Goal: Task Accomplishment & Management: Use online tool/utility

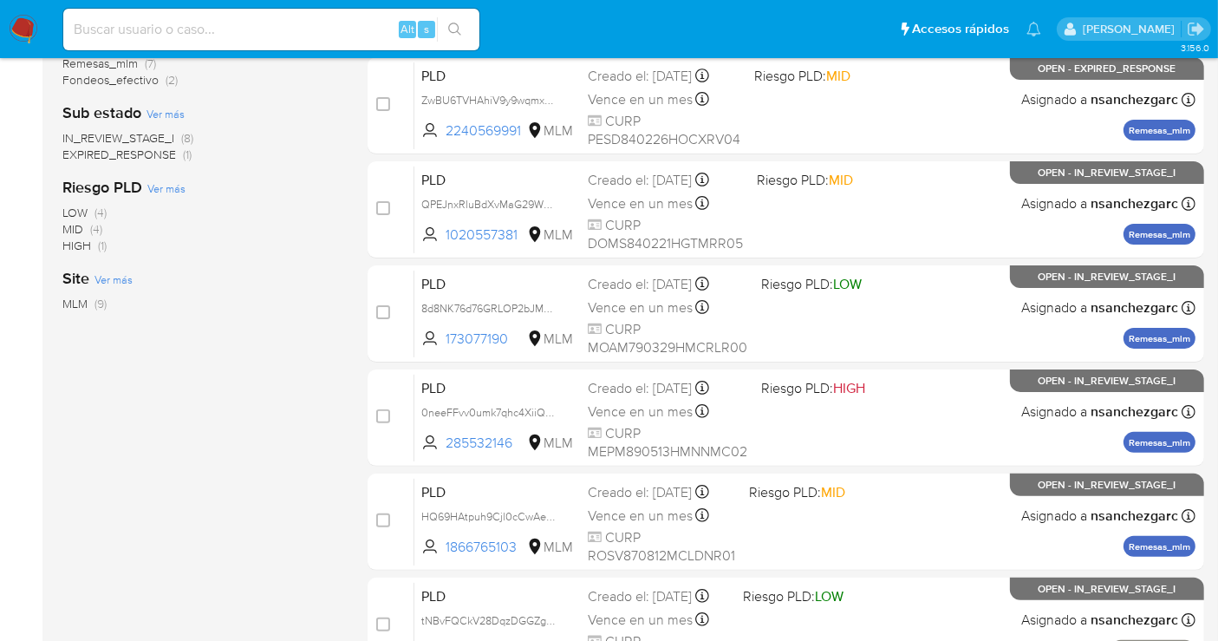
scroll to position [481, 0]
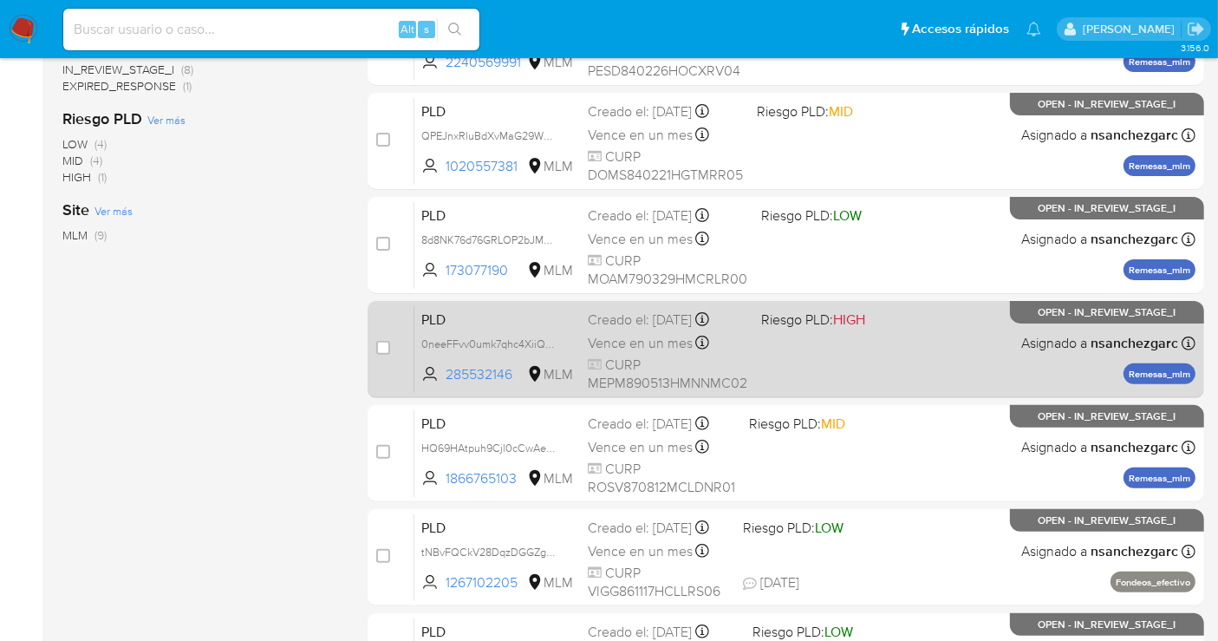
click at [616, 338] on span "Vence en un mes" at bounding box center [640, 343] width 105 height 19
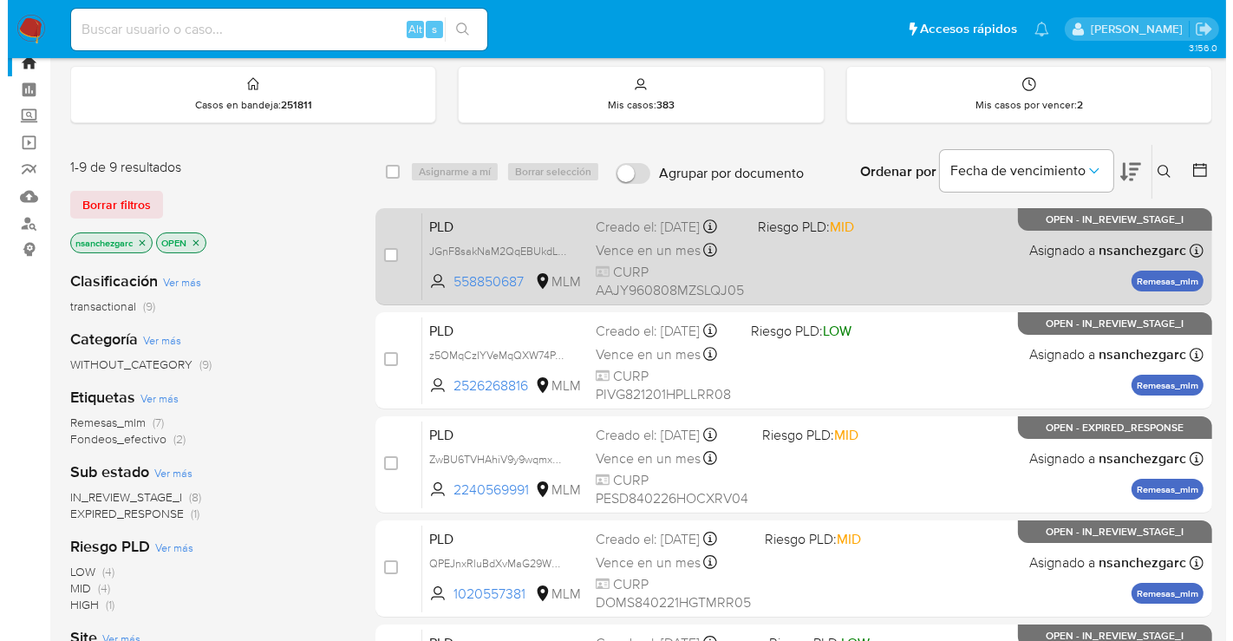
scroll to position [96, 0]
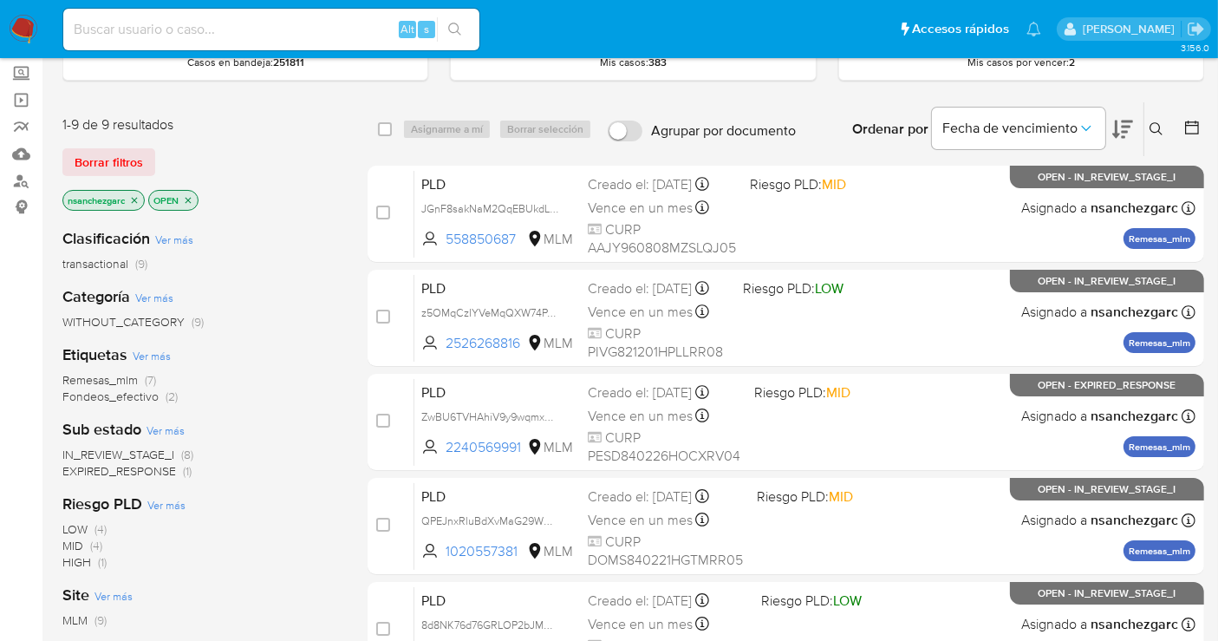
click at [1152, 127] on icon at bounding box center [1156, 129] width 14 height 14
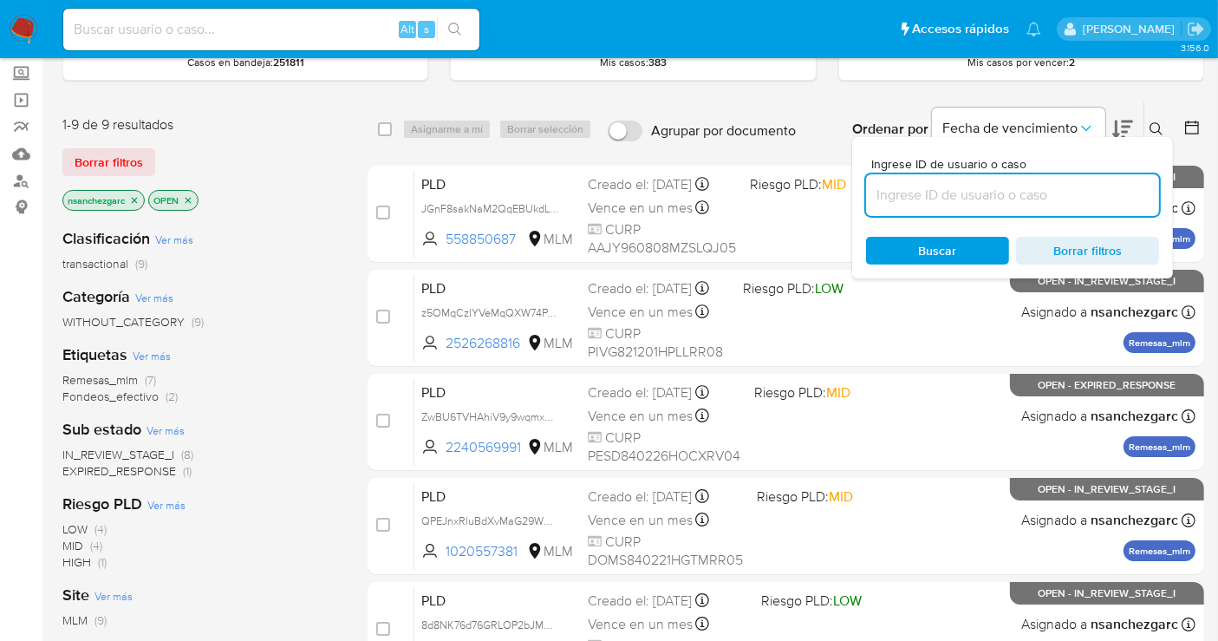
click at [926, 199] on input at bounding box center [1012, 195] width 293 height 23
type input "2589940379"
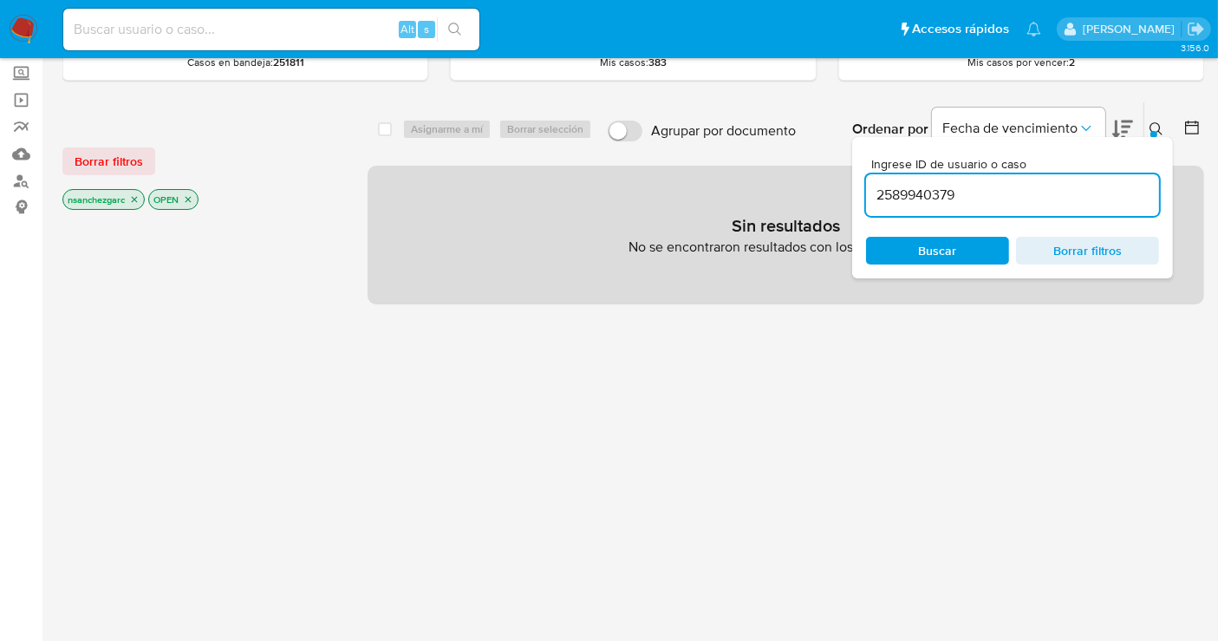
click at [135, 197] on icon "close-filter" at bounding box center [135, 200] width 6 height 6
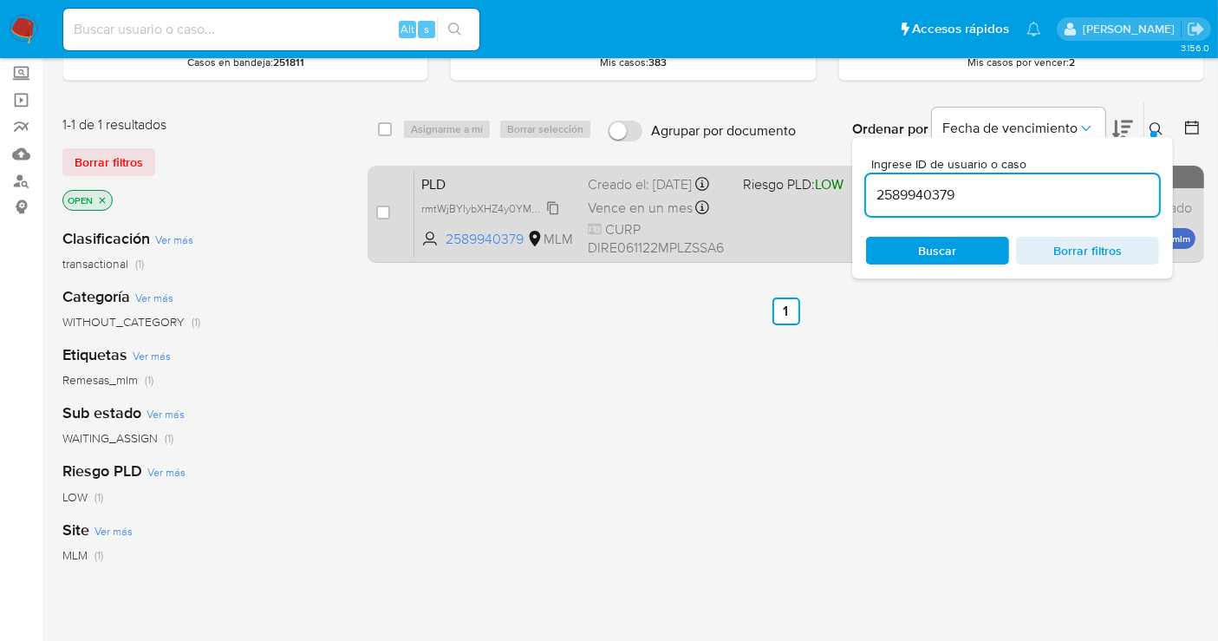
click at [557, 217] on span "rmtWjBYIybXHZ4y0YM9Osg5y" at bounding box center [494, 207] width 147 height 19
click at [381, 212] on input "checkbox" at bounding box center [383, 212] width 14 height 14
checkbox input "true"
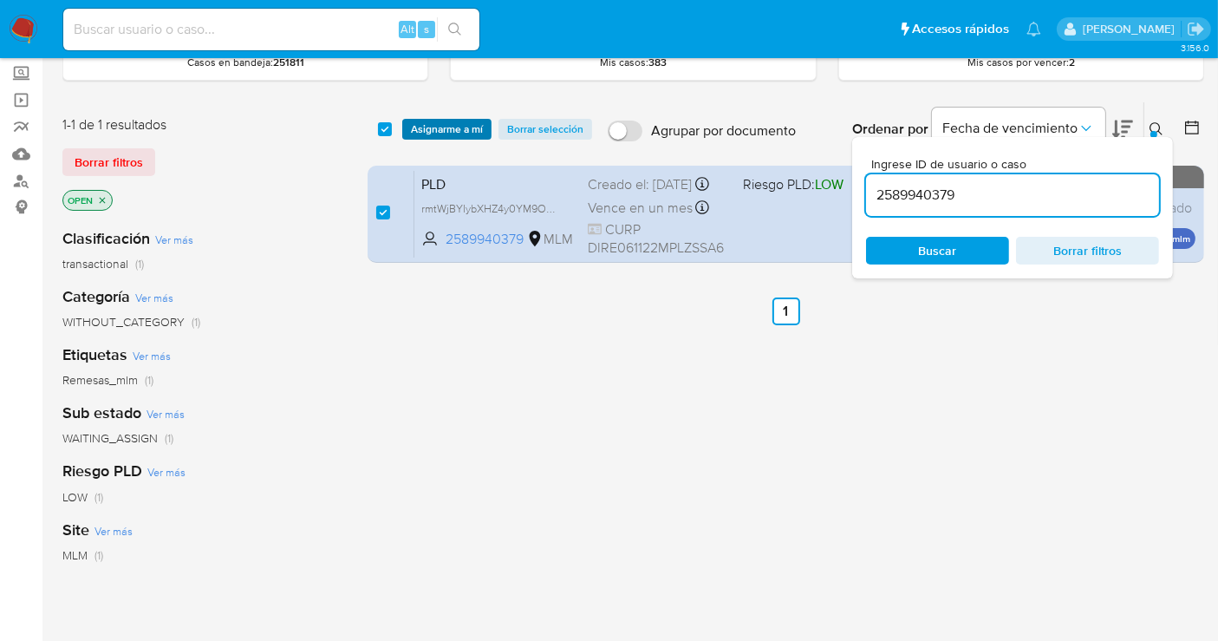
click at [430, 133] on span "Asignarme a mí" at bounding box center [447, 128] width 72 height 17
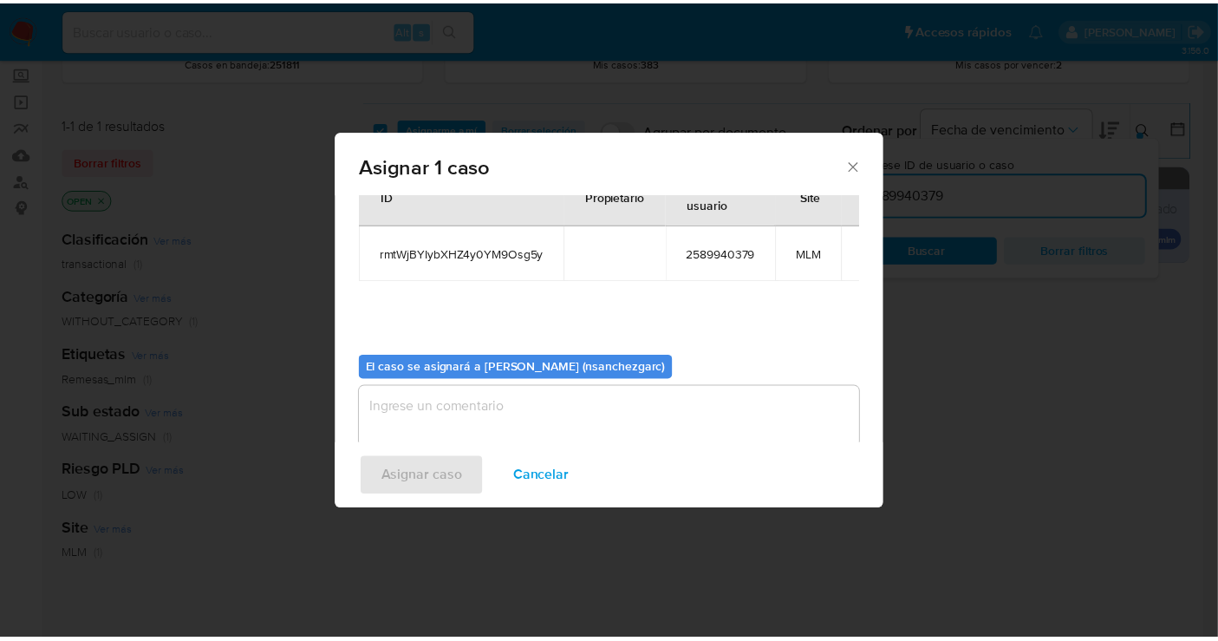
scroll to position [88, 0]
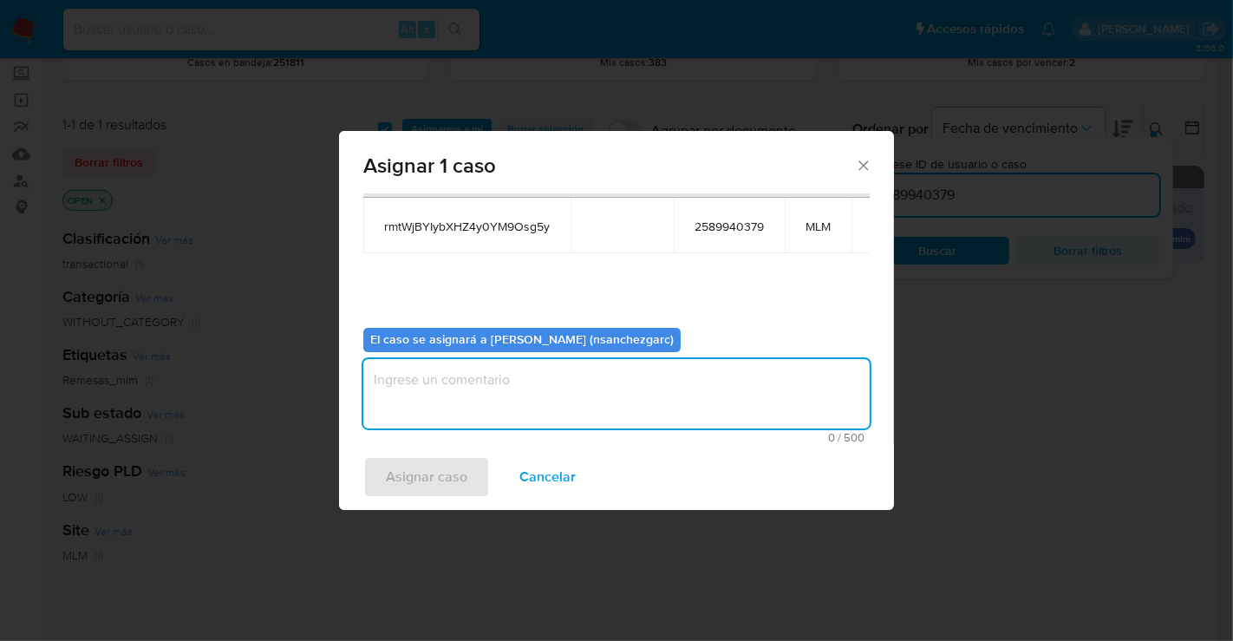
click at [401, 378] on textarea "assign-modal" at bounding box center [616, 393] width 506 height 69
type textarea "nesg"
click at [413, 474] on span "Asignar caso" at bounding box center [426, 477] width 81 height 38
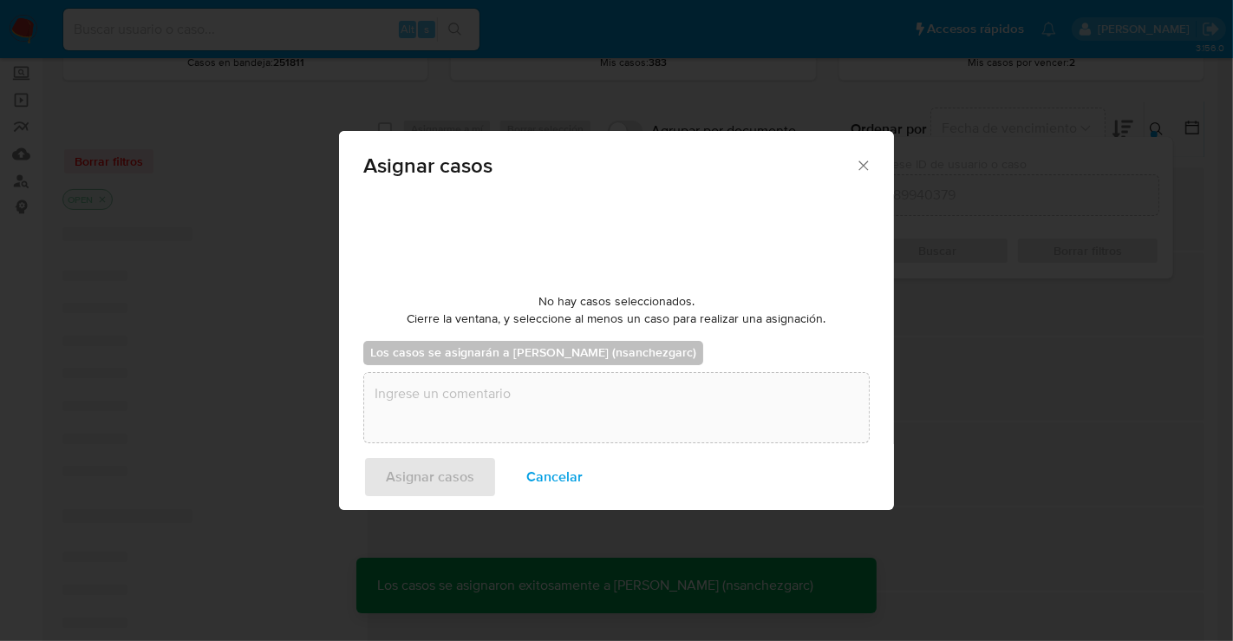
checkbox input "false"
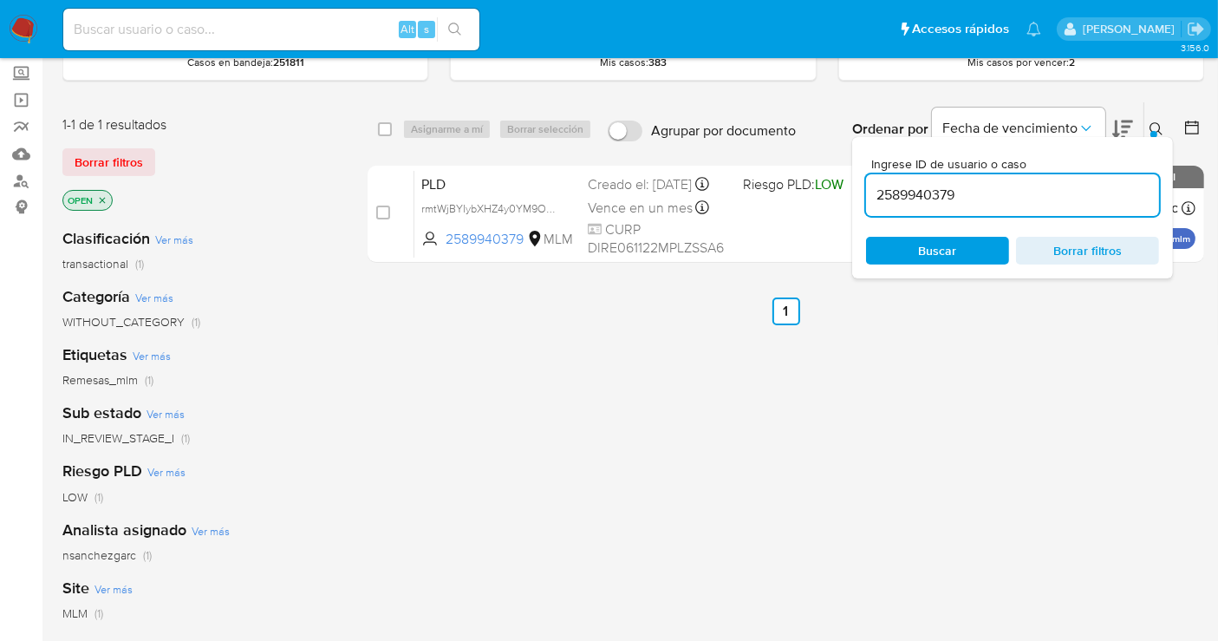
click at [1154, 128] on icon at bounding box center [1156, 129] width 14 height 14
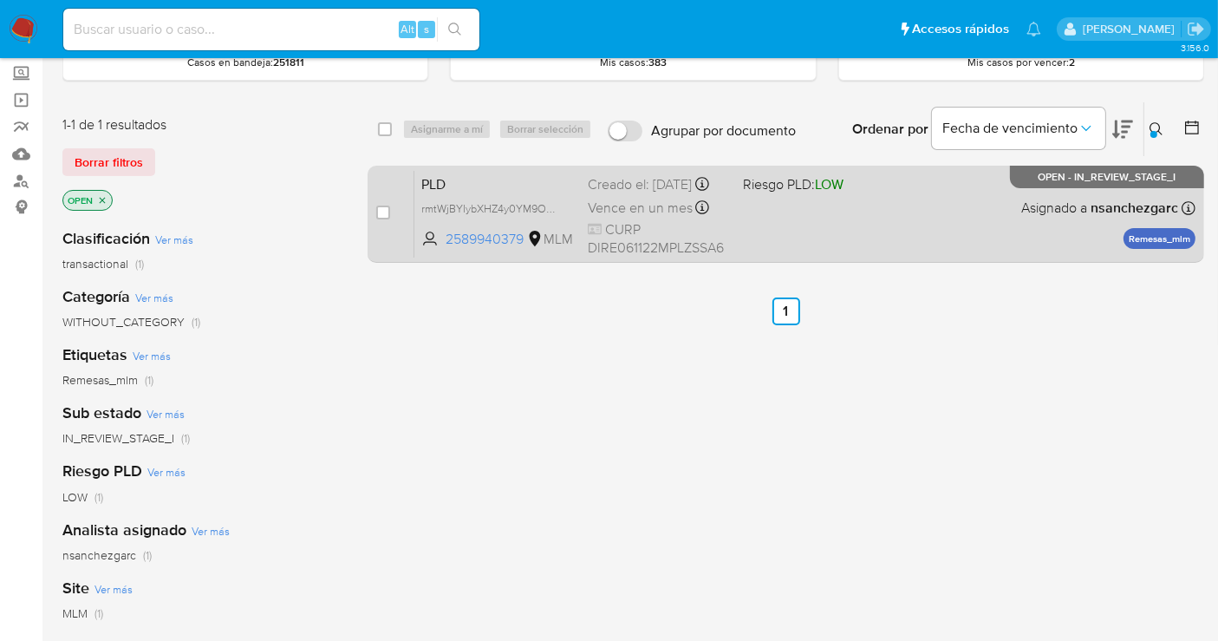
click at [632, 194] on div "Creado el: 12/08/2025 Creado el: 12/08/2025 02:12:09" at bounding box center [658, 184] width 141 height 19
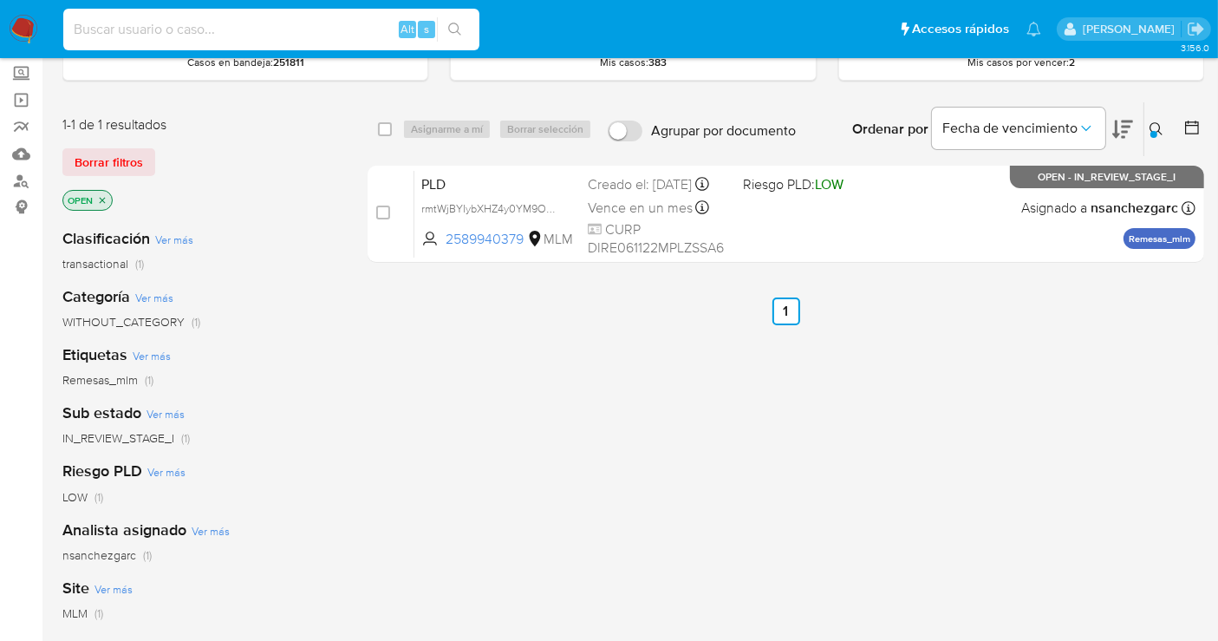
click at [142, 29] on input at bounding box center [271, 29] width 416 height 23
paste input "2544439576"
type input "2544439576"
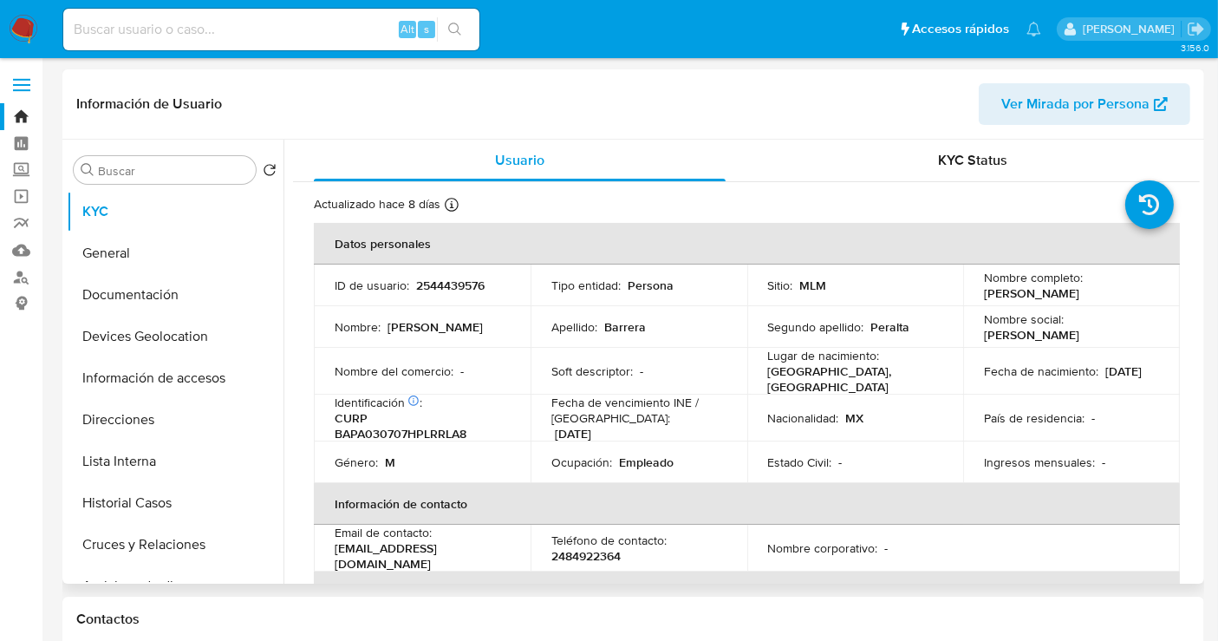
select select "10"
click at [127, 504] on button "Historial Casos" at bounding box center [168, 503] width 203 height 42
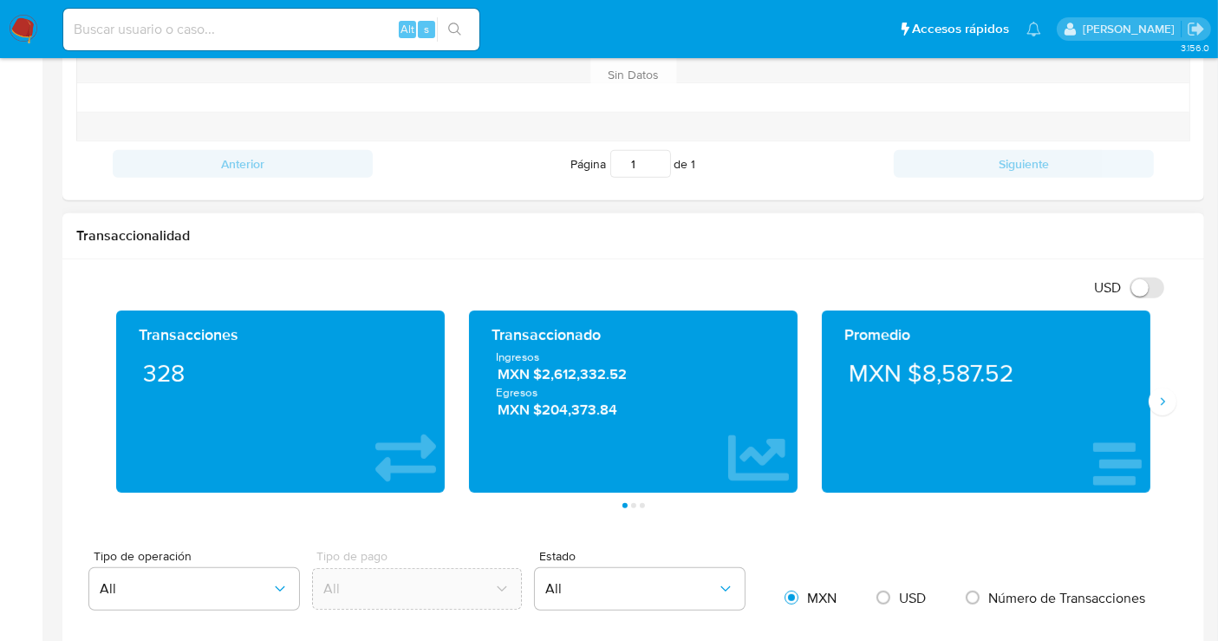
scroll to position [674, 0]
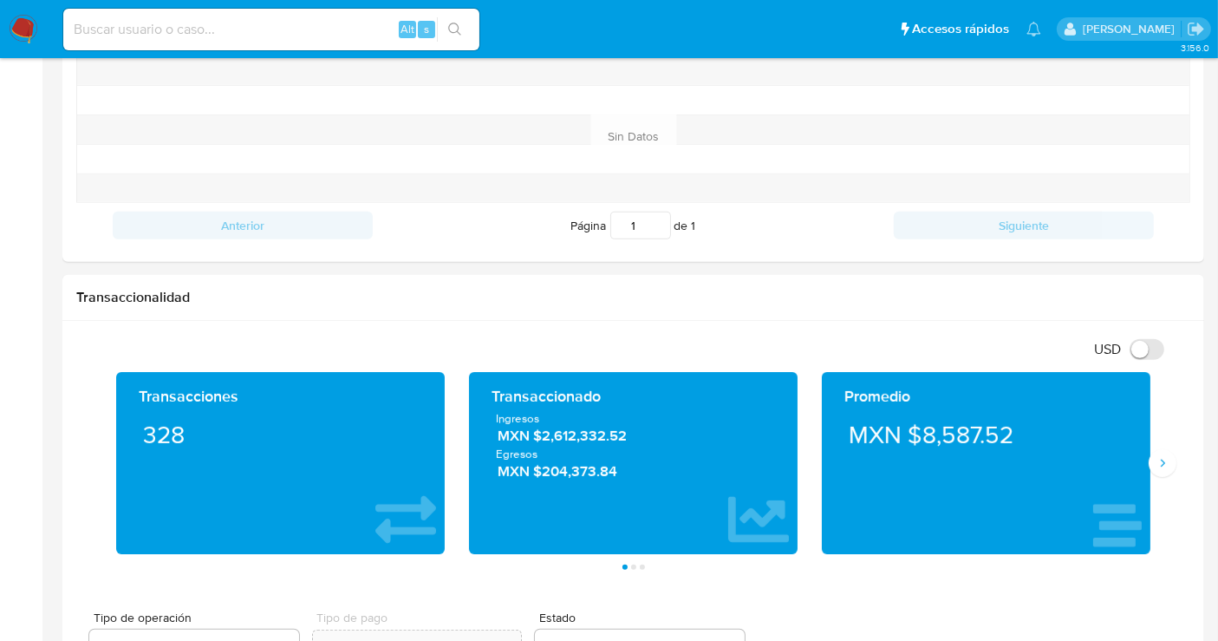
click at [22, 27] on img at bounding box center [23, 29] width 29 height 29
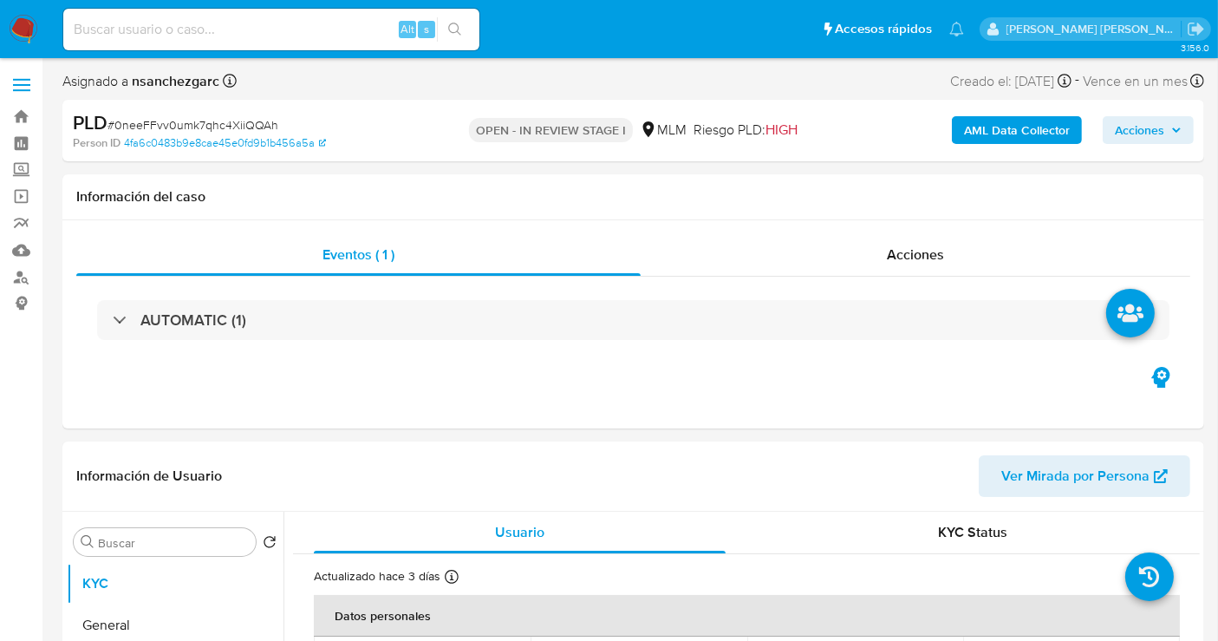
select select "10"
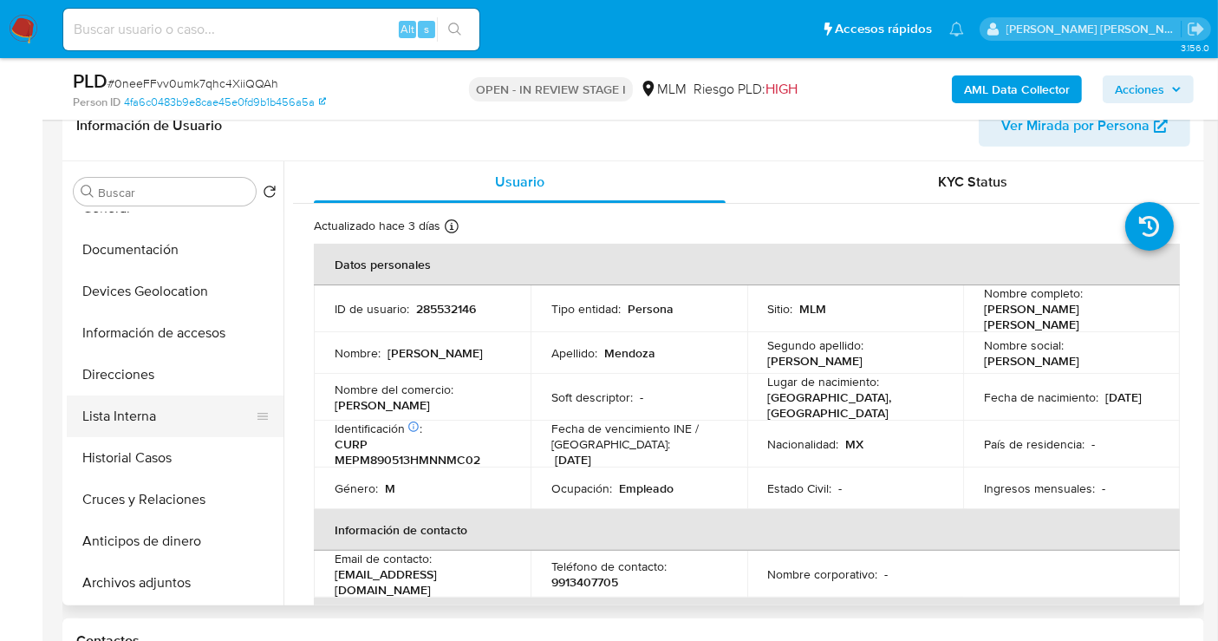
scroll to position [96, 0]
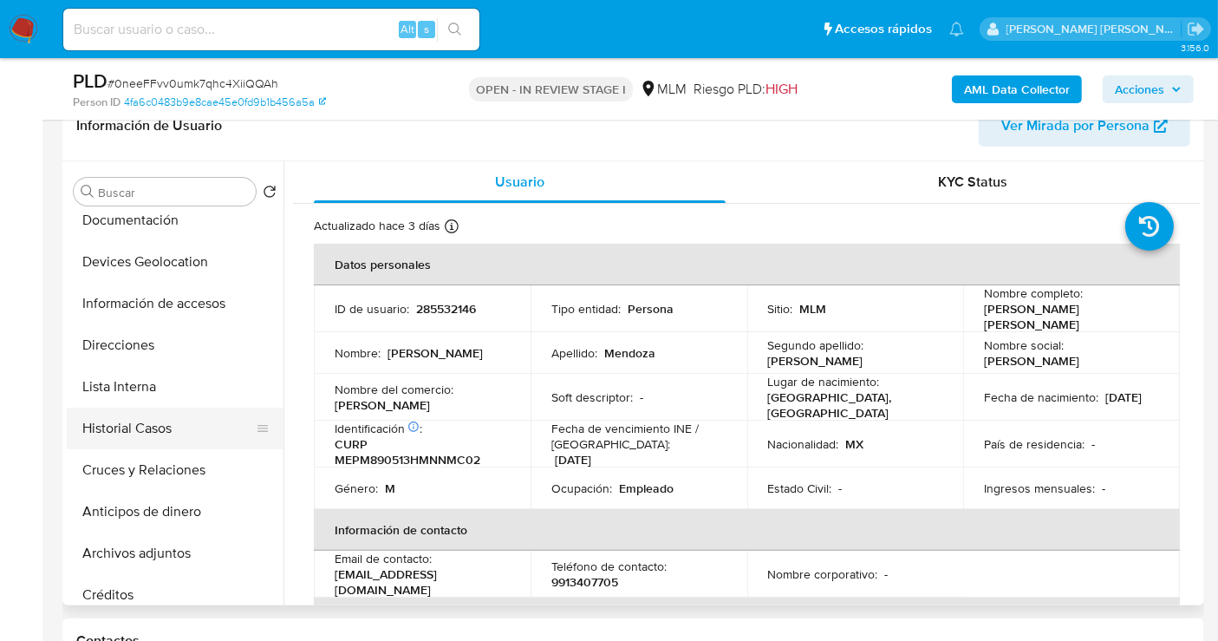
click at [120, 427] on button "Historial Casos" at bounding box center [168, 428] width 203 height 42
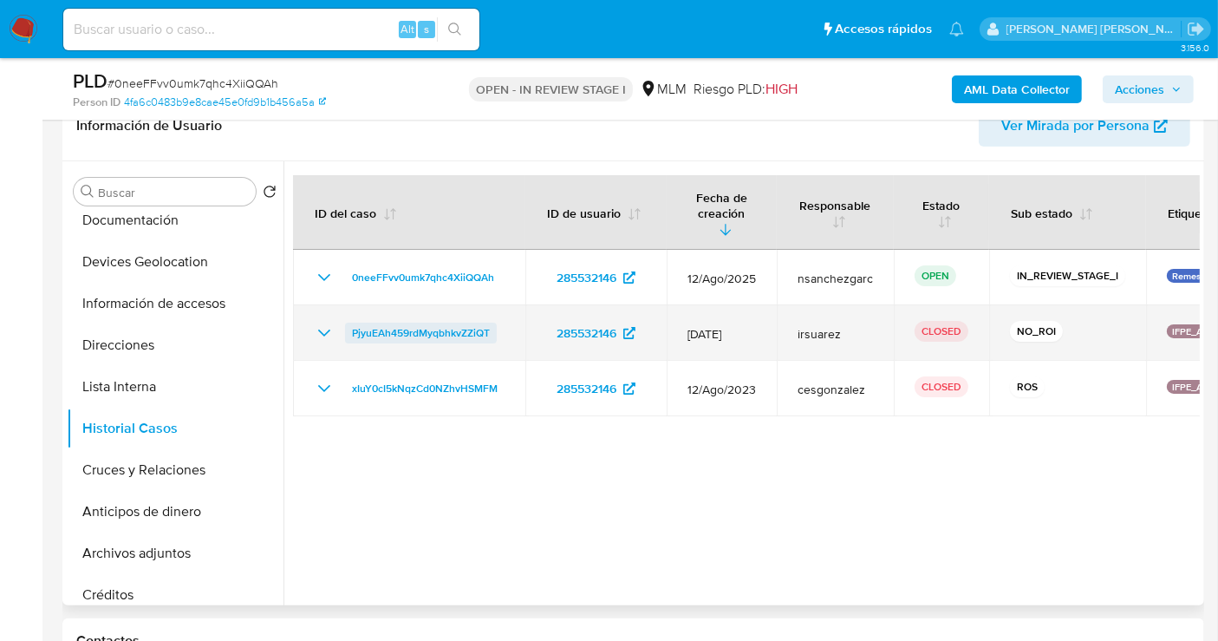
click at [381, 322] on span "PjyuEAh459rdMyqbhkvZZiQT" at bounding box center [421, 332] width 138 height 21
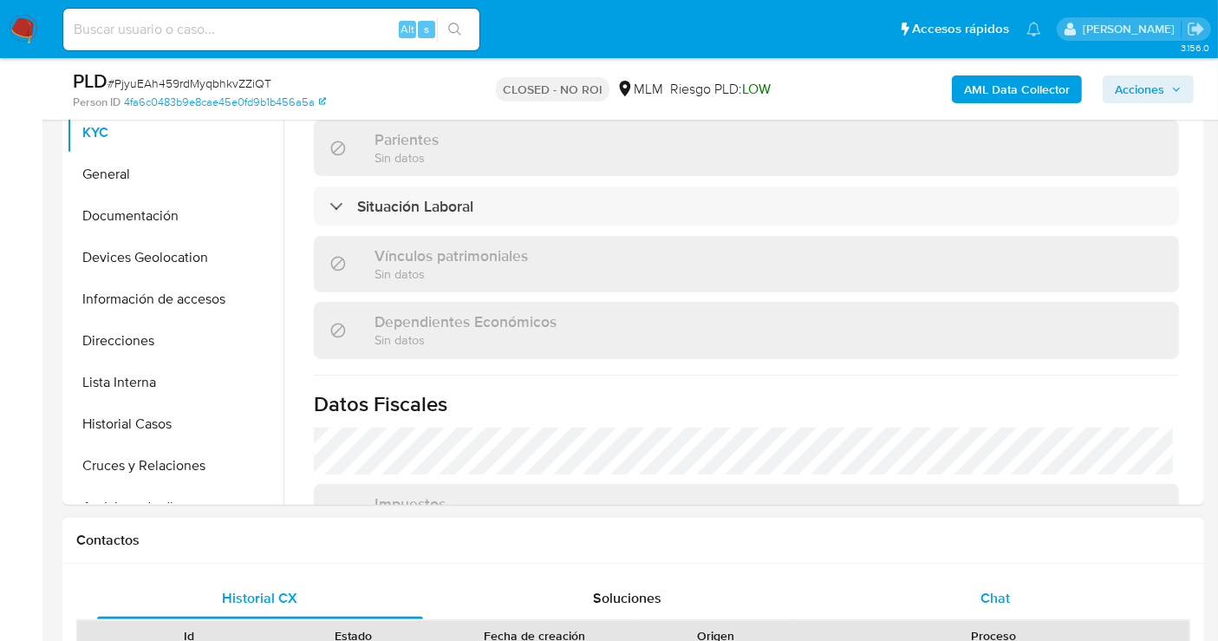
scroll to position [804, 0]
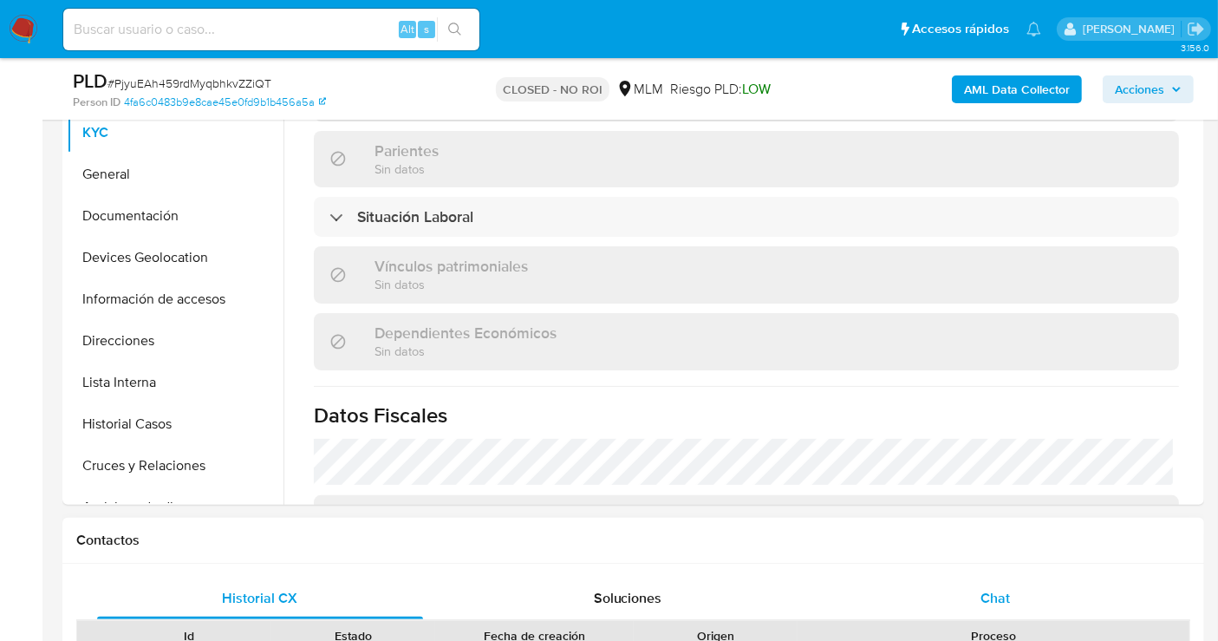
click at [1006, 590] on span "Chat" at bounding box center [994, 598] width 29 height 20
select select "10"
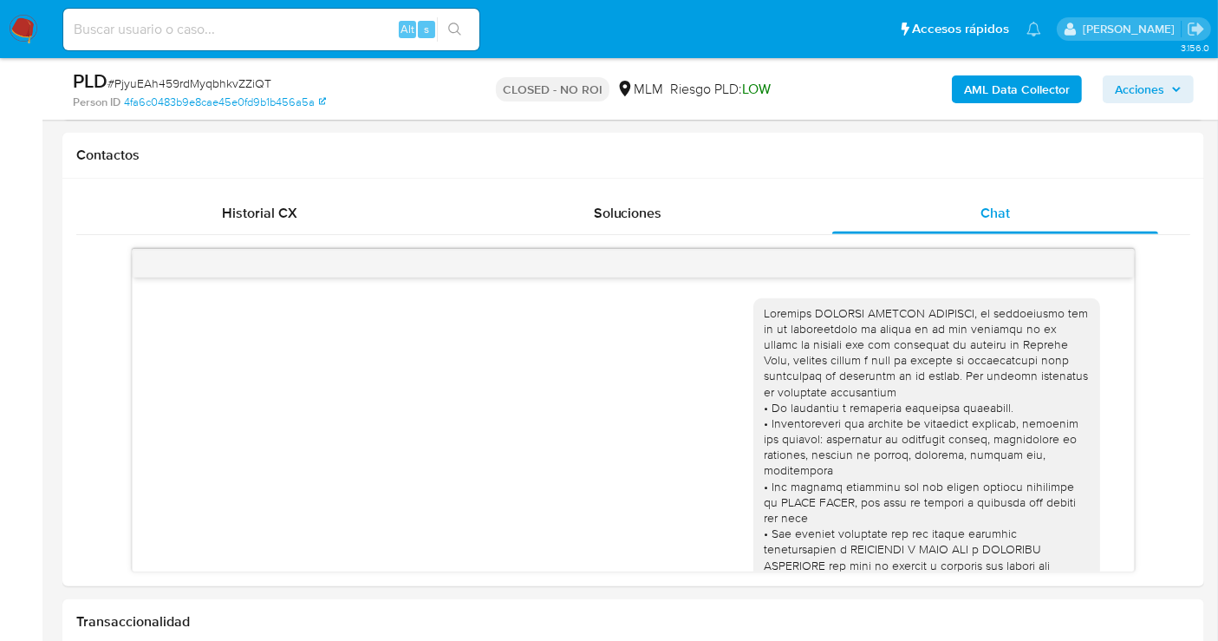
scroll to position [418, 0]
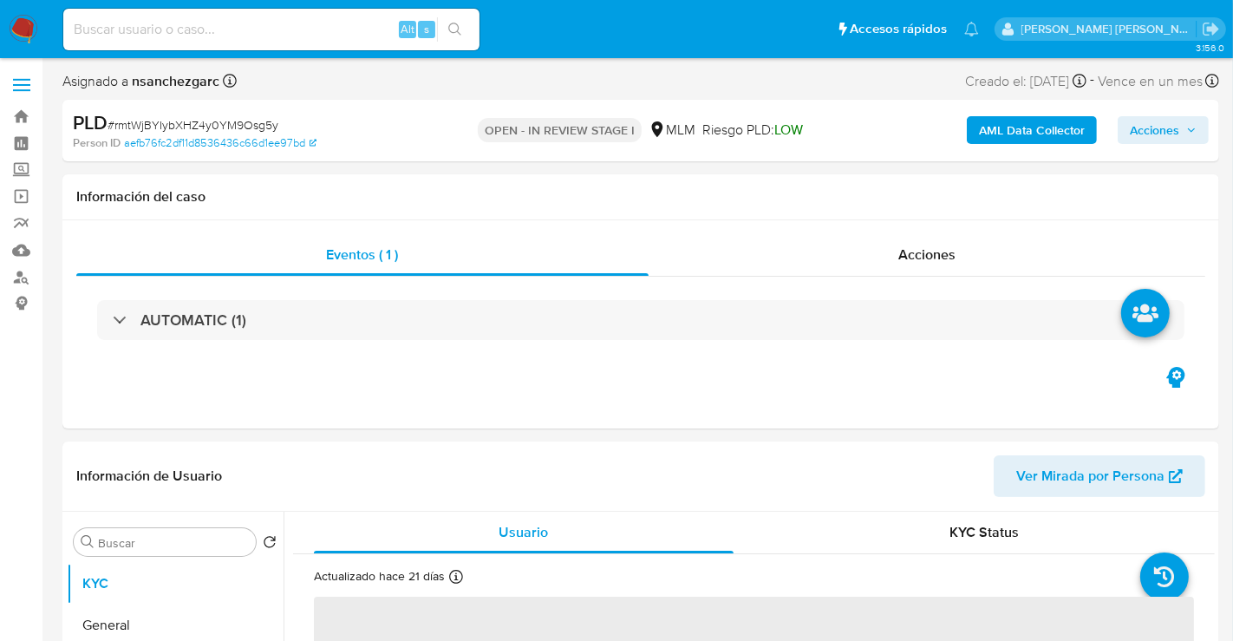
select select "10"
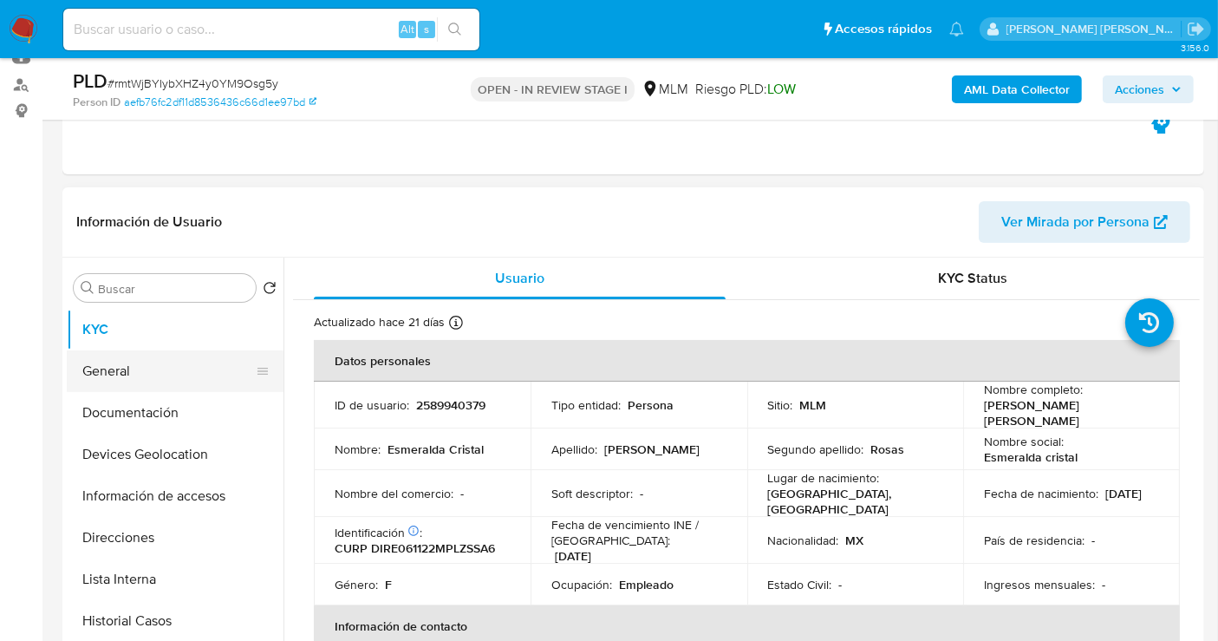
click at [115, 369] on button "General" at bounding box center [168, 371] width 203 height 42
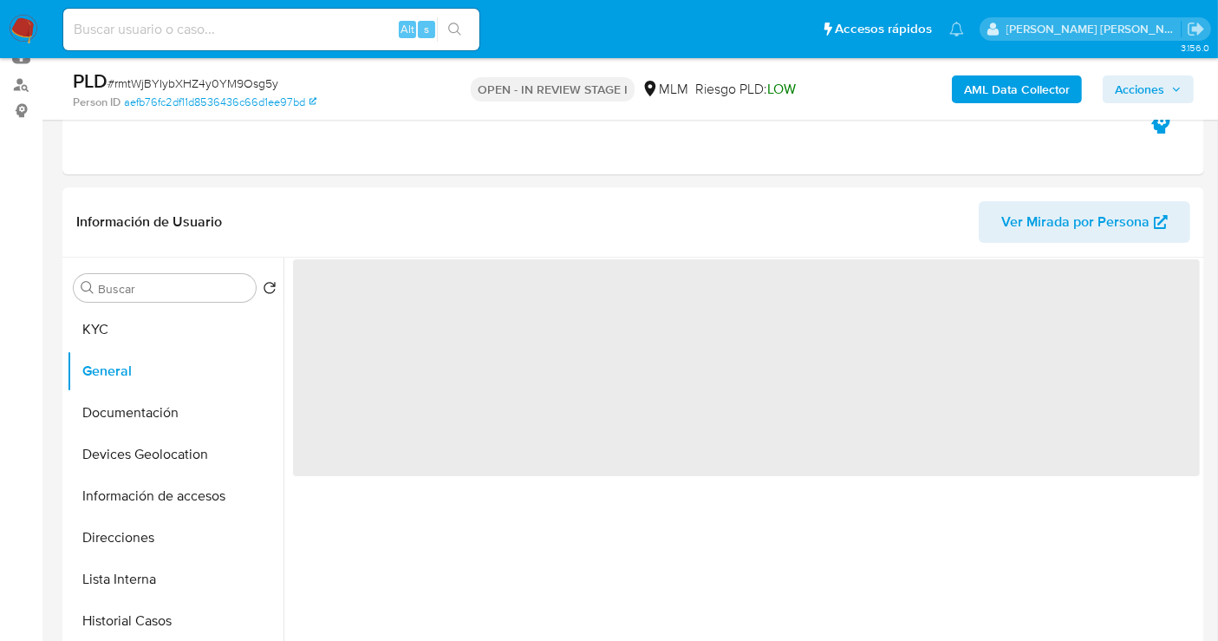
scroll to position [289, 0]
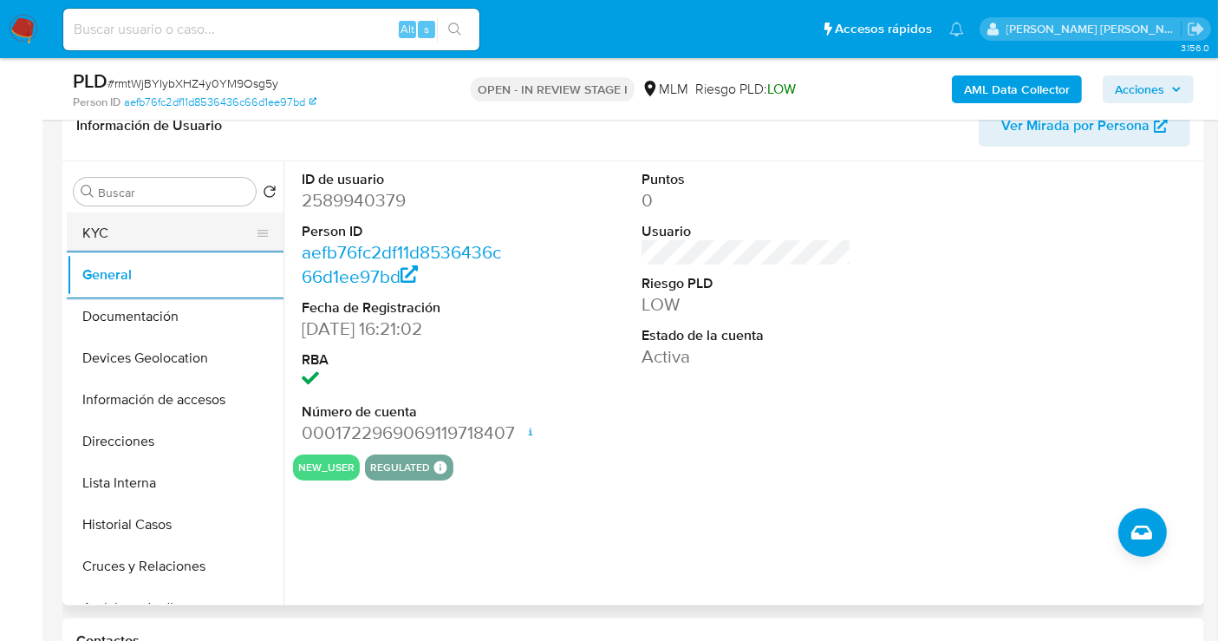
click at [101, 246] on button "KYC" at bounding box center [168, 233] width 203 height 42
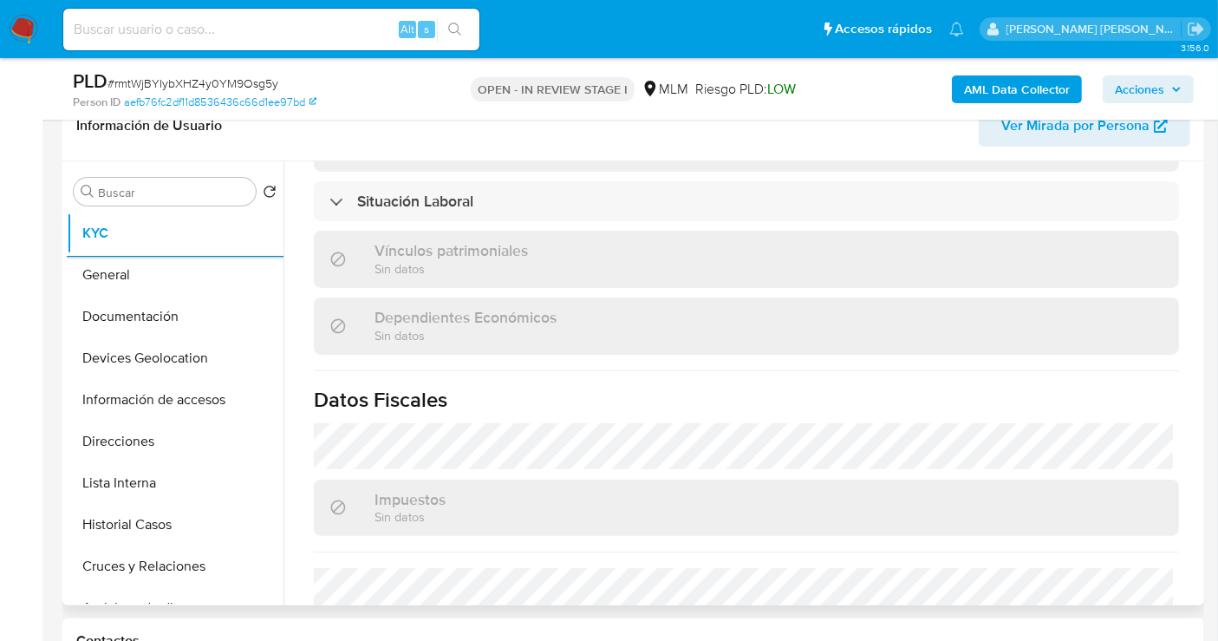
scroll to position [1092, 0]
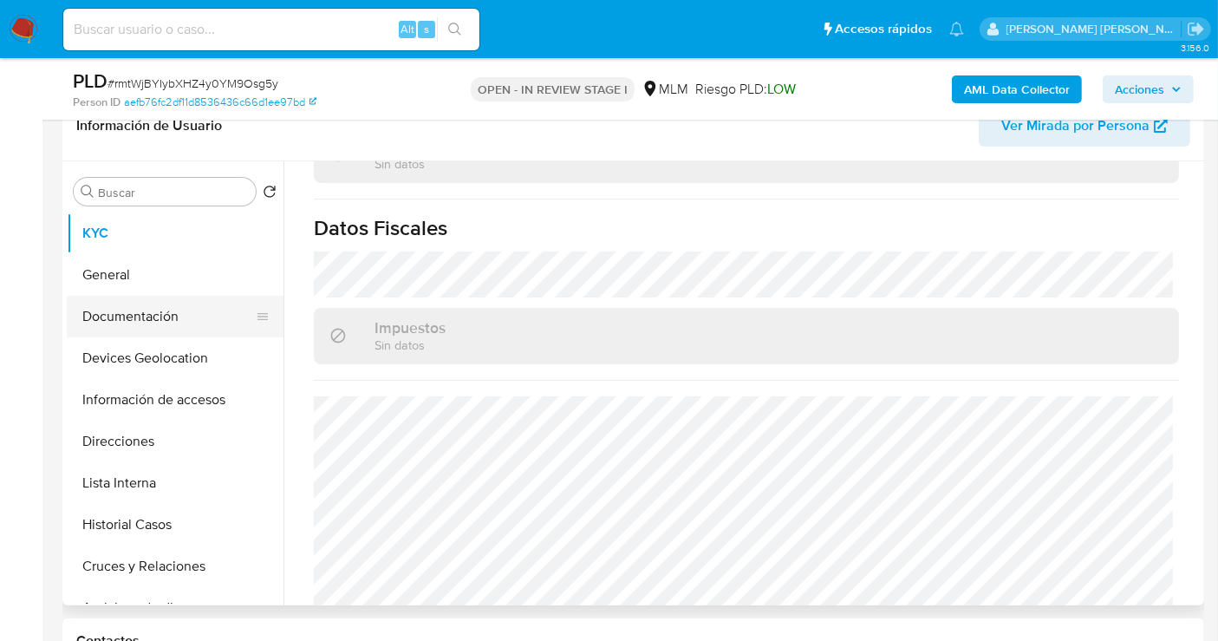
click at [114, 316] on button "Documentación" at bounding box center [168, 317] width 203 height 42
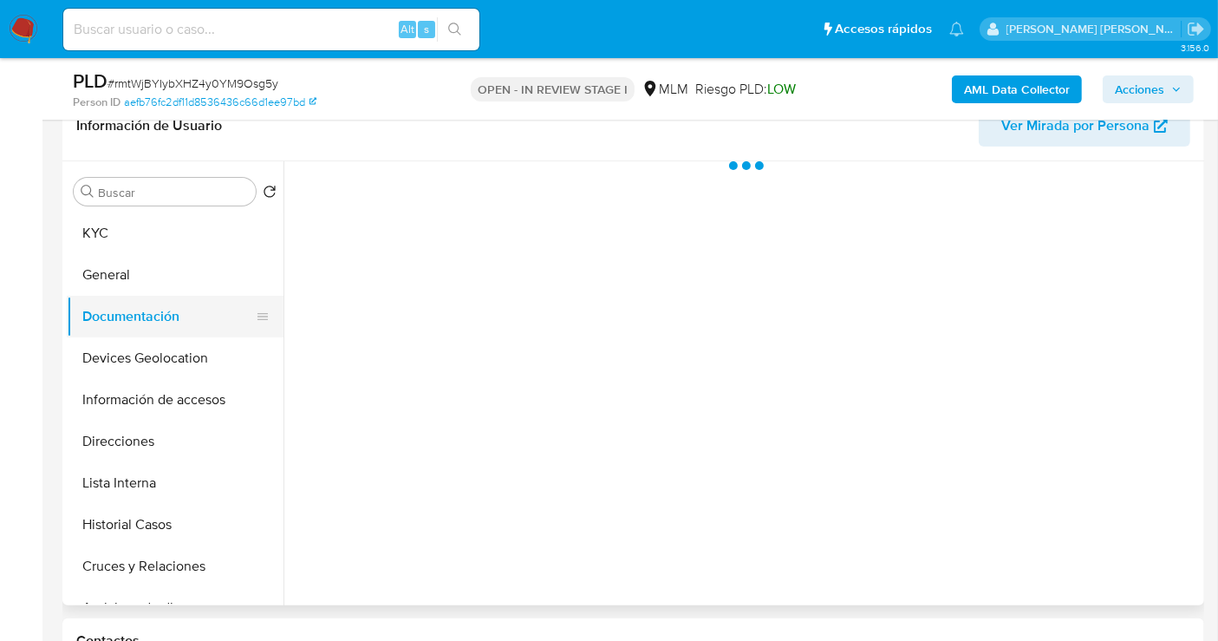
scroll to position [0, 0]
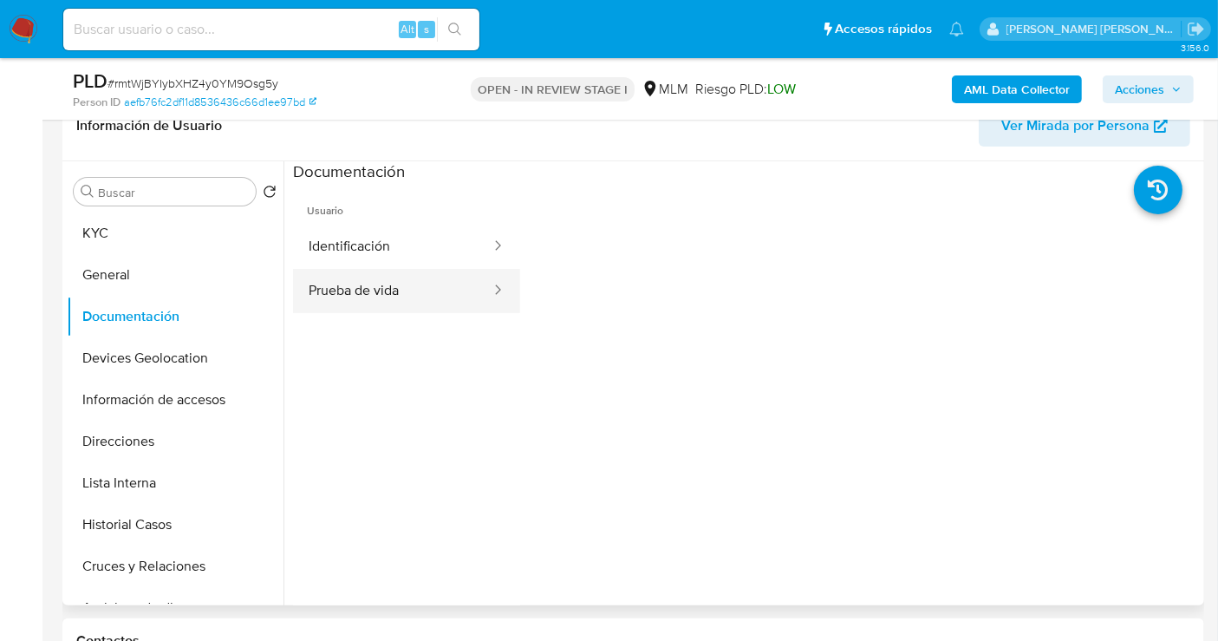
click at [354, 293] on button "Prueba de vida" at bounding box center [392, 291] width 199 height 44
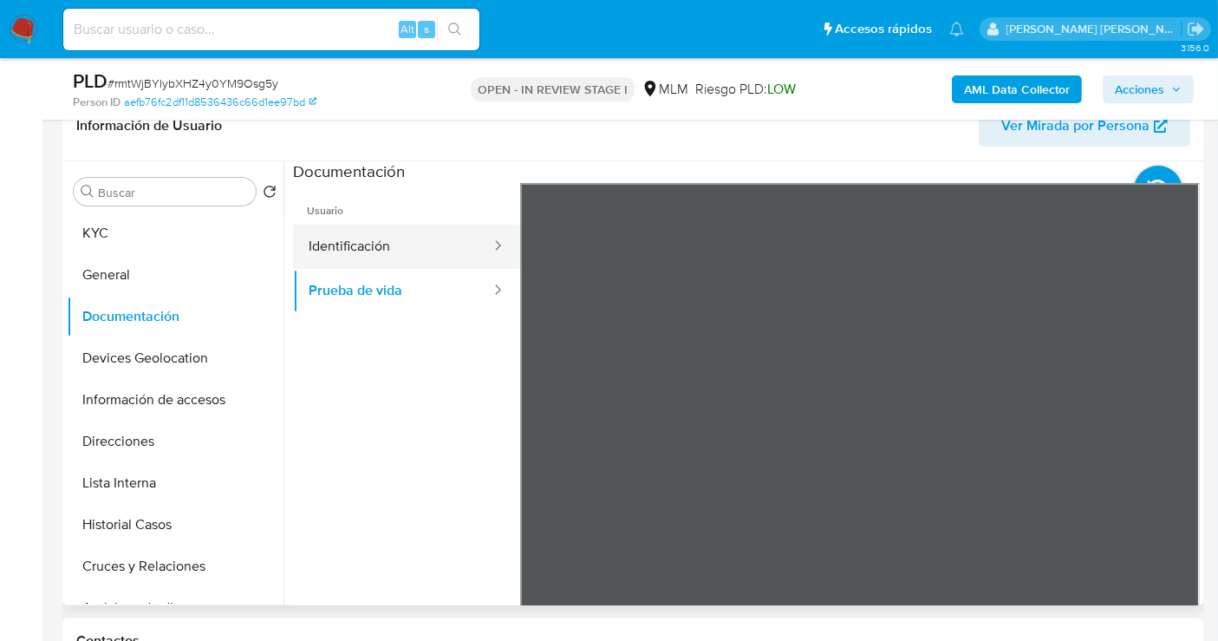
click at [354, 248] on button "Identificación" at bounding box center [392, 247] width 199 height 44
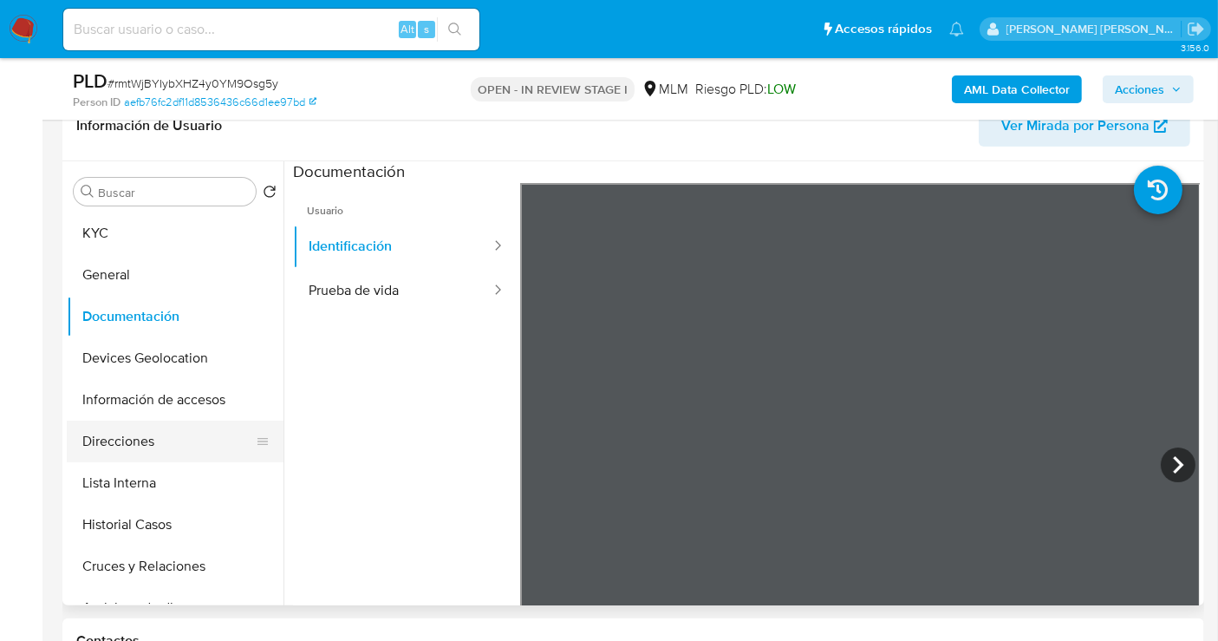
click at [105, 432] on button "Direcciones" at bounding box center [168, 441] width 203 height 42
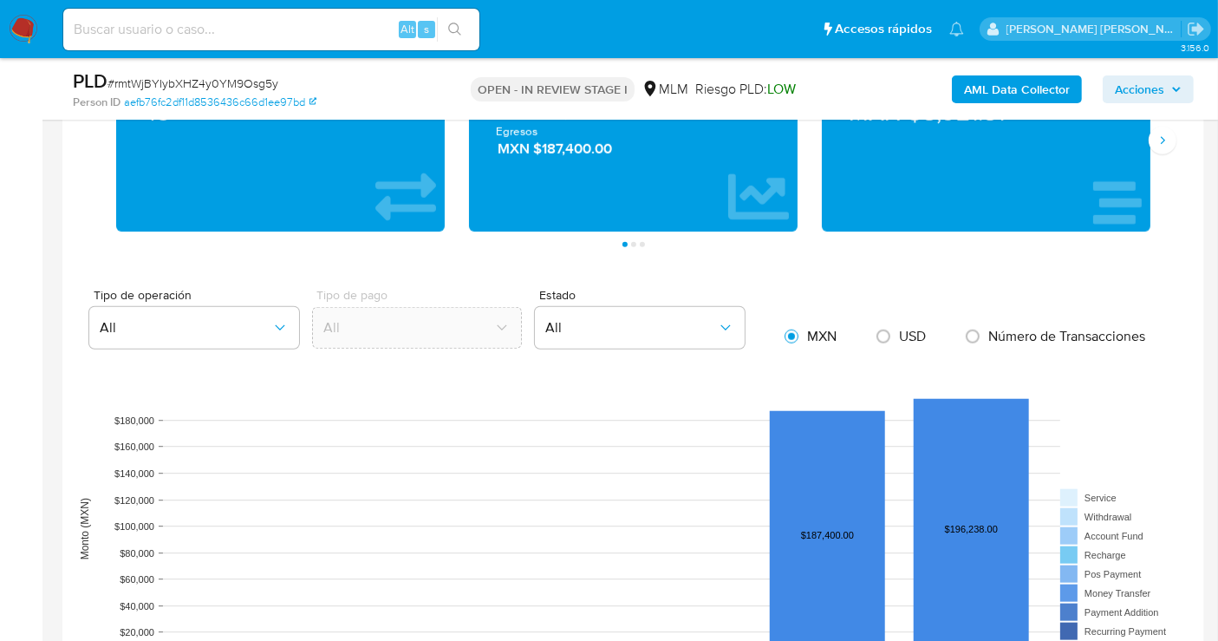
scroll to position [1156, 0]
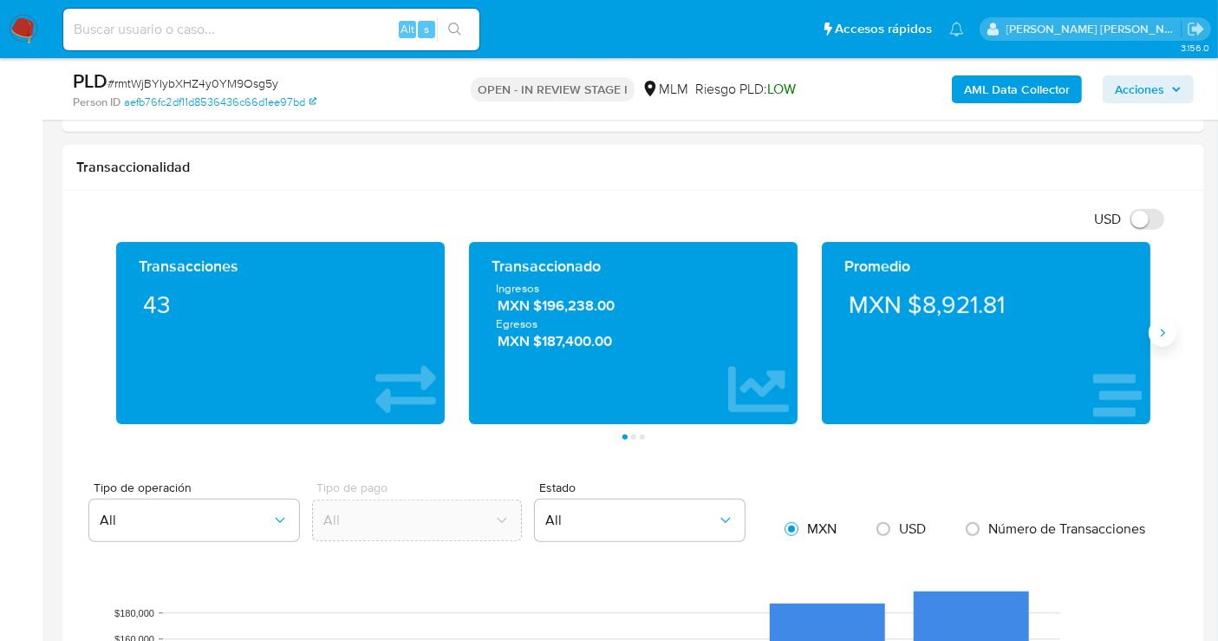
click at [1165, 330] on icon "Siguiente" at bounding box center [1163, 333] width 14 height 14
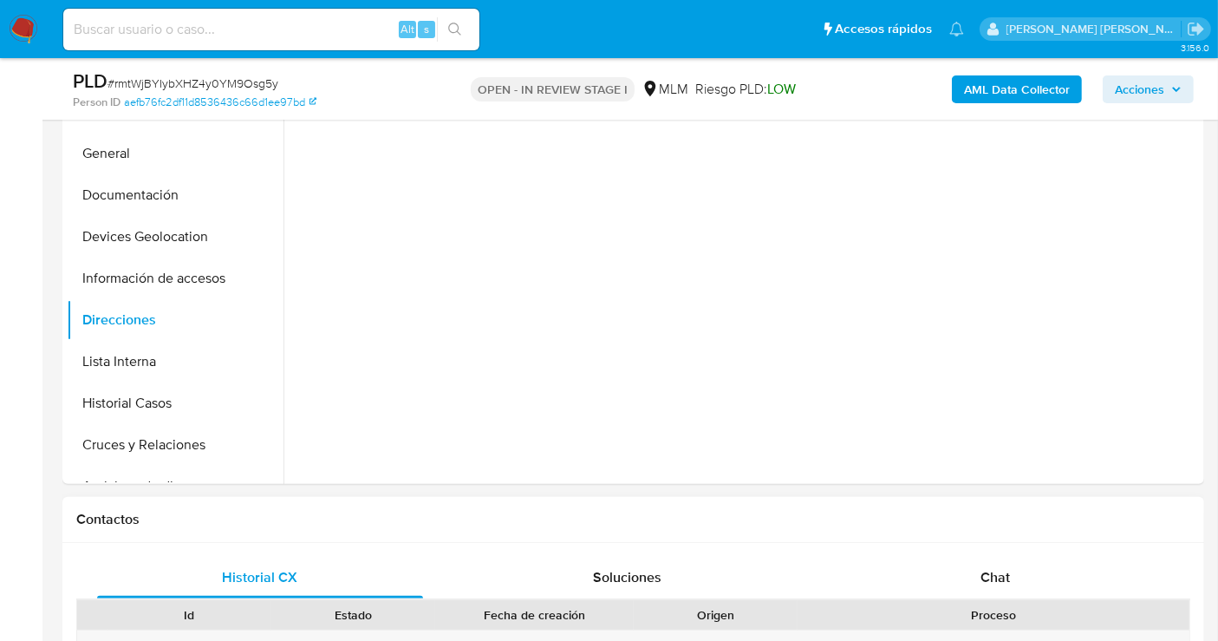
scroll to position [385, 0]
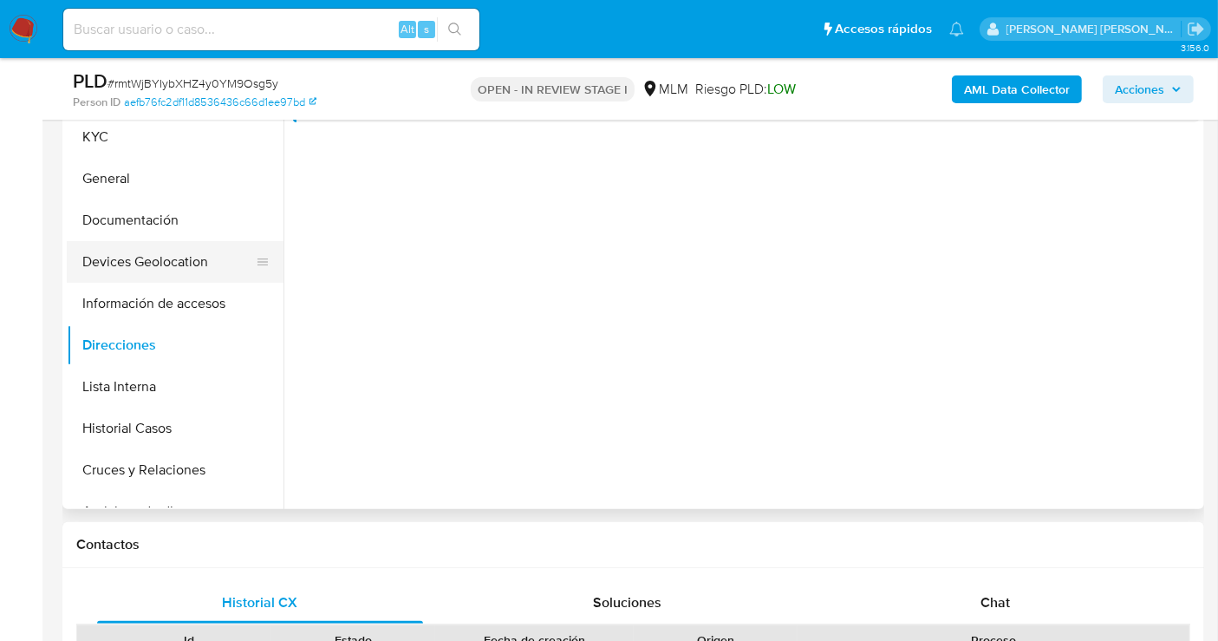
click at [156, 266] on button "Devices Geolocation" at bounding box center [168, 262] width 203 height 42
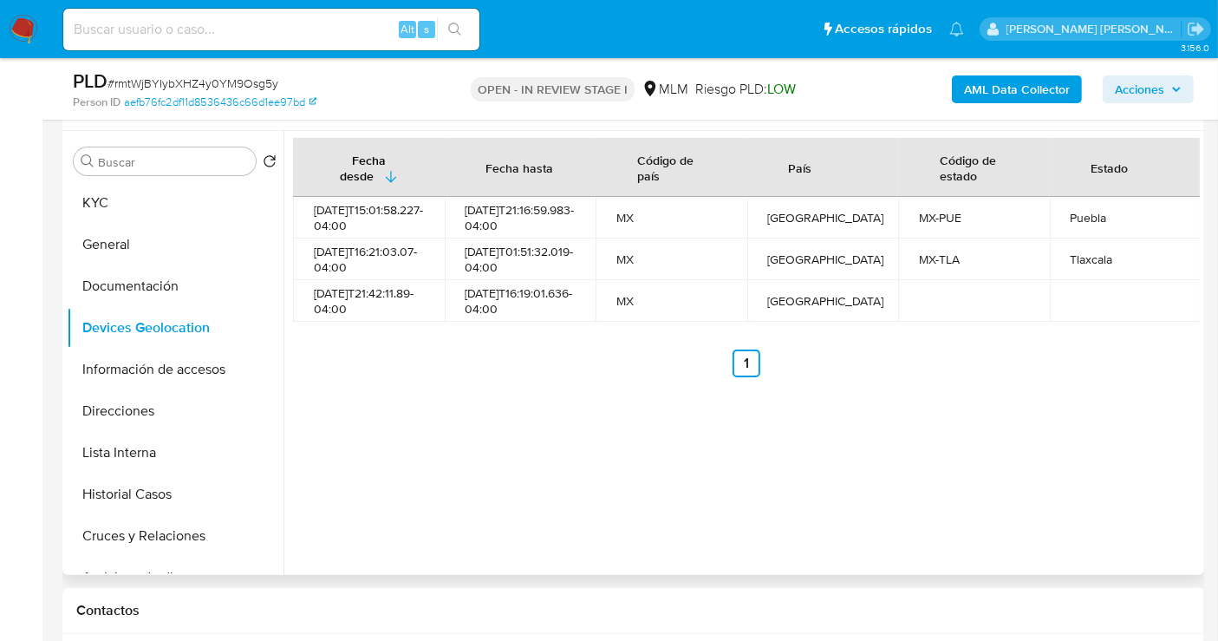
scroll to position [289, 0]
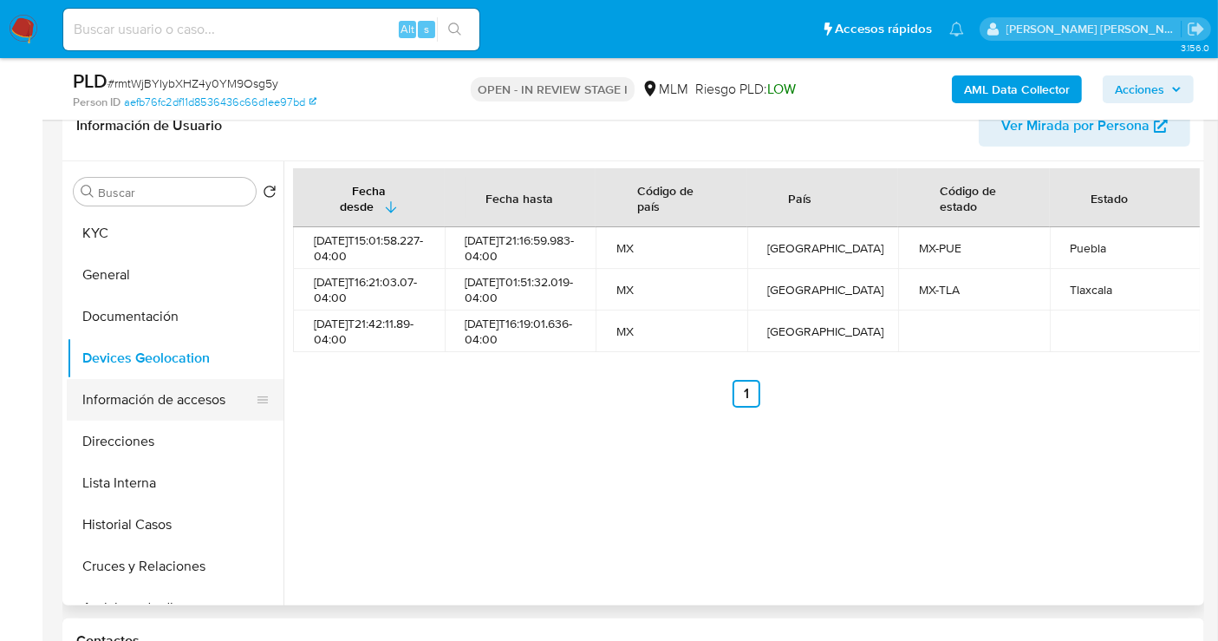
click at [173, 397] on button "Información de accesos" at bounding box center [168, 400] width 203 height 42
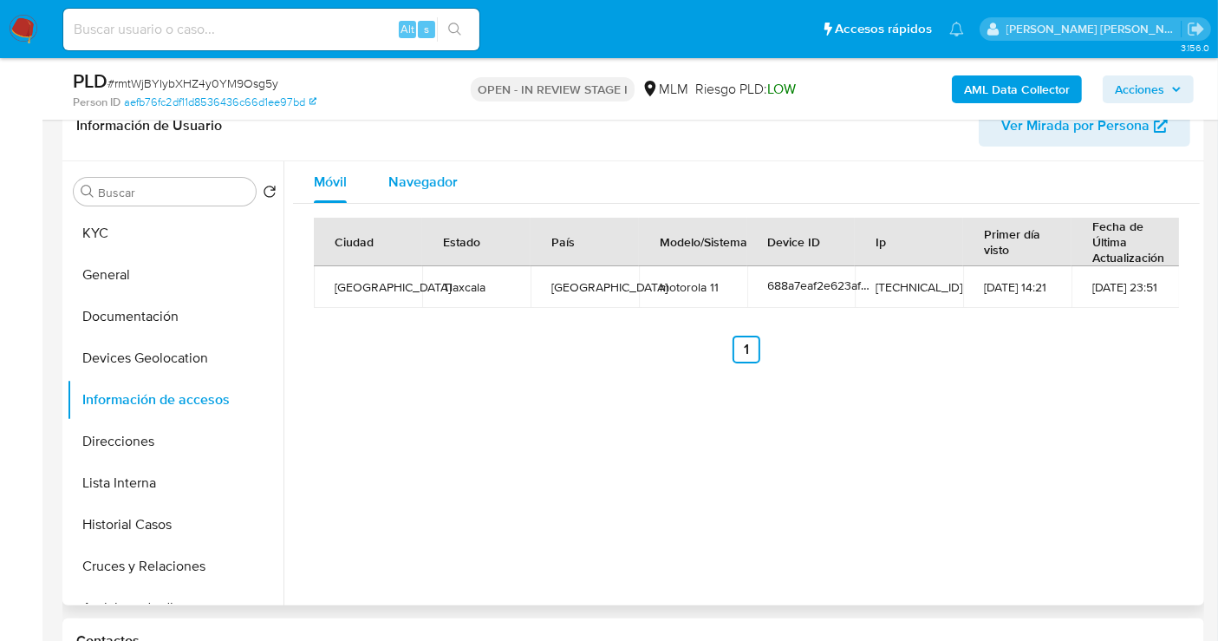
click at [418, 186] on span "Navegador" at bounding box center [422, 182] width 69 height 20
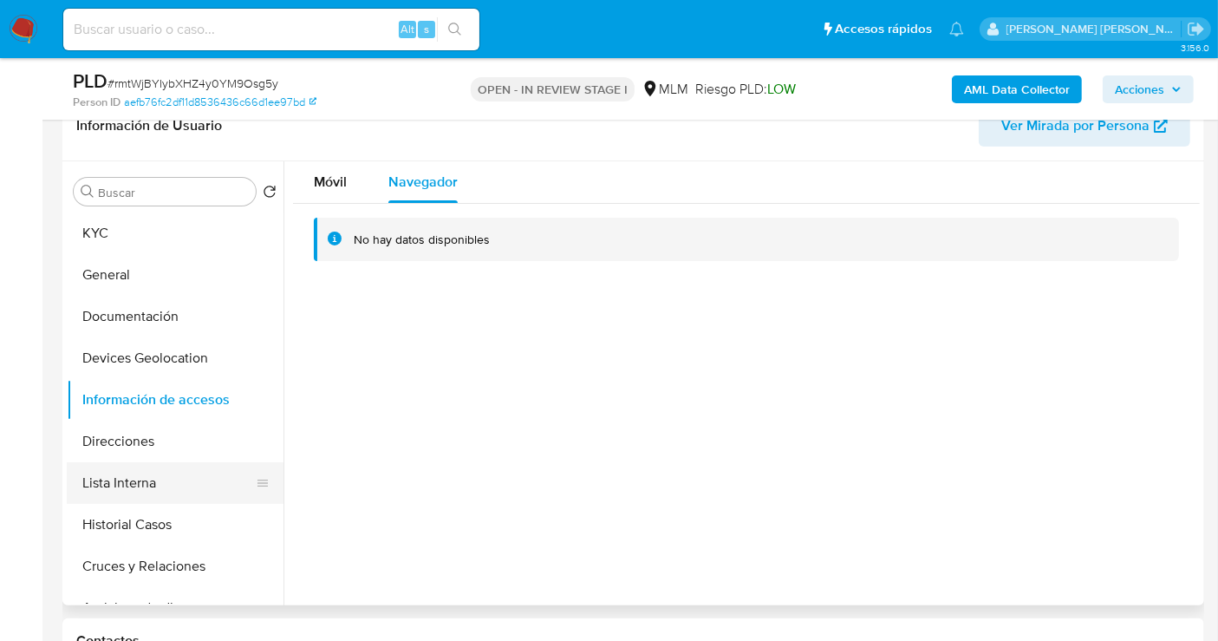
click at [115, 476] on button "Lista Interna" at bounding box center [168, 483] width 203 height 42
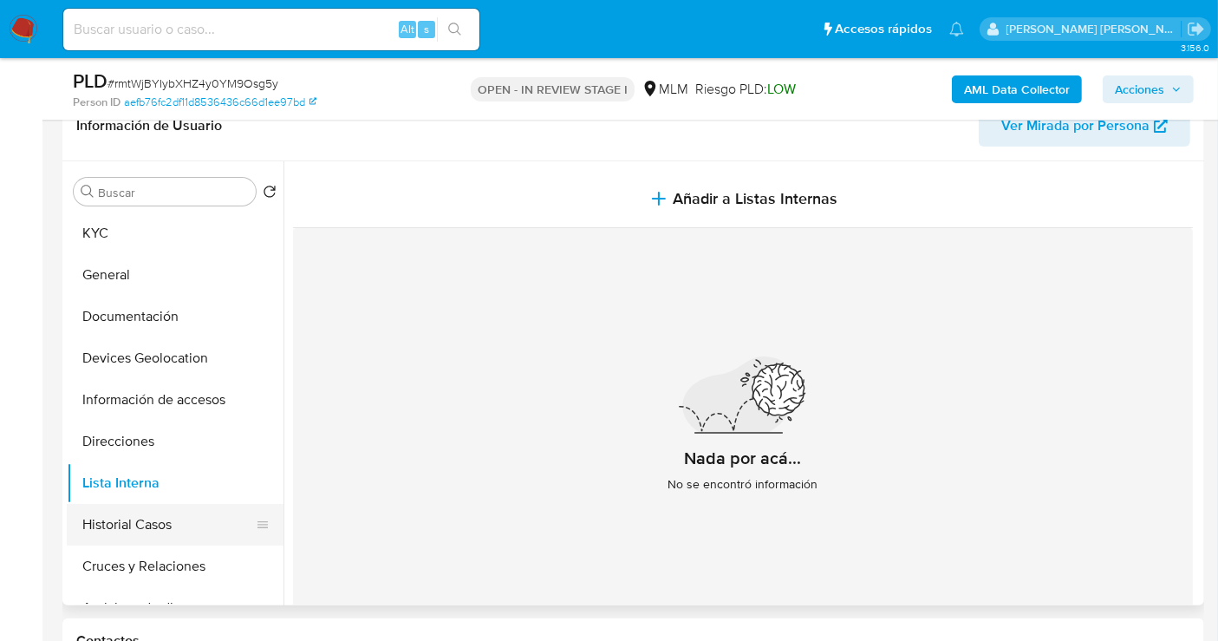
click at [170, 519] on button "Historial Casos" at bounding box center [168, 525] width 203 height 42
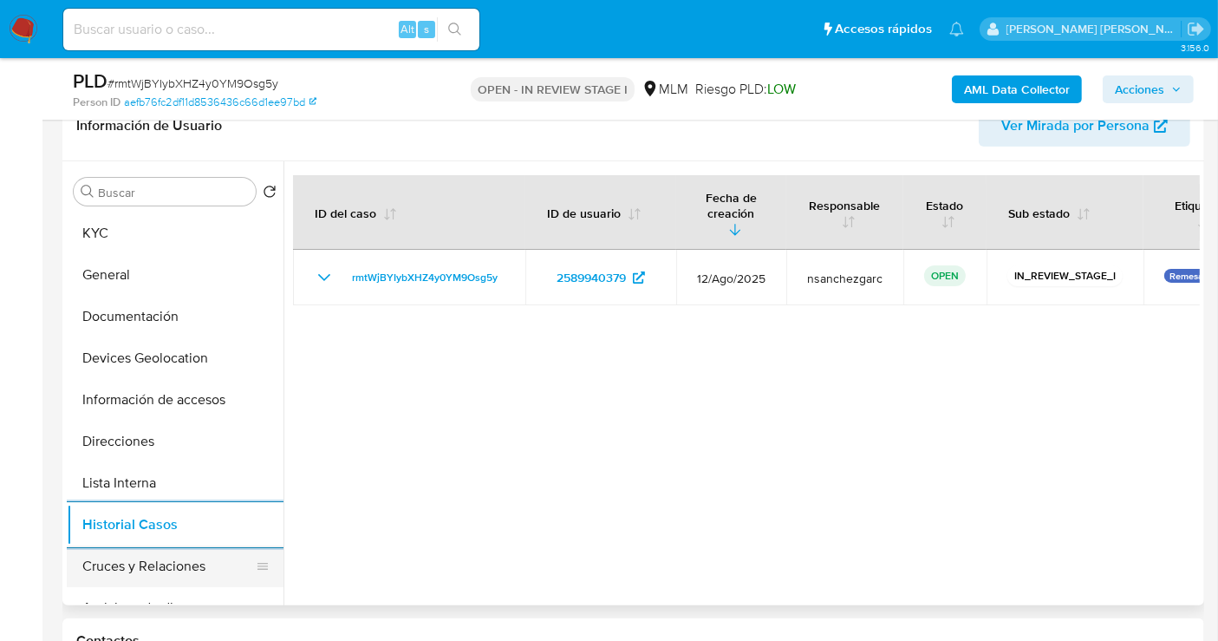
click at [156, 570] on button "Cruces y Relaciones" at bounding box center [168, 566] width 203 height 42
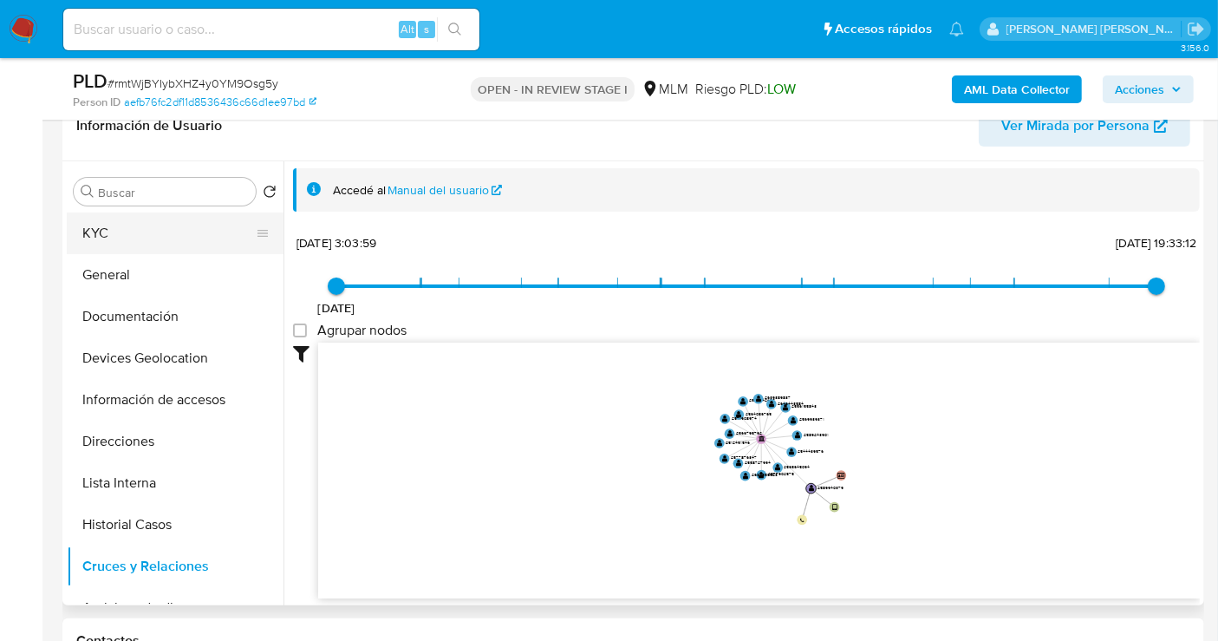
click at [84, 219] on button "KYC" at bounding box center [168, 233] width 203 height 42
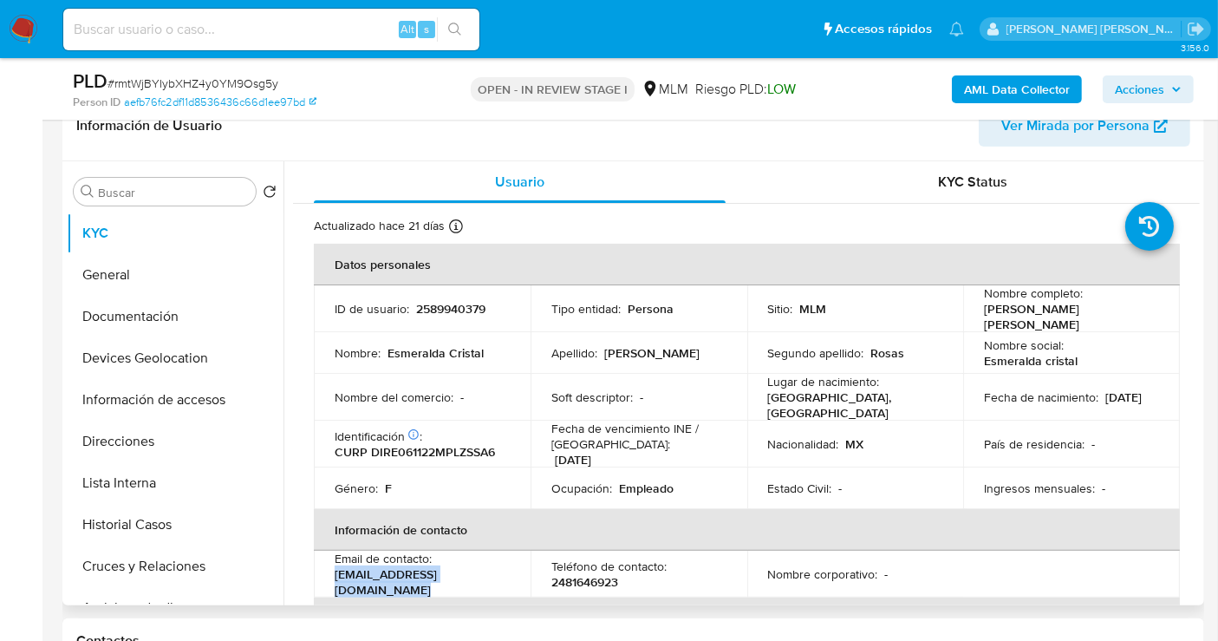
drag, startPoint x: 511, startPoint y: 573, endPoint x: 334, endPoint y: 576, distance: 177.7
click at [334, 576] on td "Email de contacto : diazrosasesmeralda@gmail.com" at bounding box center [422, 573] width 217 height 47
copy p "diazrosasesmeralda@gmail.com"
click at [599, 574] on p "2481646923" at bounding box center [584, 582] width 67 height 16
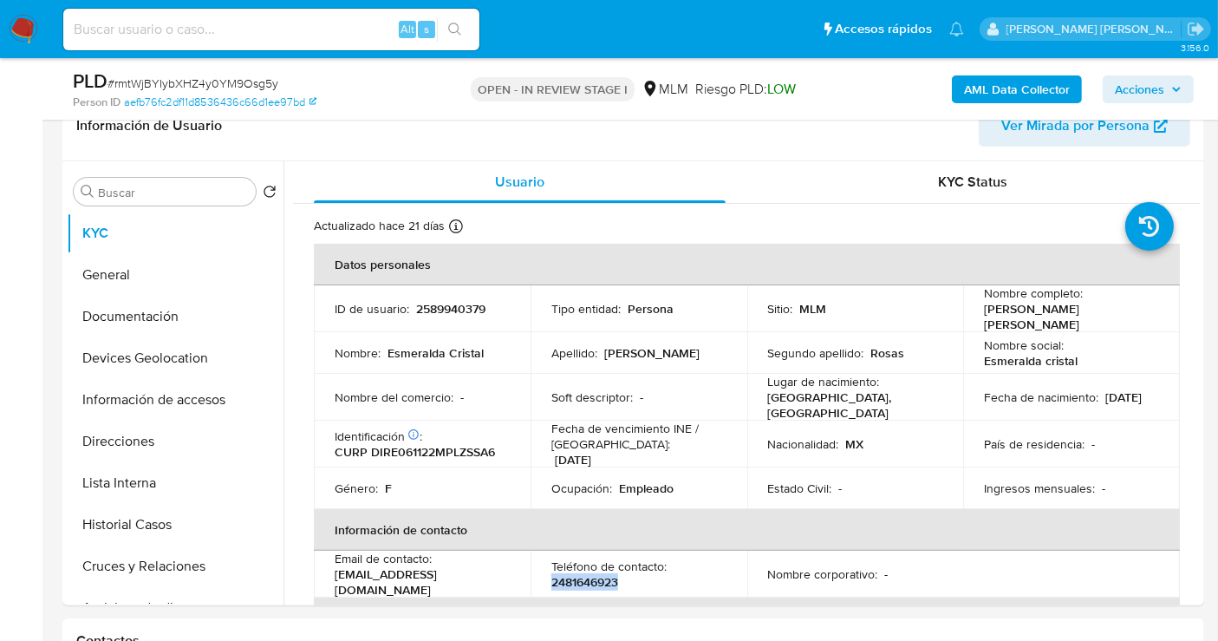
copy p "2481646923"
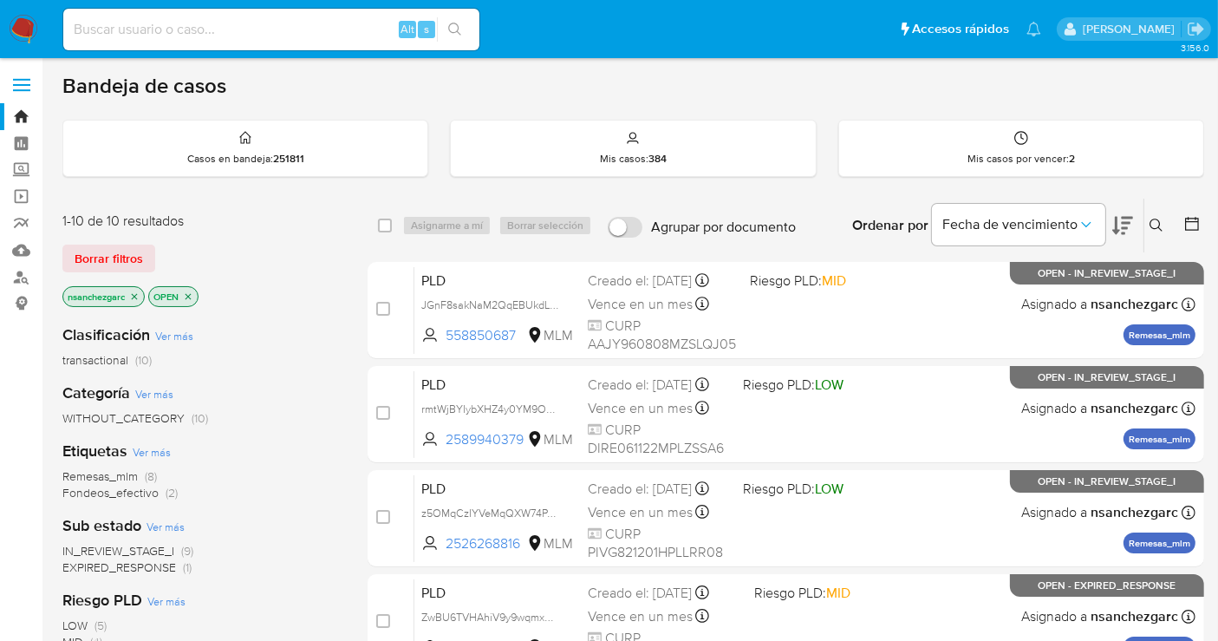
click at [1153, 226] on icon at bounding box center [1155, 224] width 13 height 13
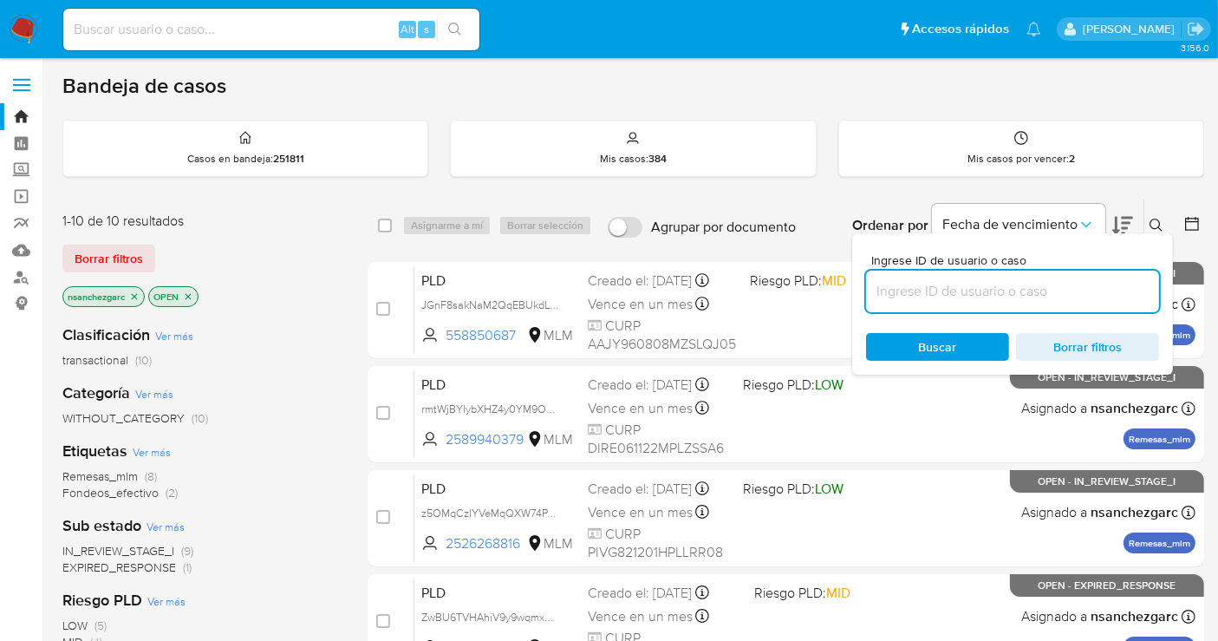
click at [995, 283] on input at bounding box center [1012, 291] width 293 height 23
type input "316240583"
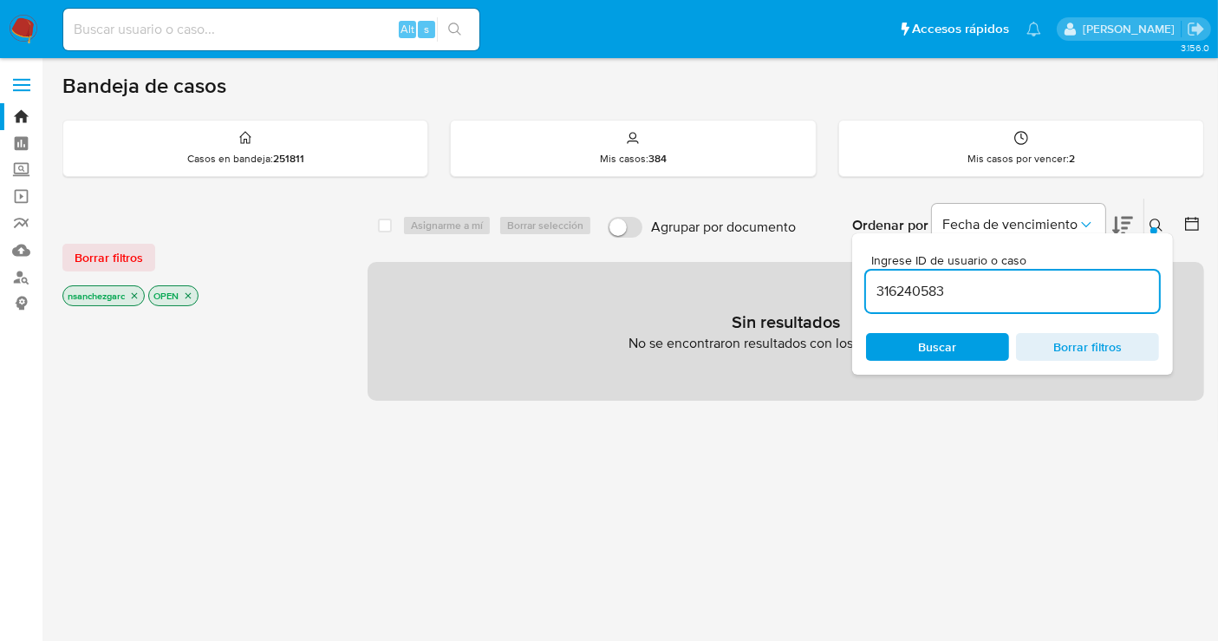
click at [133, 290] on icon "close-filter" at bounding box center [134, 295] width 10 height 10
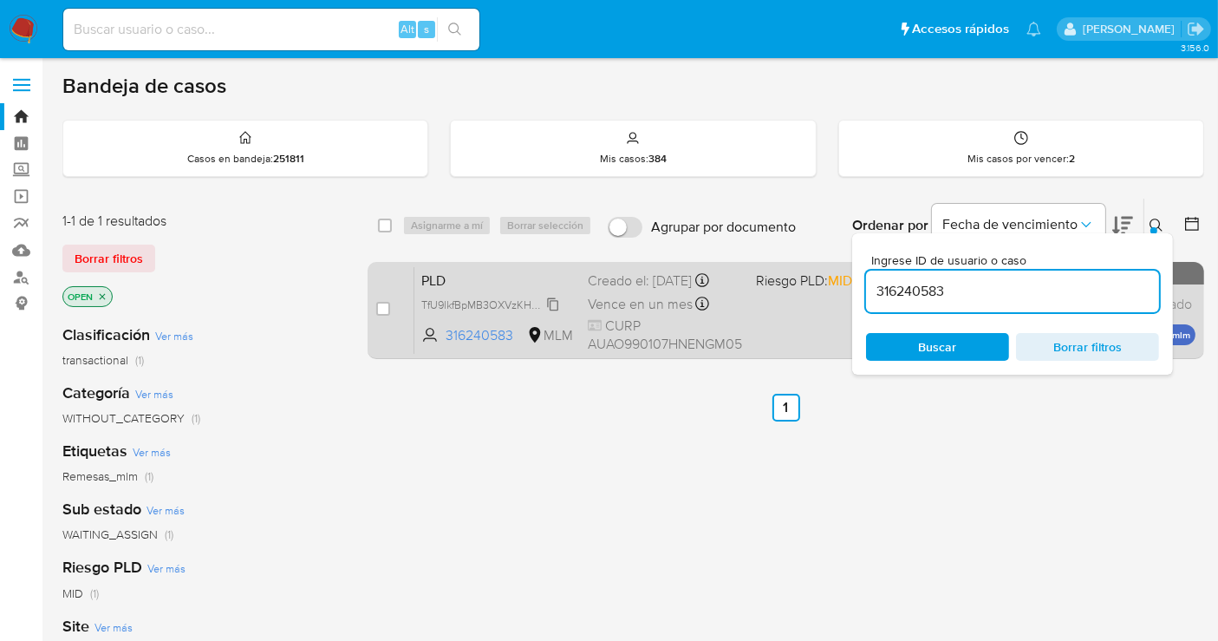
click at [552, 303] on span "TfU9lkfBpMB3OXVzKHw0Rfpq" at bounding box center [494, 303] width 147 height 19
click at [376, 303] on input "checkbox" at bounding box center [383, 309] width 14 height 14
checkbox input "true"
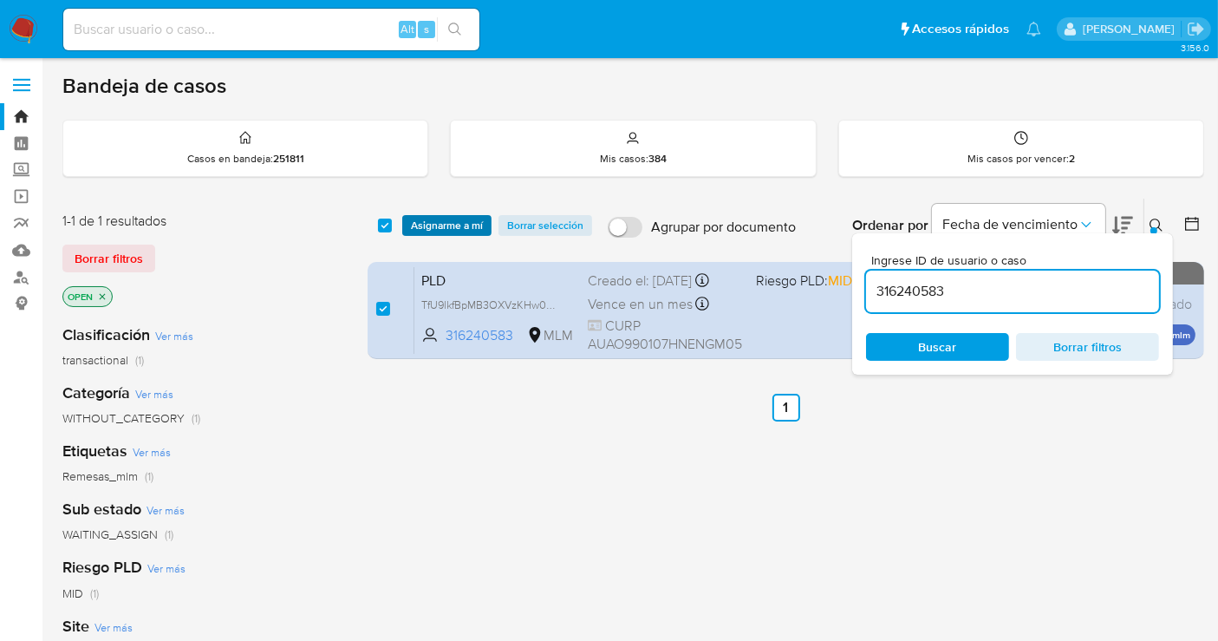
click at [436, 219] on span "Asignarme a mí" at bounding box center [447, 225] width 72 height 17
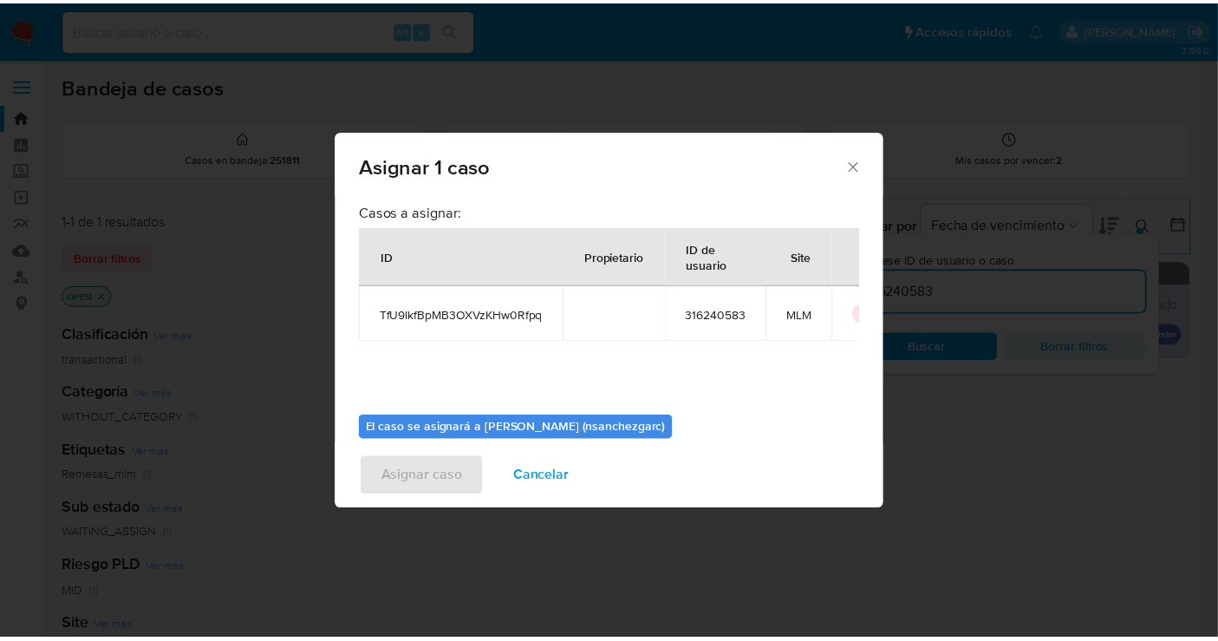
scroll to position [88, 0]
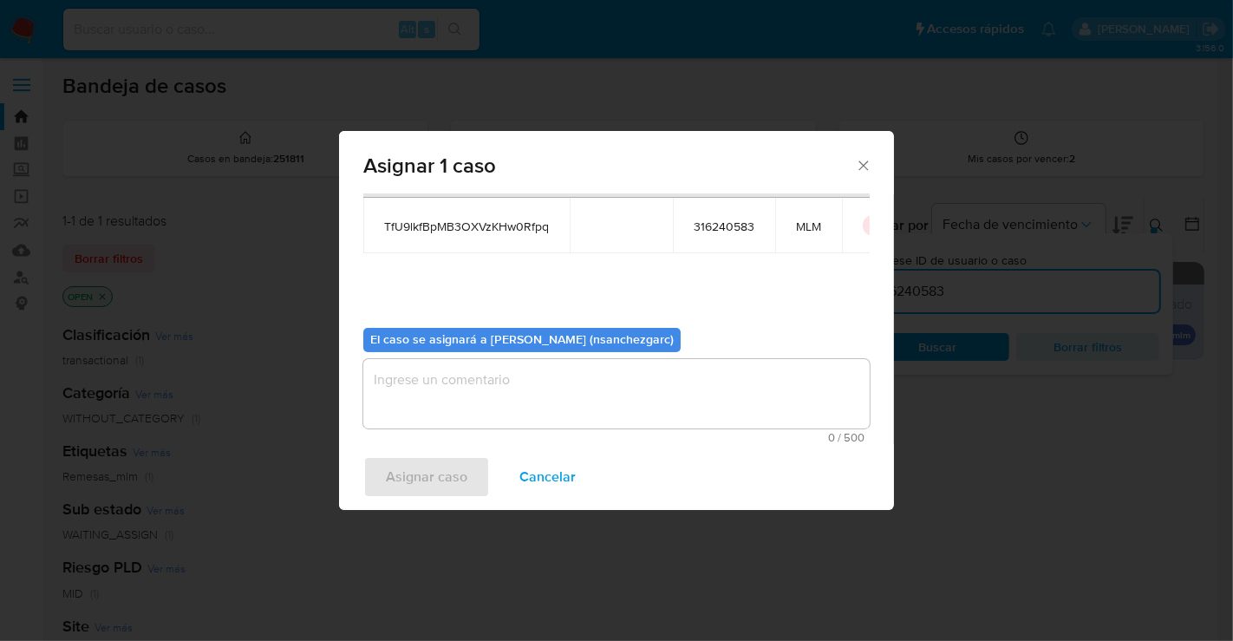
click at [407, 382] on textarea "assign-modal" at bounding box center [616, 393] width 506 height 69
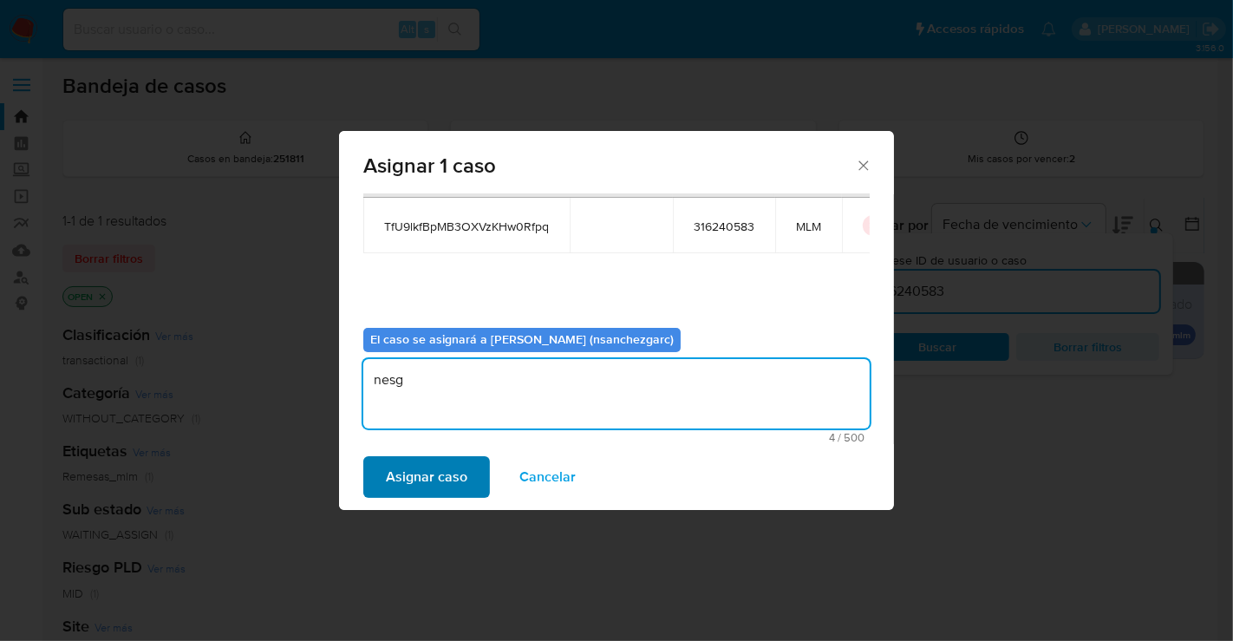
type textarea "nesg"
click at [435, 473] on span "Asignar caso" at bounding box center [426, 477] width 81 height 38
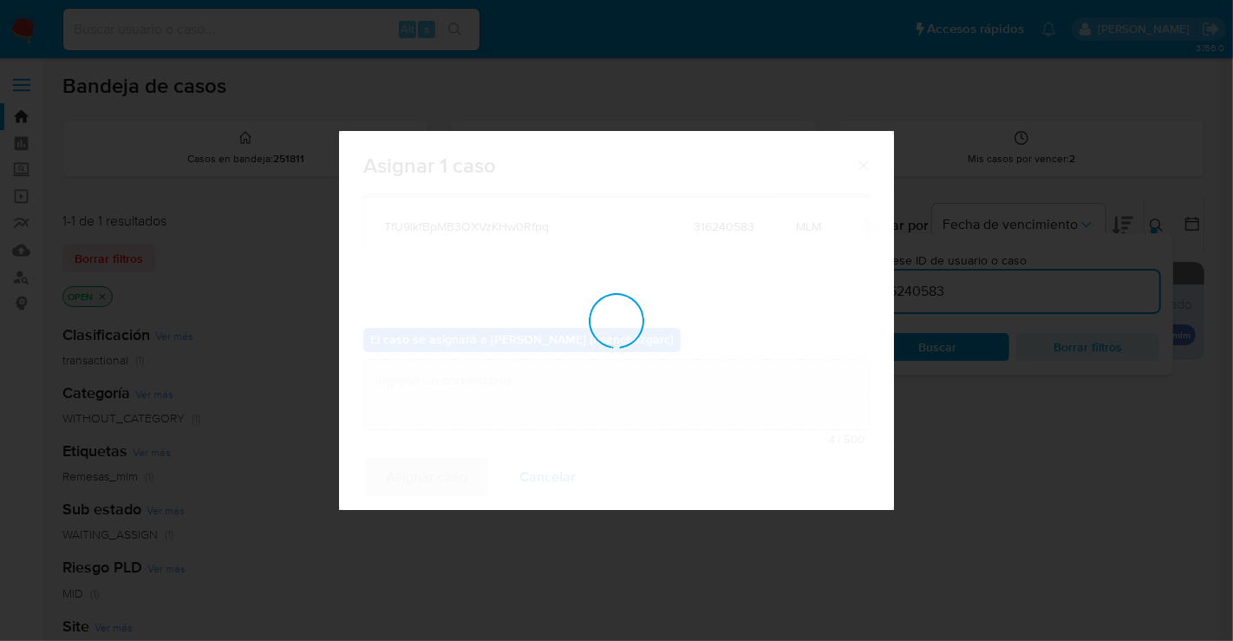
checkbox input "false"
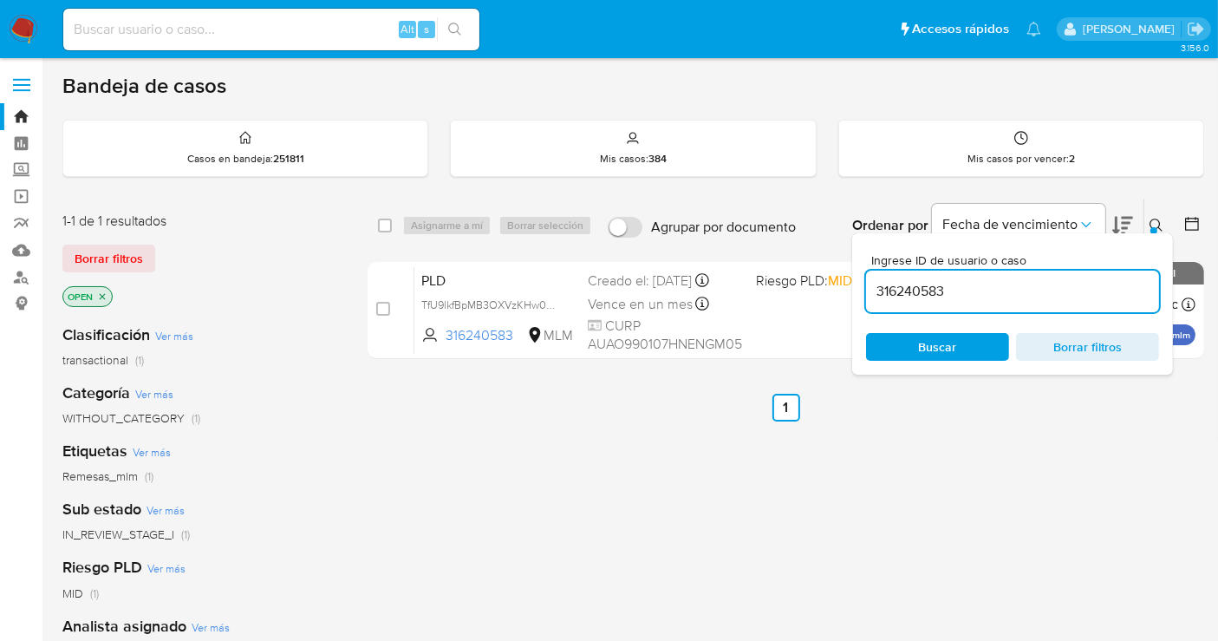
click at [1142, 223] on div "Ordenar por Fecha de vencimiento" at bounding box center [990, 226] width 305 height 54
click at [1151, 227] on div at bounding box center [1153, 230] width 7 height 7
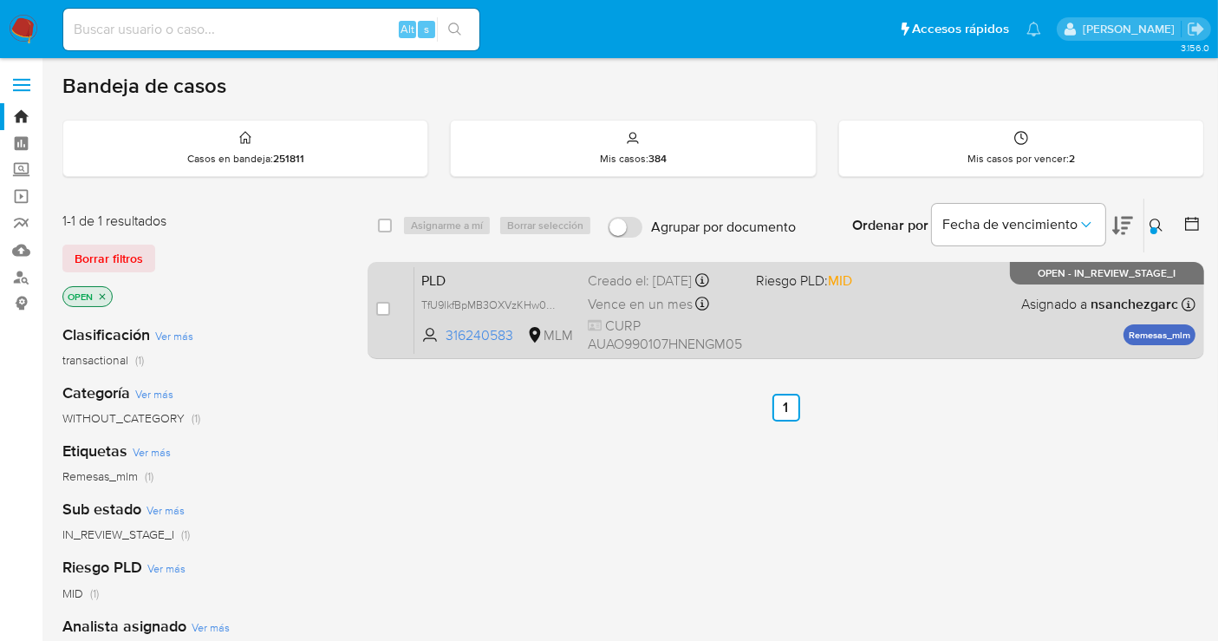
click at [640, 285] on div "Creado el: [DATE] Creado el: [DATE] 02:10:36" at bounding box center [665, 280] width 154 height 19
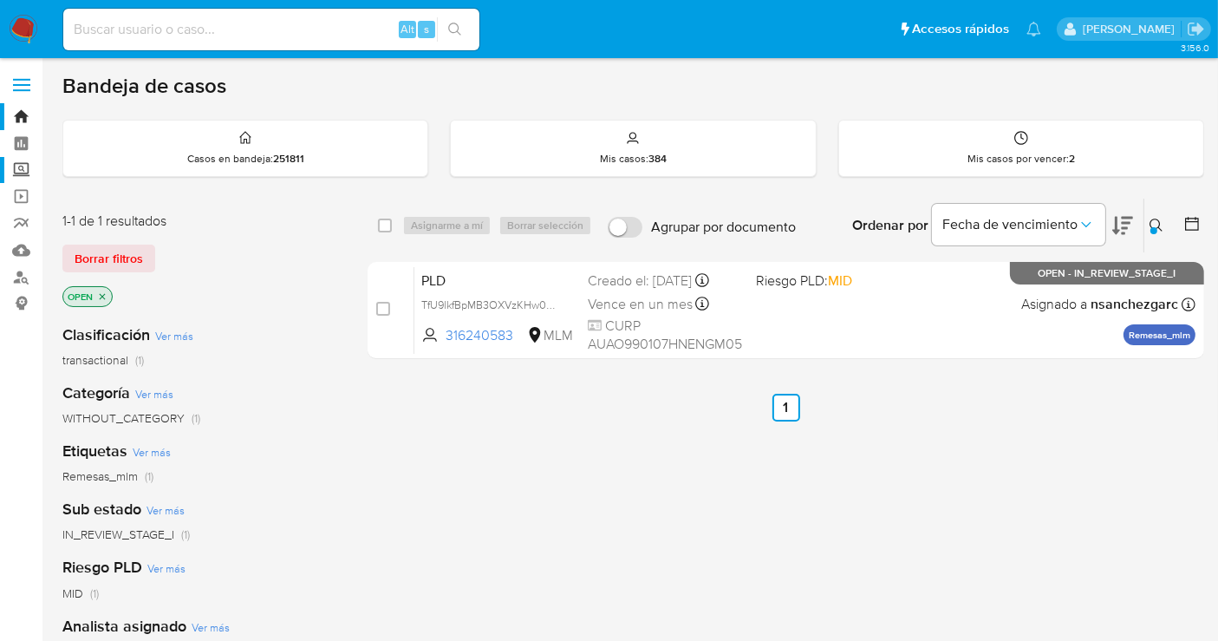
click at [23, 173] on label "Screening" at bounding box center [103, 170] width 206 height 27
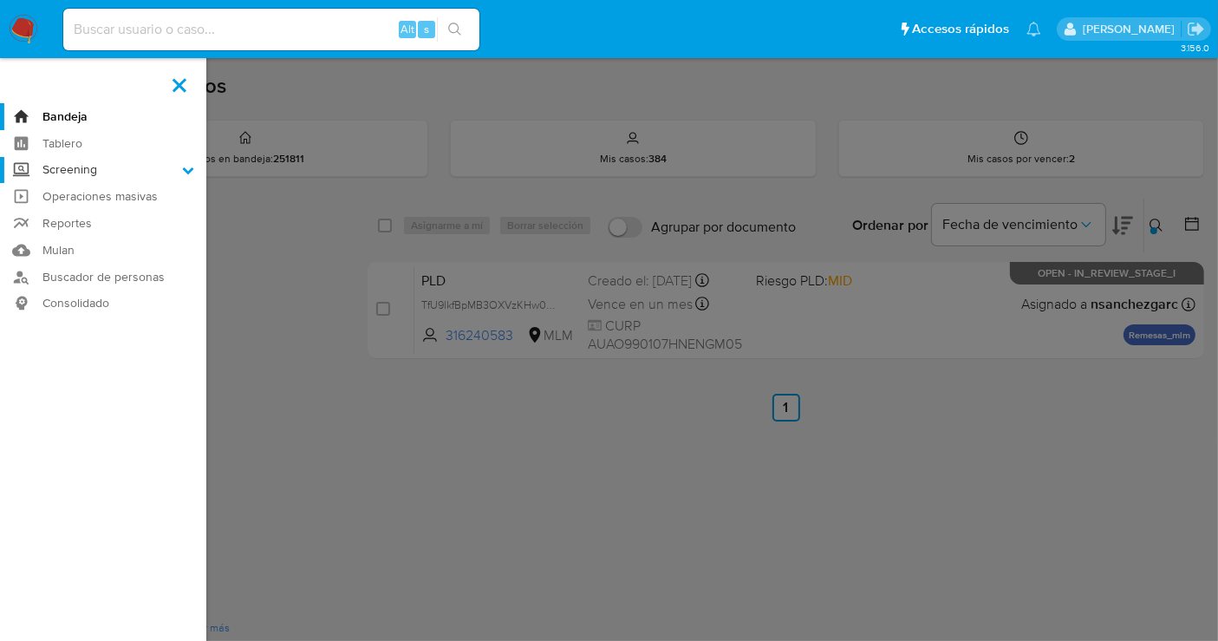
click at [0, 0] on input "Screening" at bounding box center [0, 0] width 0 height 0
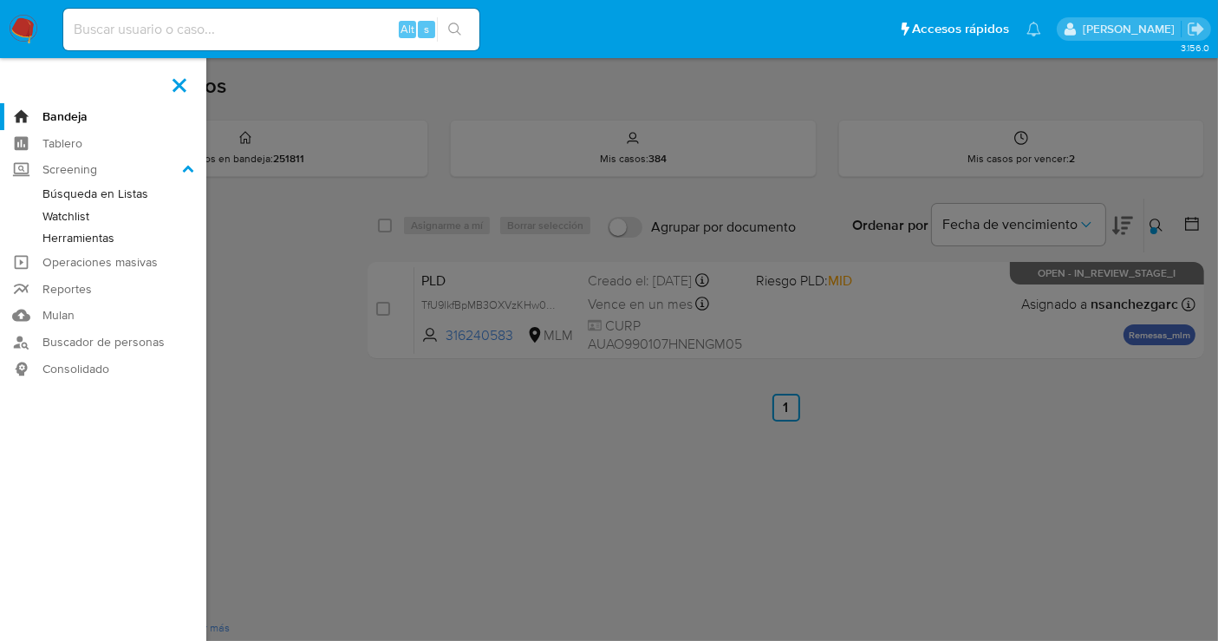
click at [73, 245] on link "Herramientas" at bounding box center [103, 238] width 206 height 22
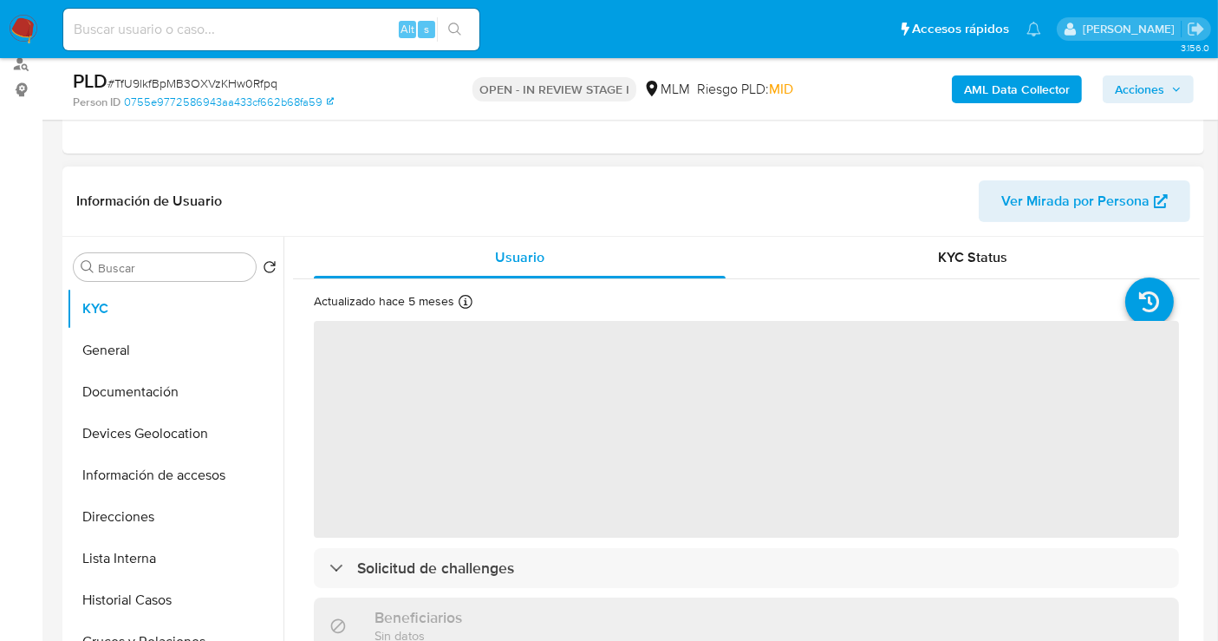
scroll to position [289, 0]
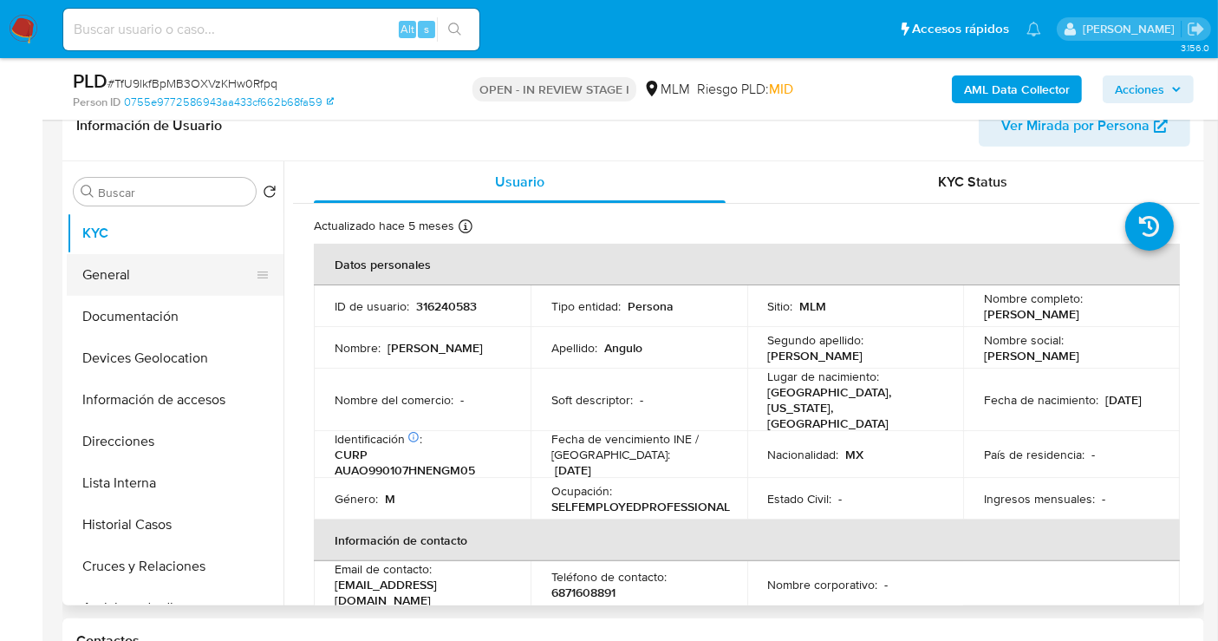
select select "10"
click at [113, 269] on button "General" at bounding box center [168, 275] width 203 height 42
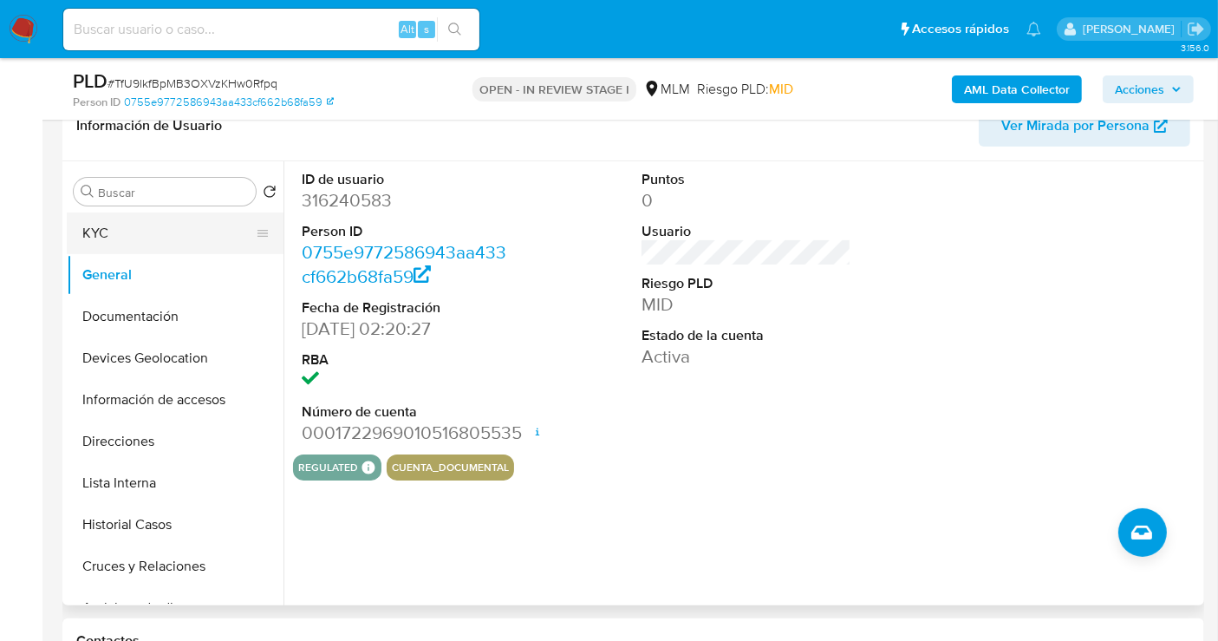
click at [121, 235] on button "KYC" at bounding box center [168, 233] width 203 height 42
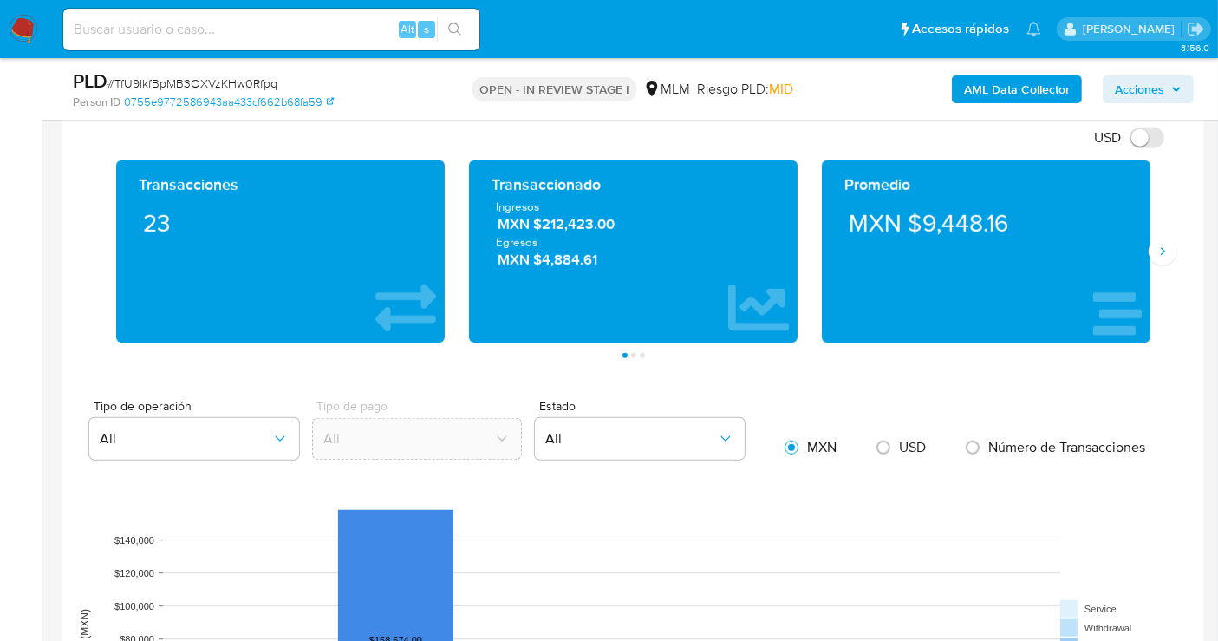
scroll to position [1252, 0]
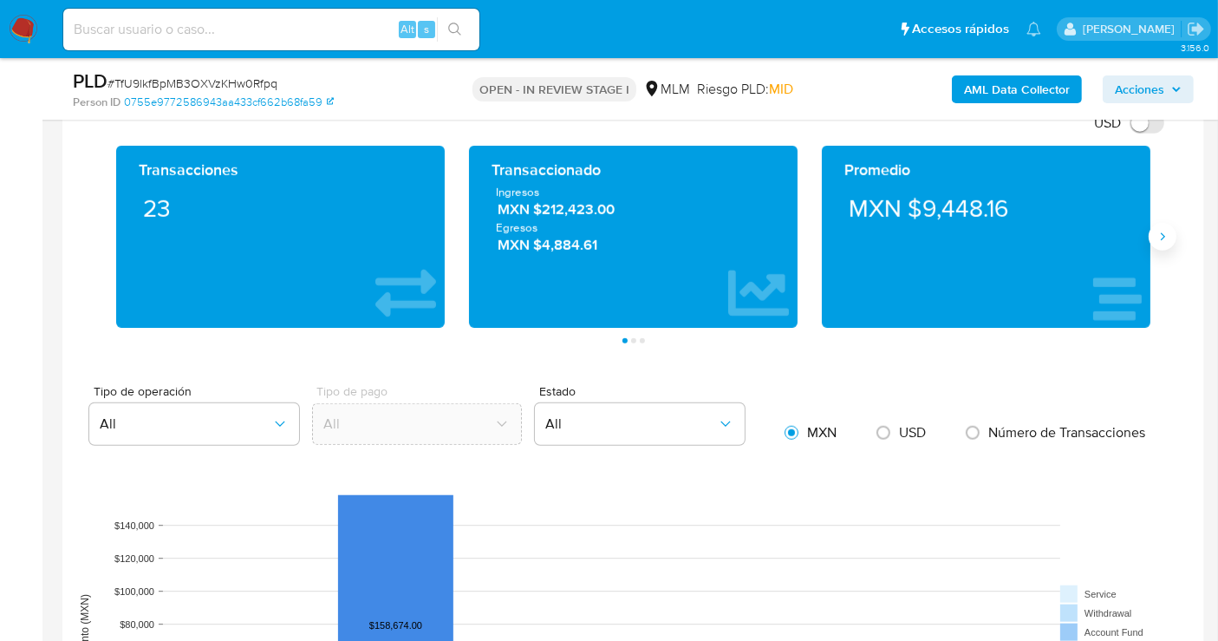
click at [1156, 231] on icon "Siguiente" at bounding box center [1163, 237] width 14 height 14
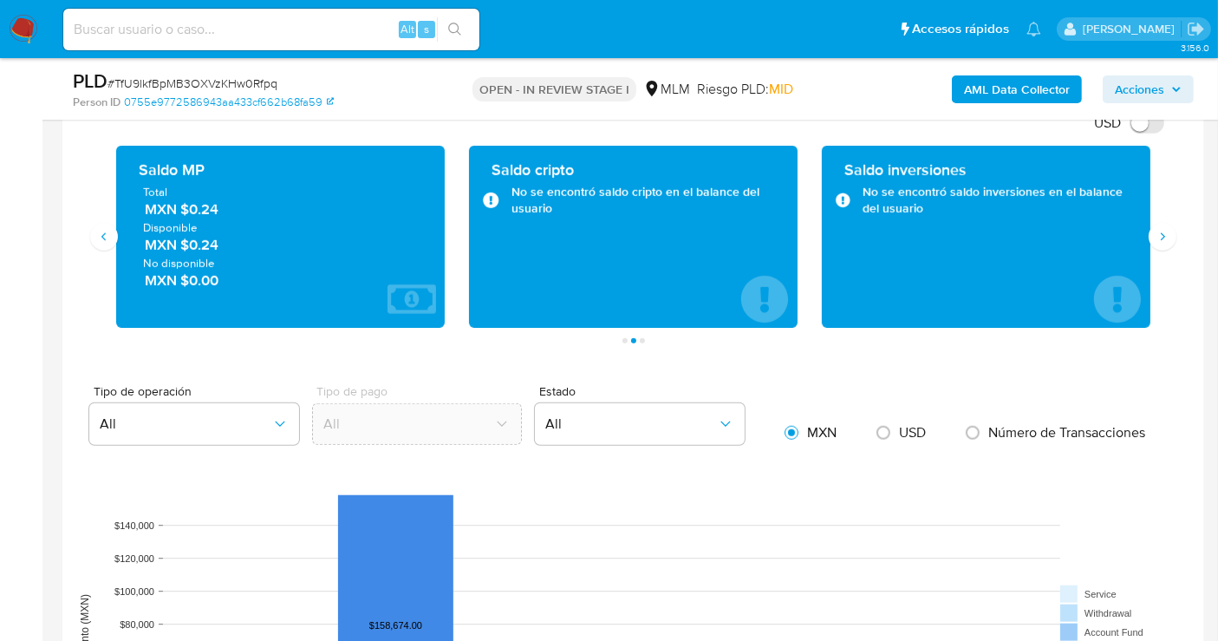
scroll to position [1156, 0]
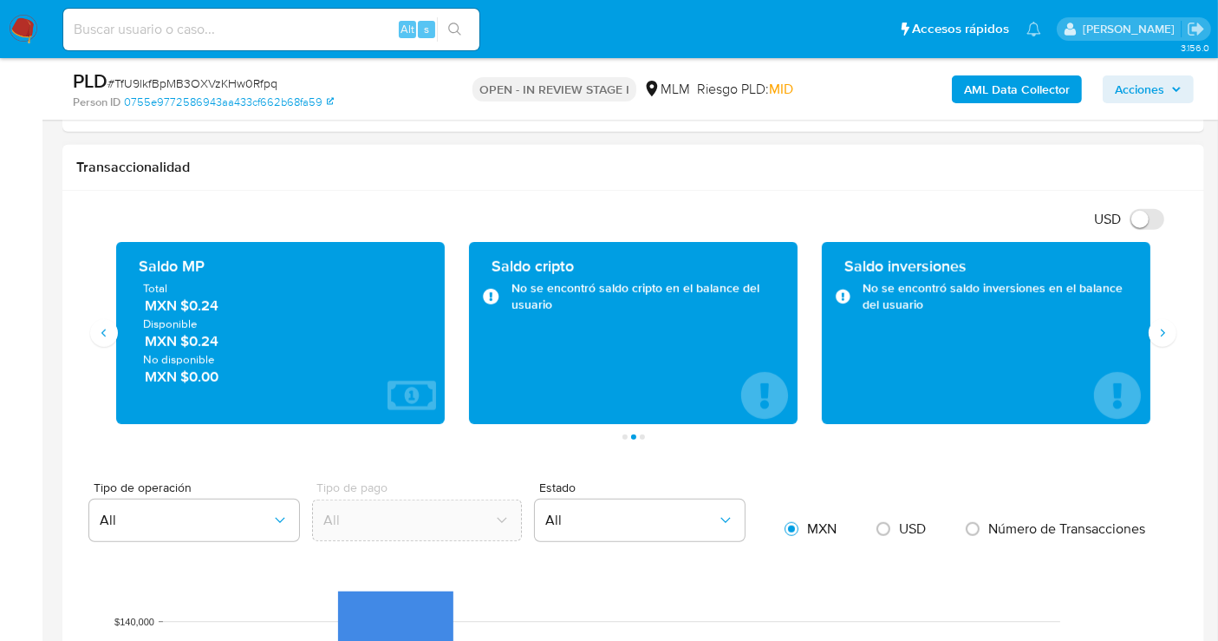
click at [200, 303] on span "MXN $0.24" at bounding box center [281, 306] width 273 height 20
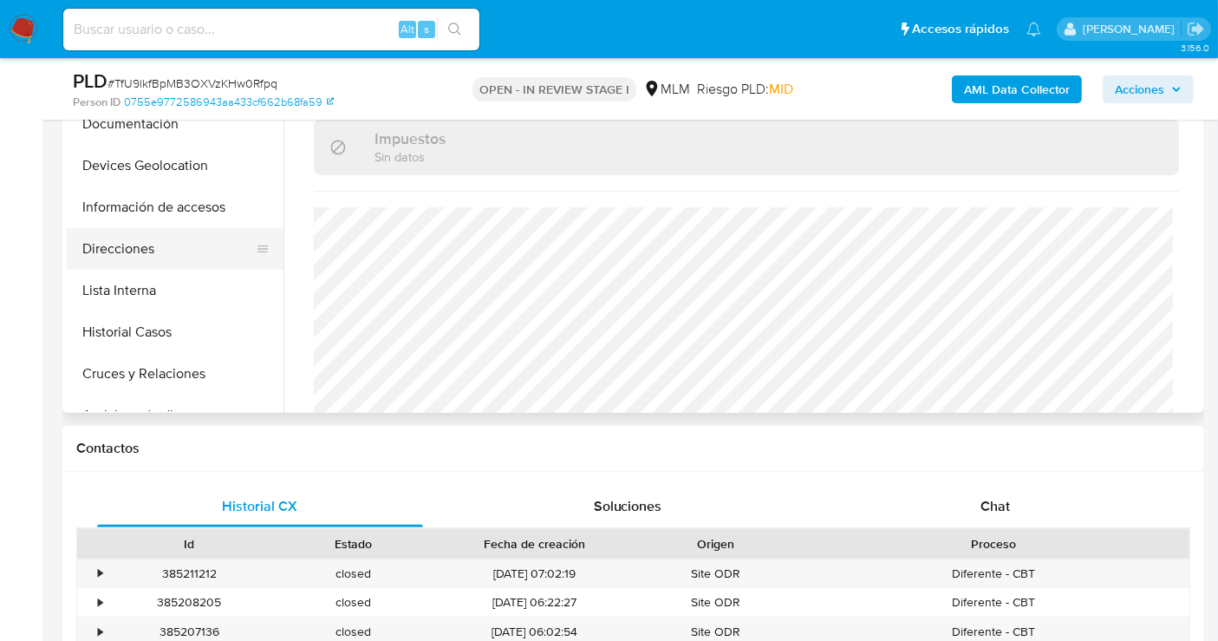
scroll to position [289, 0]
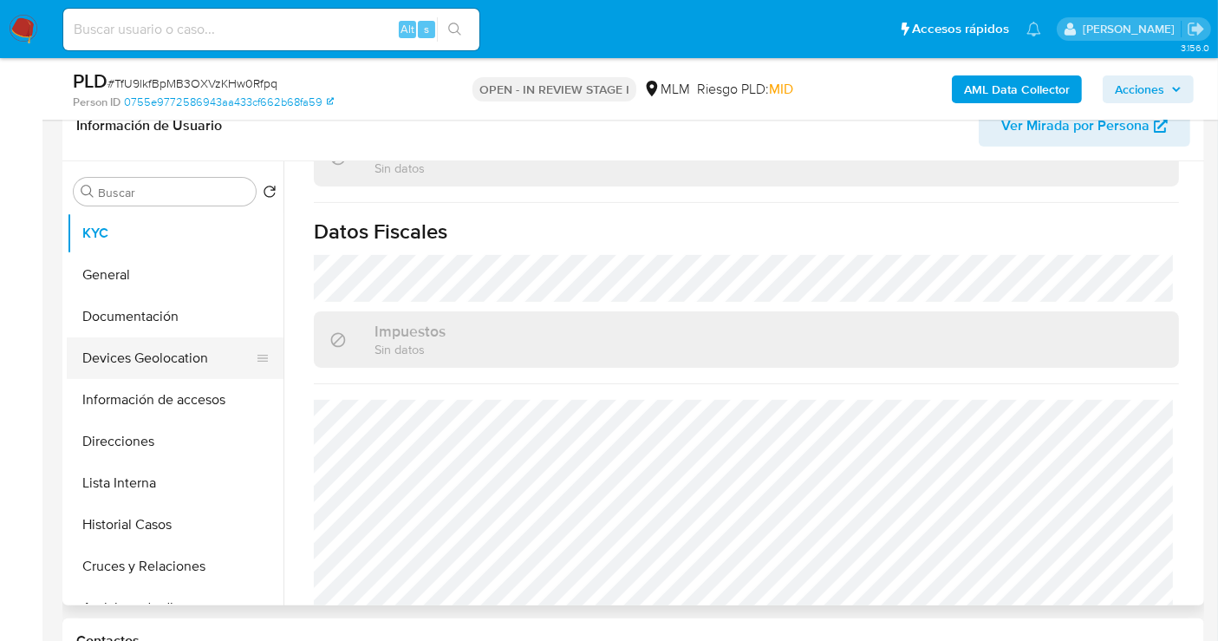
click at [146, 360] on button "Devices Geolocation" at bounding box center [168, 358] width 203 height 42
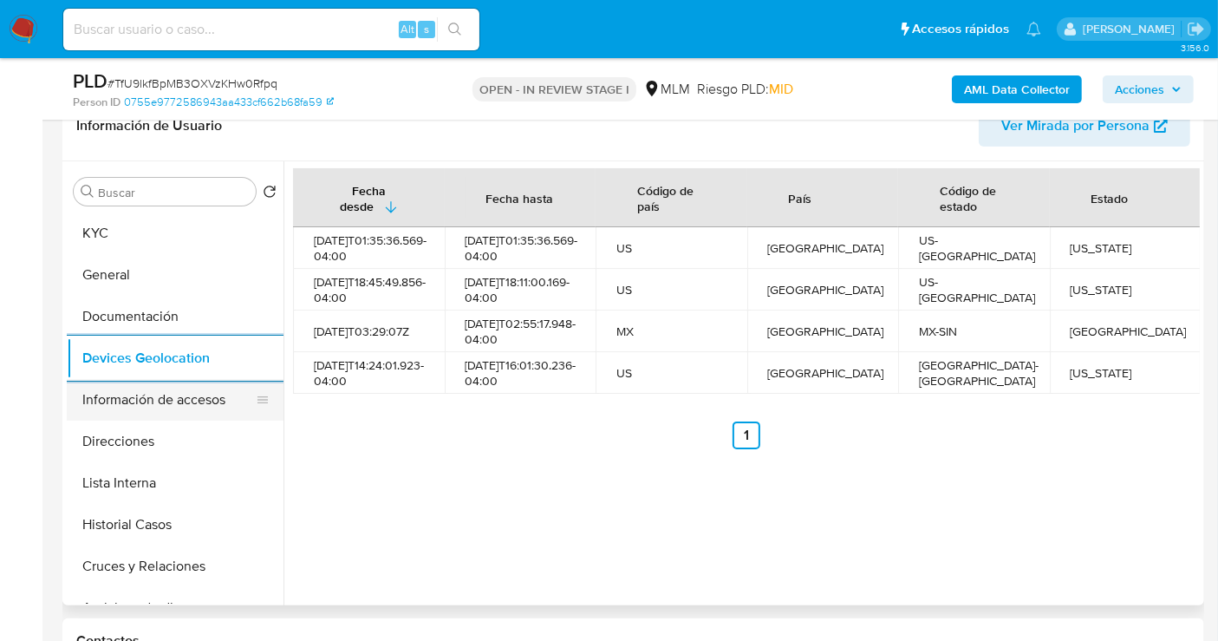
click at [179, 410] on button "Información de accesos" at bounding box center [168, 400] width 203 height 42
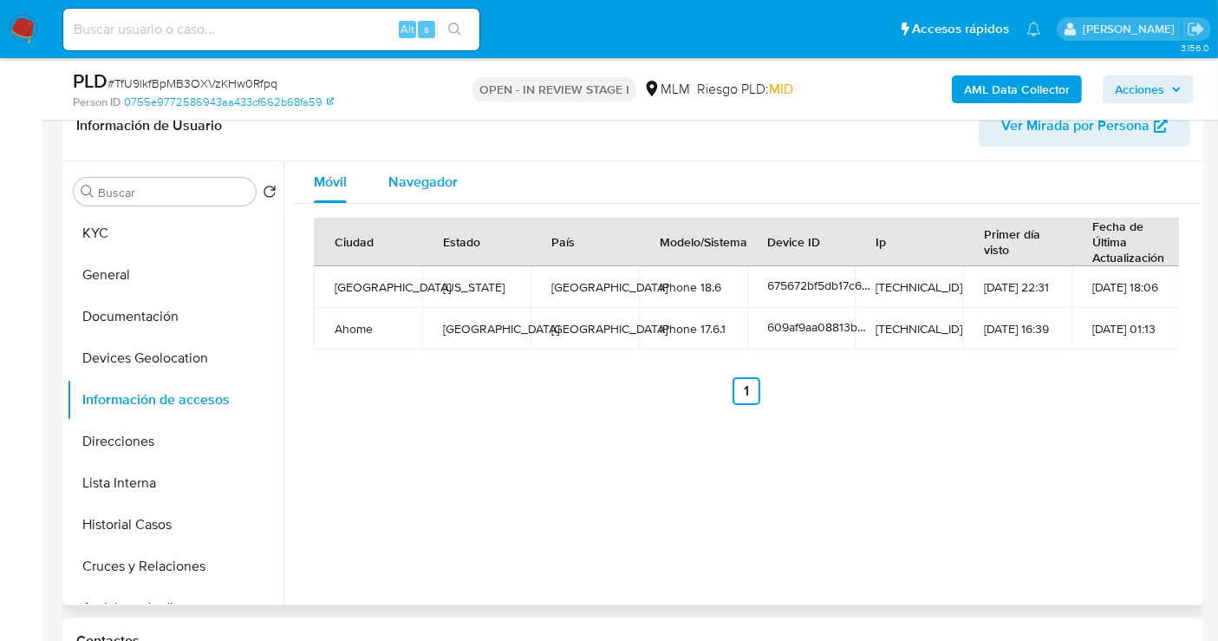
click at [401, 186] on span "Navegador" at bounding box center [422, 182] width 69 height 20
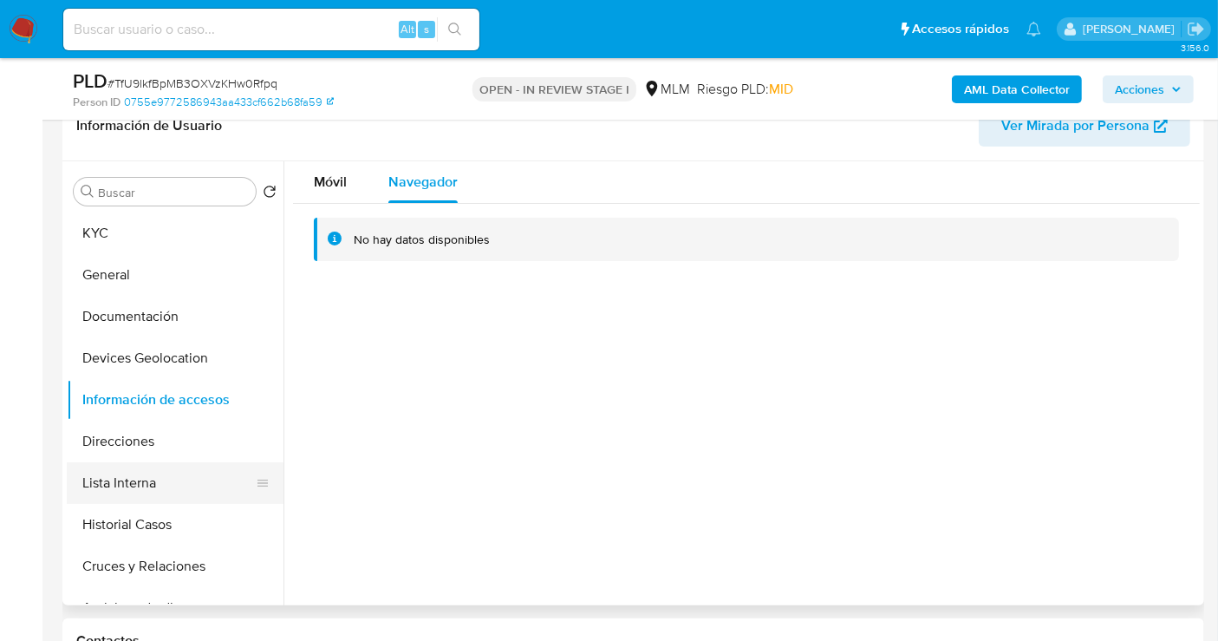
click at [114, 482] on button "Lista Interna" at bounding box center [168, 483] width 203 height 42
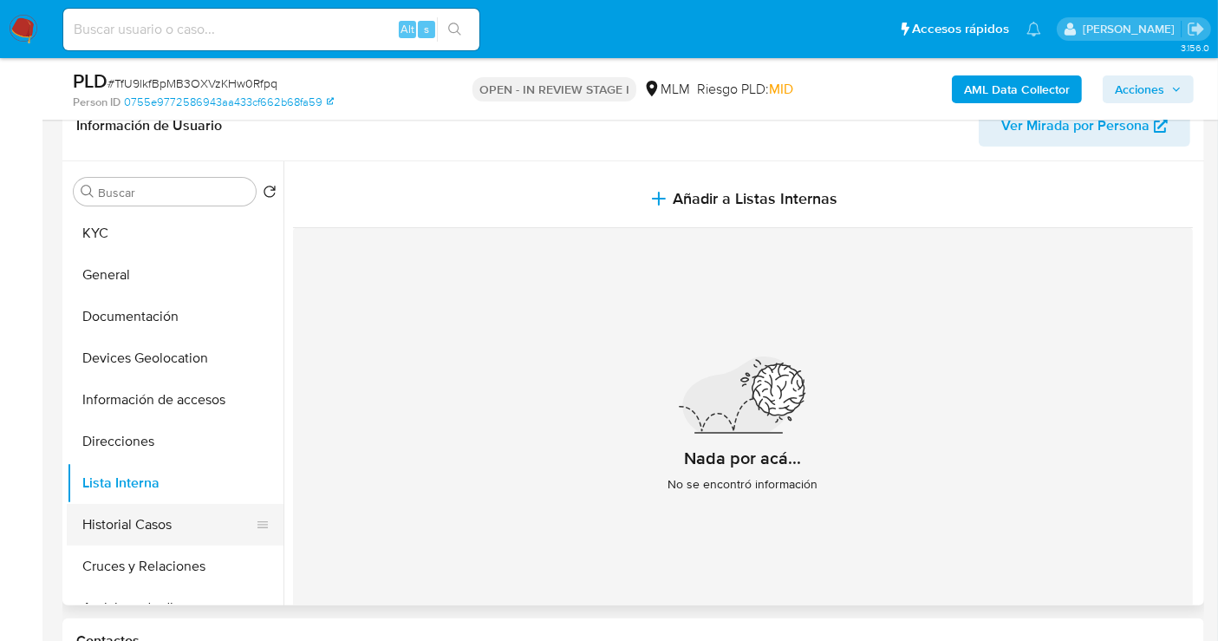
click at [163, 521] on button "Historial Casos" at bounding box center [168, 525] width 203 height 42
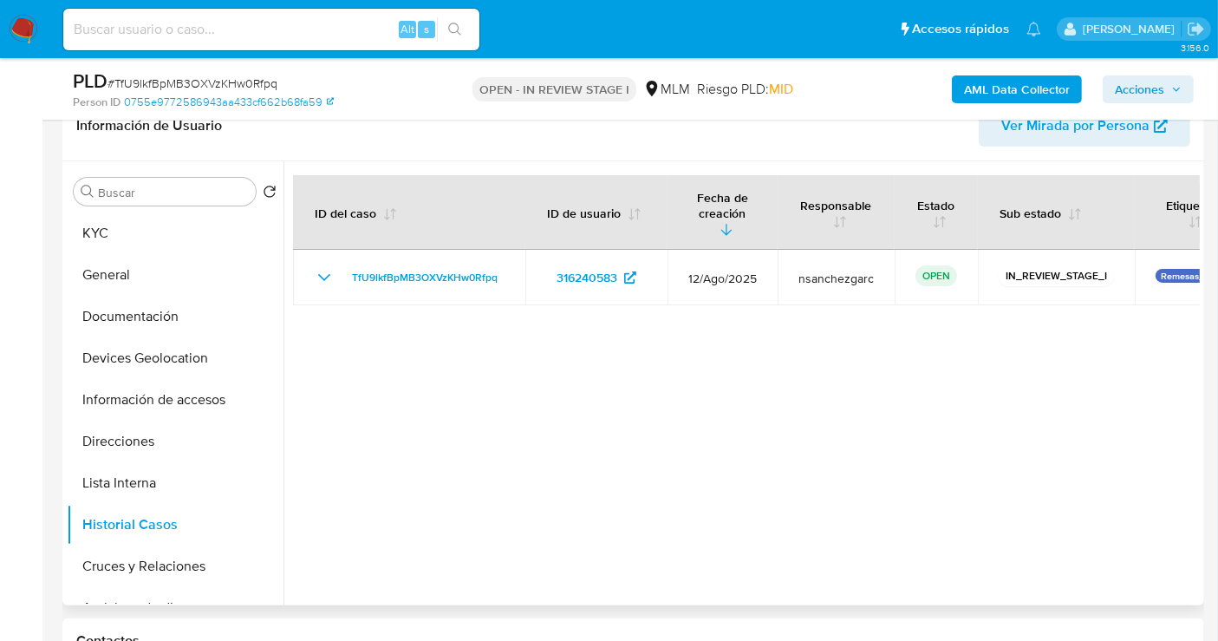
click at [609, 479] on div at bounding box center [741, 383] width 916 height 444
click at [145, 313] on button "Documentación" at bounding box center [168, 317] width 203 height 42
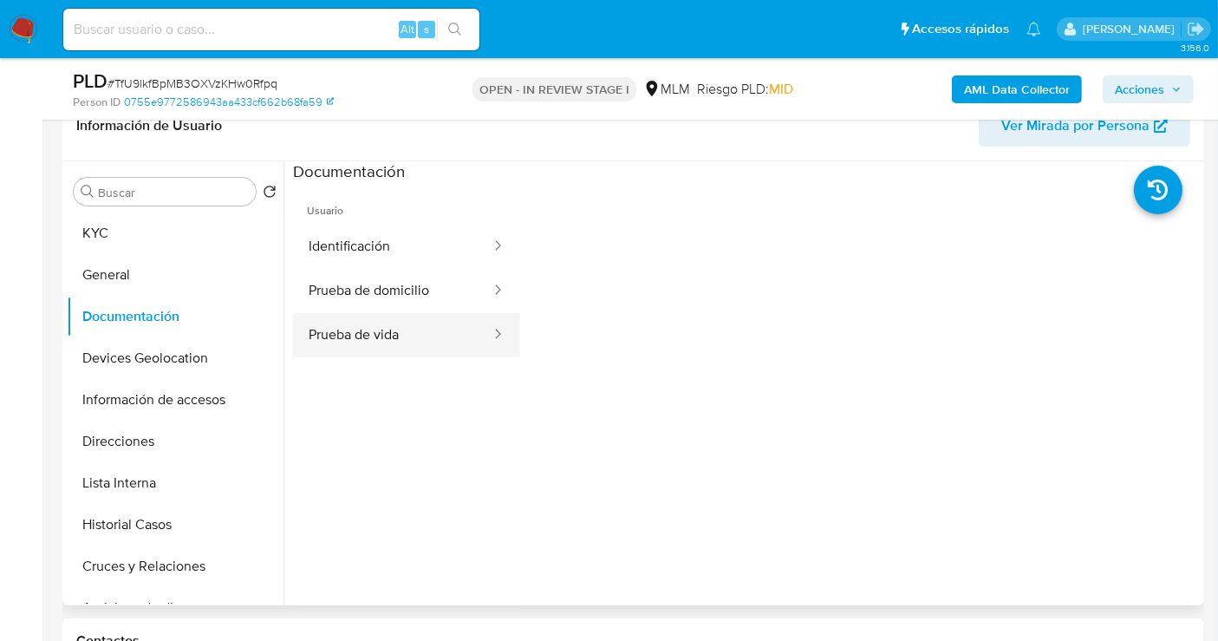
click at [386, 340] on button "Prueba de vida" at bounding box center [392, 335] width 199 height 44
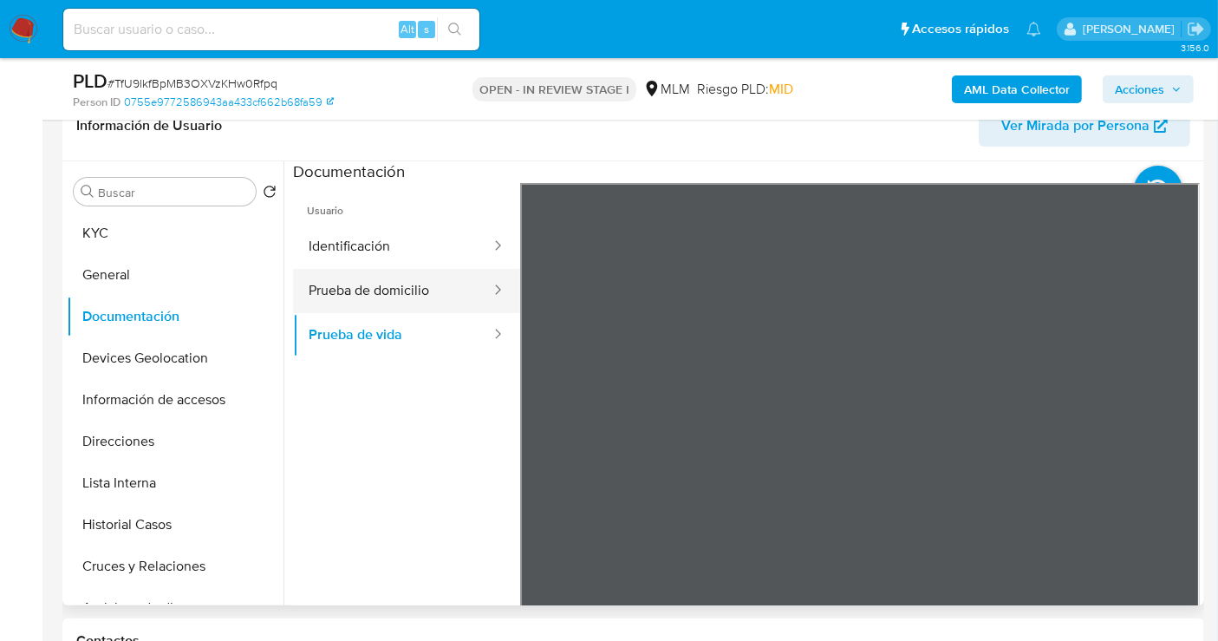
click at [368, 302] on button "Prueba de domicilio" at bounding box center [392, 291] width 199 height 44
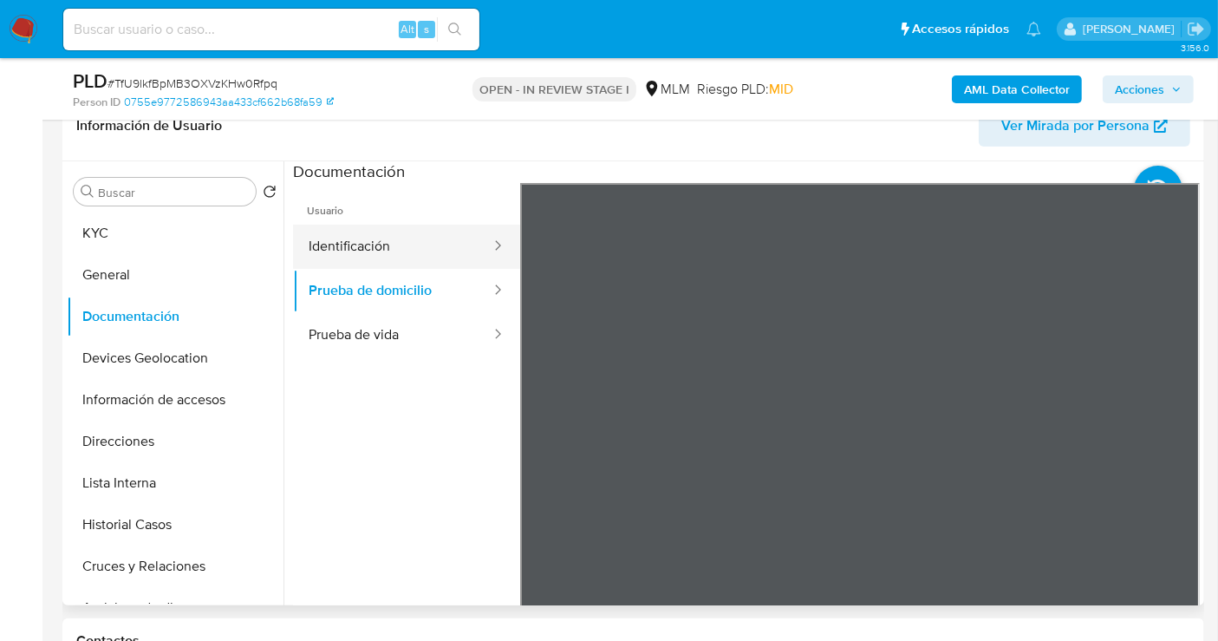
click at [361, 246] on button "Identificación" at bounding box center [392, 247] width 199 height 44
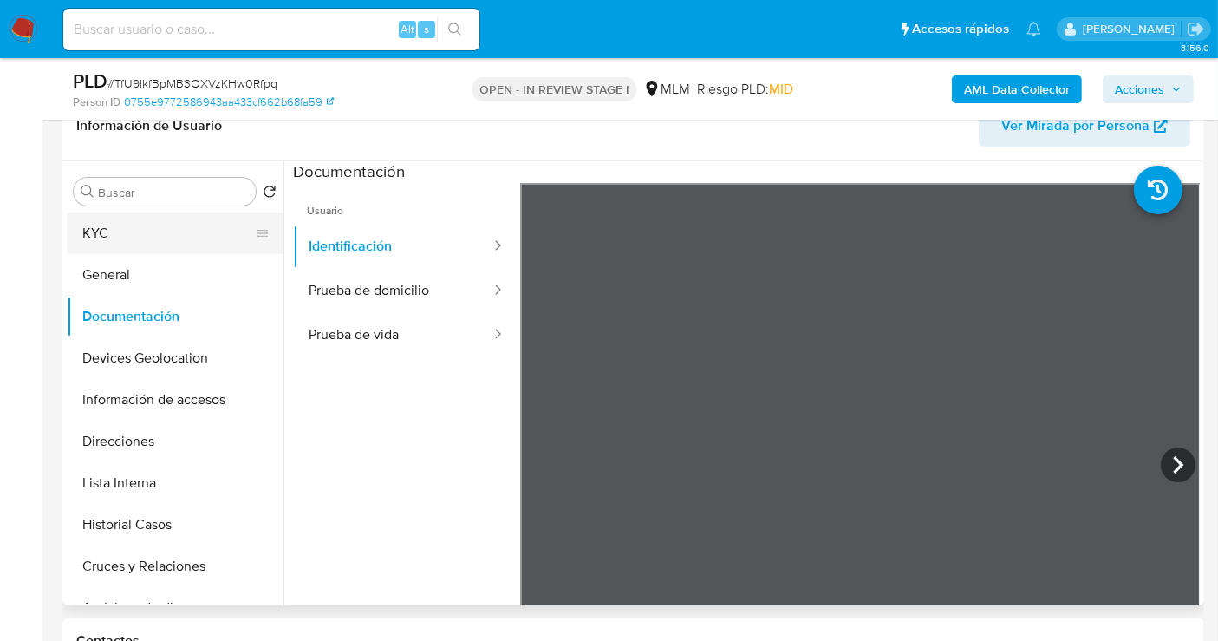
click at [150, 234] on button "KYC" at bounding box center [168, 233] width 203 height 42
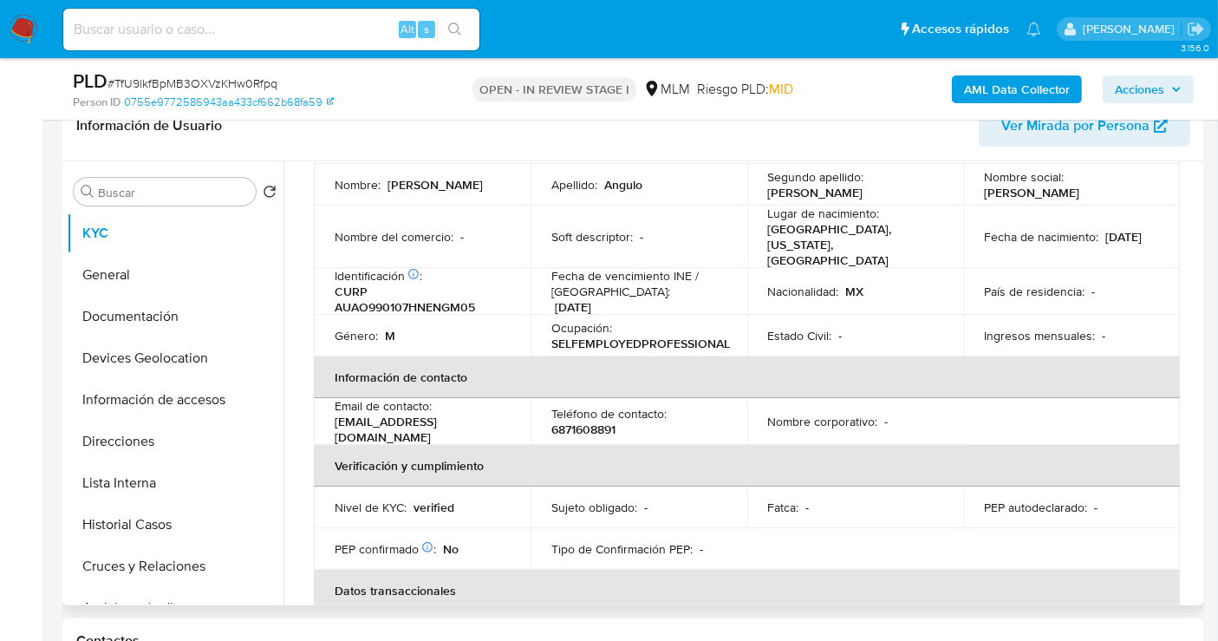
scroll to position [192, 0]
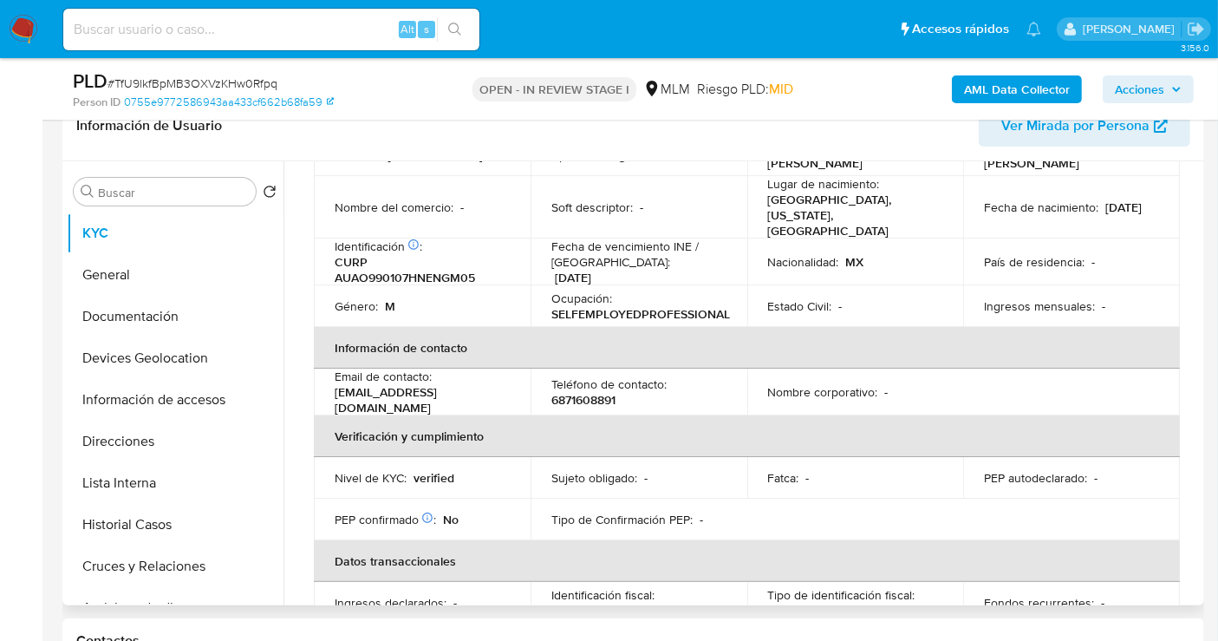
click at [574, 392] on p "6871608891" at bounding box center [583, 400] width 64 height 16
copy p "6871608891"
drag, startPoint x: 495, startPoint y: 382, endPoint x: 333, endPoint y: 383, distance: 162.1
click at [333, 383] on td "Email de contacto : omaraguirre876@gmail.com" at bounding box center [422, 391] width 217 height 47
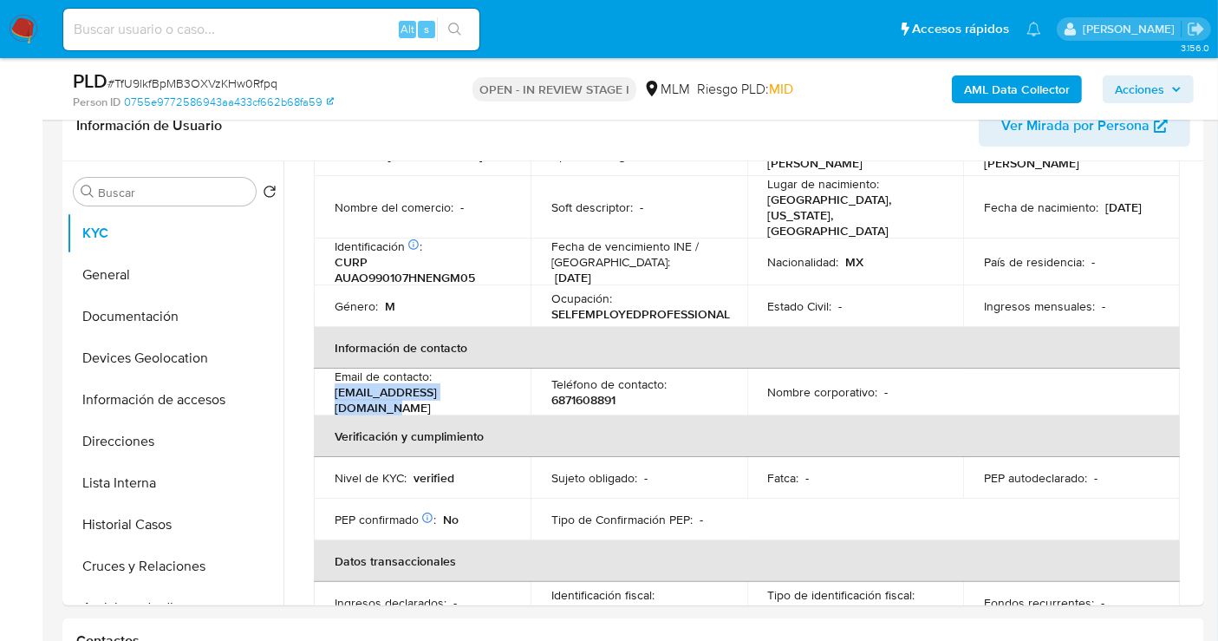
copy p "omaraguirre876@gmail.com"
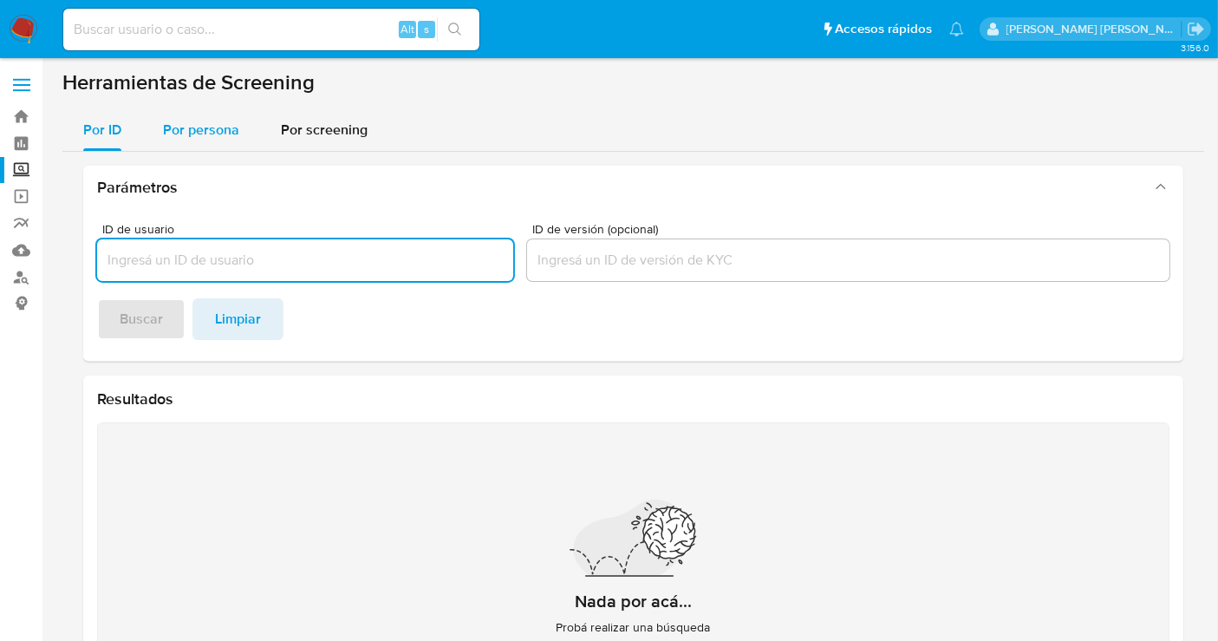
click at [205, 133] on span "Por persona" at bounding box center [201, 130] width 76 height 20
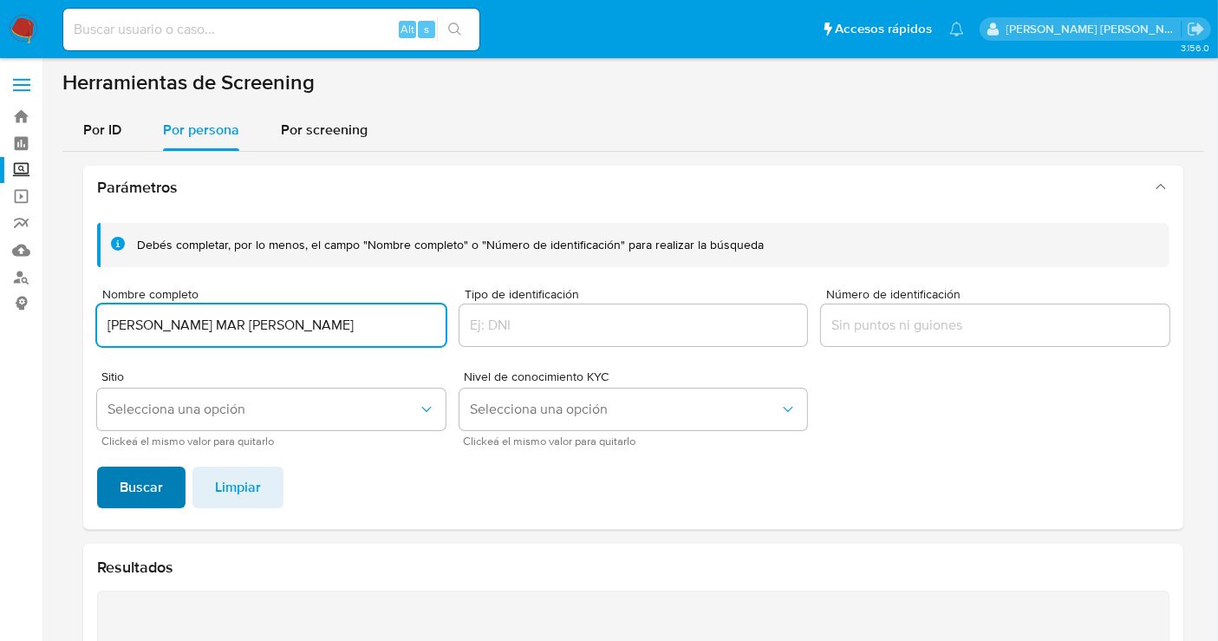
type input "[PERSON_NAME] MAR [PERSON_NAME]"
click at [160, 479] on span "Buscar" at bounding box center [141, 487] width 43 height 38
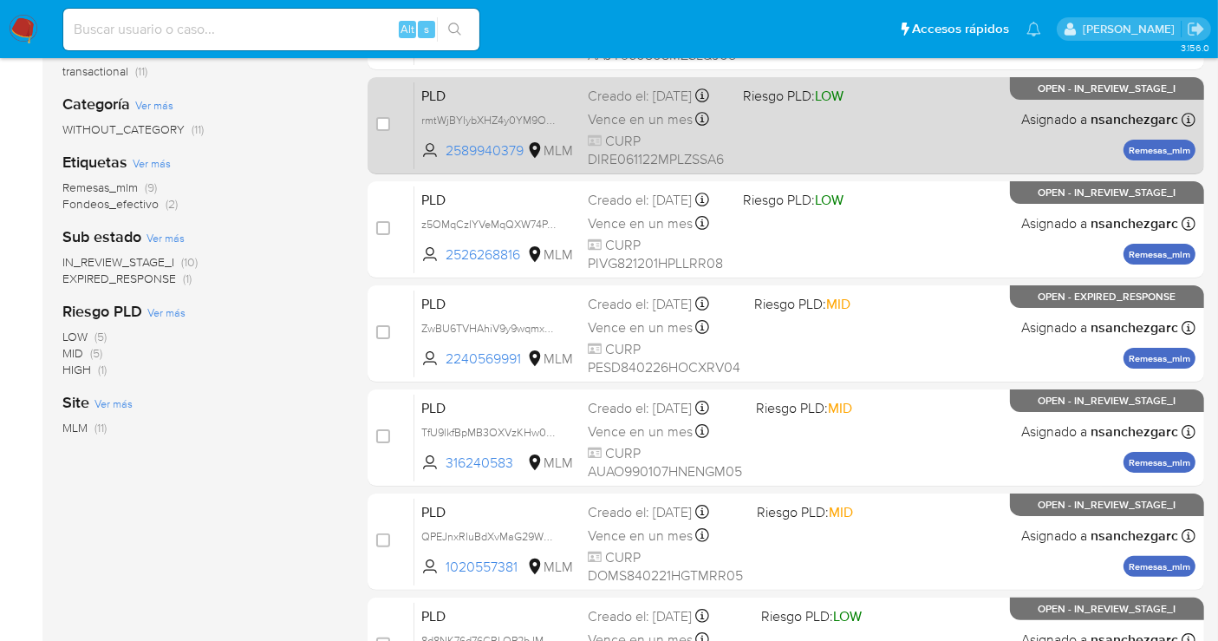
scroll to position [385, 0]
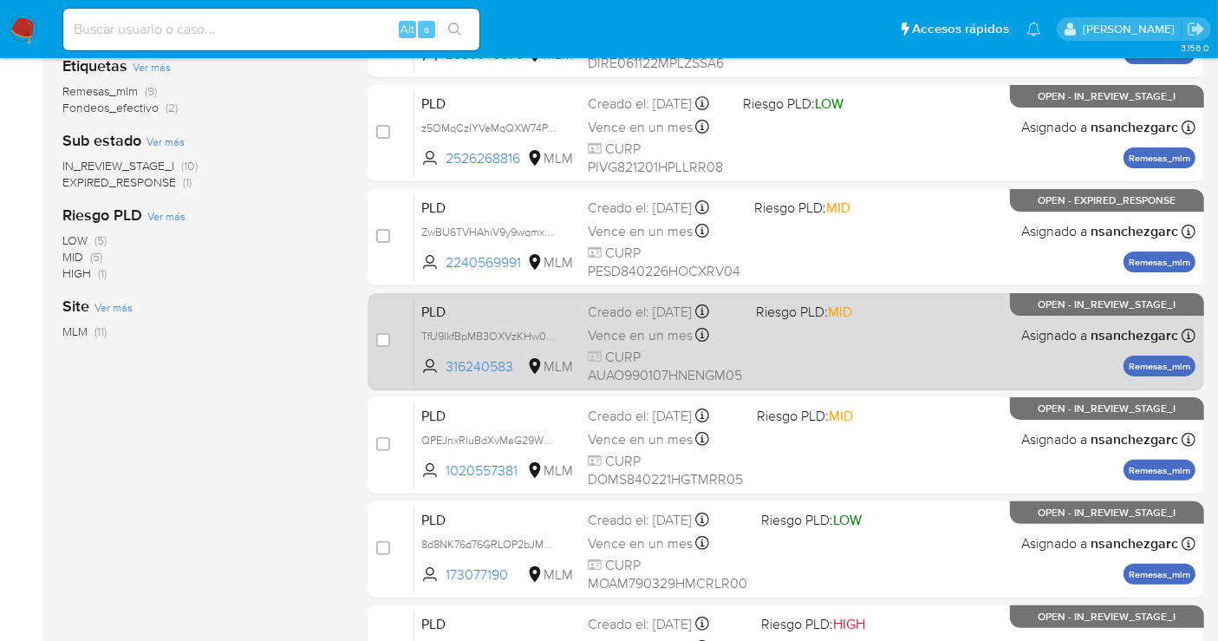
click at [647, 328] on span "Vence en un mes" at bounding box center [640, 335] width 105 height 19
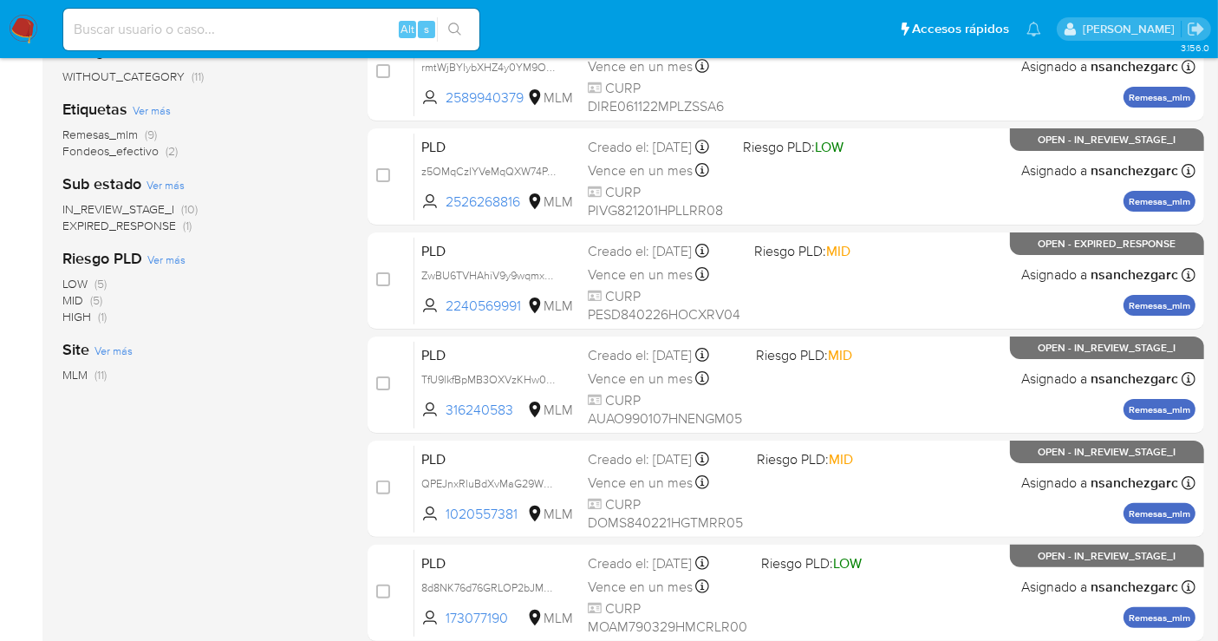
scroll to position [0, 0]
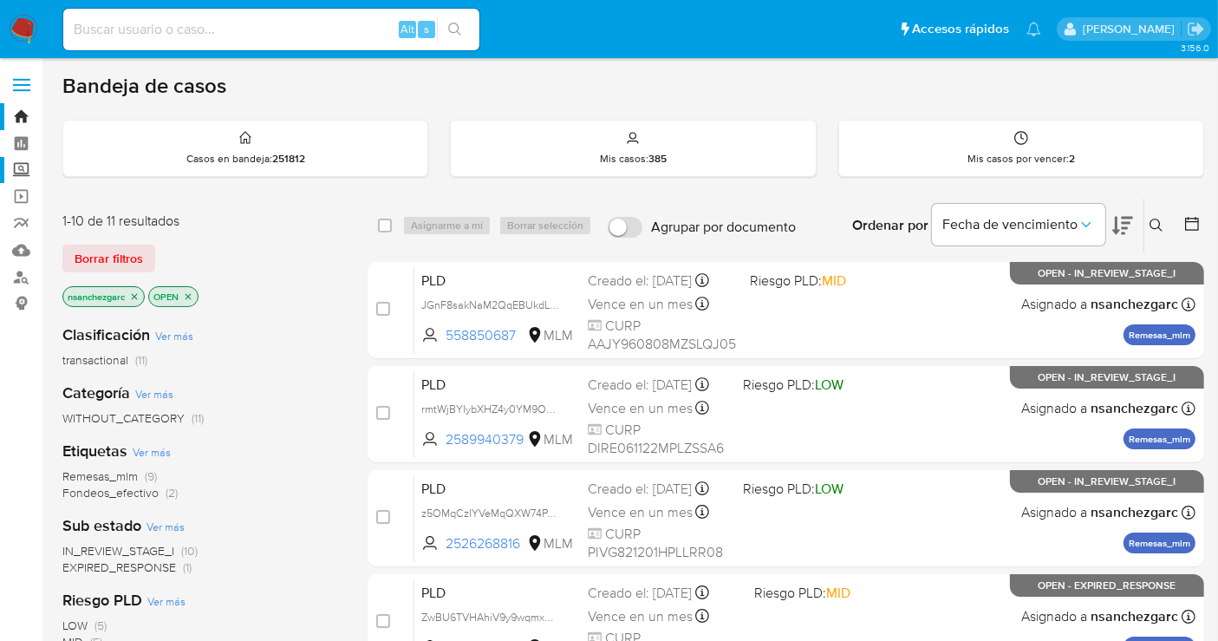
click at [19, 173] on label "Screening" at bounding box center [103, 170] width 206 height 27
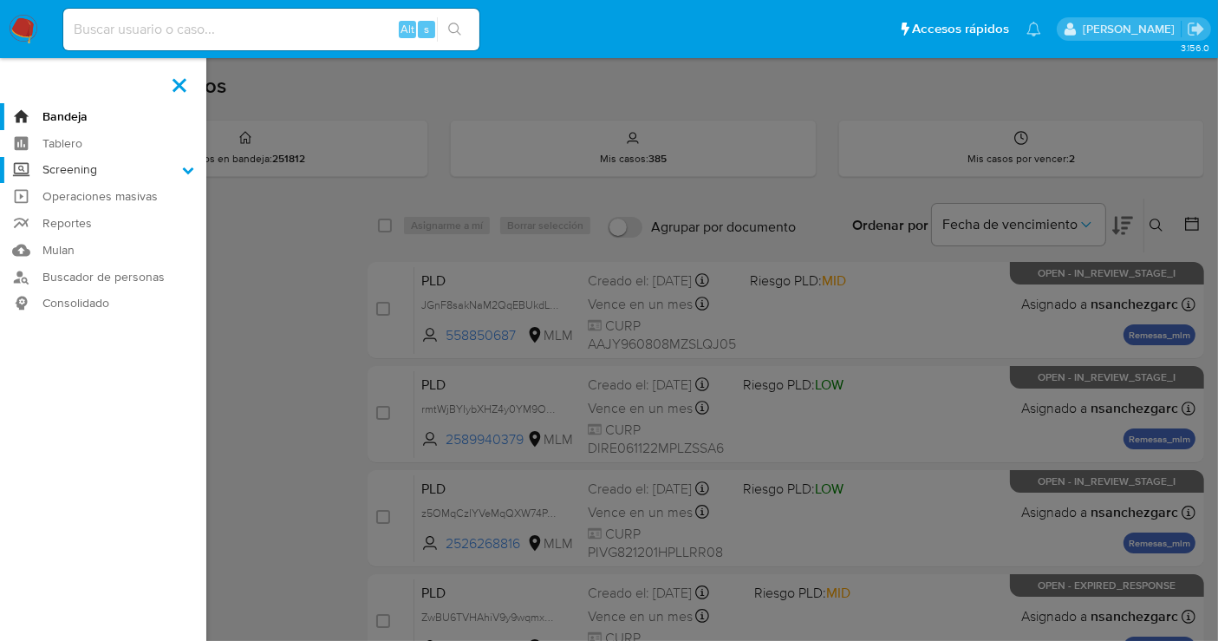
click at [0, 0] on input "Screening" at bounding box center [0, 0] width 0 height 0
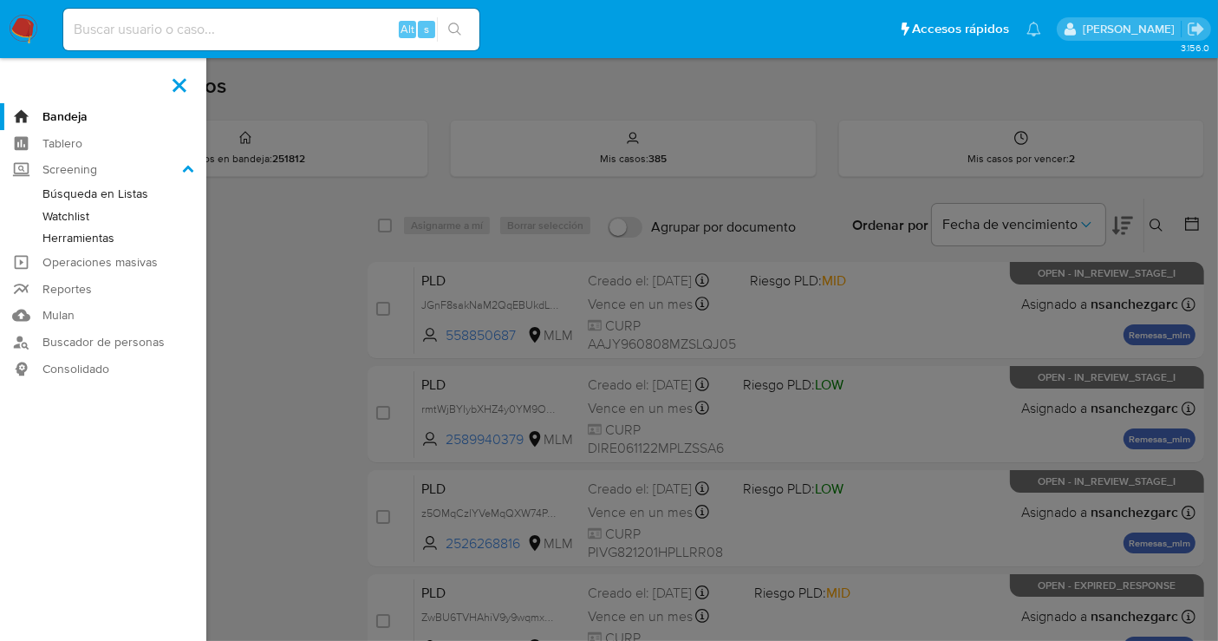
click at [83, 246] on link "Herramientas" at bounding box center [103, 238] width 206 height 22
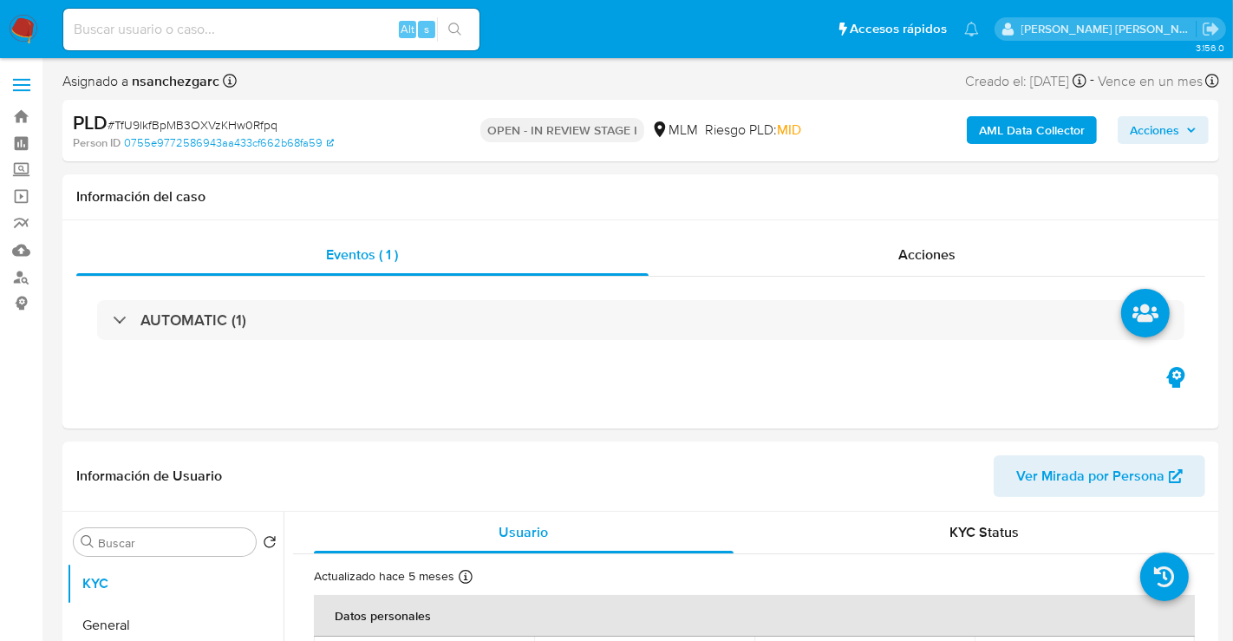
select select "10"
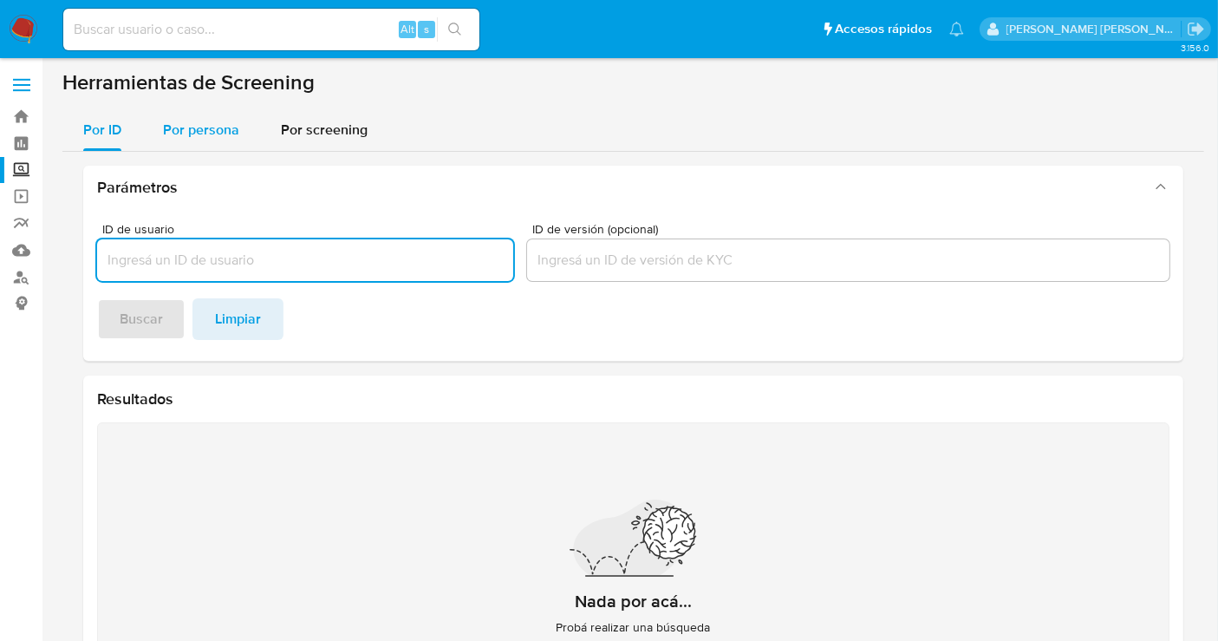
click at [183, 134] on span "Por persona" at bounding box center [201, 130] width 76 height 20
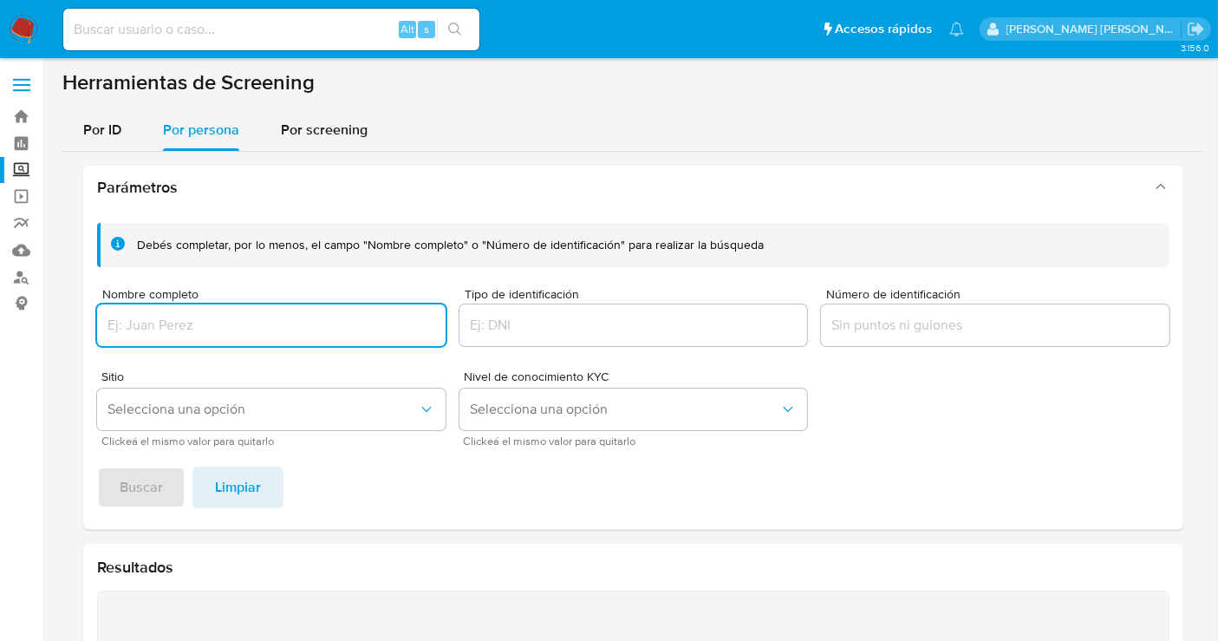
paste input "[PERSON_NAME]"
type input "[PERSON_NAME]"
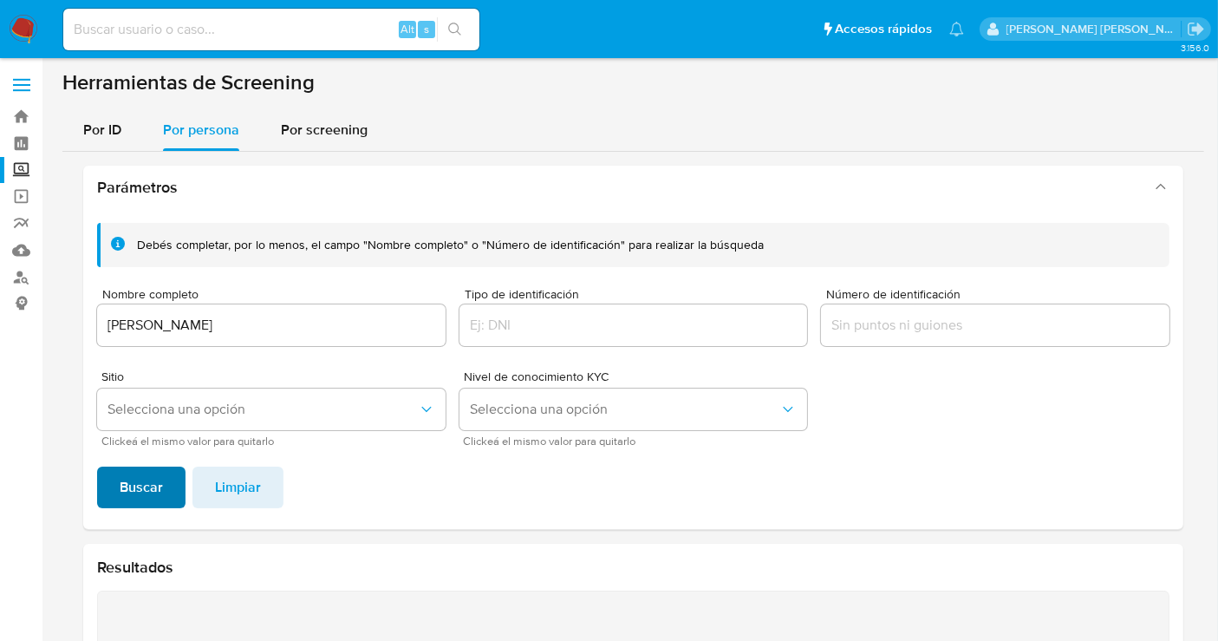
click at [147, 483] on span "Buscar" at bounding box center [141, 487] width 43 height 38
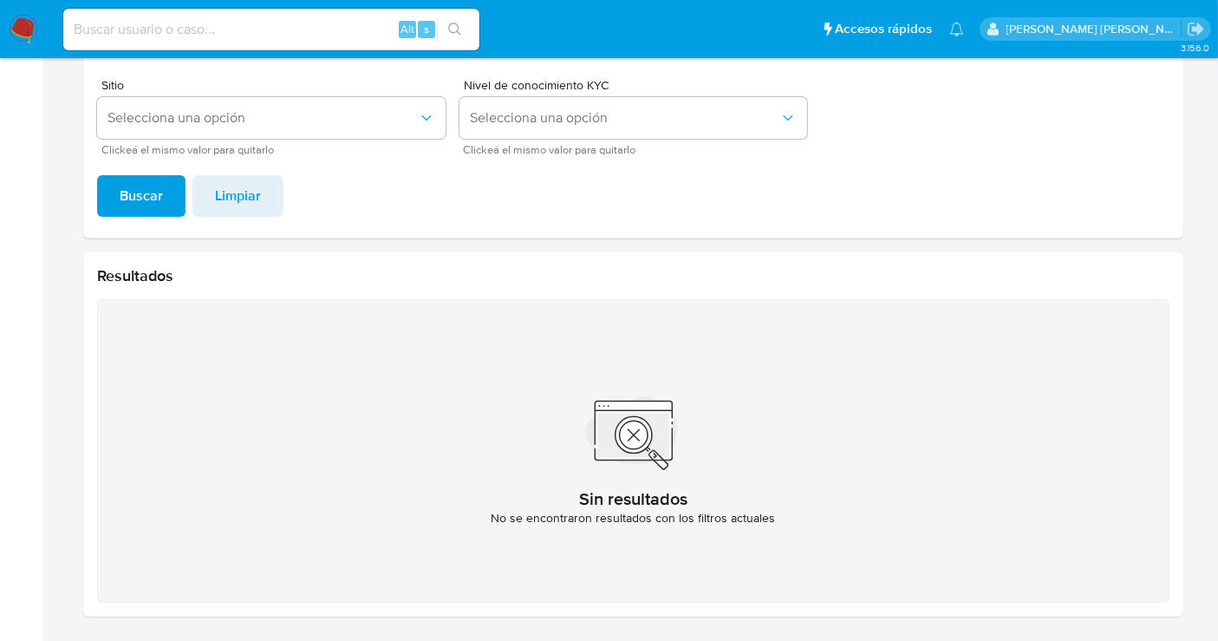
scroll to position [2, 0]
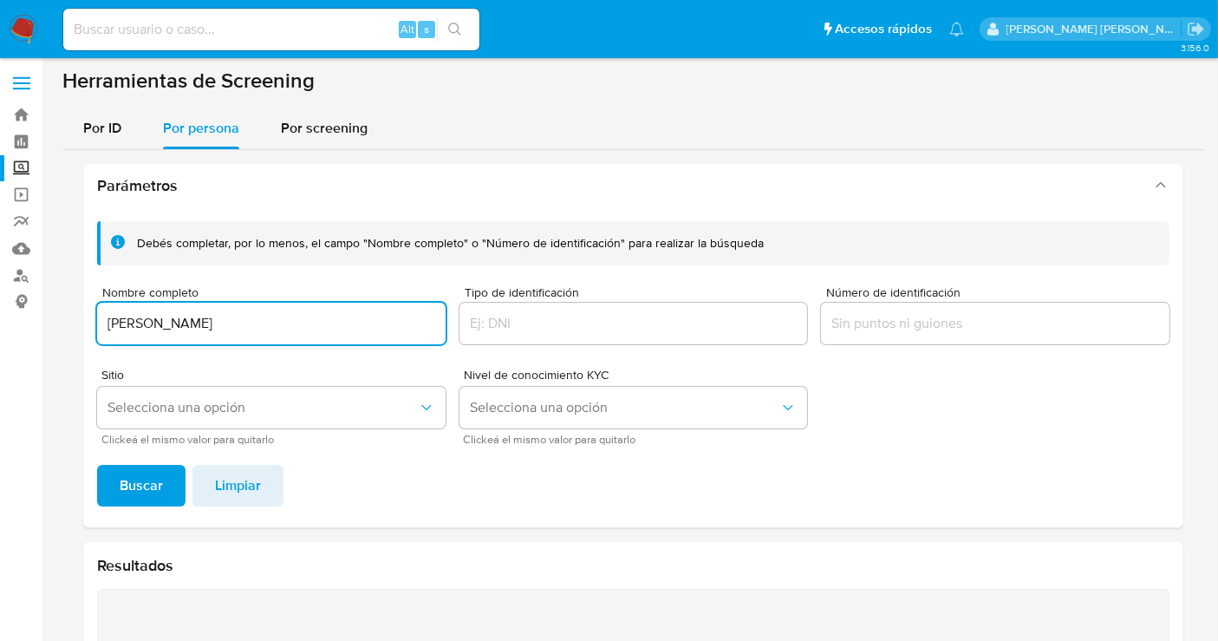
click at [209, 323] on input "[PERSON_NAME]" at bounding box center [271, 323] width 348 height 23
type input "[PERSON_NAME] MAR [PERSON_NAME]"
click at [168, 479] on button "Buscar" at bounding box center [141, 486] width 88 height 42
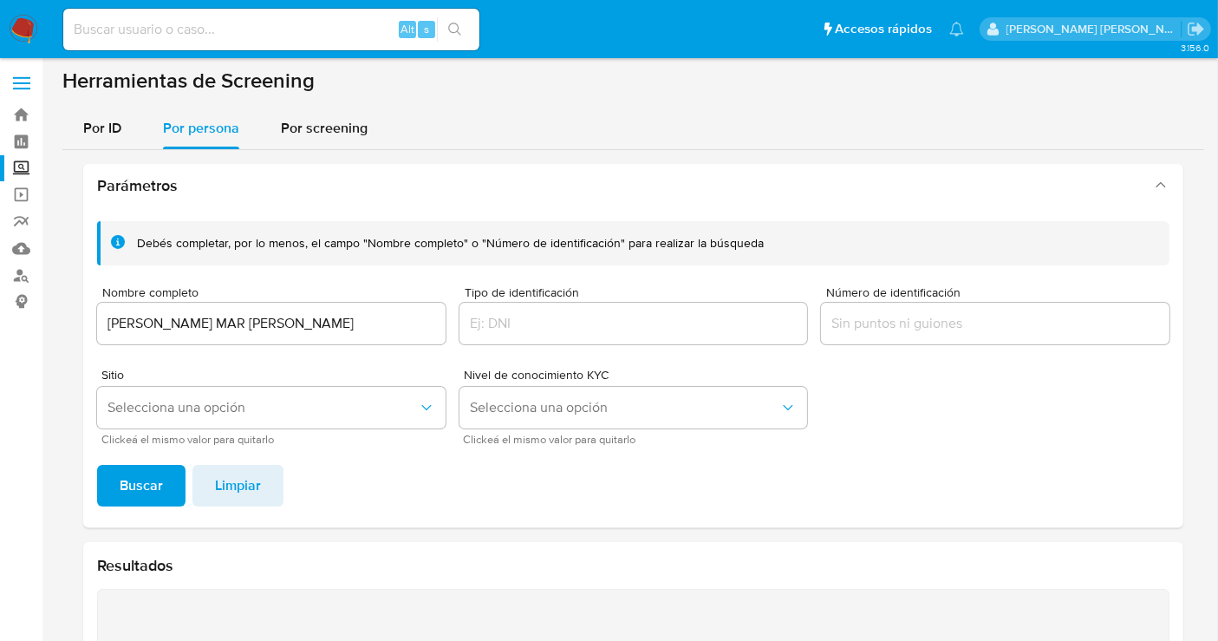
scroll to position [291, 0]
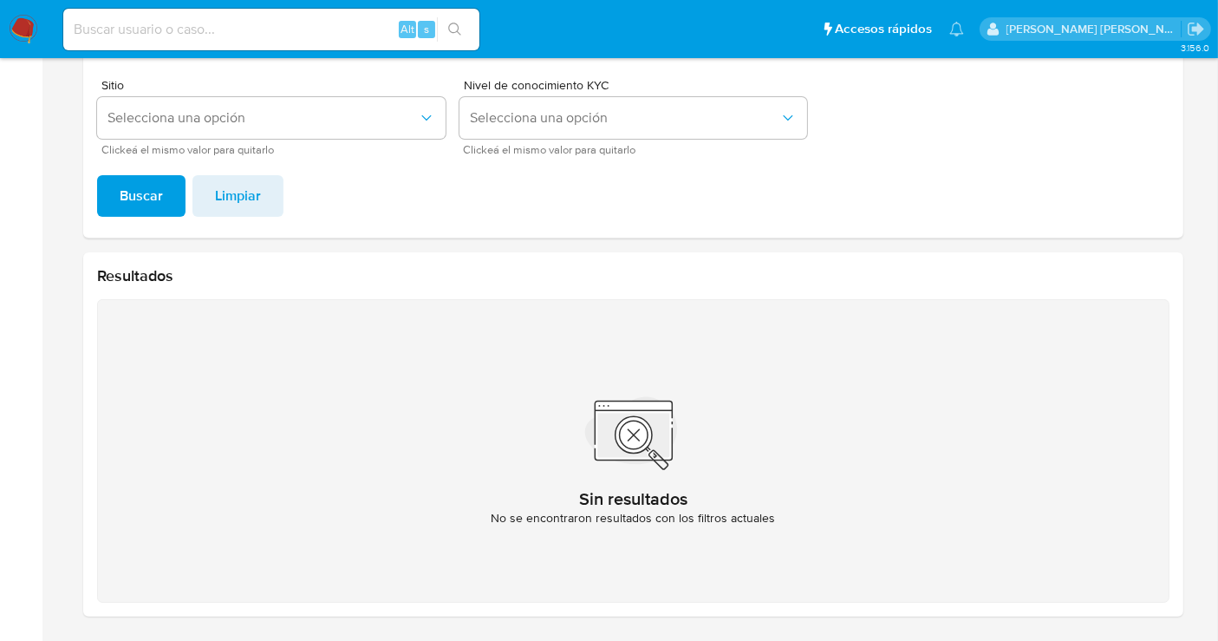
click at [13, 28] on img at bounding box center [23, 29] width 29 height 29
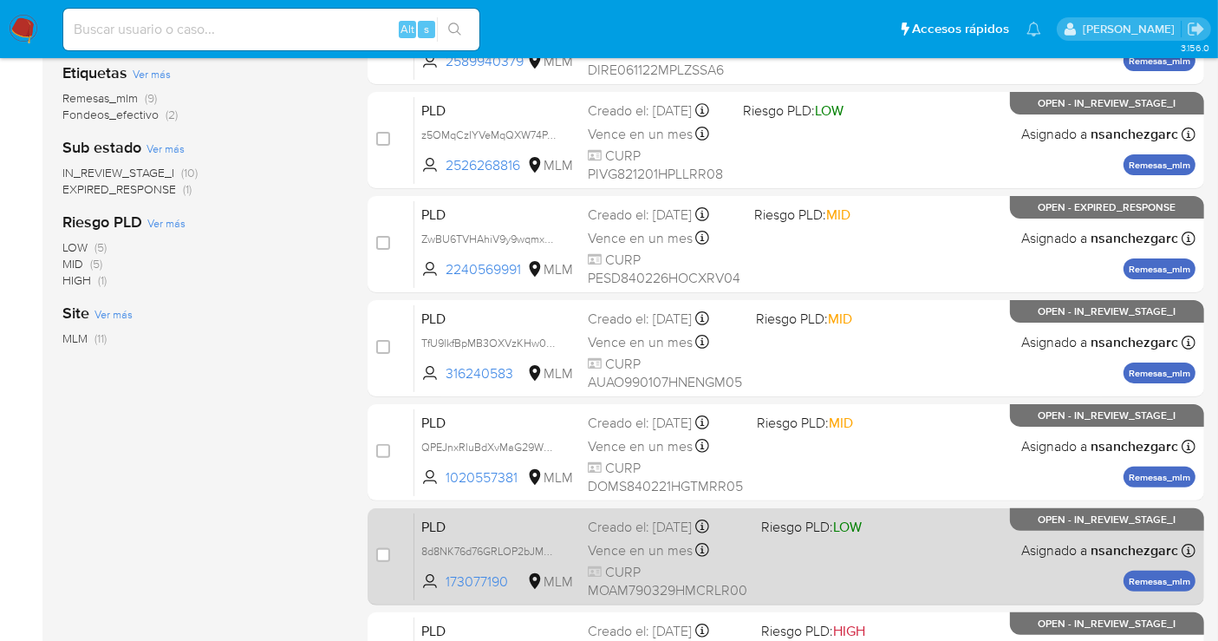
scroll to position [385, 0]
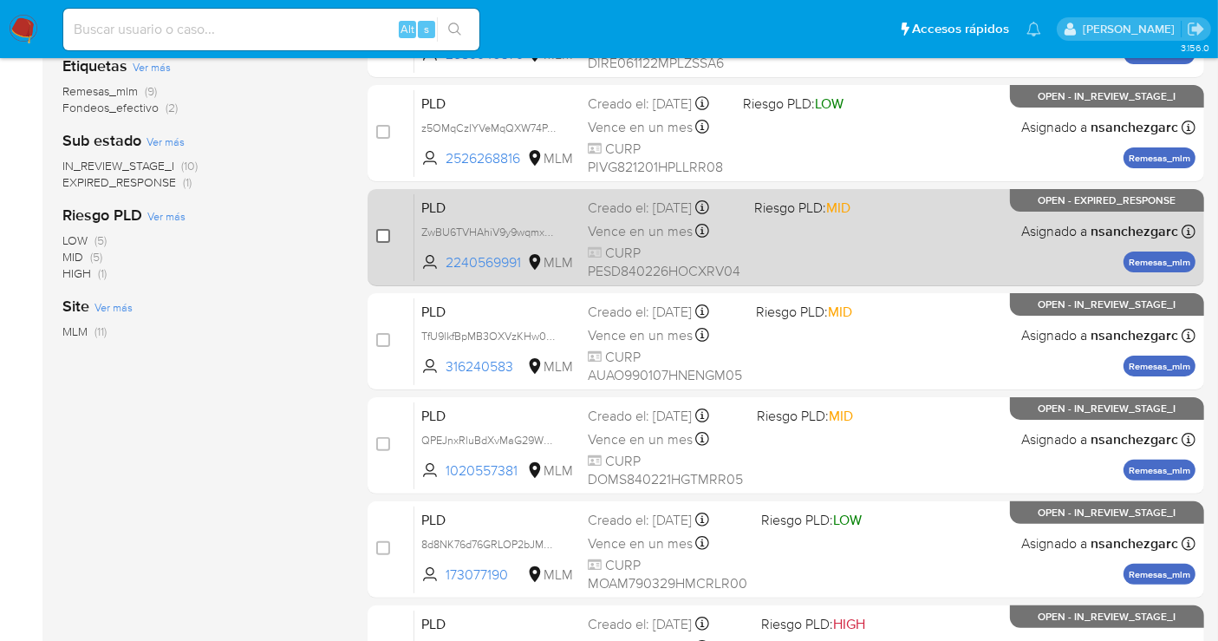
click at [385, 233] on input "checkbox" at bounding box center [383, 236] width 14 height 14
checkbox input "true"
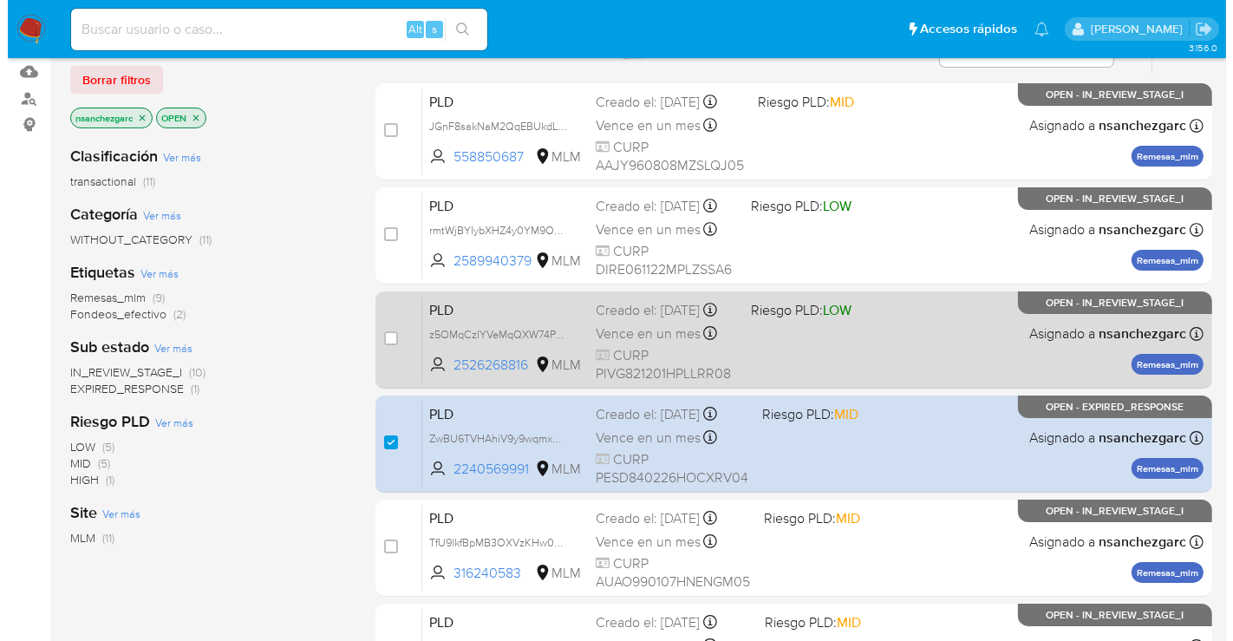
scroll to position [96, 0]
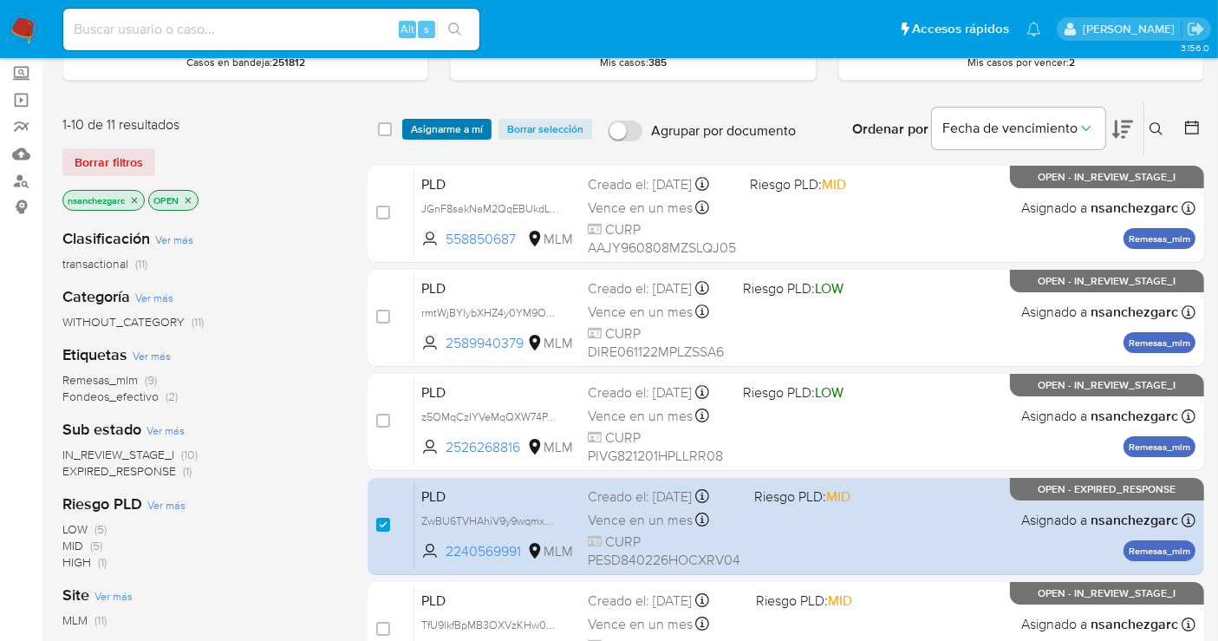
click at [440, 135] on span "Asignarme a mí" at bounding box center [447, 128] width 72 height 17
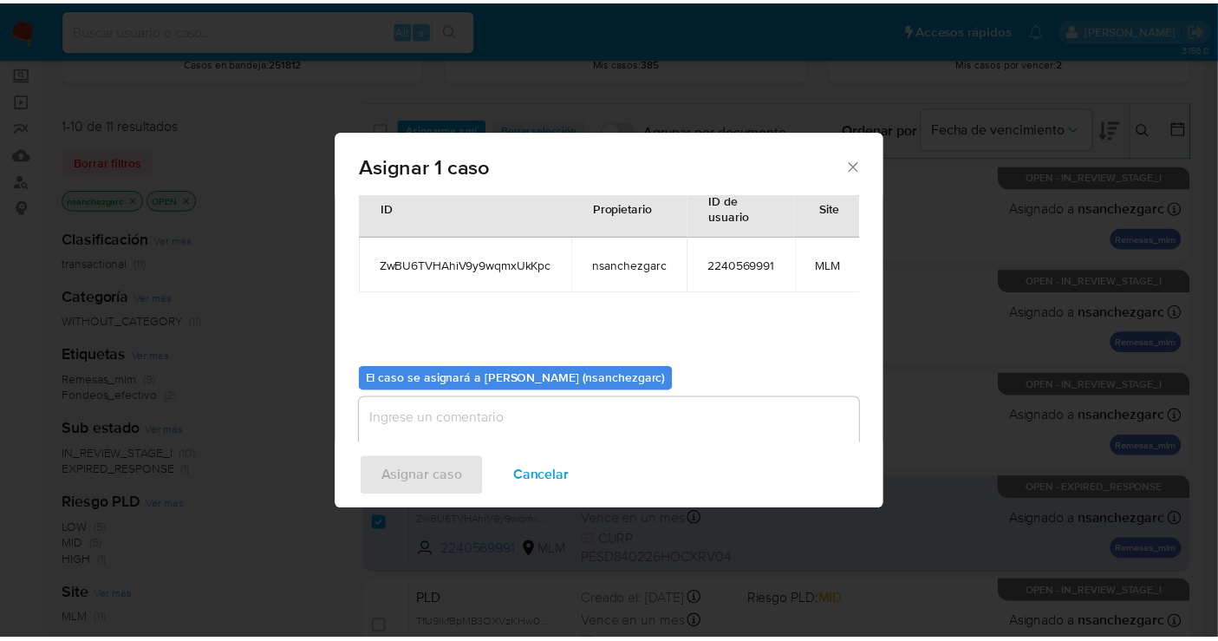
scroll to position [104, 0]
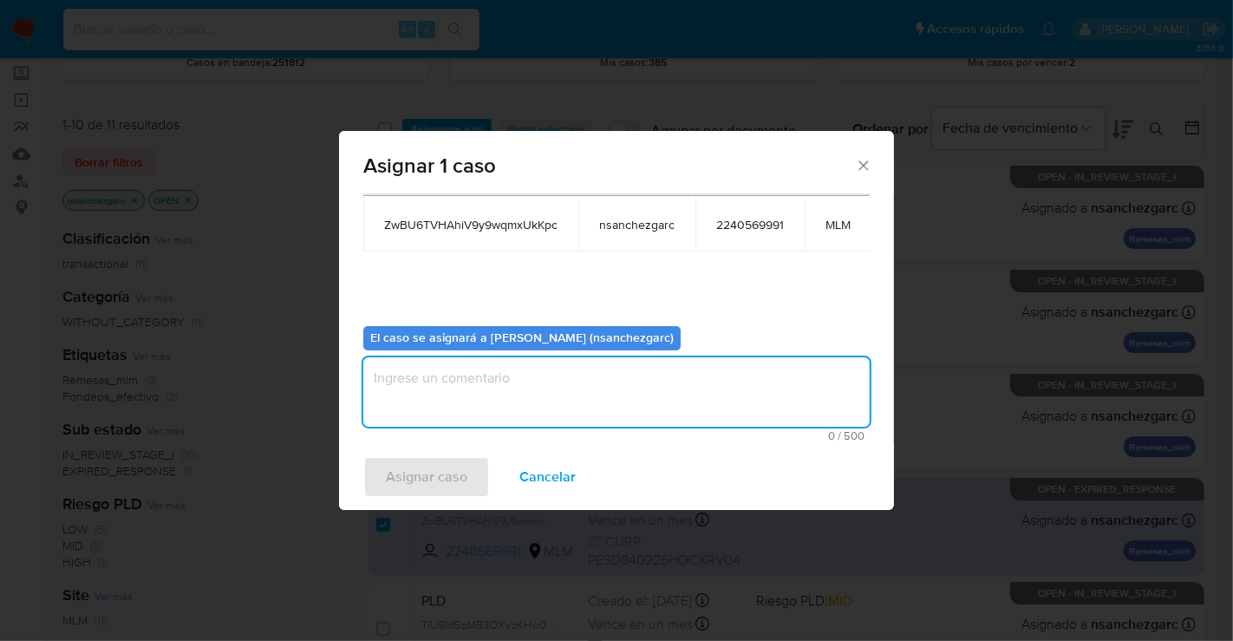
click at [426, 363] on textarea "assign-modal" at bounding box center [616, 391] width 506 height 69
type textarea "nesg"
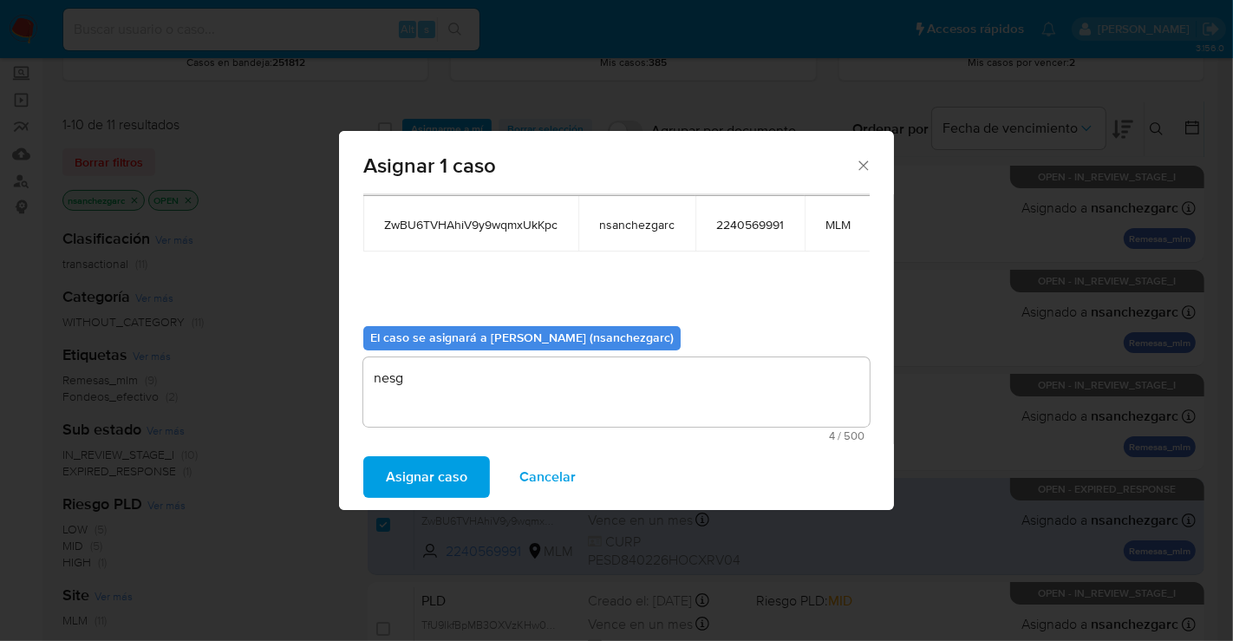
click at [426, 474] on span "Asignar caso" at bounding box center [426, 477] width 81 height 38
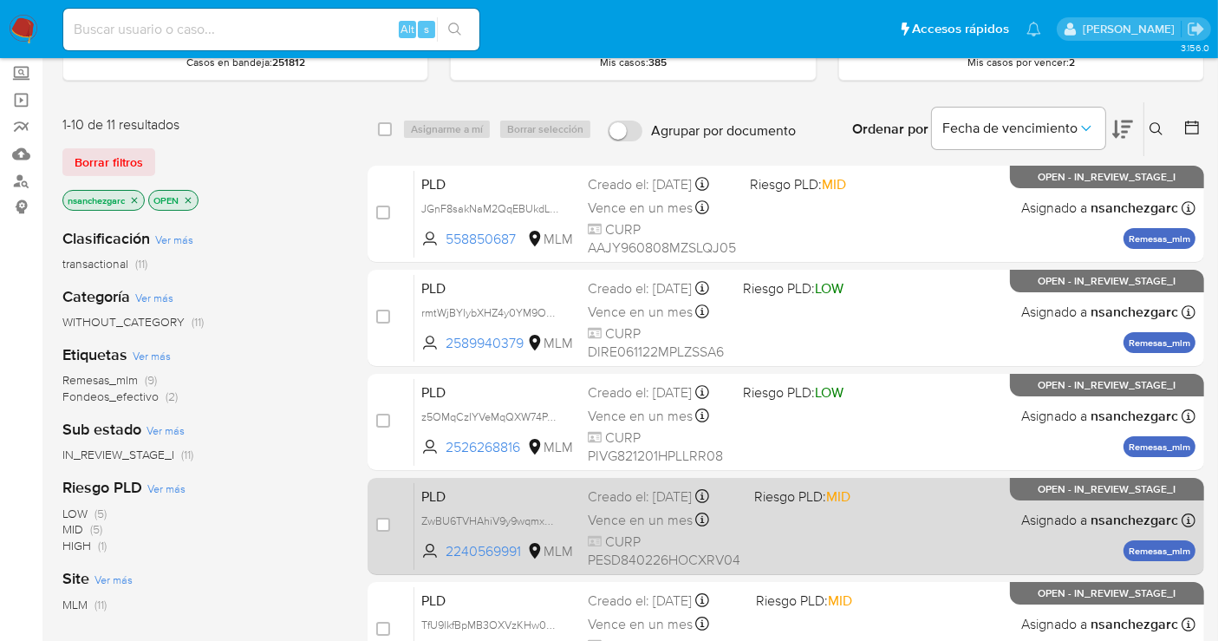
click at [614, 523] on span "Vence en un mes" at bounding box center [640, 520] width 105 height 19
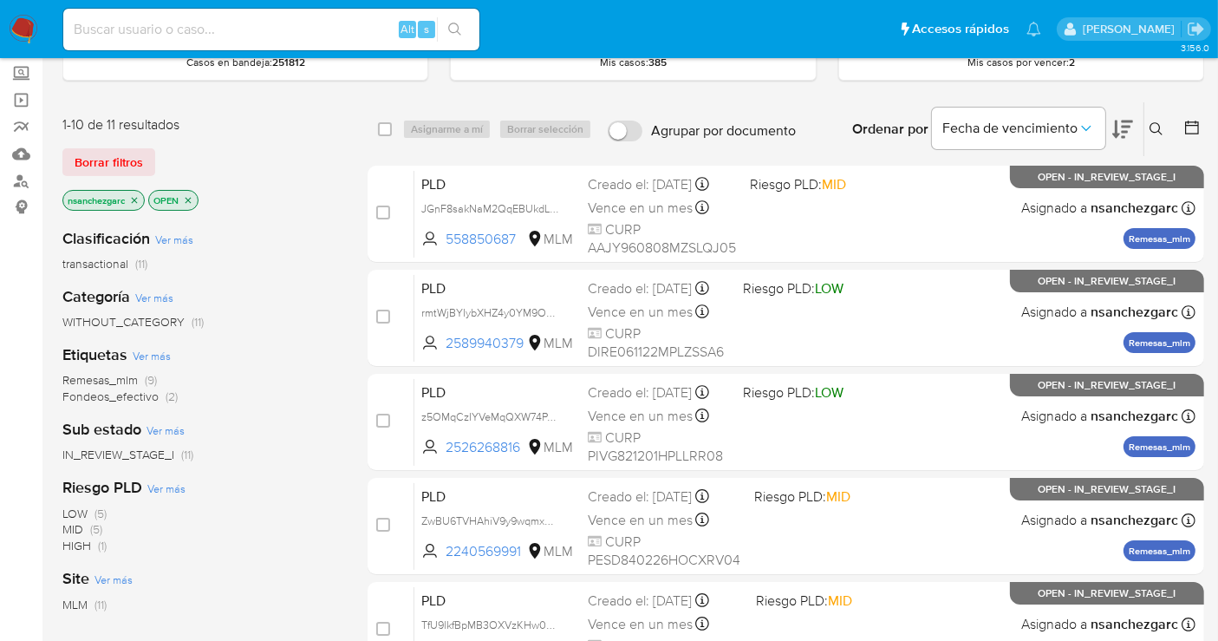
click at [32, 23] on img at bounding box center [23, 29] width 29 height 29
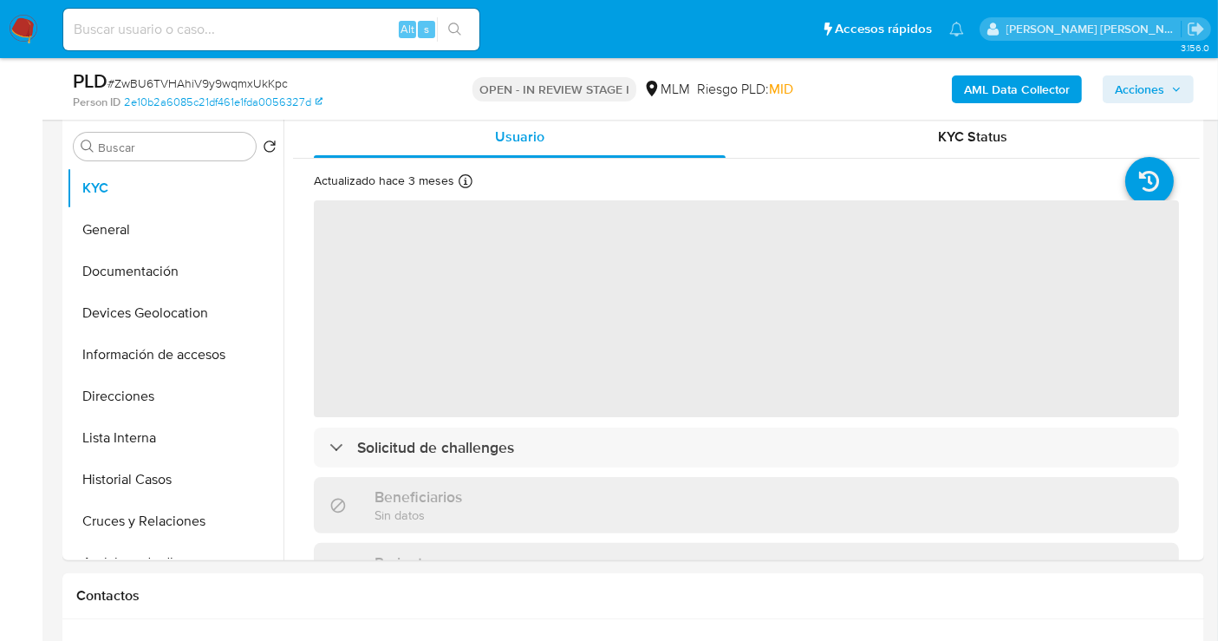
scroll to position [385, 0]
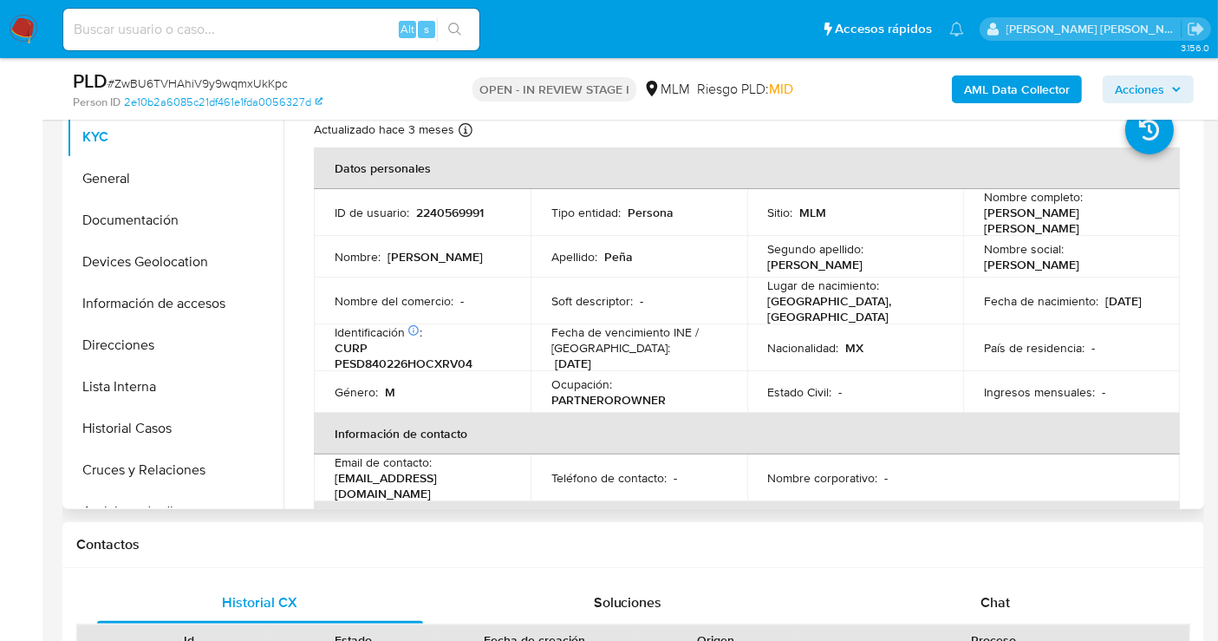
select select "10"
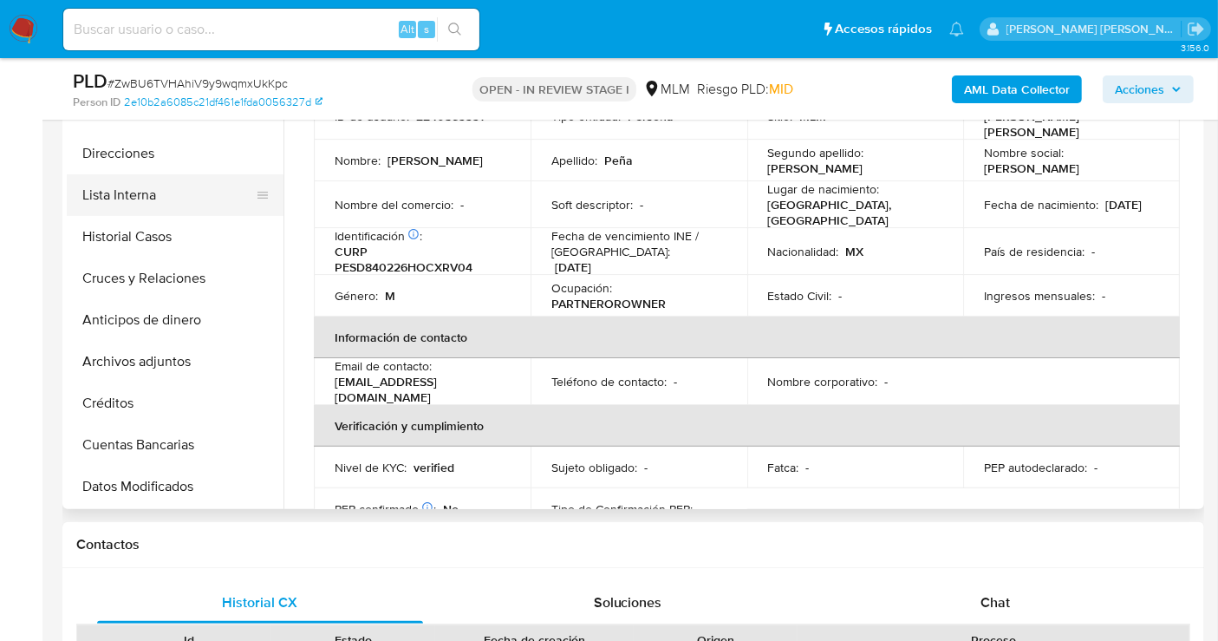
scroll to position [192, 0]
click at [114, 355] on button "Archivos adjuntos" at bounding box center [168, 361] width 203 height 42
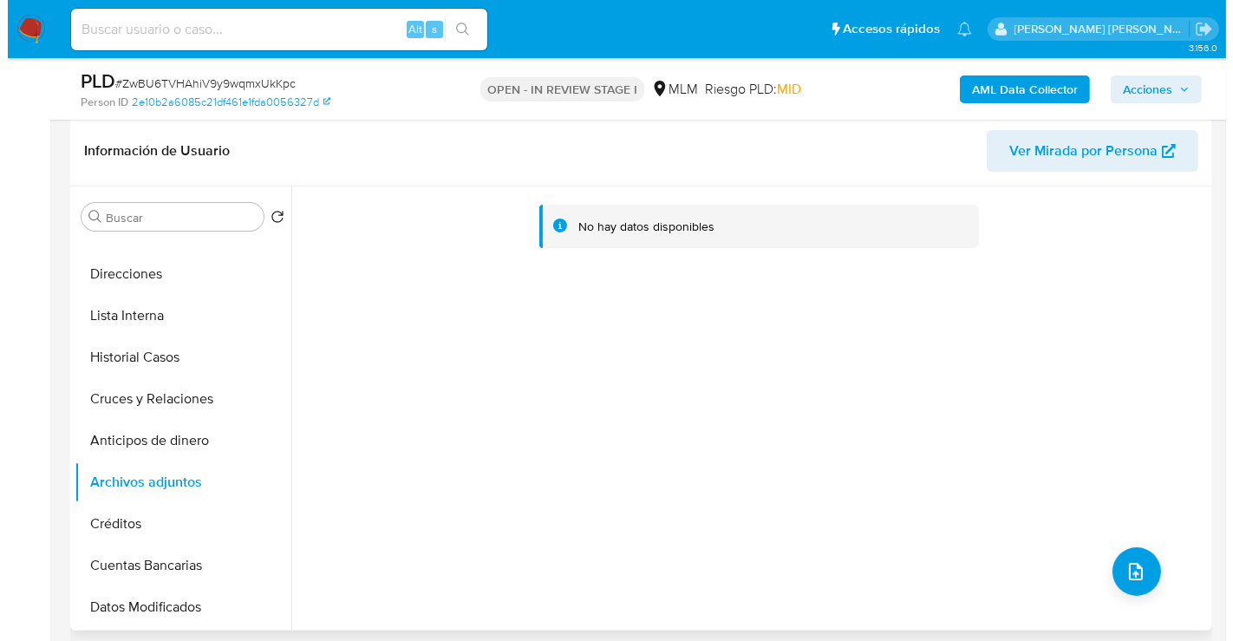
scroll to position [289, 0]
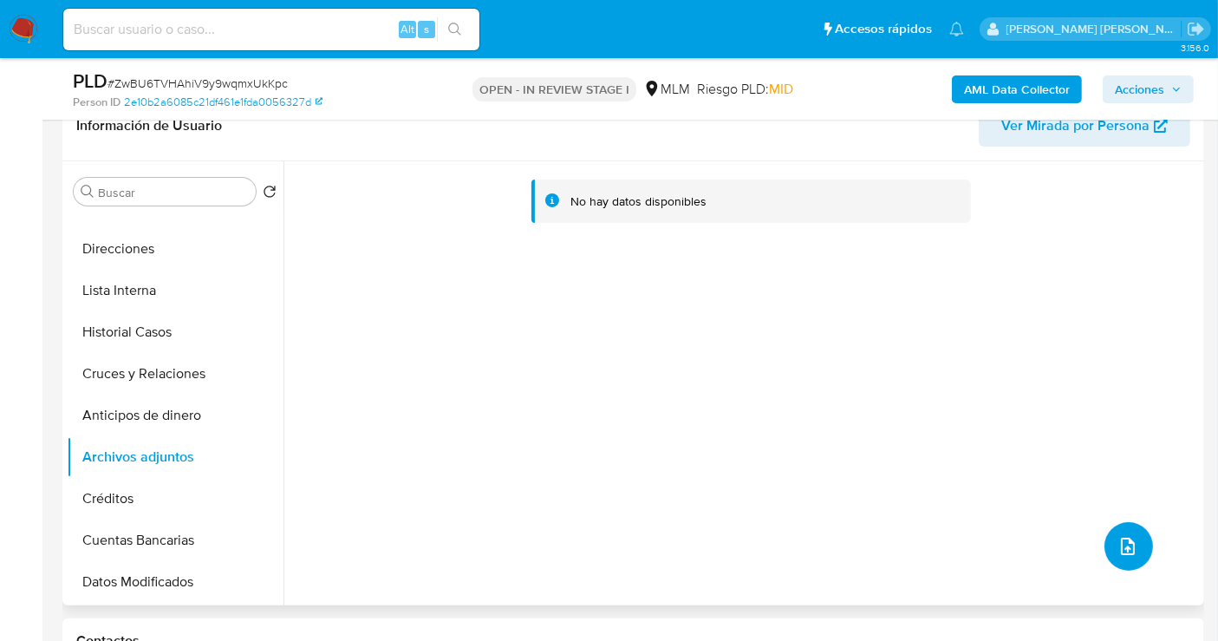
click at [1106, 543] on button "upload-file" at bounding box center [1128, 546] width 49 height 49
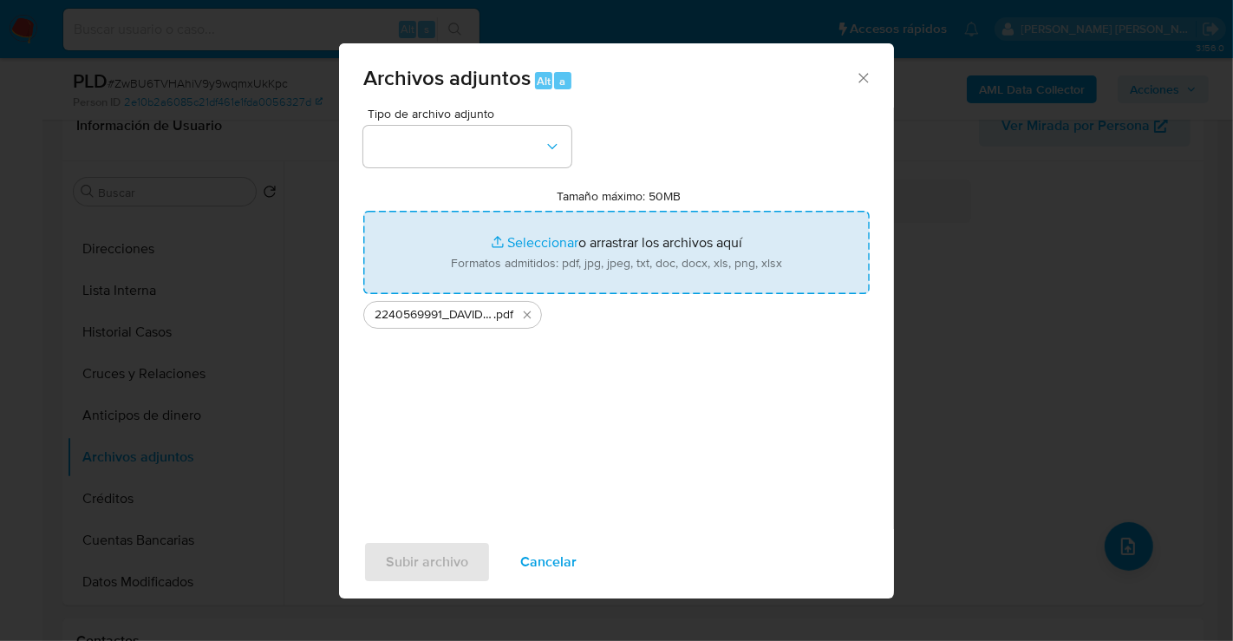
type input "C:\fakepath\2240569991_DAVID RANFERY PENA SERRANO_AGO25.xlsx"
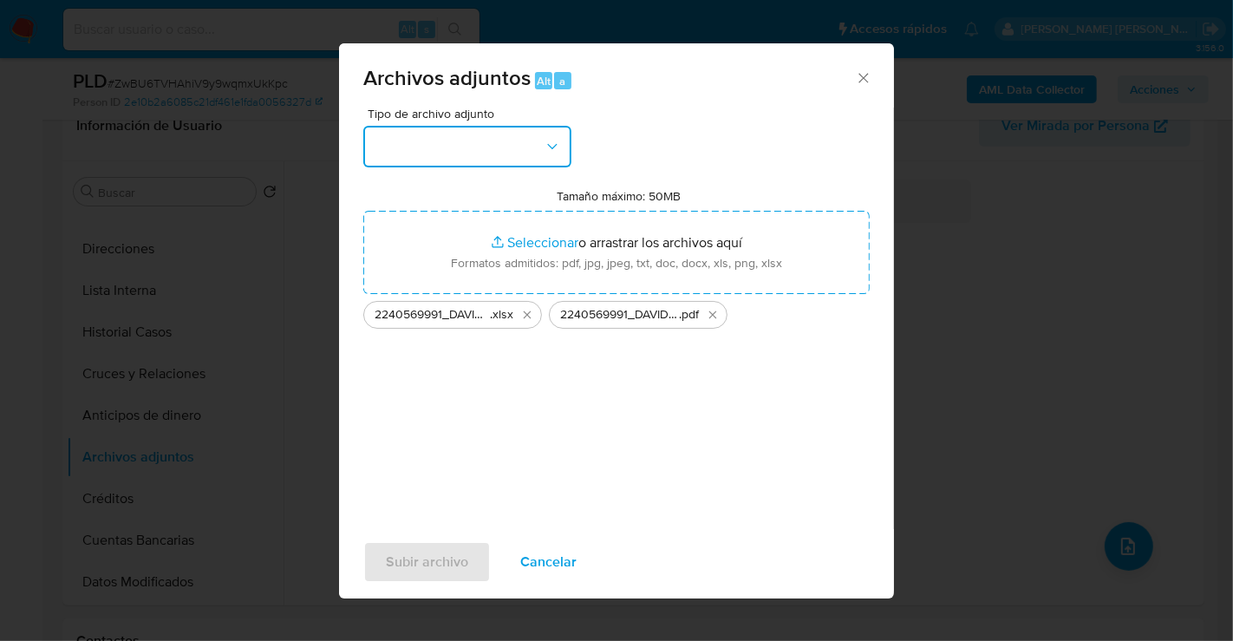
click at [467, 153] on button "button" at bounding box center [467, 147] width 208 height 42
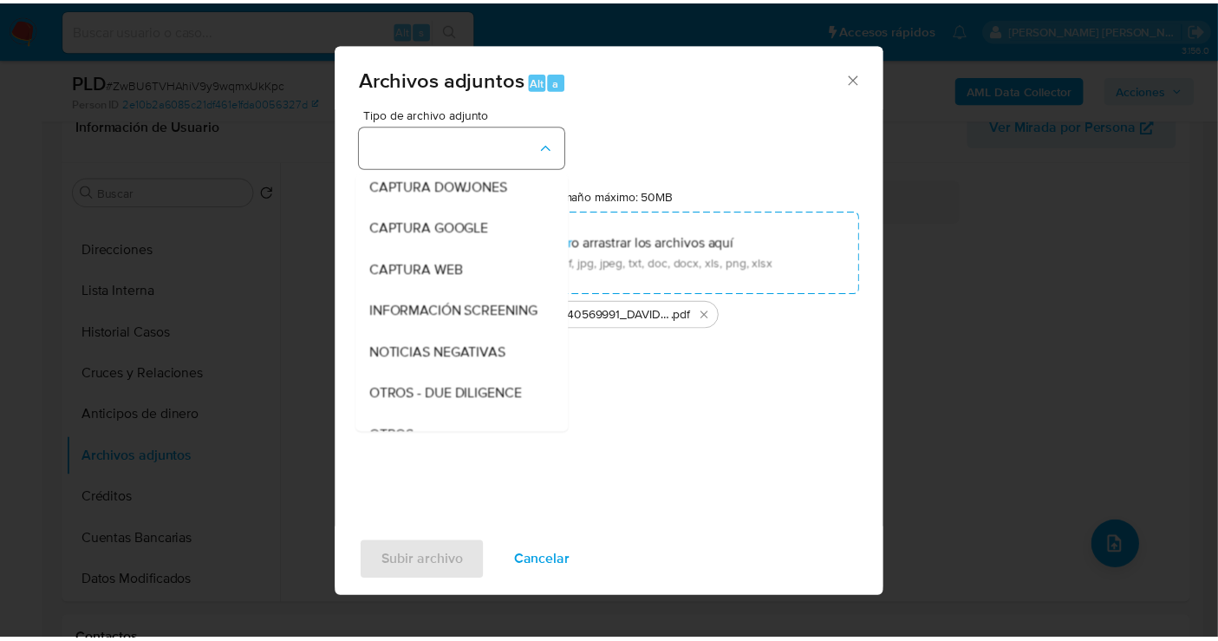
scroll to position [89, 0]
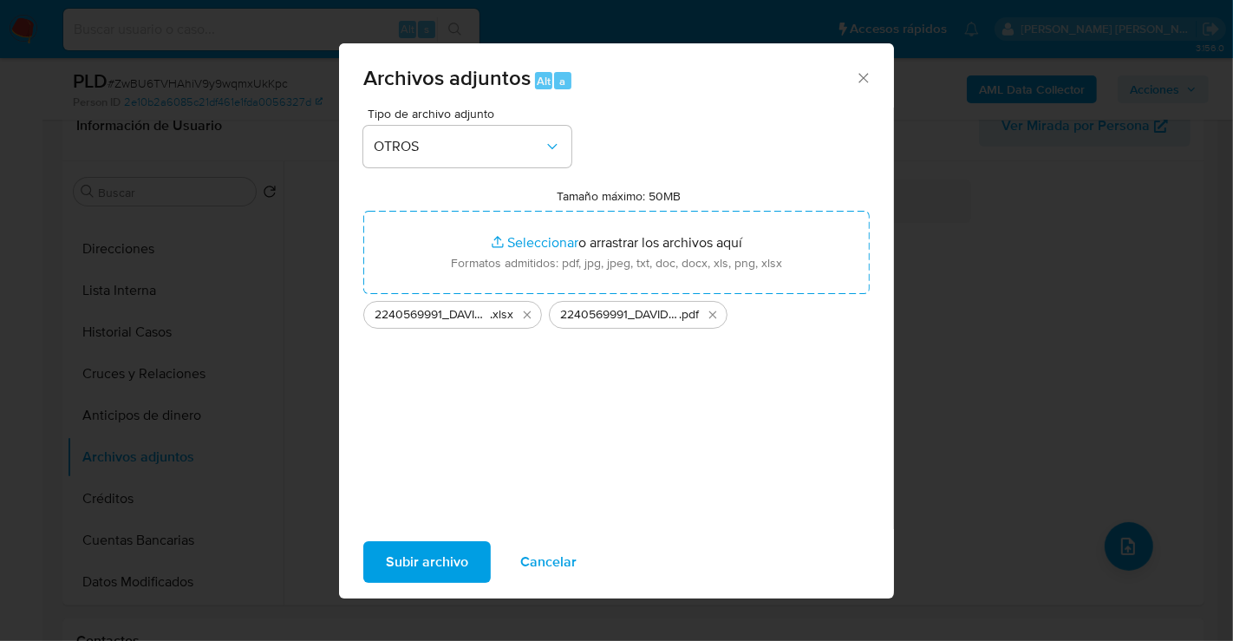
click at [435, 544] on span "Subir archivo" at bounding box center [427, 562] width 82 height 38
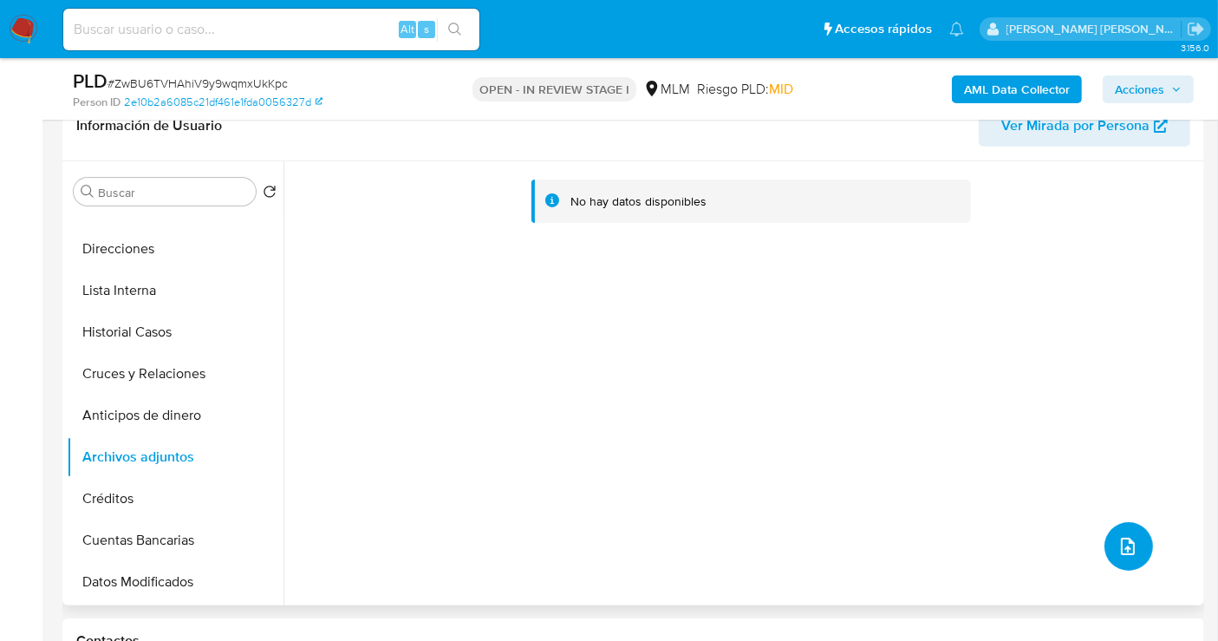
click at [1117, 548] on icon "upload-file" at bounding box center [1127, 546] width 21 height 21
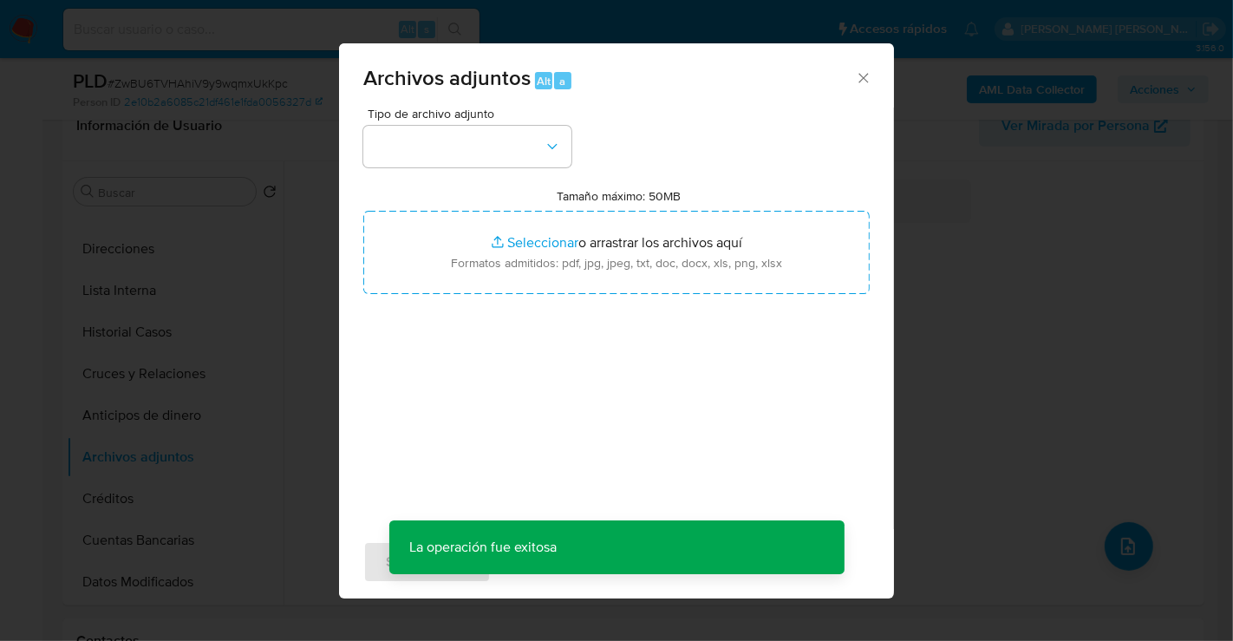
click at [862, 86] on div "Archivos adjuntos Alt a" at bounding box center [616, 75] width 555 height 65
click at [856, 73] on icon "Cerrar" at bounding box center [863, 77] width 17 height 17
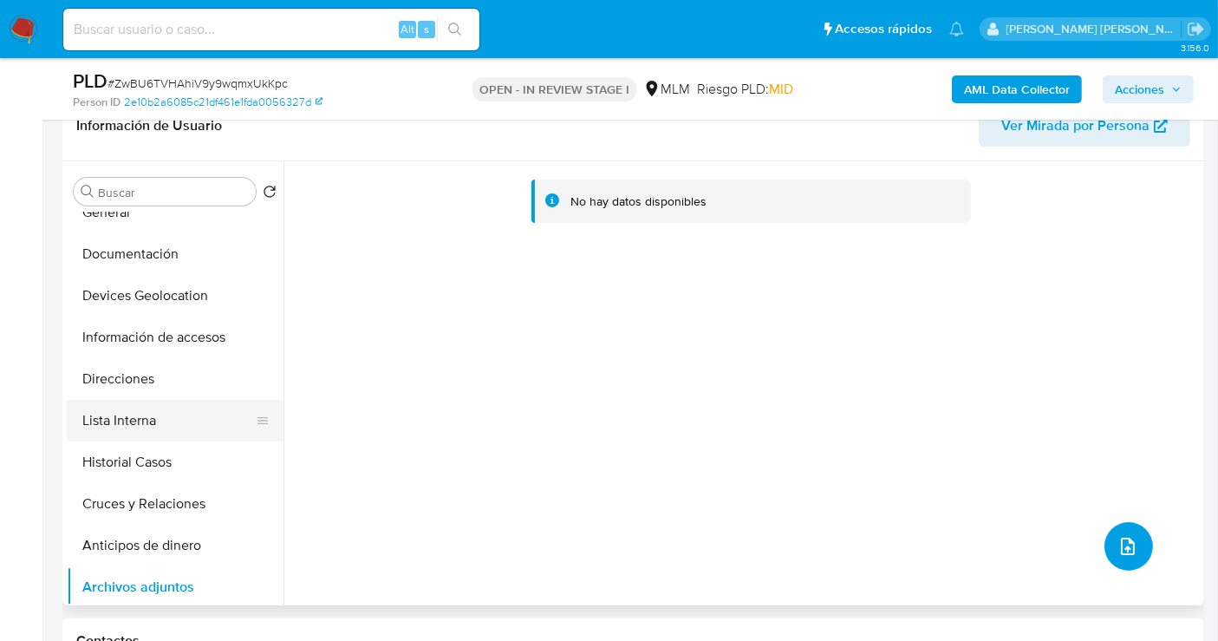
scroll to position [0, 0]
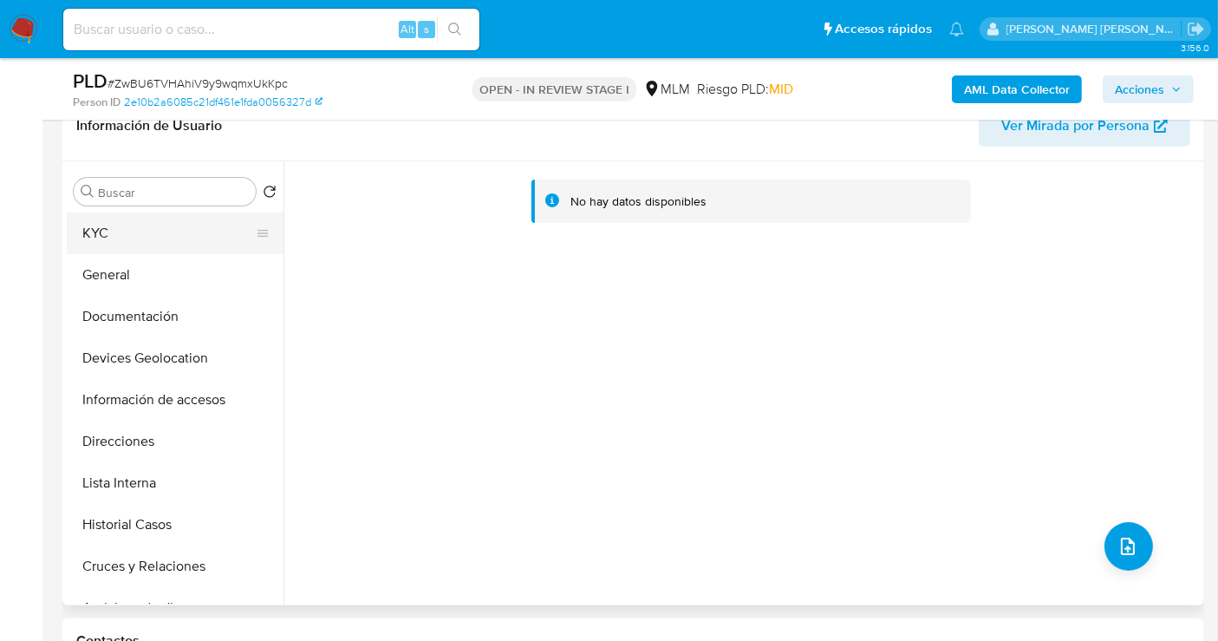
click at [92, 231] on button "KYC" at bounding box center [168, 233] width 203 height 42
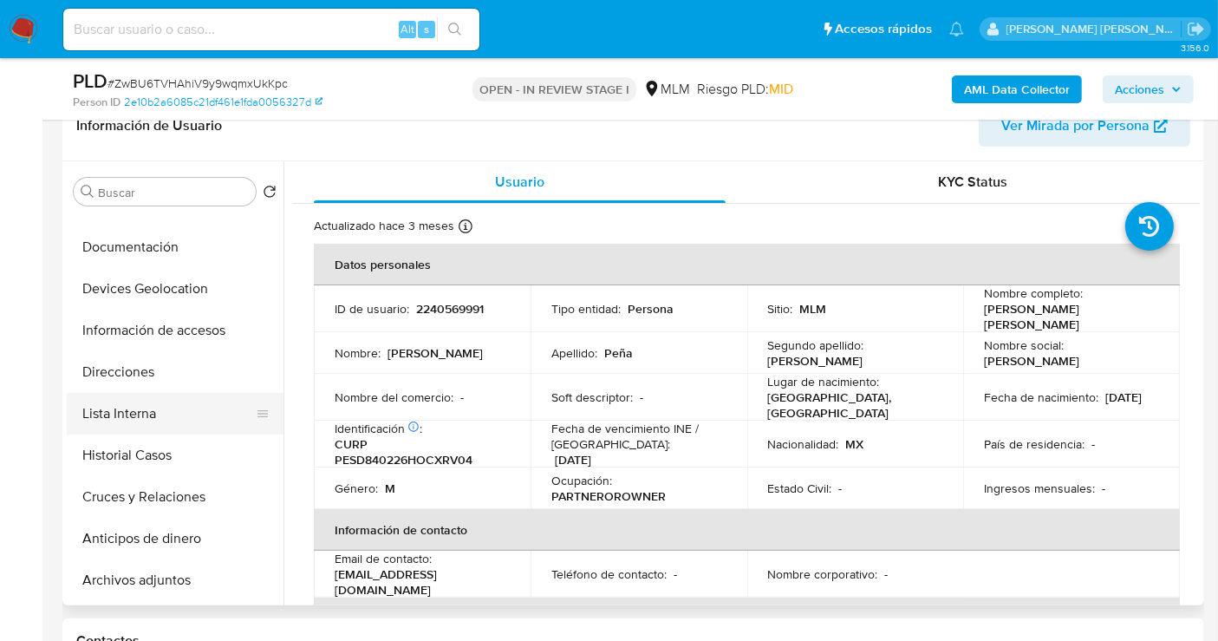
scroll to position [96, 0]
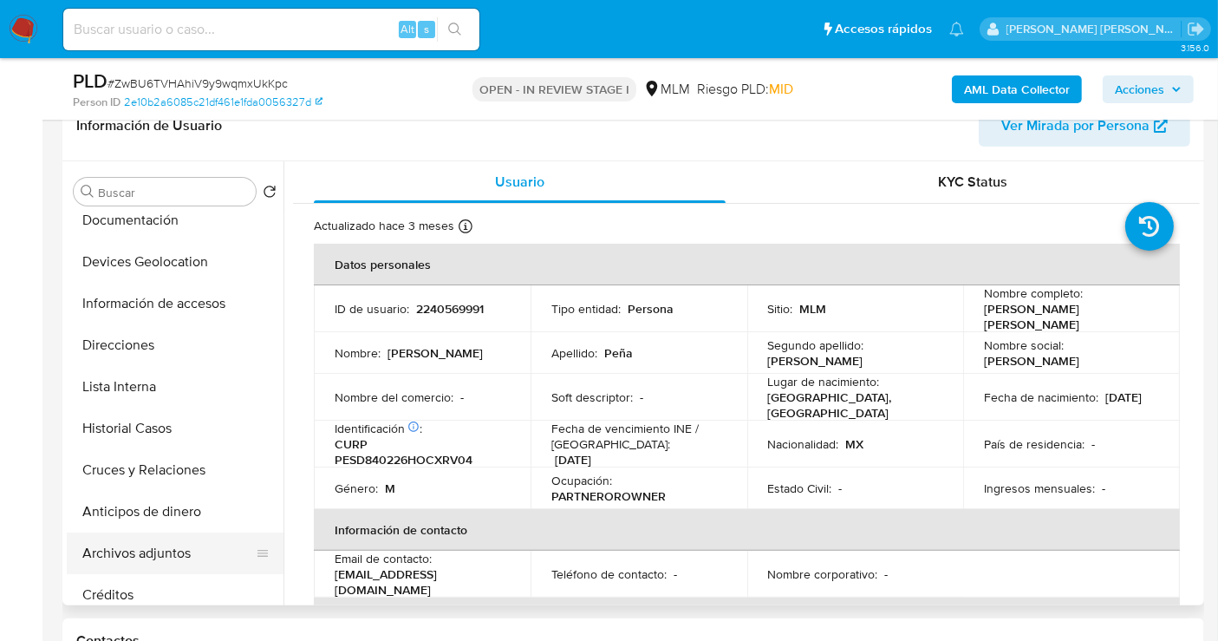
click at [138, 558] on button "Archivos adjuntos" at bounding box center [168, 553] width 203 height 42
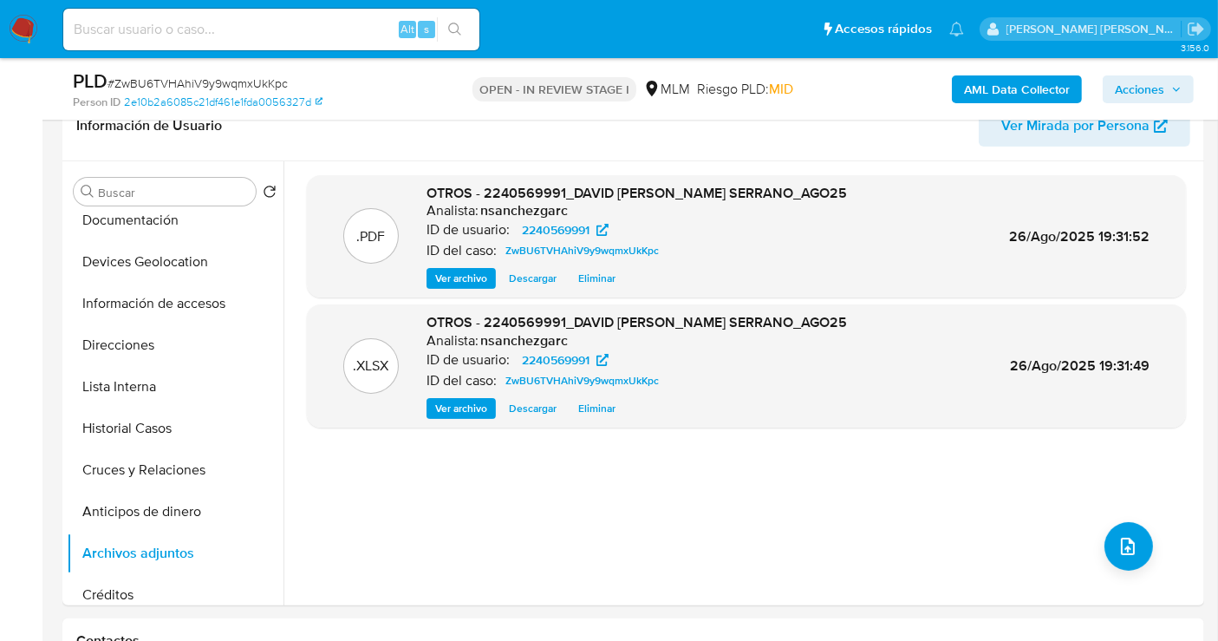
click at [1134, 80] on span "Acciones" at bounding box center [1139, 89] width 49 height 28
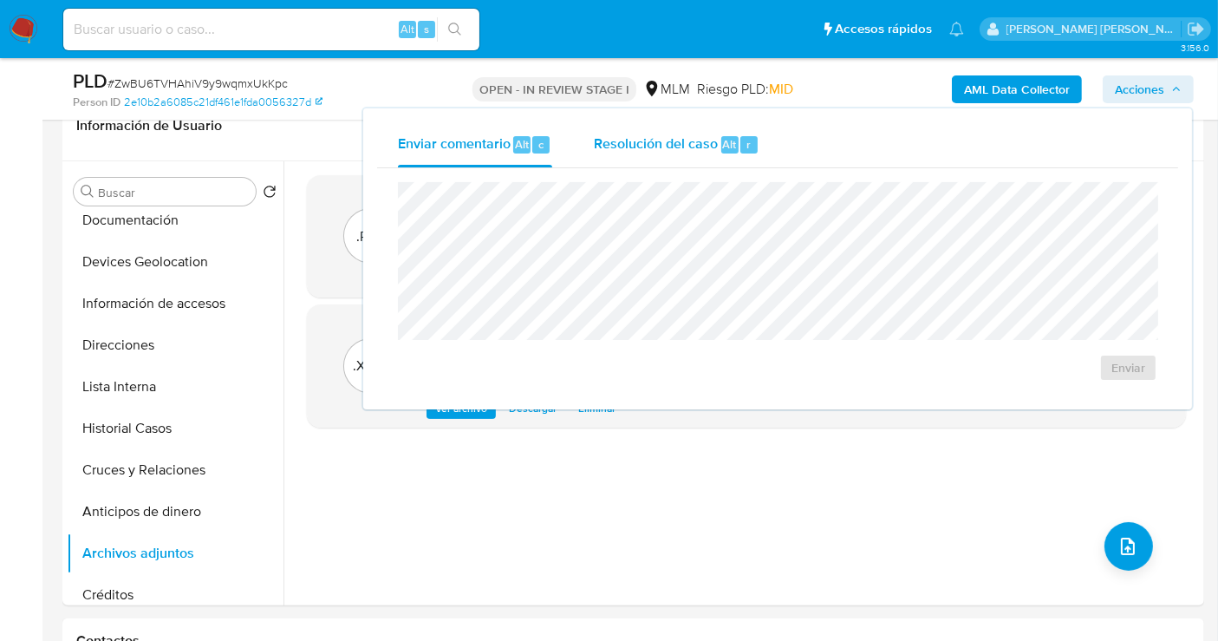
click at [629, 147] on span "Resolución del caso" at bounding box center [656, 143] width 124 height 20
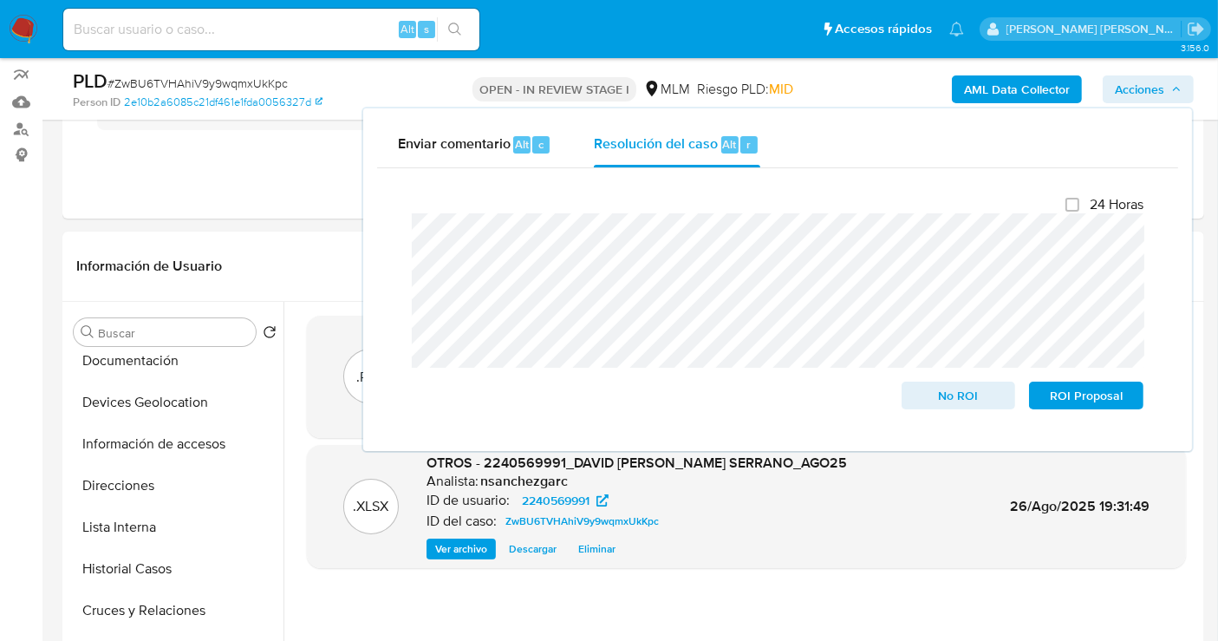
scroll to position [192, 0]
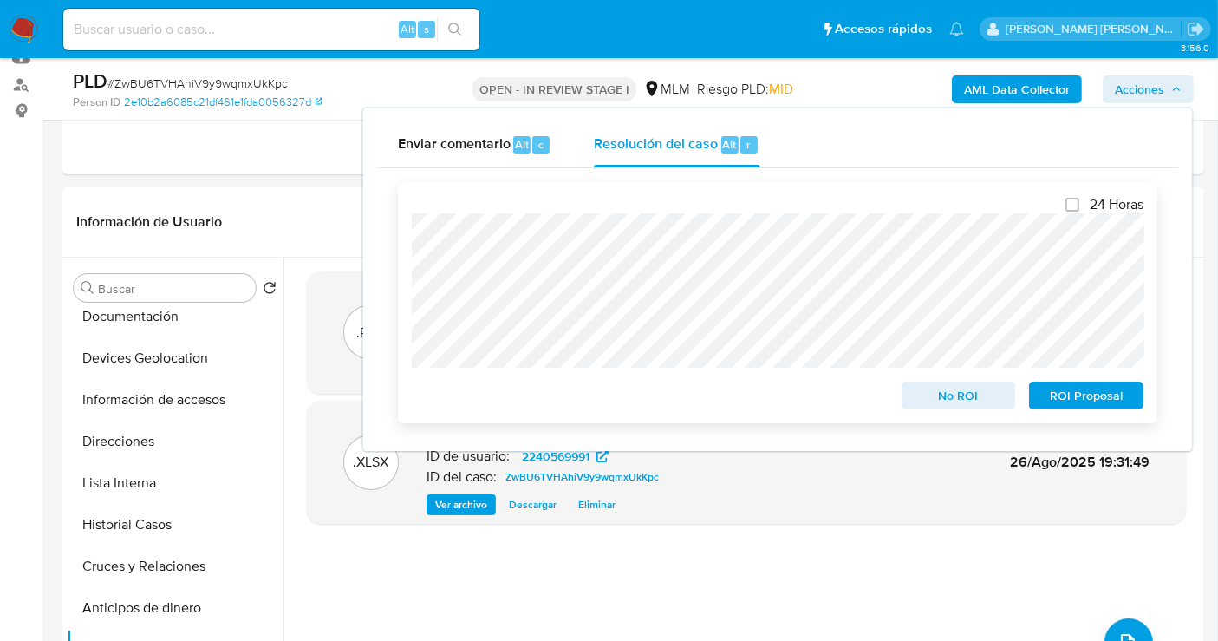
click at [954, 402] on span "No ROI" at bounding box center [959, 395] width 90 height 24
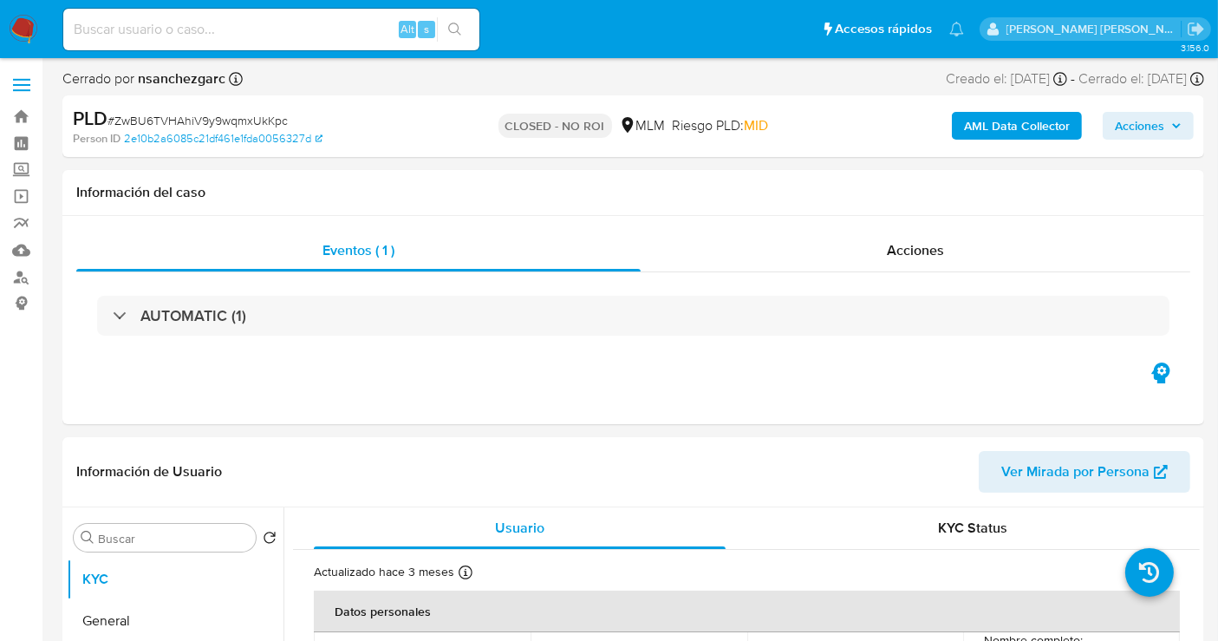
select select "10"
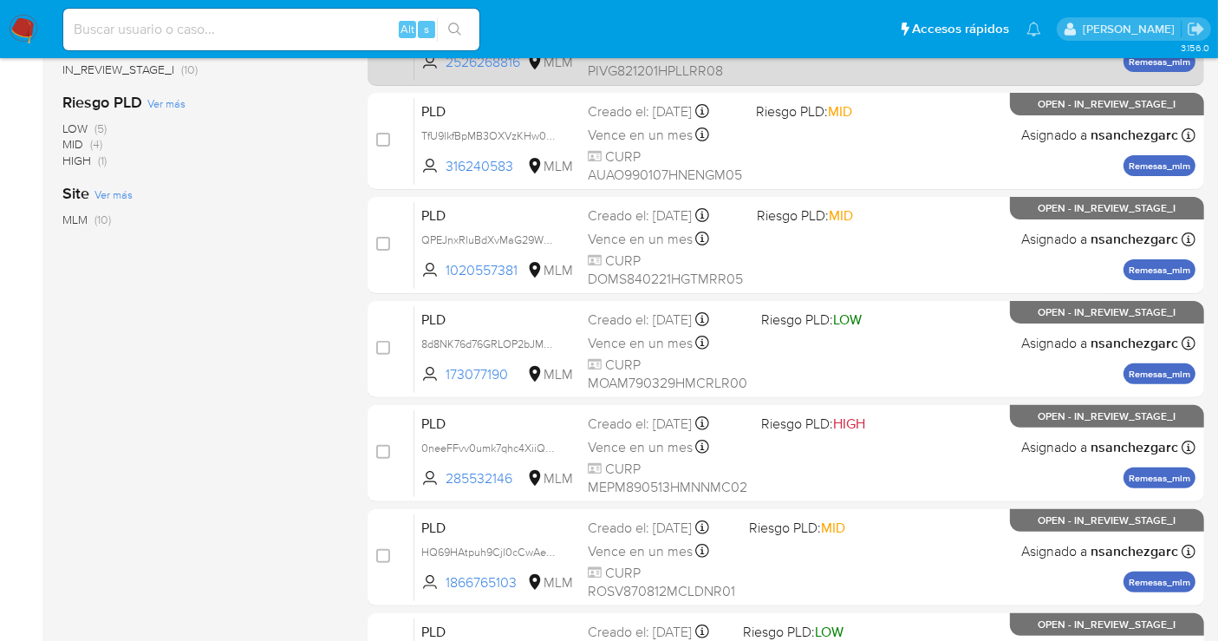
scroll to position [577, 0]
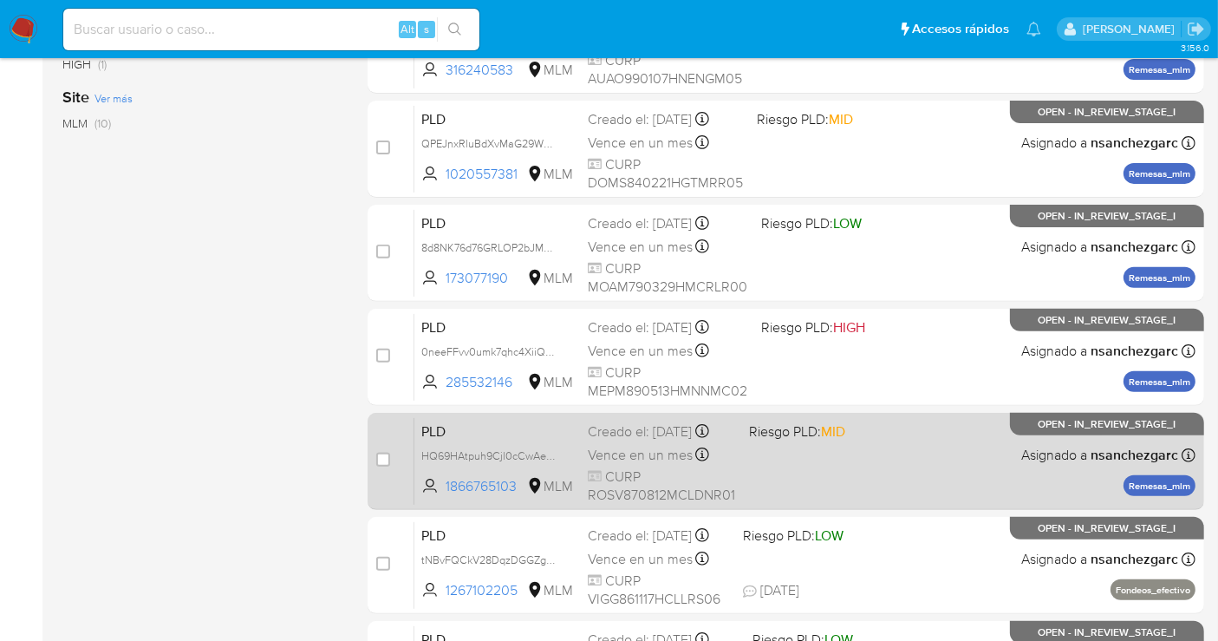
click at [617, 441] on div "Creado el: [DATE] Creado el: [DATE] 02:06:16" at bounding box center [661, 431] width 147 height 19
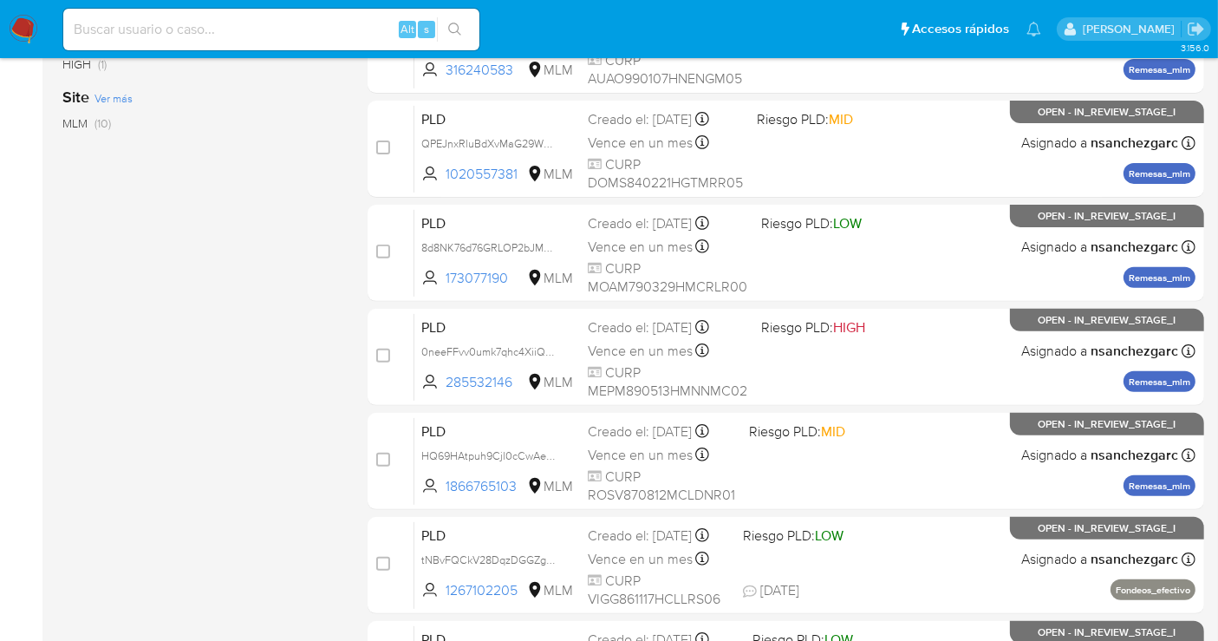
drag, startPoint x: 24, startPoint y: 24, endPoint x: 32, endPoint y: 32, distance: 11.0
click at [24, 24] on img at bounding box center [23, 29] width 29 height 29
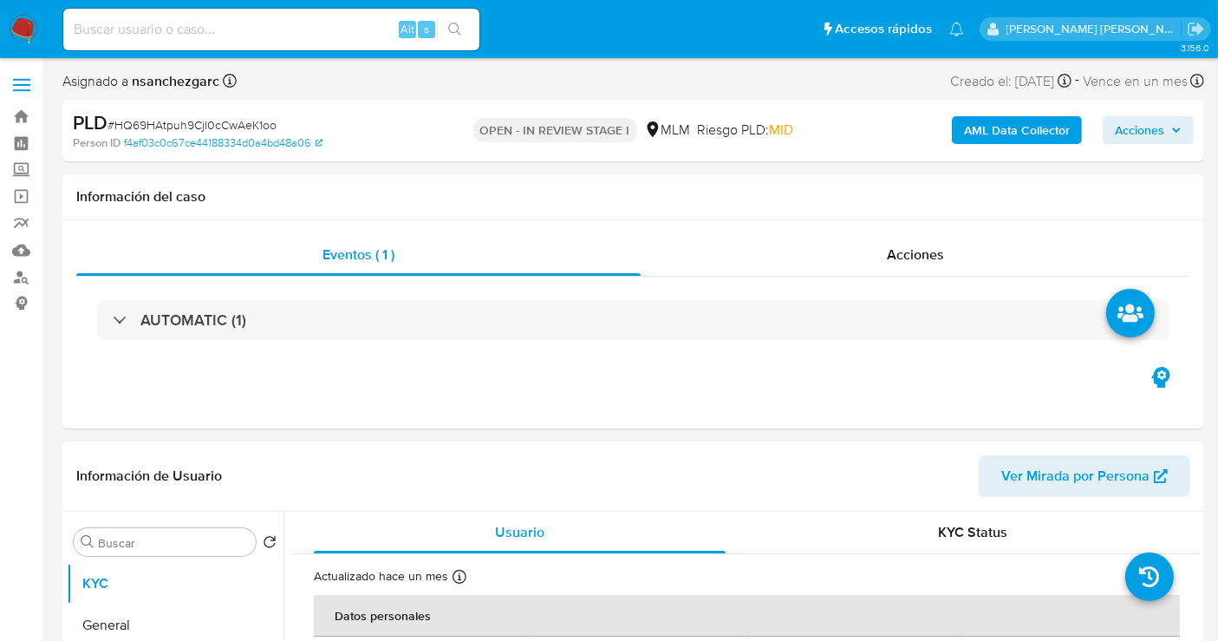
select select "10"
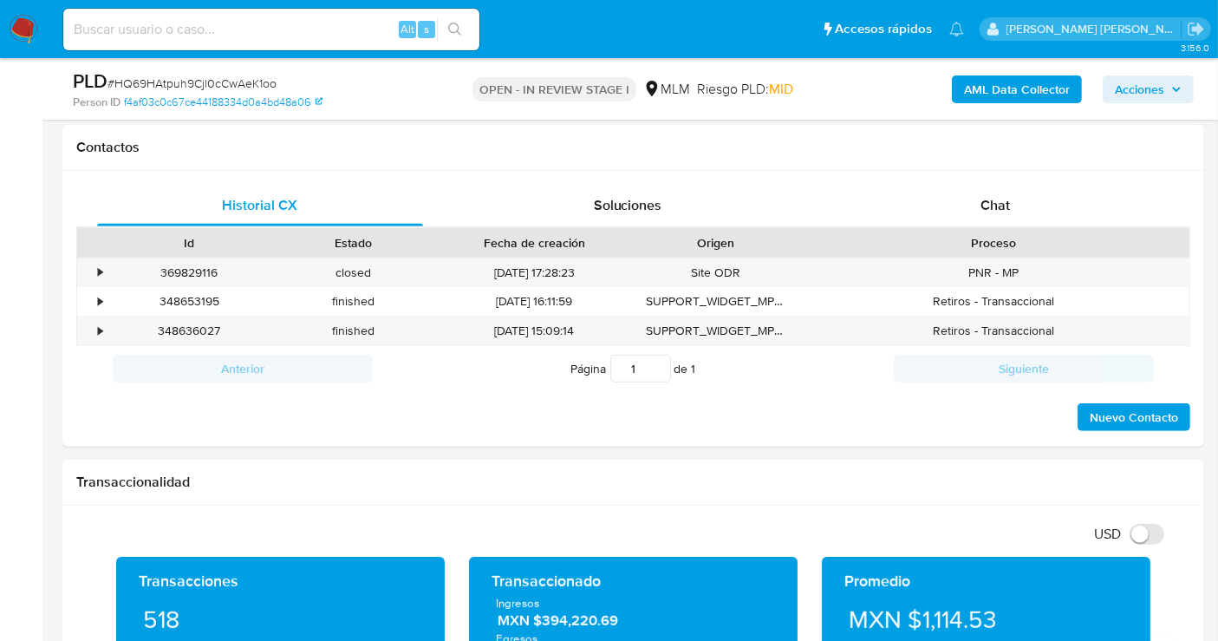
scroll to position [674, 0]
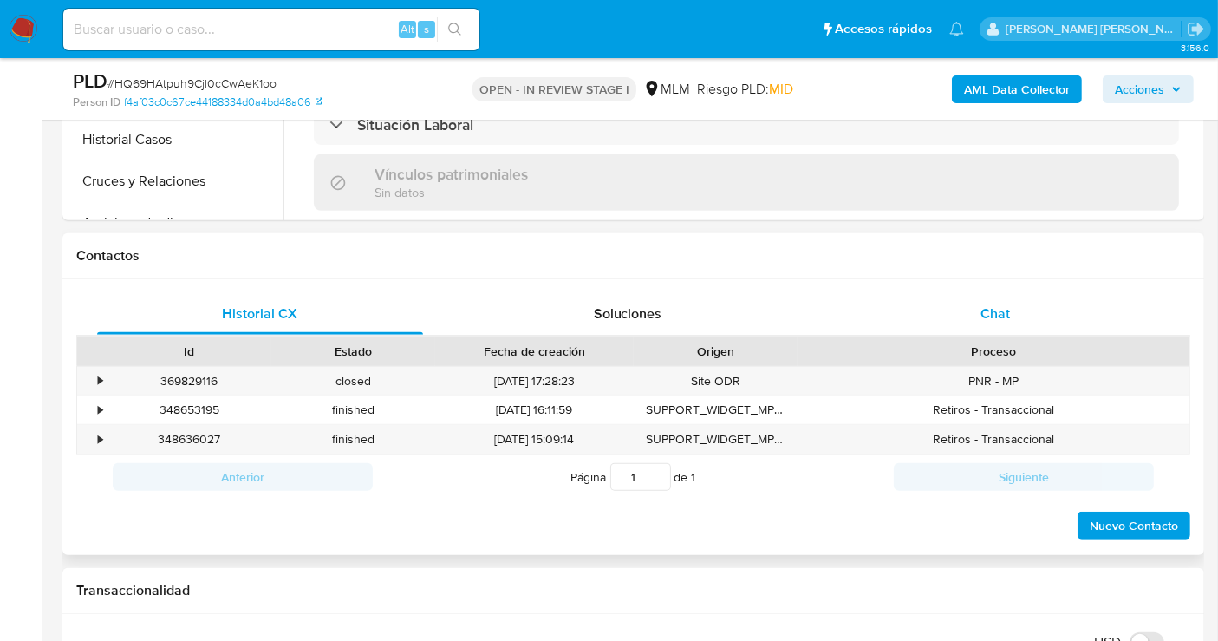
click at [994, 310] on span "Chat" at bounding box center [994, 313] width 29 height 20
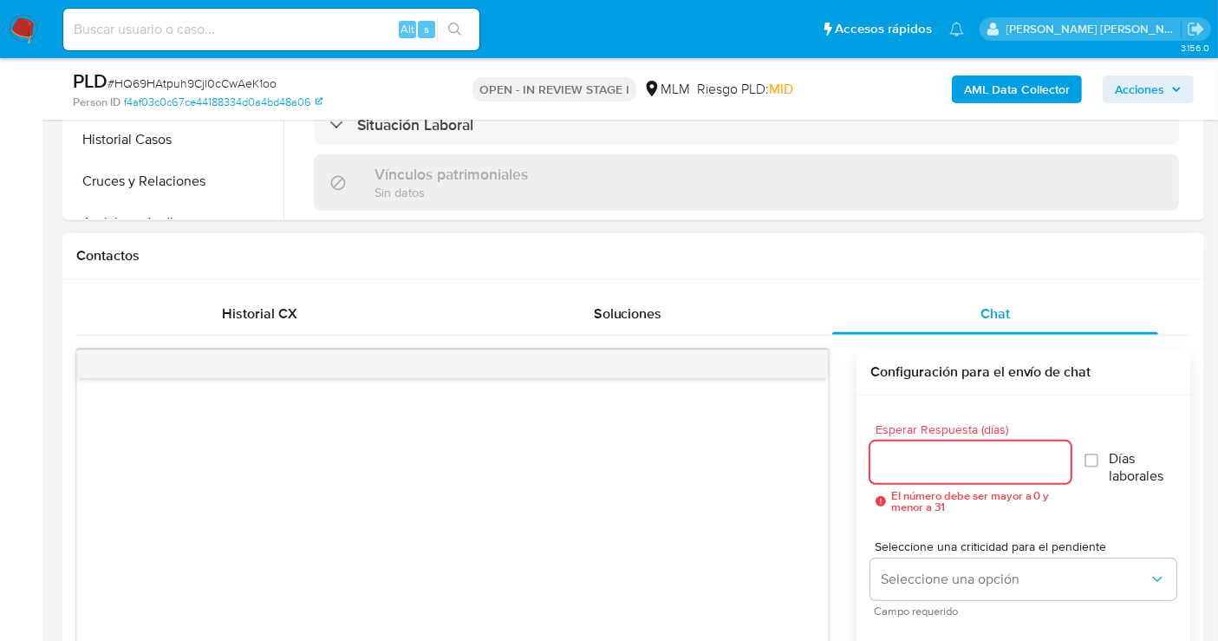
click at [905, 459] on input "Esperar Respuesta (días)" at bounding box center [970, 462] width 200 height 23
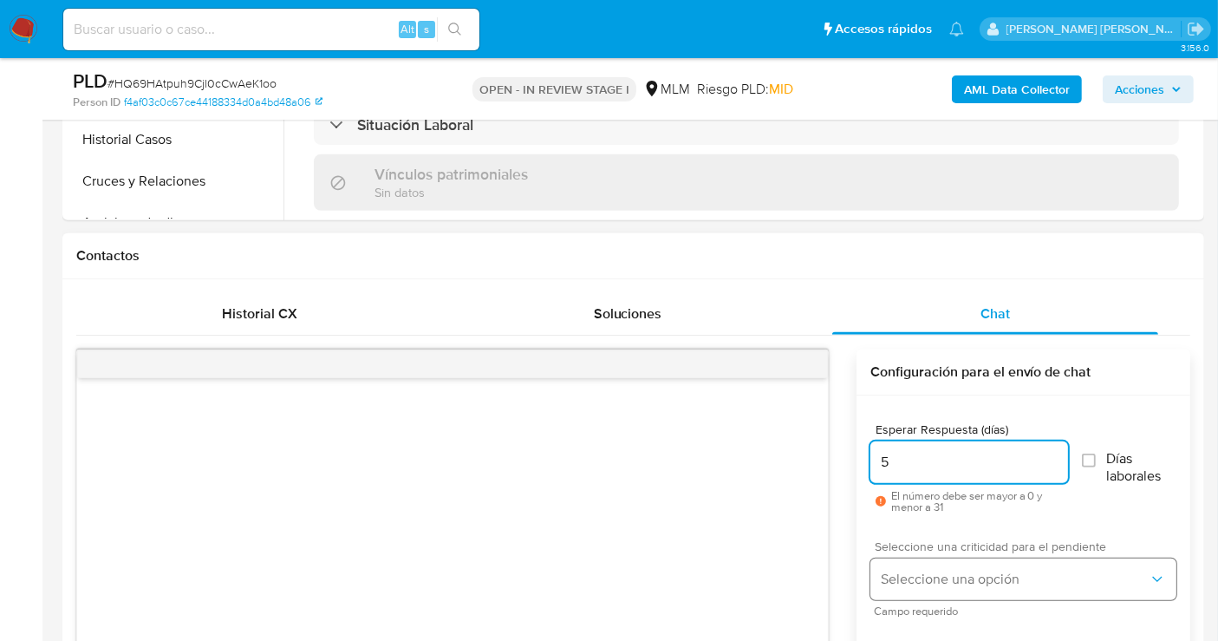
type input "5"
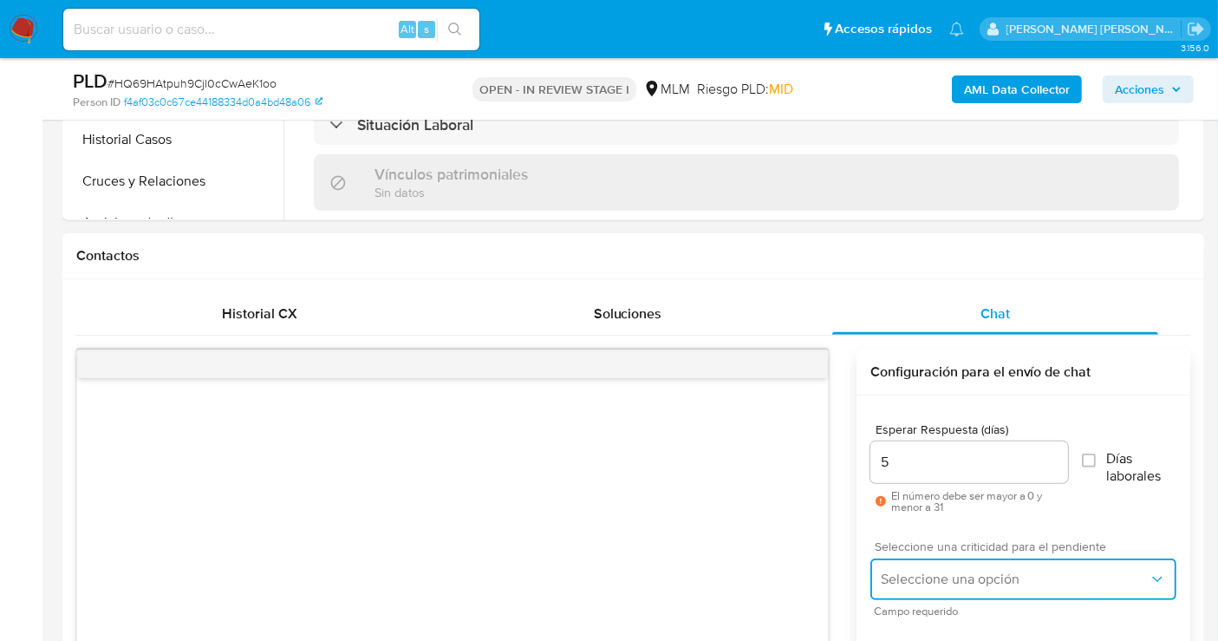
click at [951, 570] on span "Seleccione una opción" at bounding box center [1015, 578] width 268 height 17
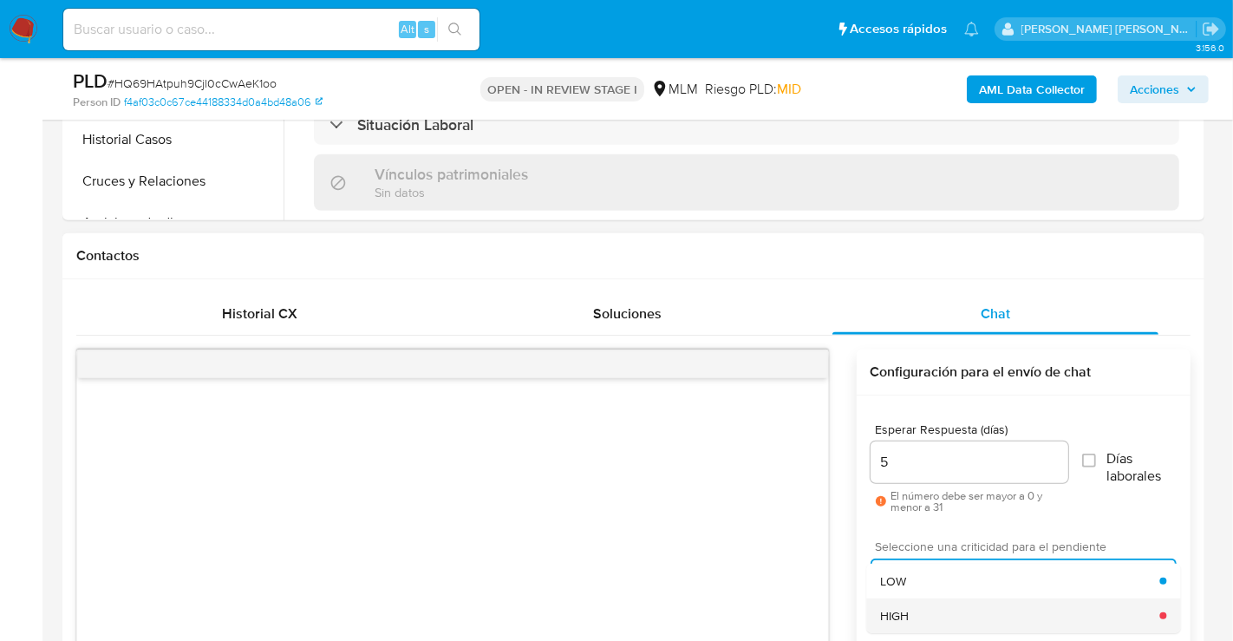
click at [931, 600] on div "HIGH" at bounding box center [1019, 615] width 279 height 35
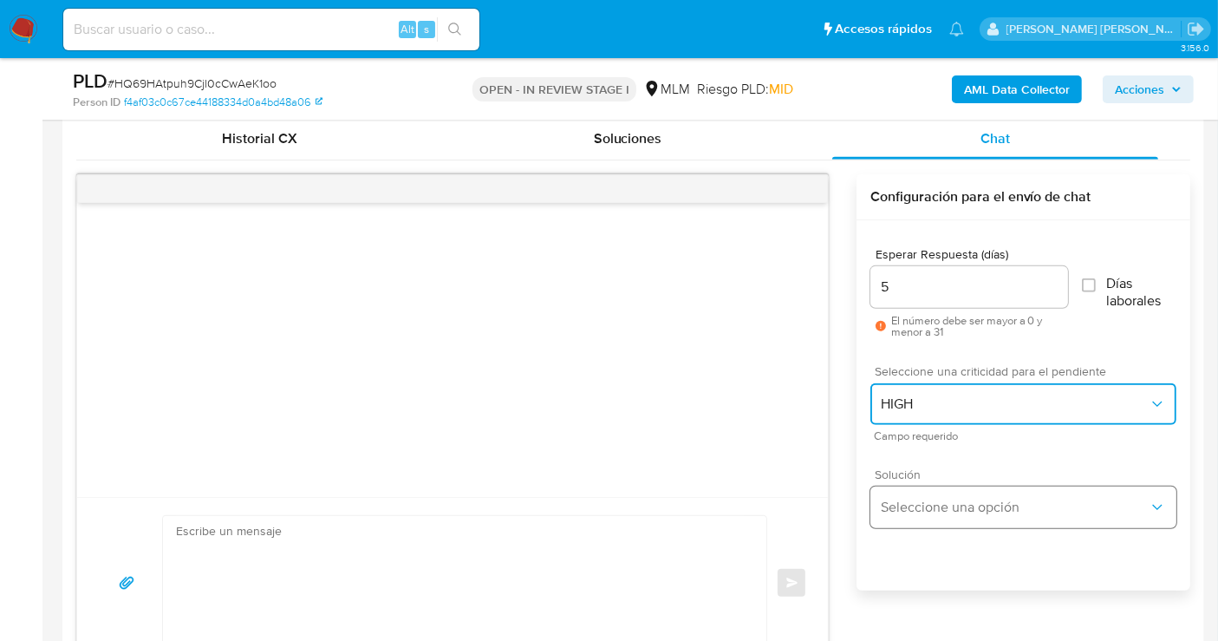
scroll to position [867, 0]
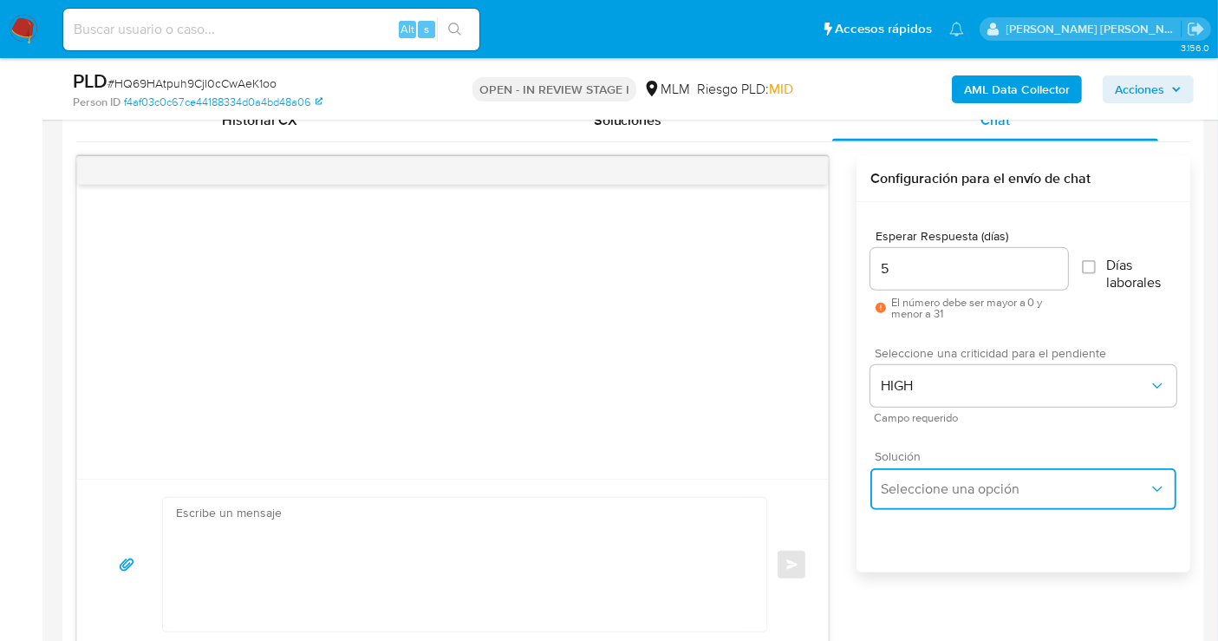
click at [954, 480] on span "Seleccione una opción" at bounding box center [1015, 488] width 268 height 17
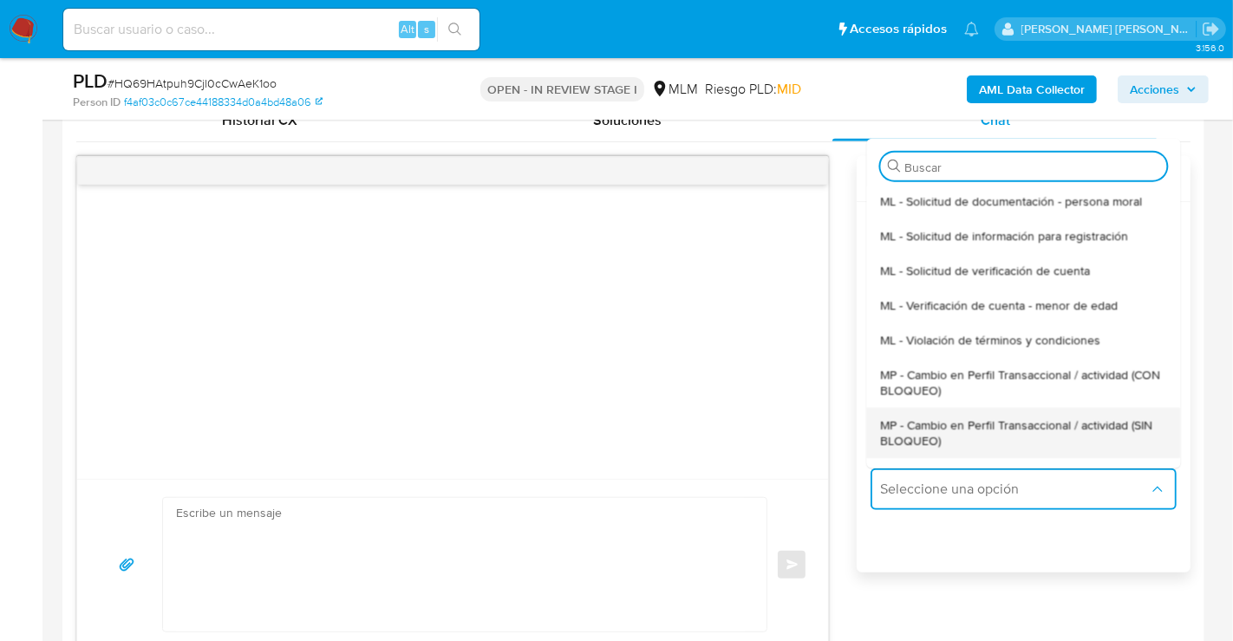
click at [913, 437] on span "MP - Cambio en Perfil Transaccional / actividad (SIN BLOQUEO)" at bounding box center [1023, 431] width 286 height 31
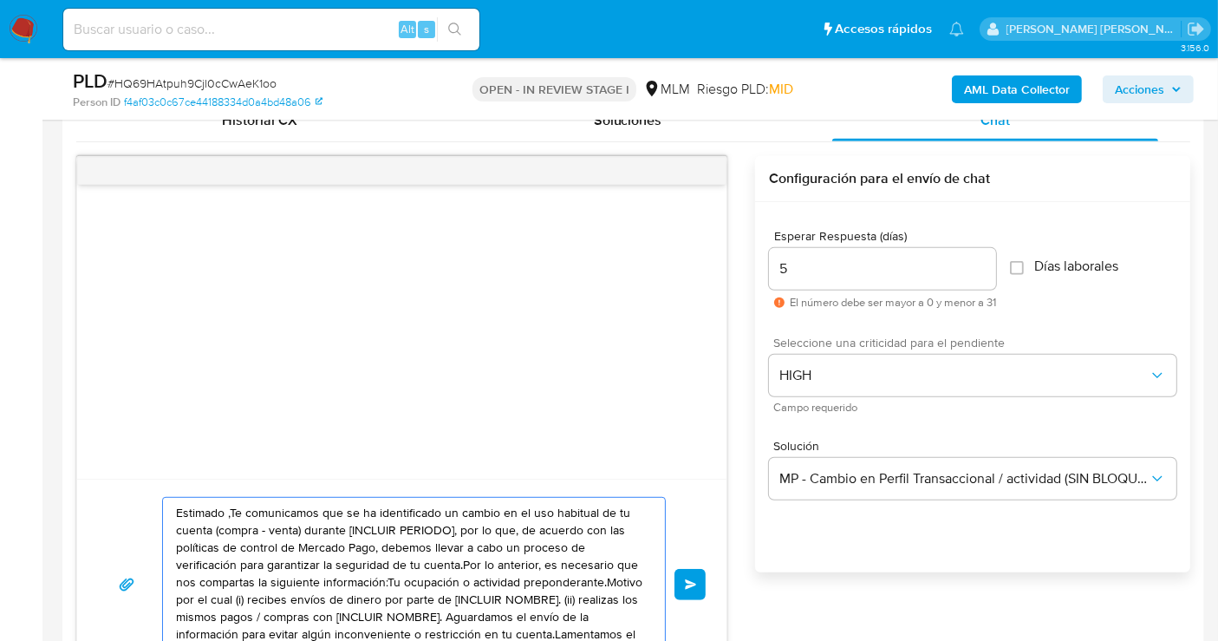
click at [331, 588] on textarea "Estimado ,Te comunicamos que se ha identificado un cambio en el uso habitual de…" at bounding box center [409, 584] width 467 height 173
paste textarea "cliente se ha identificado un cambio en el uso habitual de tu cuenta para garan…"
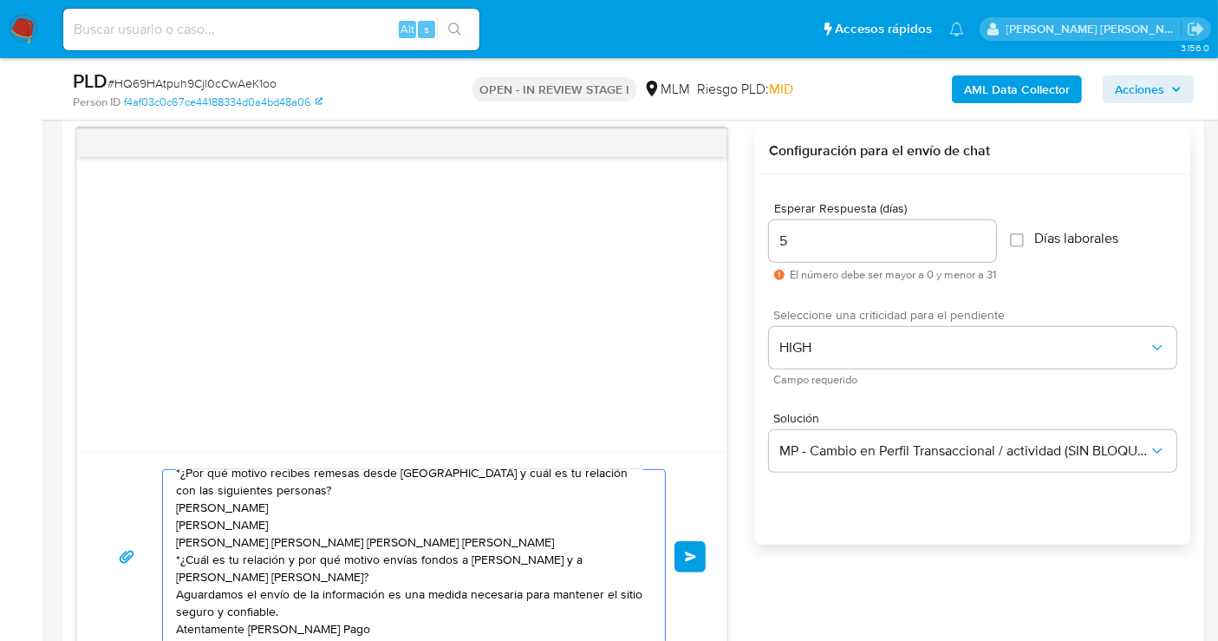
scroll to position [133, 0]
type textarea "Estimado cliente se ha identificado un cambio en el uso habitual de tu cuenta p…"
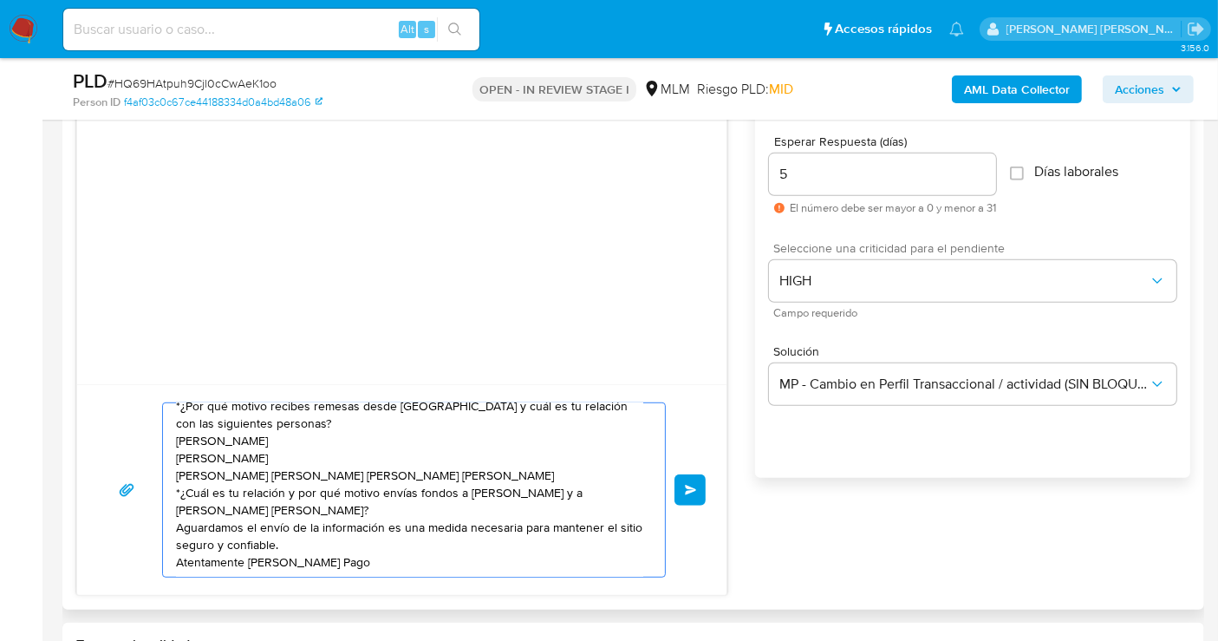
scroll to position [991, 0]
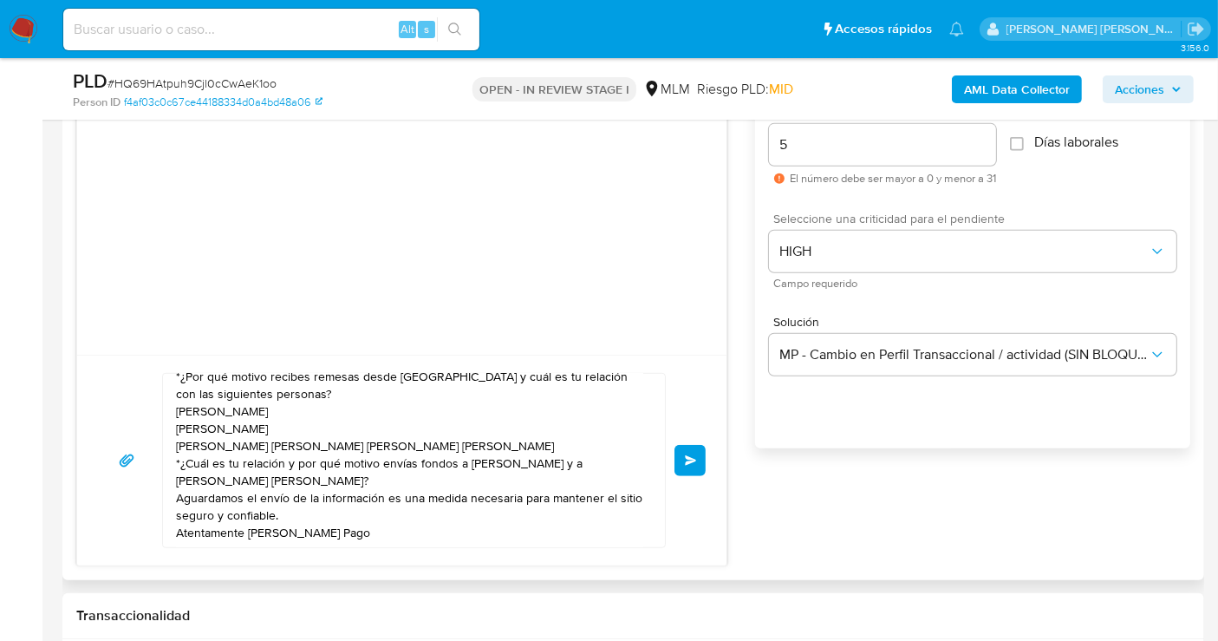
click at [687, 457] on span "Enviar" at bounding box center [691, 460] width 12 height 10
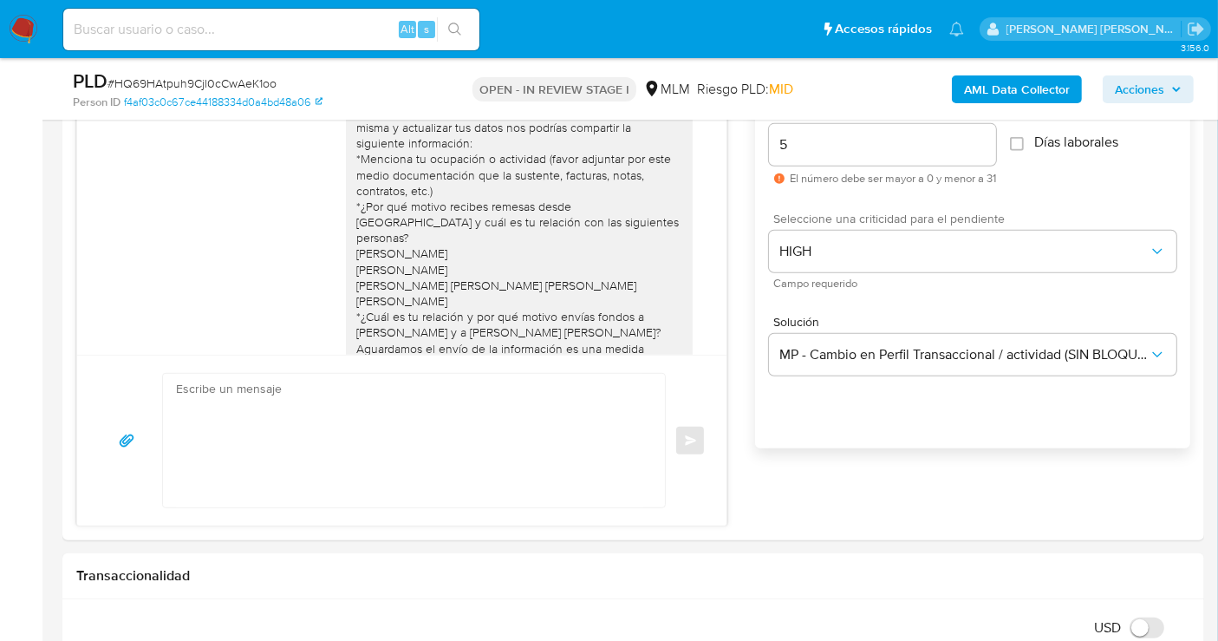
scroll to position [74, 0]
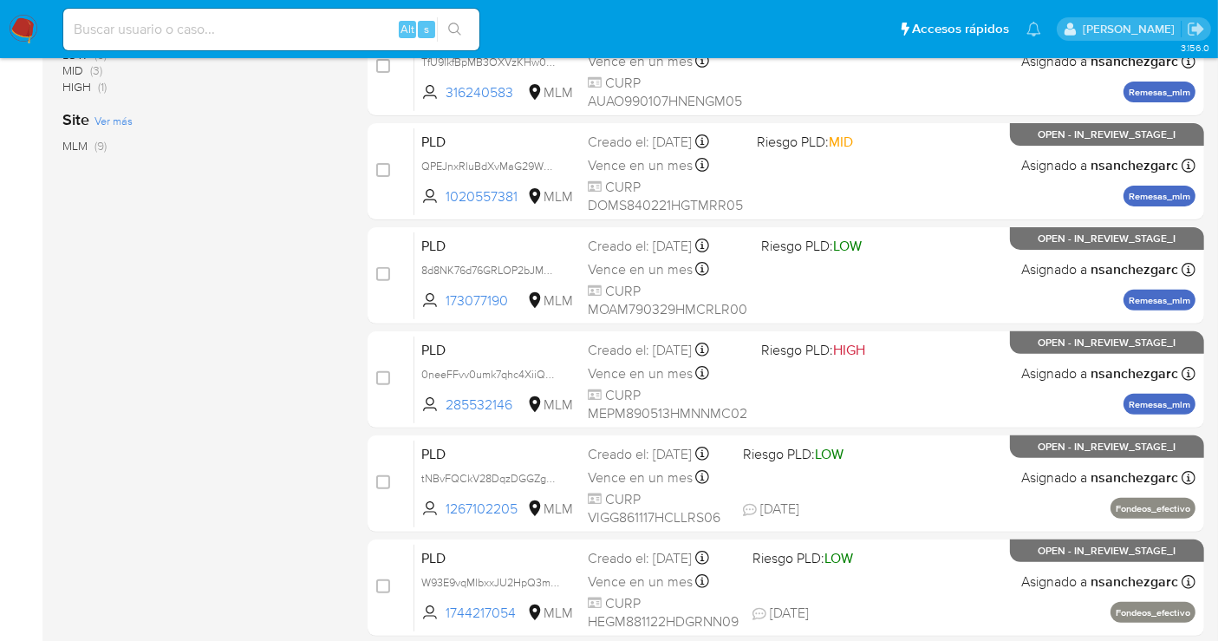
scroll to position [525, 0]
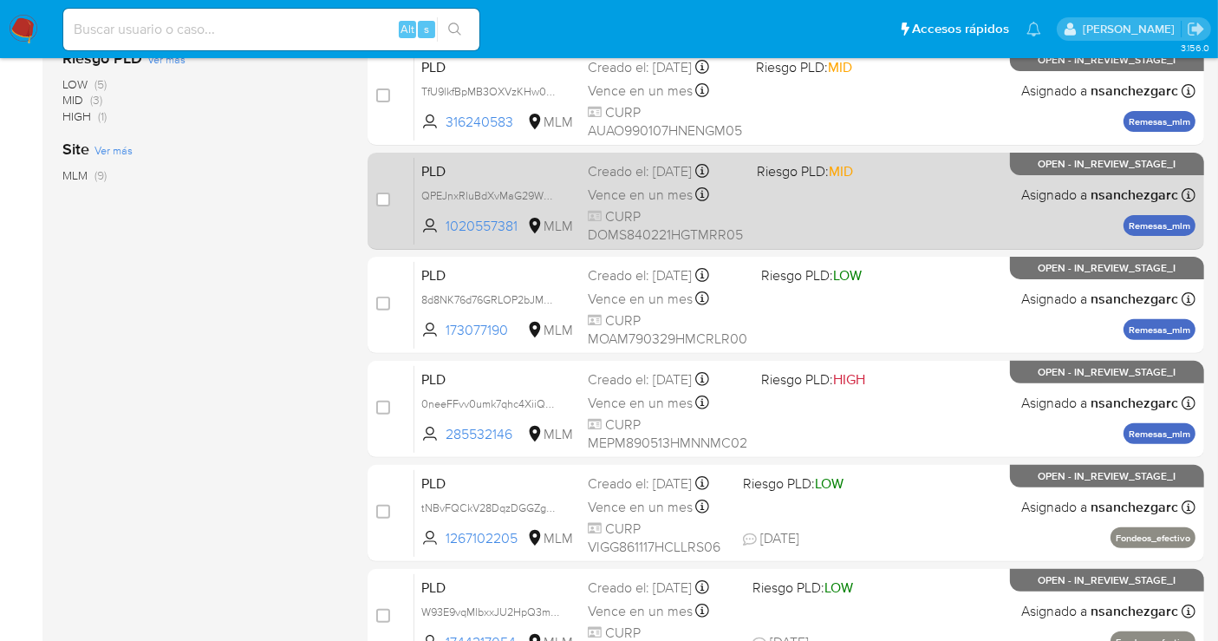
click at [622, 183] on div "Vence en un mes Vence el 11/10/2025 02:10:12" at bounding box center [665, 194] width 155 height 23
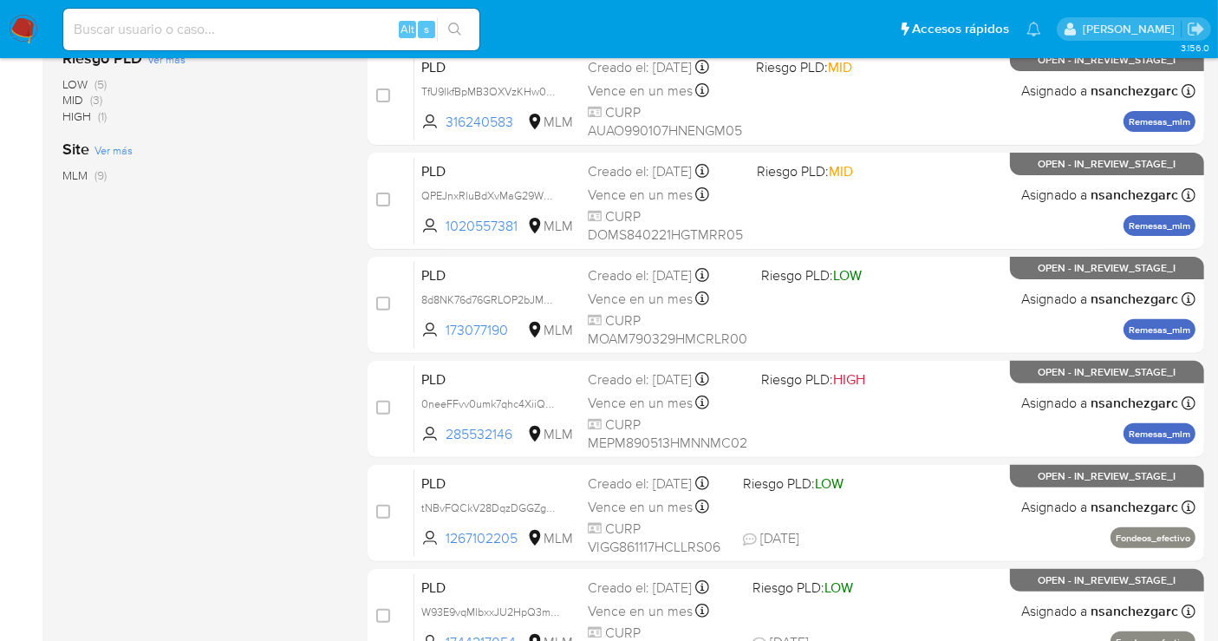
drag, startPoint x: 29, startPoint y: 25, endPoint x: 42, endPoint y: 44, distance: 22.6
click at [29, 26] on img at bounding box center [23, 29] width 29 height 29
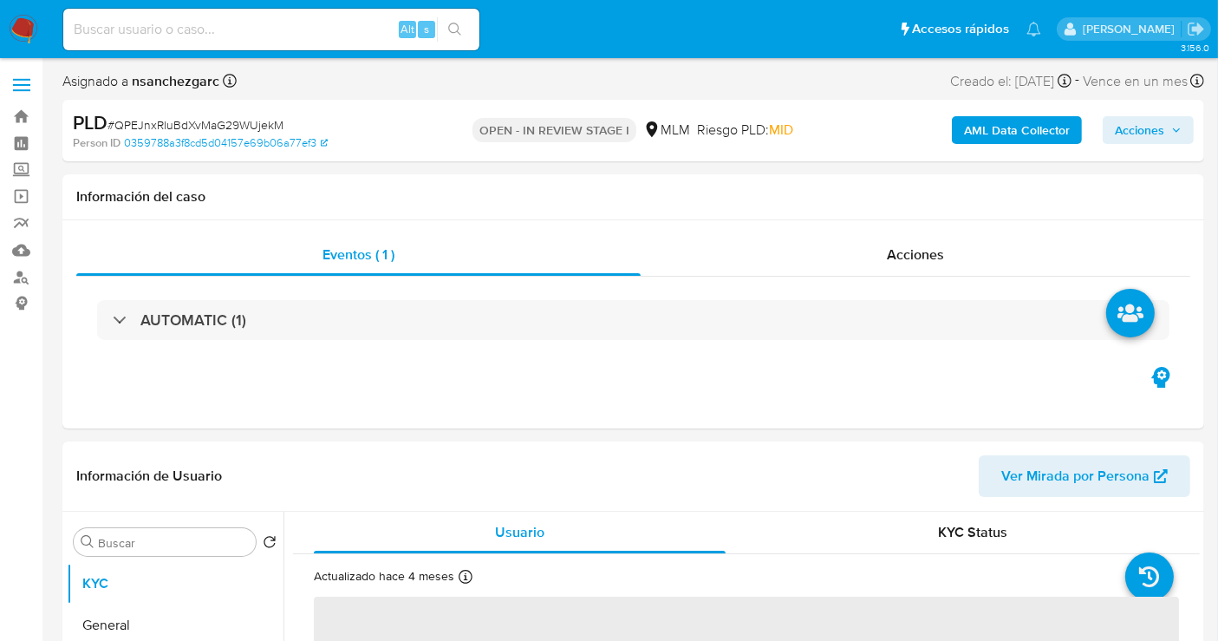
select select "10"
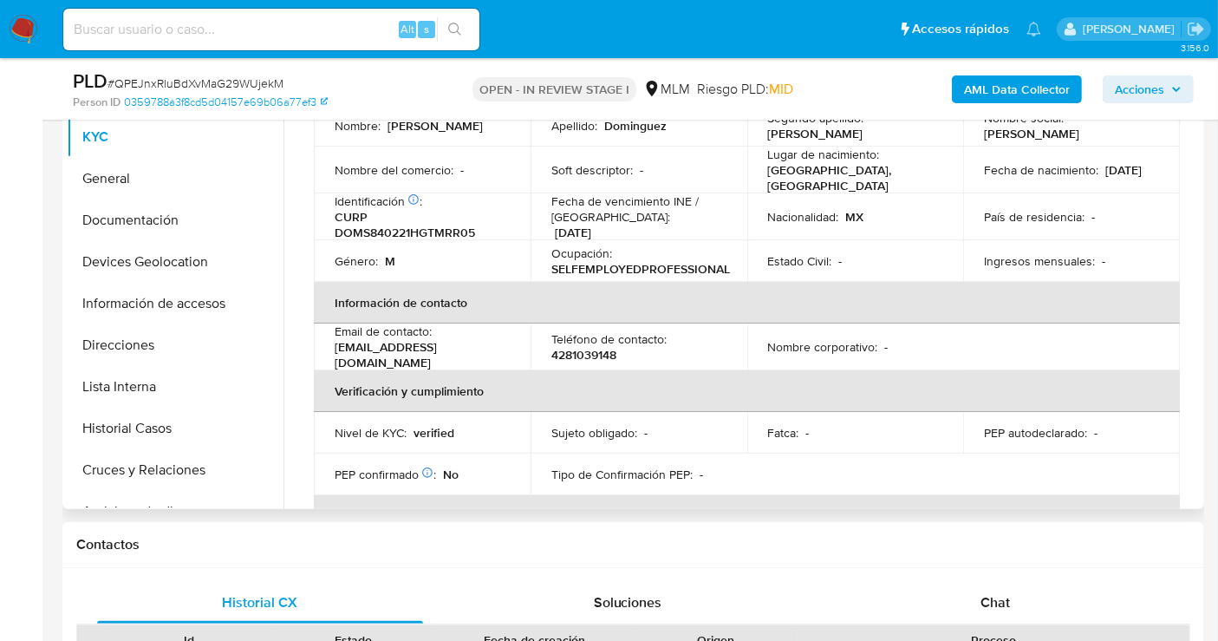
scroll to position [289, 0]
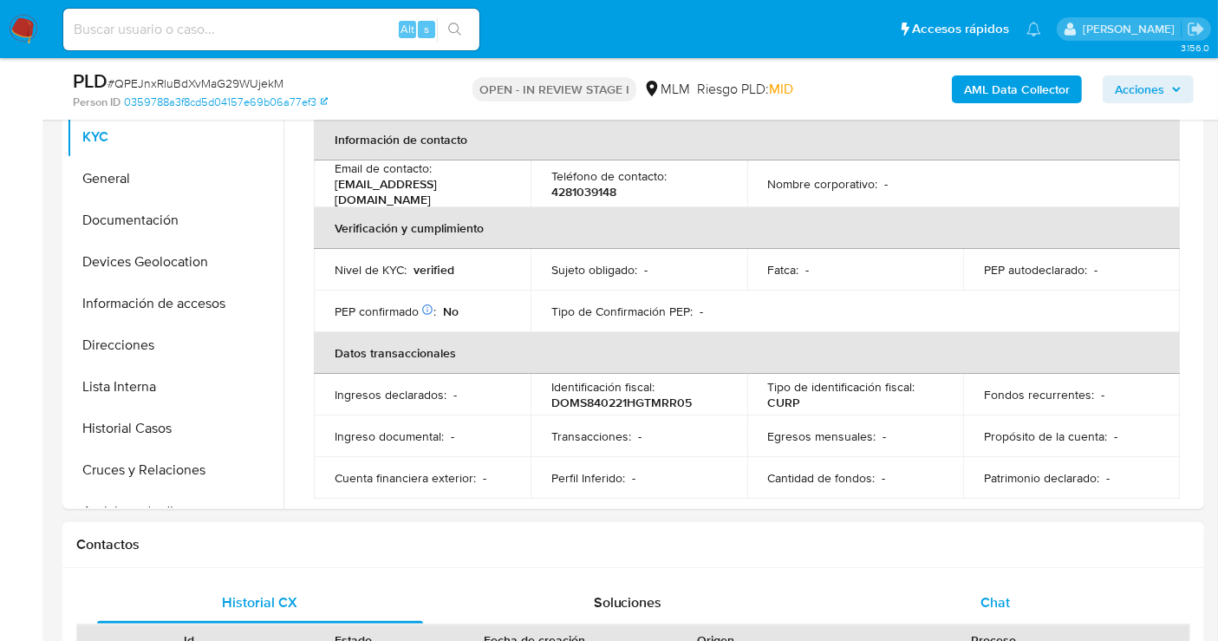
click at [996, 600] on span "Chat" at bounding box center [994, 602] width 29 height 20
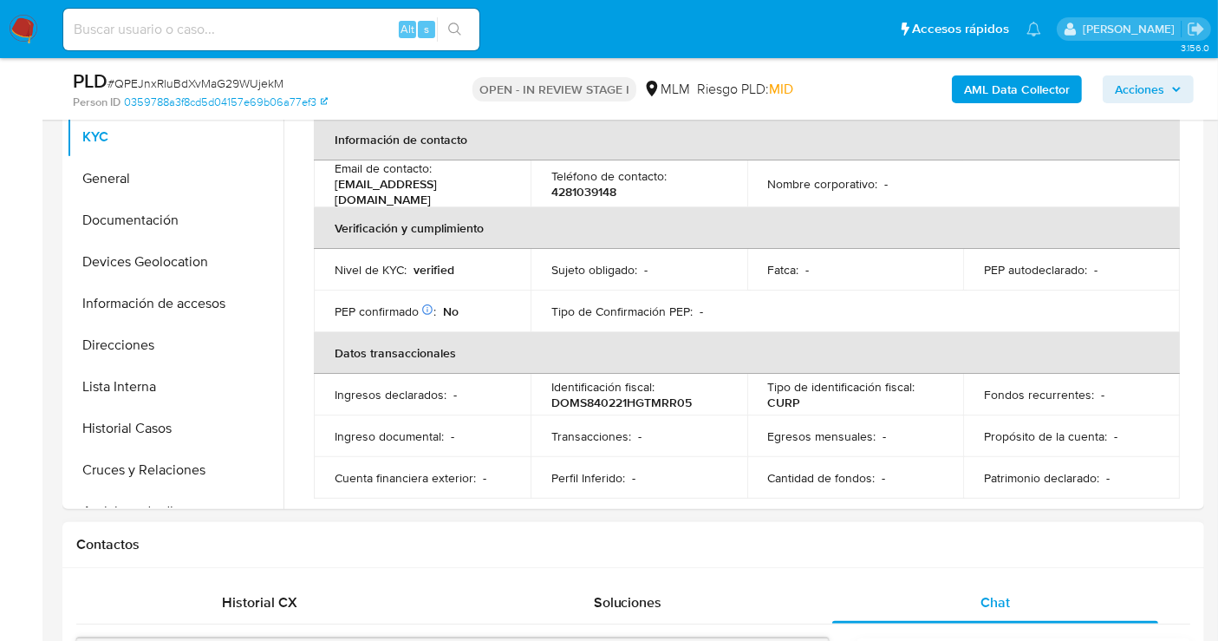
scroll to position [770, 0]
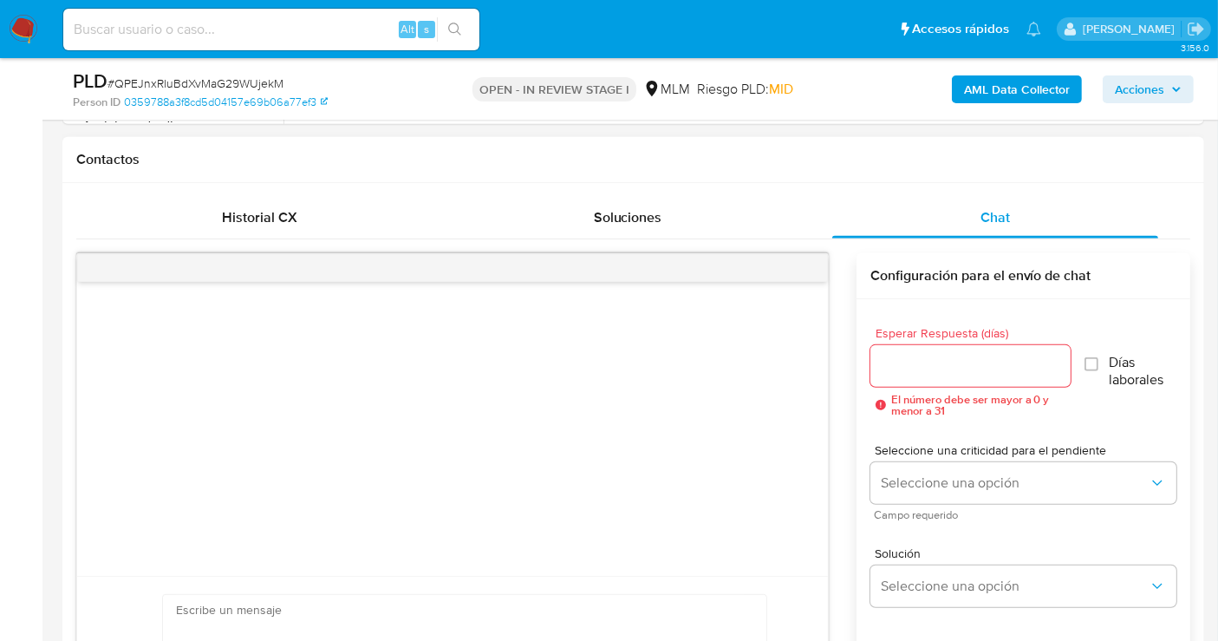
click at [916, 371] on input "Esperar Respuesta (días)" at bounding box center [970, 366] width 200 height 23
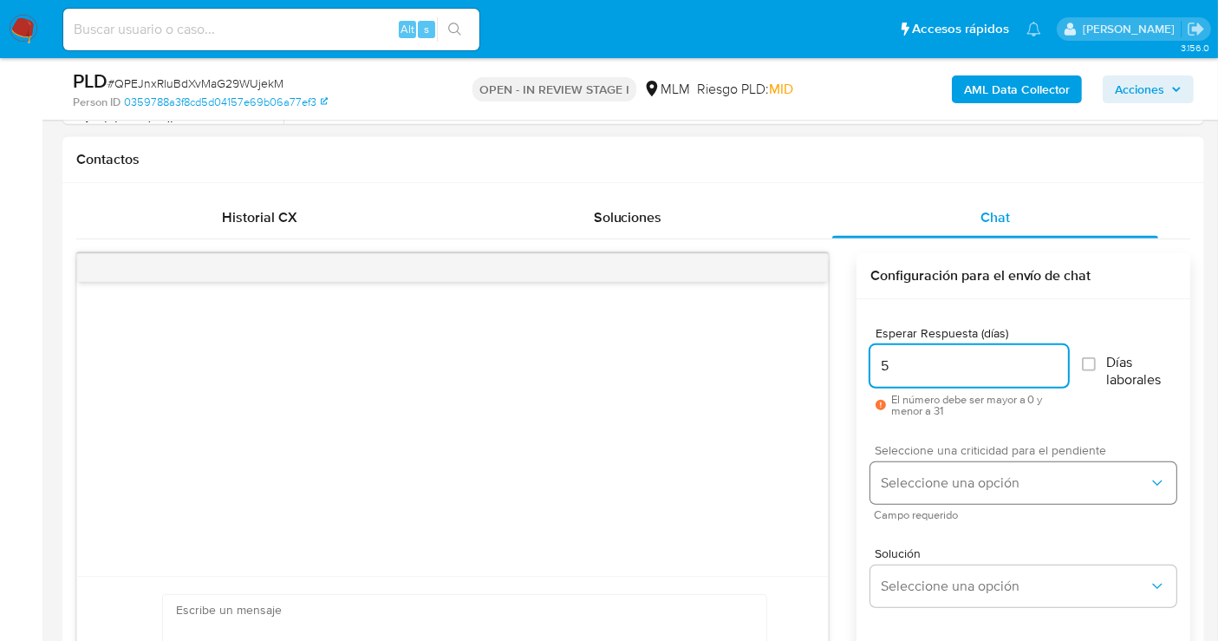
type input "5"
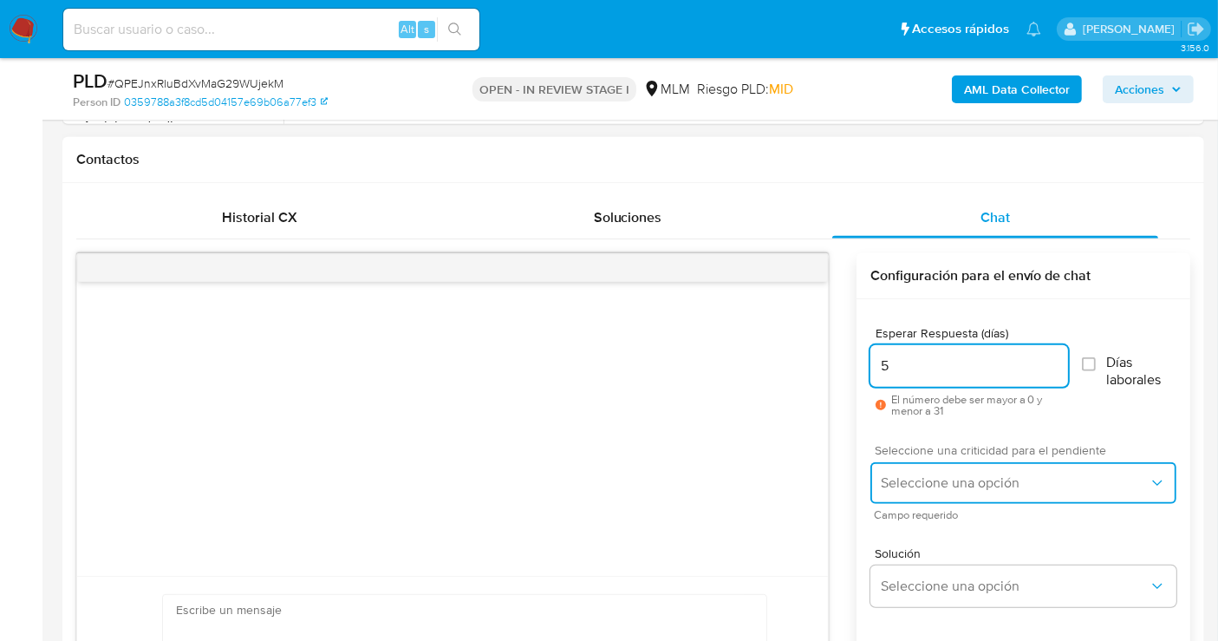
click at [954, 476] on span "Seleccione una opción" at bounding box center [1015, 482] width 268 height 17
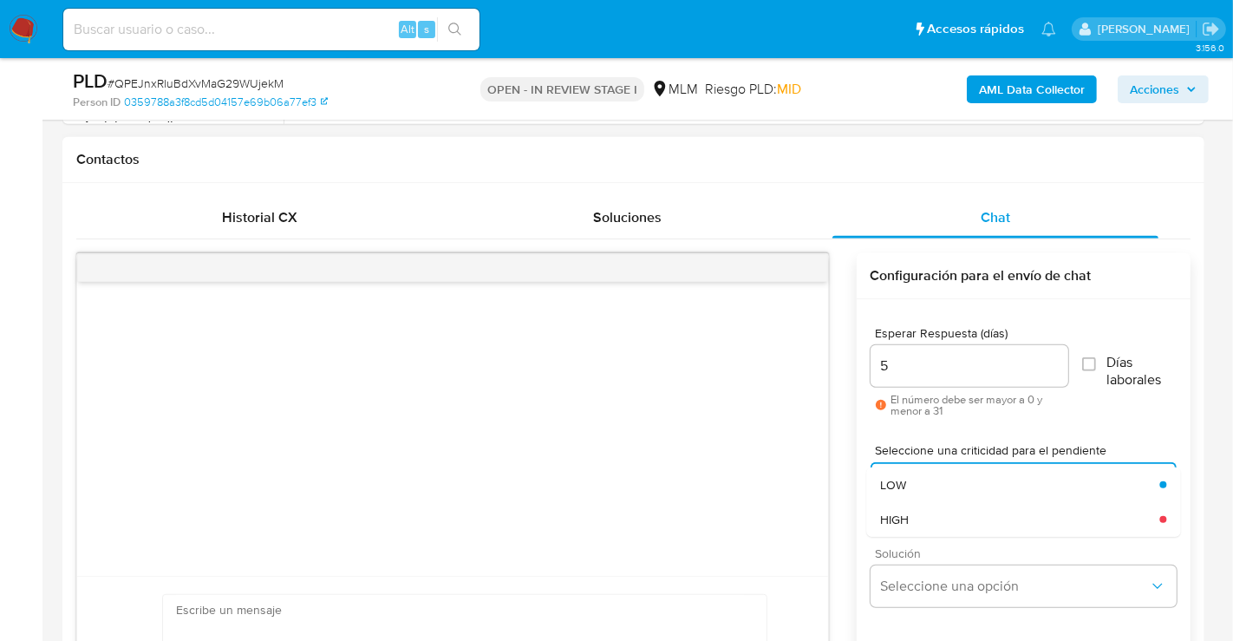
drag, startPoint x: 914, startPoint y: 514, endPoint x: 926, endPoint y: 555, distance: 42.5
click at [914, 518] on div "HIGH" at bounding box center [1019, 519] width 279 height 35
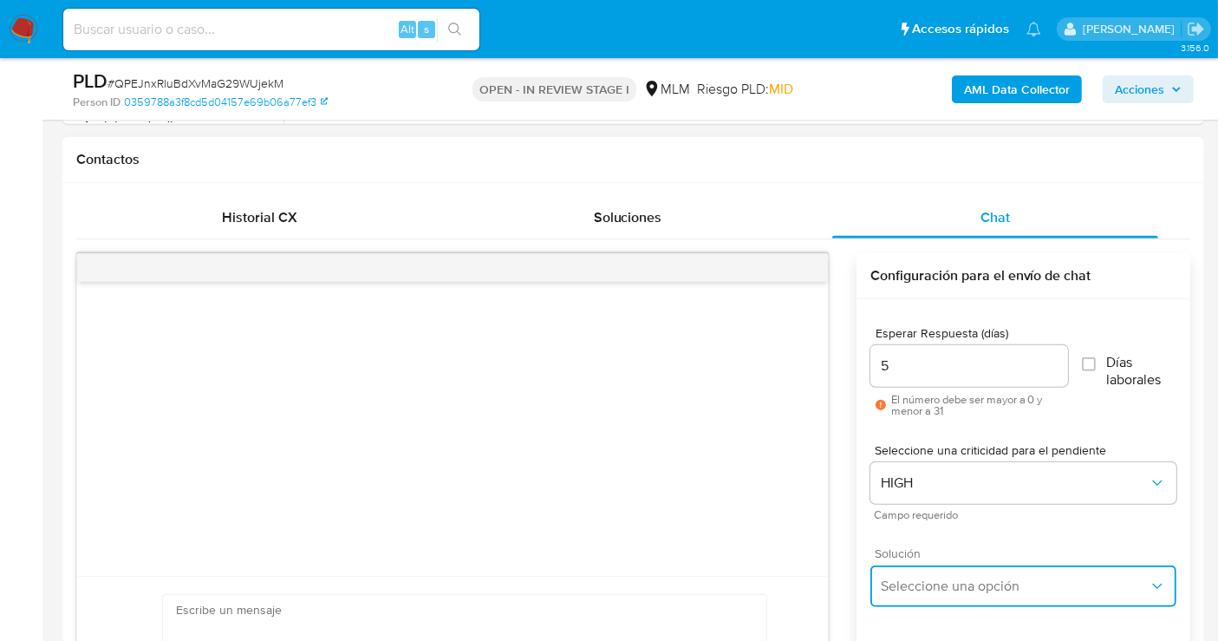
click at [935, 589] on span "Seleccione una opción" at bounding box center [1015, 585] width 268 height 17
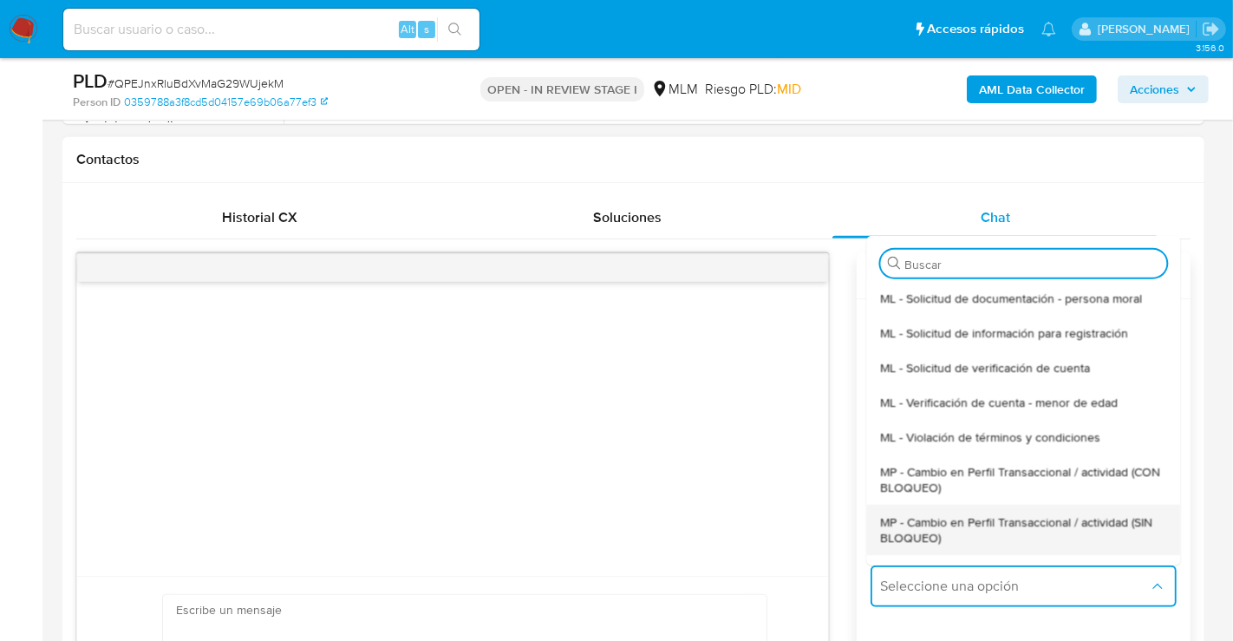
click at [906, 536] on span "MP - Cambio en Perfil Transaccional / actividad (SIN BLOQUEO)" at bounding box center [1023, 528] width 286 height 31
type textarea "Estimado ,Te comunicamos que se ha identificado un cambio en el uso habitual de…"
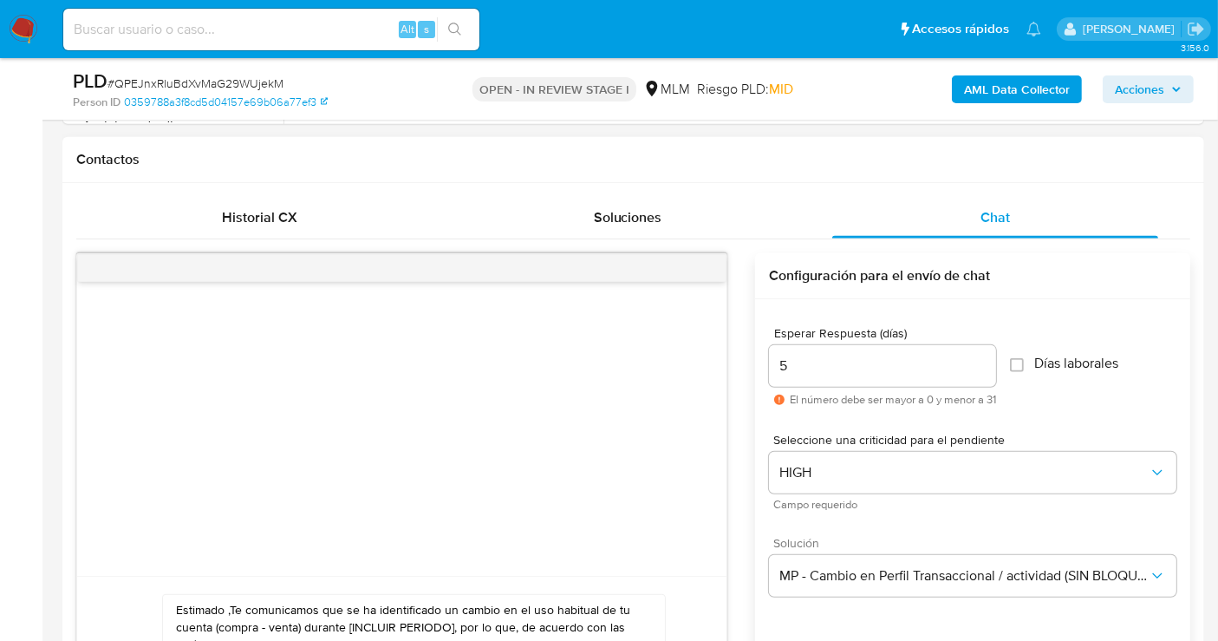
paste textarea "cliente se ha identificado un cambio en el uso habitual de tu cuenta para garan…"
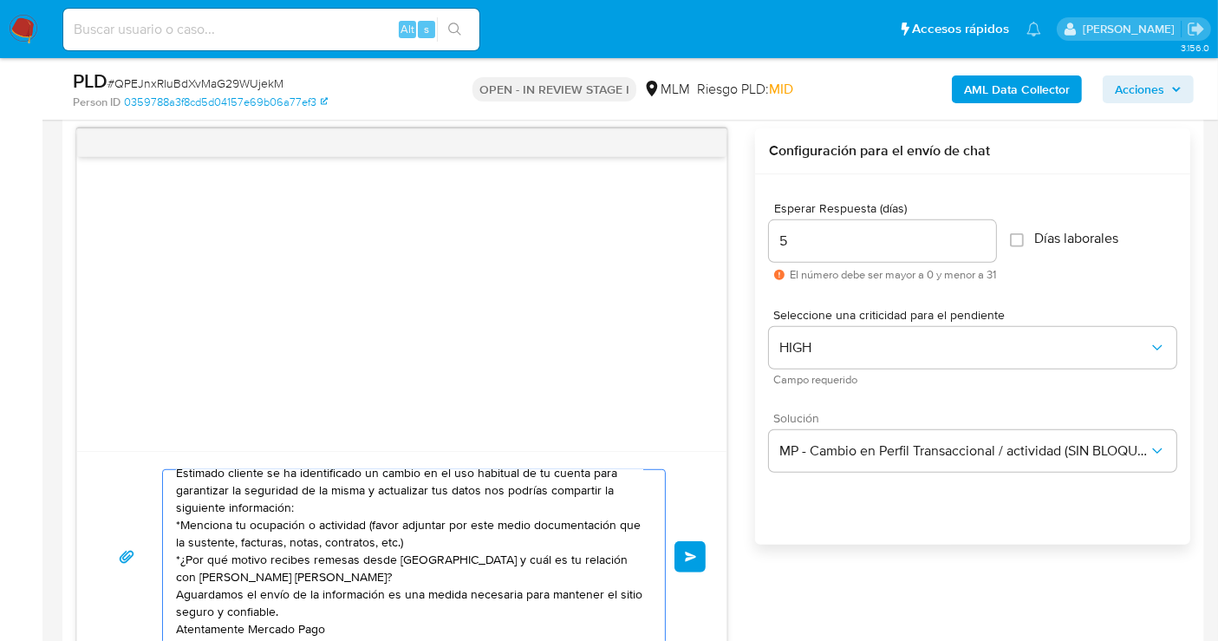
scroll to position [12, 0]
type textarea "Estimado cliente se ha identificado un cambio en el uso habitual de tu cuenta p…"
click at [687, 551] on span "Enviar" at bounding box center [691, 556] width 12 height 10
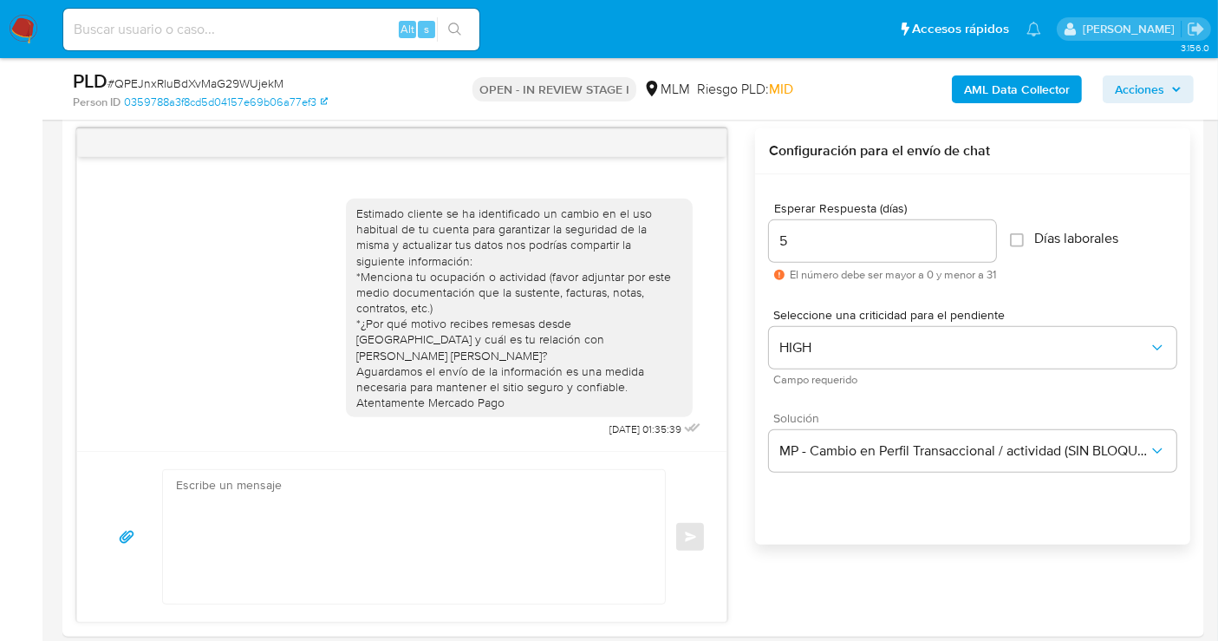
scroll to position [0, 0]
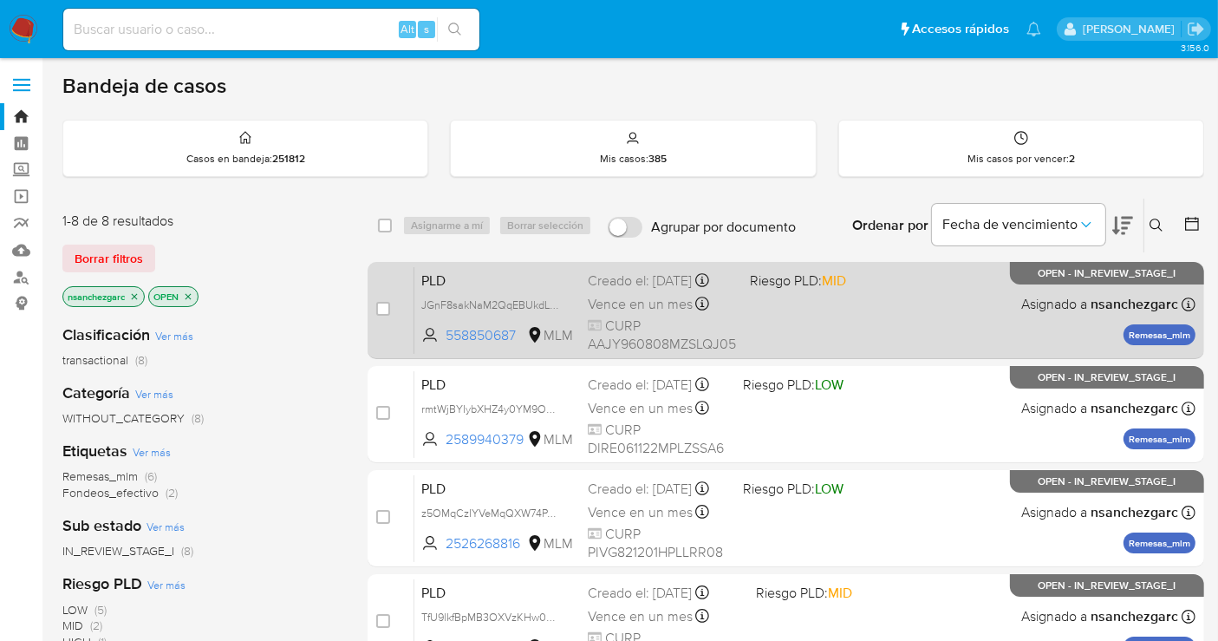
click at [610, 290] on div "Creado el: [DATE] Creado el: [DATE] 02:12:26" at bounding box center [662, 280] width 148 height 19
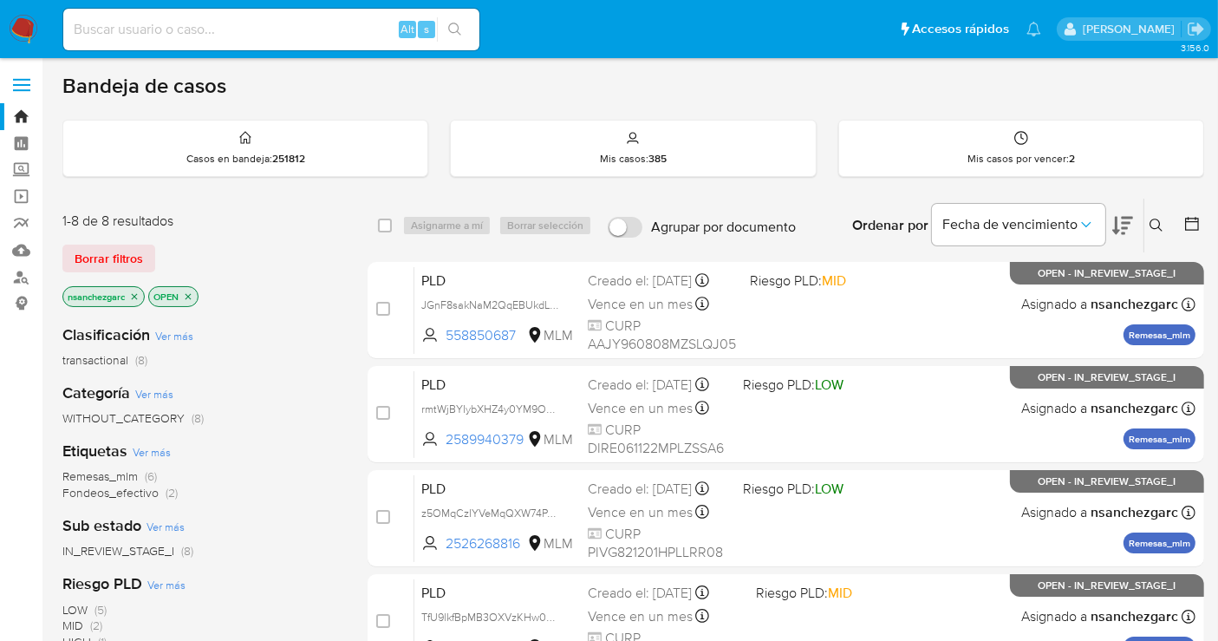
click at [24, 30] on img at bounding box center [23, 29] width 29 height 29
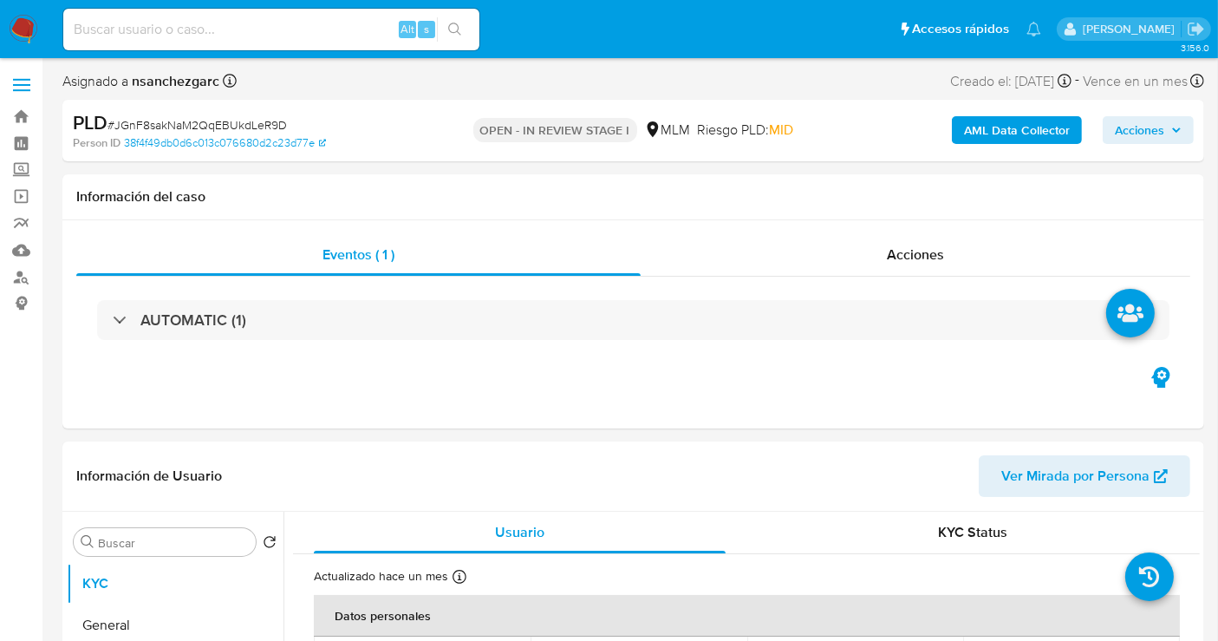
select select "10"
click at [1141, 136] on span "Acciones" at bounding box center [1139, 130] width 49 height 28
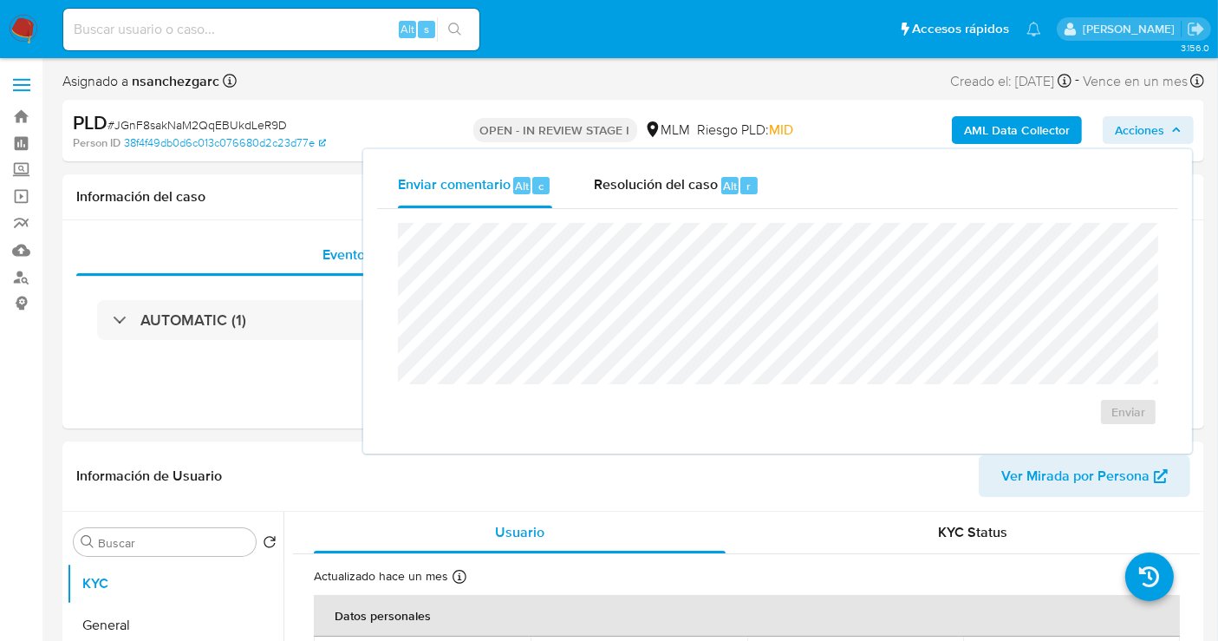
click at [1170, 133] on span "Acciones" at bounding box center [1148, 130] width 67 height 24
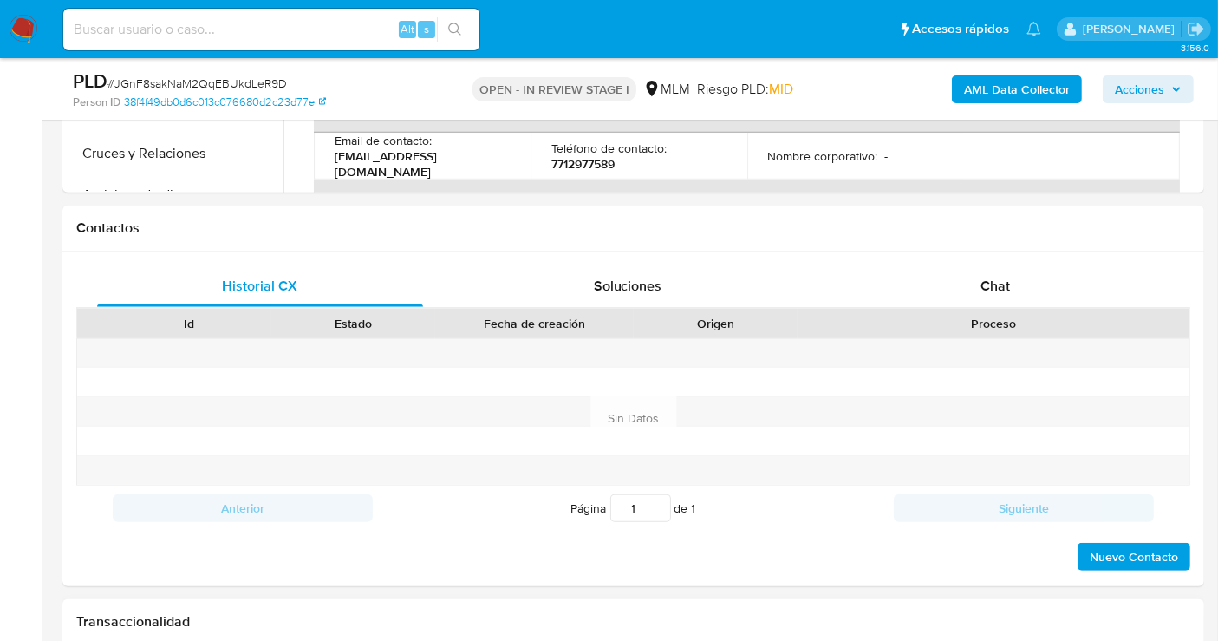
scroll to position [770, 0]
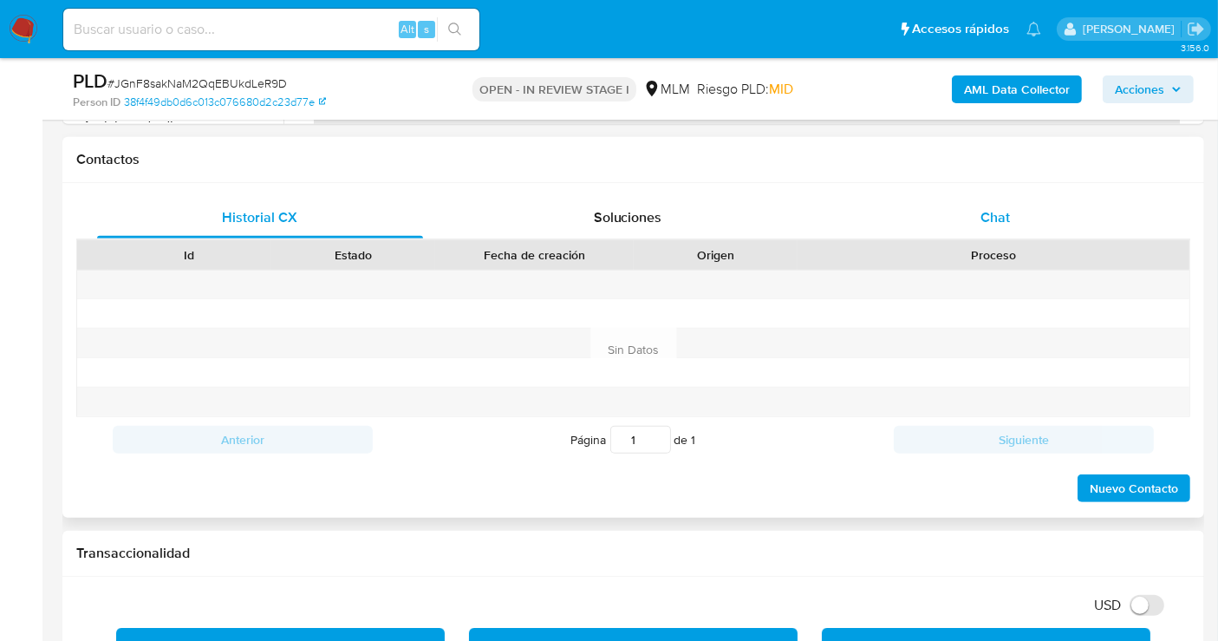
click at [988, 212] on span "Chat" at bounding box center [994, 217] width 29 height 20
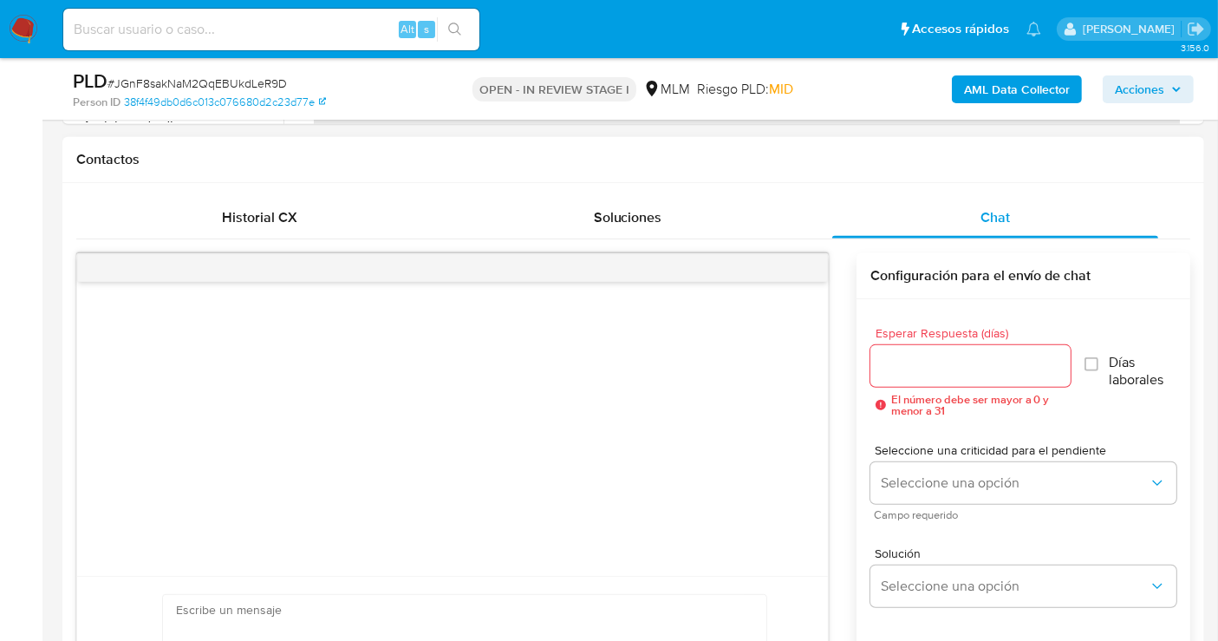
click at [903, 367] on input "Esperar Respuesta (días)" at bounding box center [970, 366] width 200 height 23
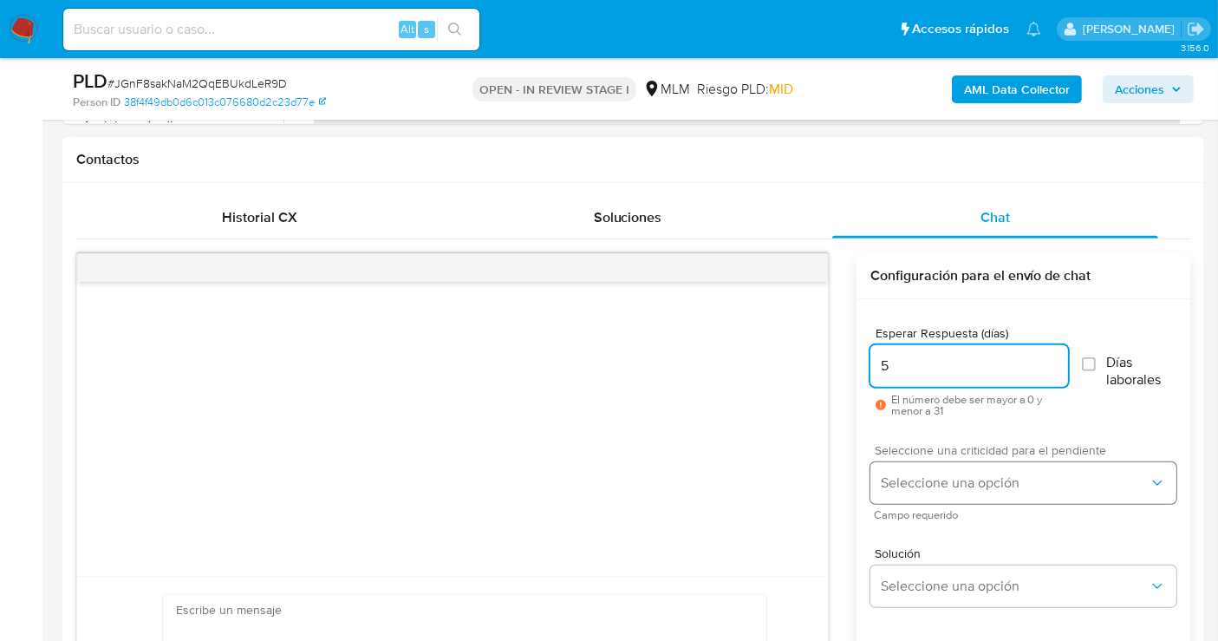
type input "5"
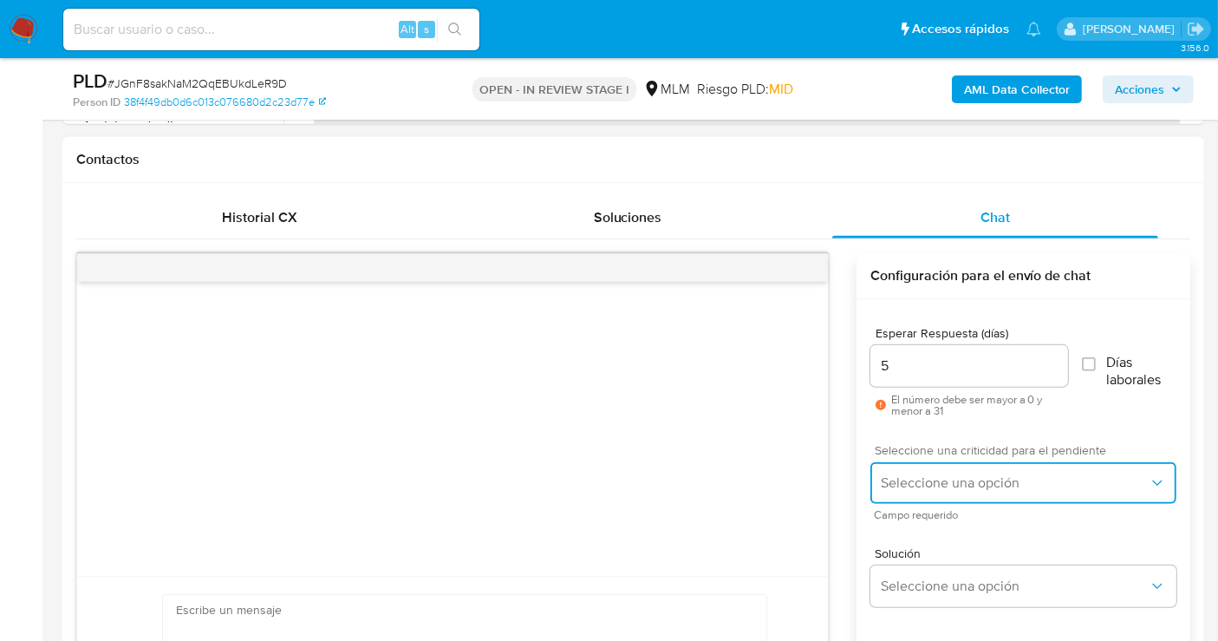
click at [948, 485] on span "Seleccione una opción" at bounding box center [1015, 482] width 268 height 17
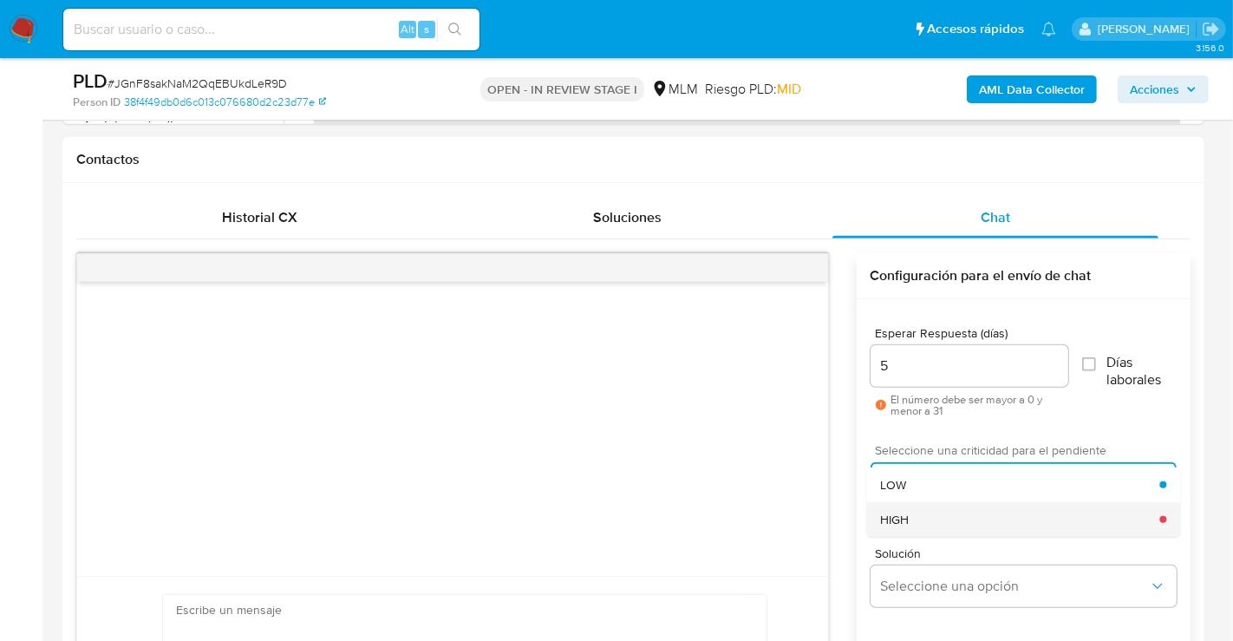
click at [910, 517] on div "HIGH" at bounding box center [1019, 519] width 279 height 35
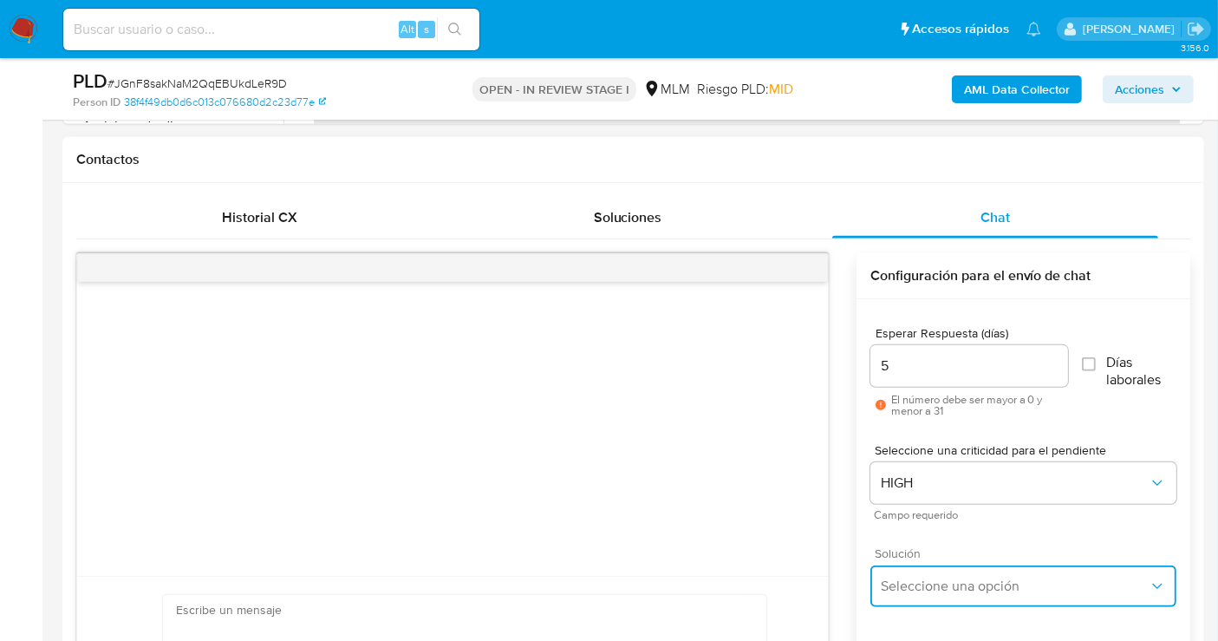
click at [954, 593] on button "Seleccione una opción" at bounding box center [1023, 586] width 306 height 42
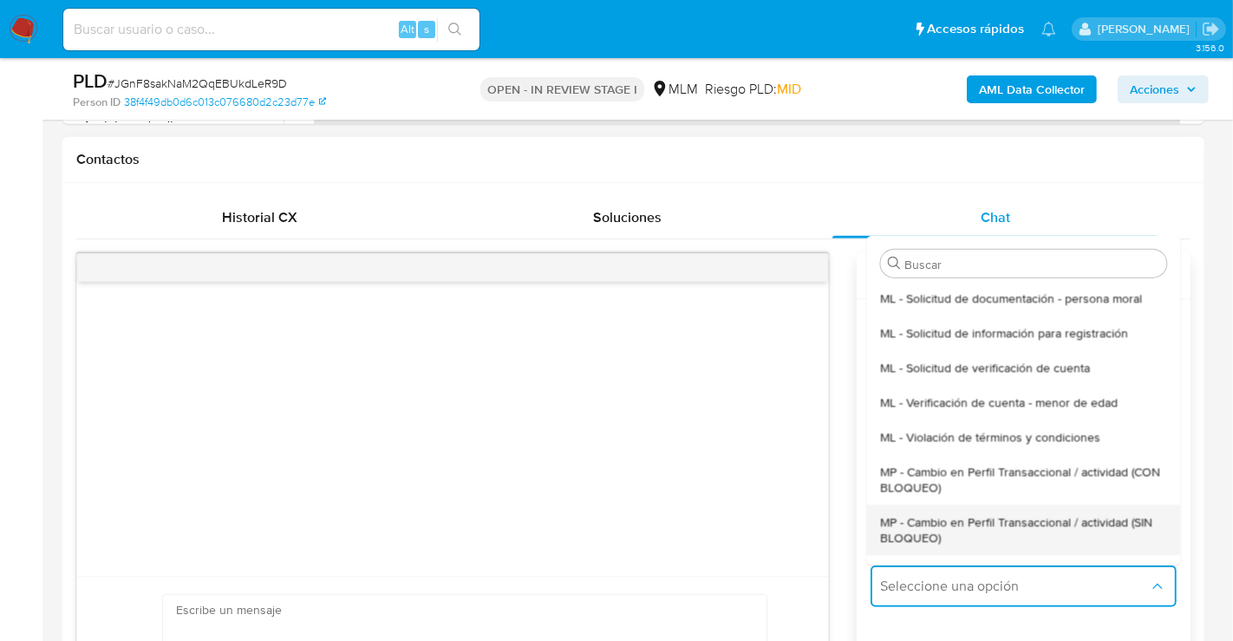
click at [925, 531] on span "MP - Cambio en Perfil Transaccional / actividad (SIN BLOQUEO)" at bounding box center [1023, 528] width 286 height 31
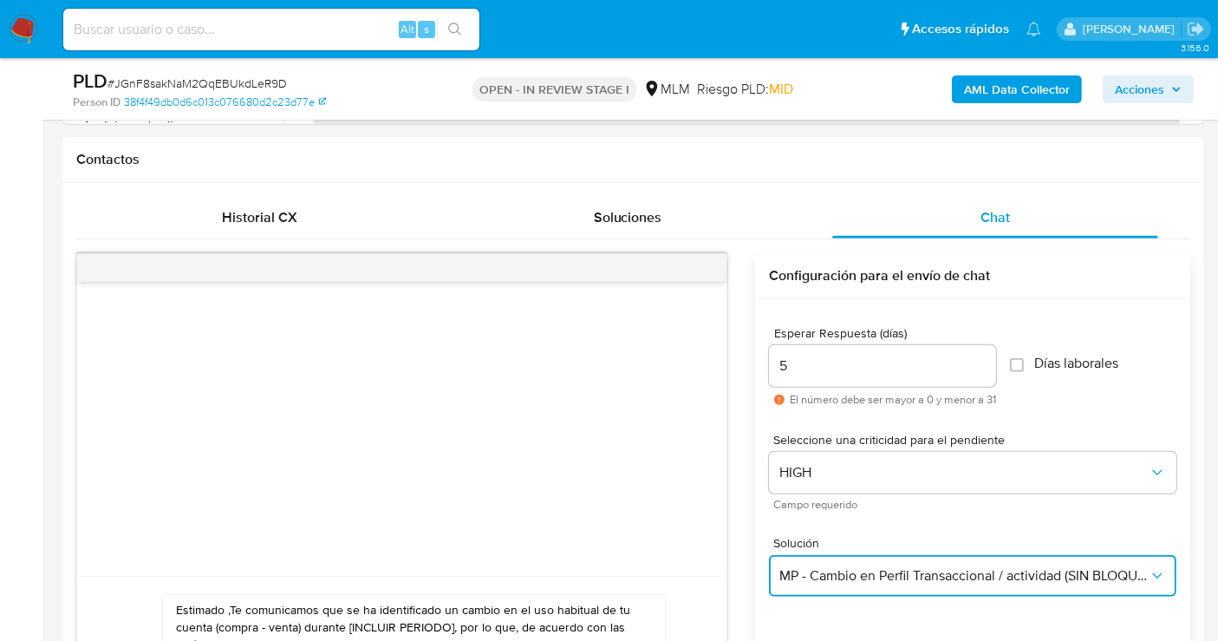
scroll to position [1156, 0]
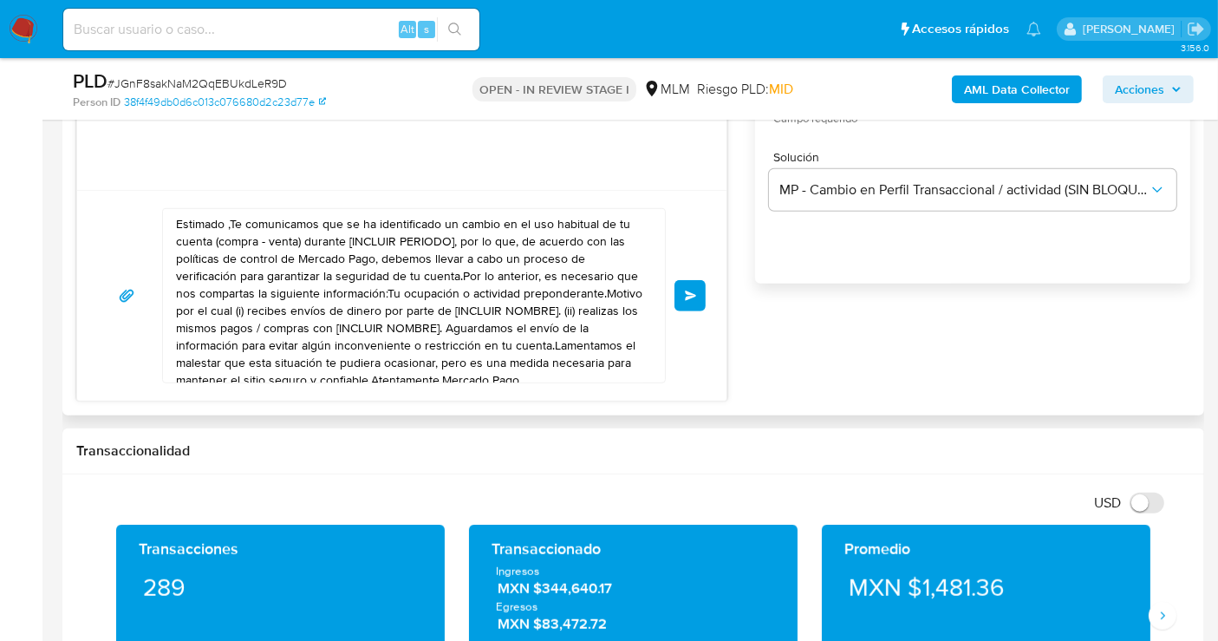
click at [310, 327] on textarea "Estimado ,Te comunicamos que se ha identificado un cambio en el uso habitual de…" at bounding box center [409, 295] width 467 height 173
paste textarea "cliente se ha identificado un cambio en el uso habitual de tu cuenta para garan…"
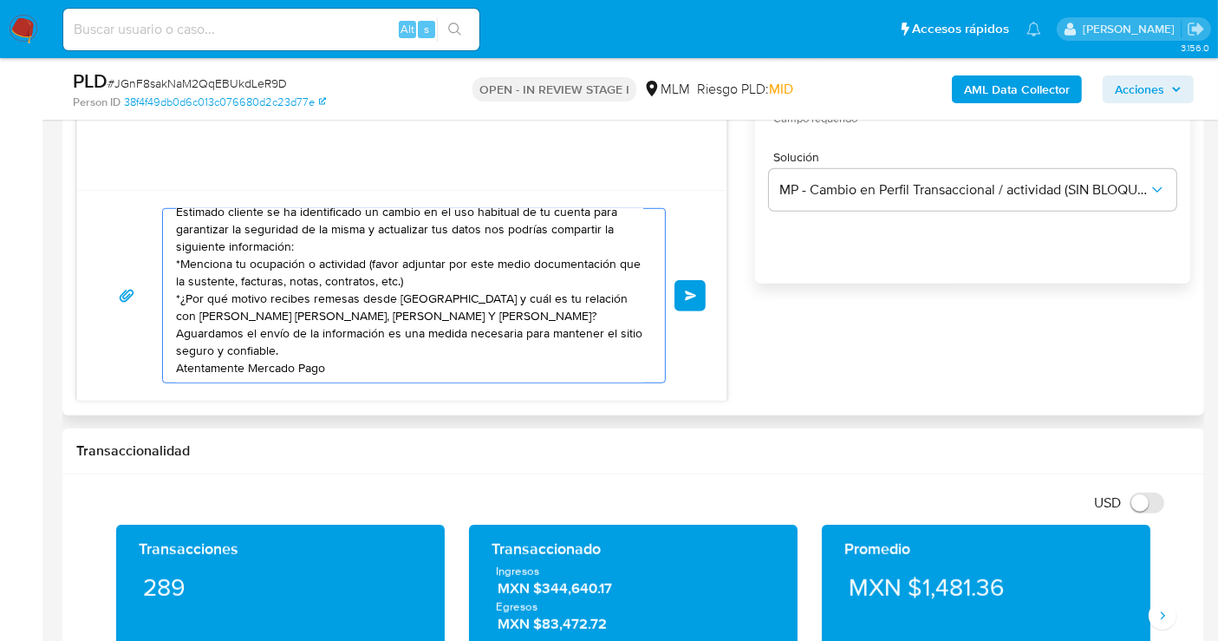
scroll to position [29, 0]
type textarea "Estimado cliente se ha identificado un cambio en el uso habitual de tu cuenta p…"
click at [693, 300] on button "Enviar" at bounding box center [689, 295] width 31 height 31
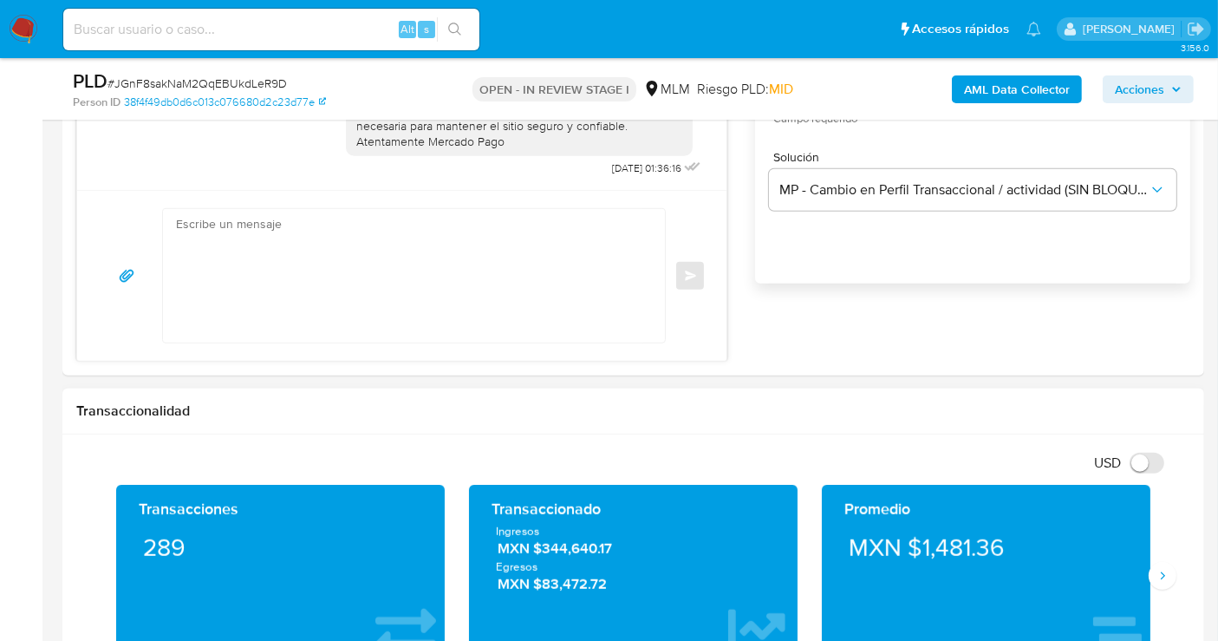
scroll to position [0, 0]
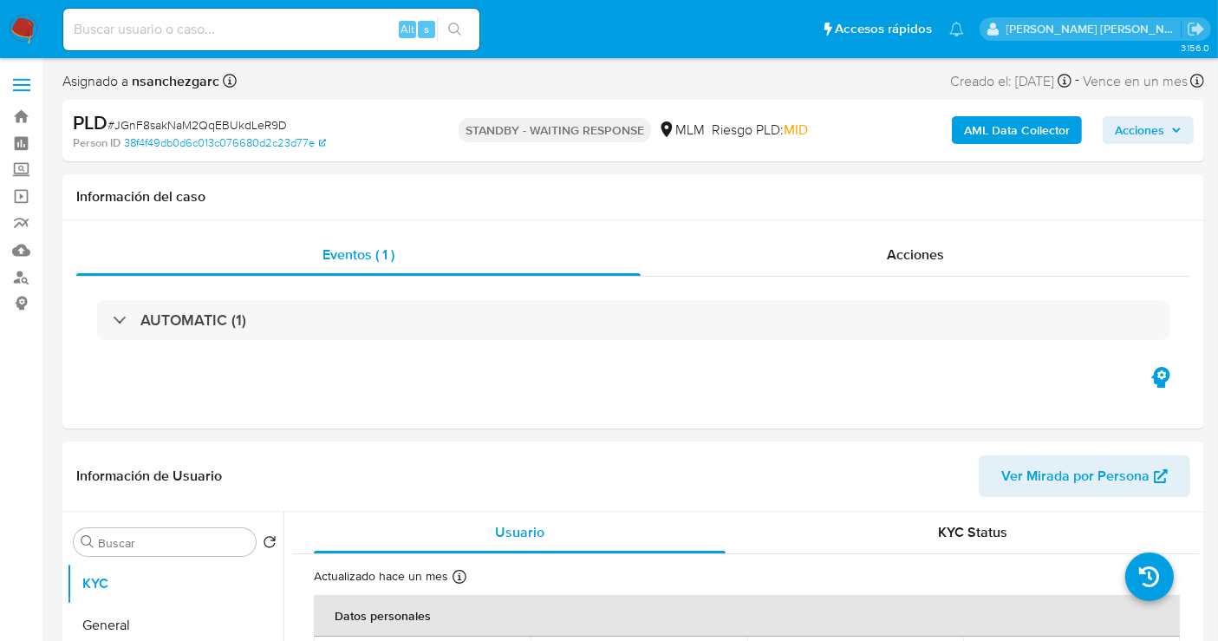
select select "10"
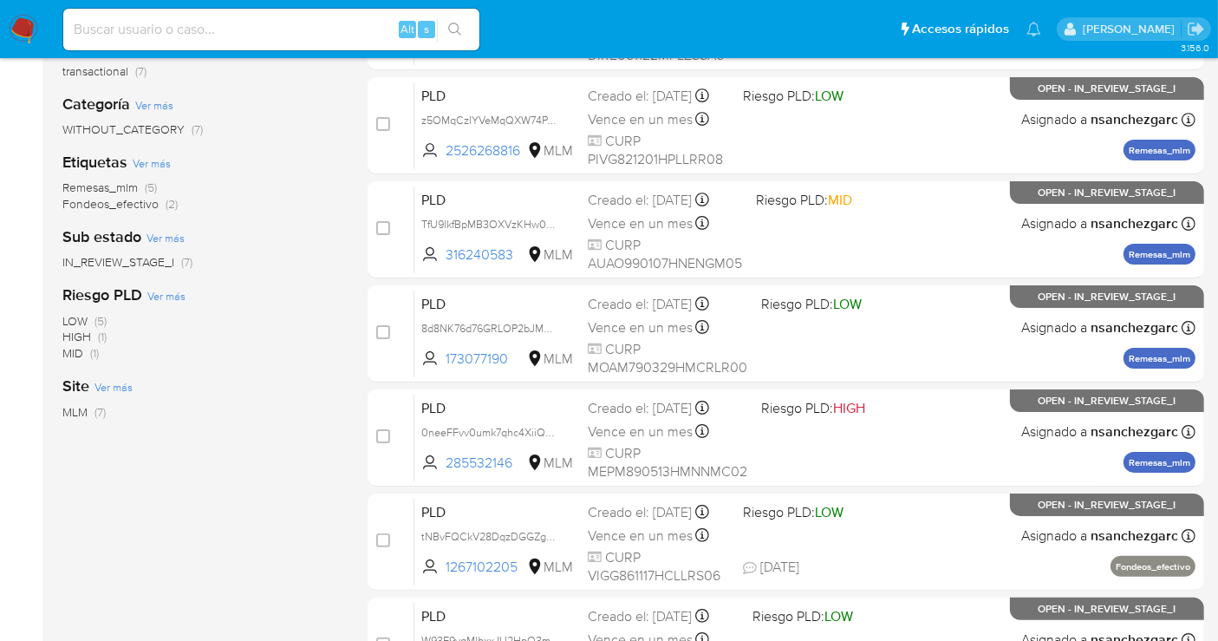
scroll to position [413, 0]
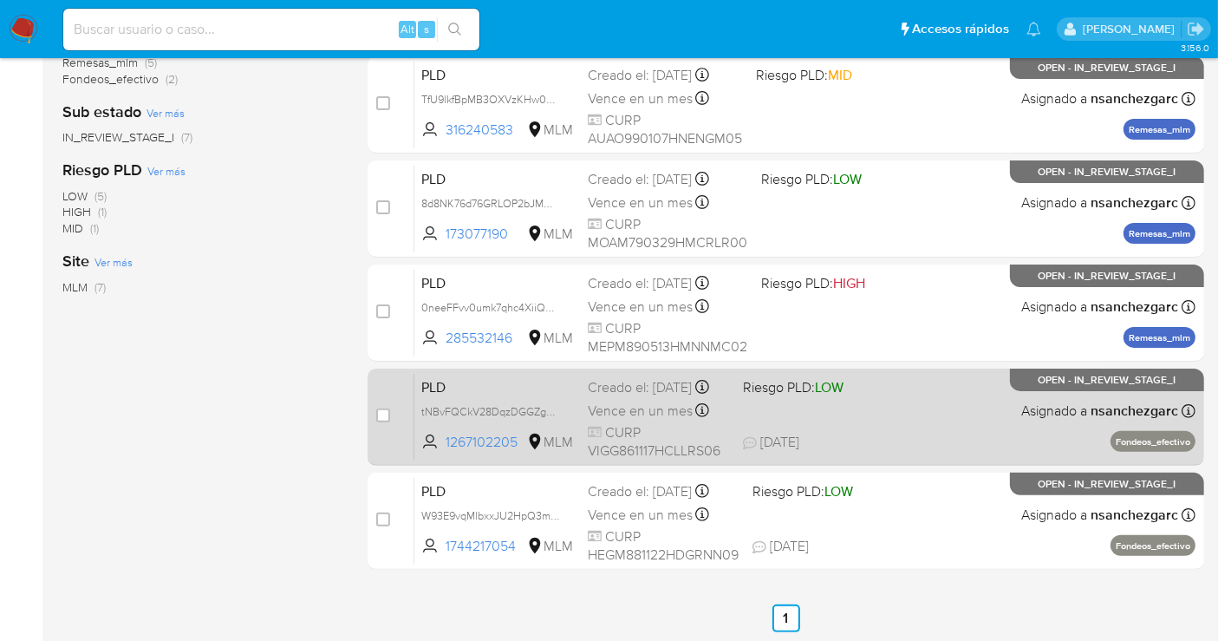
click at [609, 397] on div "Creado el: [DATE] Creado el: [DATE] 02:05:01" at bounding box center [658, 387] width 141 height 19
click at [622, 397] on div "Creado el: [DATE] Creado el: [DATE] 02:05:01" at bounding box center [658, 387] width 141 height 19
click at [624, 397] on div "Creado el: [DATE] Creado el: [DATE] 02:05:01" at bounding box center [658, 387] width 141 height 19
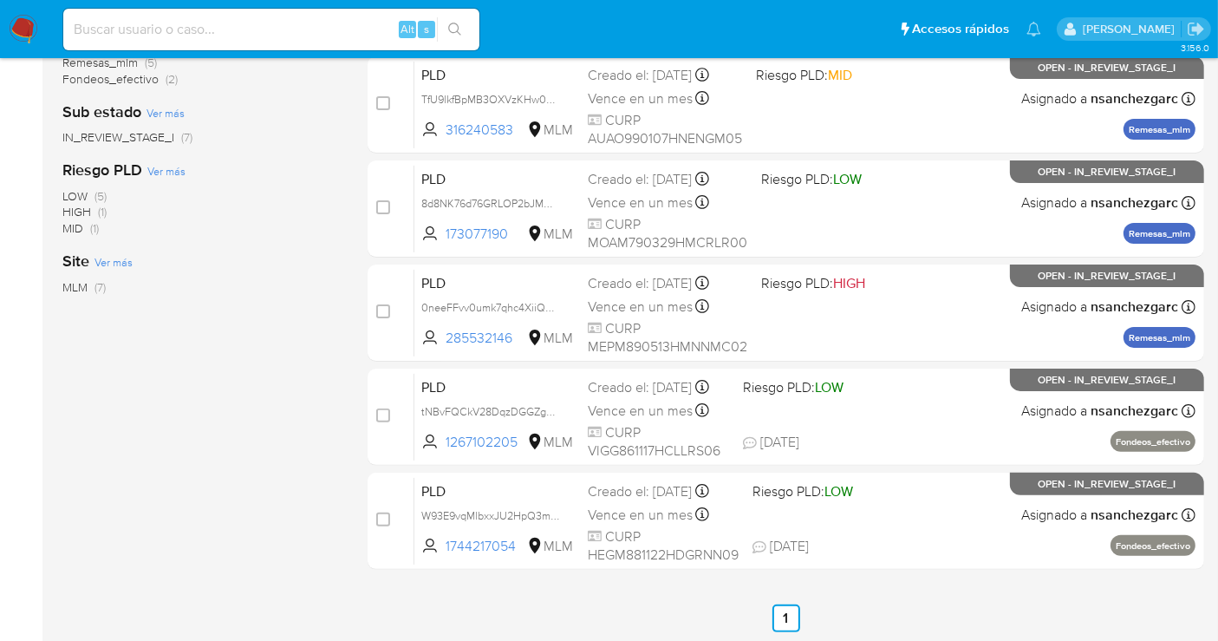
click at [29, 30] on img at bounding box center [23, 29] width 29 height 29
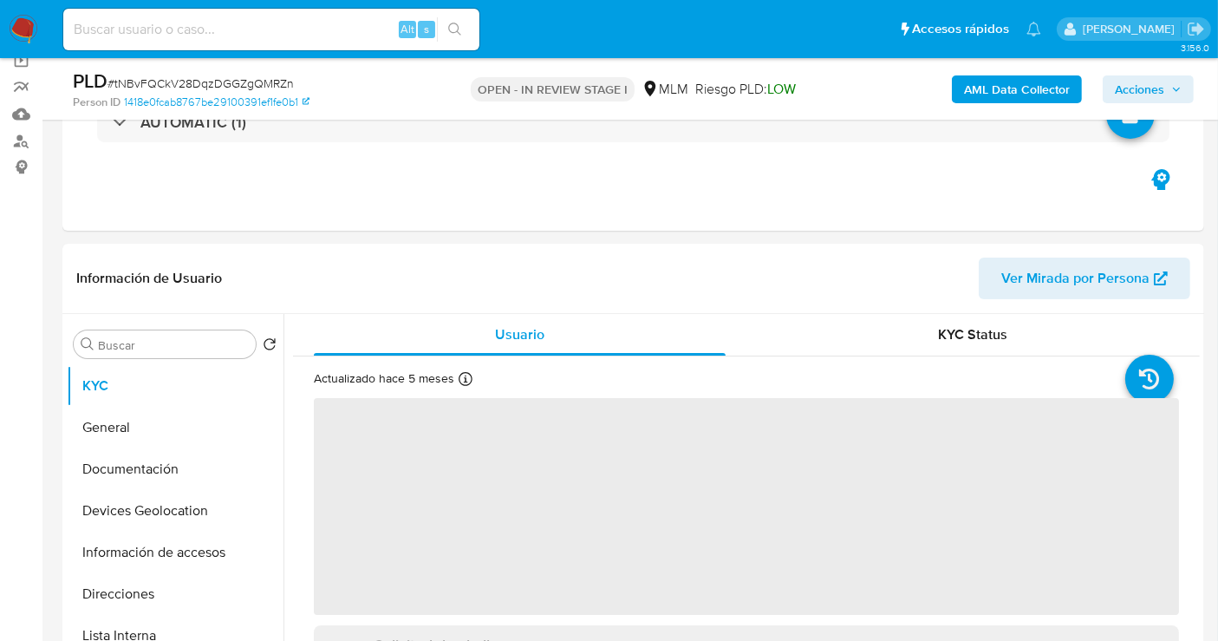
scroll to position [289, 0]
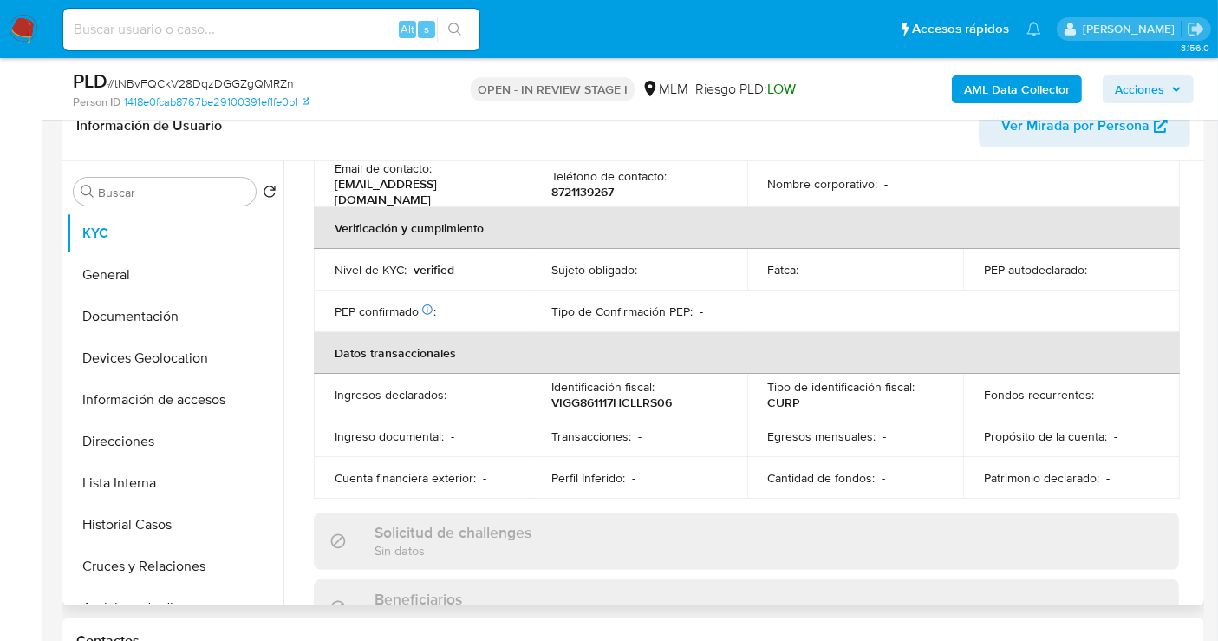
select select "10"
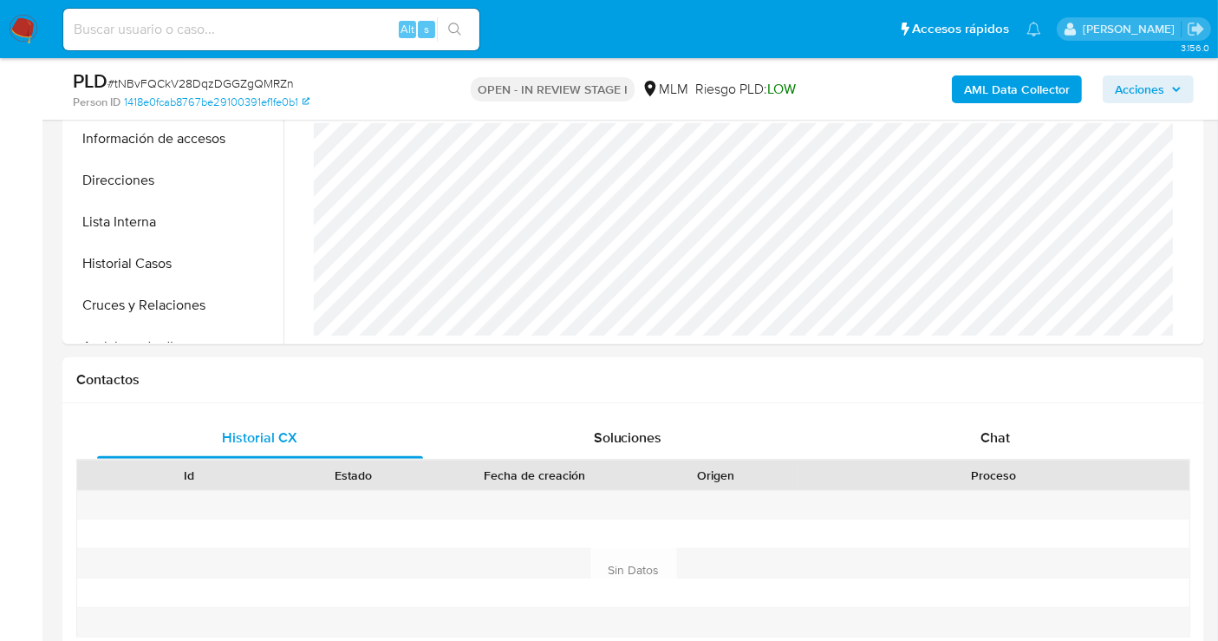
scroll to position [674, 0]
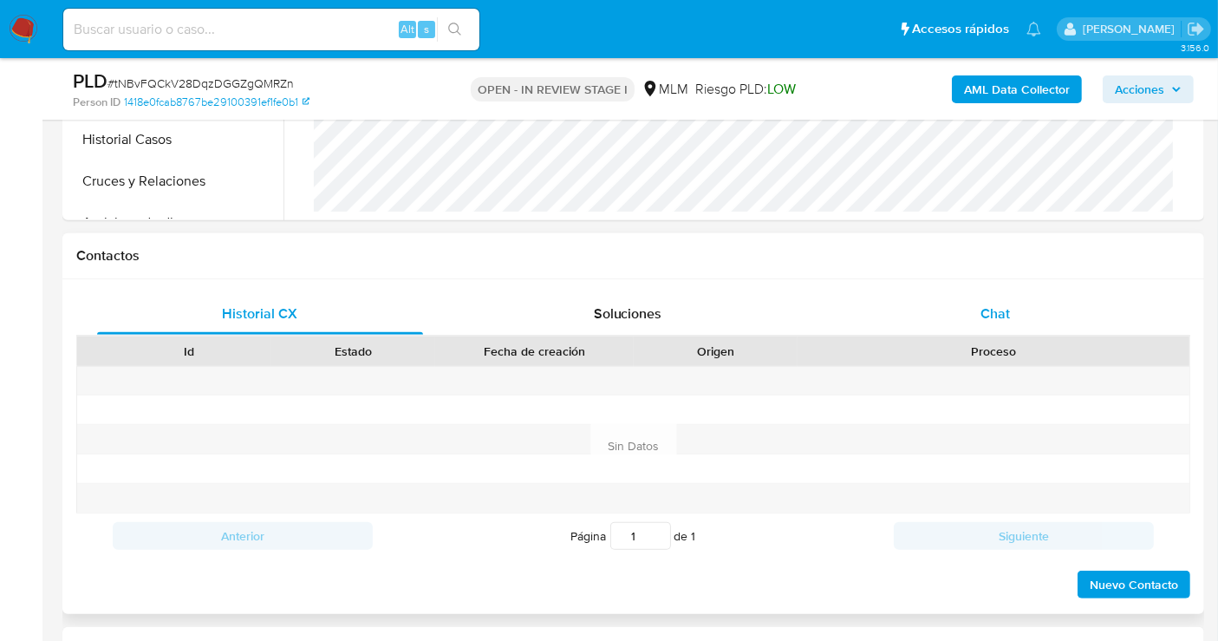
click at [1006, 305] on span "Chat" at bounding box center [994, 313] width 29 height 20
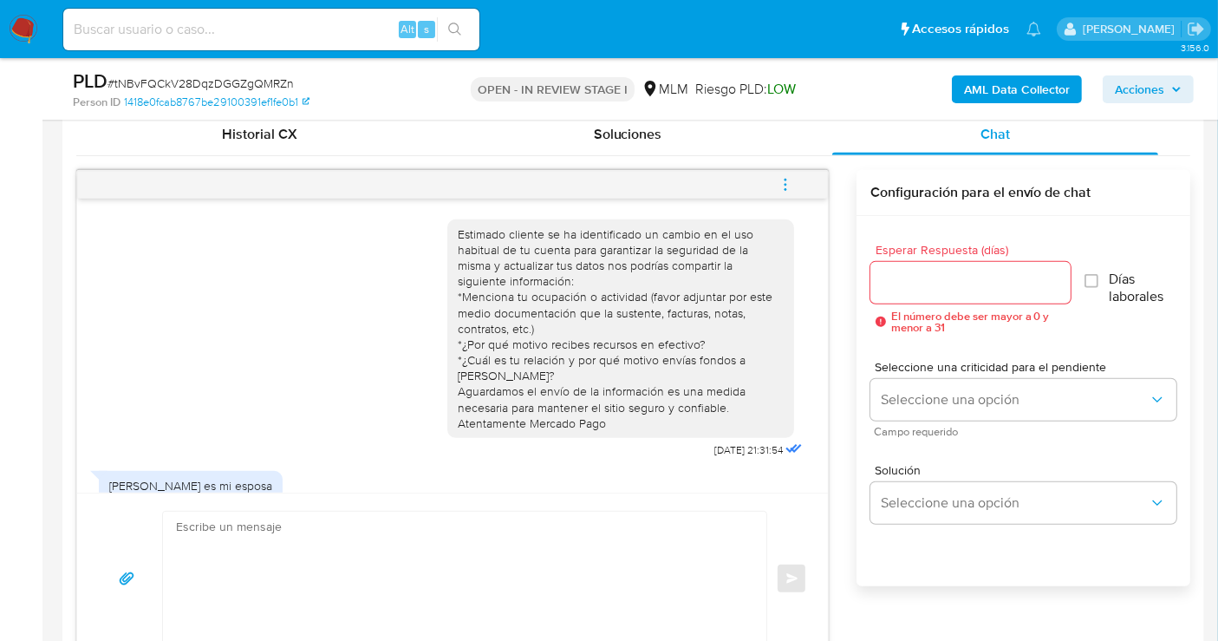
scroll to position [770, 0]
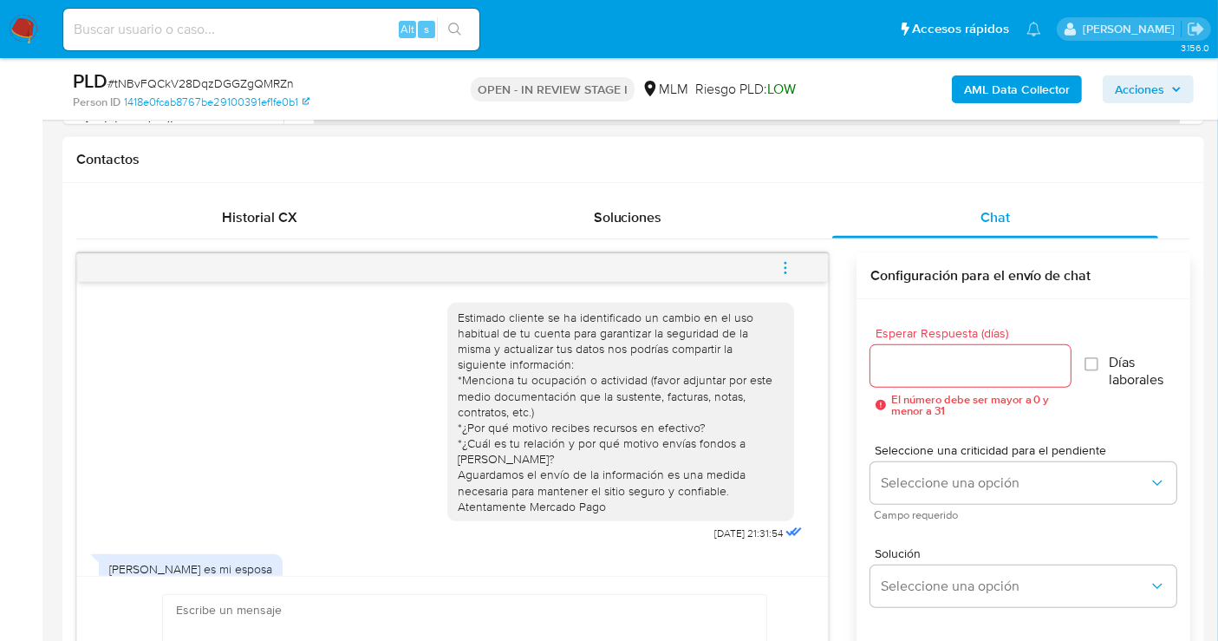
click at [780, 263] on icon "menu-action" at bounding box center [786, 268] width 16 height 16
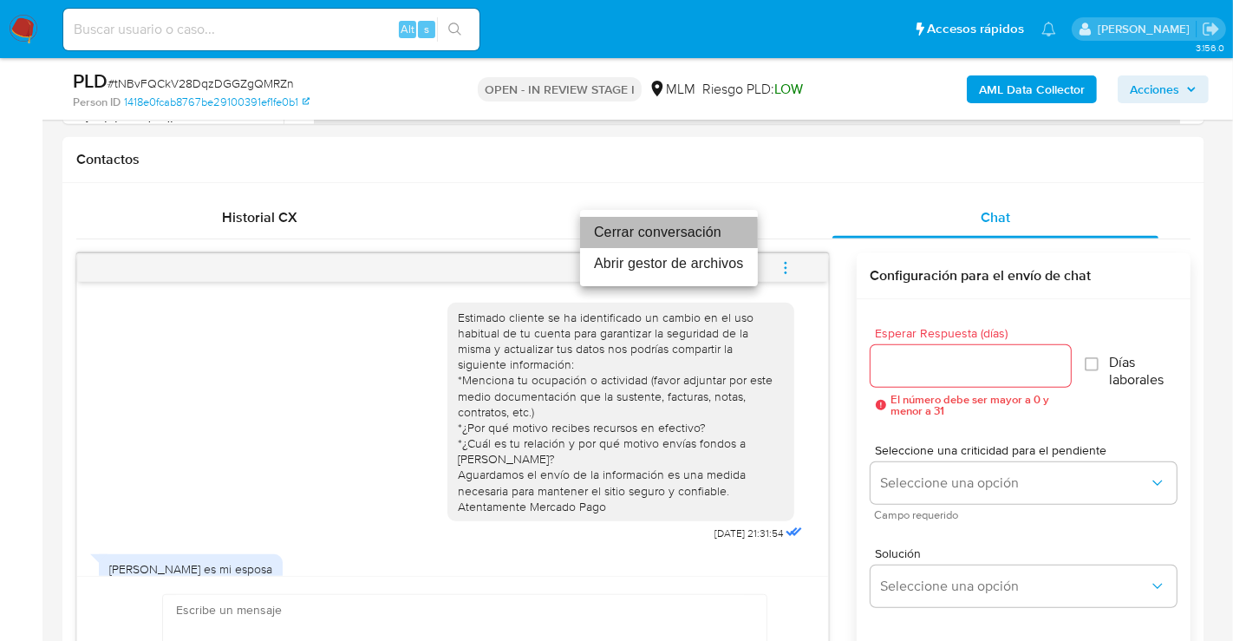
click at [622, 234] on li "Cerrar conversación" at bounding box center [669, 232] width 178 height 31
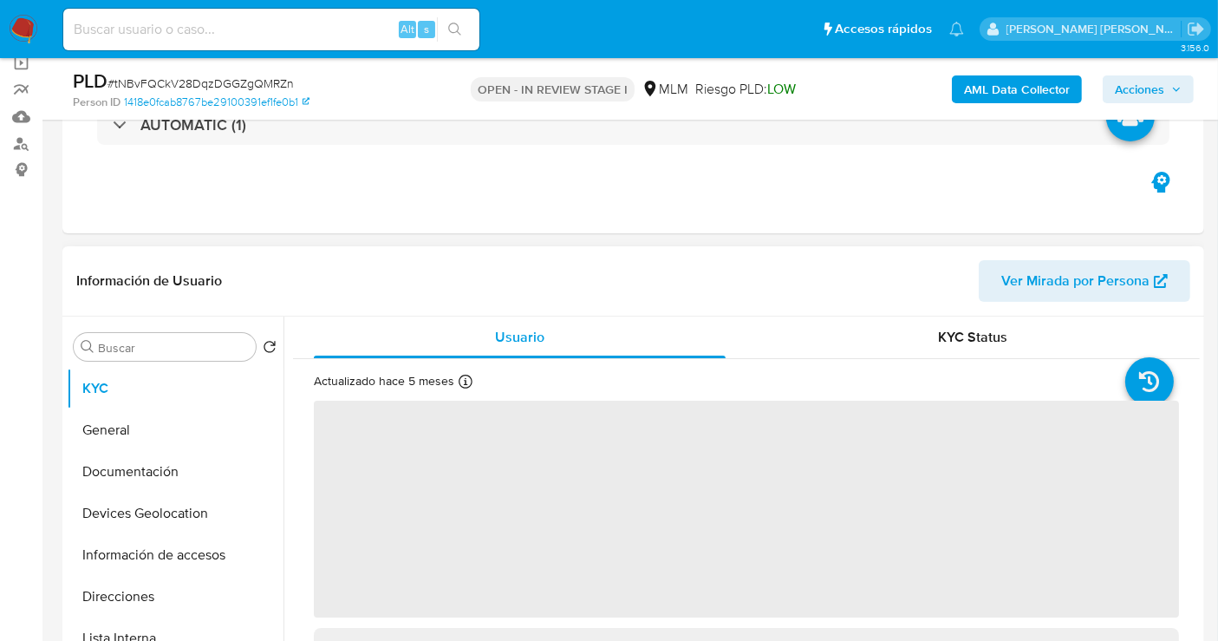
scroll to position [289, 0]
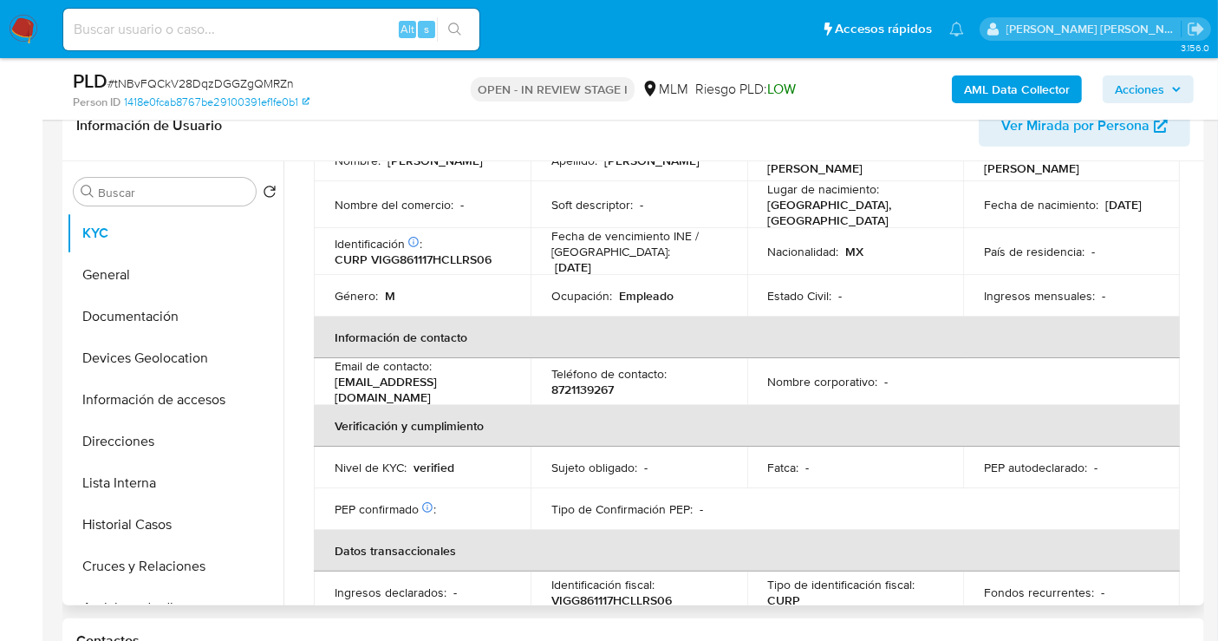
select select "10"
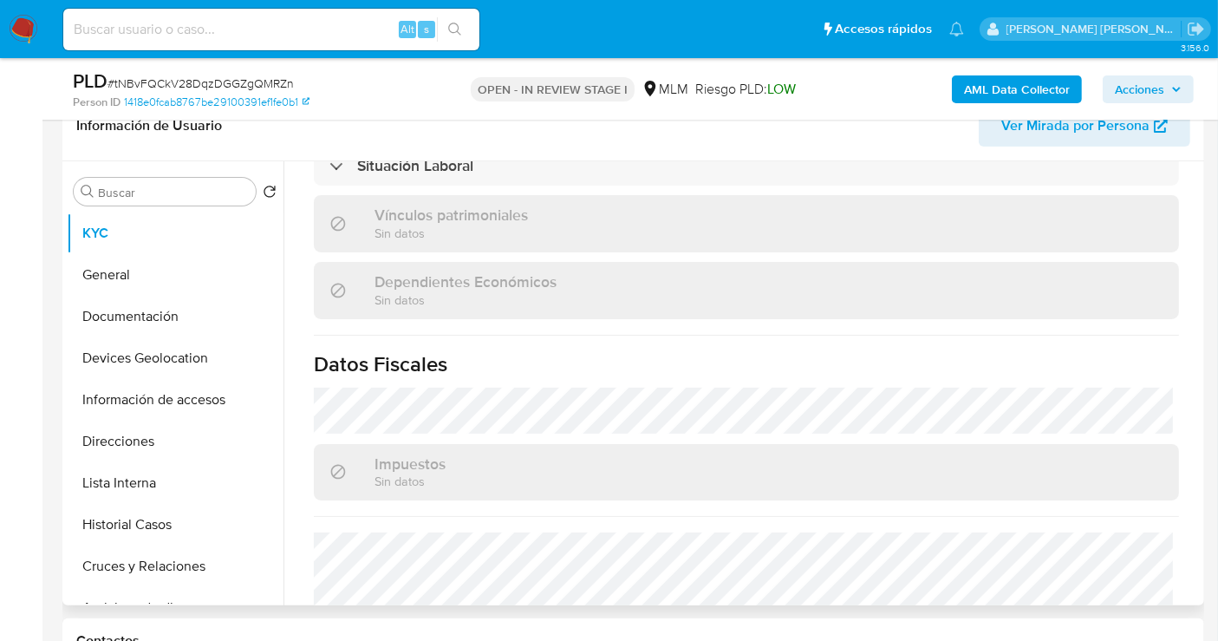
scroll to position [963, 0]
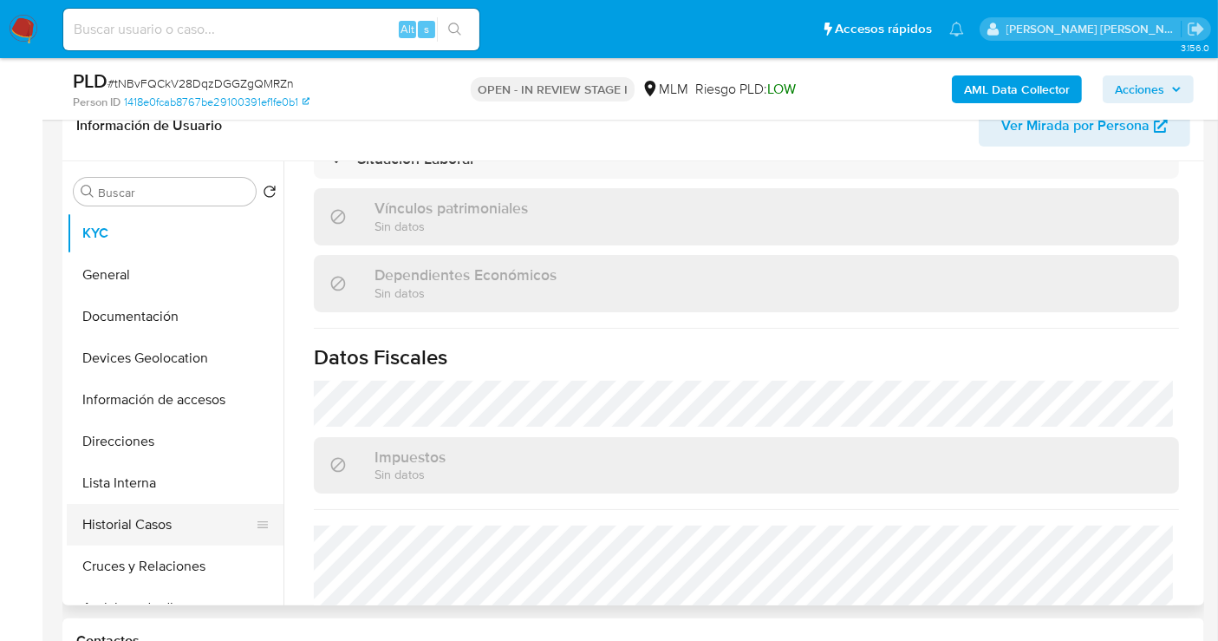
click at [133, 527] on button "Historial Casos" at bounding box center [168, 525] width 203 height 42
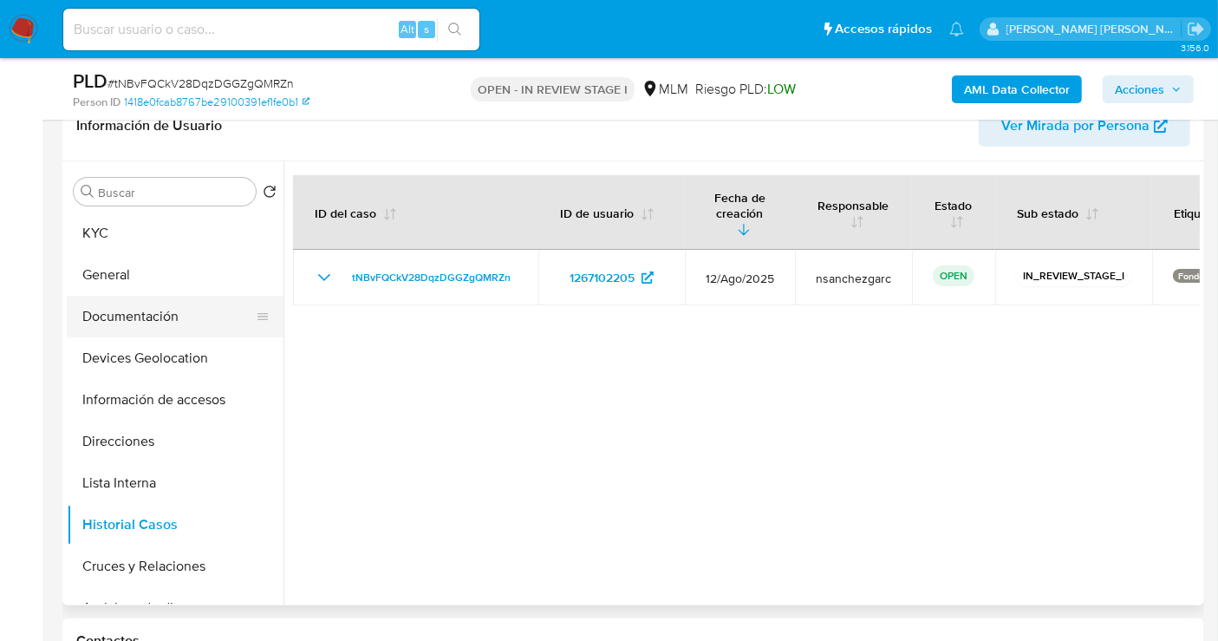
click at [129, 312] on button "Documentación" at bounding box center [168, 317] width 203 height 42
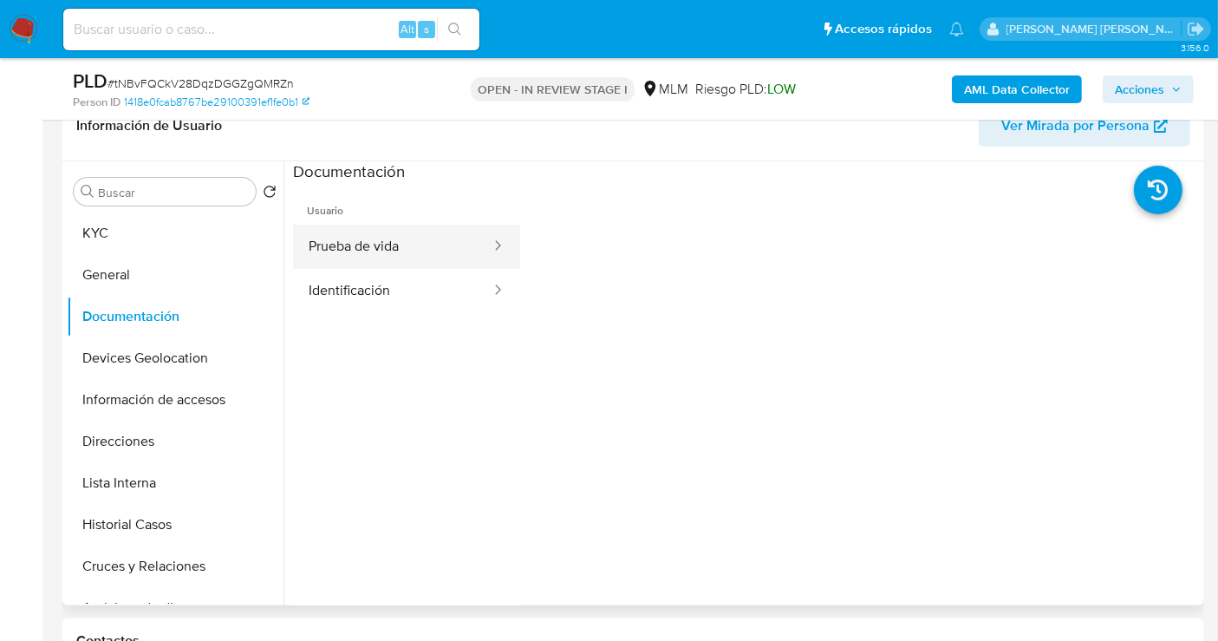
click at [362, 246] on button "Prueba de vida" at bounding box center [392, 247] width 199 height 44
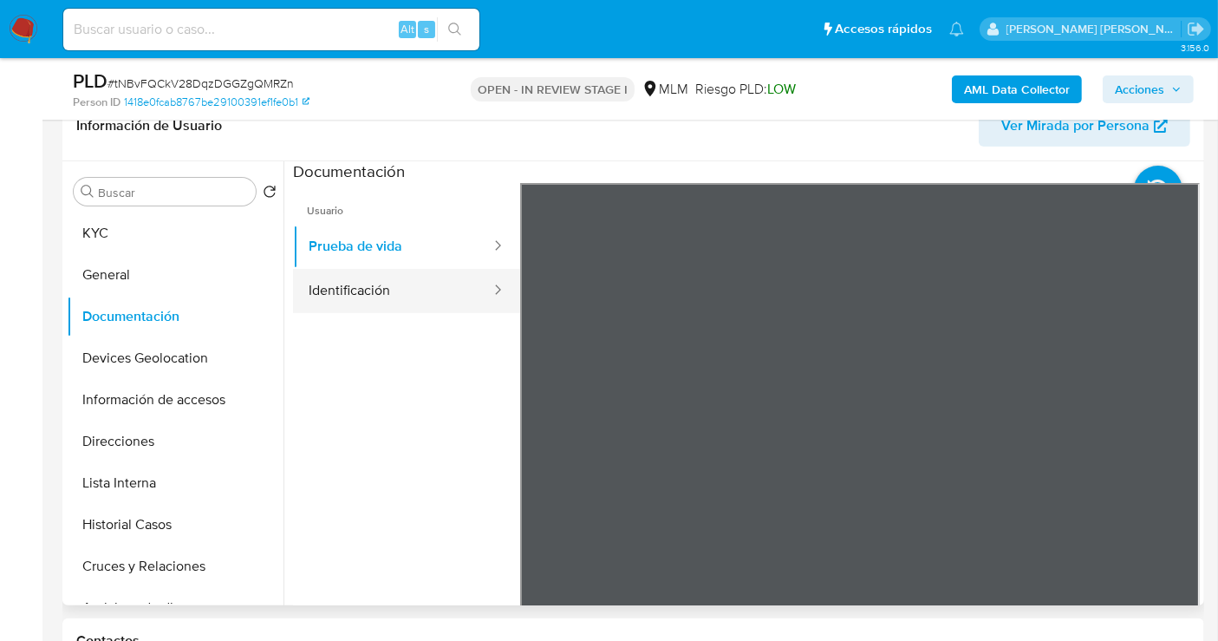
click at [354, 290] on button "Identificación" at bounding box center [392, 291] width 199 height 44
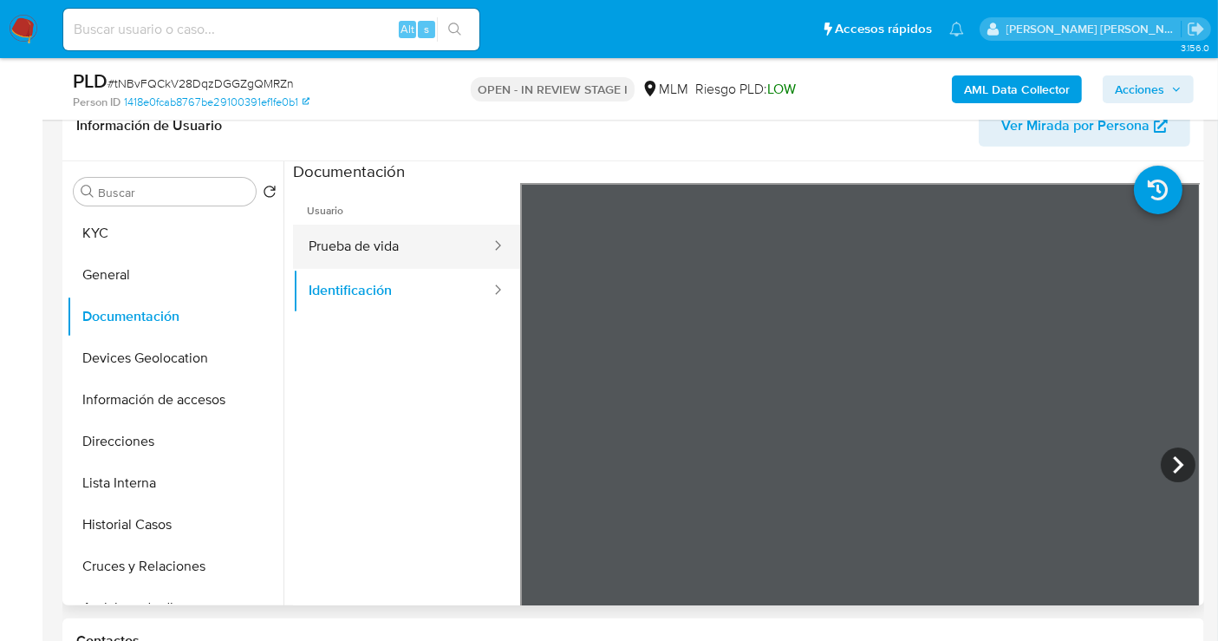
click at [356, 240] on button "Prueba de vida" at bounding box center [392, 247] width 199 height 44
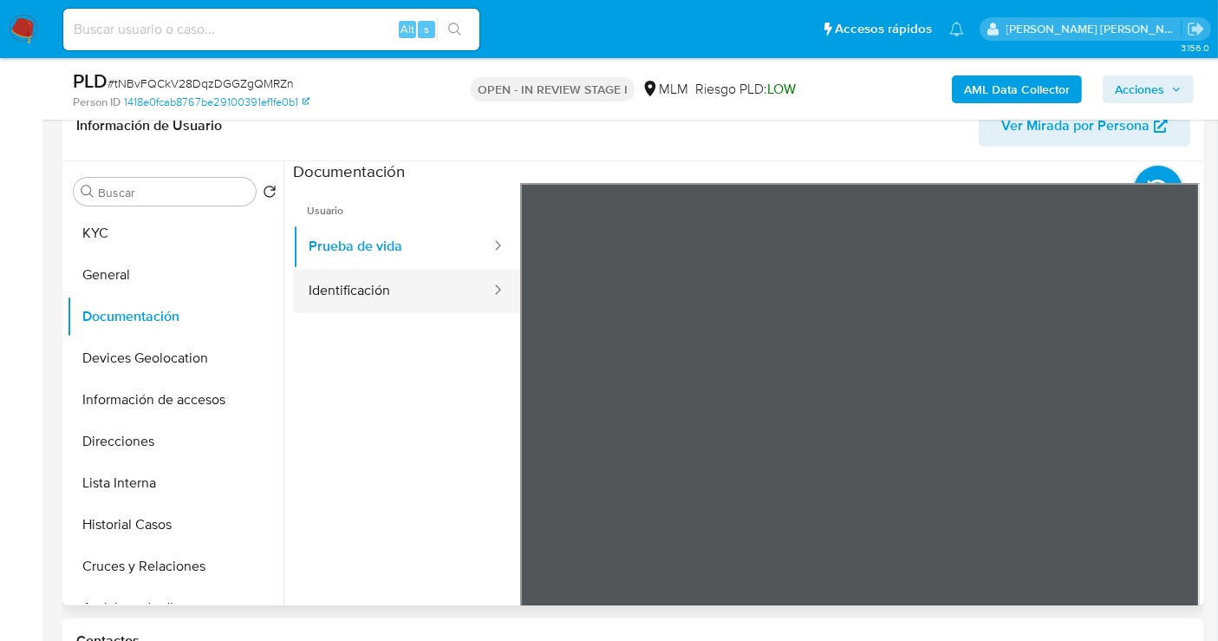
click at [348, 298] on button "Identificación" at bounding box center [392, 291] width 199 height 44
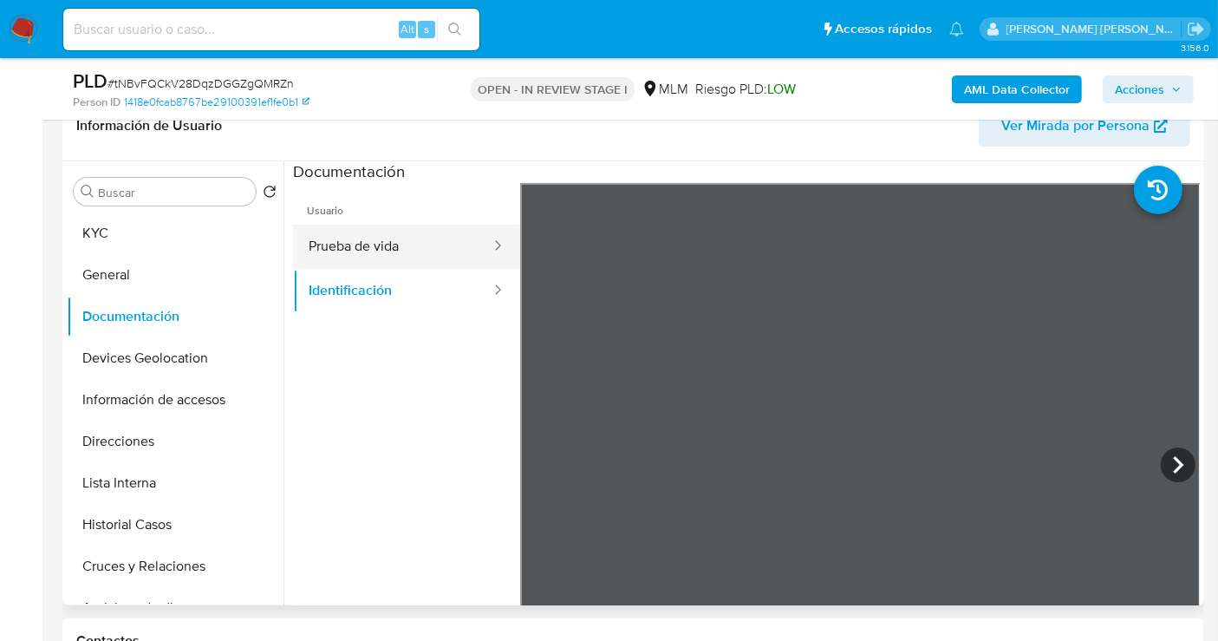
click at [347, 251] on button "Prueba de vida" at bounding box center [392, 247] width 199 height 44
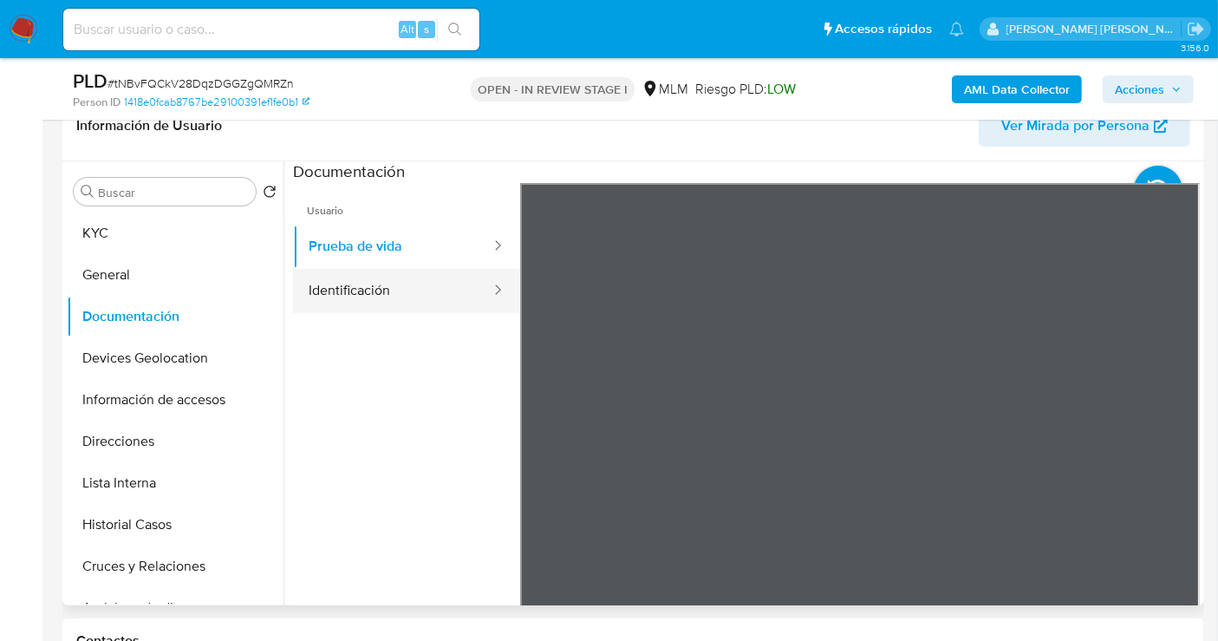
click at [358, 288] on button "Identificación" at bounding box center [392, 291] width 199 height 44
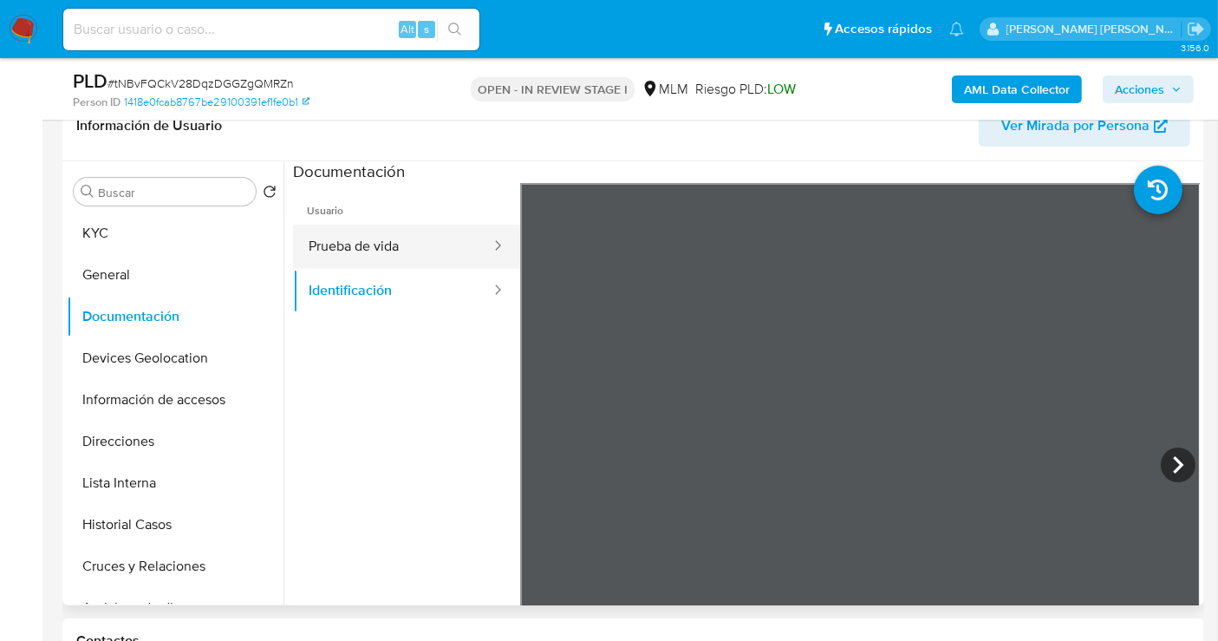
click at [343, 264] on button "Prueba de vida" at bounding box center [392, 247] width 199 height 44
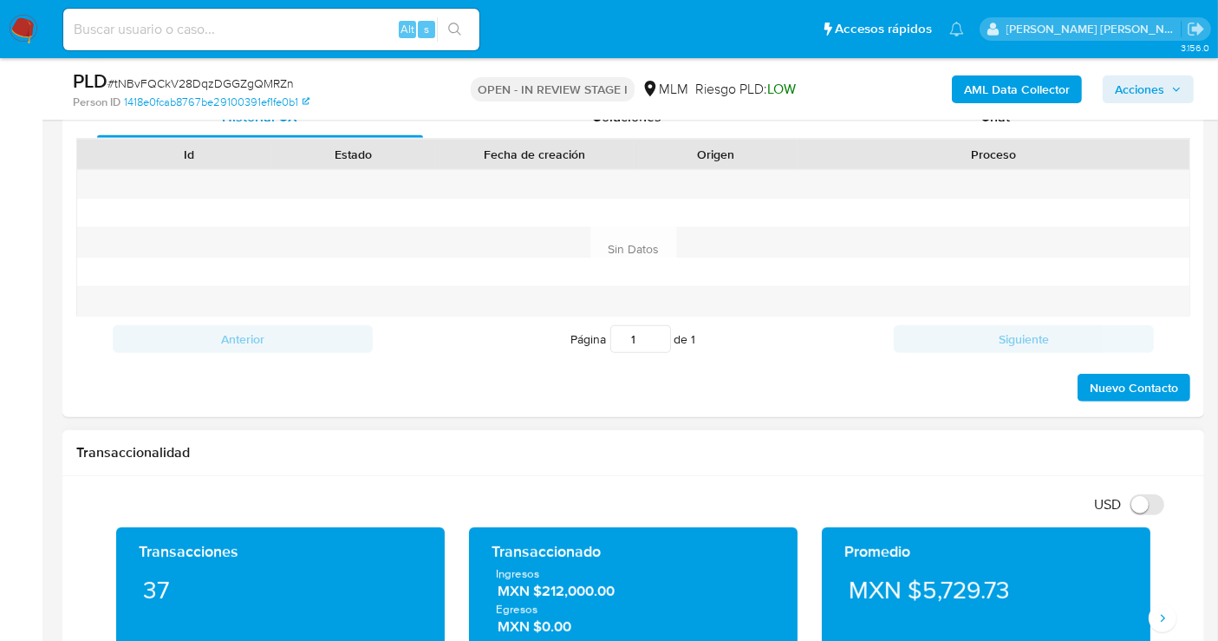
scroll to position [674, 0]
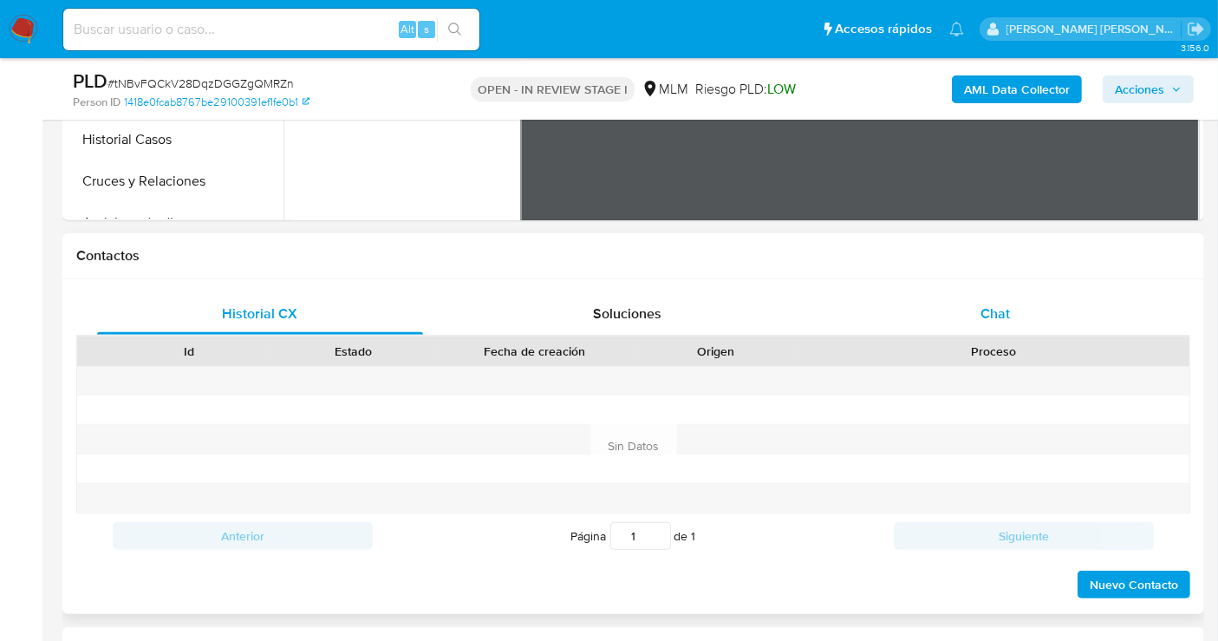
click at [992, 313] on span "Chat" at bounding box center [994, 313] width 29 height 20
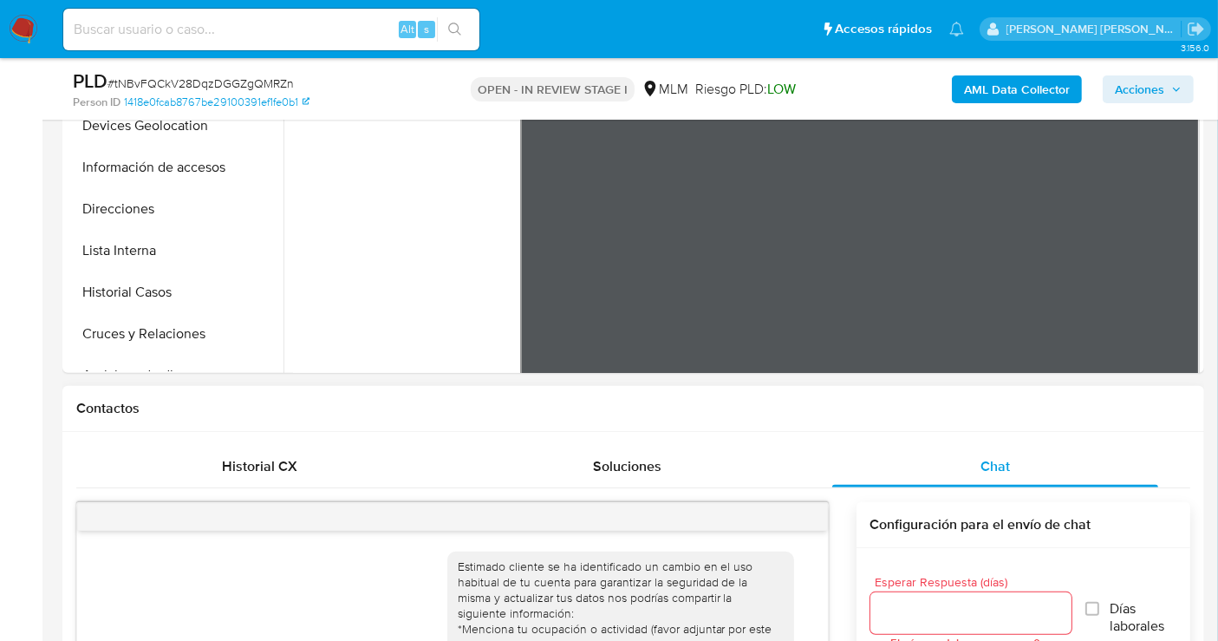
scroll to position [289, 0]
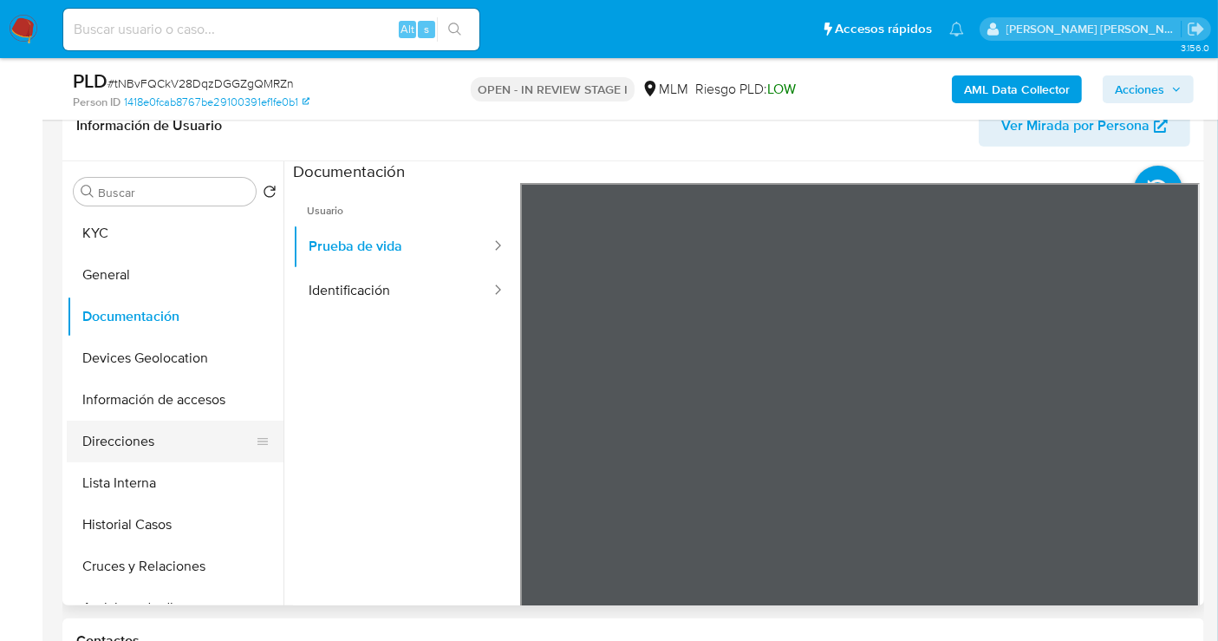
click at [131, 446] on button "Direcciones" at bounding box center [168, 441] width 203 height 42
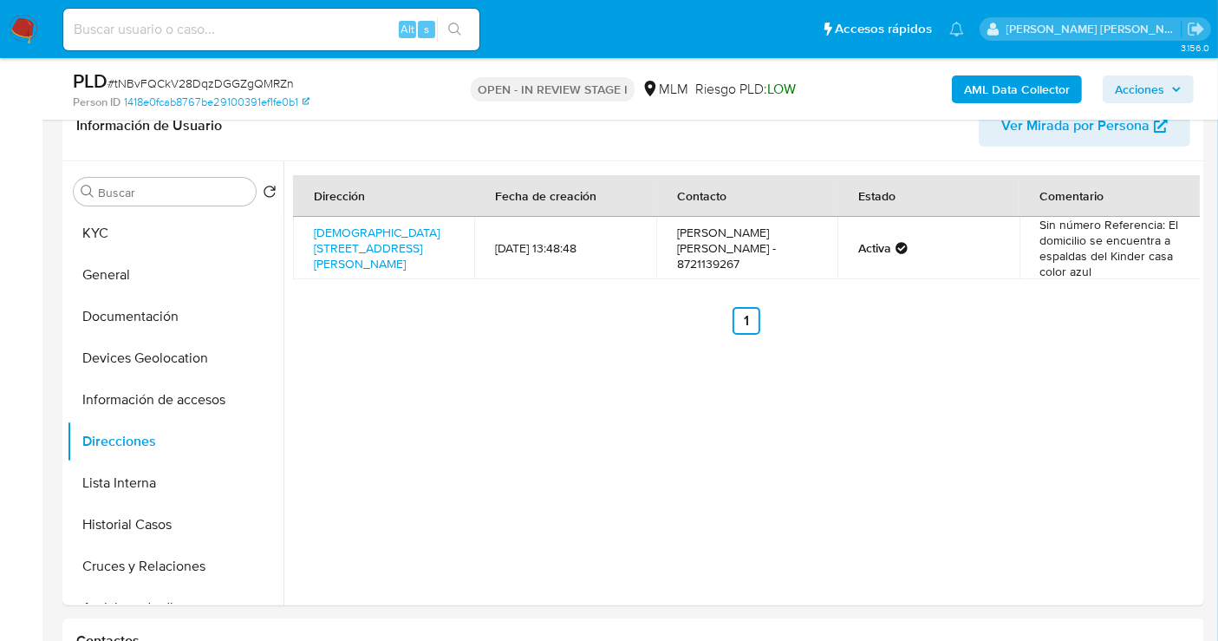
click at [165, 41] on div "Alt s" at bounding box center [271, 30] width 416 height 42
click at [161, 37] on input at bounding box center [271, 29] width 416 height 23
paste input "1089038769"
type input "1089038769"
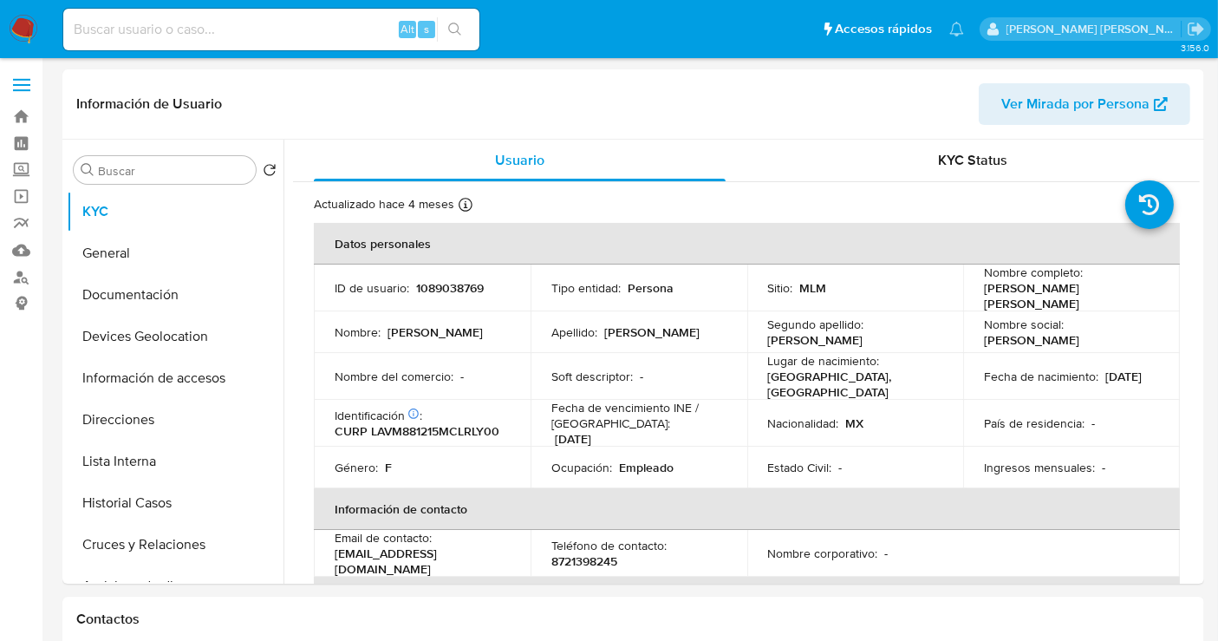
select select "10"
click at [140, 504] on button "Historial Casos" at bounding box center [168, 503] width 203 height 42
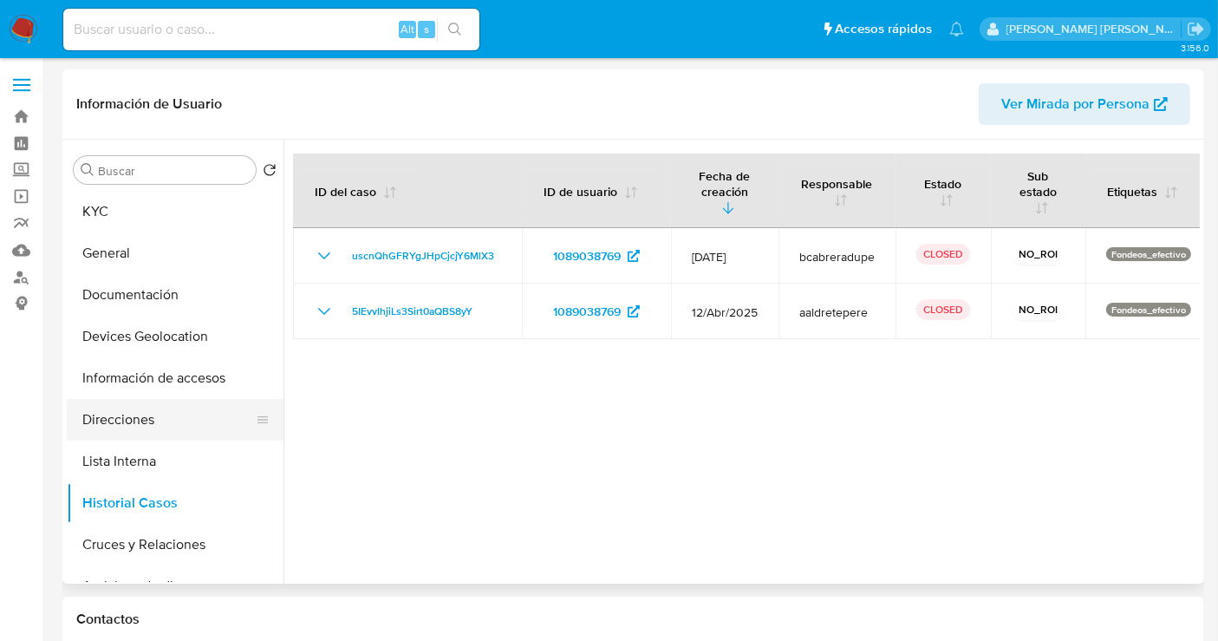
click at [125, 417] on button "Direcciones" at bounding box center [168, 420] width 203 height 42
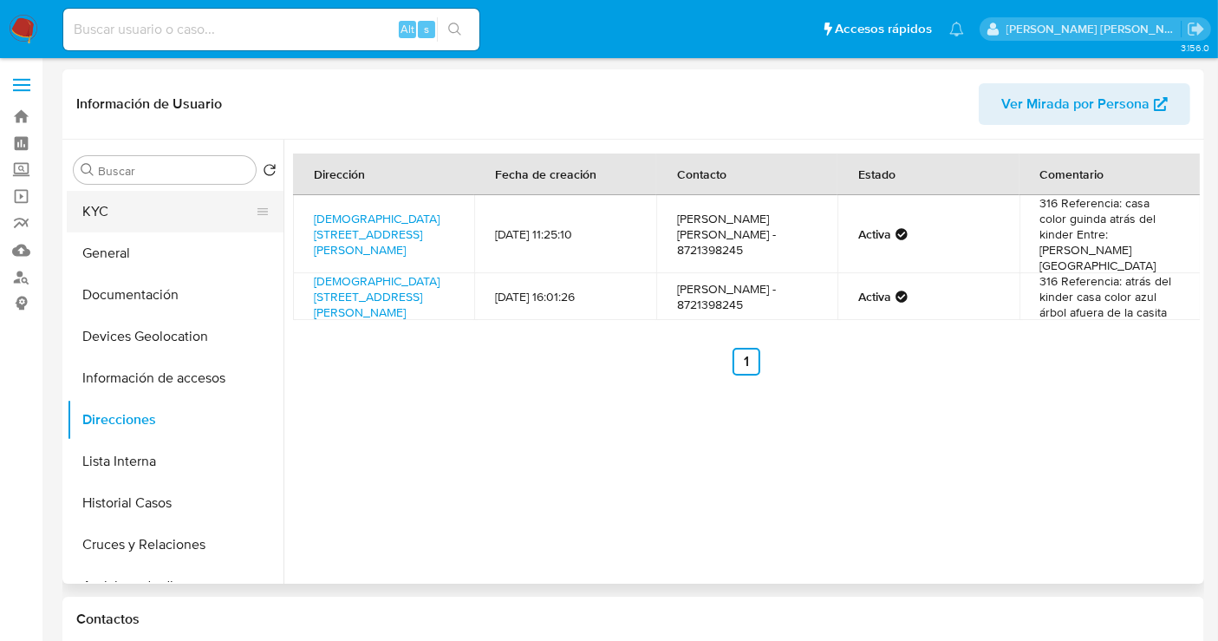
click at [118, 208] on button "KYC" at bounding box center [168, 212] width 203 height 42
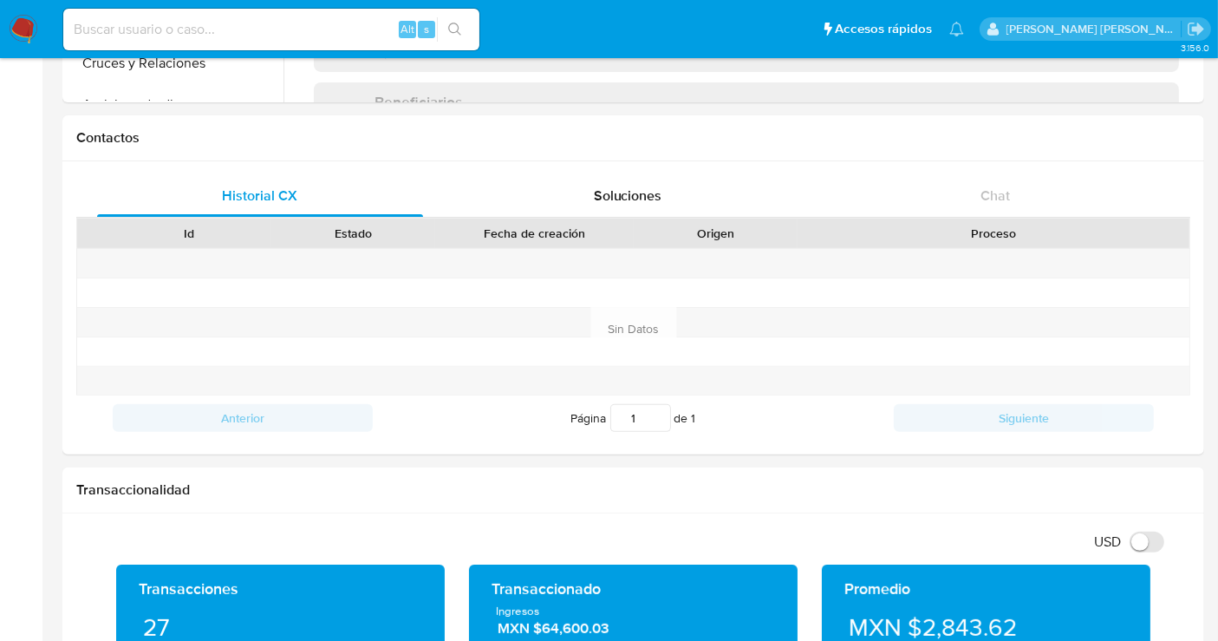
scroll to position [770, 0]
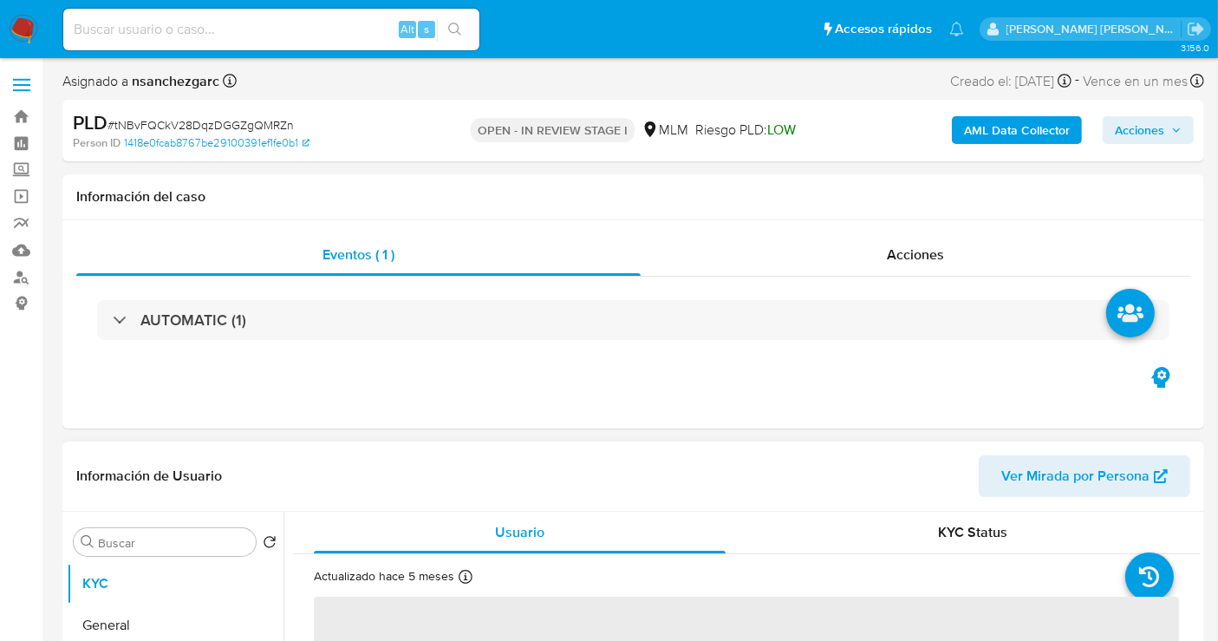
scroll to position [289, 0]
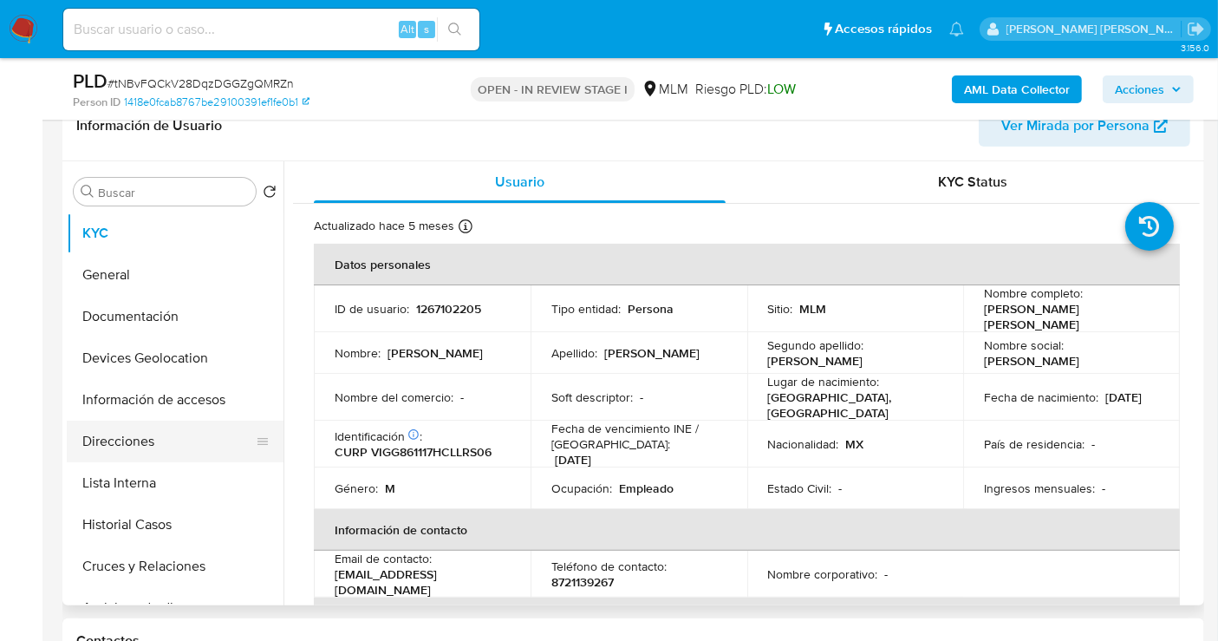
select select "10"
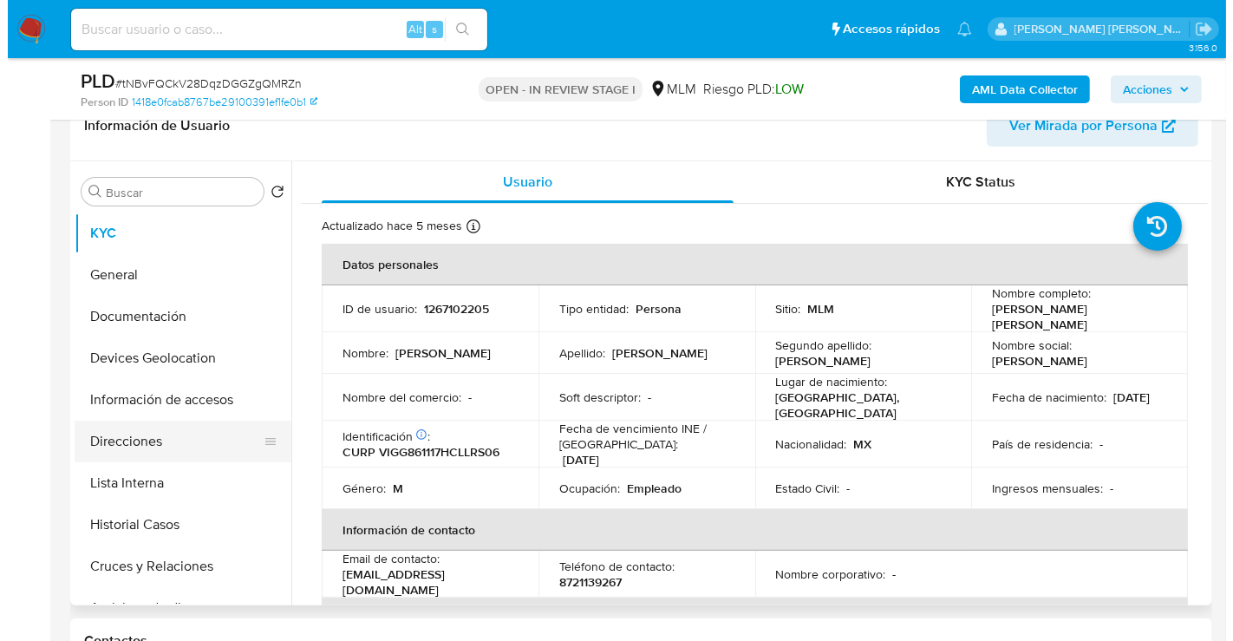
scroll to position [96, 0]
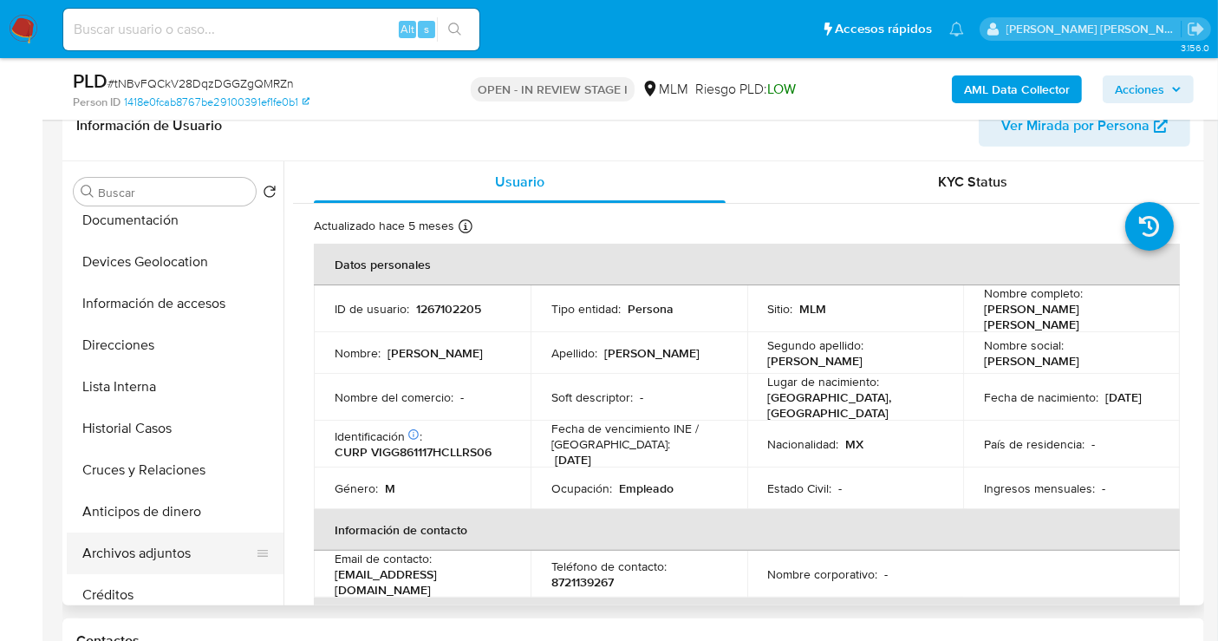
click at [173, 544] on button "Archivos adjuntos" at bounding box center [168, 553] width 203 height 42
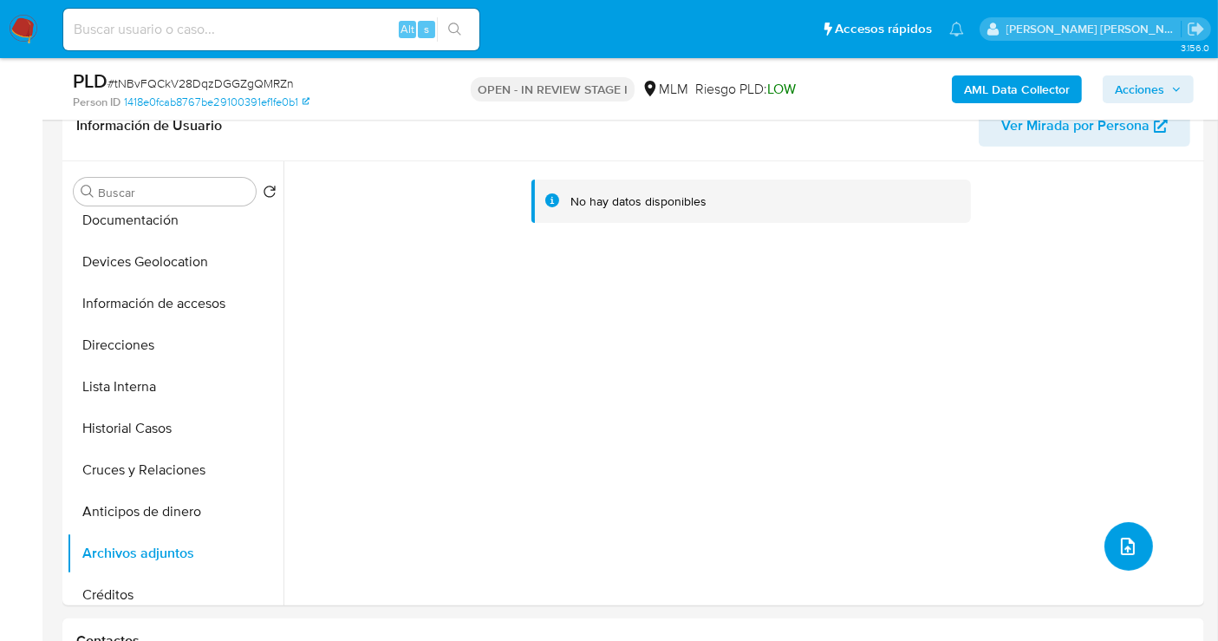
click at [1142, 542] on button "upload-file" at bounding box center [1128, 546] width 49 height 49
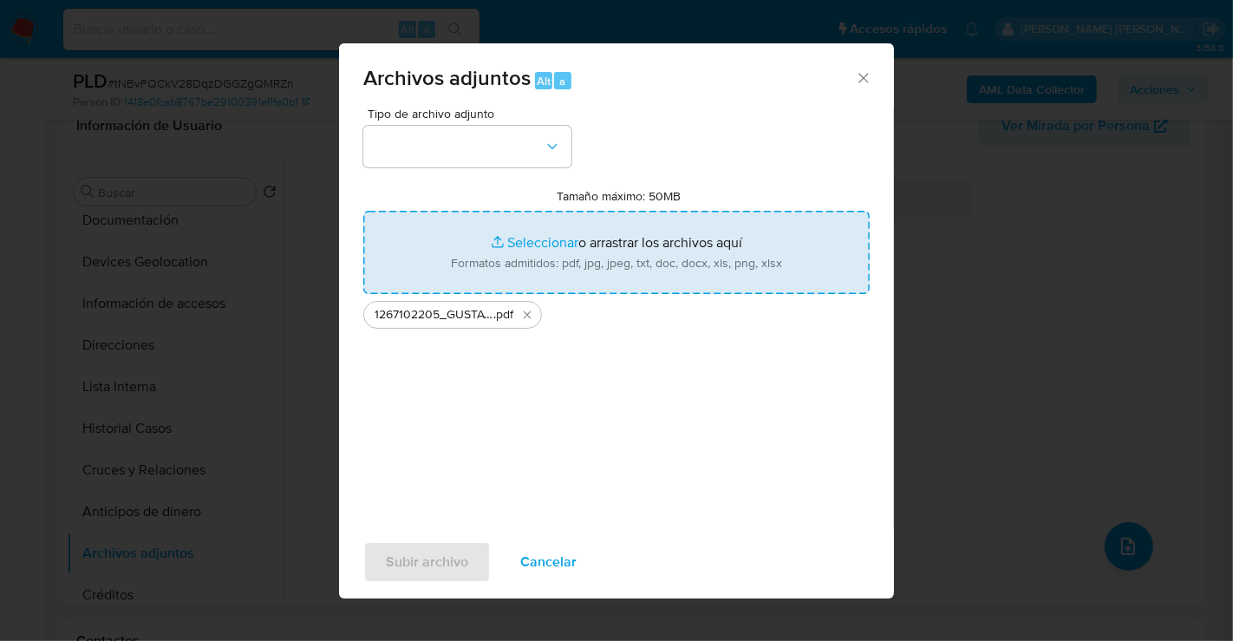
type input "C:\fakepath\1267102205_GUSTAVO [PERSON_NAME] GARCIA_AGO25.xlsx"
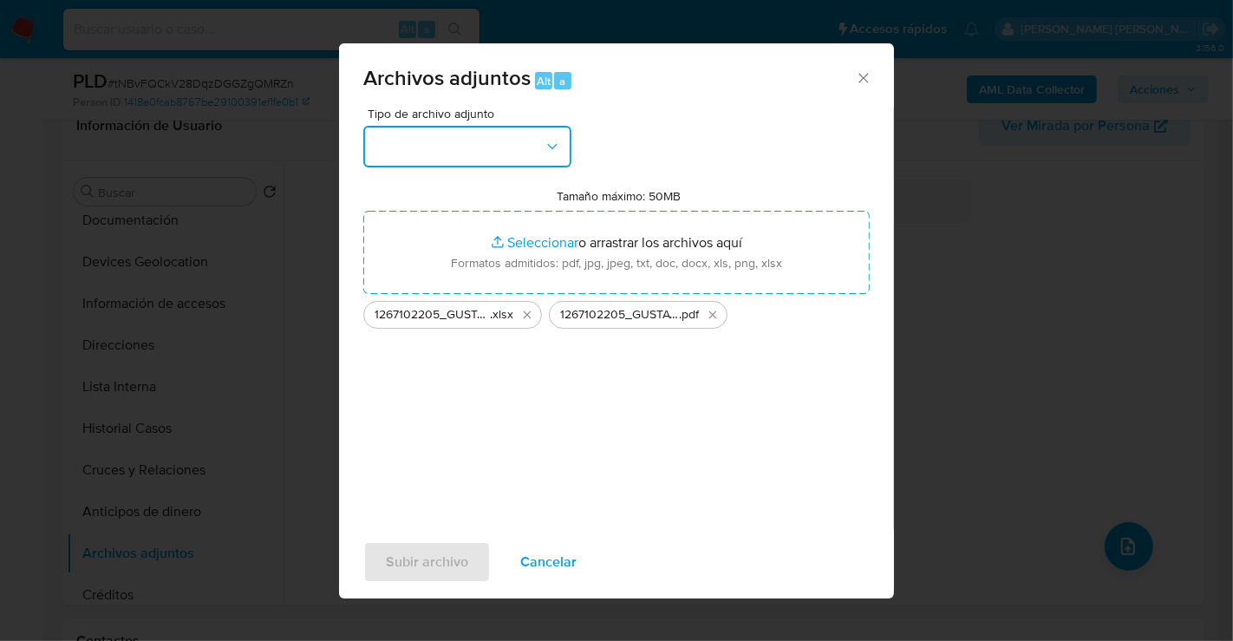
click at [479, 152] on button "button" at bounding box center [467, 147] width 208 height 42
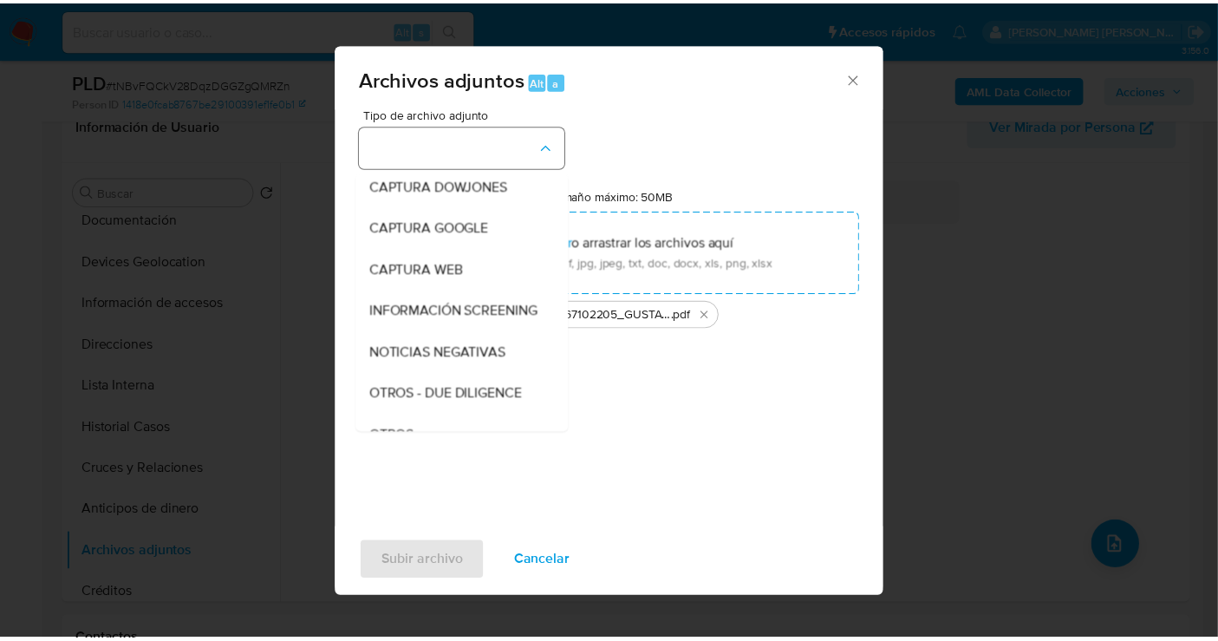
scroll to position [89, 0]
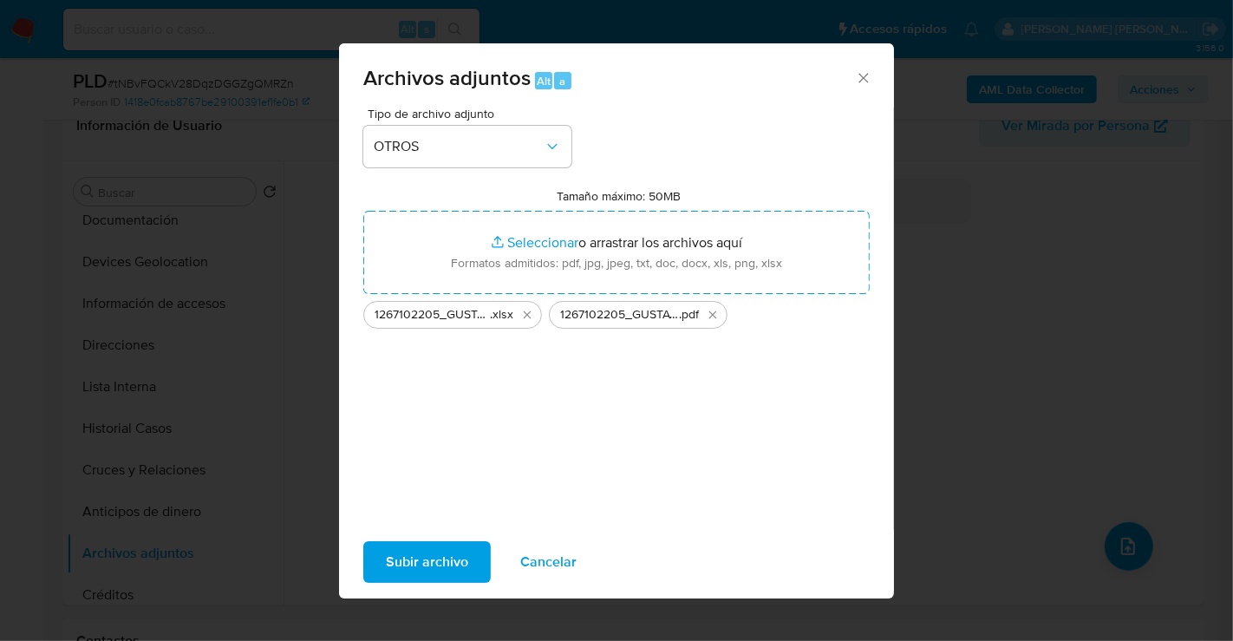
click at [452, 578] on span "Subir archivo" at bounding box center [427, 562] width 82 height 38
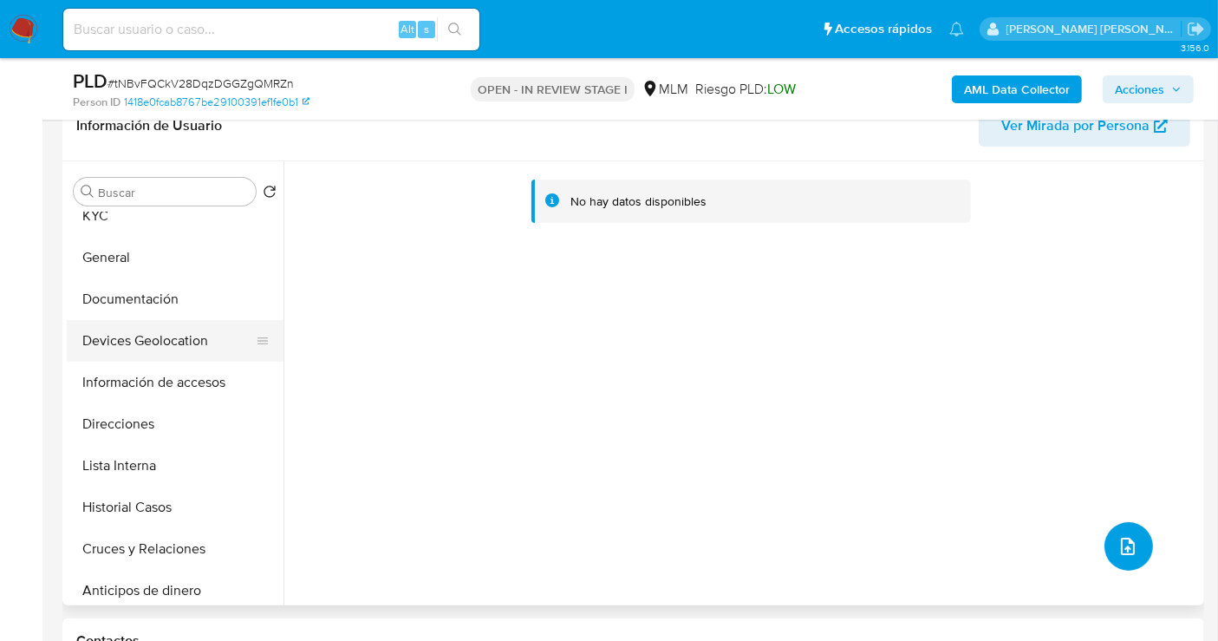
scroll to position [0, 0]
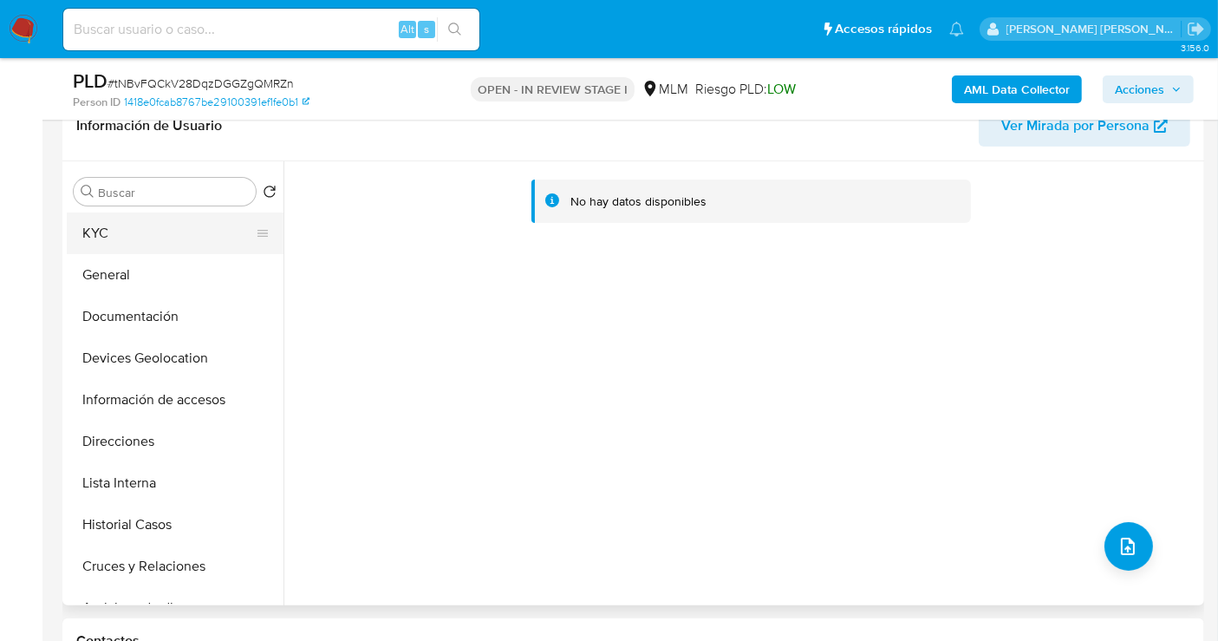
click at [93, 236] on button "KYC" at bounding box center [168, 233] width 203 height 42
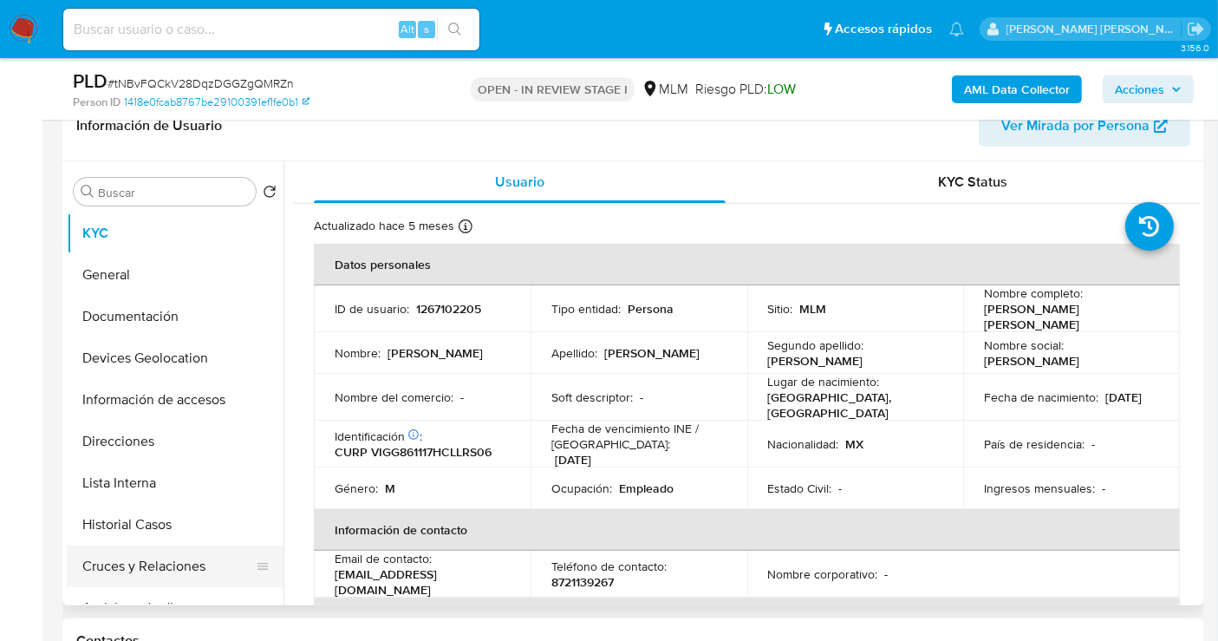
scroll to position [96, 0]
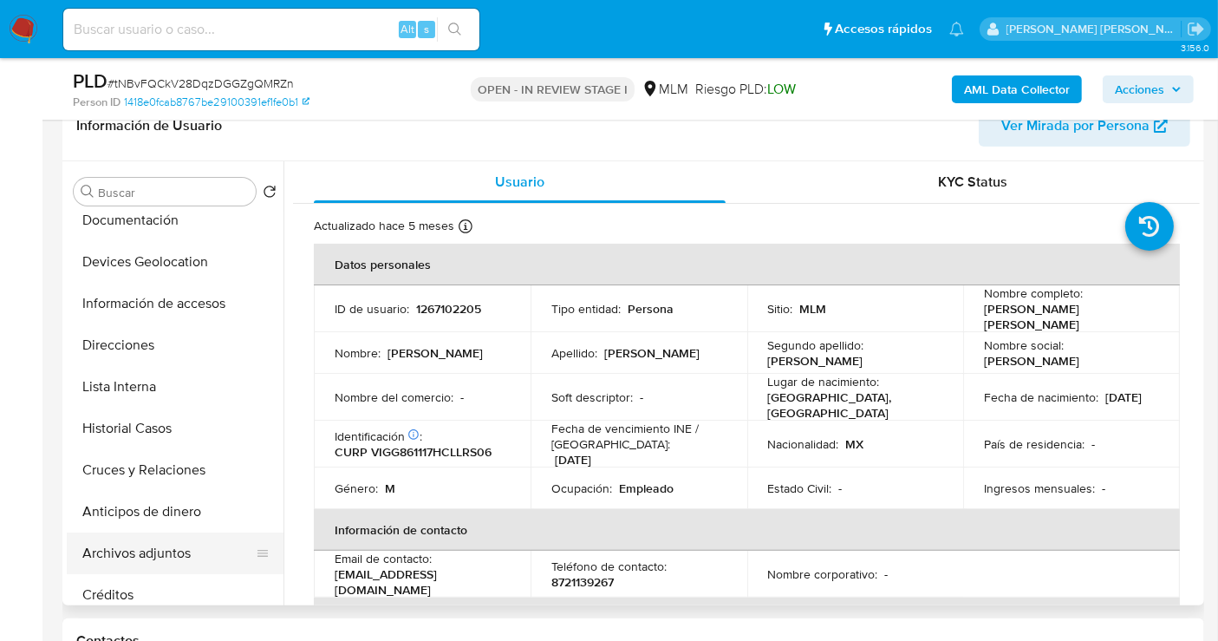
click at [155, 550] on button "Archivos adjuntos" at bounding box center [168, 553] width 203 height 42
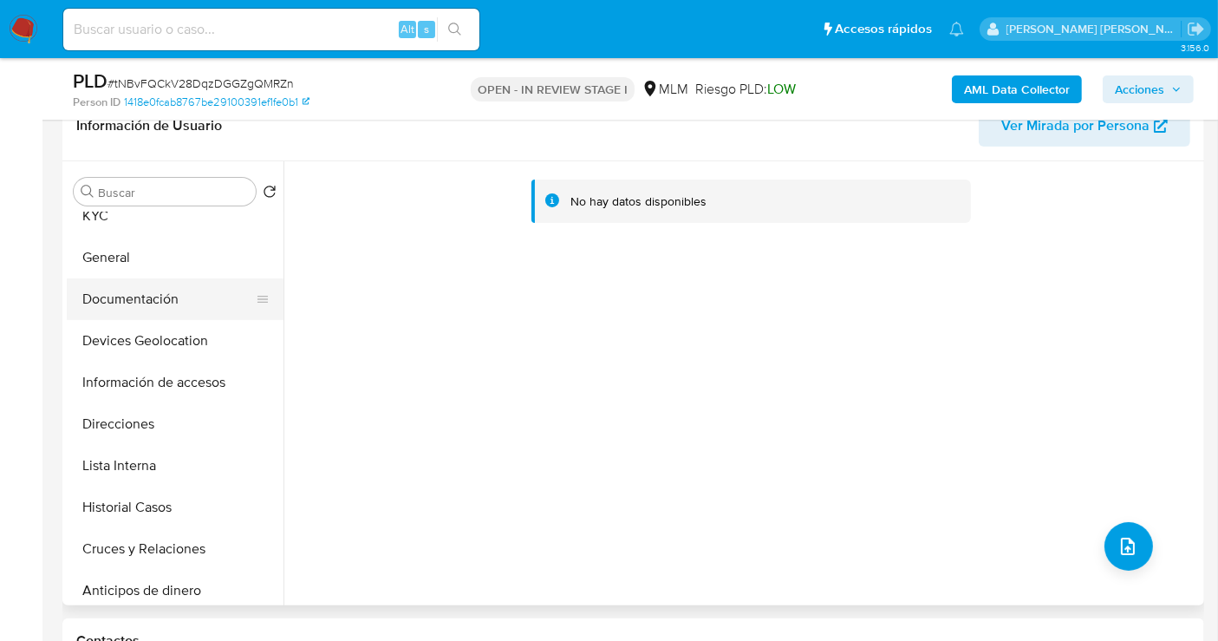
scroll to position [0, 0]
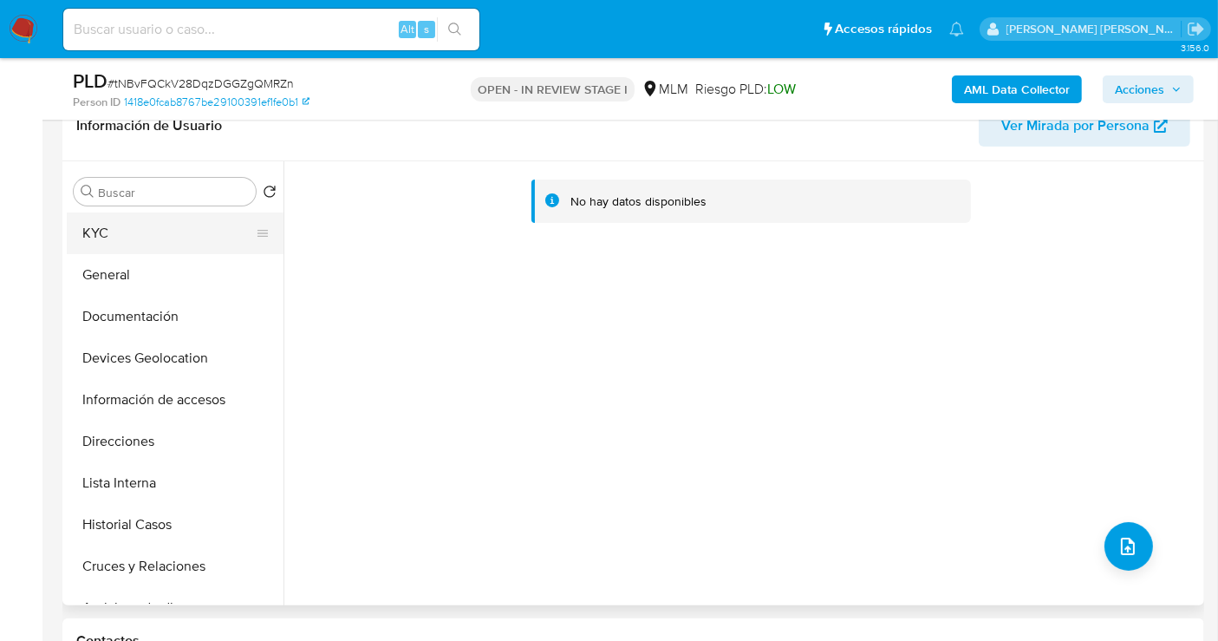
click at [108, 231] on button "KYC" at bounding box center [168, 233] width 203 height 42
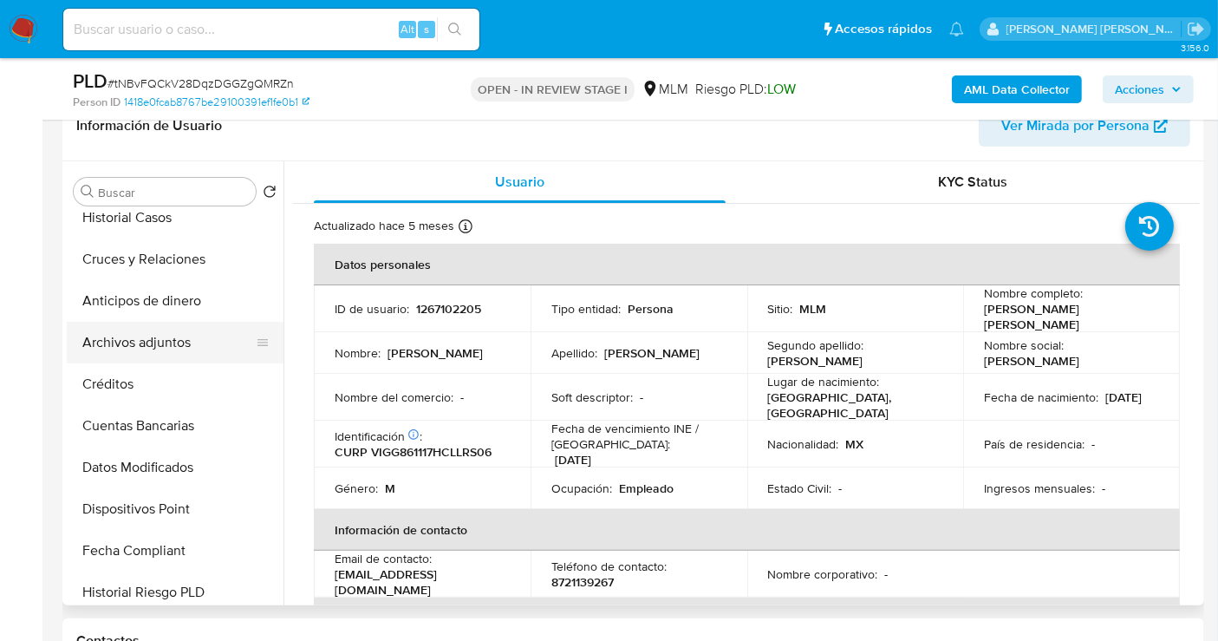
scroll to position [289, 0]
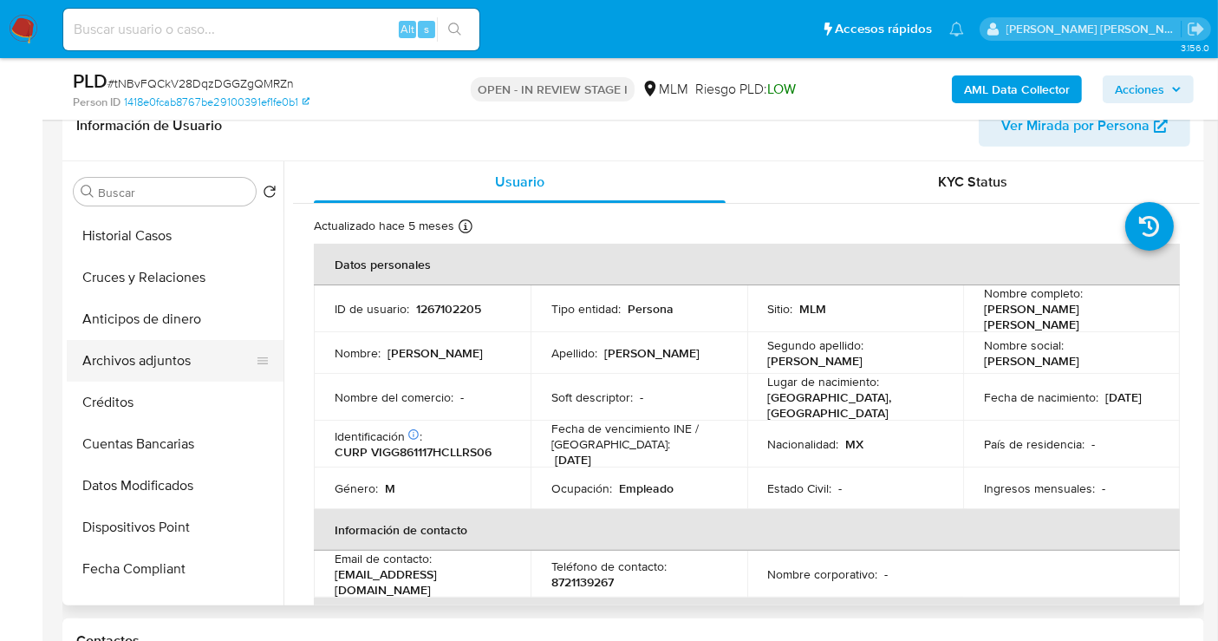
click at [136, 345] on button "Archivos adjuntos" at bounding box center [168, 361] width 203 height 42
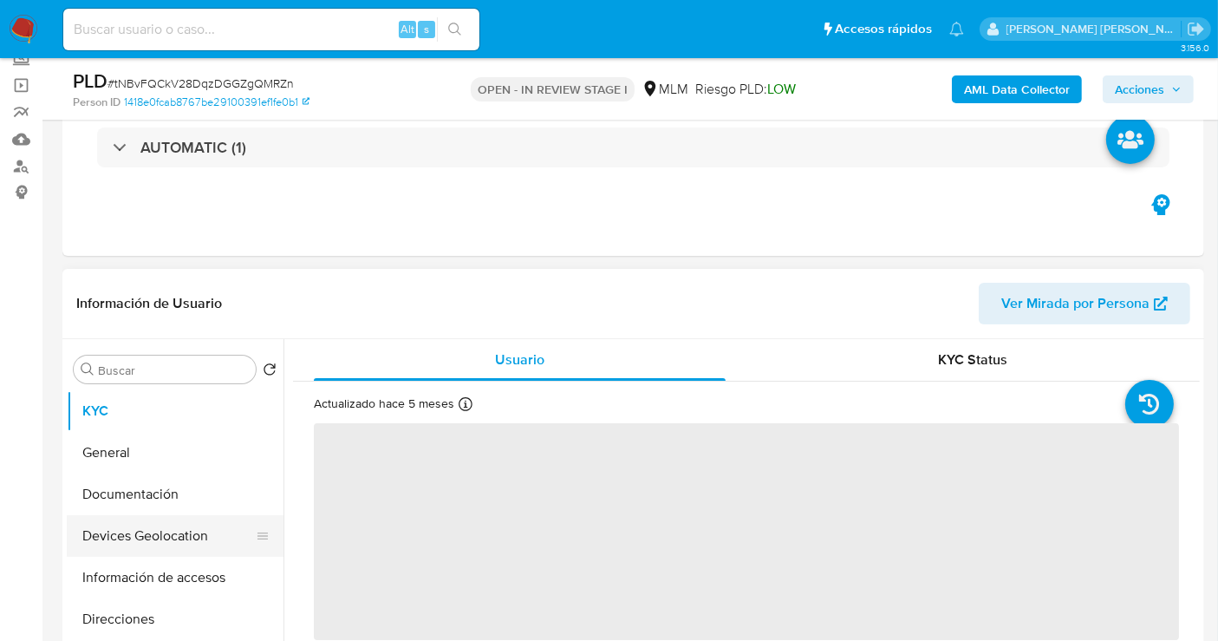
scroll to position [289, 0]
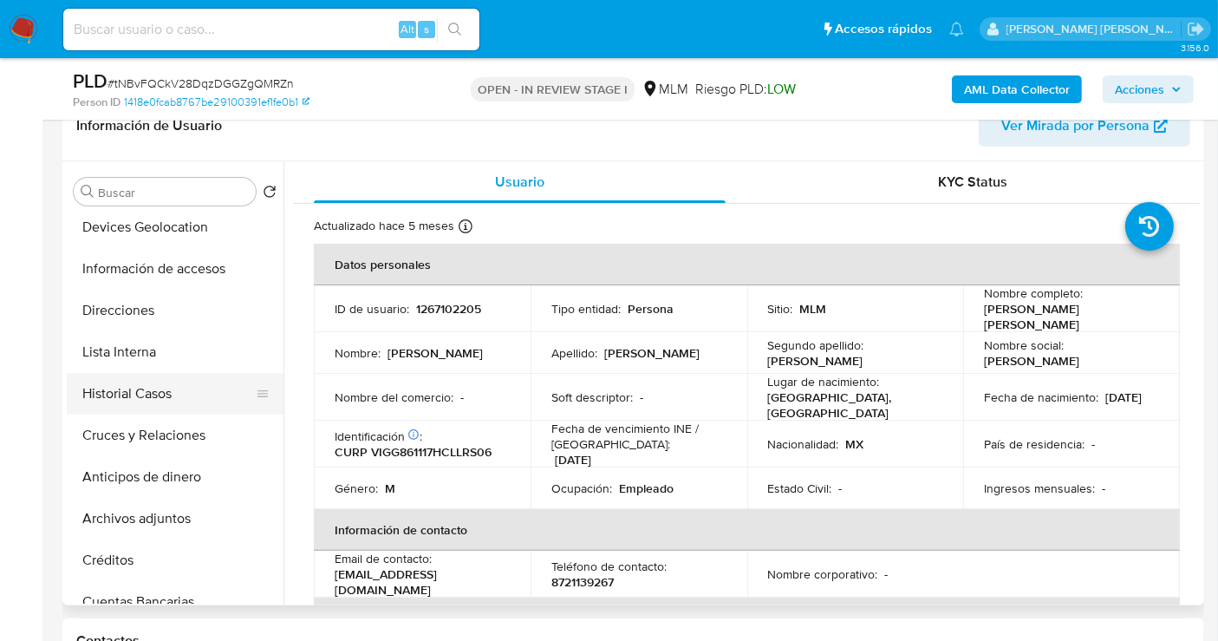
select select "10"
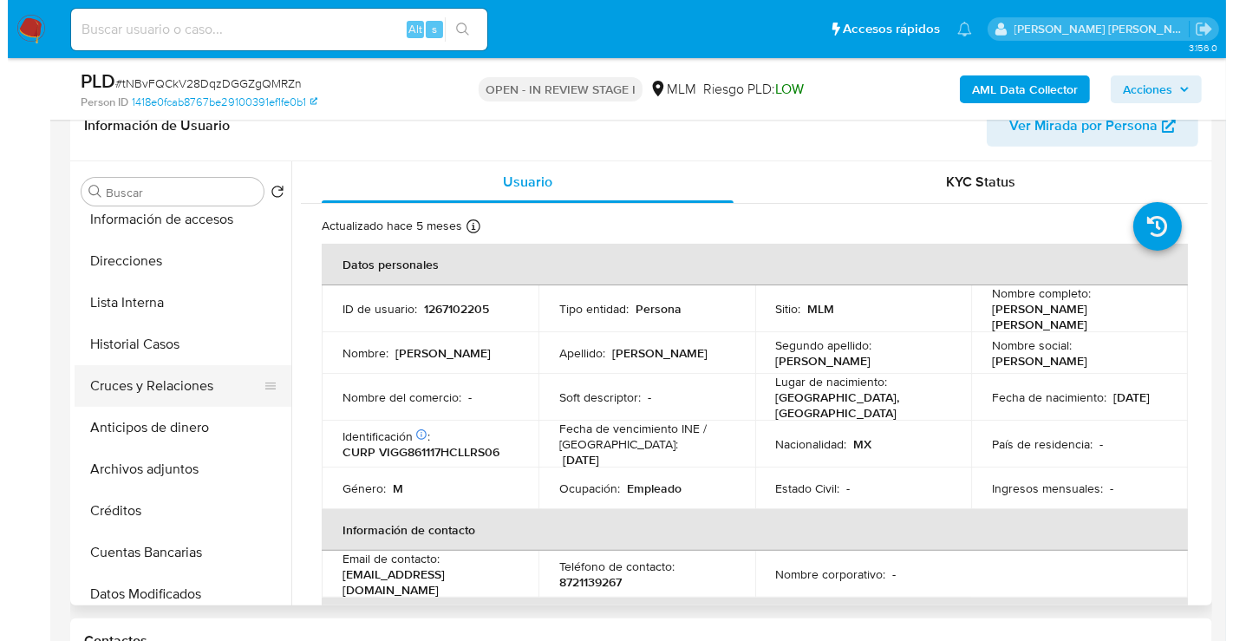
scroll to position [192, 0]
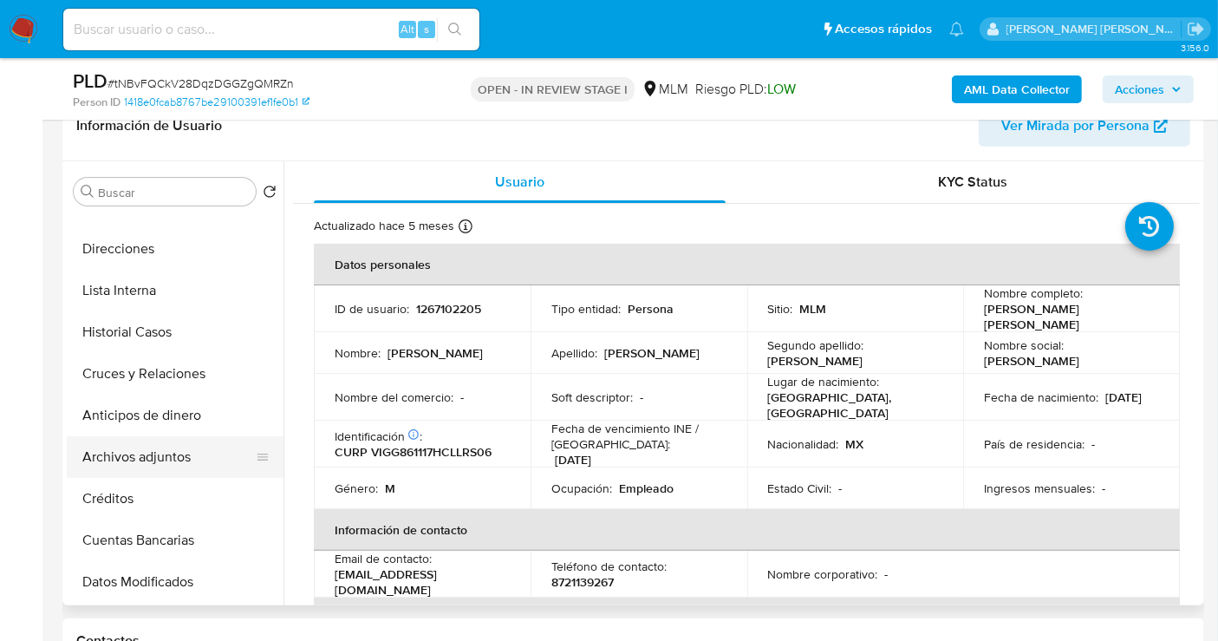
click at [175, 452] on button "Archivos adjuntos" at bounding box center [168, 457] width 203 height 42
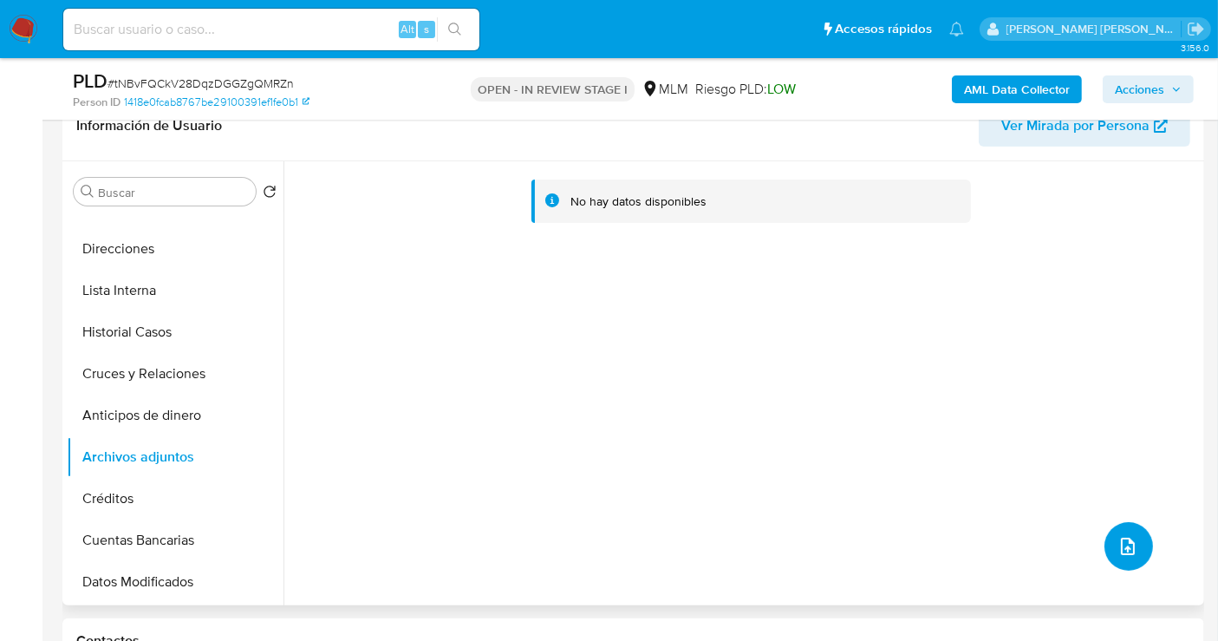
click at [1126, 526] on button "upload-file" at bounding box center [1128, 546] width 49 height 49
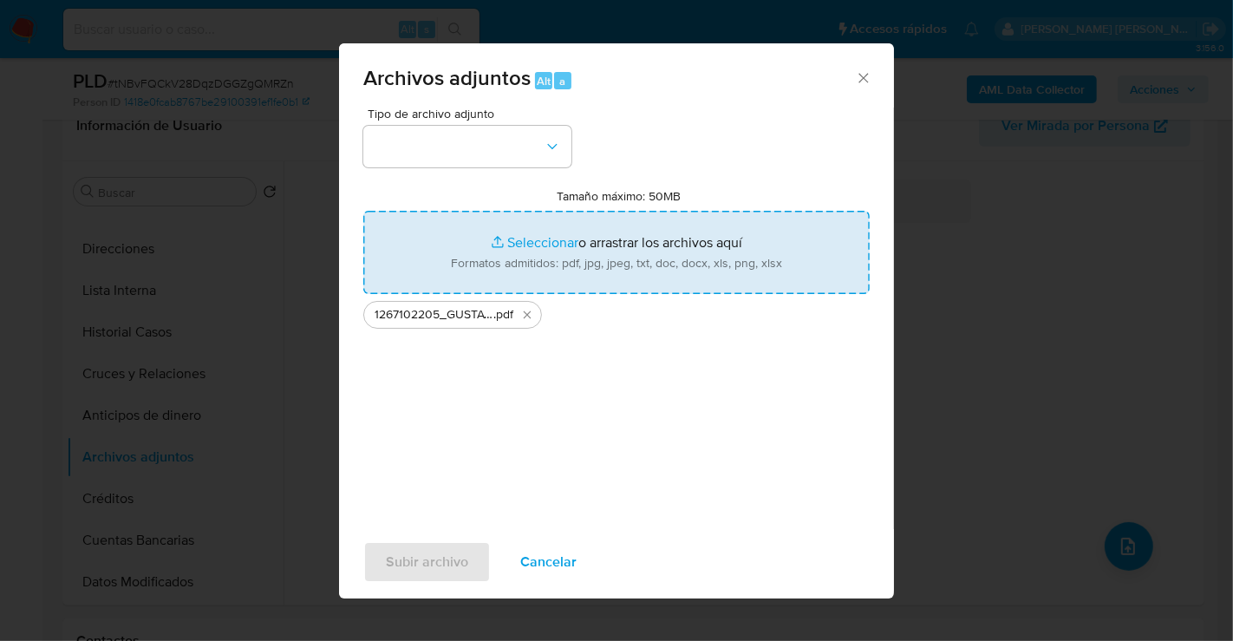
type input "C:\fakepath\1267102205_GUSTAVO ADOLFO VILLALOBOS GARCIA_AGO25.xlsx"
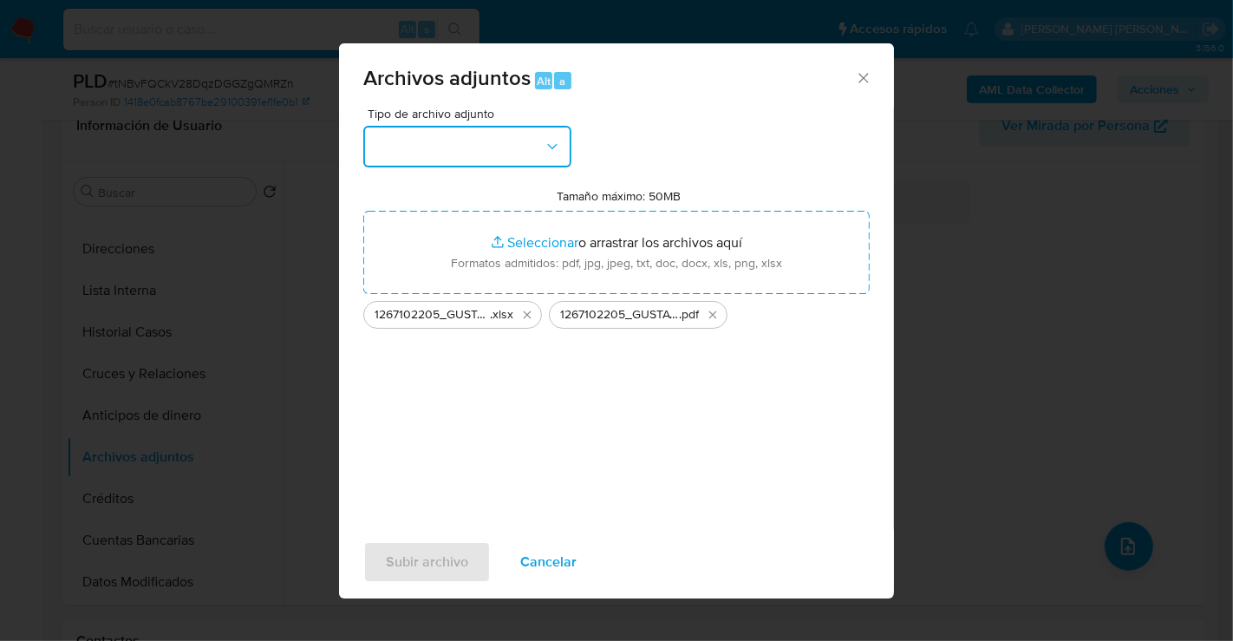
drag, startPoint x: 614, startPoint y: 272, endPoint x: 383, endPoint y: 147, distance: 262.2
click at [383, 147] on button "button" at bounding box center [467, 147] width 208 height 42
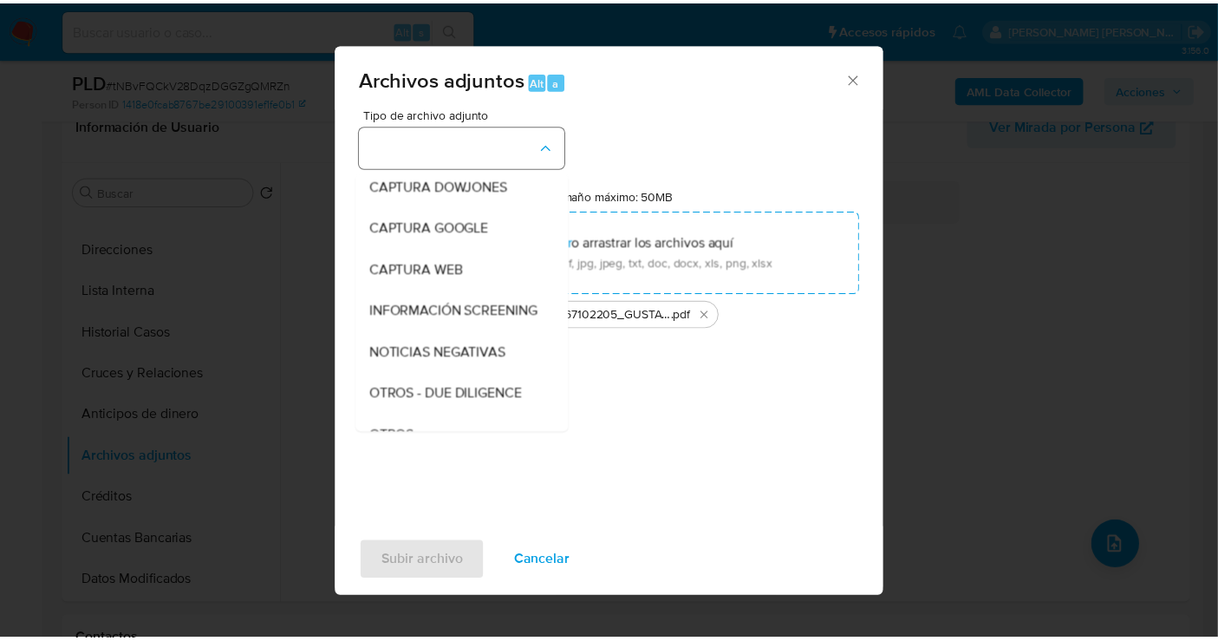
scroll to position [89, 0]
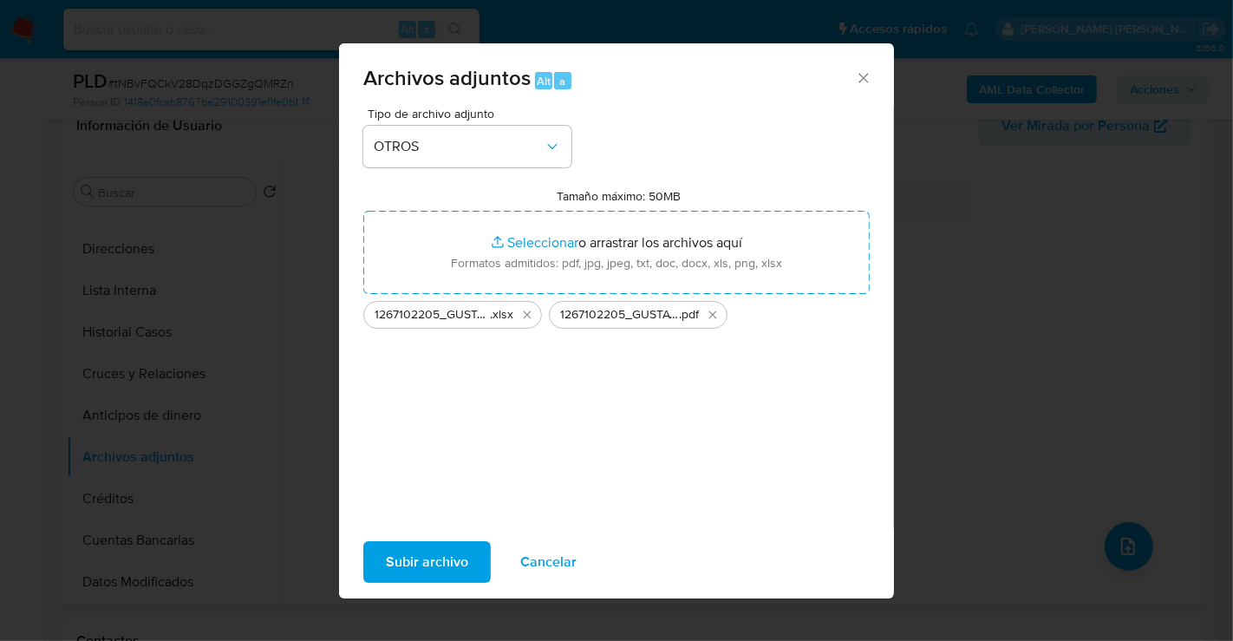
click at [424, 565] on span "Subir archivo" at bounding box center [427, 562] width 82 height 38
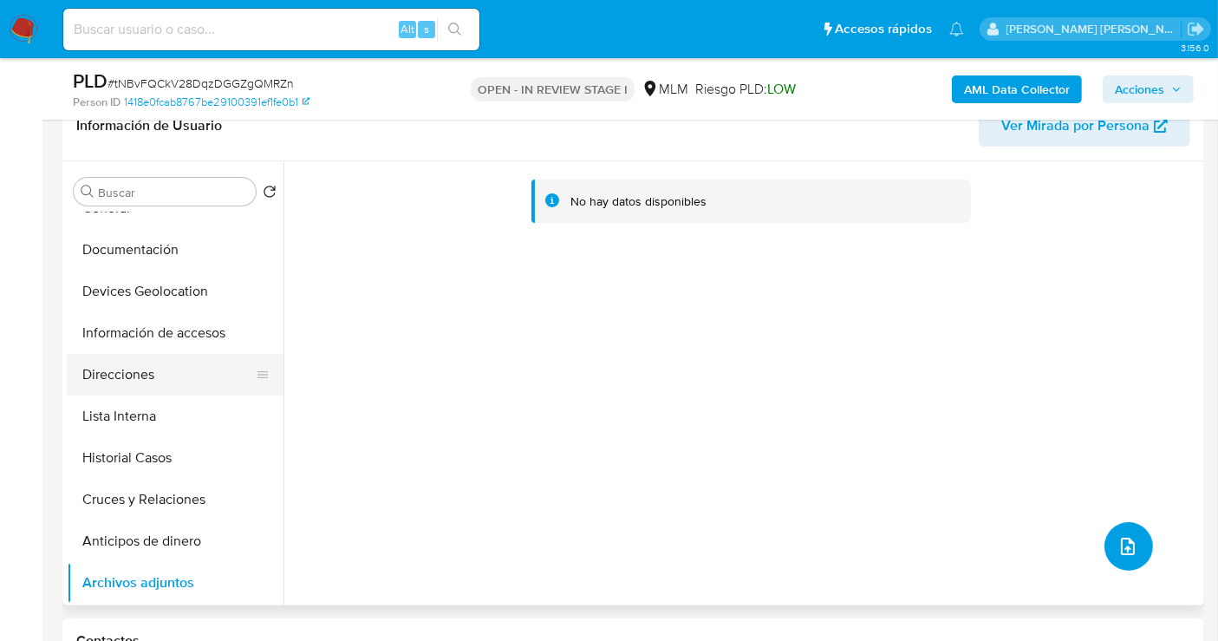
scroll to position [0, 0]
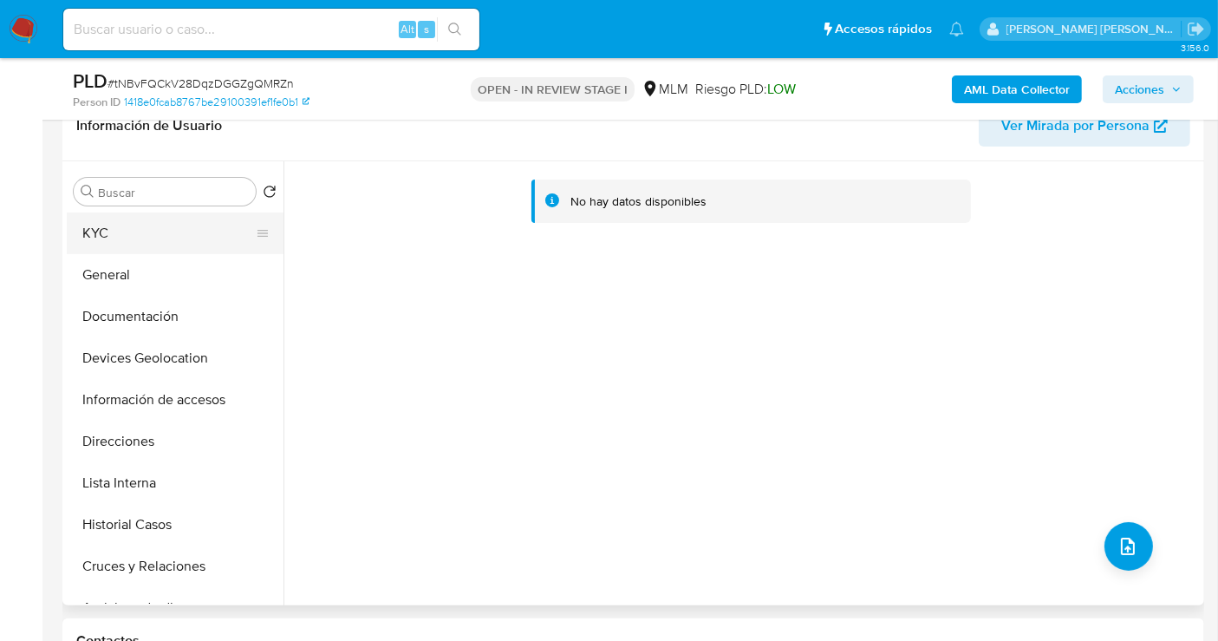
click at [111, 238] on button "KYC" at bounding box center [168, 233] width 203 height 42
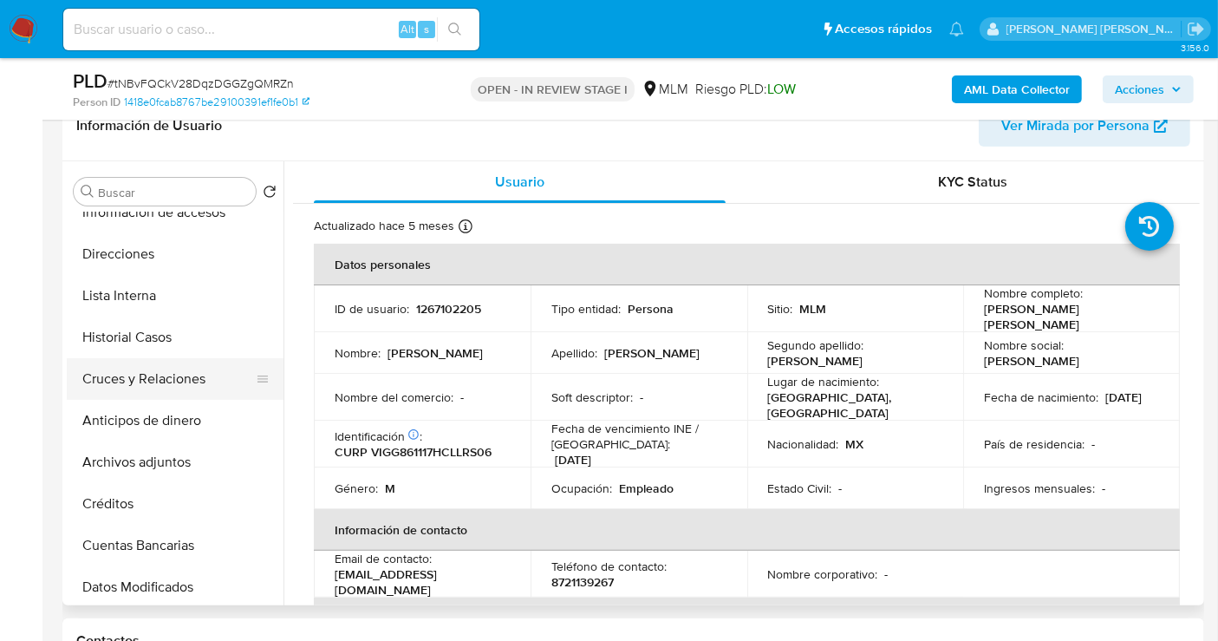
scroll to position [192, 0]
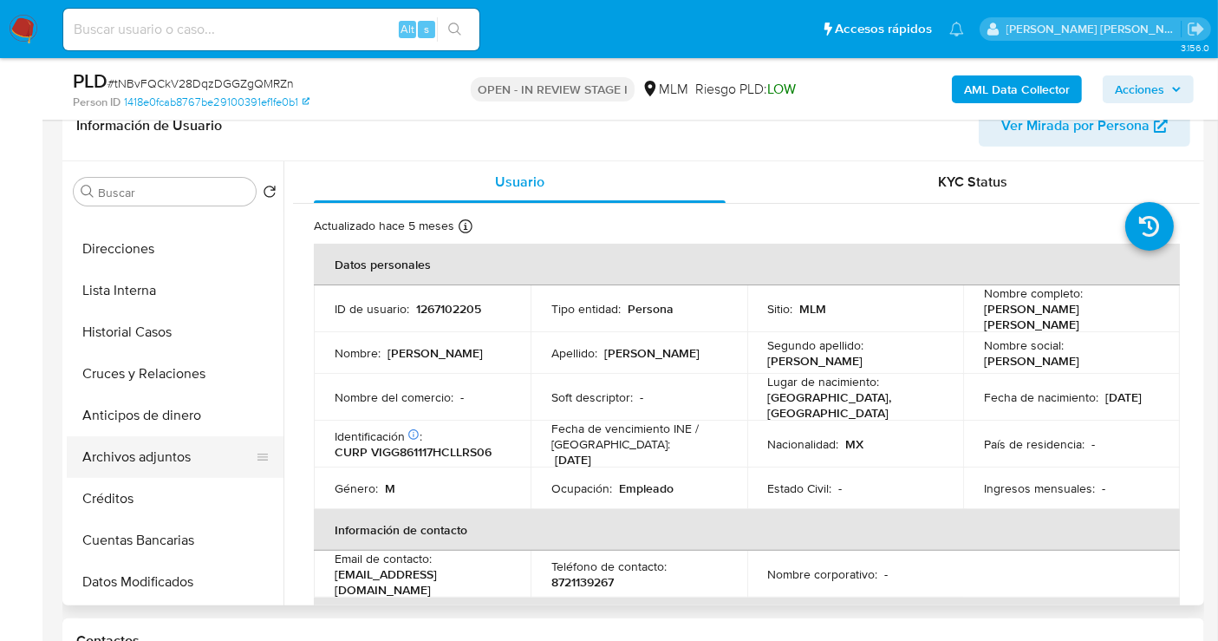
click at [141, 457] on button "Archivos adjuntos" at bounding box center [168, 457] width 203 height 42
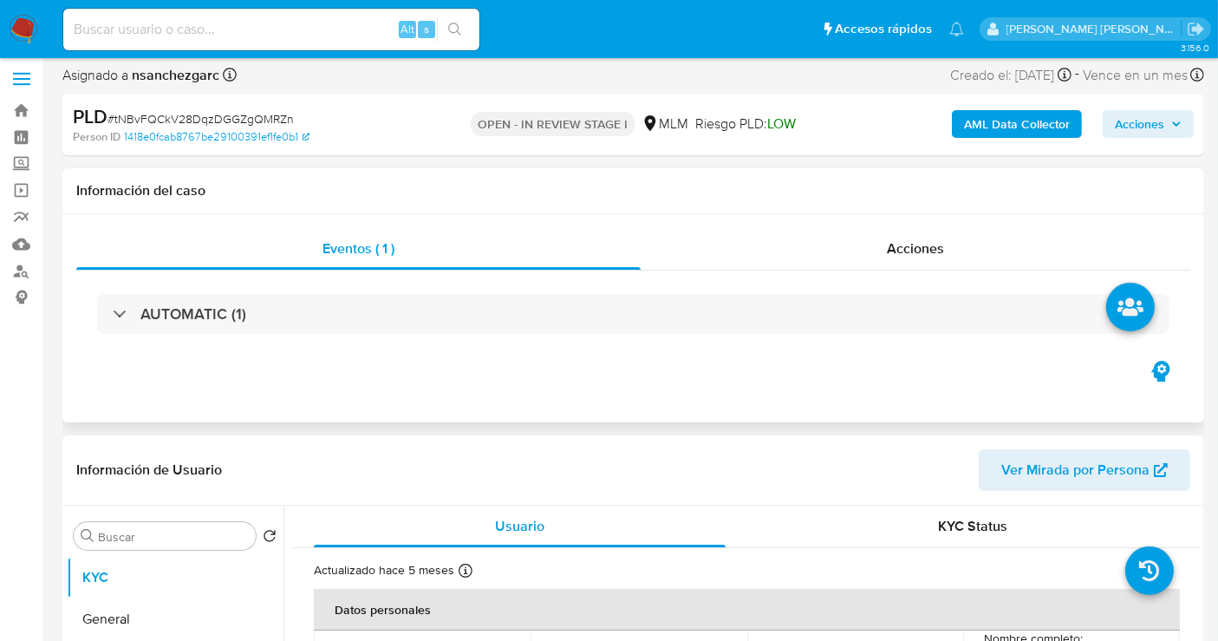
select select "10"
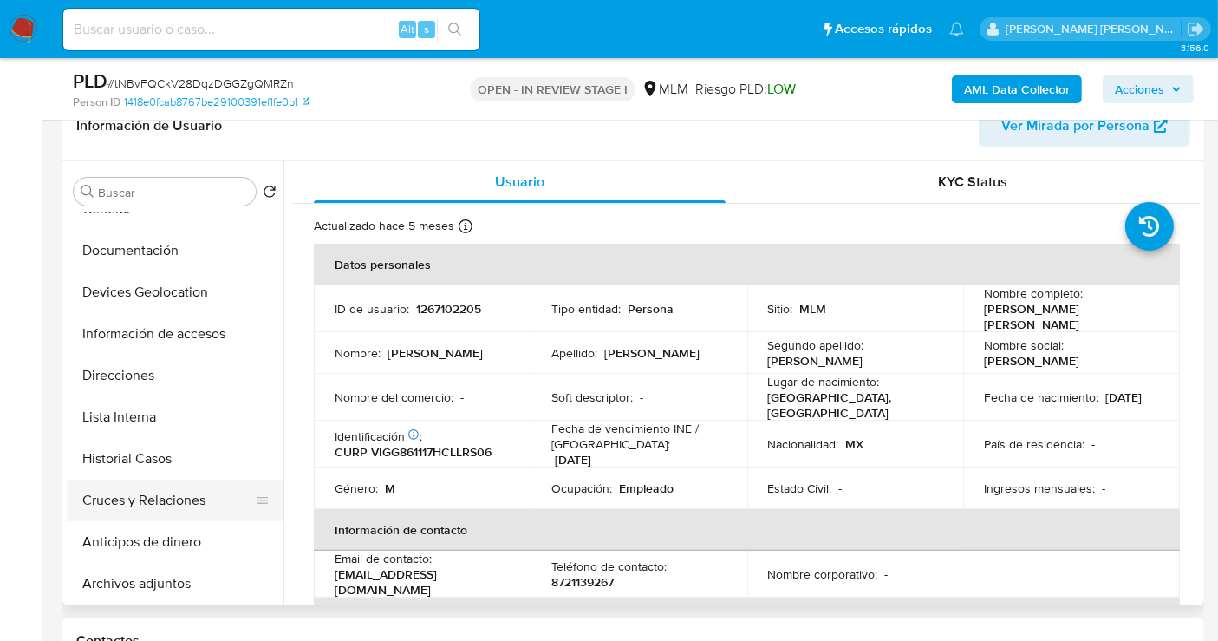
scroll to position [96, 0]
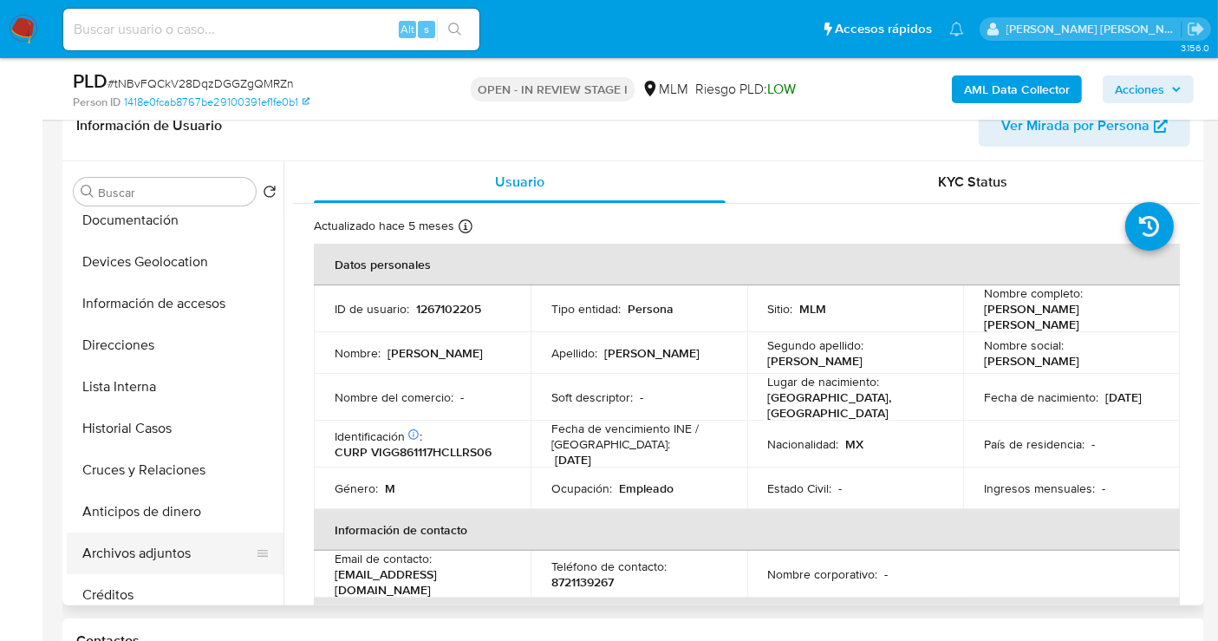
click at [139, 546] on button "Archivos adjuntos" at bounding box center [168, 553] width 203 height 42
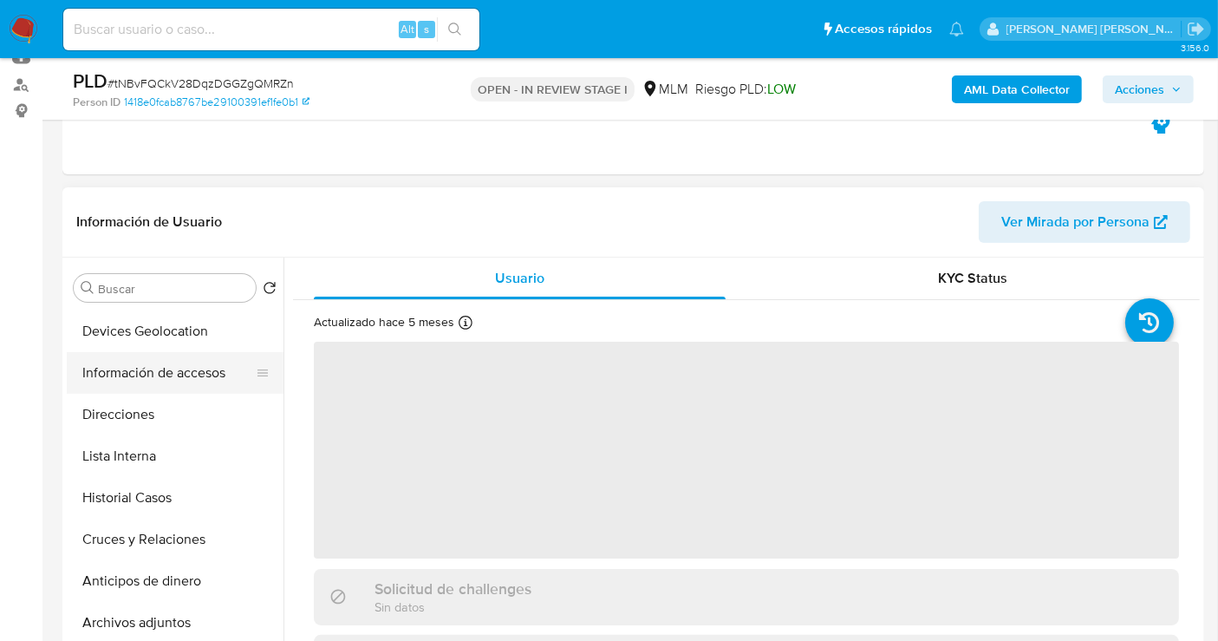
scroll to position [192, 0]
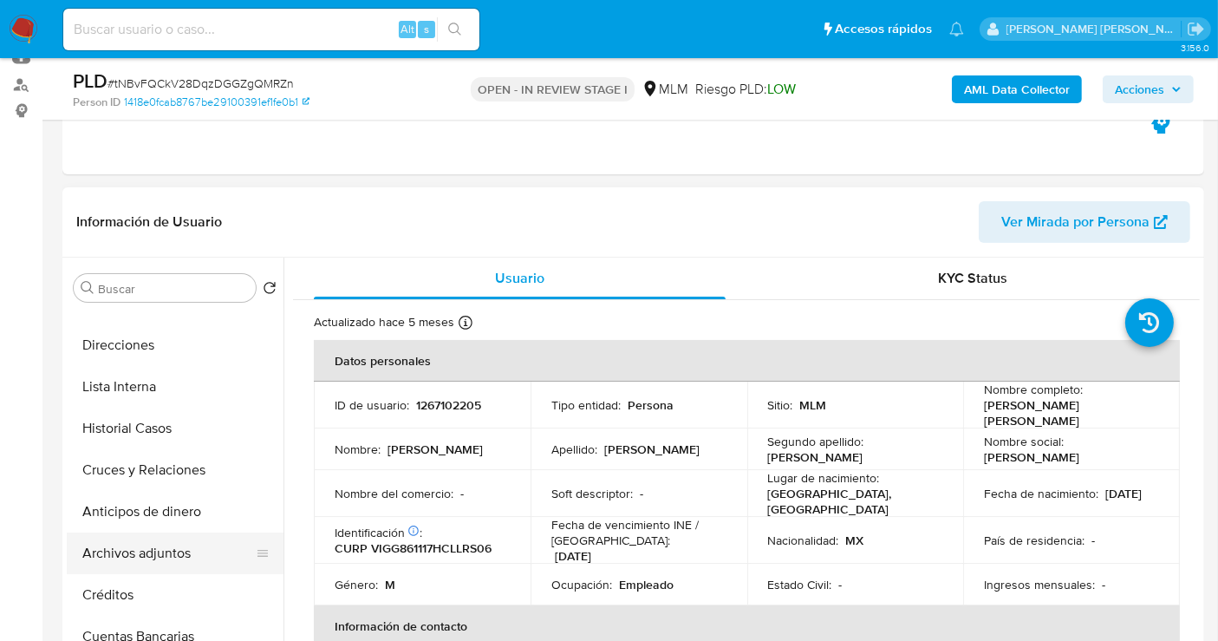
click at [135, 548] on button "Archivos adjuntos" at bounding box center [168, 553] width 203 height 42
select select "10"
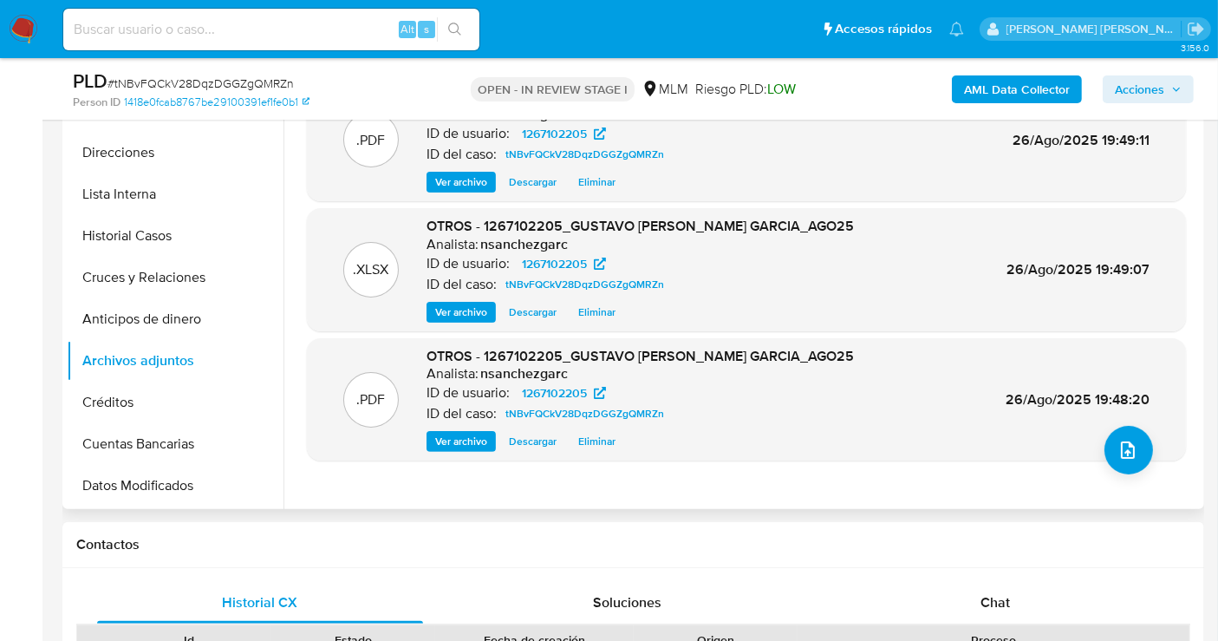
scroll to position [289, 0]
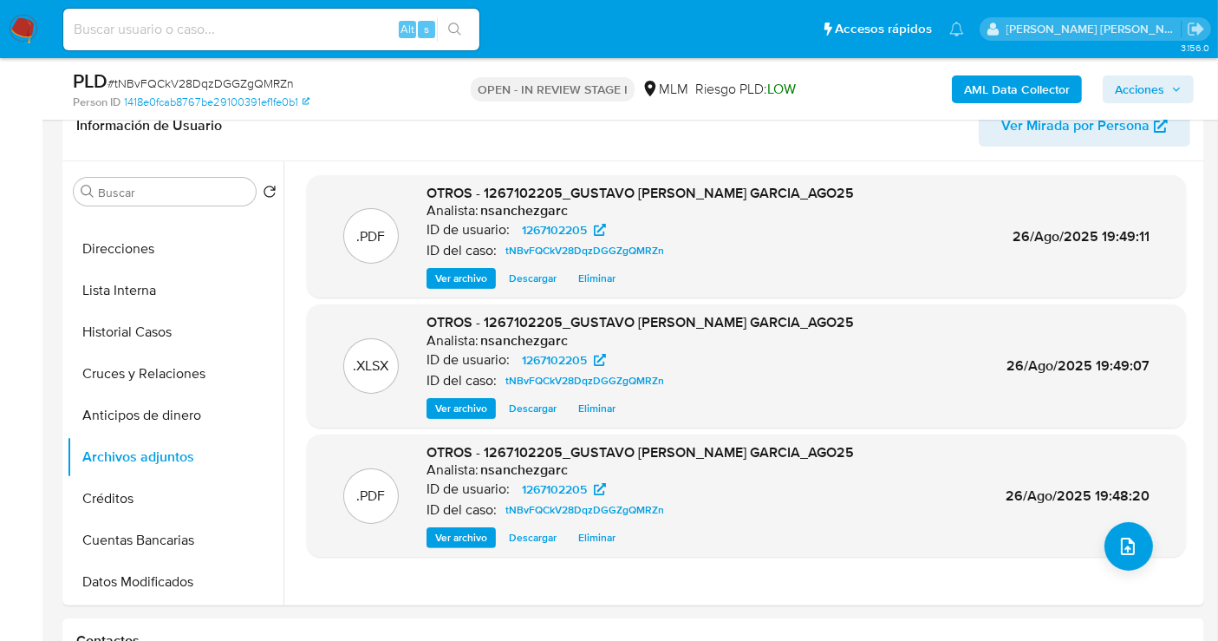
click at [1151, 88] on span "Acciones" at bounding box center [1139, 89] width 49 height 28
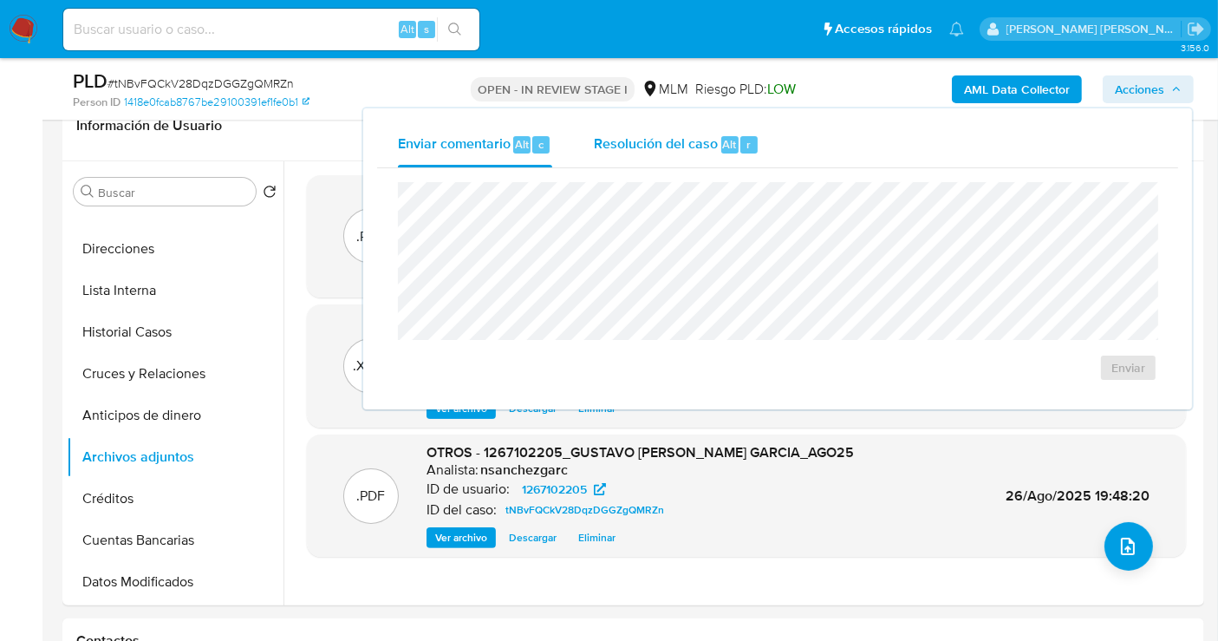
click at [679, 153] on div "Resolución del caso Alt r" at bounding box center [677, 144] width 166 height 45
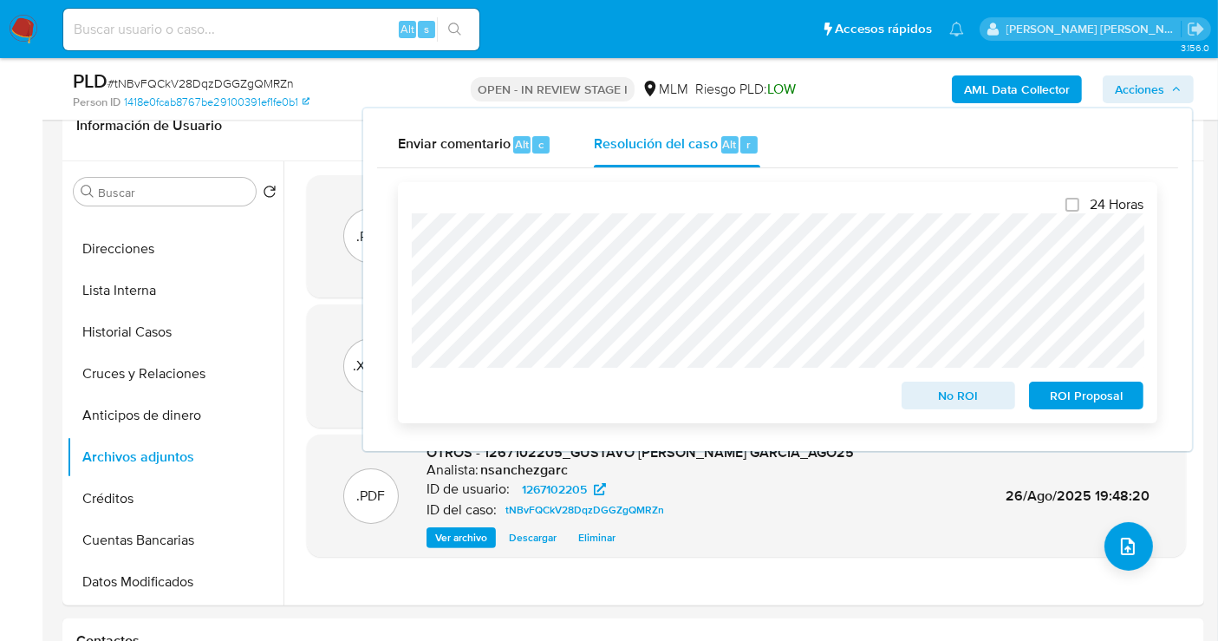
click at [941, 395] on span "No ROI" at bounding box center [959, 395] width 90 height 24
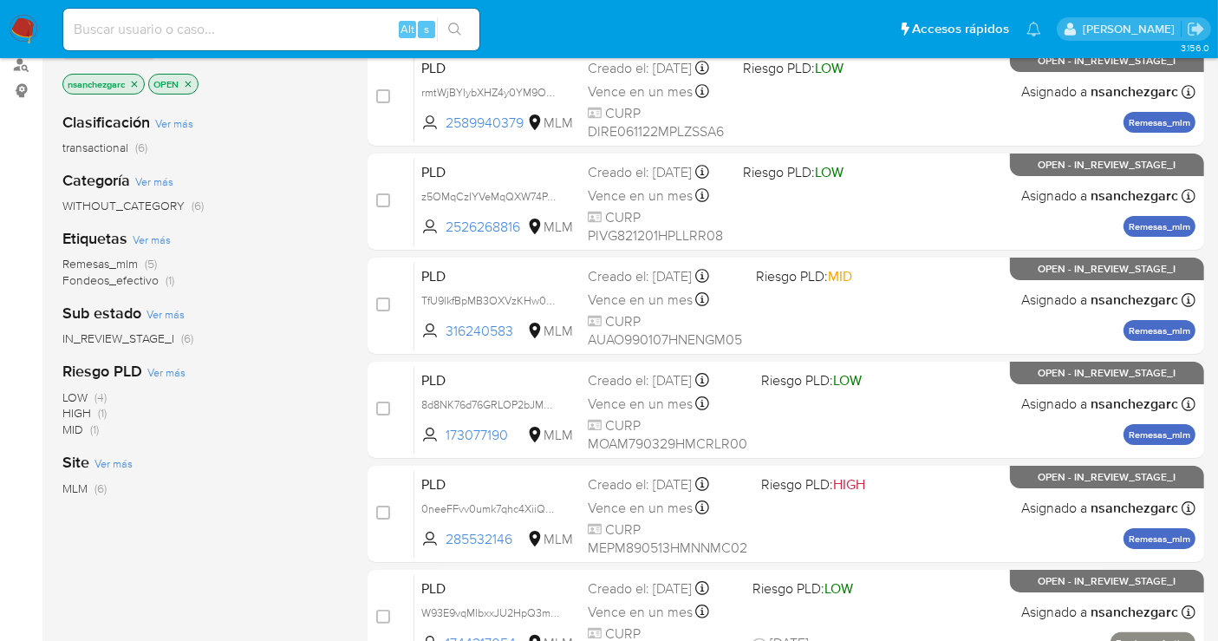
scroll to position [351, 0]
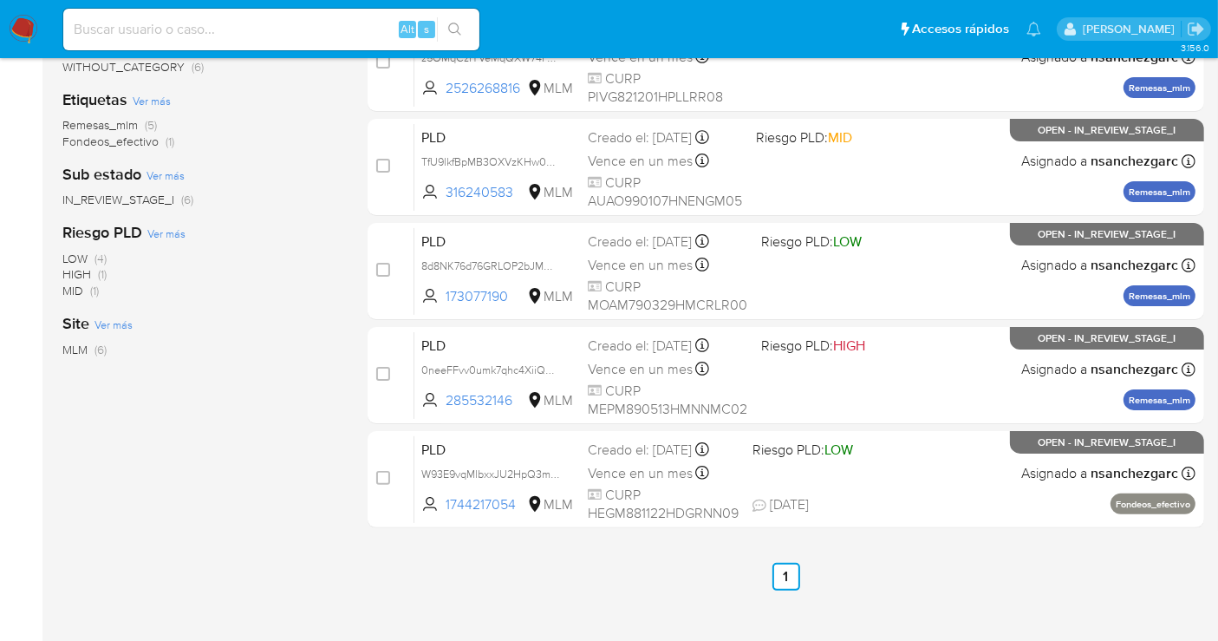
click at [328, 570] on div "1-6 de 6 resultados Borrar filtros nsanchezgarc OPEN Clasificación Ver más tran…" at bounding box center [200, 239] width 277 height 785
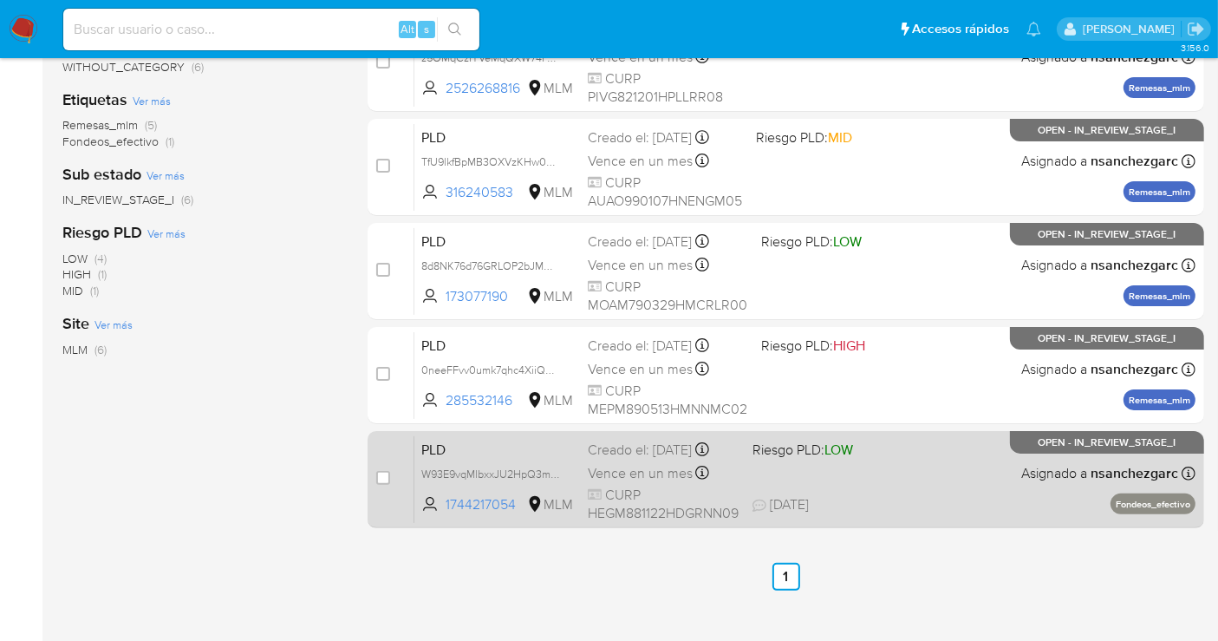
click at [615, 464] on span "Vence en un mes" at bounding box center [640, 473] width 105 height 19
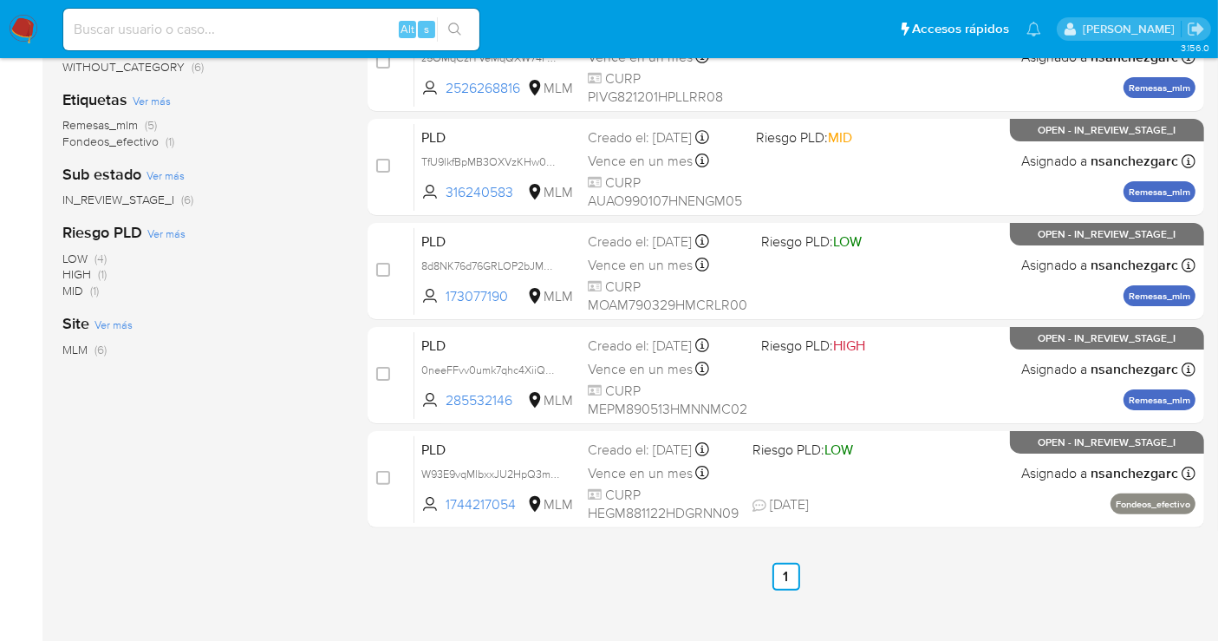
click at [176, 35] on input at bounding box center [271, 29] width 416 height 23
paste input "1701684022"
type input "1701684022"
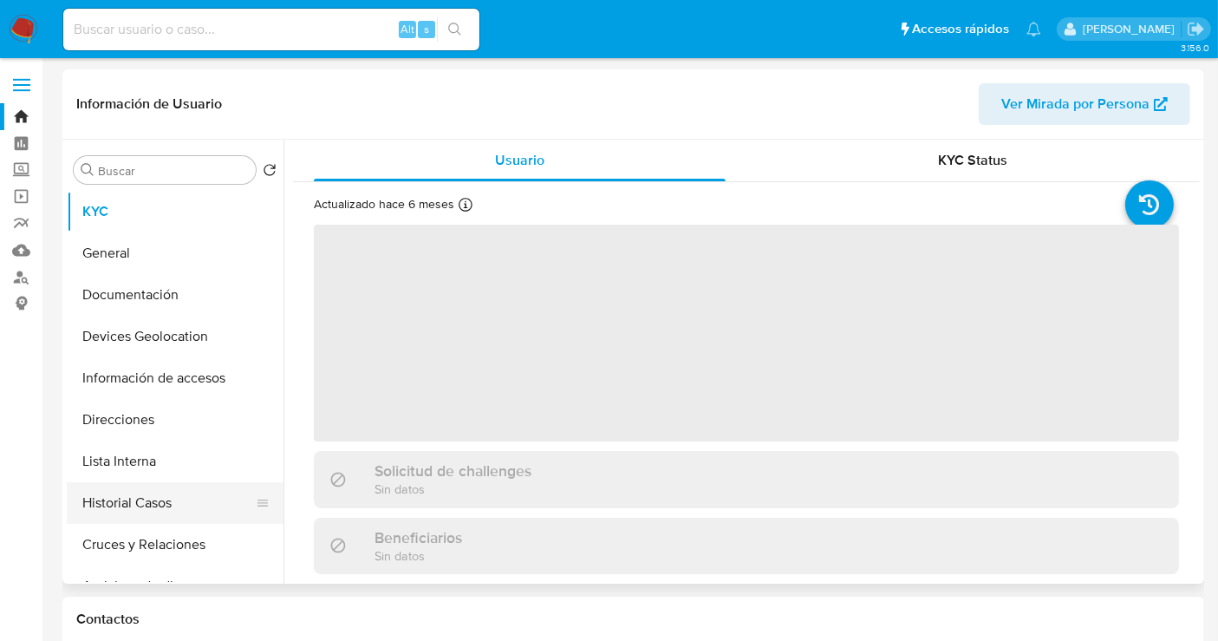
click at [131, 498] on button "Historial Casos" at bounding box center [168, 503] width 203 height 42
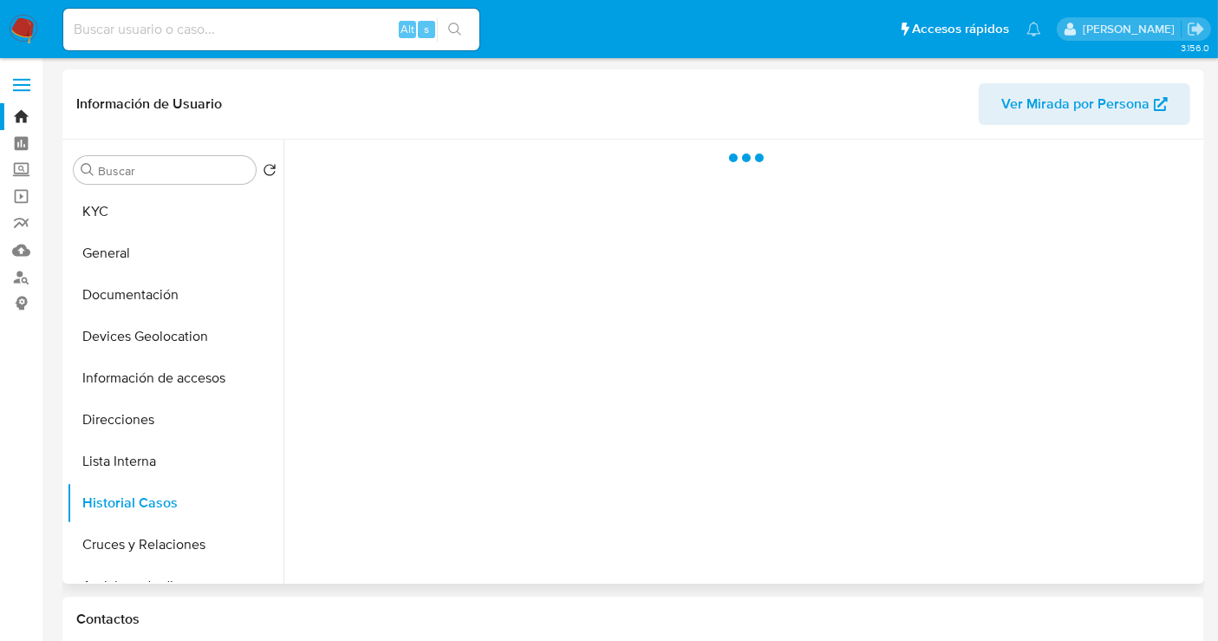
select select "10"
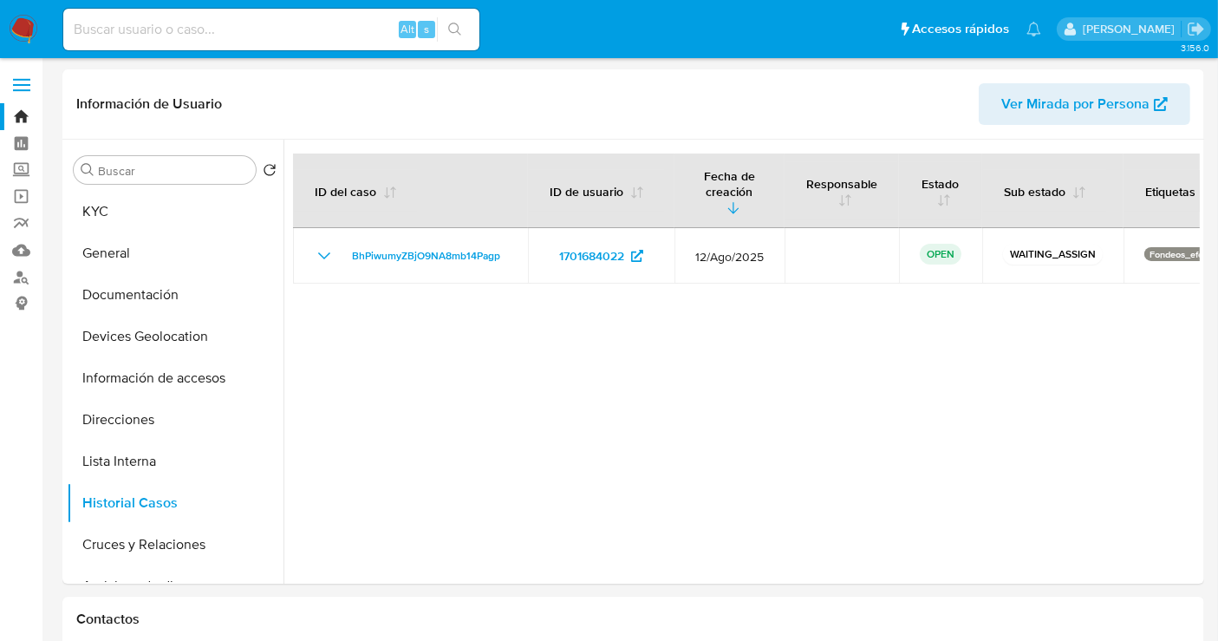
click at [29, 30] on img at bounding box center [23, 29] width 29 height 29
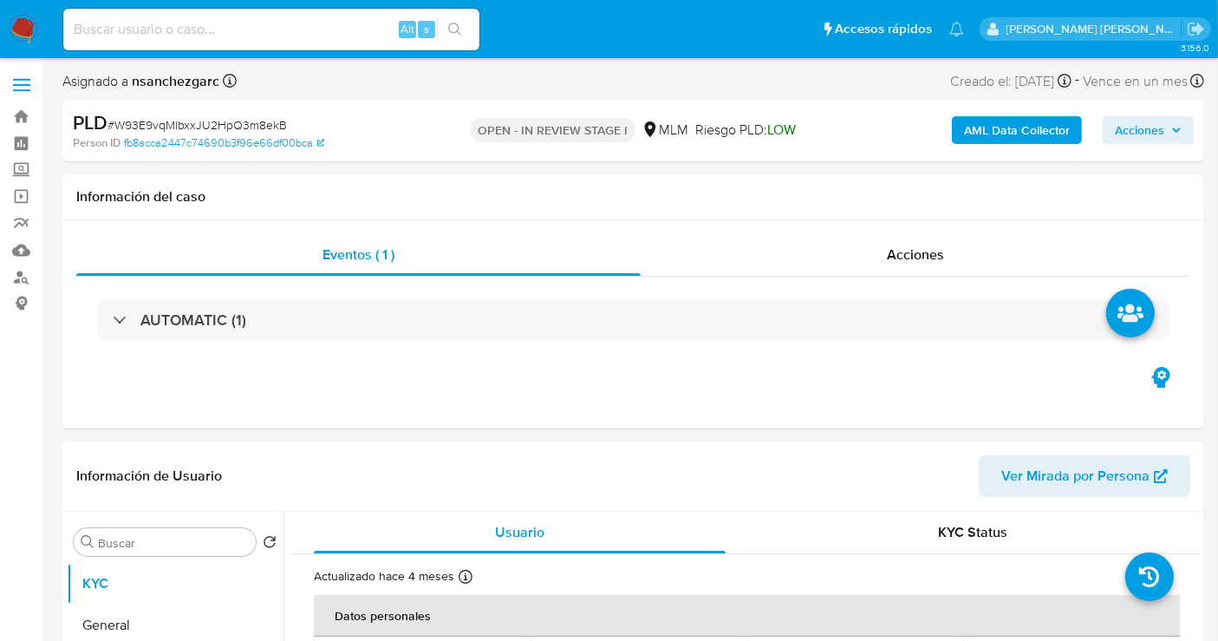
select select "10"
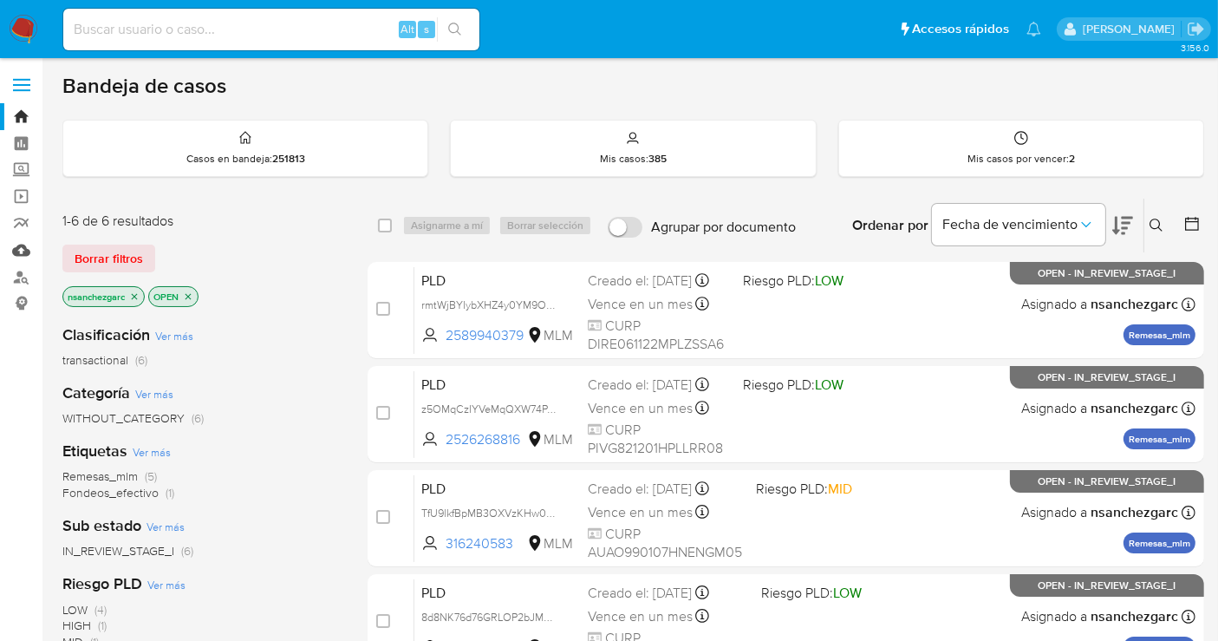
click at [20, 253] on link "Mulan" at bounding box center [103, 250] width 206 height 27
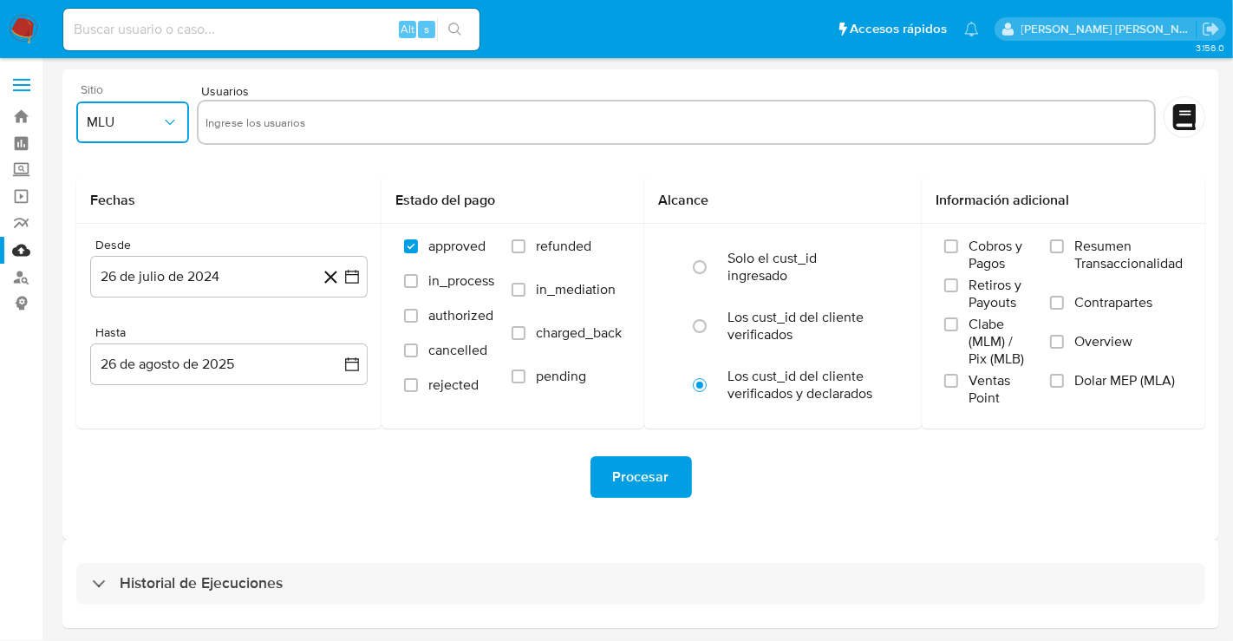
click at [122, 123] on span "MLU" at bounding box center [124, 122] width 75 height 17
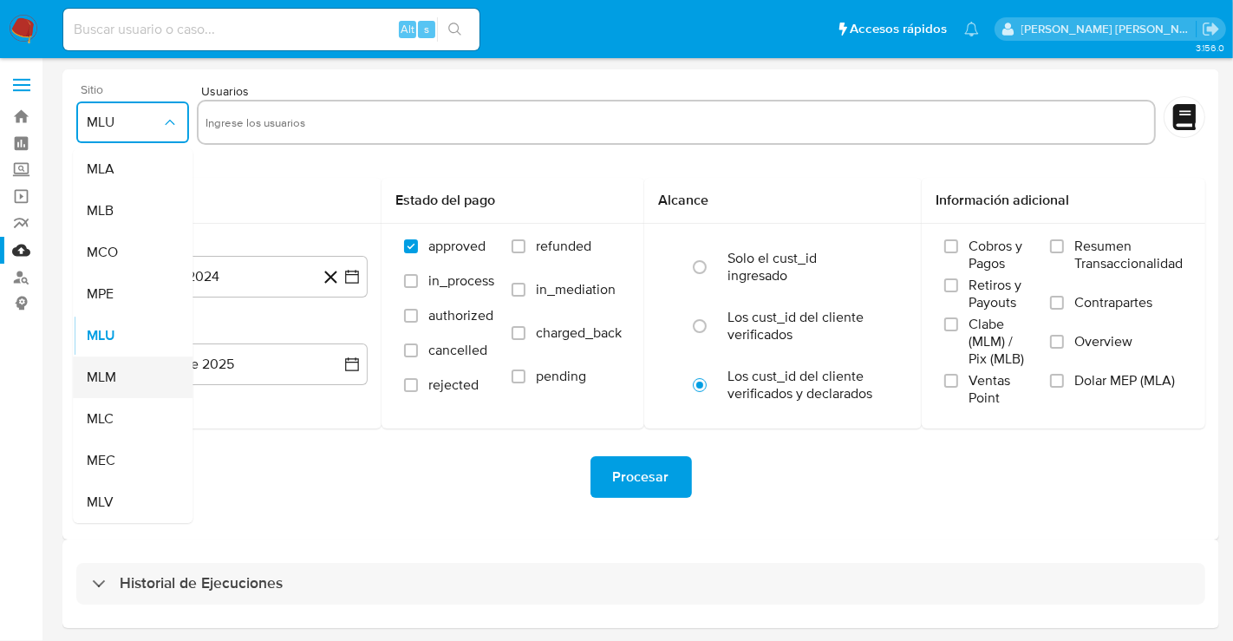
click at [119, 369] on div "MLM" at bounding box center [127, 377] width 81 height 42
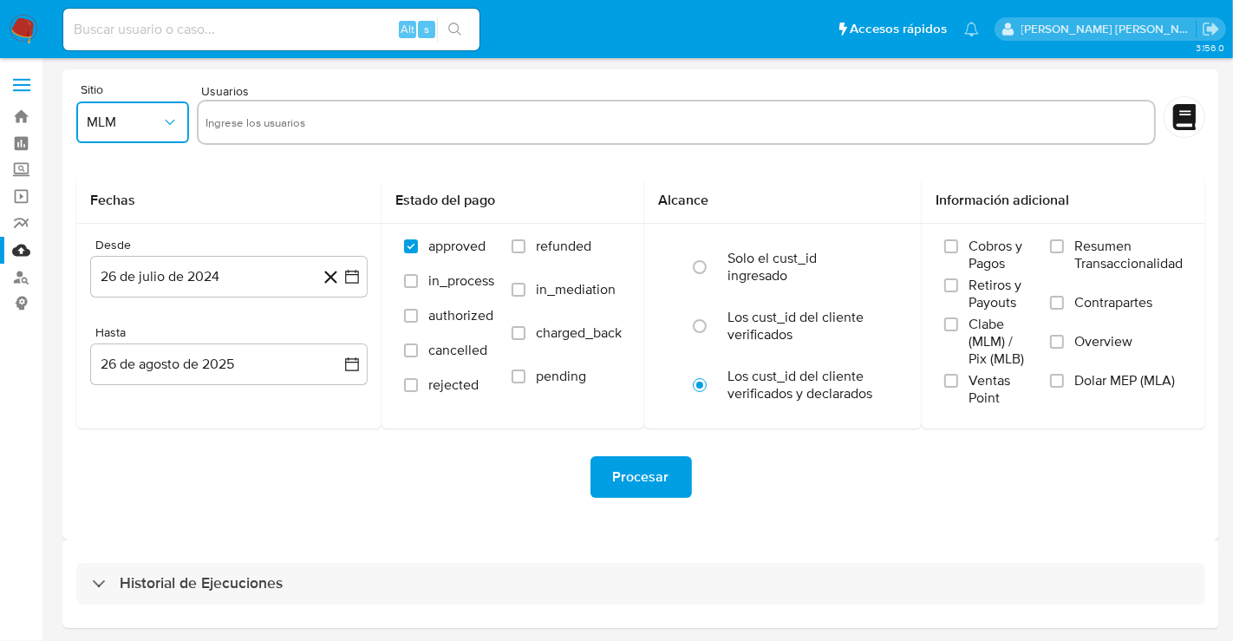
click at [244, 127] on input "text" at bounding box center [676, 122] width 942 height 28
type input "16927047"
paste input "91092839"
type input "91092839"
paste input "130997749"
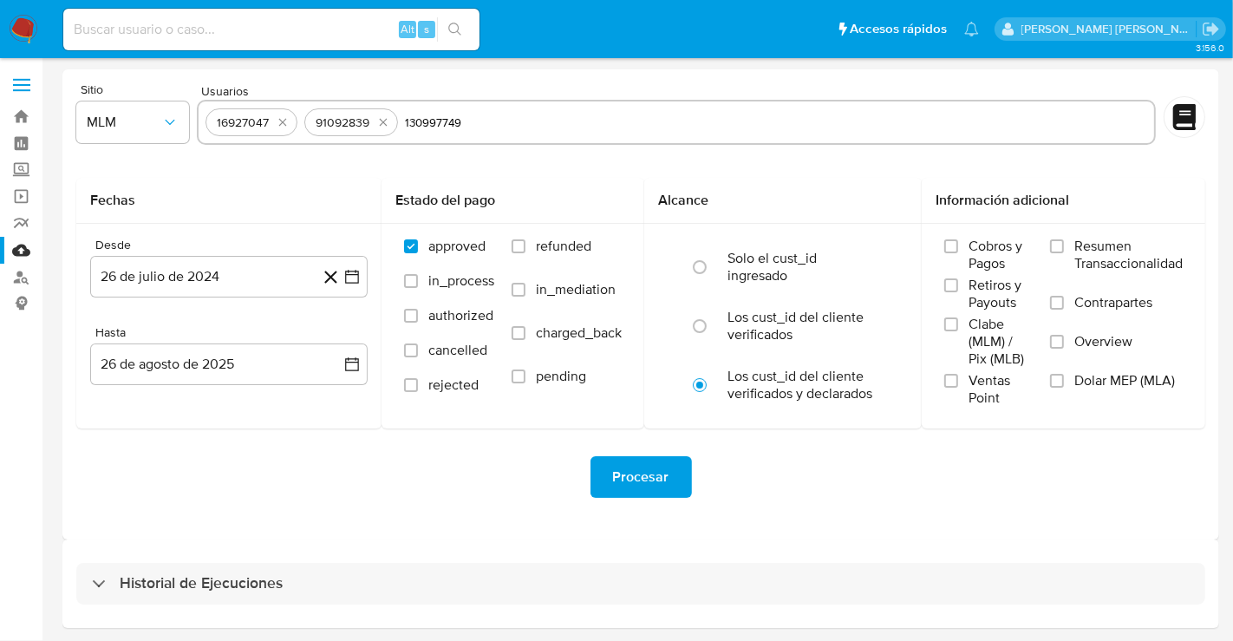
type input "130997749"
paste input "172453760"
type input "172453760"
paste input "227800654"
type input "227800654"
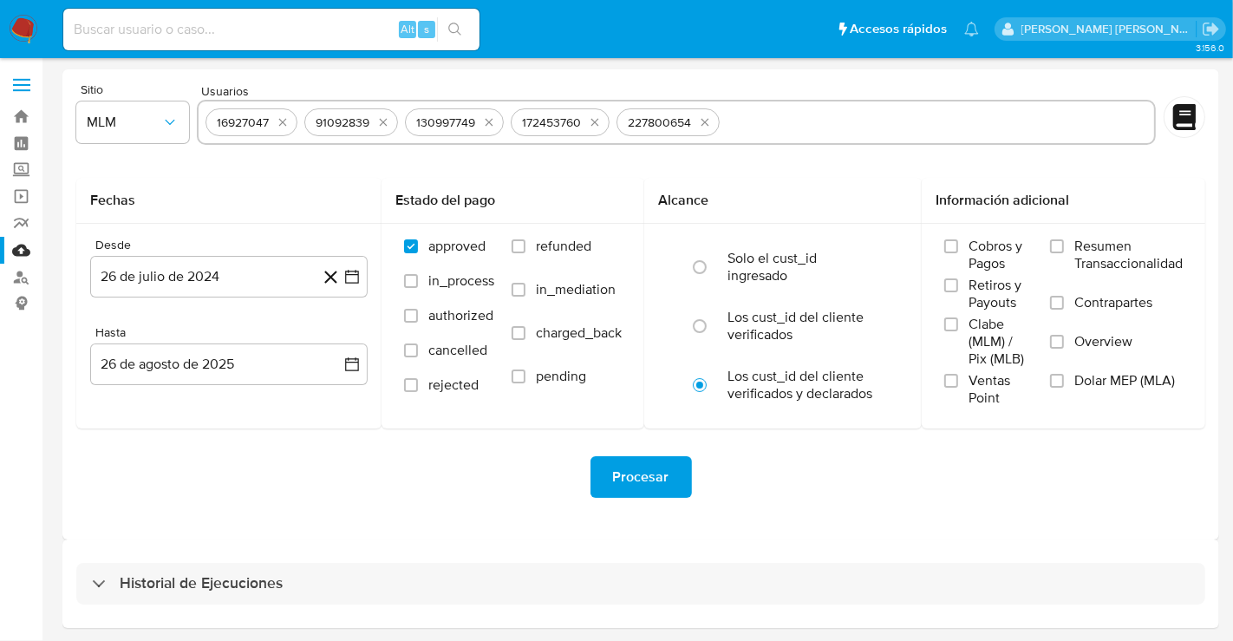
paste input "260506847"
type input "260506847"
paste input "333765976"
type input "333765976"
paste input "405424988"
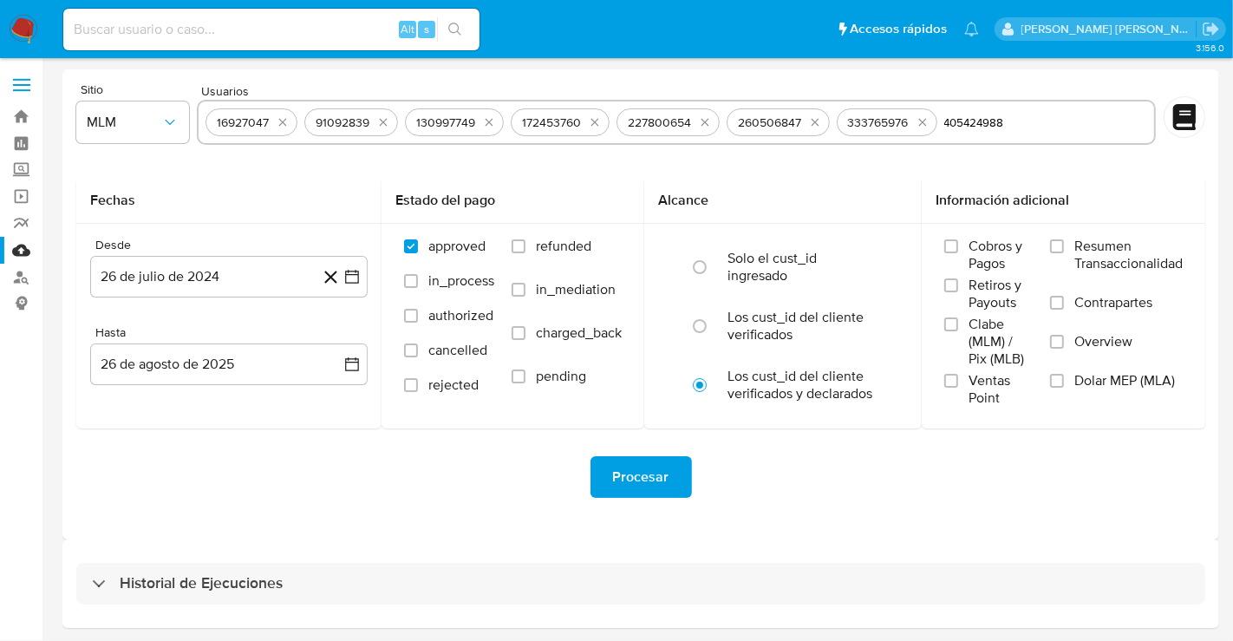
type input "405424988"
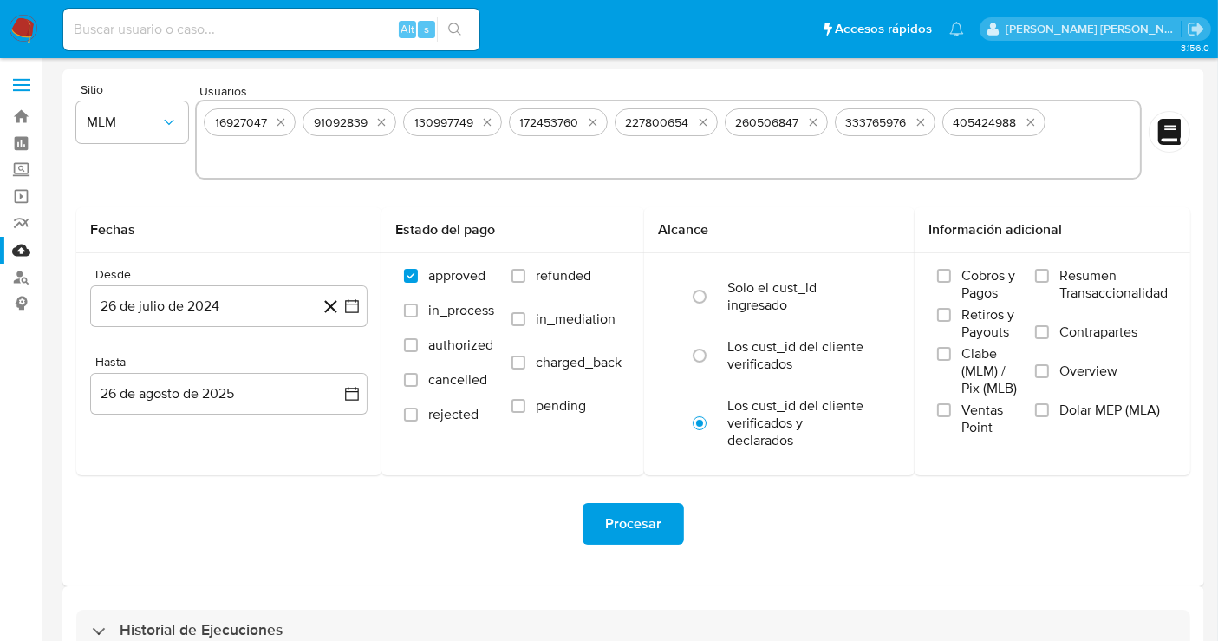
paste input "477098706"
type input "477098706"
paste input "619144280"
type input "619144280"
click at [225, 307] on button "26 de julio de 2024" at bounding box center [228, 306] width 277 height 42
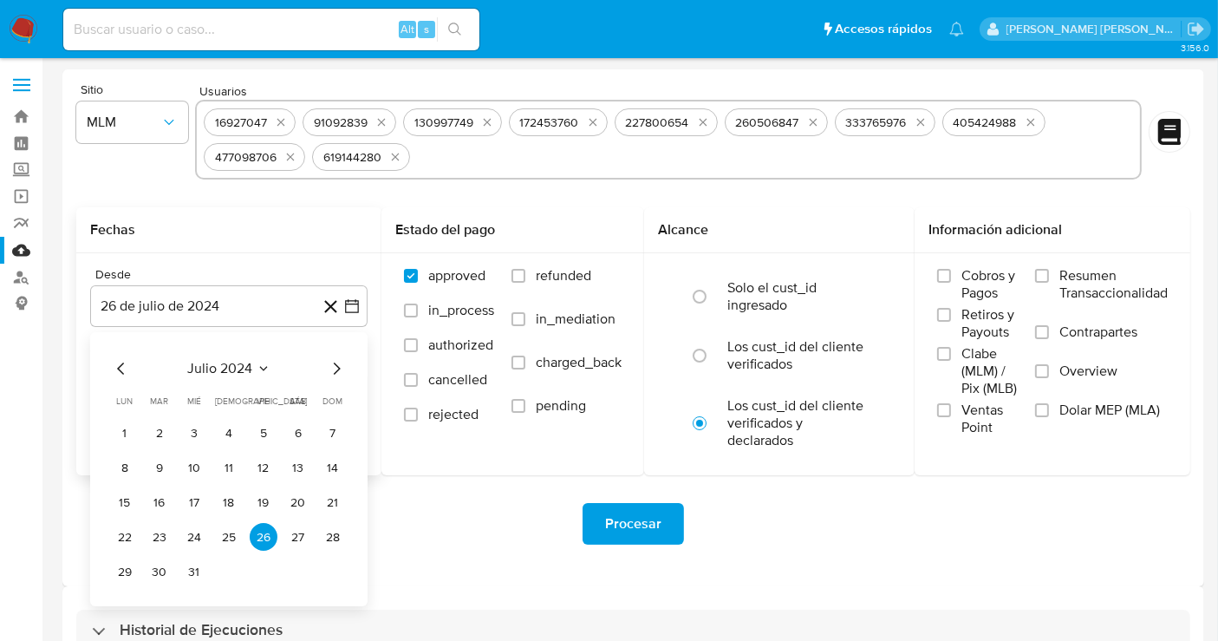
click at [331, 372] on icon "Mes siguiente" at bounding box center [336, 368] width 21 height 21
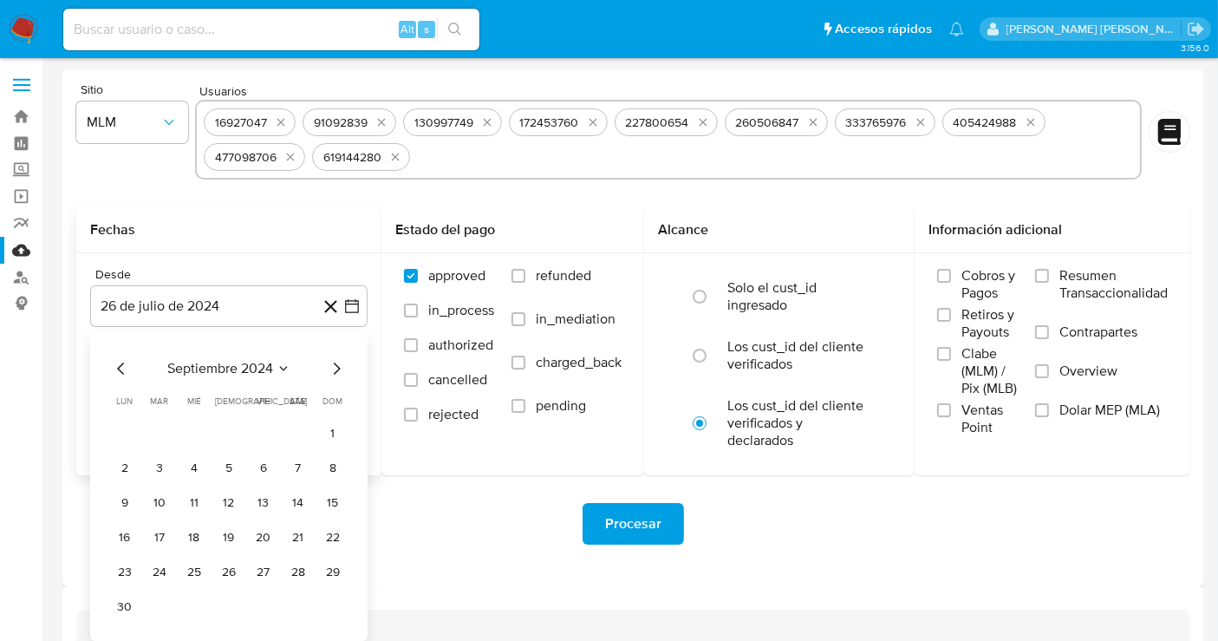
click at [331, 372] on icon "Mes siguiente" at bounding box center [336, 368] width 21 height 21
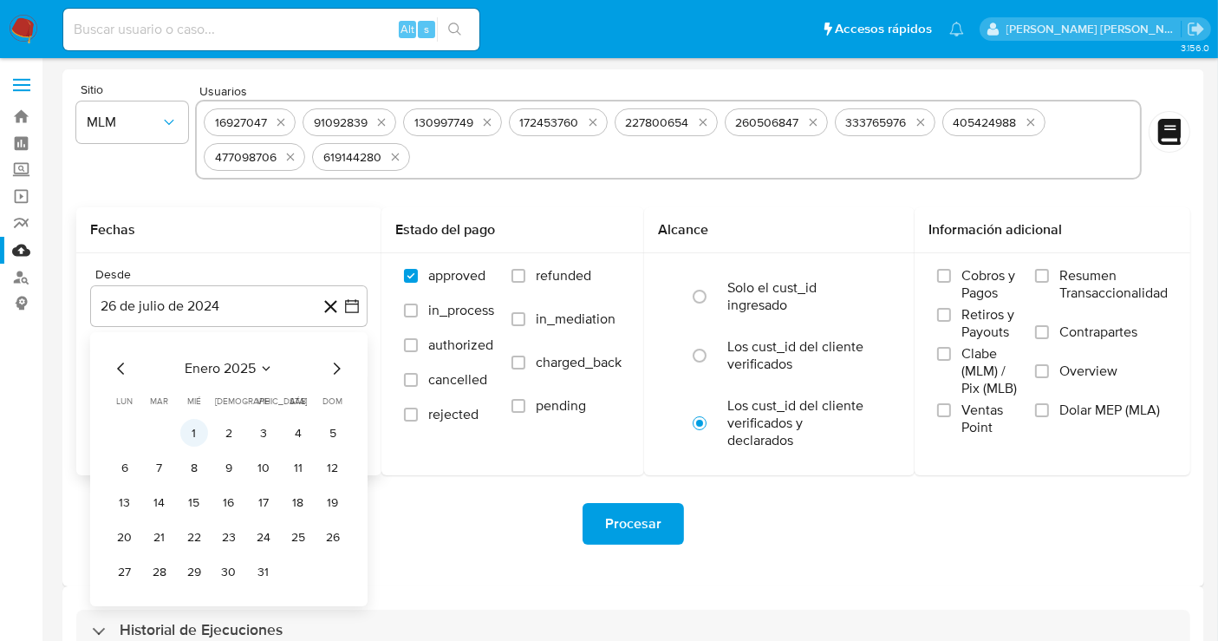
click at [198, 420] on button "1" at bounding box center [194, 433] width 28 height 28
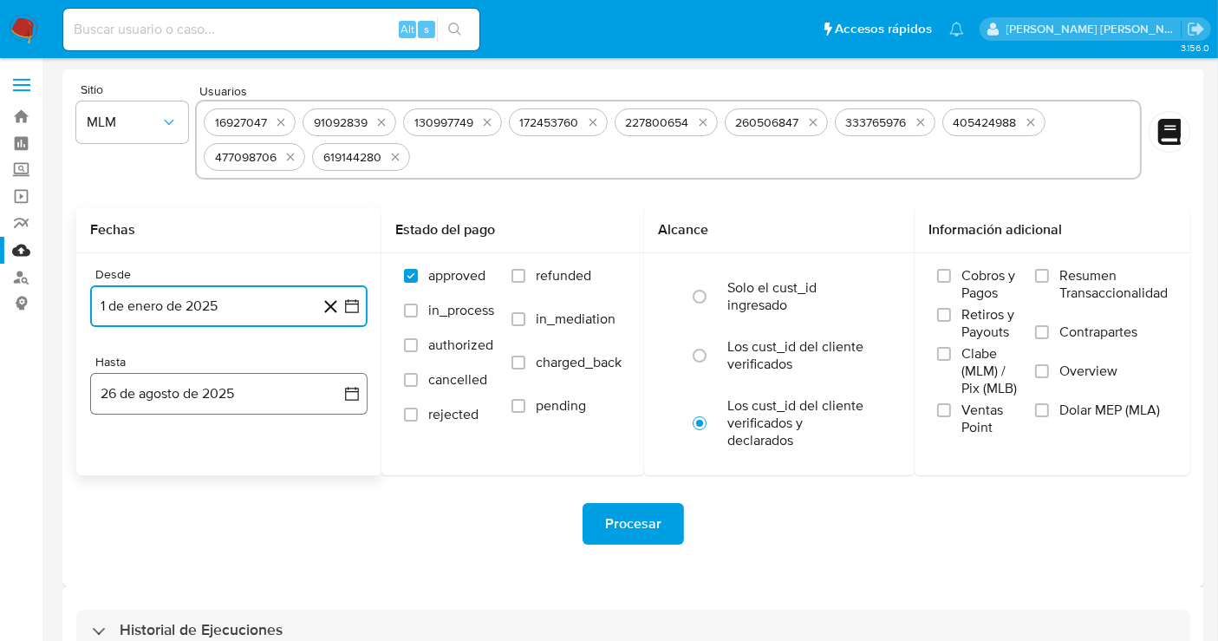
click at [319, 393] on button "26 de agosto de 2025" at bounding box center [228, 394] width 277 height 42
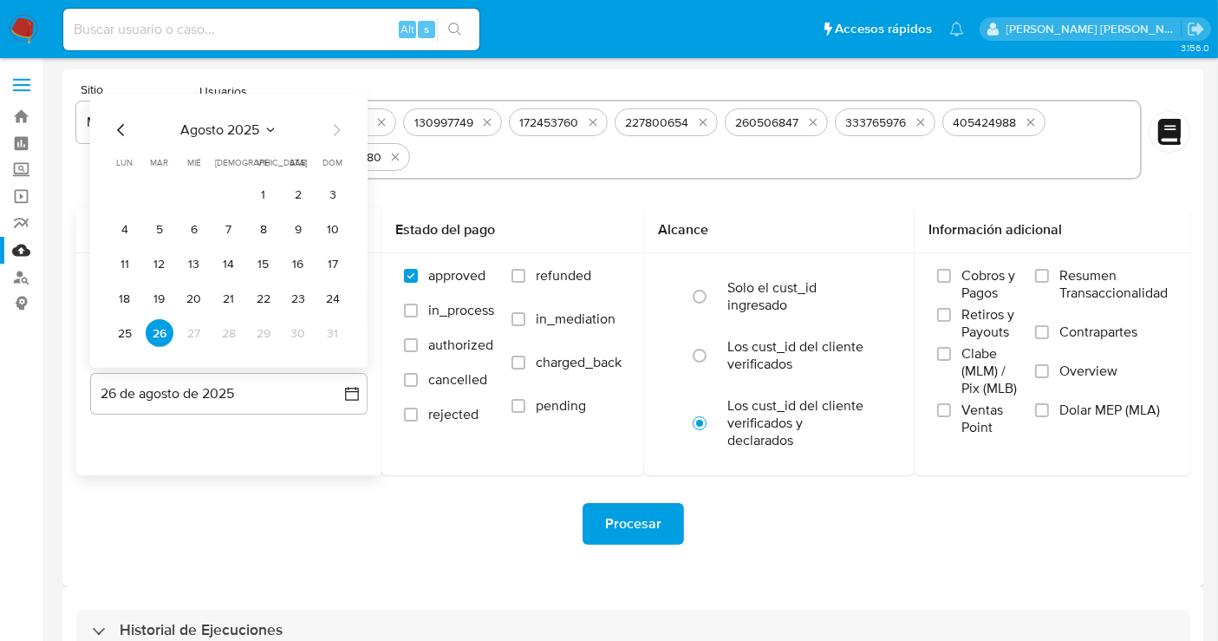
click at [121, 135] on icon "Mes anterior" at bounding box center [121, 130] width 21 height 21
click at [225, 335] on button "31" at bounding box center [229, 333] width 28 height 28
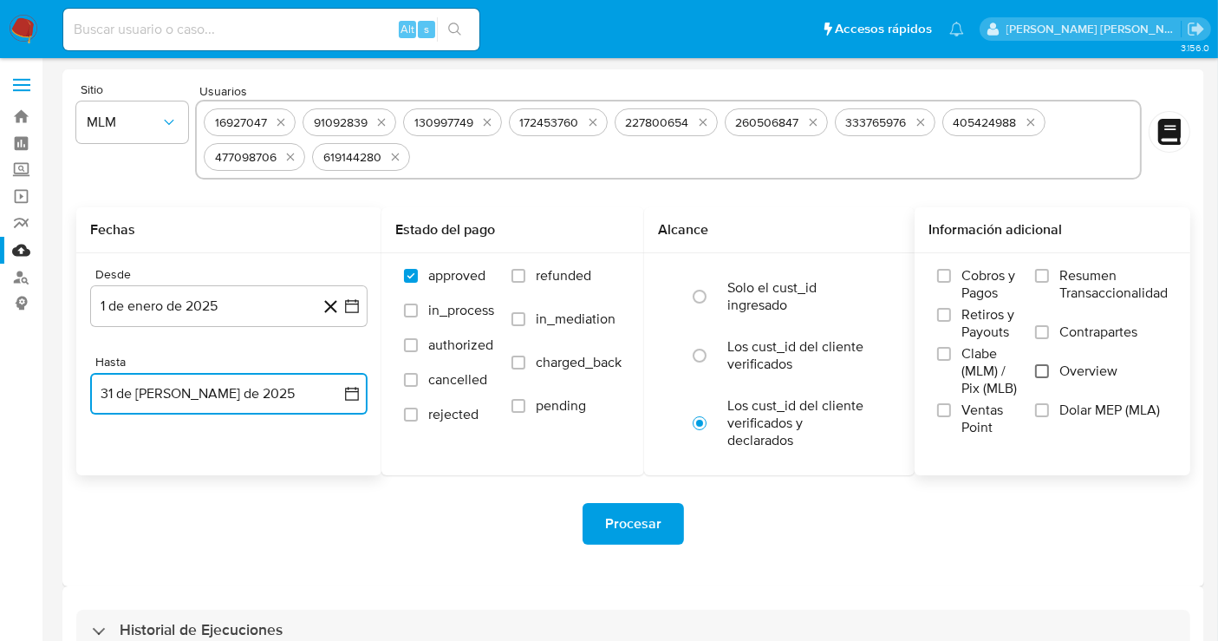
click at [1044, 368] on input "Overview" at bounding box center [1042, 371] width 14 height 14
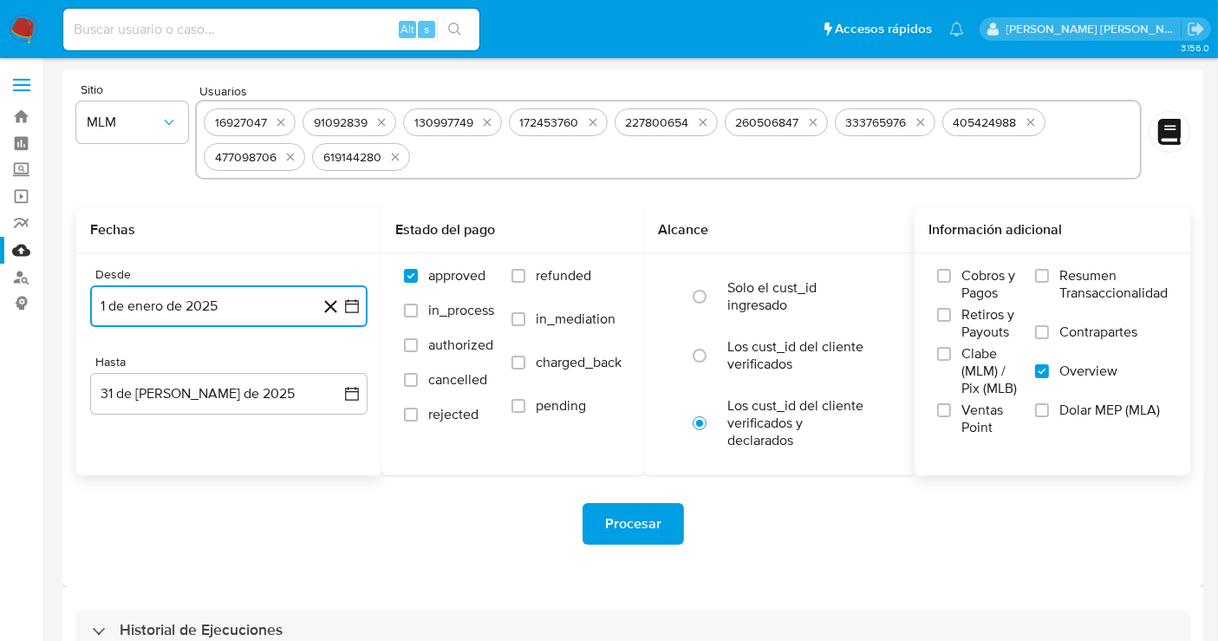
click at [222, 319] on button "1 de enero de 2025" at bounding box center [228, 306] width 277 height 42
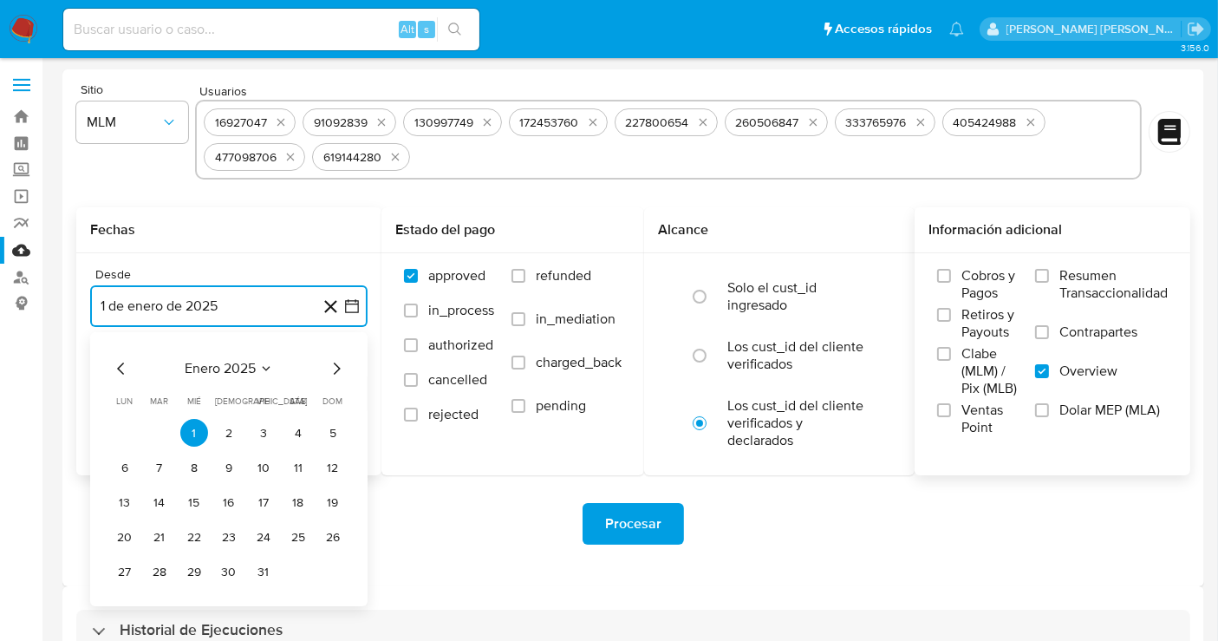
click at [331, 368] on icon "Mes siguiente" at bounding box center [336, 368] width 21 height 21
click at [296, 434] on button "1" at bounding box center [298, 433] width 28 height 28
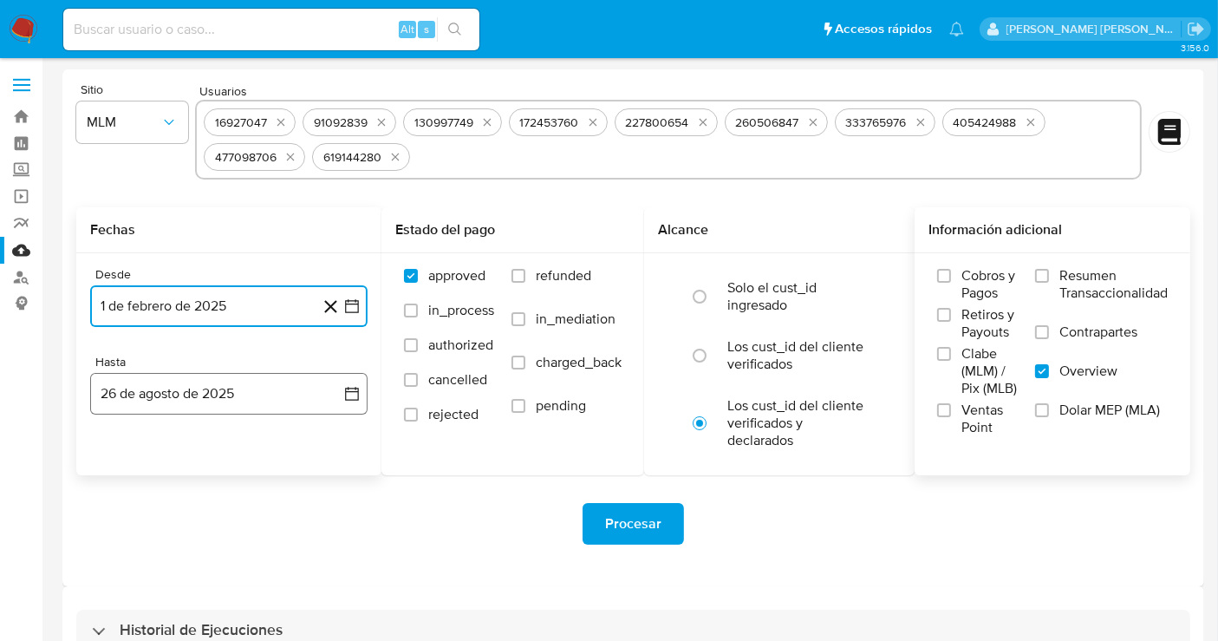
click at [231, 394] on button "26 de agosto de 2025" at bounding box center [228, 394] width 277 height 42
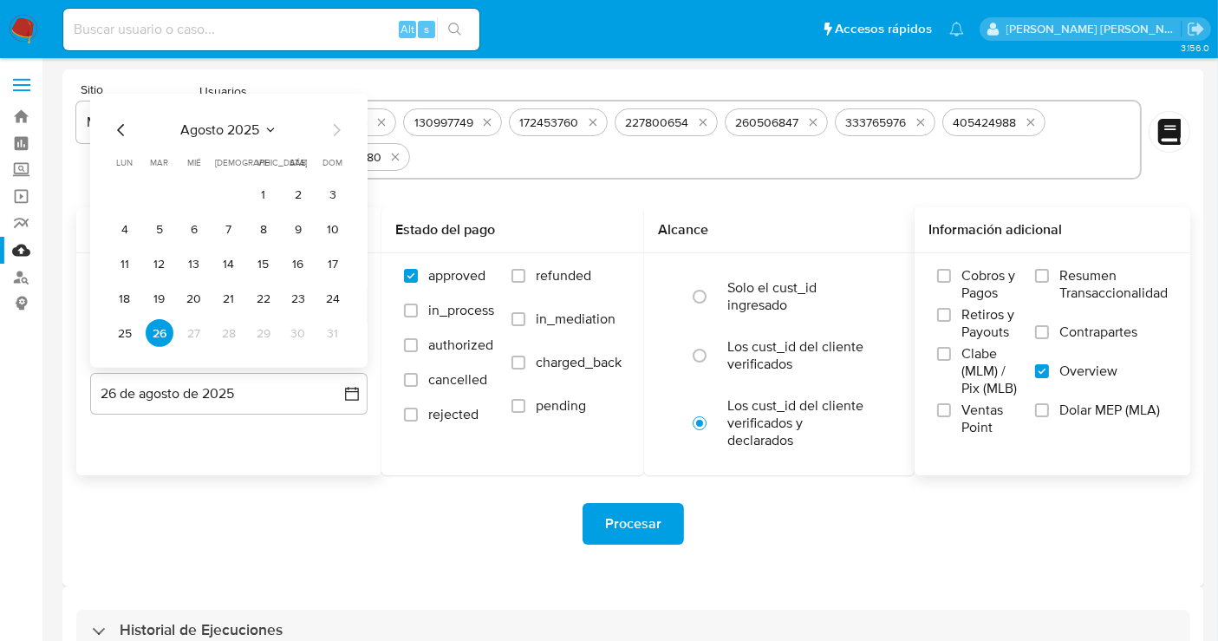
click at [122, 125] on icon "Mes anterior" at bounding box center [121, 130] width 21 height 21
click at [230, 331] on button "31" at bounding box center [229, 333] width 28 height 28
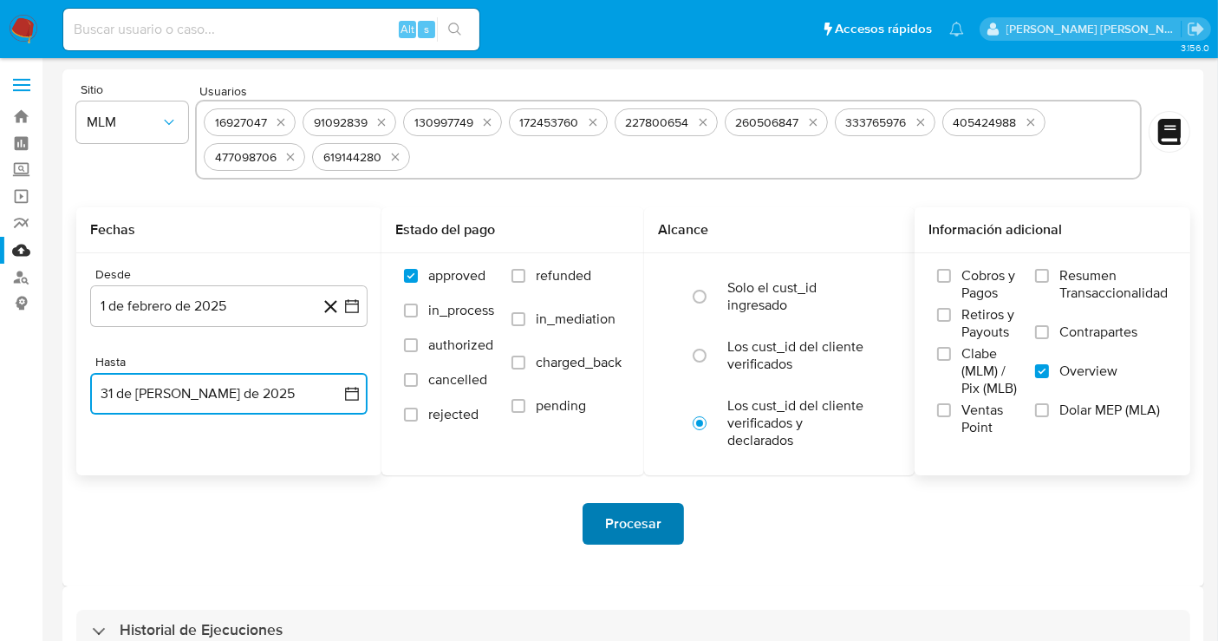
click at [625, 523] on span "Procesar" at bounding box center [633, 524] width 56 height 38
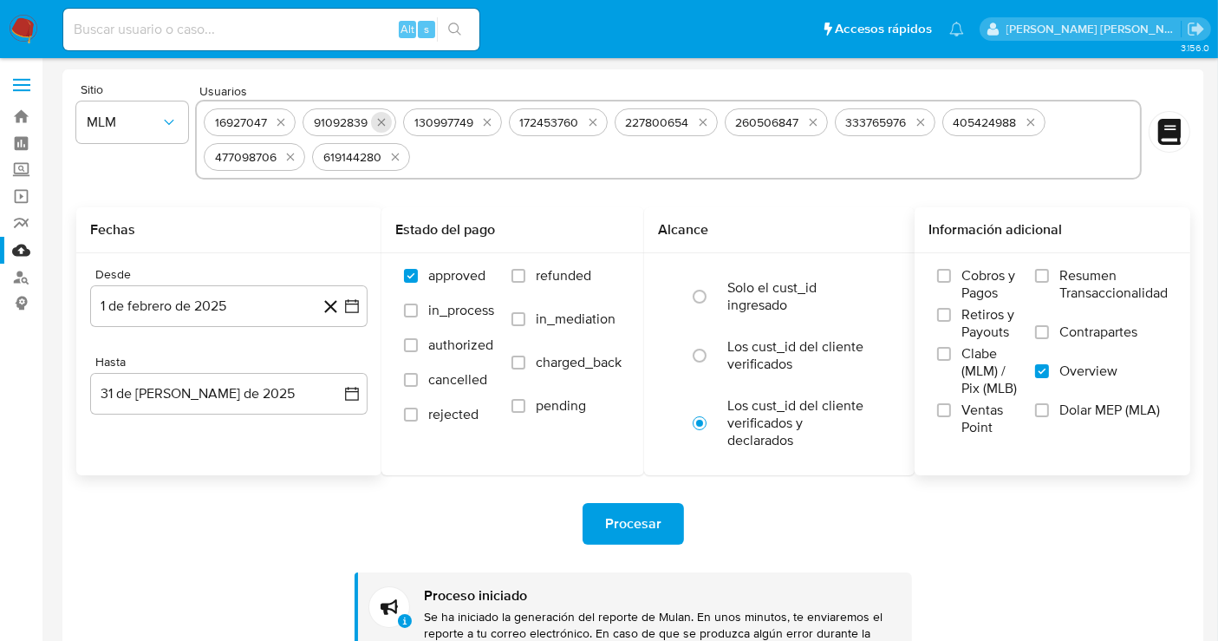
click at [387, 124] on icon "quitar 91092839" at bounding box center [381, 122] width 14 height 14
click at [387, 124] on icon "quitar 130997749" at bounding box center [387, 122] width 14 height 14
click at [387, 124] on icon "quitar 172453760" at bounding box center [387, 122] width 14 height 14
click at [492, 124] on icon "quitar 227800654" at bounding box center [496, 123] width 8 height 8
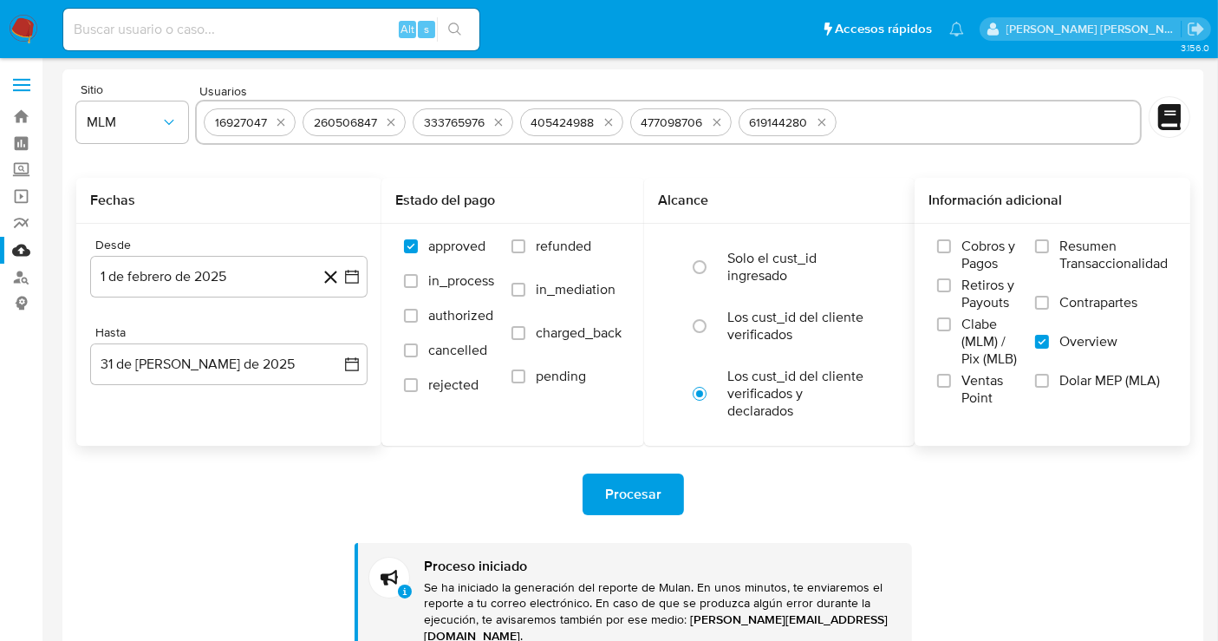
click at [387, 124] on icon "quitar 260506847" at bounding box center [391, 123] width 8 height 8
click at [387, 124] on icon "quitar 333765976" at bounding box center [388, 122] width 14 height 14
click at [494, 124] on icon "quitar 405424988" at bounding box center [498, 123] width 8 height 8
click at [387, 124] on icon "quitar 477098706" at bounding box center [389, 122] width 14 height 14
click at [490, 124] on icon "quitar 619144280" at bounding box center [494, 123] width 8 height 8
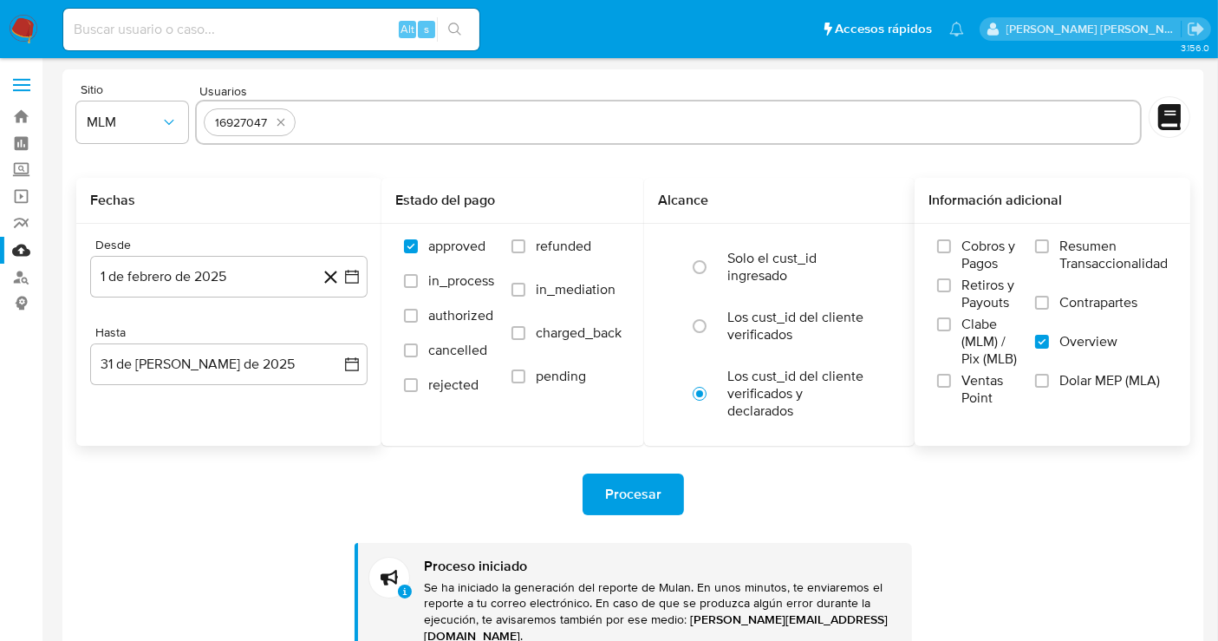
click at [387, 124] on input "text" at bounding box center [718, 122] width 830 height 28
click at [283, 121] on icon "quitar 16927047" at bounding box center [281, 122] width 14 height 14
click at [275, 126] on input "text" at bounding box center [668, 122] width 929 height 28
paste input "632047185"
type input "632047185"
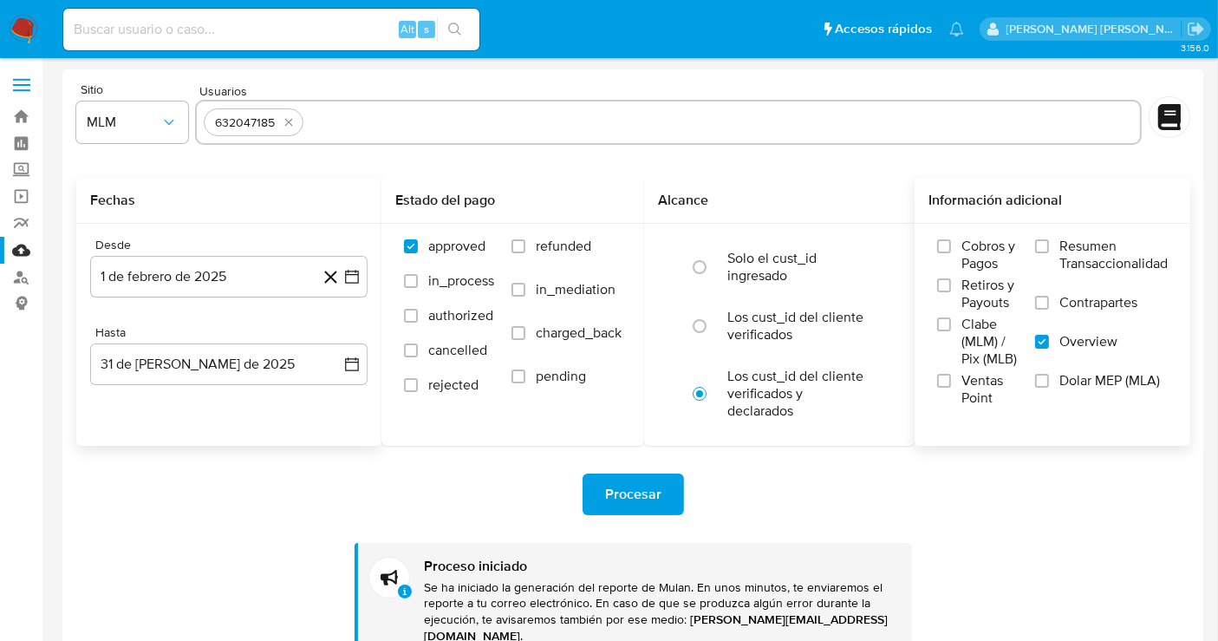
paste input "728562451"
type input "728562451"
paste input "815970351"
type input "815970351"
paste input "1016750992"
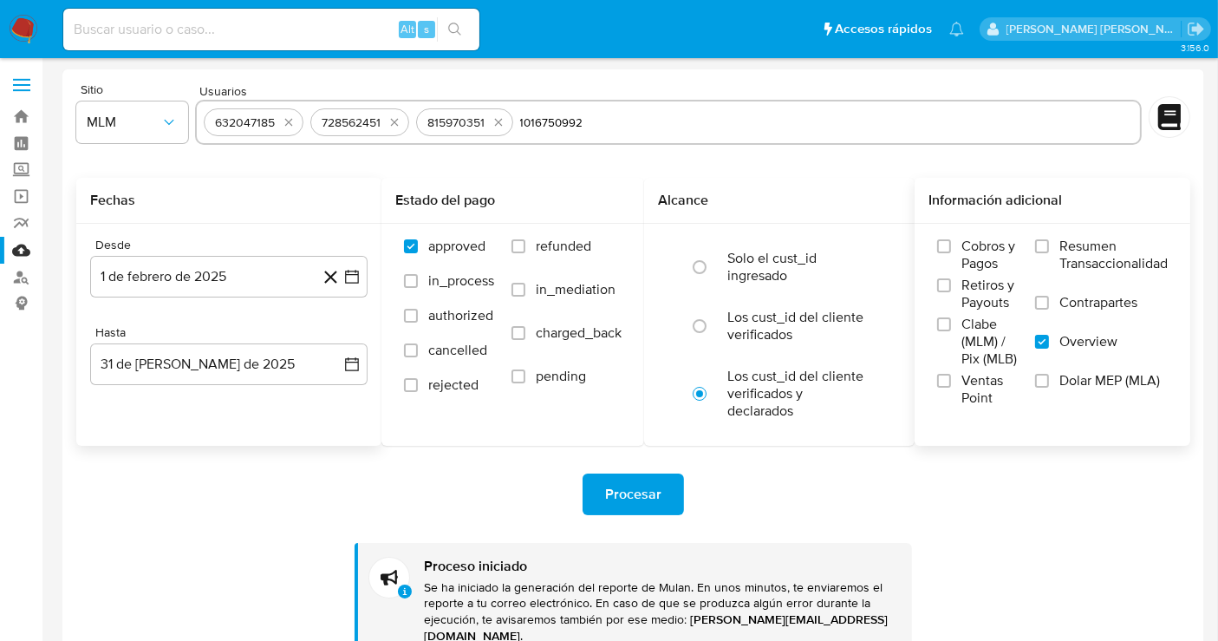
type input "1016750992"
paste input "1183383600"
type input "1183383600"
paste input "1219593750"
type input "1219593750"
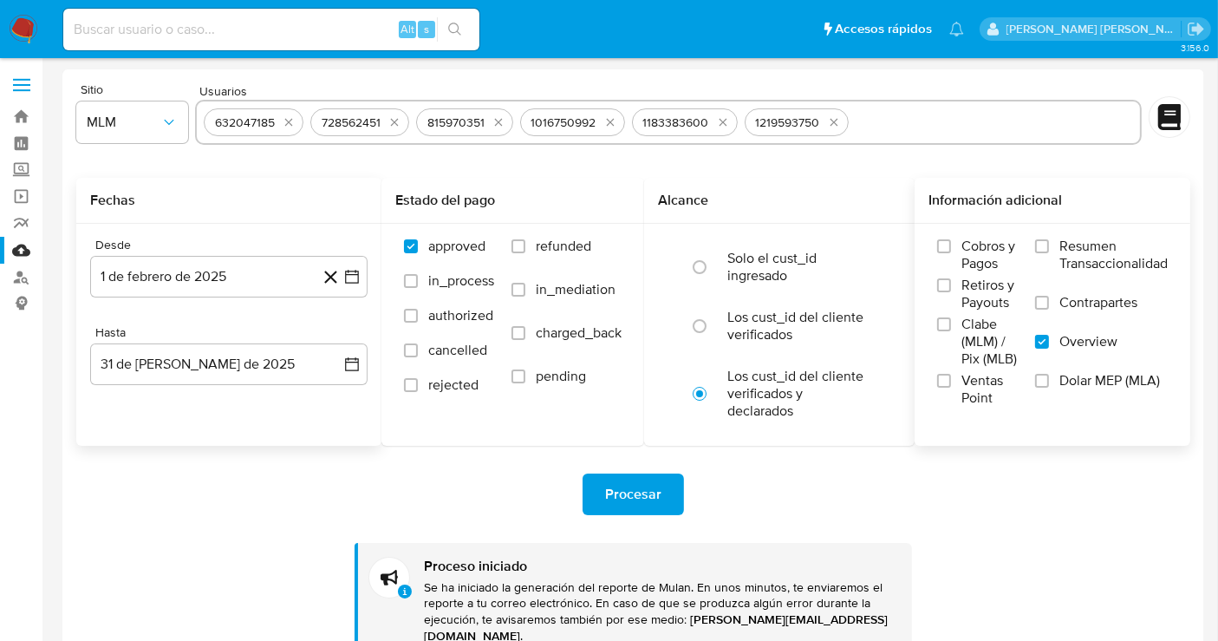
paste input "1219593750"
type input "1219593750"
paste input "1248427662"
type input "1248427662"
paste input "1391957368"
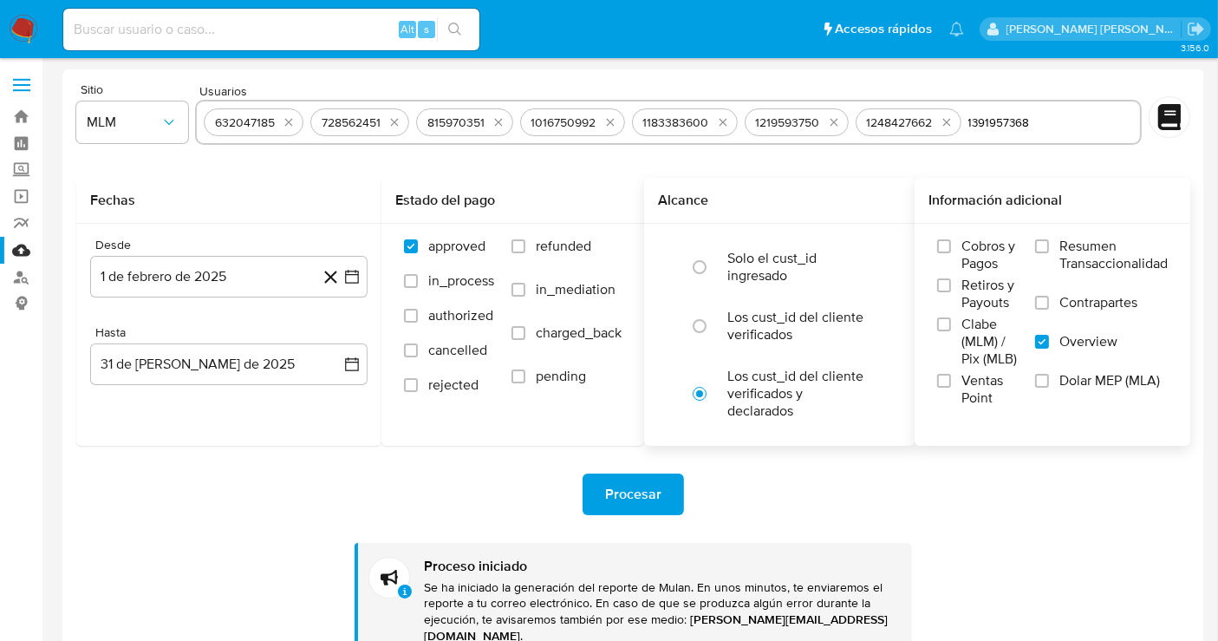
type input "1391957368"
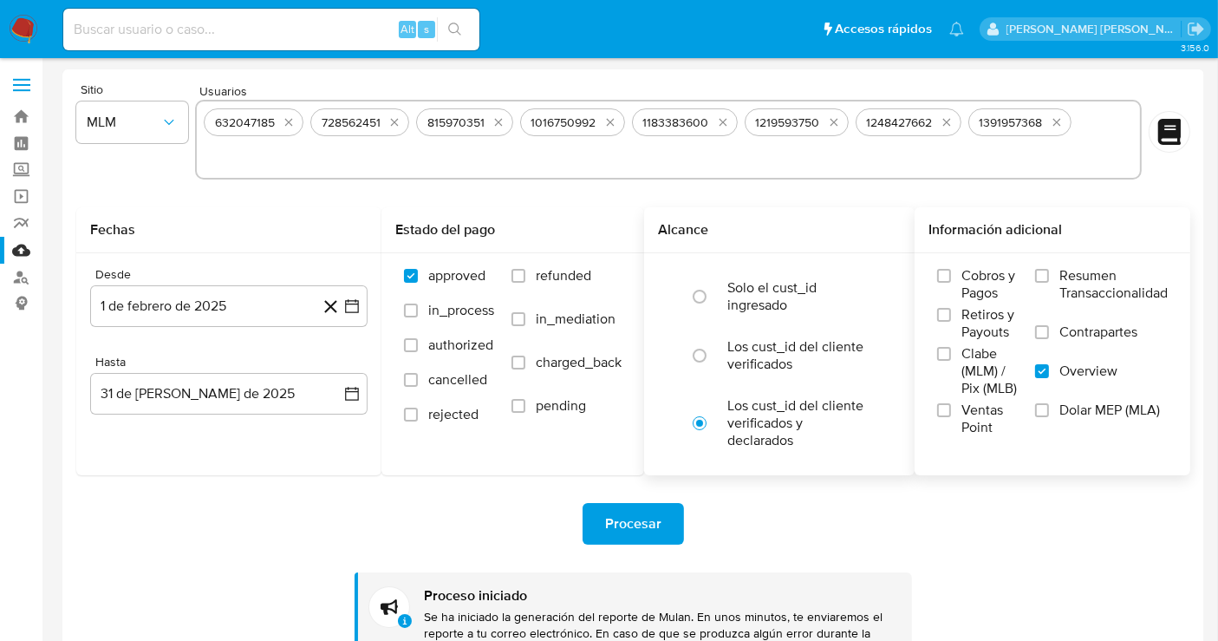
paste input "1570507995"
type input "1570507995"
paste input "1706661266"
type input "1706661266"
click at [648, 516] on span "Procesar" at bounding box center [633, 524] width 56 height 38
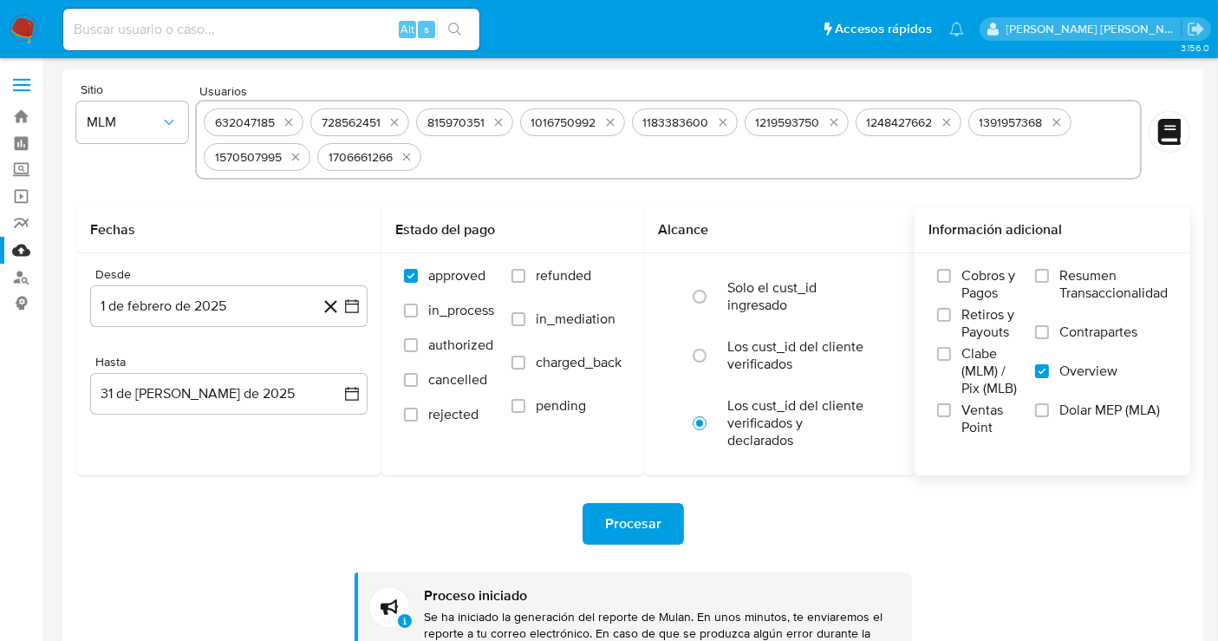
click at [21, 36] on img at bounding box center [23, 29] width 29 height 29
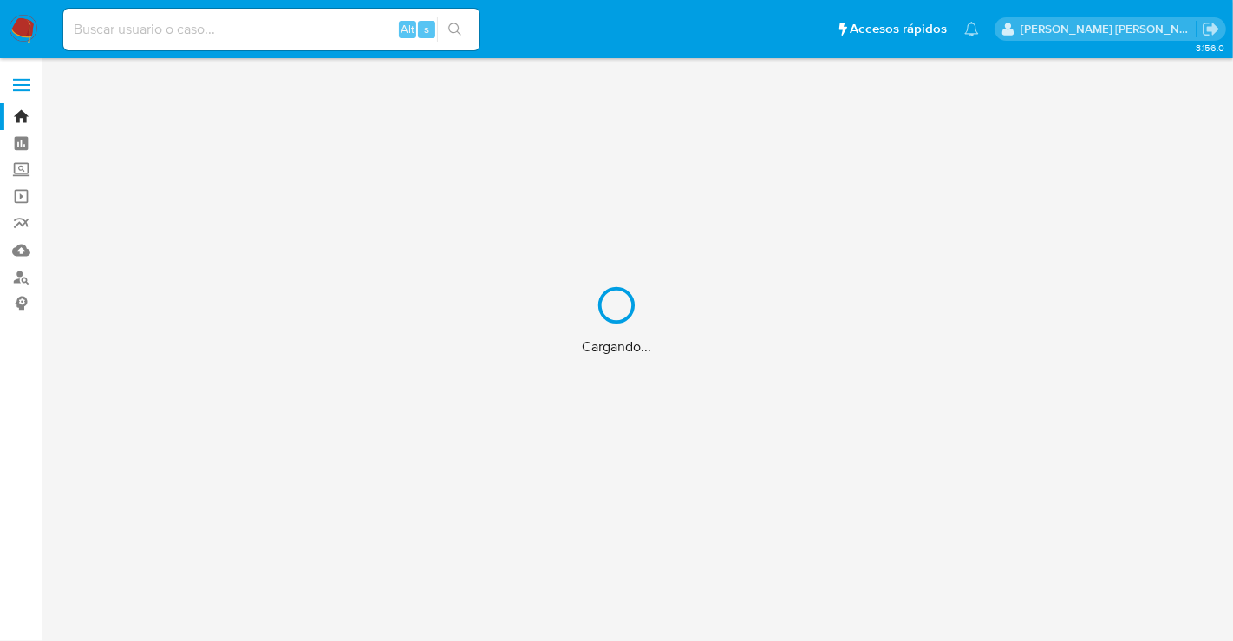
click at [140, 31] on div "Cargando..." at bounding box center [616, 320] width 1233 height 641
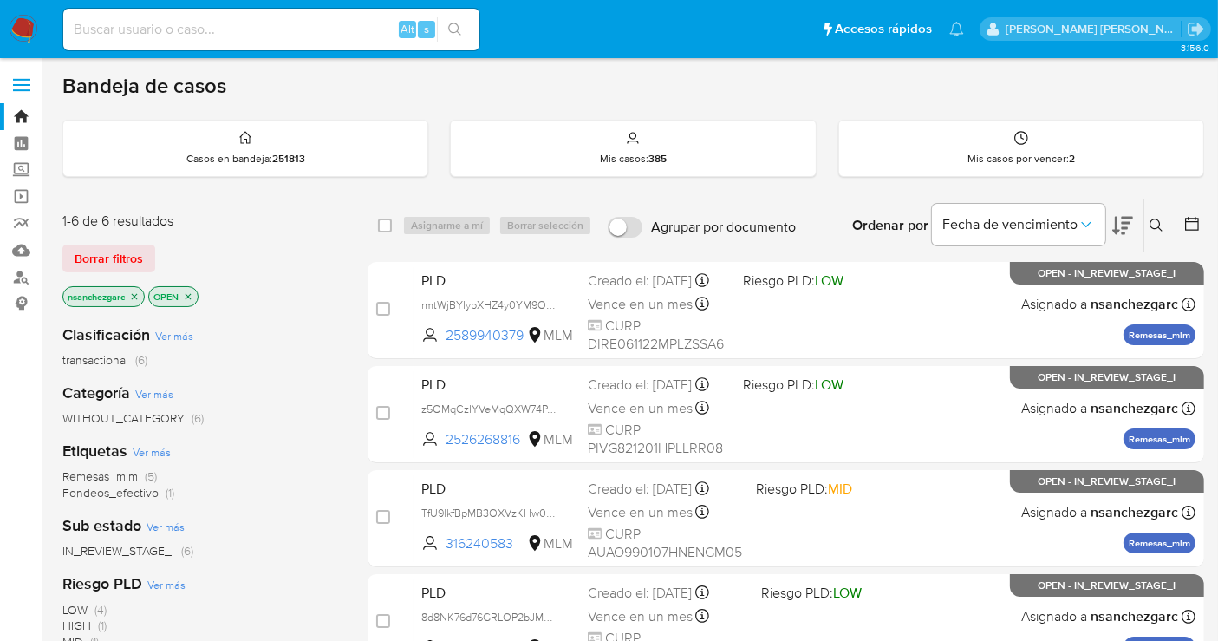
click at [163, 24] on input at bounding box center [271, 29] width 416 height 23
paste input "2504373154"
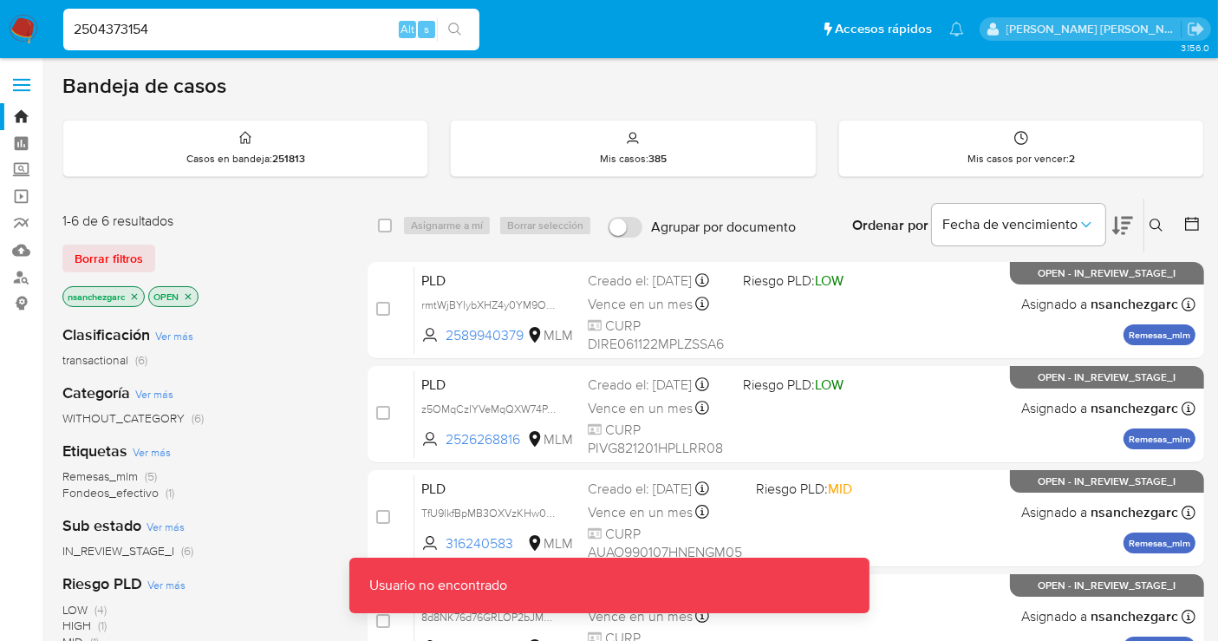
click at [163, 24] on input "2504373154" at bounding box center [271, 29] width 416 height 23
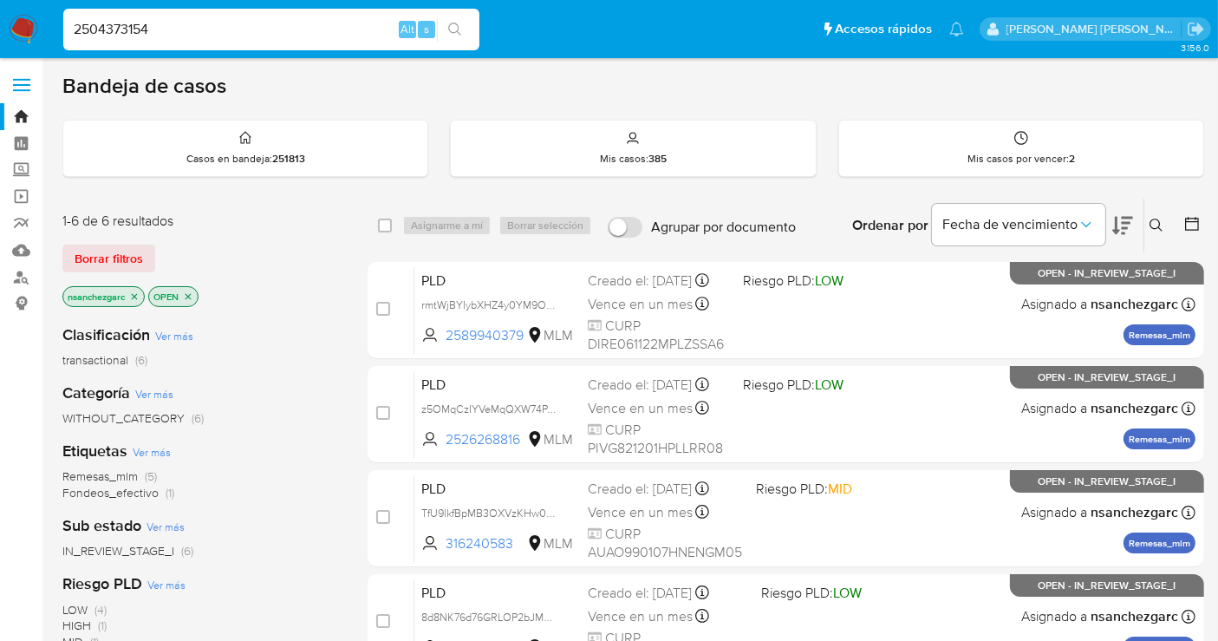
type input "2504373154"
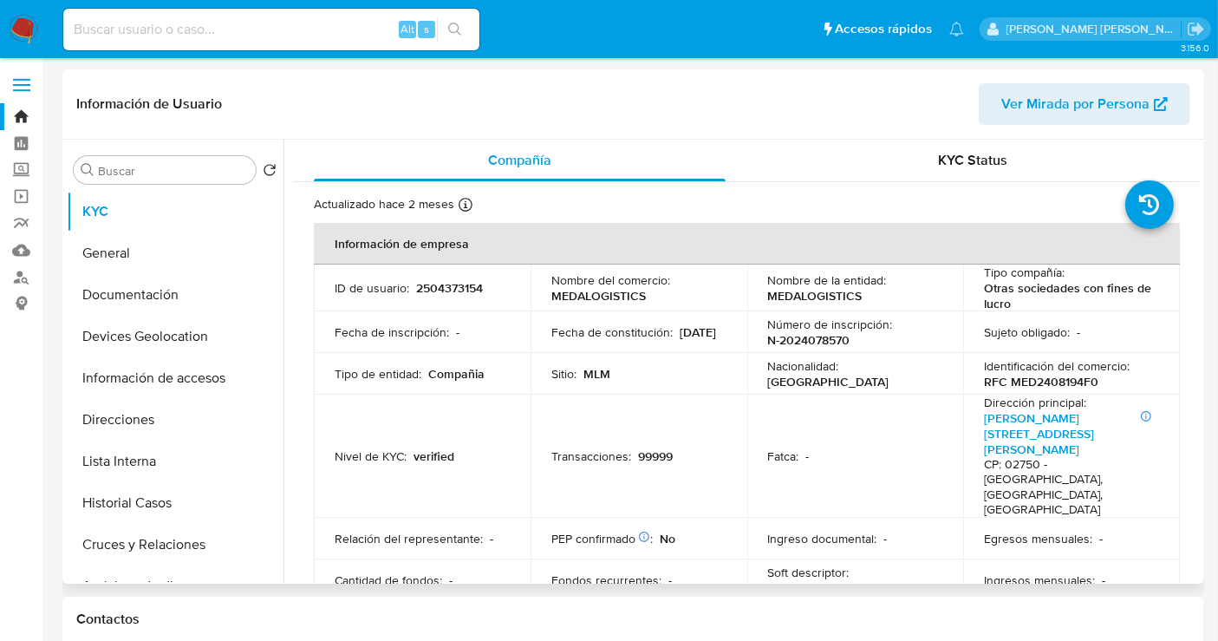
select select "10"
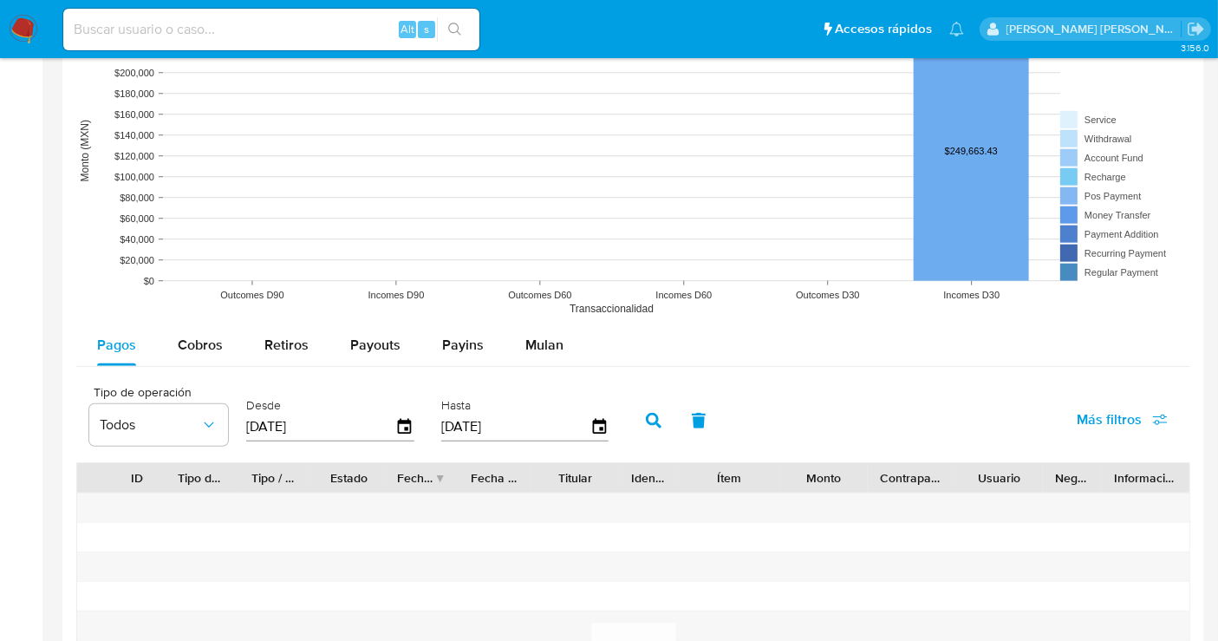
scroll to position [1348, 0]
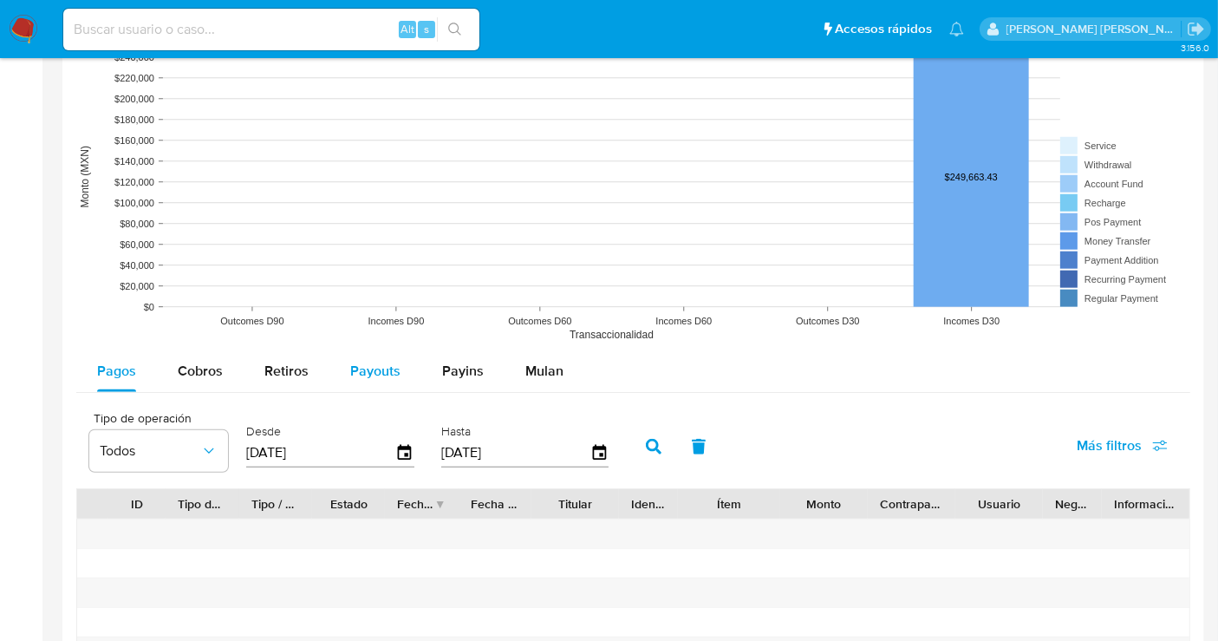
click at [371, 361] on span "Payouts" at bounding box center [375, 371] width 50 height 20
select select "10"
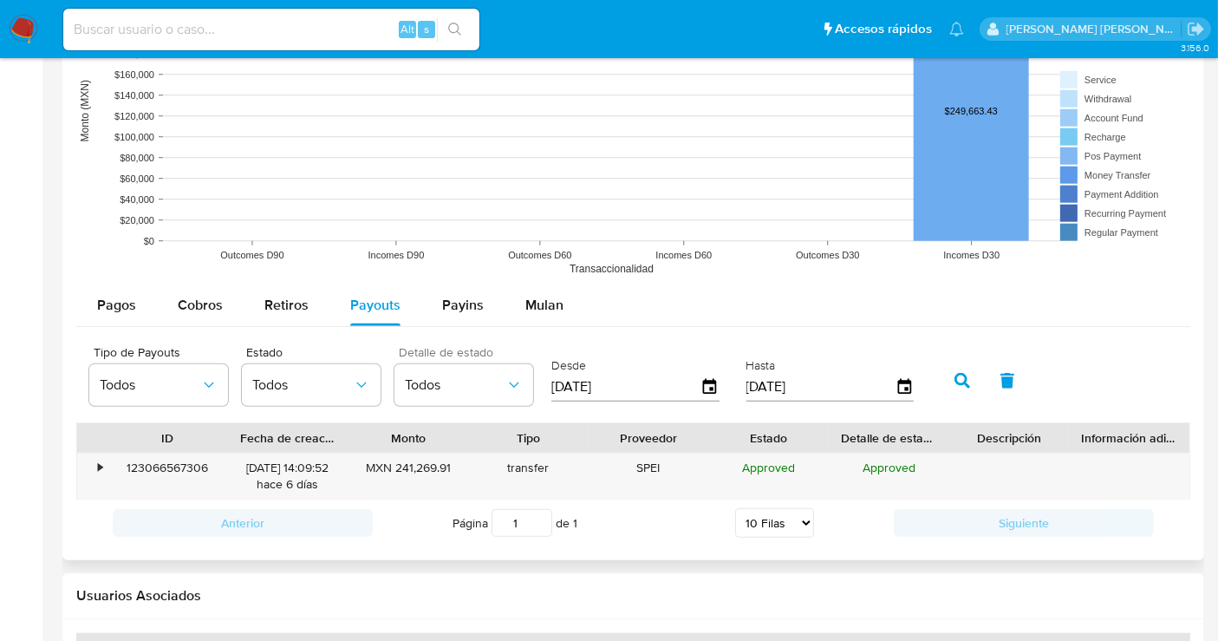
scroll to position [1444, 0]
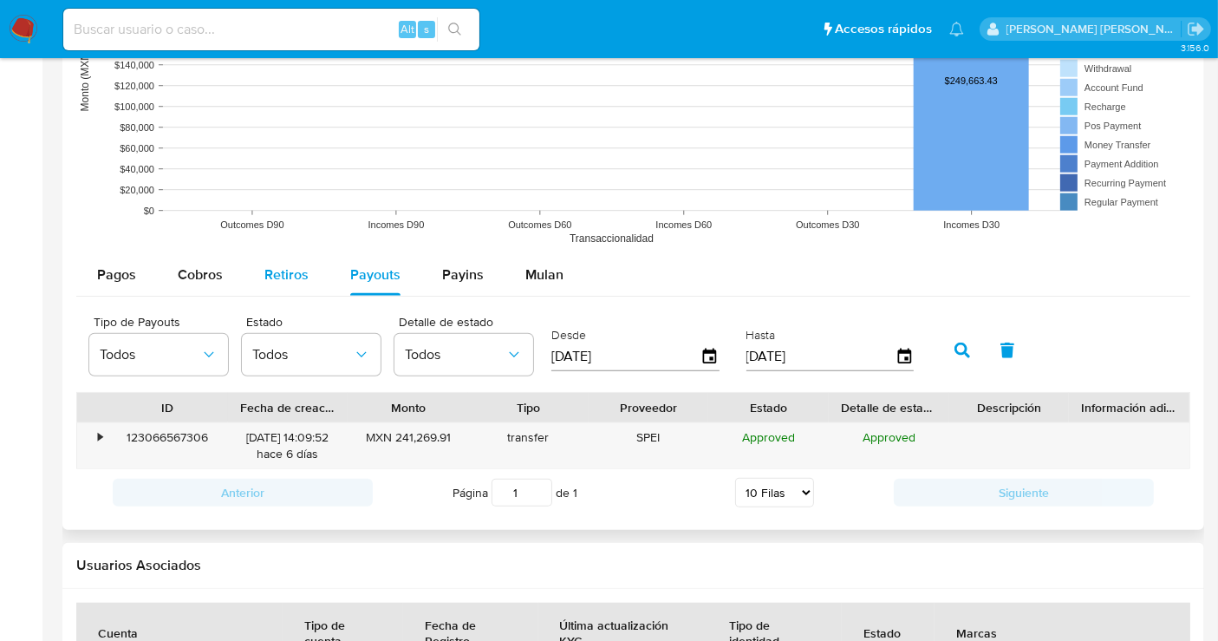
click at [272, 270] on span "Retiros" at bounding box center [286, 274] width 44 height 20
select select "10"
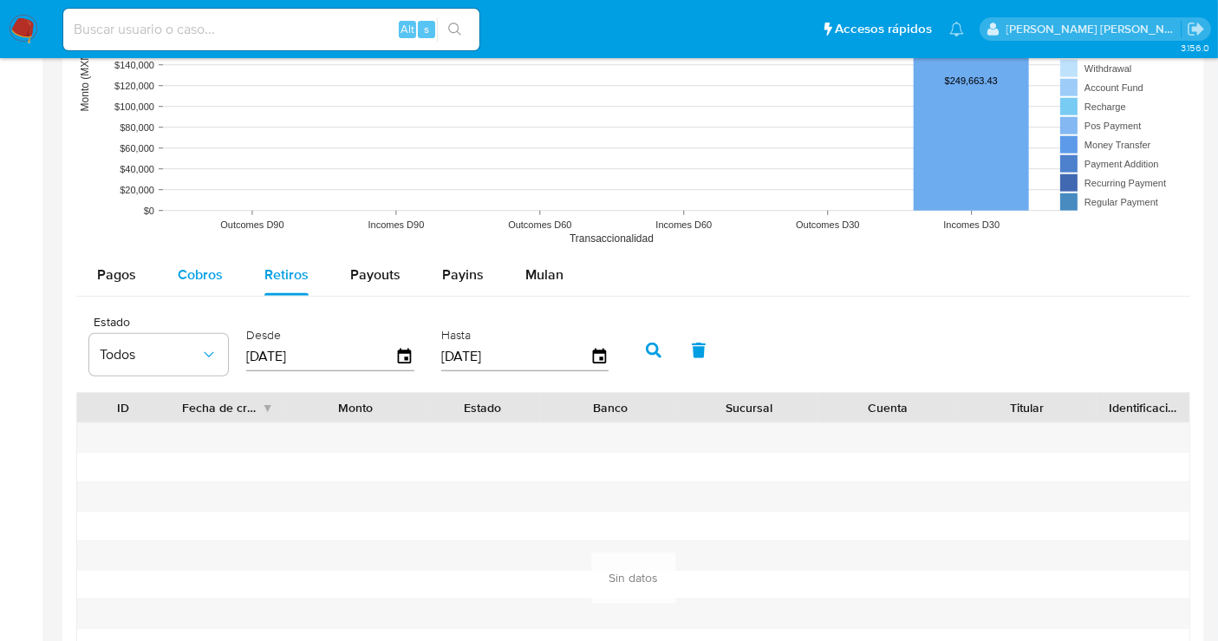
click at [222, 275] on button "Cobros" at bounding box center [200, 275] width 87 height 42
select select "10"
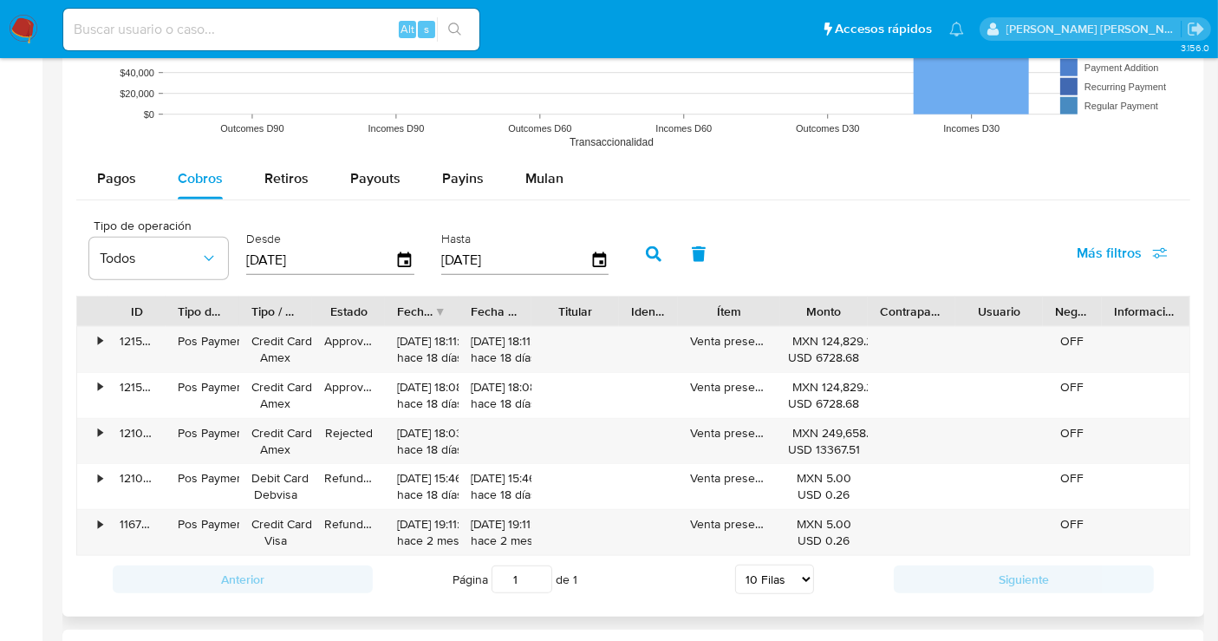
scroll to position [1637, 0]
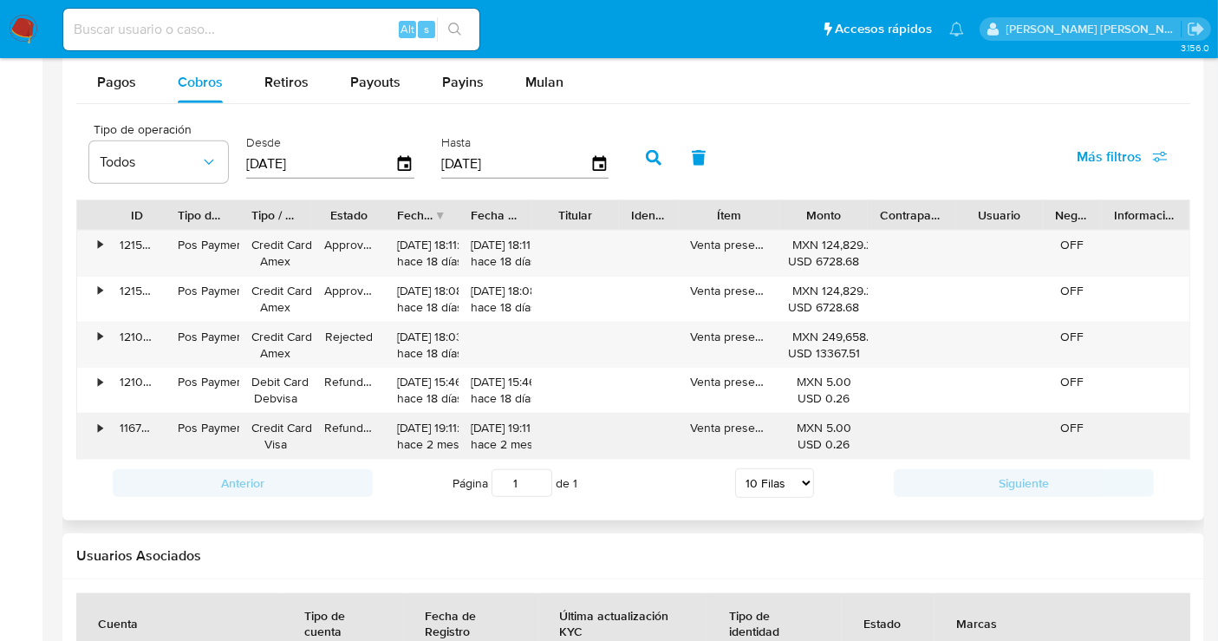
type button "1"
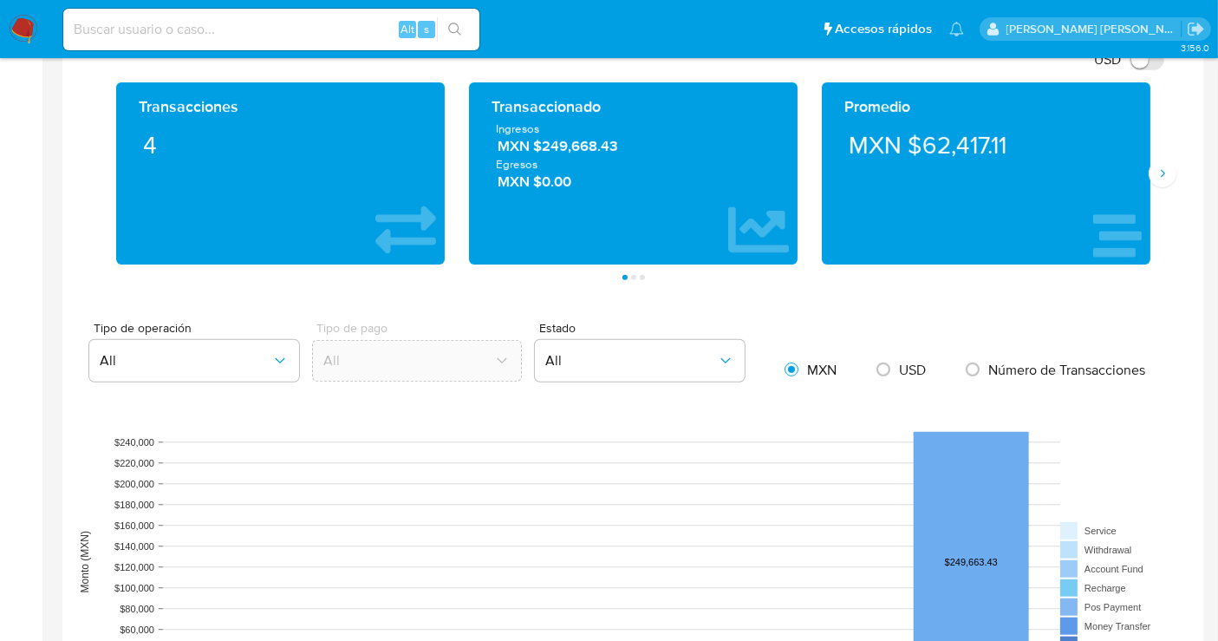
scroll to position [674, 0]
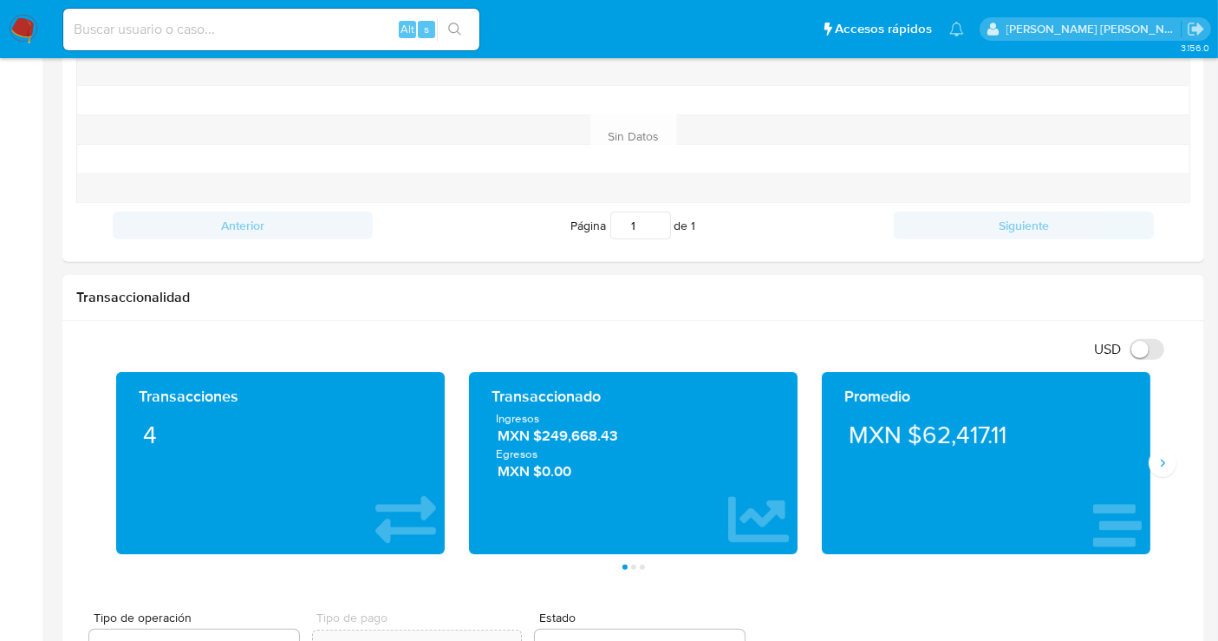
click at [108, 28] on input at bounding box center [271, 29] width 416 height 23
paste input "2476070509"
type input "2476070509"
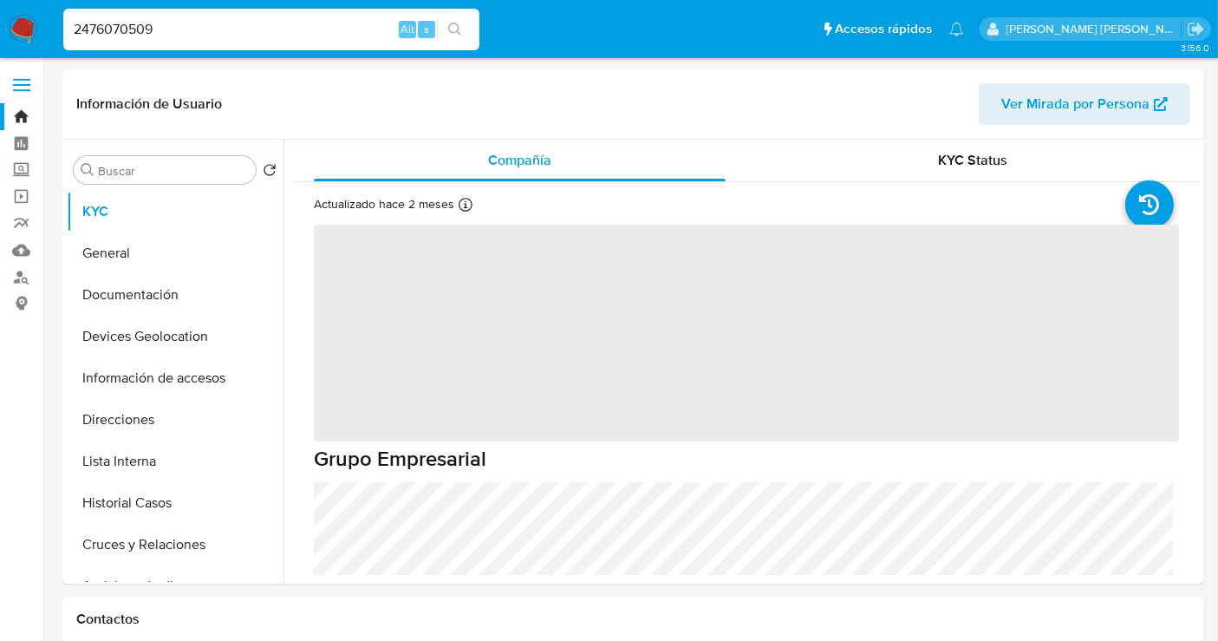
select select "10"
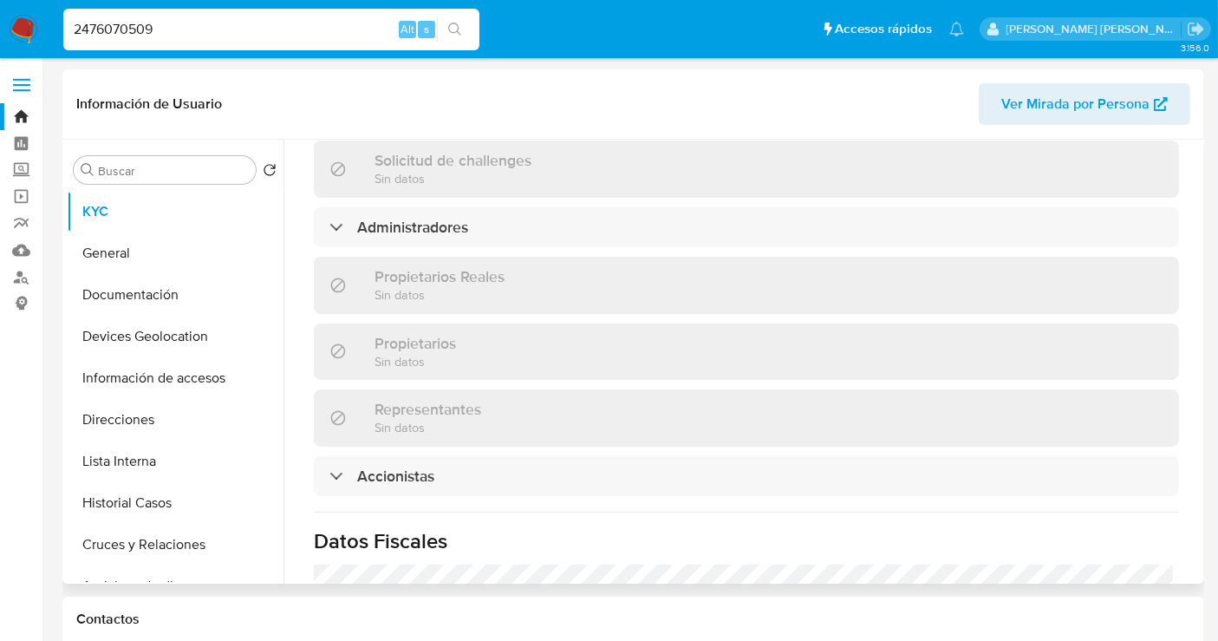
scroll to position [963, 0]
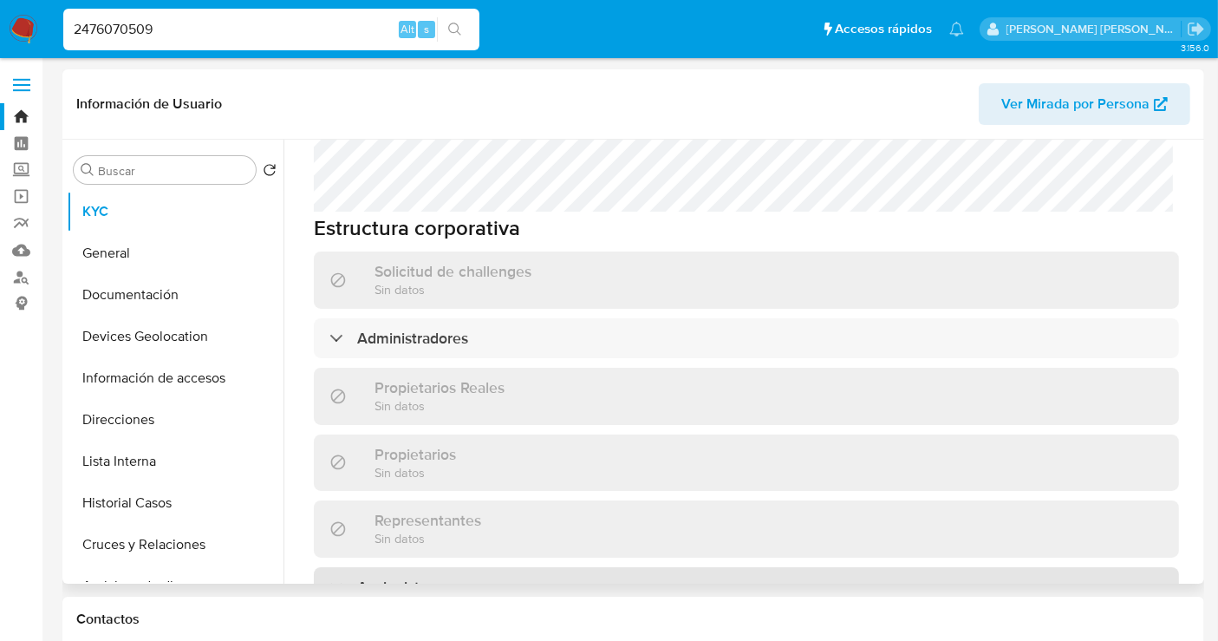
click at [406, 577] on h3 "Accionistas" at bounding box center [395, 586] width 77 height 19
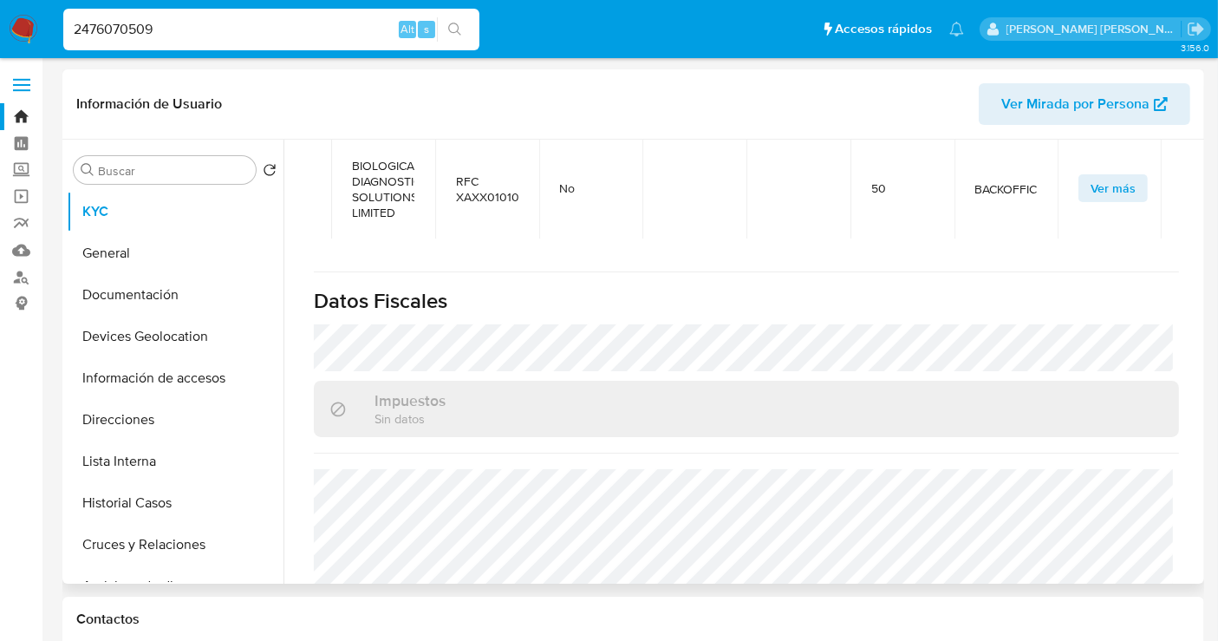
scroll to position [1373, 0]
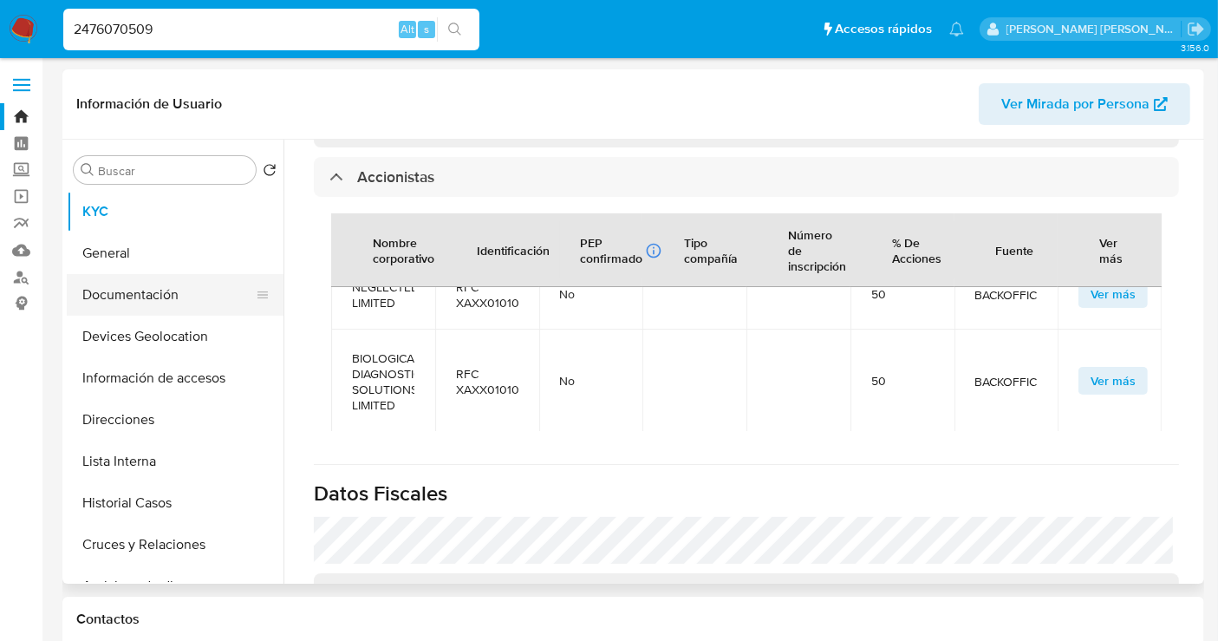
click at [150, 291] on button "Documentación" at bounding box center [168, 295] width 203 height 42
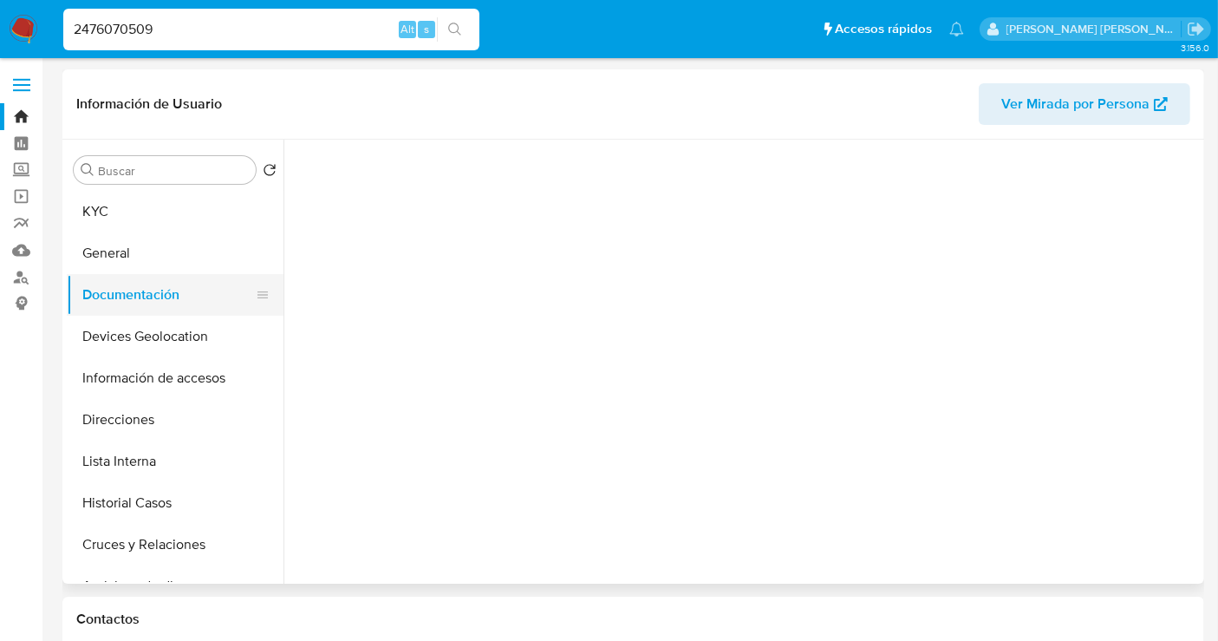
scroll to position [0, 0]
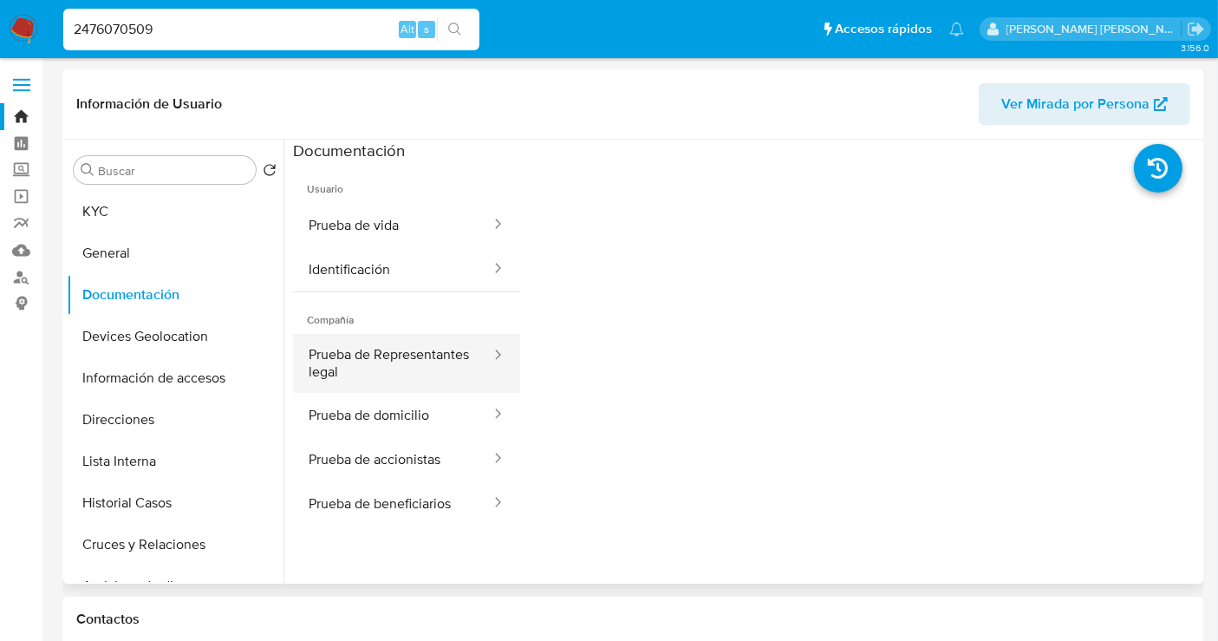
click at [389, 373] on button "Prueba de Representantes legal" at bounding box center [392, 363] width 199 height 59
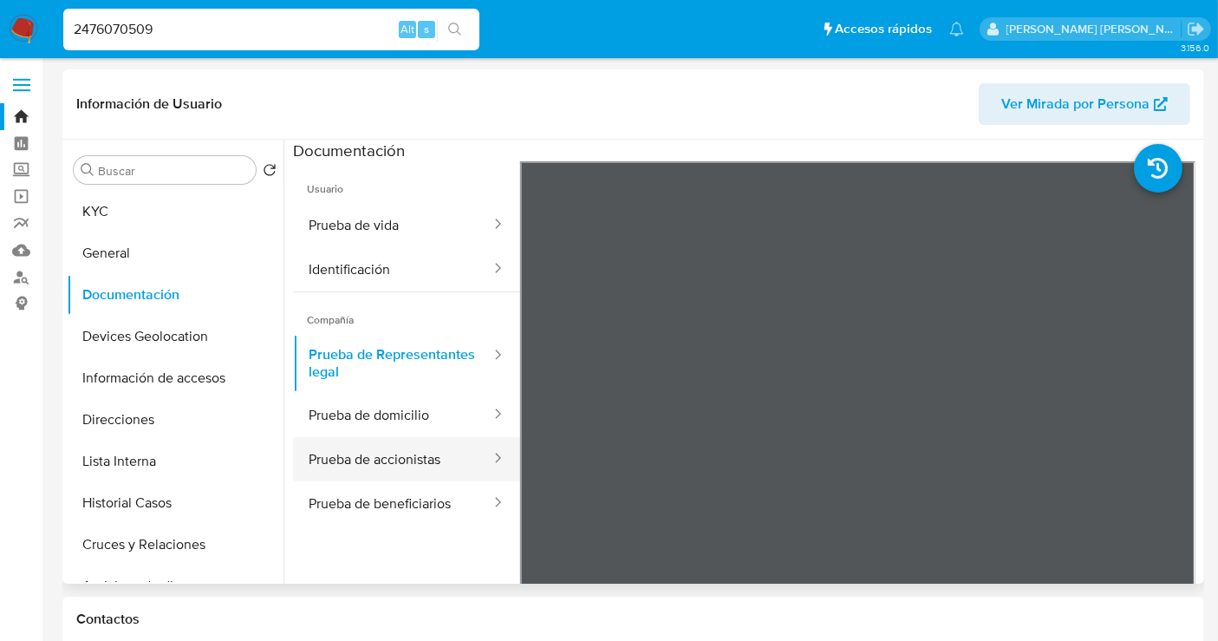
click at [399, 450] on button "Prueba de accionistas" at bounding box center [392, 459] width 199 height 44
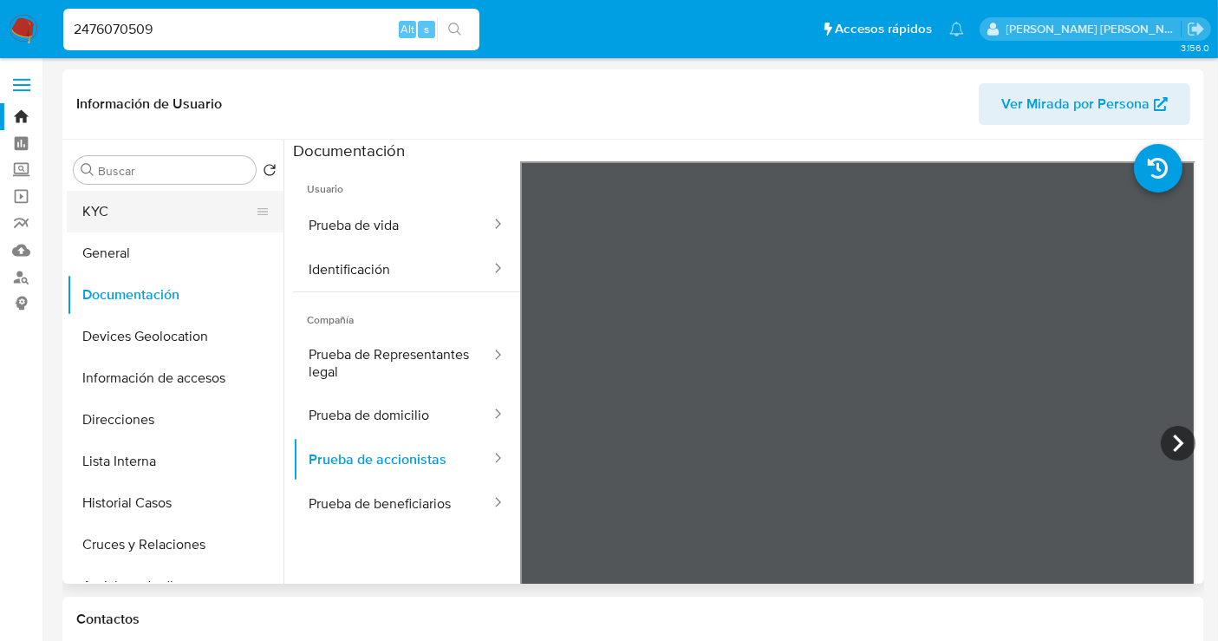
click at [121, 221] on button "KYC" at bounding box center [168, 212] width 203 height 42
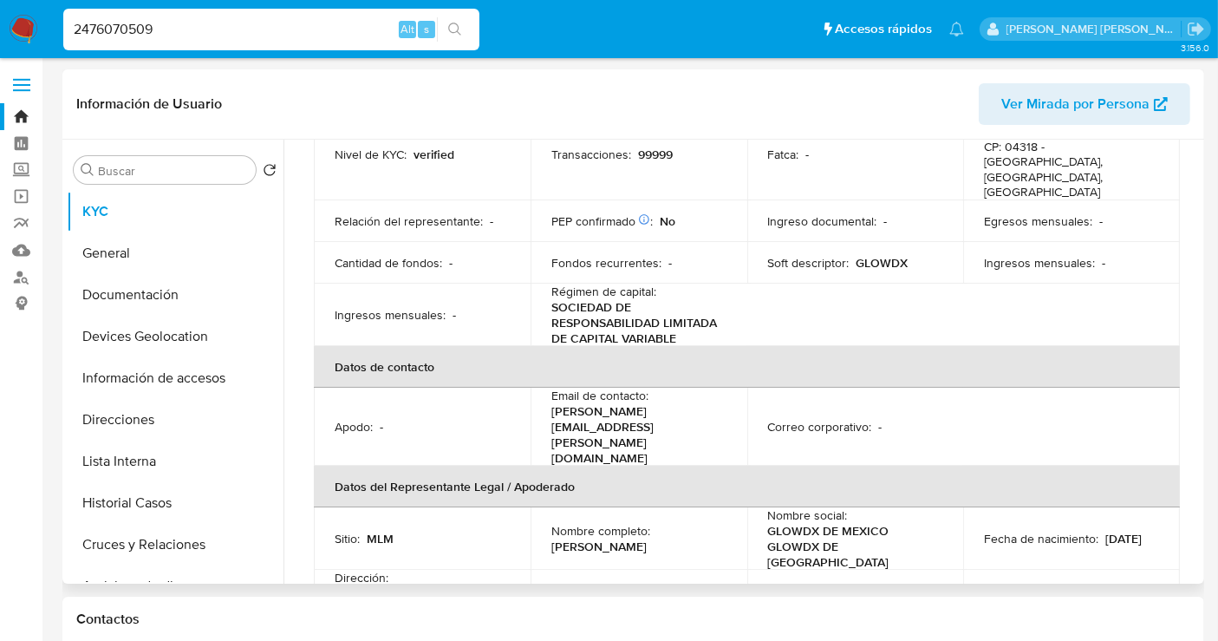
scroll to position [289, 0]
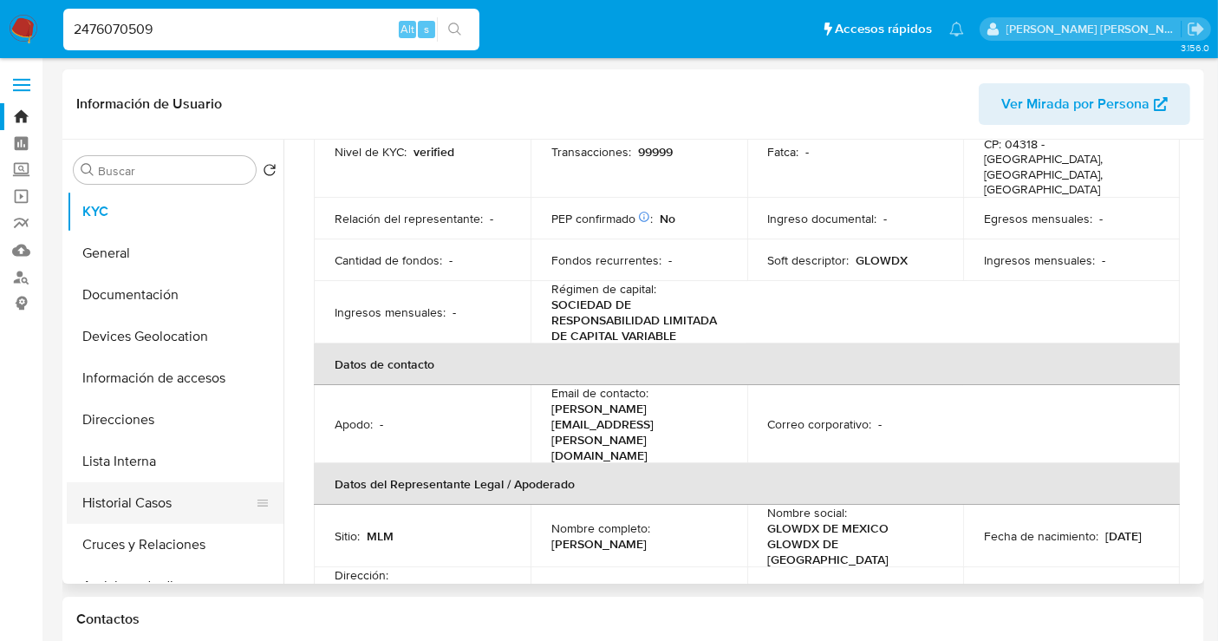
click at [136, 498] on button "Historial Casos" at bounding box center [168, 503] width 203 height 42
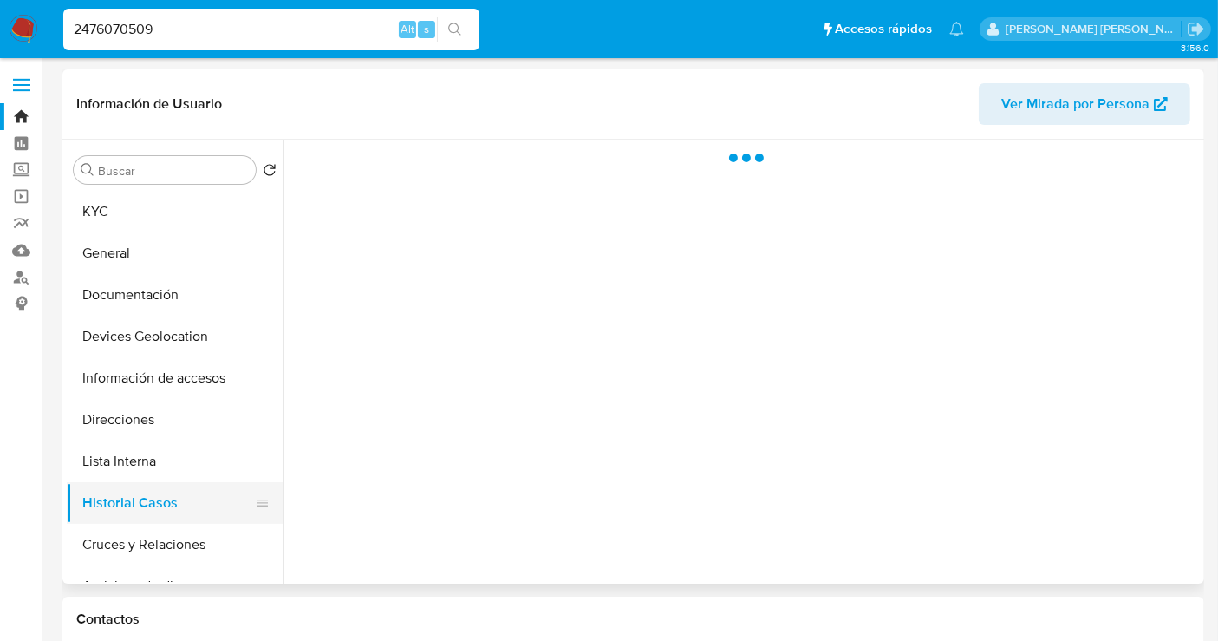
scroll to position [0, 0]
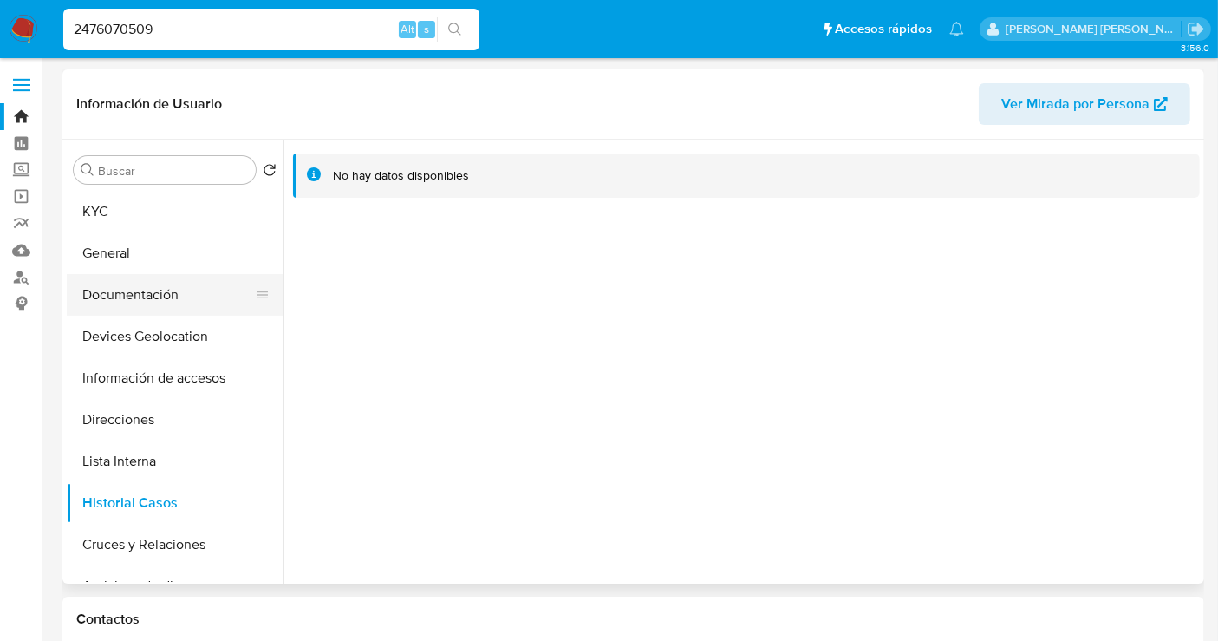
click at [129, 300] on button "Documentación" at bounding box center [168, 295] width 203 height 42
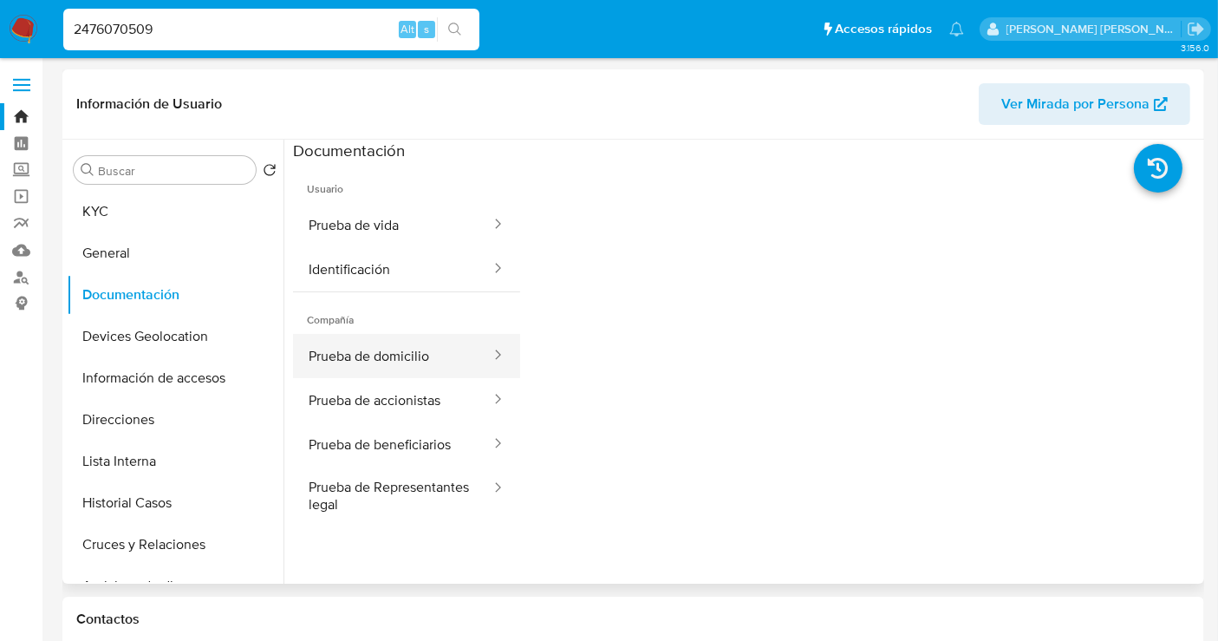
click at [396, 361] on button "Prueba de domicilio" at bounding box center [392, 356] width 199 height 44
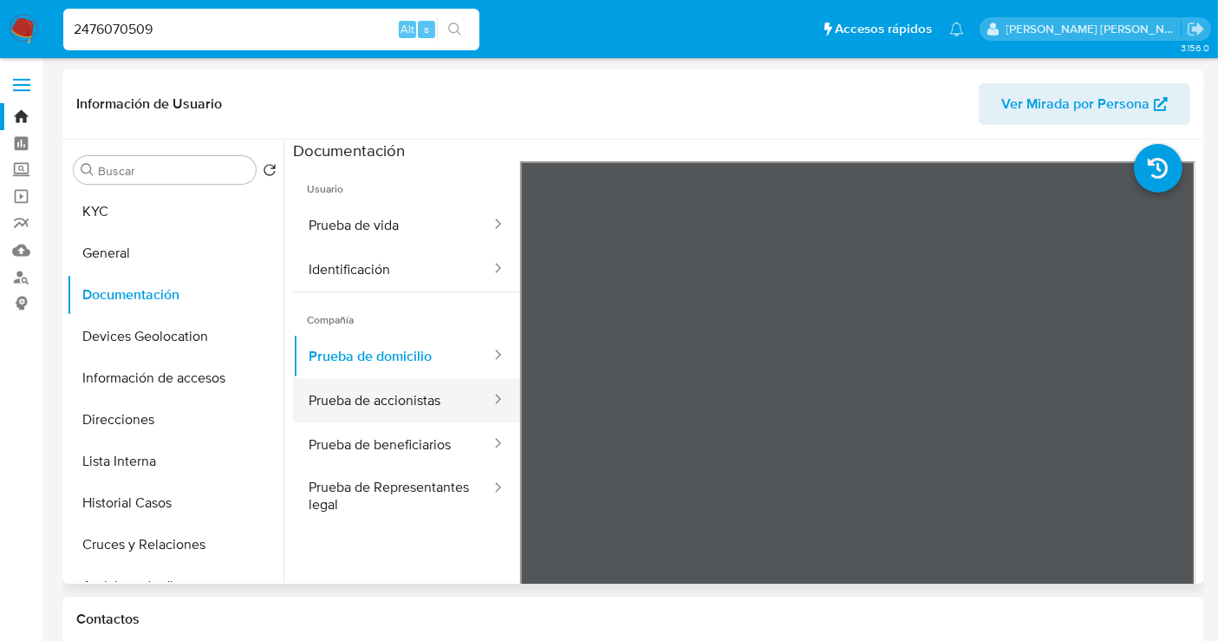
click at [371, 396] on button "Prueba de accionistas" at bounding box center [392, 400] width 199 height 44
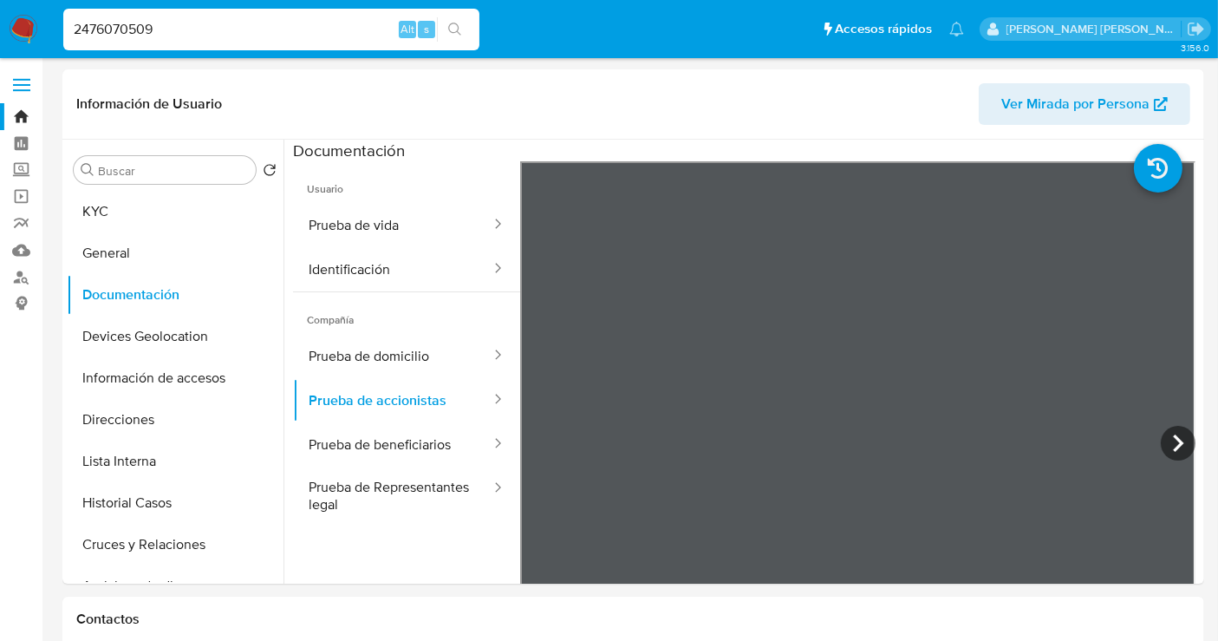
click at [122, 35] on input "2476070509" at bounding box center [271, 29] width 416 height 23
paste input "162650168"
type input "2162650168"
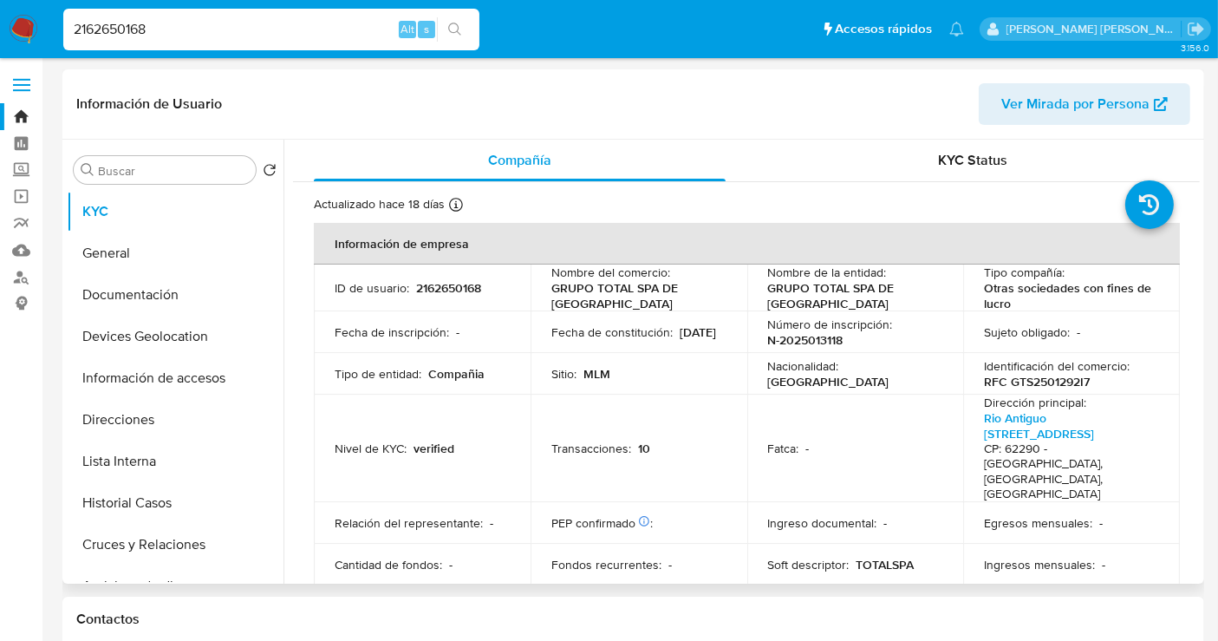
select select "10"
click at [131, 299] on button "Documentación" at bounding box center [168, 295] width 203 height 42
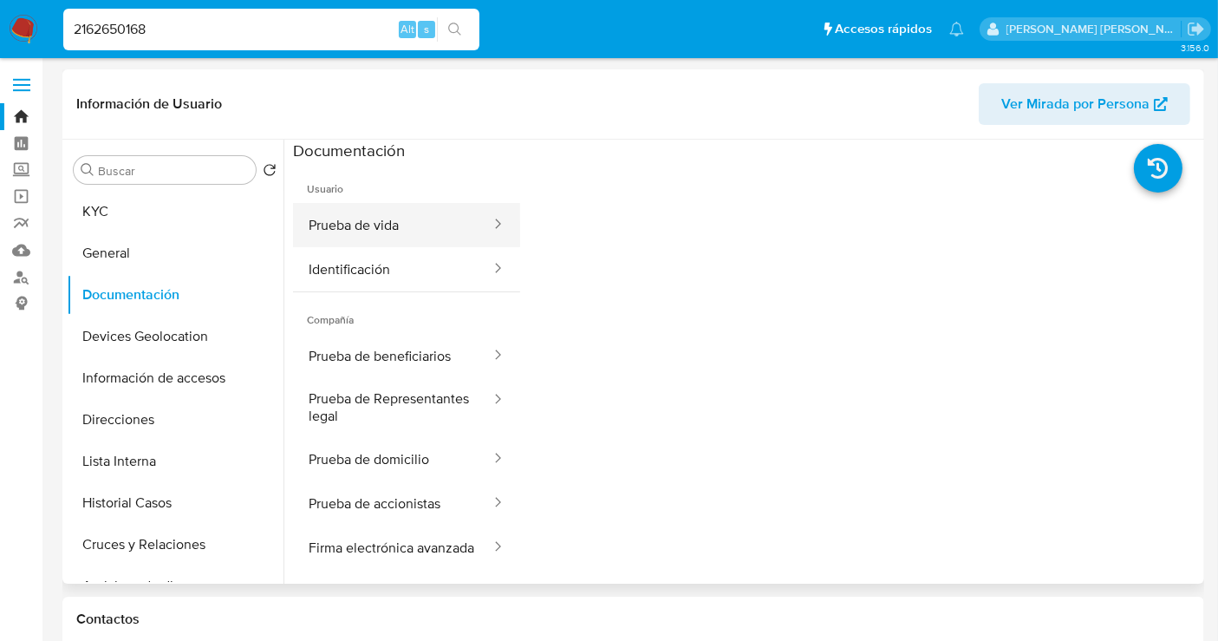
click at [403, 230] on button "Prueba de vida" at bounding box center [392, 225] width 199 height 44
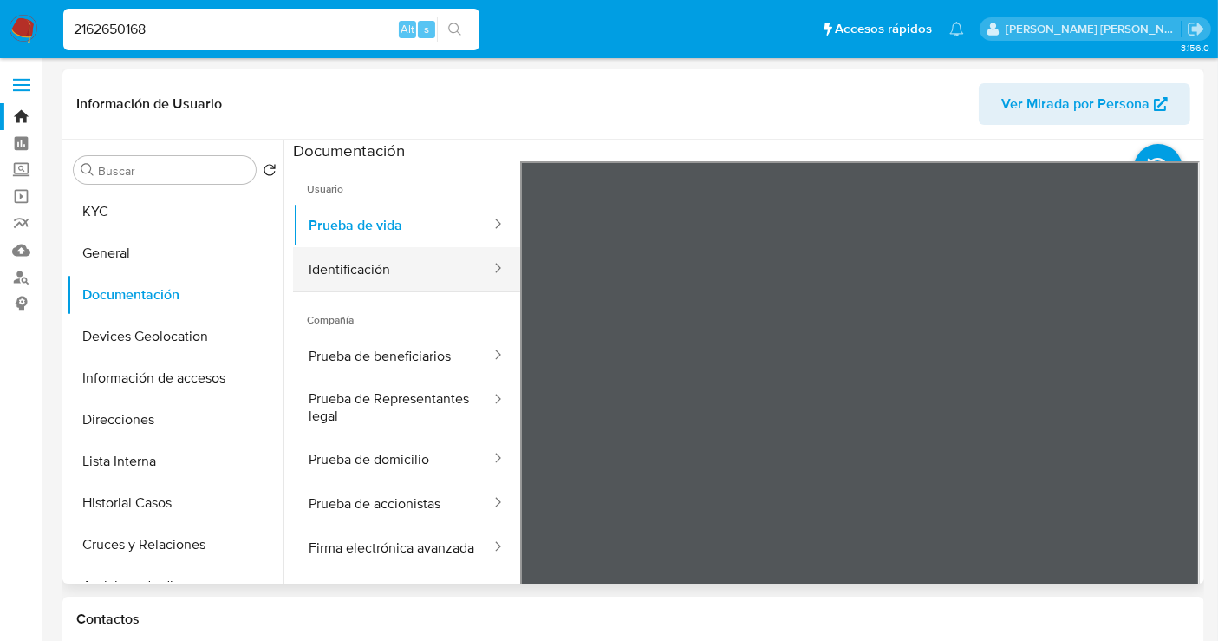
click at [357, 274] on button "Identificación" at bounding box center [392, 269] width 199 height 44
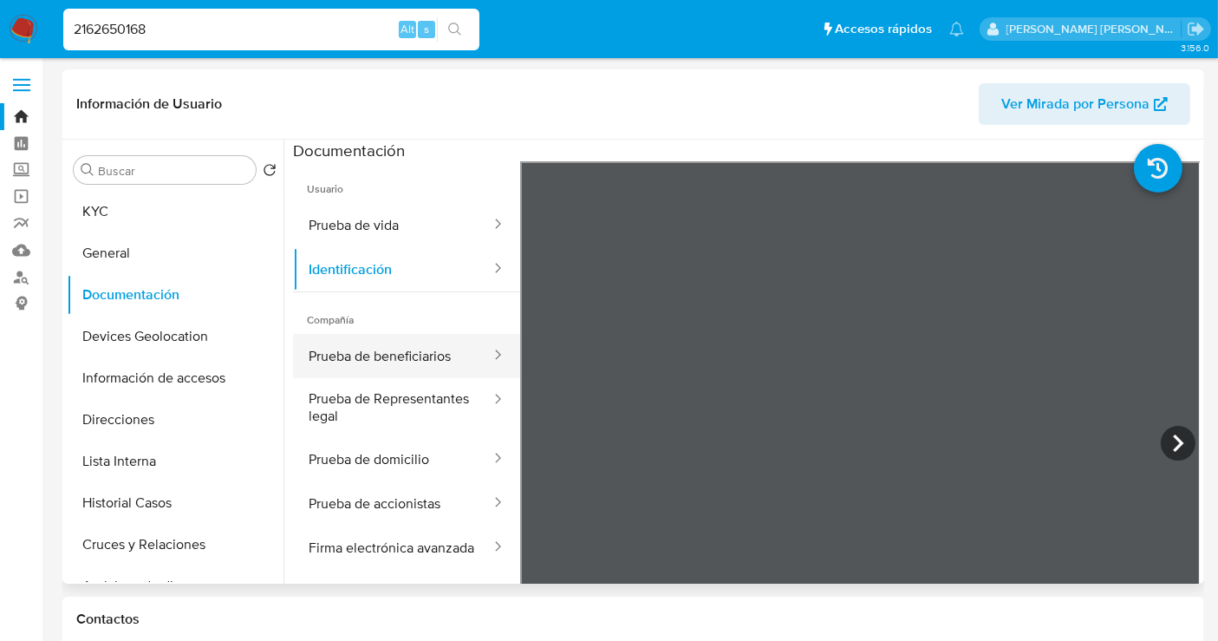
click at [376, 359] on button "Prueba de beneficiarios" at bounding box center [392, 356] width 199 height 44
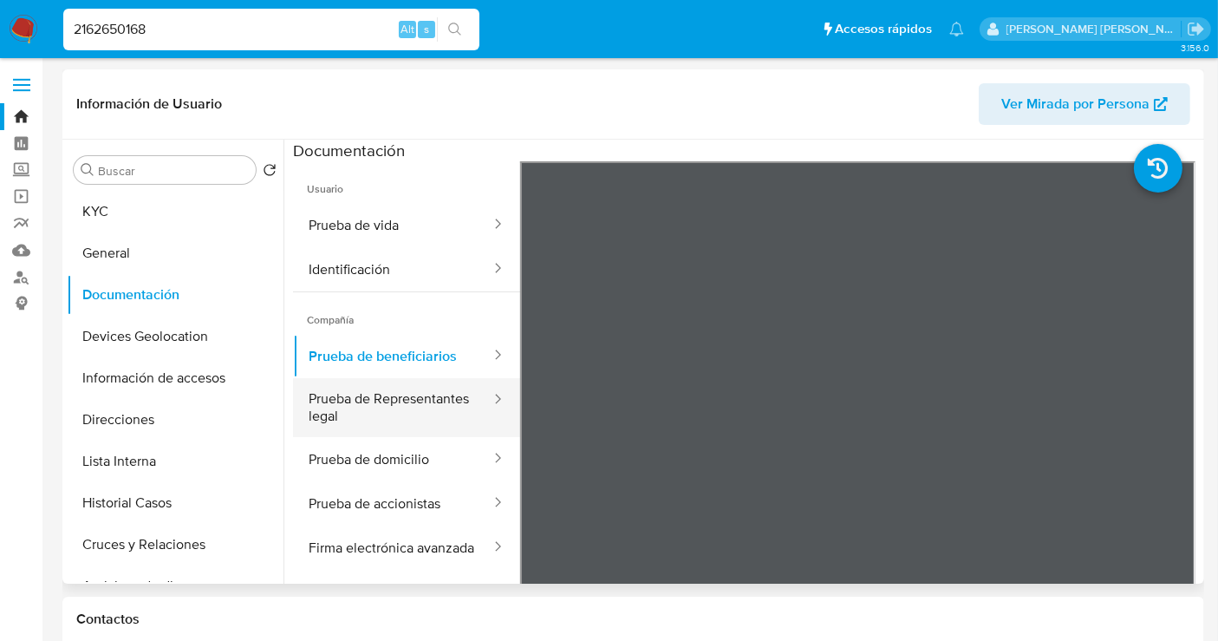
click at [359, 396] on button "Prueba de Representantes legal" at bounding box center [392, 407] width 199 height 59
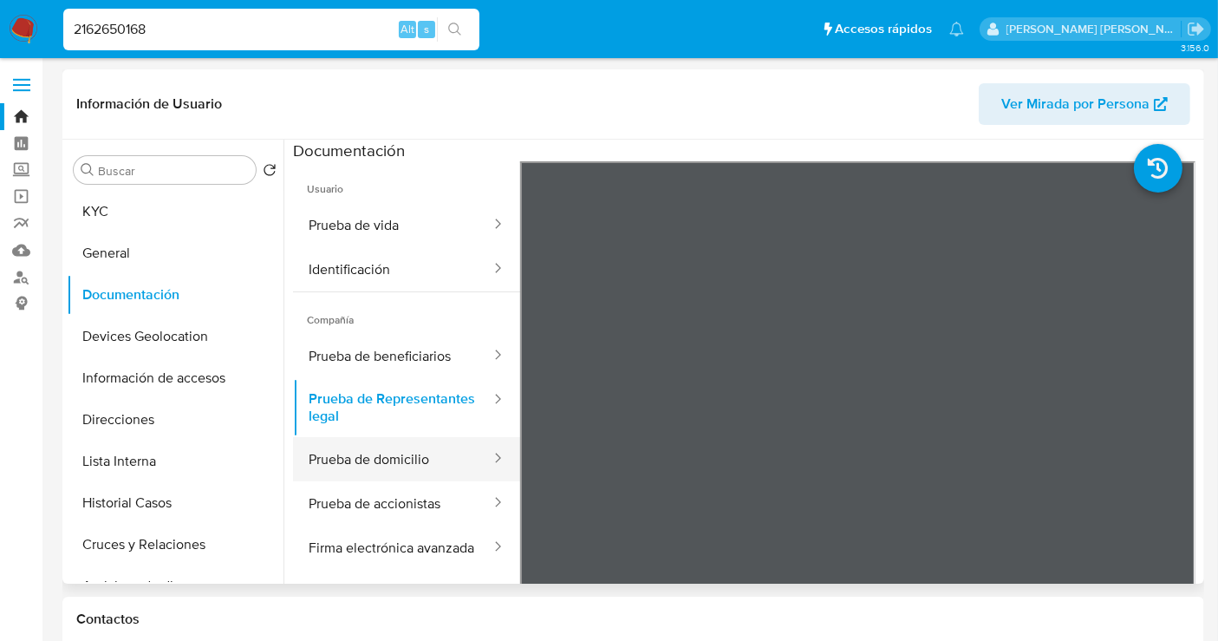
click at [349, 450] on button "Prueba de domicilio" at bounding box center [392, 459] width 199 height 44
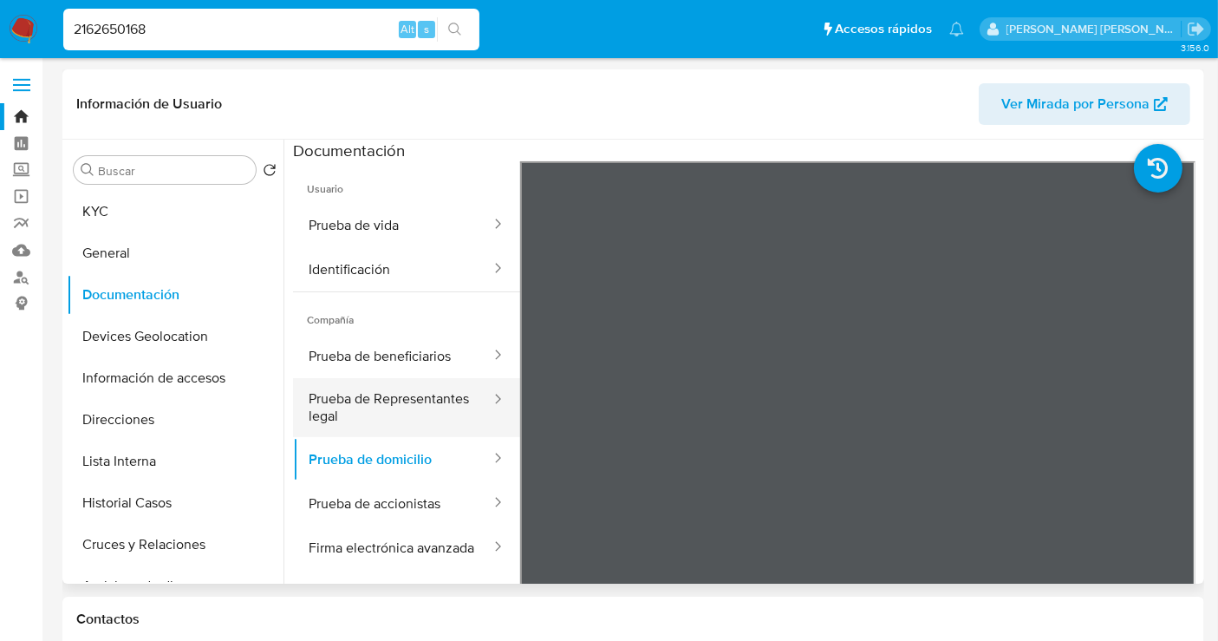
click at [360, 396] on button "Prueba de Representantes legal" at bounding box center [392, 407] width 199 height 59
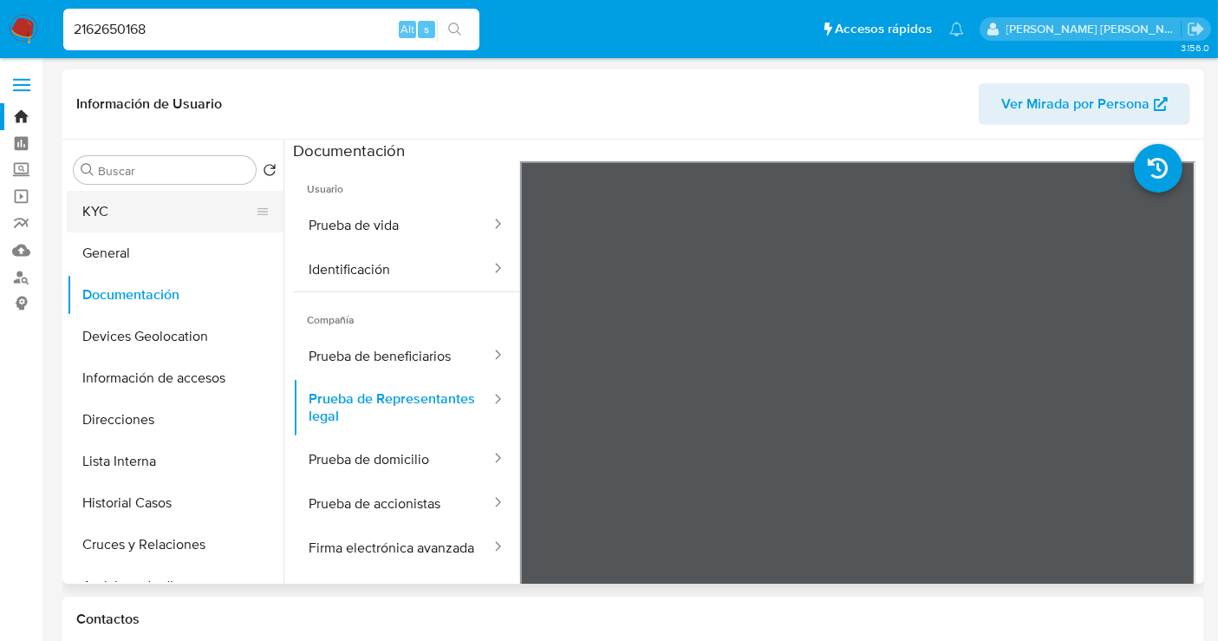
click at [99, 216] on button "KYC" at bounding box center [168, 212] width 203 height 42
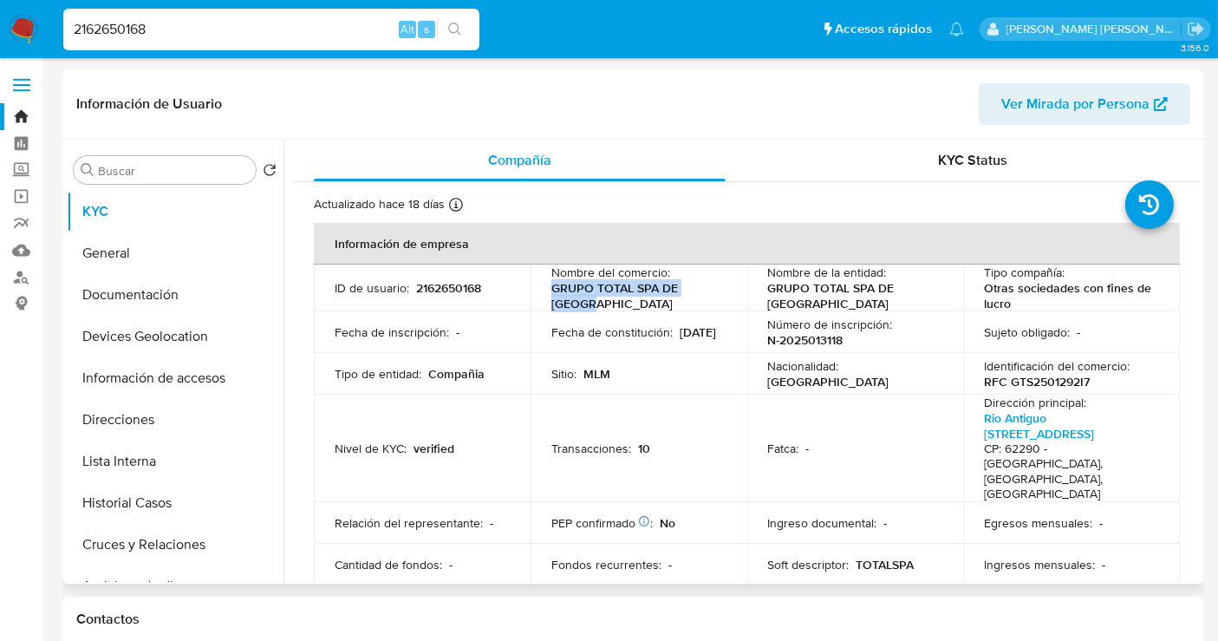
drag, startPoint x: 610, startPoint y: 298, endPoint x: 550, endPoint y: 293, distance: 60.9
click at [551, 293] on p "GRUPO TOTAL SPA DE MEXICO" at bounding box center [635, 295] width 168 height 31
copy p "GRUPO TOTAL SPA DE MEXICO"
click at [1043, 385] on p "RFC GTS2501292I7" at bounding box center [1037, 382] width 106 height 16
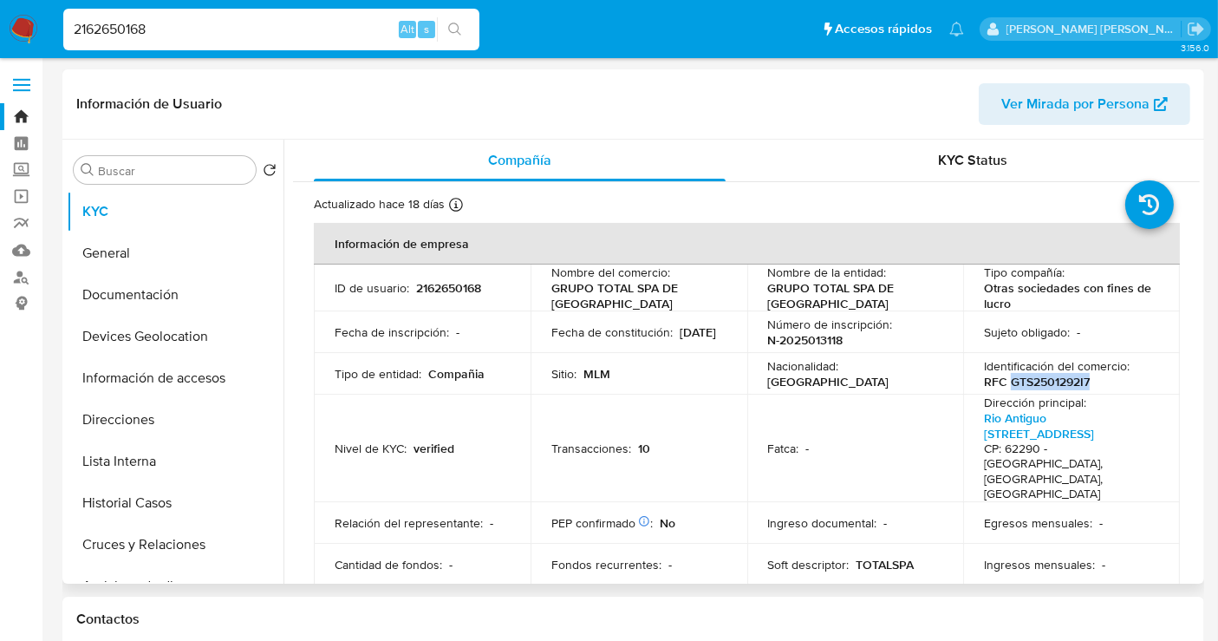
copy p "GTS2501292I7"
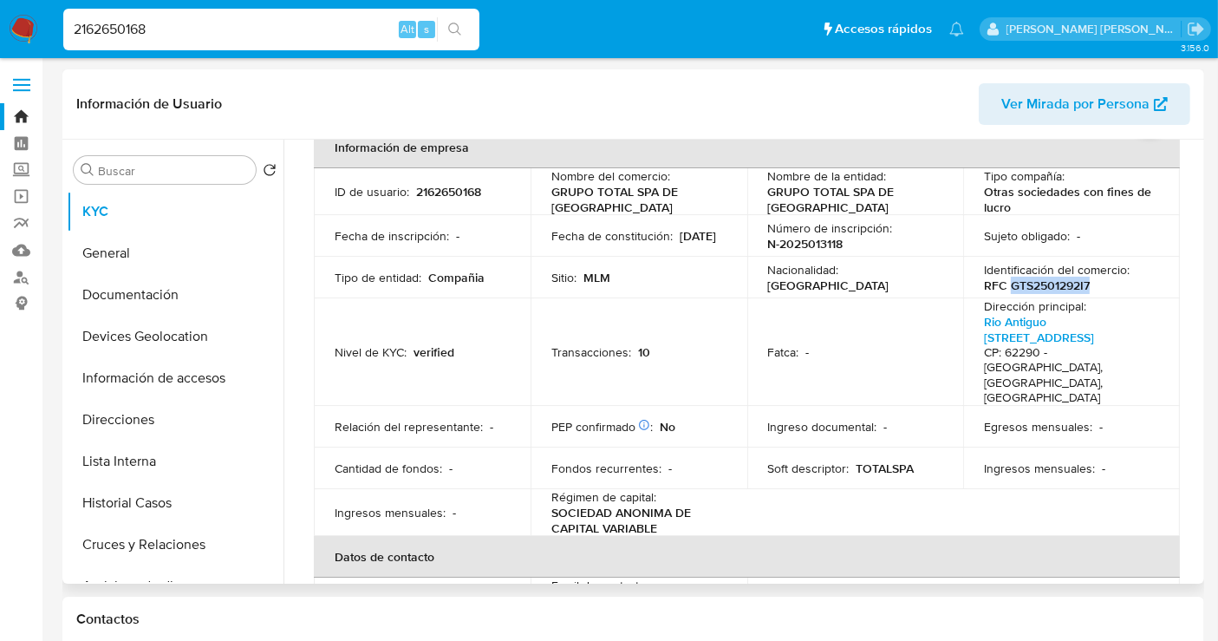
scroll to position [192, 0]
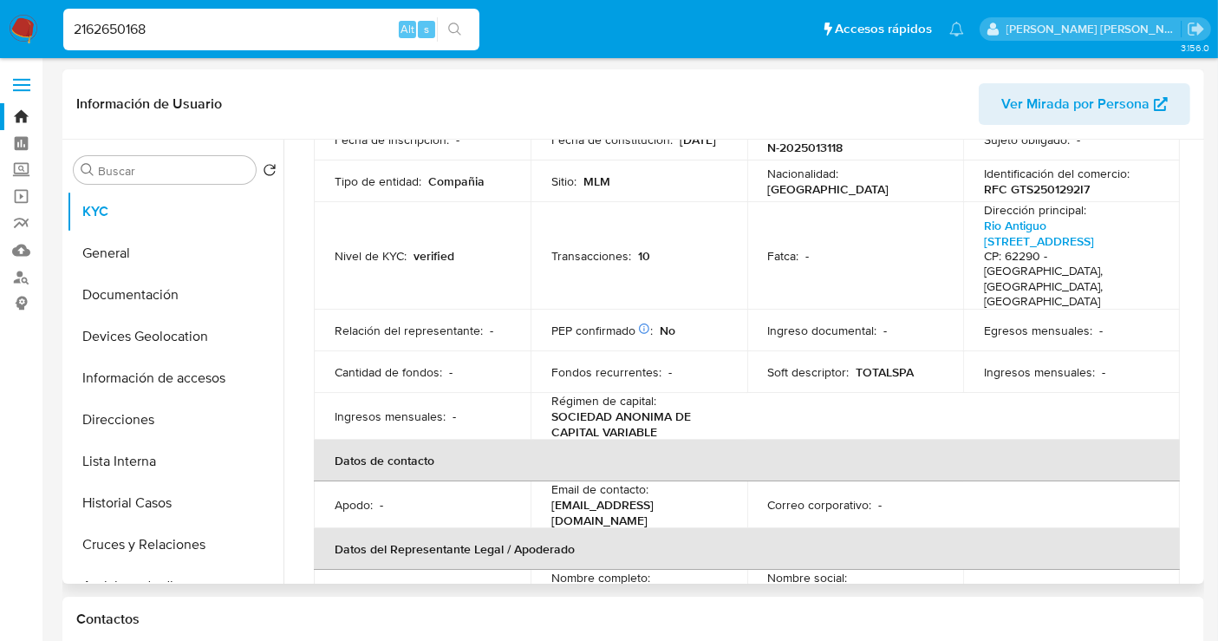
click at [876, 364] on p "TOTALSPA" at bounding box center [885, 372] width 58 height 16
copy p "TOTALSPA"
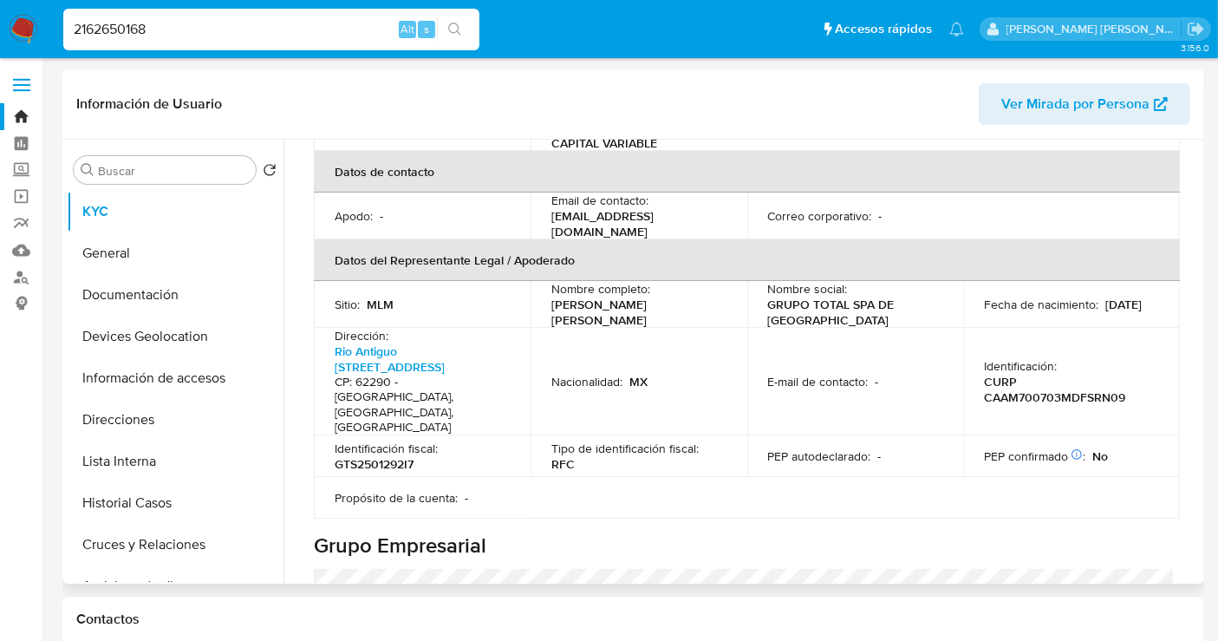
scroll to position [770, 0]
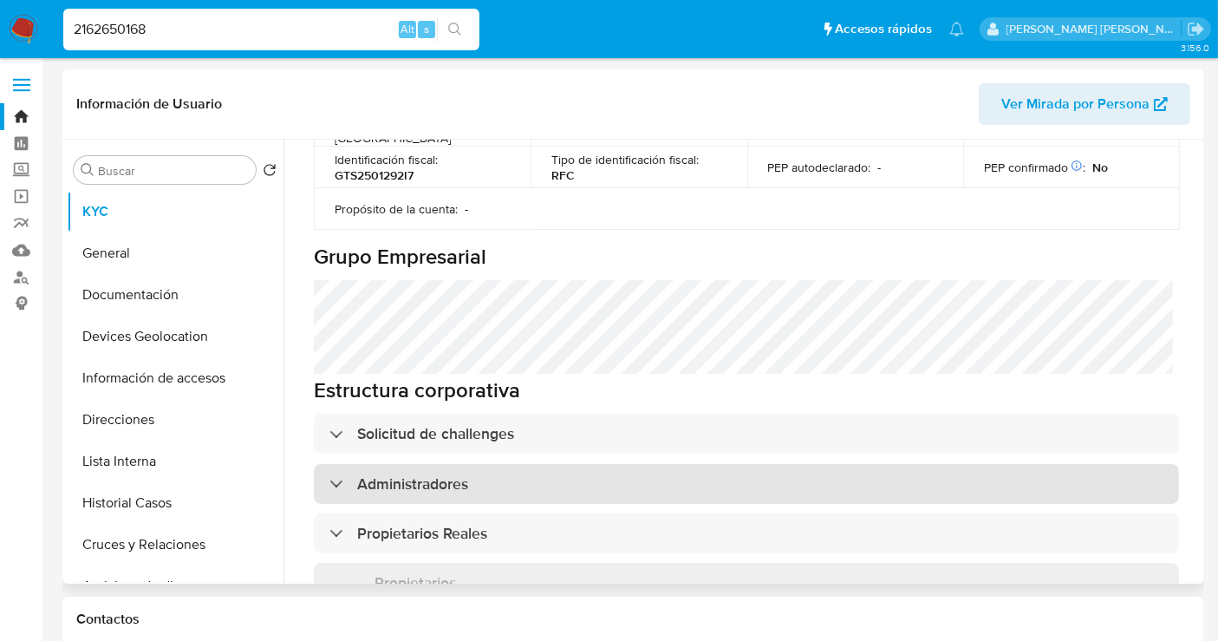
click at [348, 474] on div "Administradores" at bounding box center [398, 483] width 139 height 19
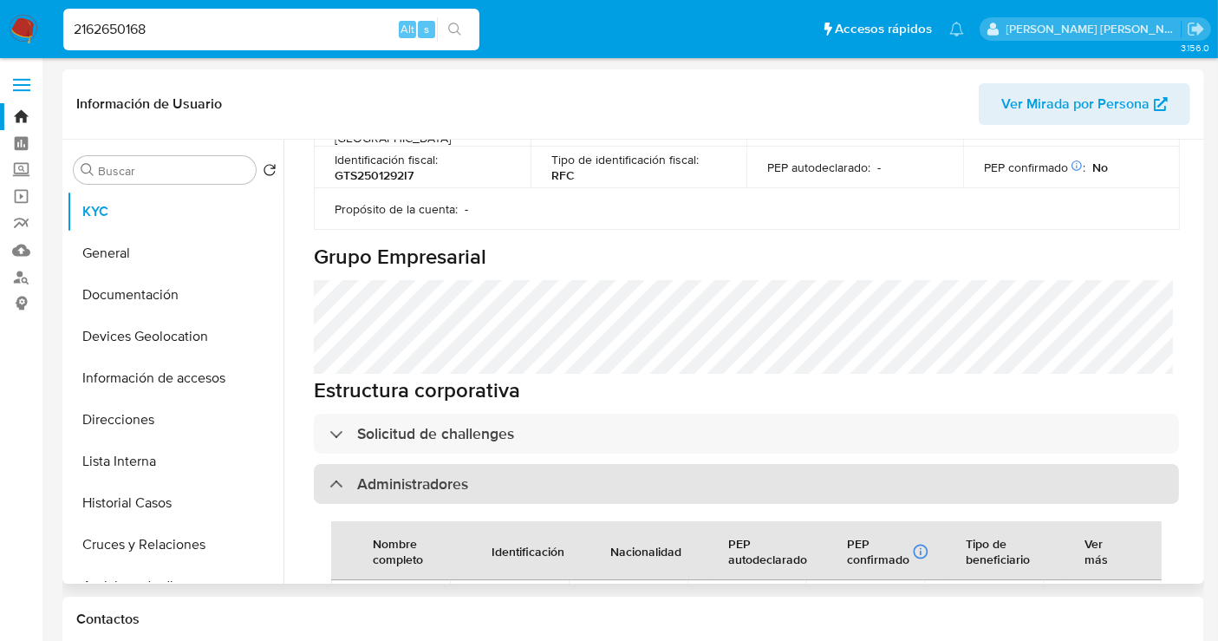
click at [348, 474] on div "Administradores" at bounding box center [398, 483] width 139 height 19
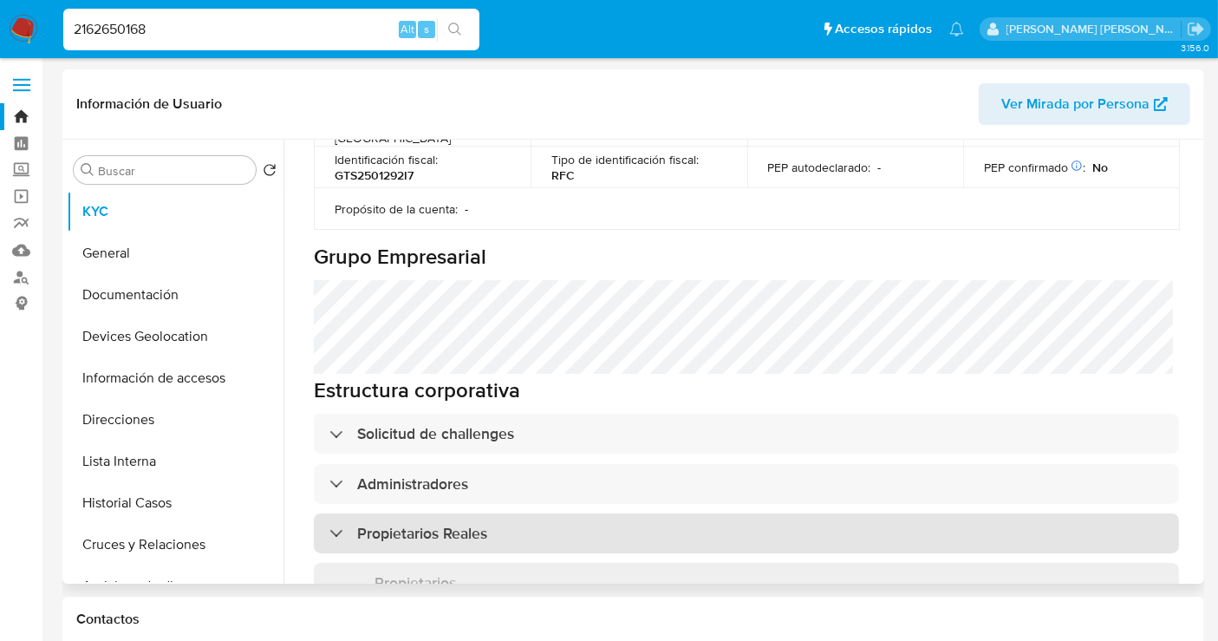
click at [349, 524] on div "Propietarios Reales" at bounding box center [408, 533] width 158 height 19
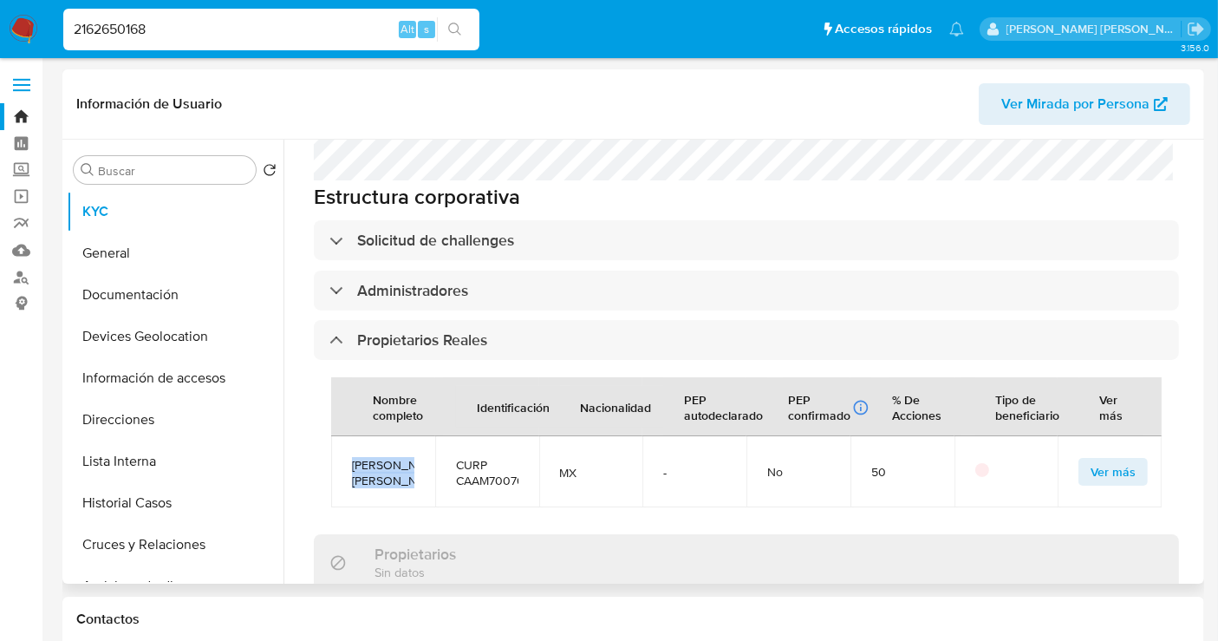
drag, startPoint x: 386, startPoint y: 420, endPoint x: 335, endPoint y: 368, distance: 72.9
click at [335, 436] on td "Monica Ines Casillas Araño" at bounding box center [383, 471] width 104 height 71
copy span "Monica Ines Casillas Araño"
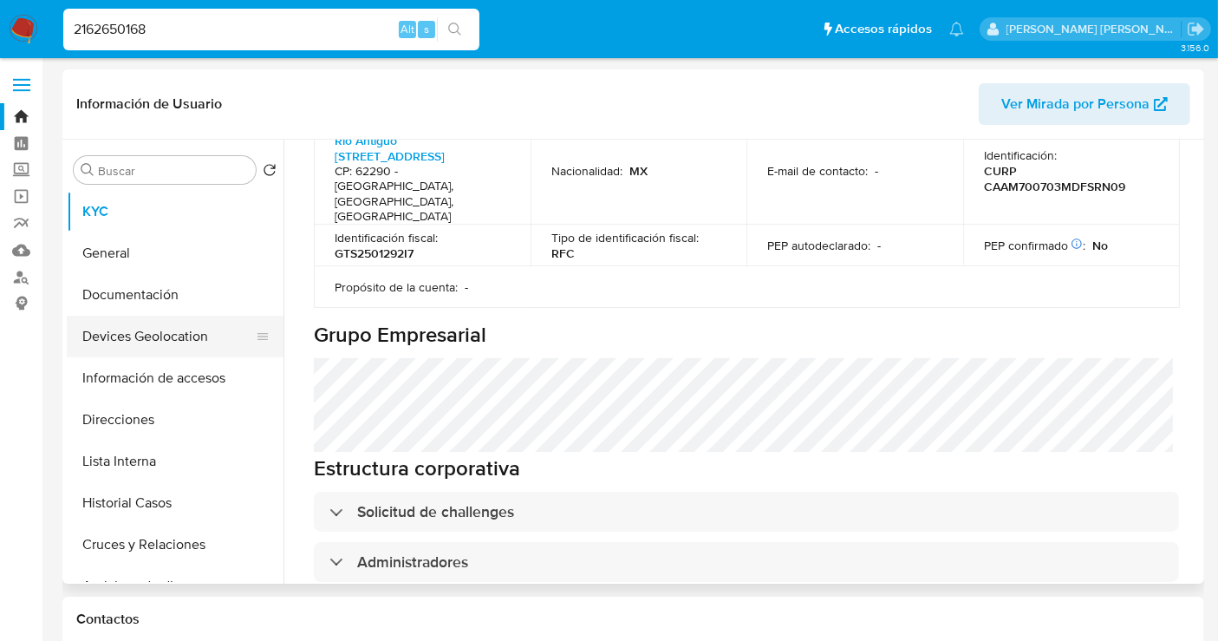
scroll to position [674, 0]
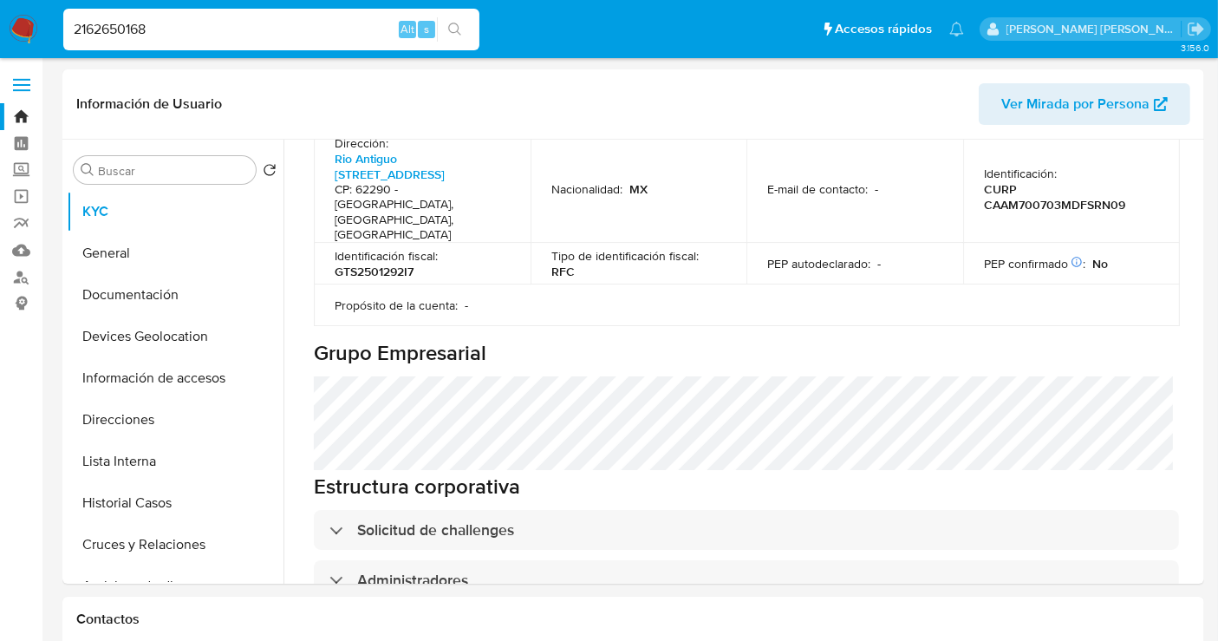
click at [108, 31] on input "2162650168" at bounding box center [271, 29] width 416 height 23
paste input "504373154"
type input "2504373154"
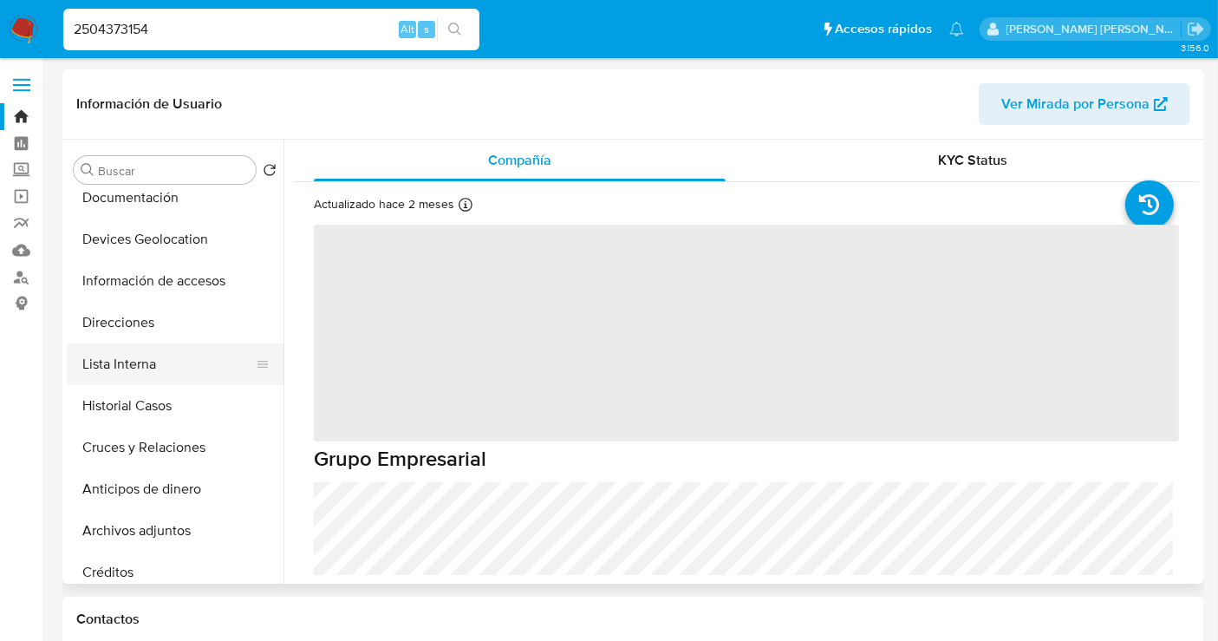
scroll to position [192, 0]
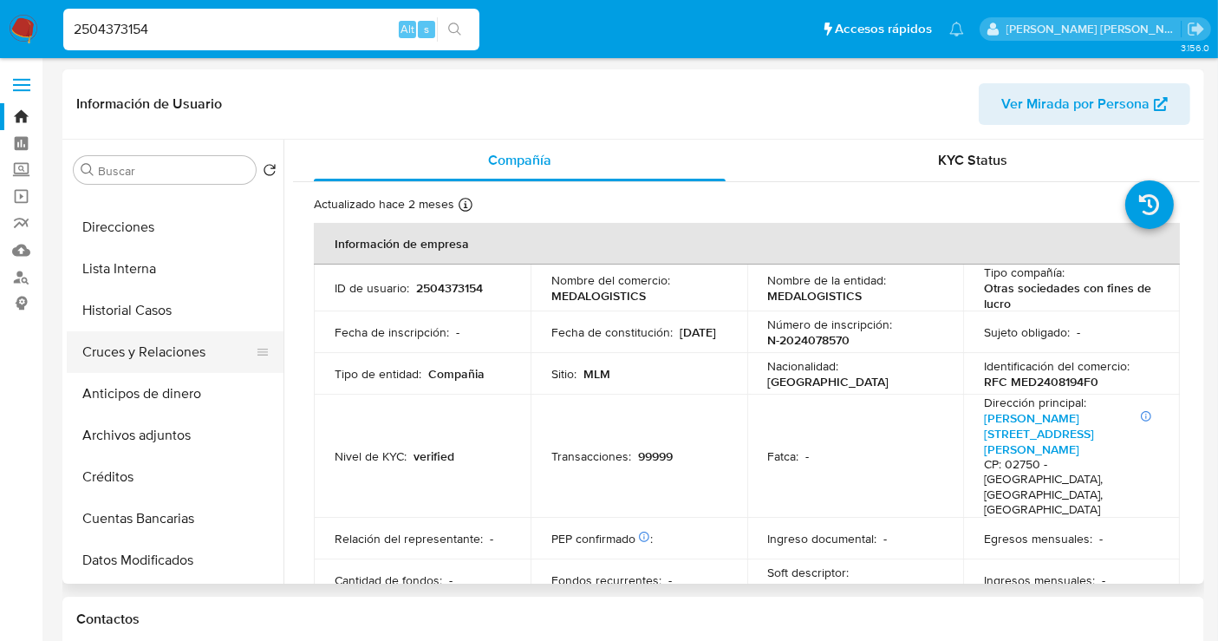
click at [146, 355] on button "Cruces y Relaciones" at bounding box center [168, 352] width 203 height 42
select select "10"
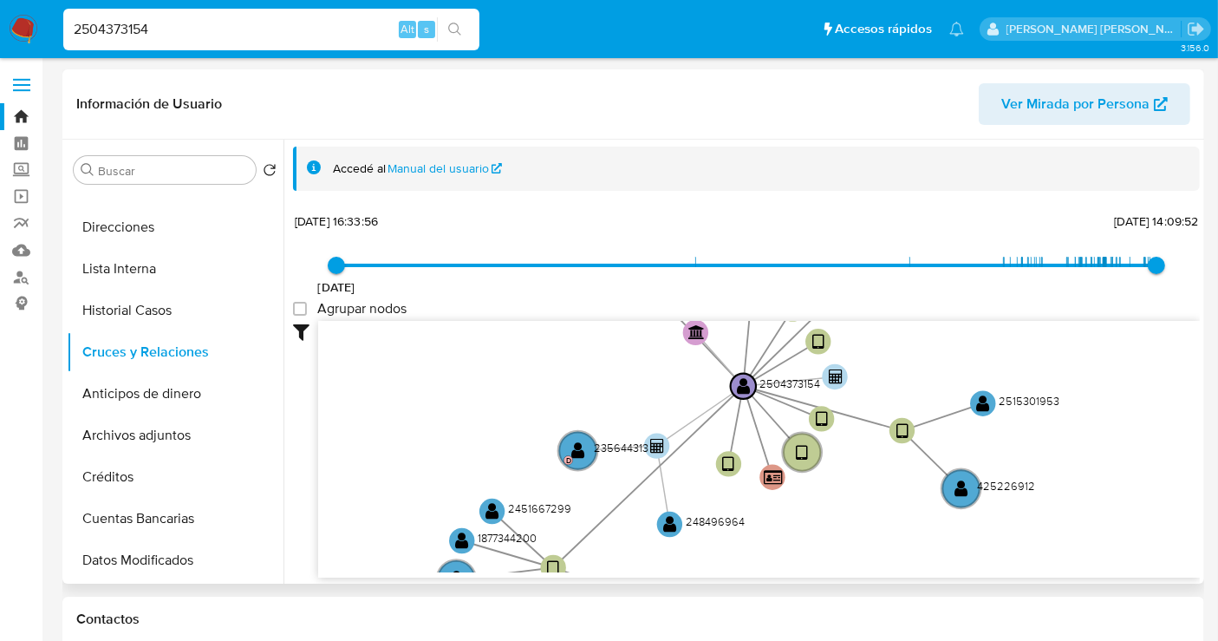
drag, startPoint x: 621, startPoint y: 415, endPoint x: 487, endPoint y: 320, distance: 164.1
click at [487, 321] on icon "device-68405c5c93ed22175be85434  device-67c5c7ffdabed0d9a68dc0bf  device-685c…" at bounding box center [759, 446] width 882 height 251
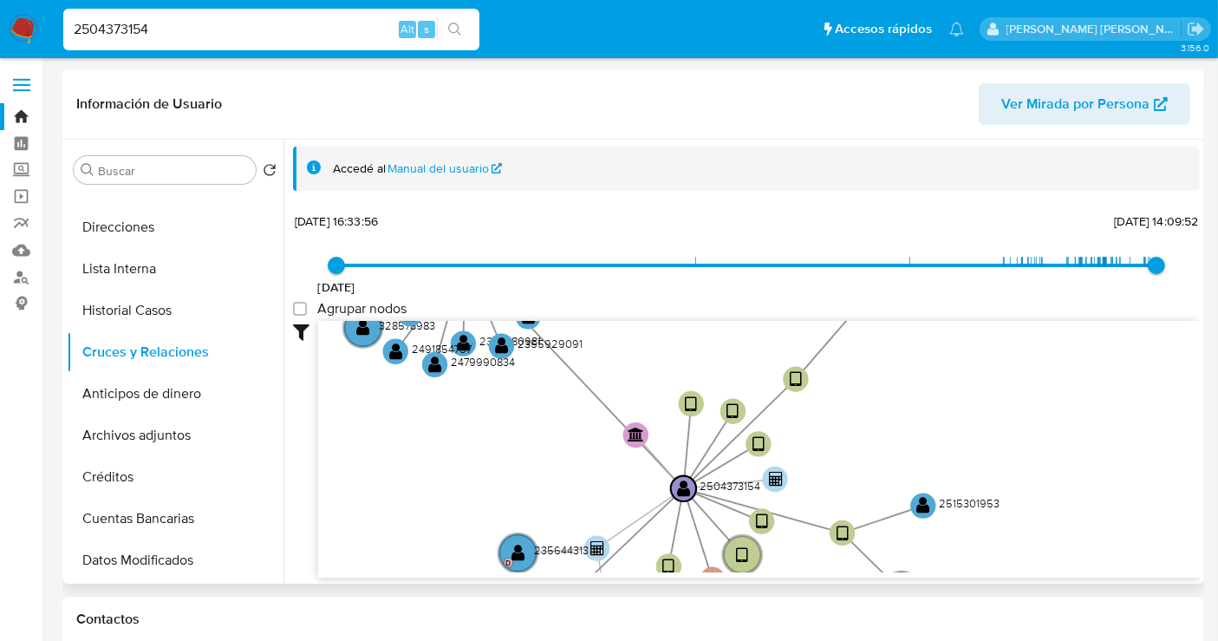
drag, startPoint x: 902, startPoint y: 508, endPoint x: 809, endPoint y: 570, distance: 111.8
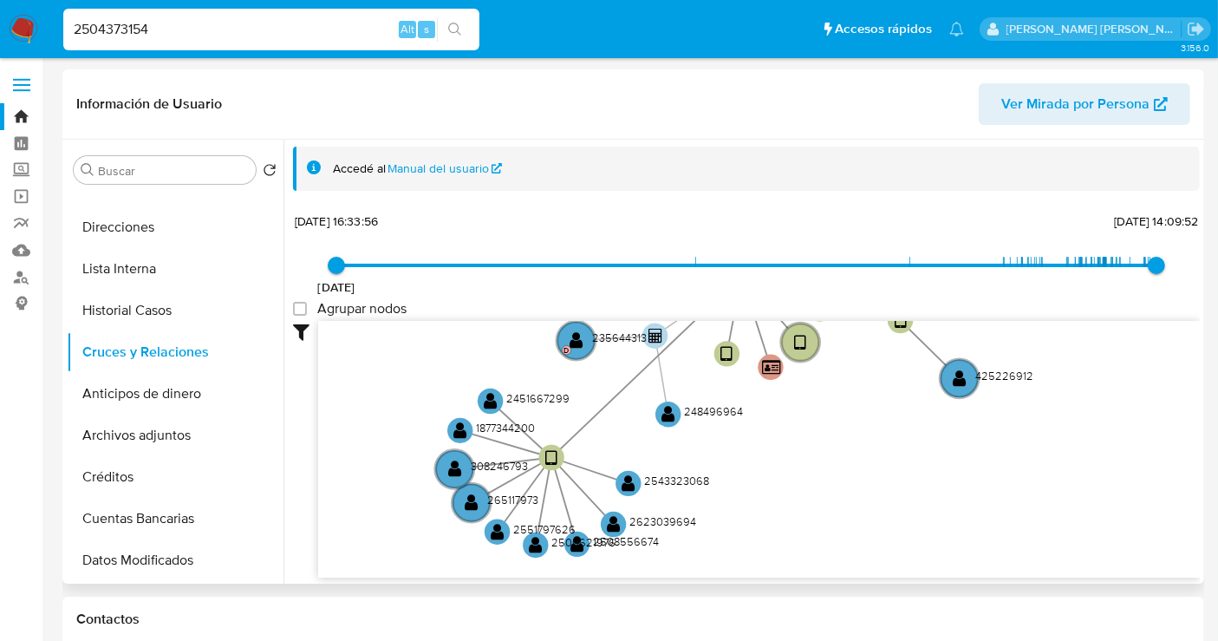
drag, startPoint x: 850, startPoint y: 430, endPoint x: 921, endPoint y: 196, distance: 244.4
click at [921, 196] on div "Accedé al Manual del usuario 27/2/2023 27/2/2023, 16:33:56 20/8/2025, 14:09:52 …" at bounding box center [746, 362] width 907 height 431
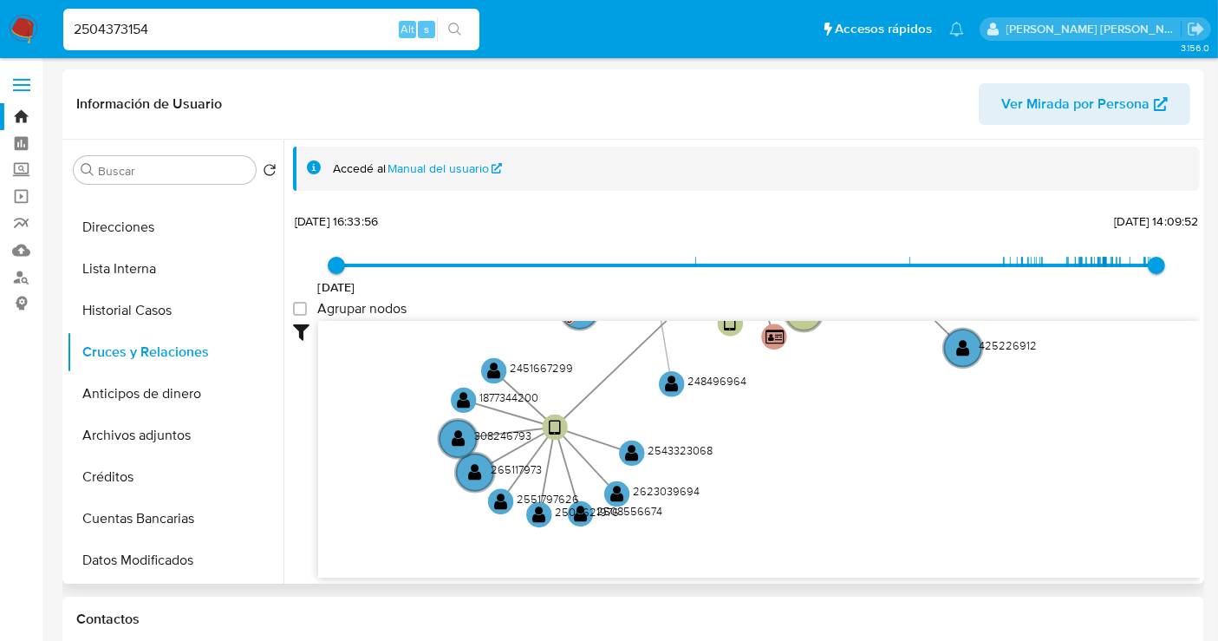
drag, startPoint x: 754, startPoint y: 518, endPoint x: 758, endPoint y: 488, distance: 30.5
click at [758, 488] on icon "device-68405c5c93ed22175be85434  device-67c5c7ffdabed0d9a68dc0bf  device-685c…" at bounding box center [759, 446] width 882 height 251
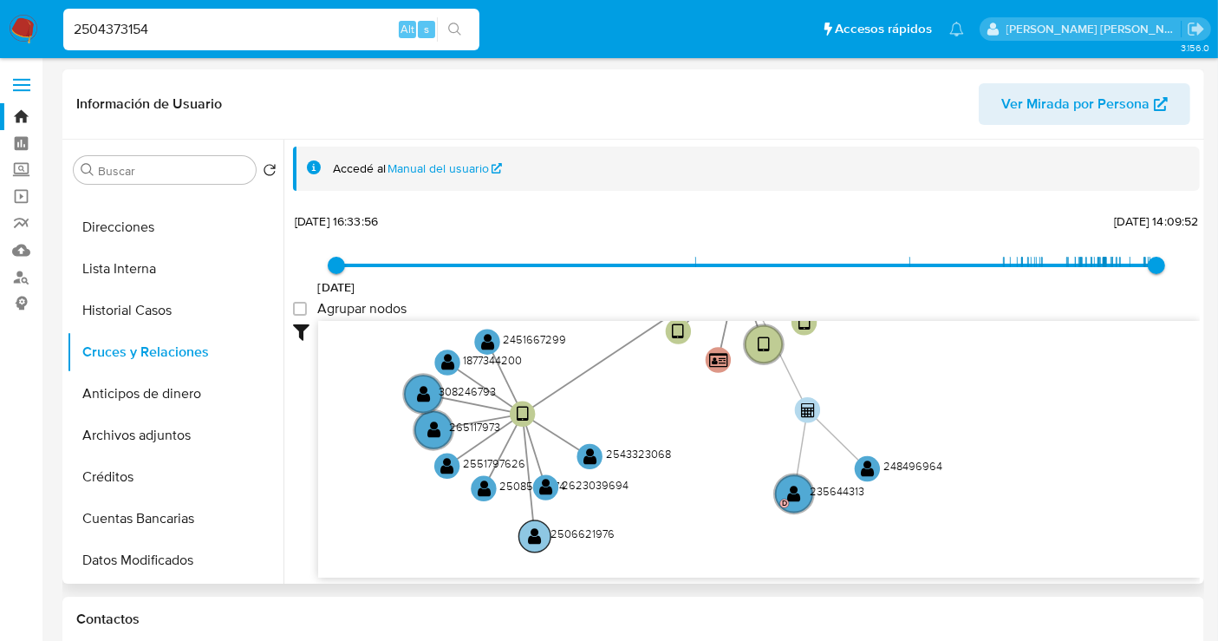
drag, startPoint x: 576, startPoint y: 515, endPoint x: 571, endPoint y: 537, distance: 22.1
click at [571, 537] on text "2506621976" at bounding box center [582, 533] width 64 height 16
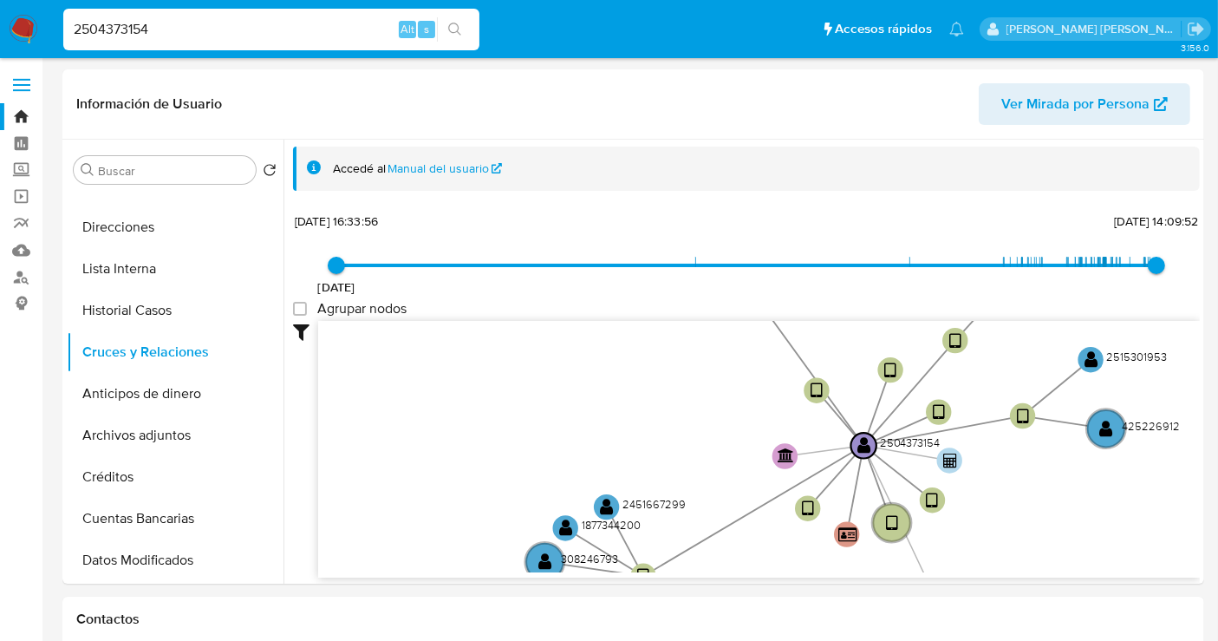
drag, startPoint x: 945, startPoint y: 365, endPoint x: 1110, endPoint y: 685, distance: 360.2
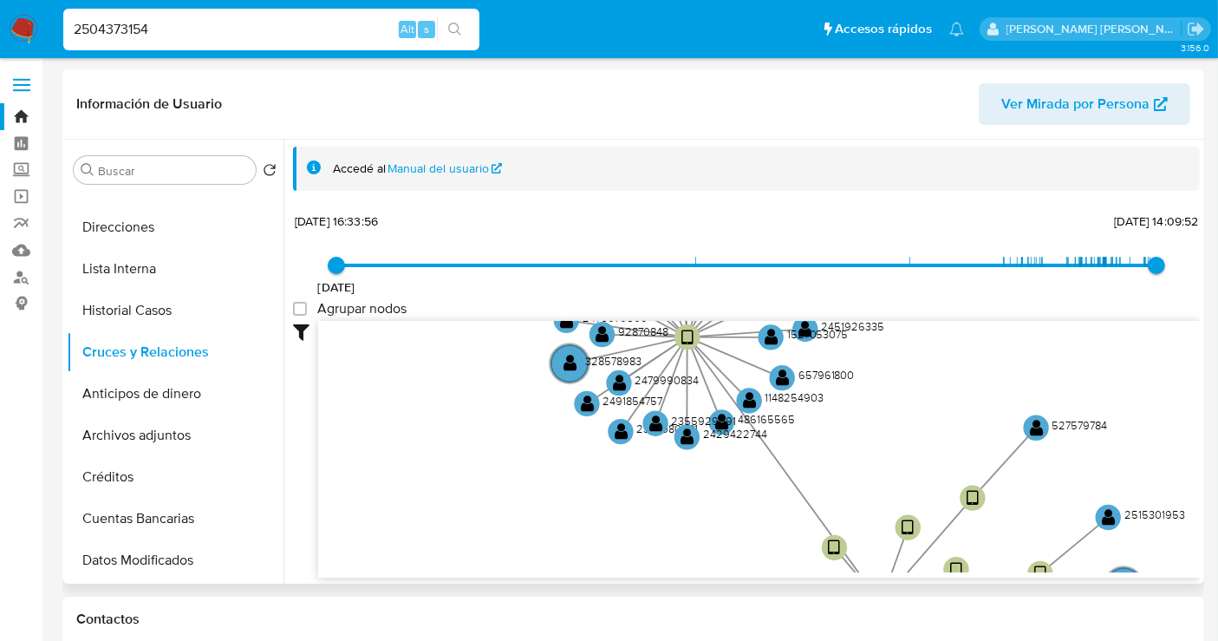
drag, startPoint x: 687, startPoint y: 455, endPoint x: 648, endPoint y: 493, distance: 54.6
click at [648, 493] on icon "device-68405c5c93ed22175be85434  device-67c5c7ffdabed0d9a68dc0bf  device-685c…" at bounding box center [759, 446] width 882 height 251
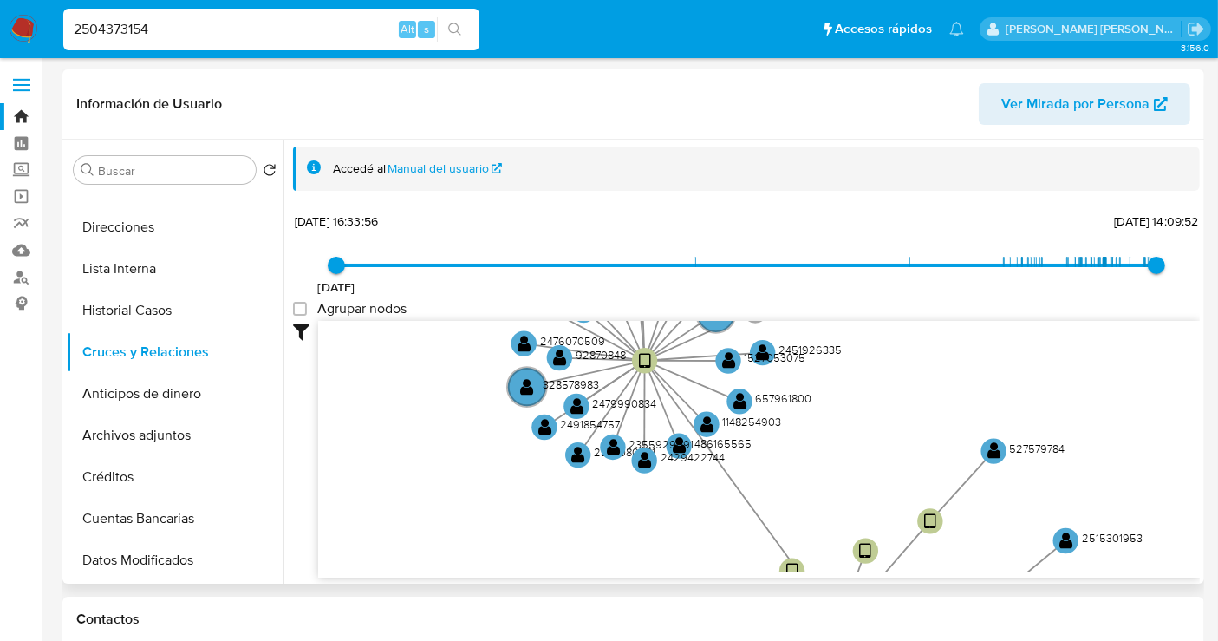
drag, startPoint x: 567, startPoint y: 466, endPoint x: 544, endPoint y: 469, distance: 22.7
click at [544, 469] on icon "device-68405c5c93ed22175be85434  device-67c5c7ffdabed0d9a68dc0bf  device-685c…" at bounding box center [759, 446] width 882 height 251
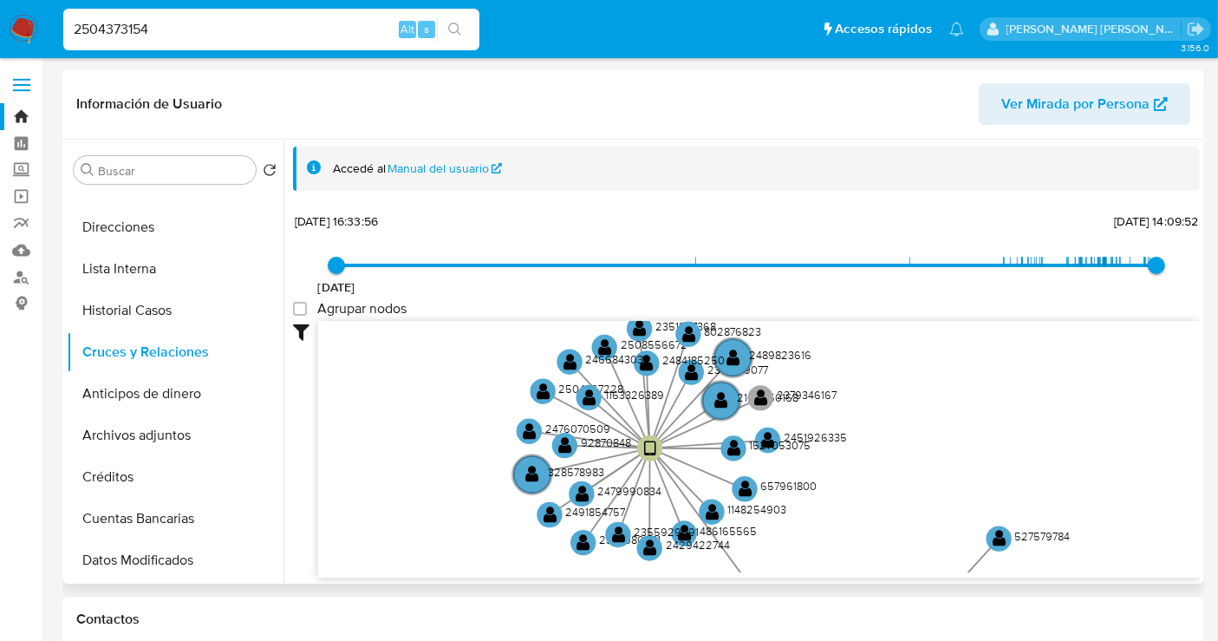
drag, startPoint x: 814, startPoint y: 446, endPoint x: 819, endPoint y: 533, distance: 87.7
click at [819, 533] on icon "device-68405c5c93ed22175be85434  device-67c5c7ffdabed0d9a68dc0bf  device-685c…" at bounding box center [759, 446] width 882 height 251
click at [740, 397] on text "2162650168" at bounding box center [768, 398] width 62 height 16
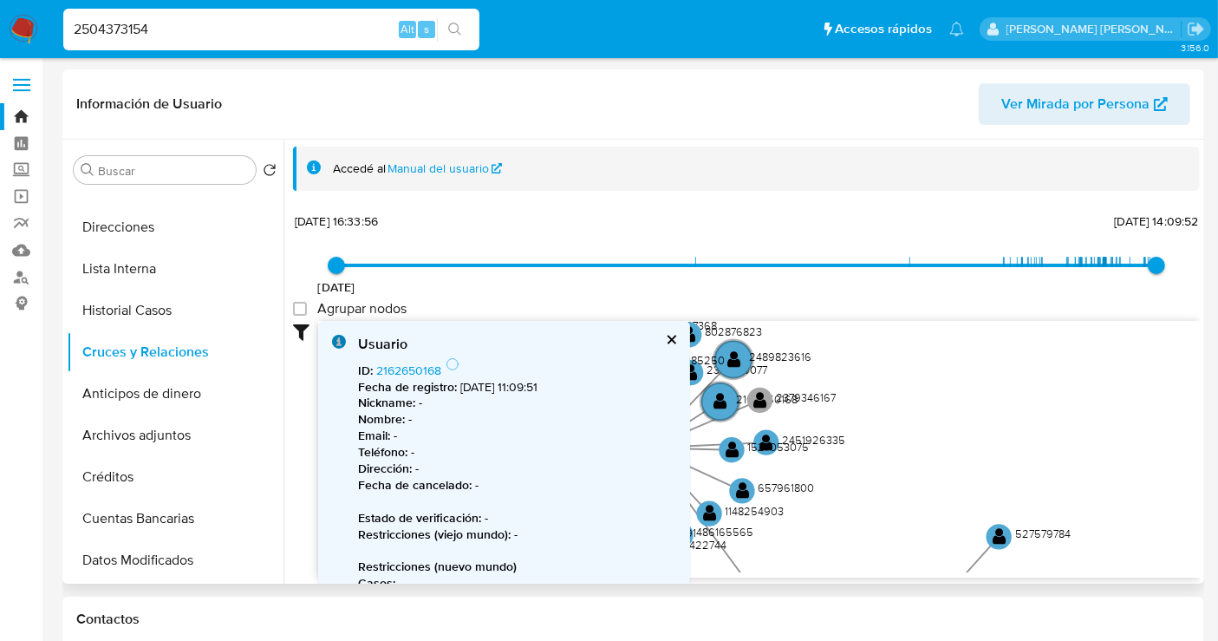
click at [665, 342] on button "cerrar" at bounding box center [670, 339] width 11 height 11
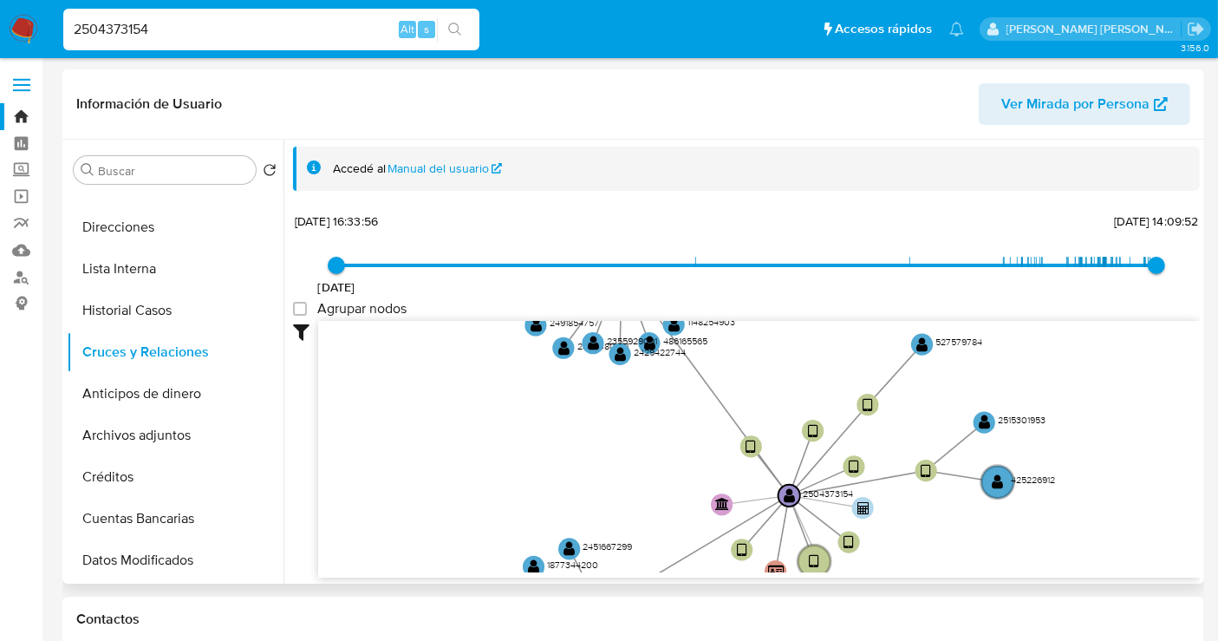
drag, startPoint x: 895, startPoint y: 460, endPoint x: 862, endPoint y: 283, distance: 180.0
click at [862, 283] on div "27/2/2023 27/2/2023, 16:33:56 20/8/2025, 14:09:52 Agrupar nodos Filtros Confian…" at bounding box center [746, 393] width 907 height 368
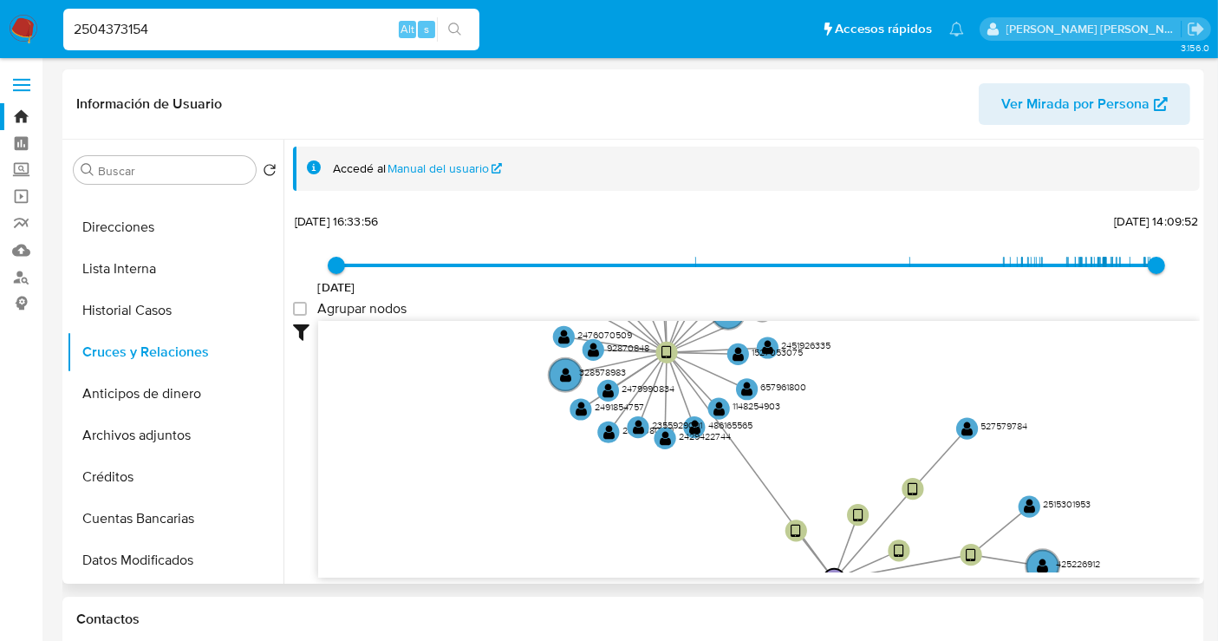
drag, startPoint x: 490, startPoint y: 375, endPoint x: 527, endPoint y: 437, distance: 72.0
click at [531, 438] on icon "device-68405c5c93ed22175be85434  device-67c5c7ffdabed0d9a68dc0bf  device-685c…" at bounding box center [759, 446] width 882 height 251
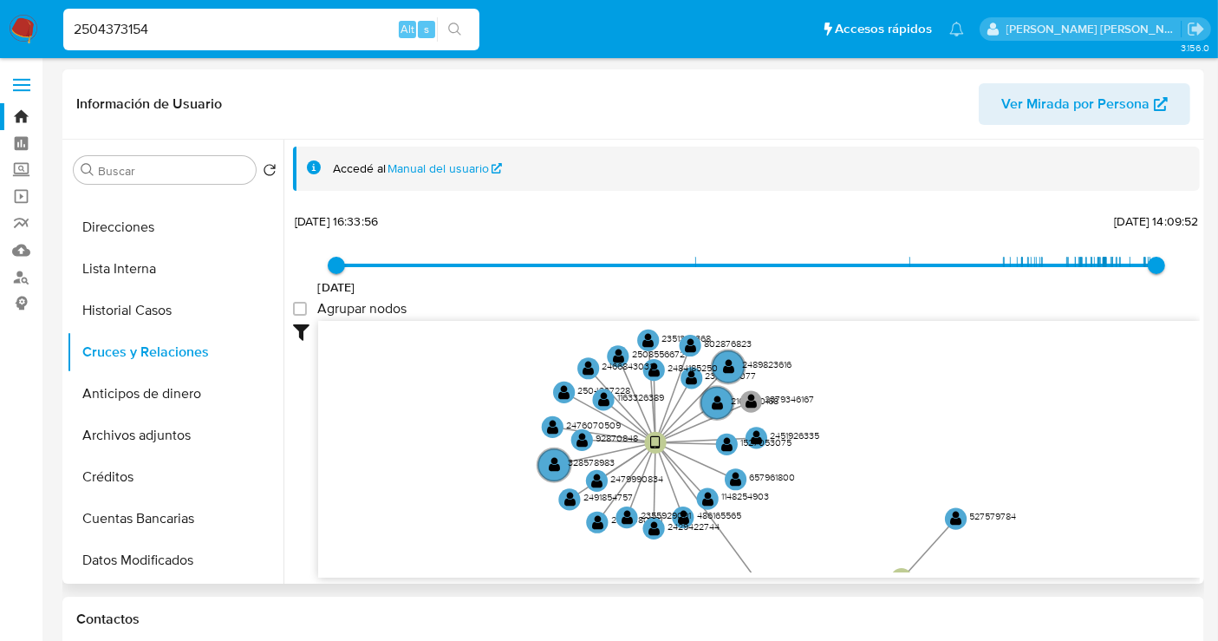
drag, startPoint x: 564, startPoint y: 452, endPoint x: 554, endPoint y: 553, distance: 102.0
click at [554, 553] on icon "device-68405c5c93ed22175be85434  device-67c5c7ffdabed0d9a68dc0bf  device-685c…" at bounding box center [759, 446] width 882 height 251
click at [121, 30] on input "2504373154" at bounding box center [271, 29] width 416 height 23
paste input "348080981"
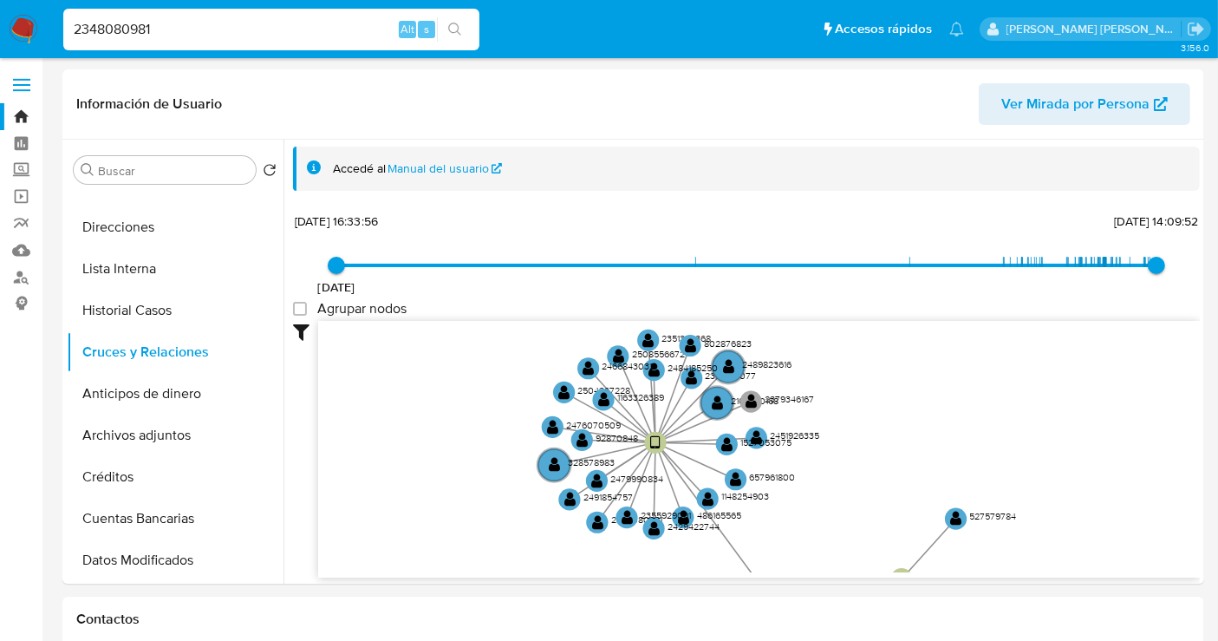
type input "2348080981"
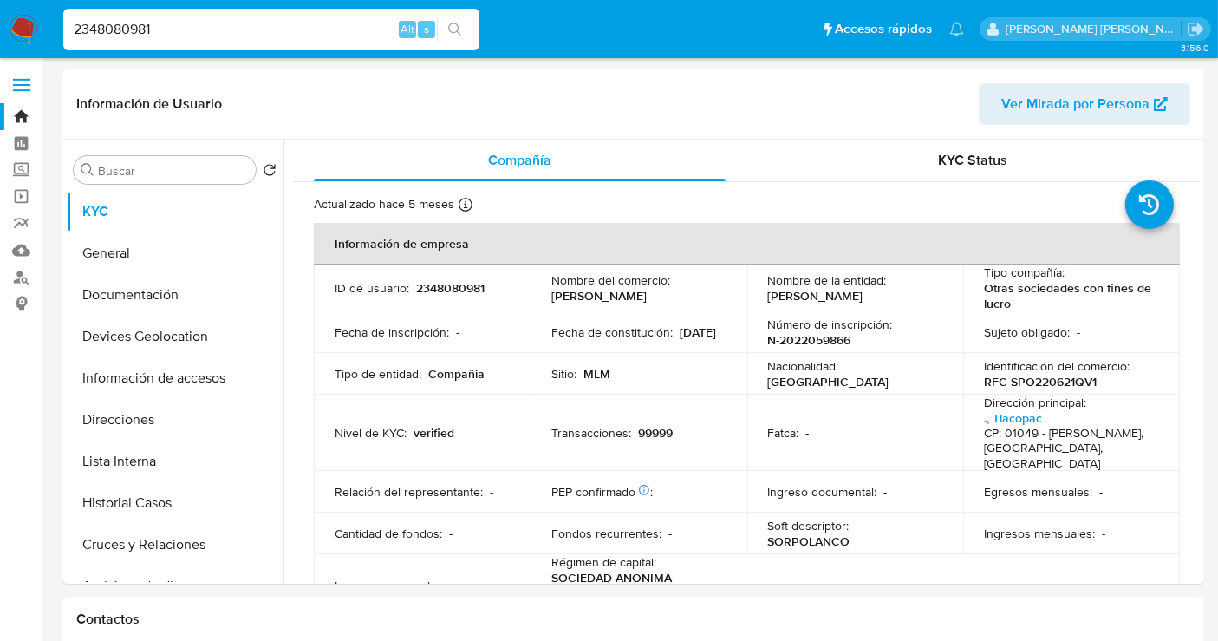
select select "10"
click at [126, 288] on button "Documentación" at bounding box center [168, 295] width 203 height 42
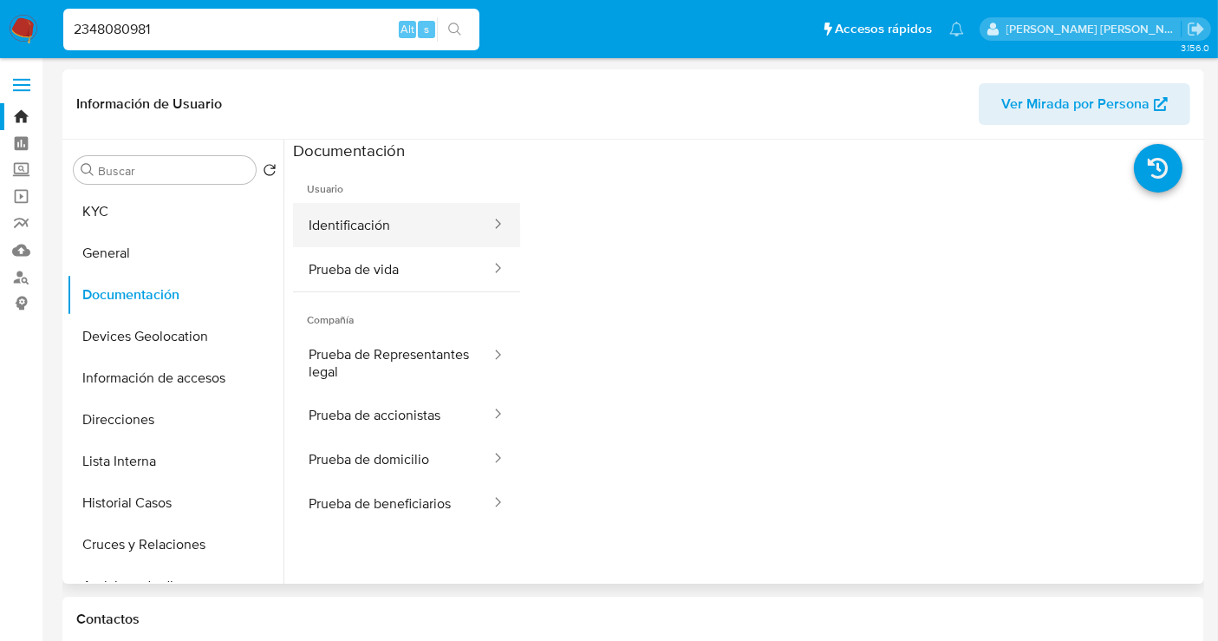
click at [479, 225] on div at bounding box center [493, 225] width 28 height 20
click at [381, 227] on button "Identificación" at bounding box center [392, 225] width 199 height 44
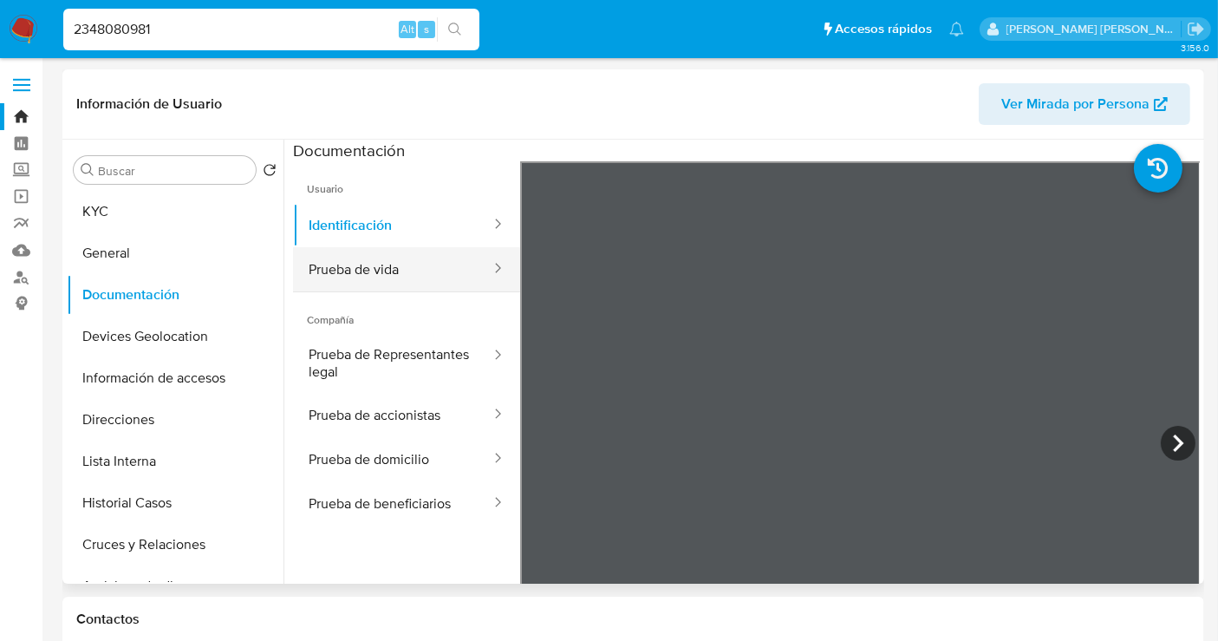
click at [344, 269] on button "Prueba de vida" at bounding box center [392, 269] width 199 height 44
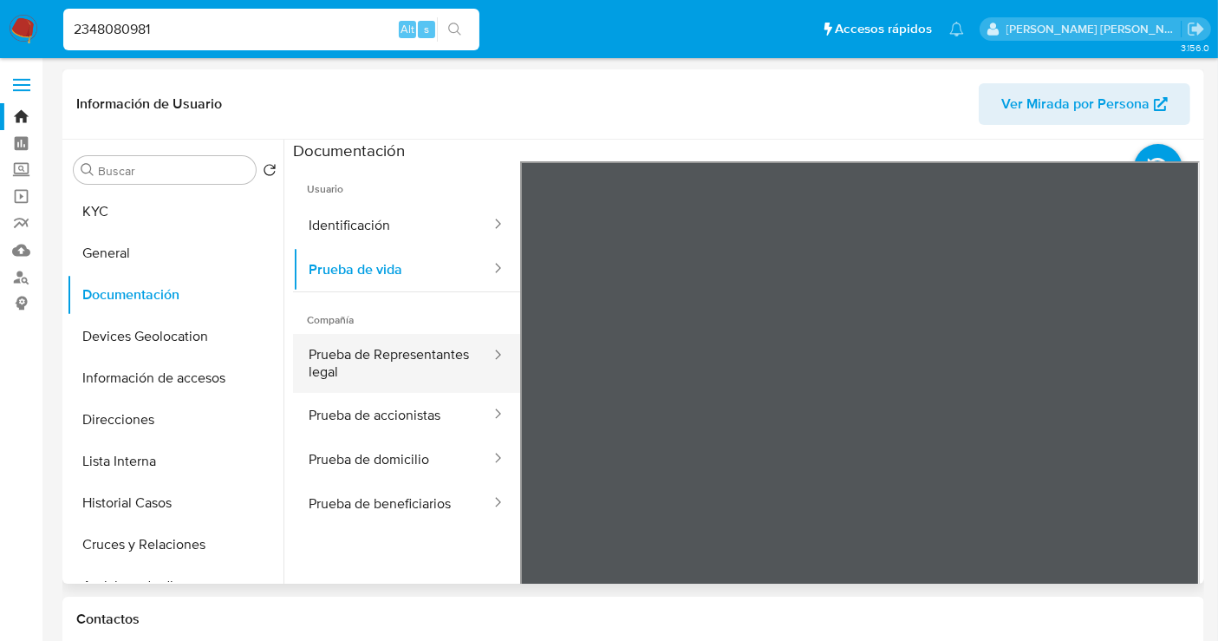
click at [360, 368] on button "Prueba de Representantes legal" at bounding box center [392, 363] width 199 height 59
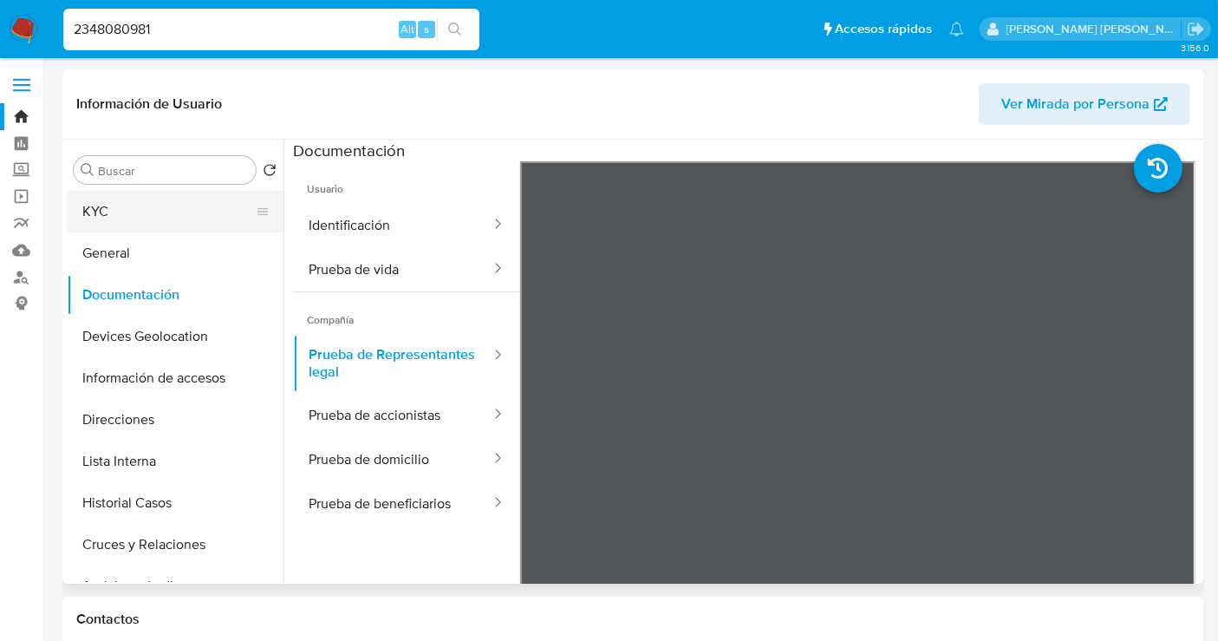
click at [124, 218] on button "KYC" at bounding box center [168, 212] width 203 height 42
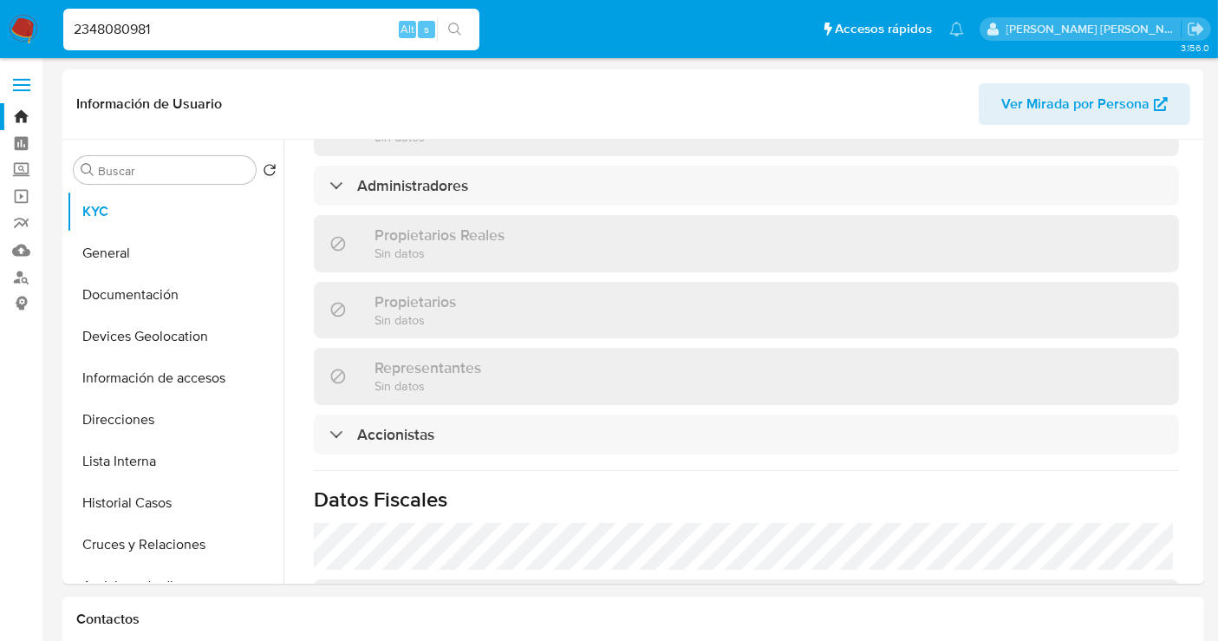
scroll to position [1025, 0]
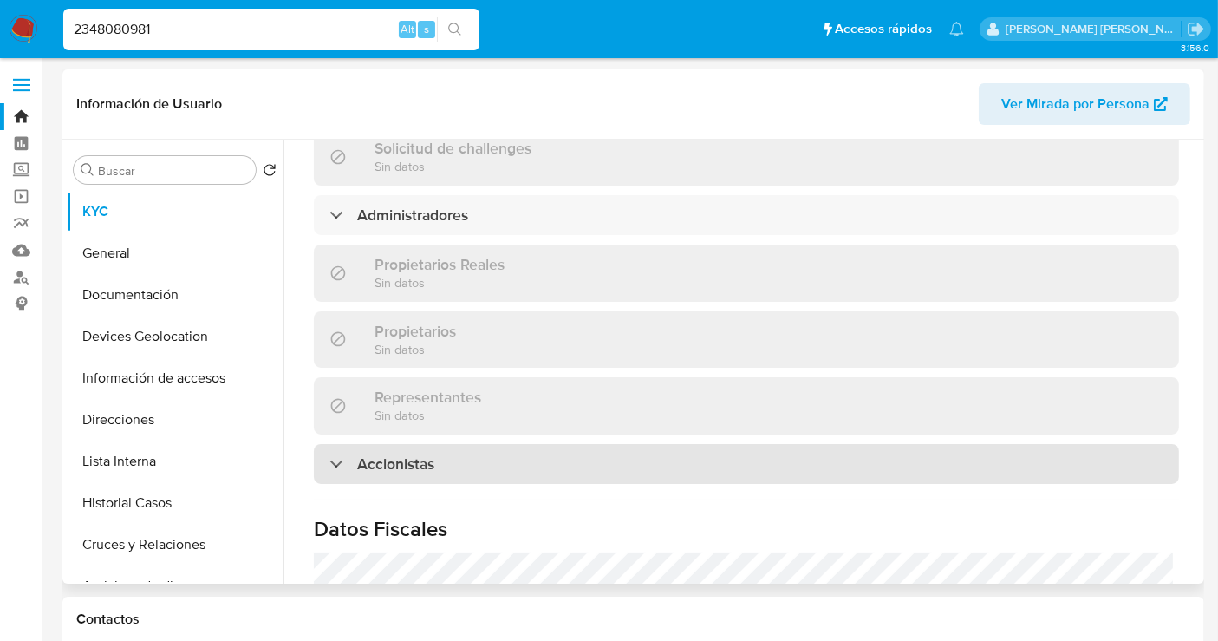
click at [435, 444] on div "Accionistas" at bounding box center [746, 464] width 865 height 40
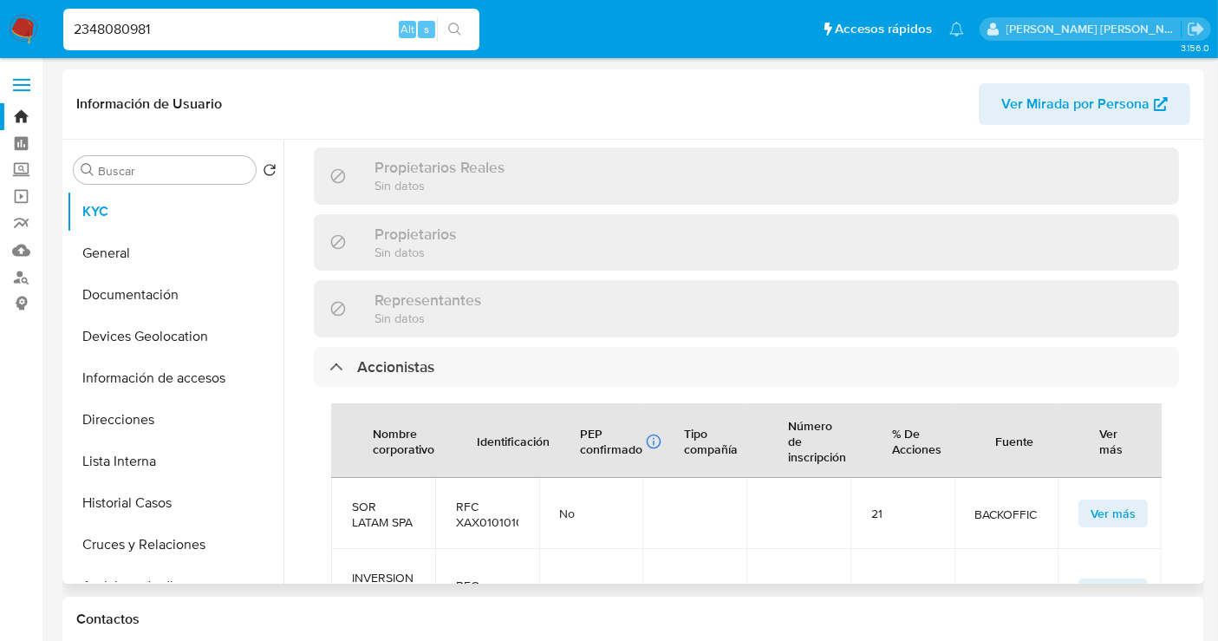
scroll to position [0, 0]
drag, startPoint x: 386, startPoint y: 488, endPoint x: 355, endPoint y: 459, distance: 42.3
click at [355, 499] on span "SOR LATAM SPA" at bounding box center [383, 514] width 62 height 31
copy span "SOR LATAM SPA"
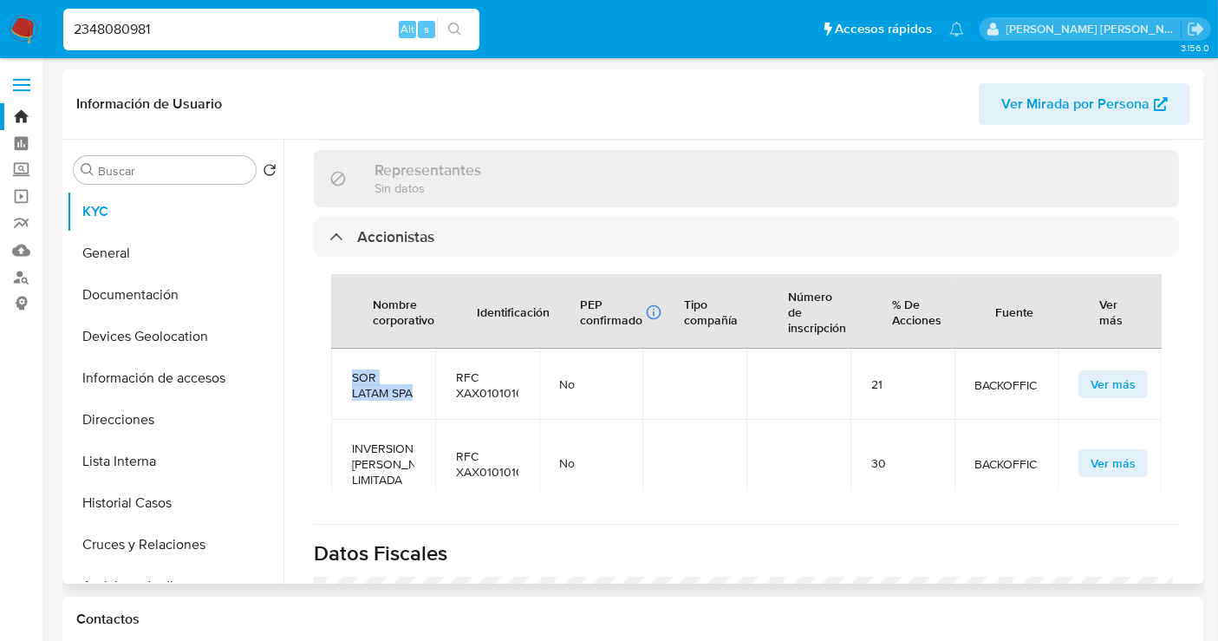
scroll to position [96, 0]
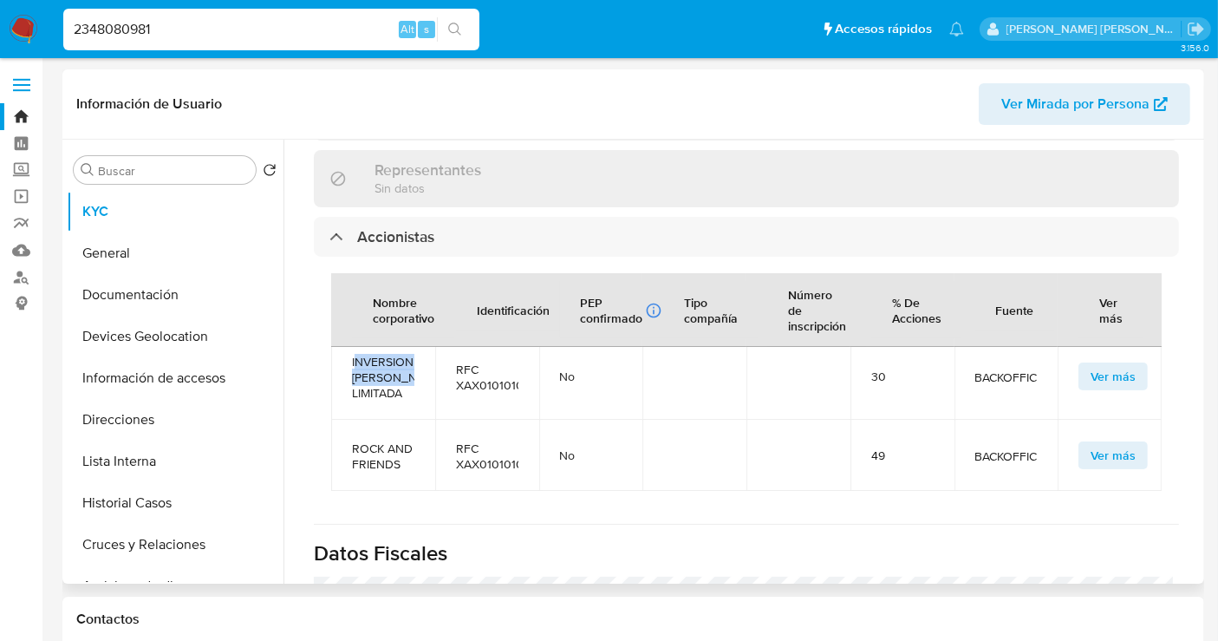
drag, startPoint x: 403, startPoint y: 350, endPoint x: 355, endPoint y: 316, distance: 59.7
click at [355, 354] on span "INVERSIONES GABER LIMITADA" at bounding box center [383, 377] width 62 height 47
copy span "NVERSIONES GABER LIMITADA"
click at [411, 354] on span "INVERSIONES GABER LIMITADA" at bounding box center [383, 377] width 62 height 47
drag, startPoint x: 407, startPoint y: 348, endPoint x: 347, endPoint y: 313, distance: 69.6
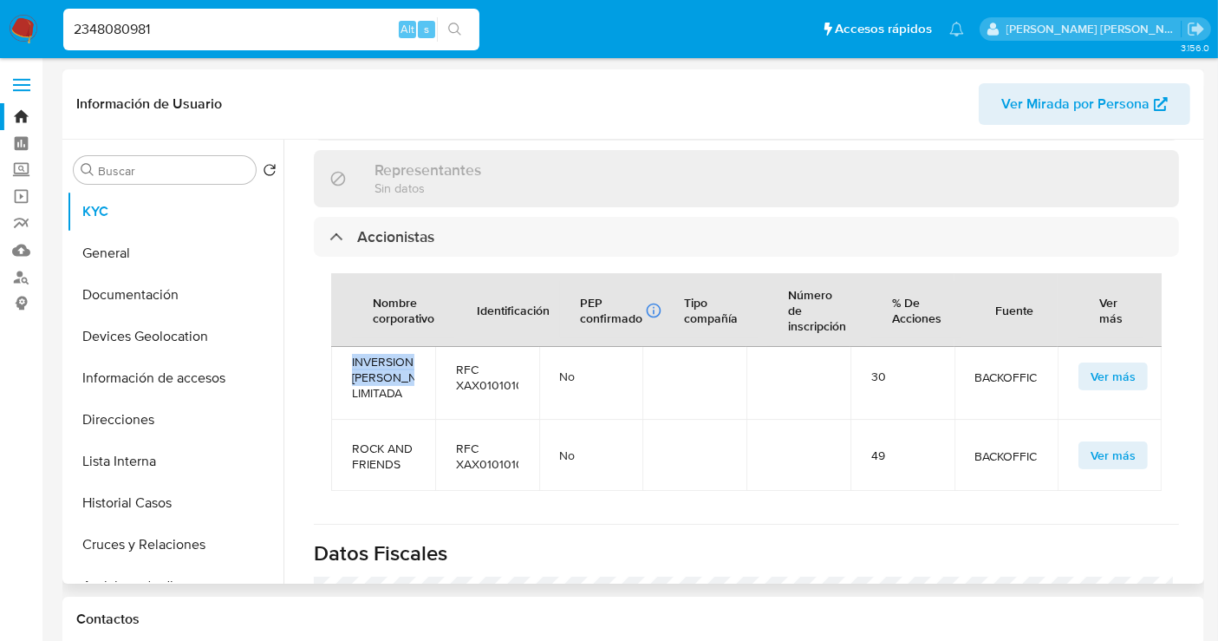
click at [347, 333] on td "INVERSIONES GABER LIMITADA" at bounding box center [383, 376] width 104 height 87
copy span "INVERSIONES GABER LIMITADA"
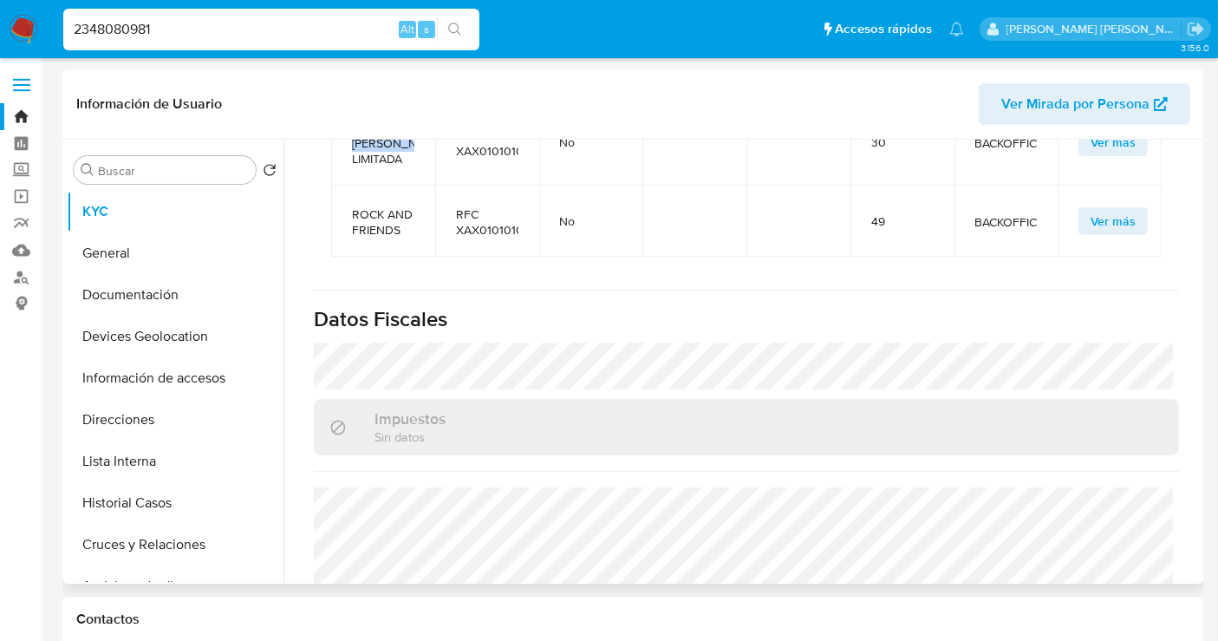
scroll to position [1566, 0]
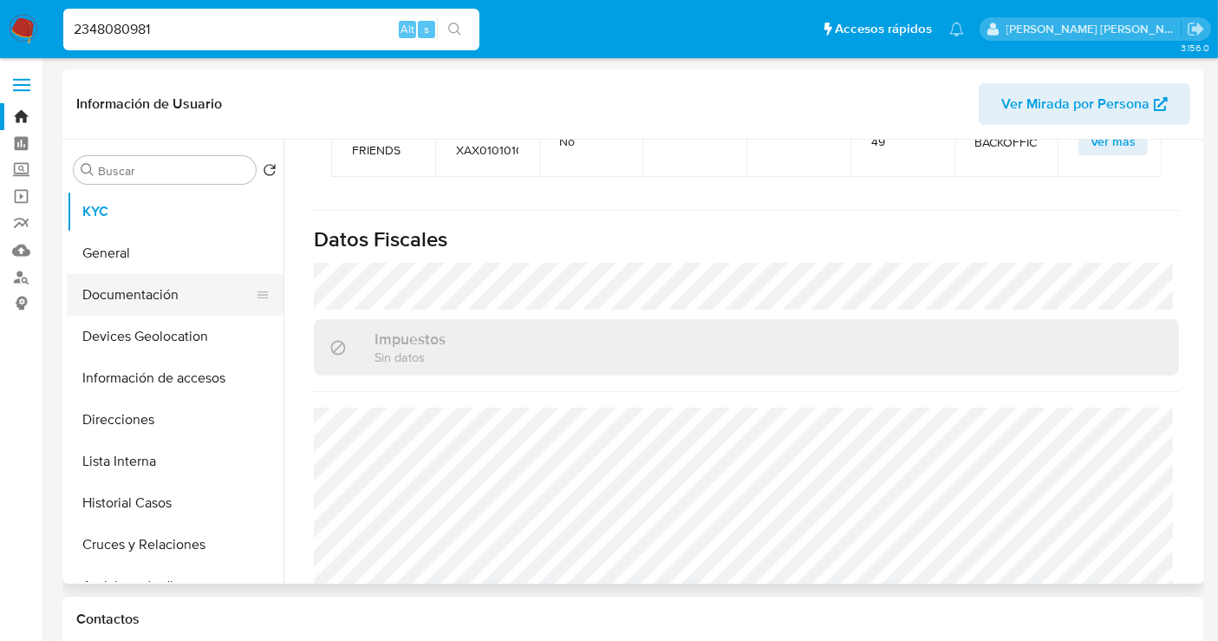
click at [121, 297] on button "Documentación" at bounding box center [168, 295] width 203 height 42
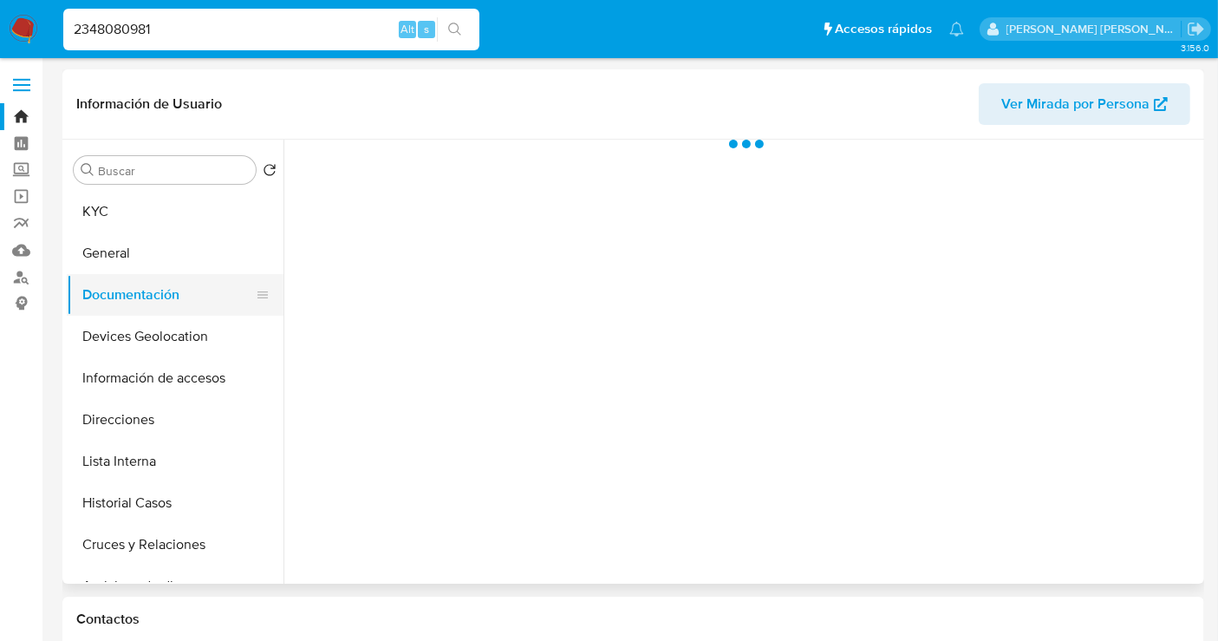
scroll to position [0, 0]
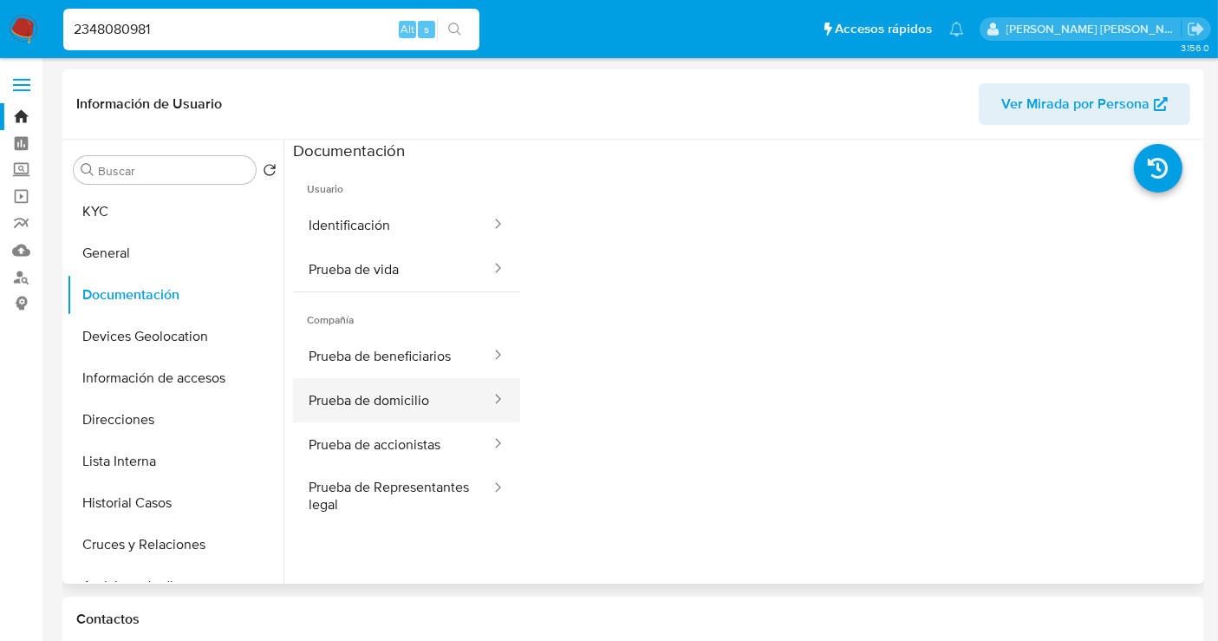
click at [371, 407] on button "Prueba de domicilio" at bounding box center [392, 400] width 199 height 44
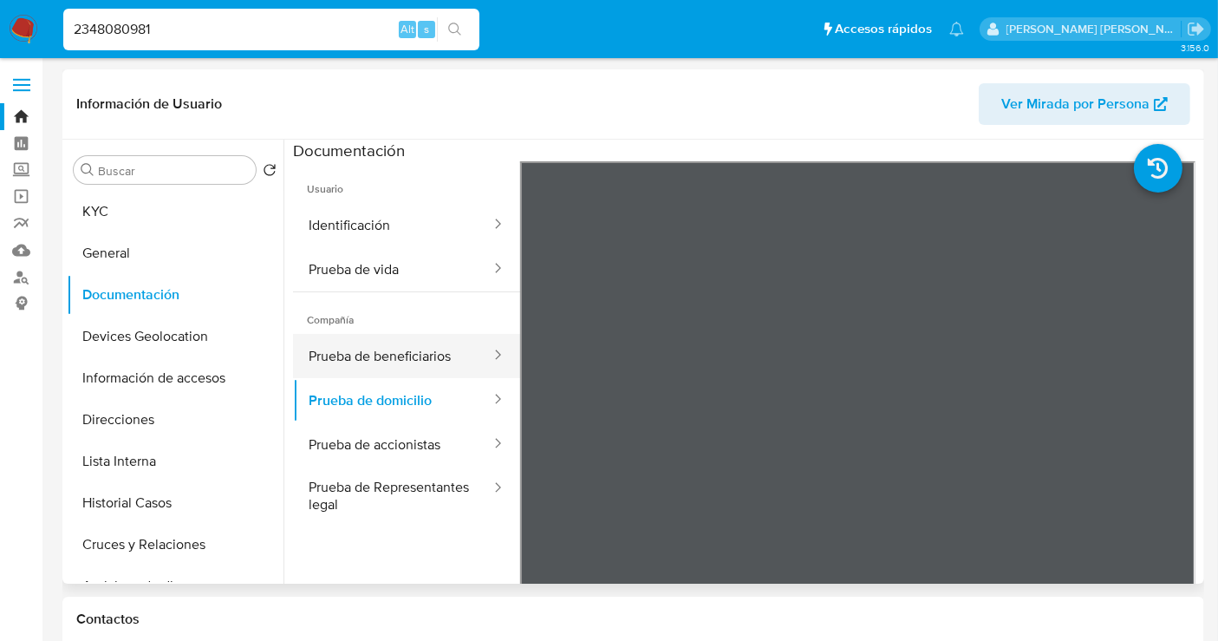
click at [347, 353] on button "Prueba de beneficiarios" at bounding box center [392, 356] width 199 height 44
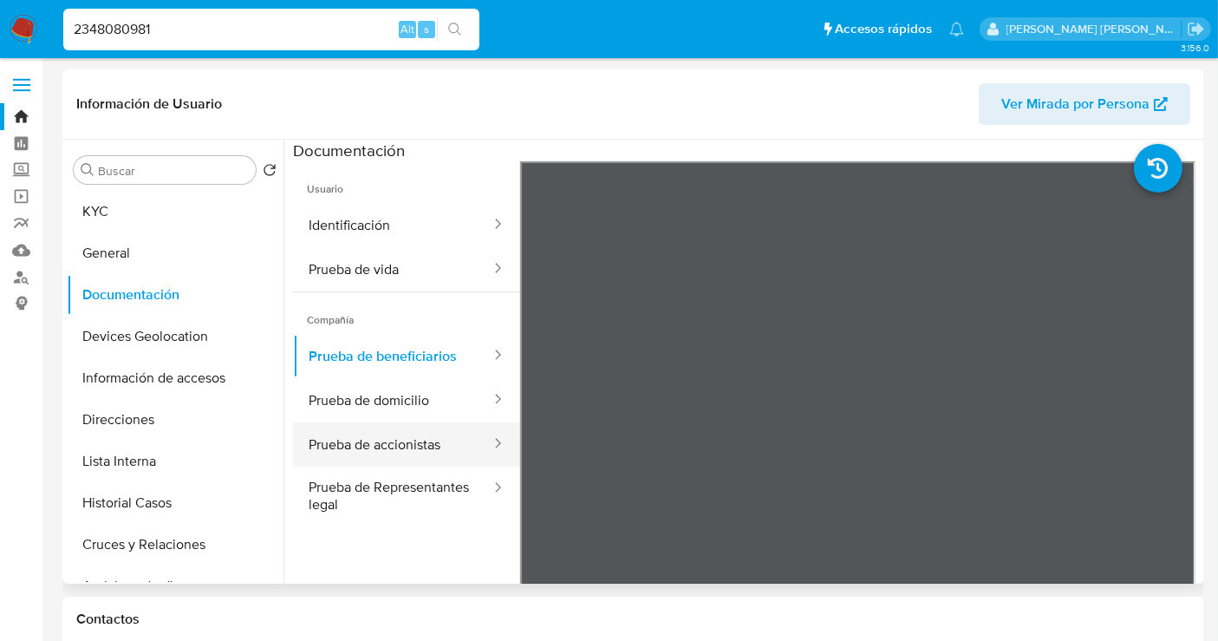
click at [390, 445] on button "Prueba de accionistas" at bounding box center [392, 444] width 199 height 44
click at [390, 442] on button "Prueba de accionistas" at bounding box center [392, 444] width 199 height 44
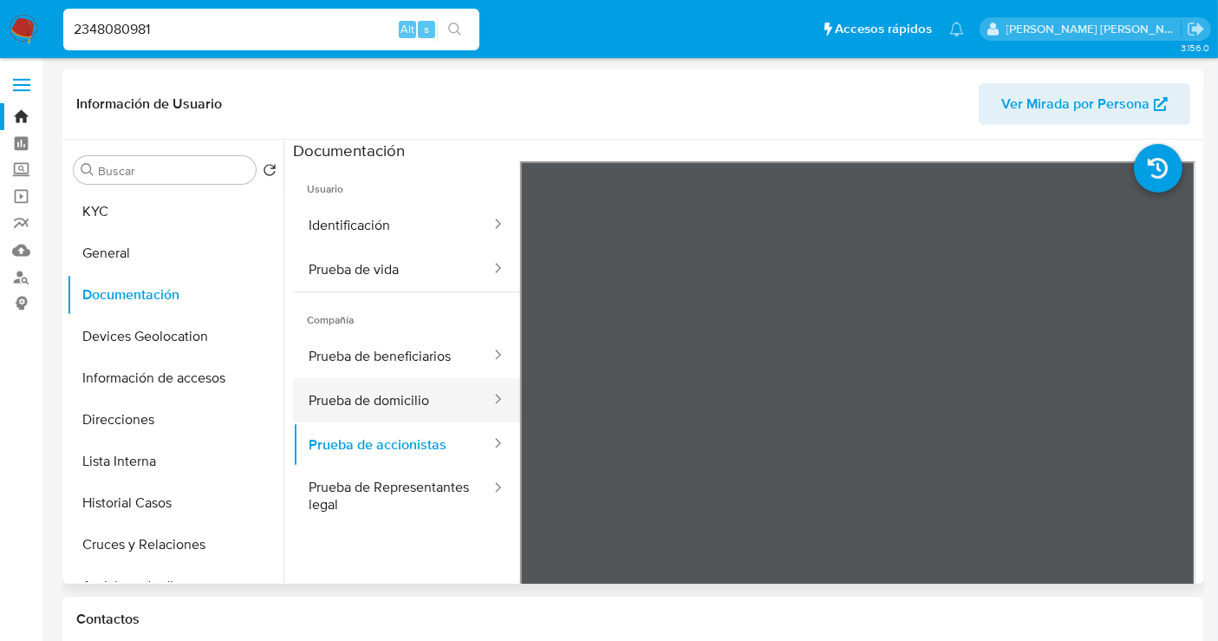
click at [381, 400] on button "Prueba de domicilio" at bounding box center [392, 400] width 199 height 44
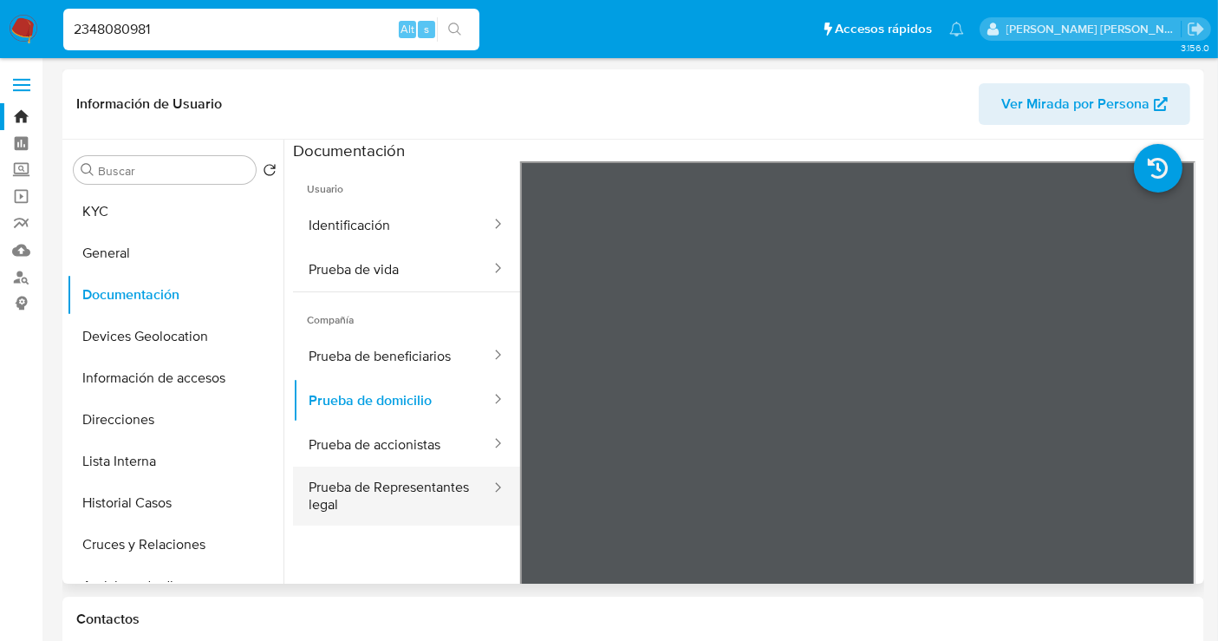
click at [372, 497] on button "Prueba de Representantes legal" at bounding box center [392, 495] width 199 height 59
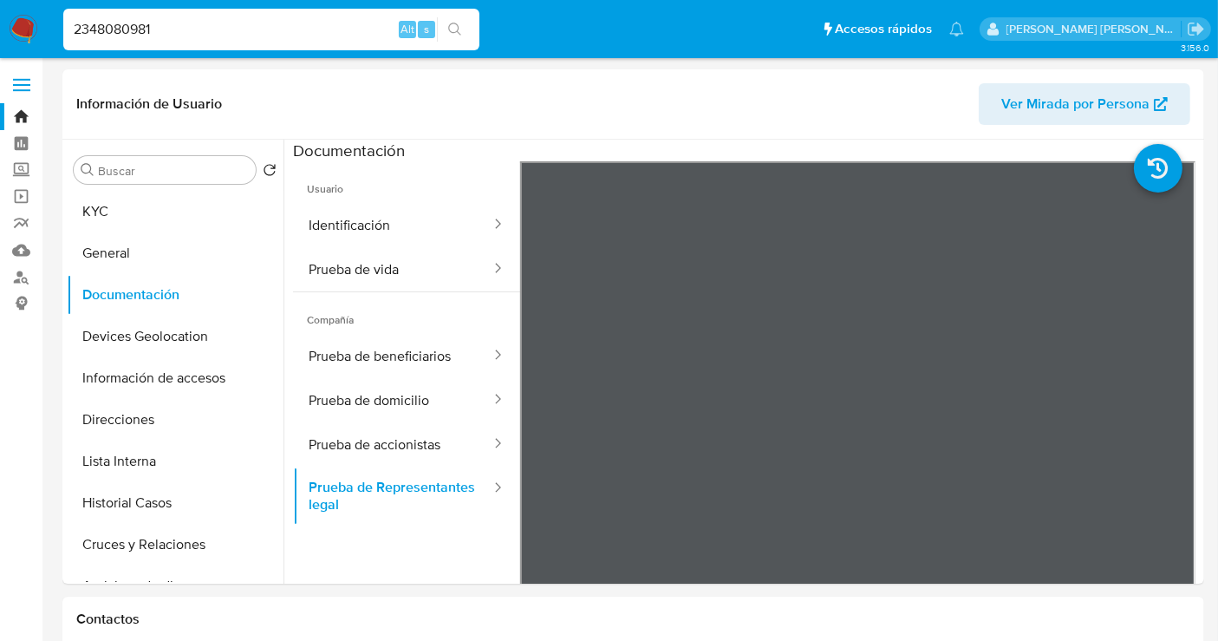
click at [104, 35] on input "2348080981" at bounding box center [271, 29] width 416 height 23
paste input "425226912"
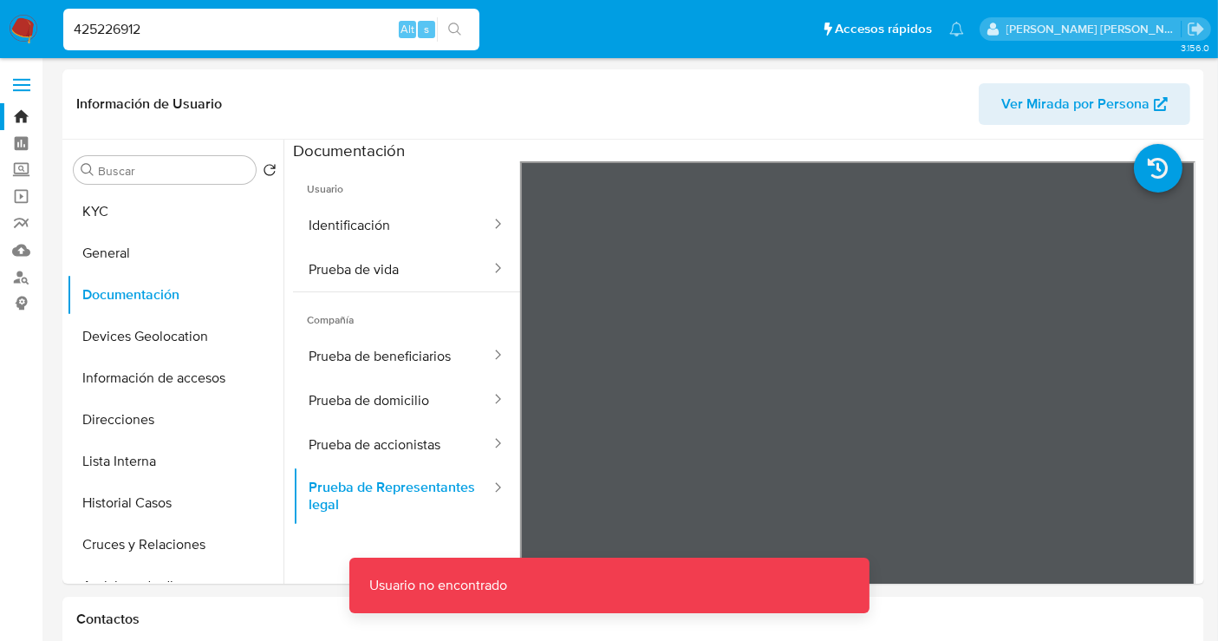
click at [227, 36] on input "425226912" at bounding box center [271, 29] width 416 height 23
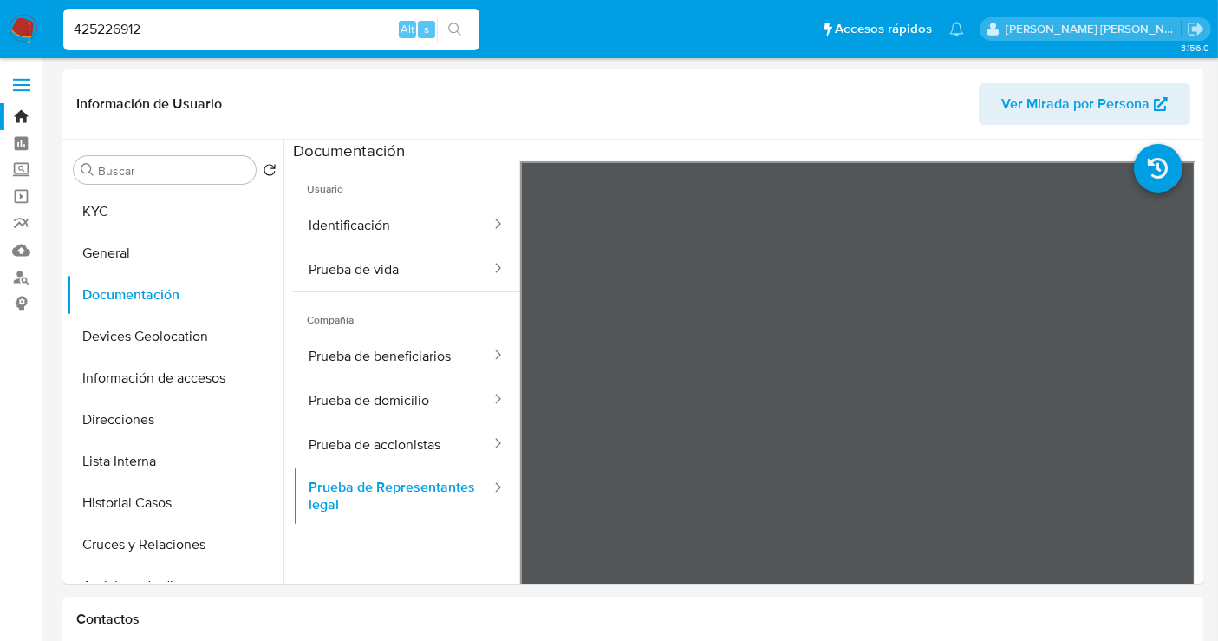
type input "425226912"
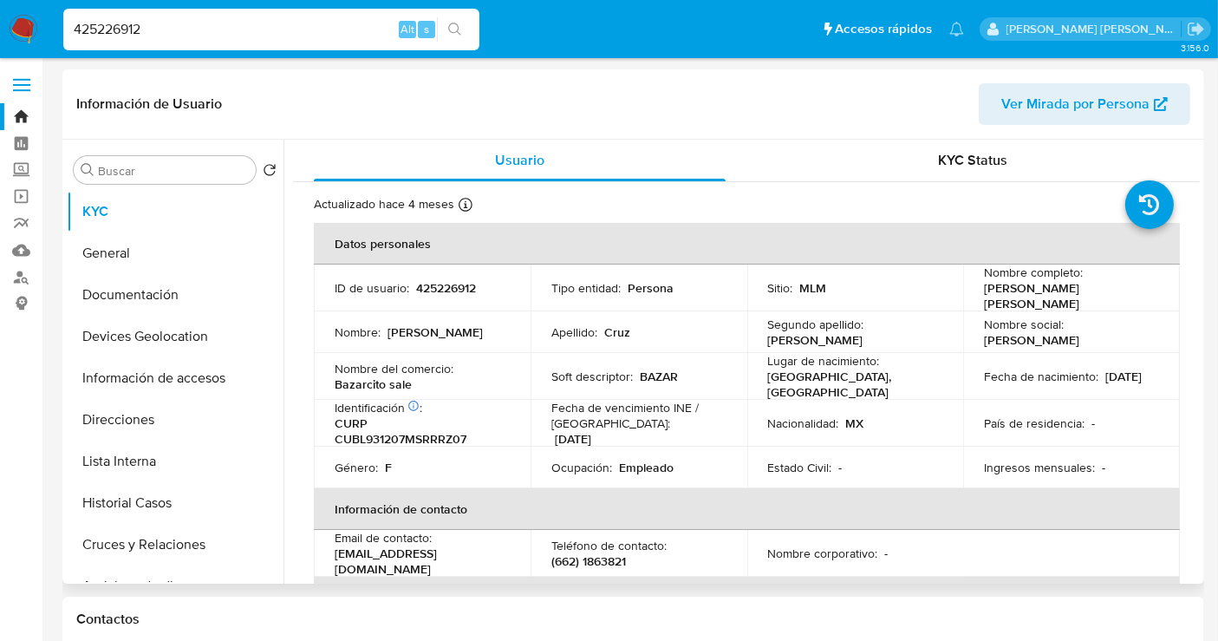
select select "10"
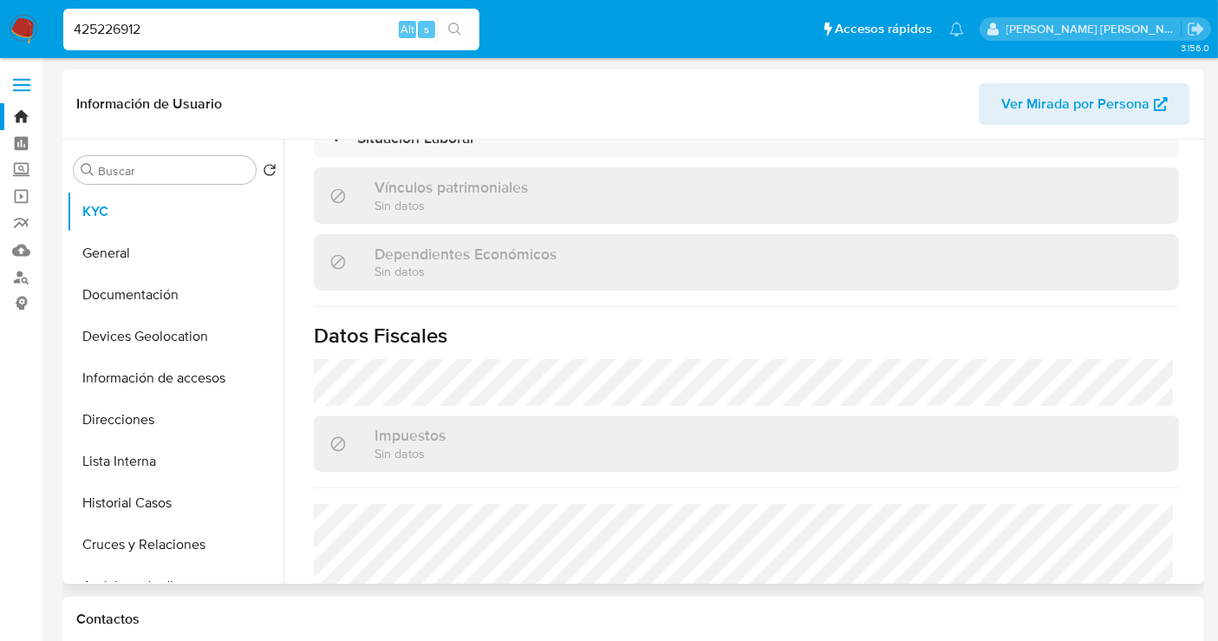
scroll to position [1094, 0]
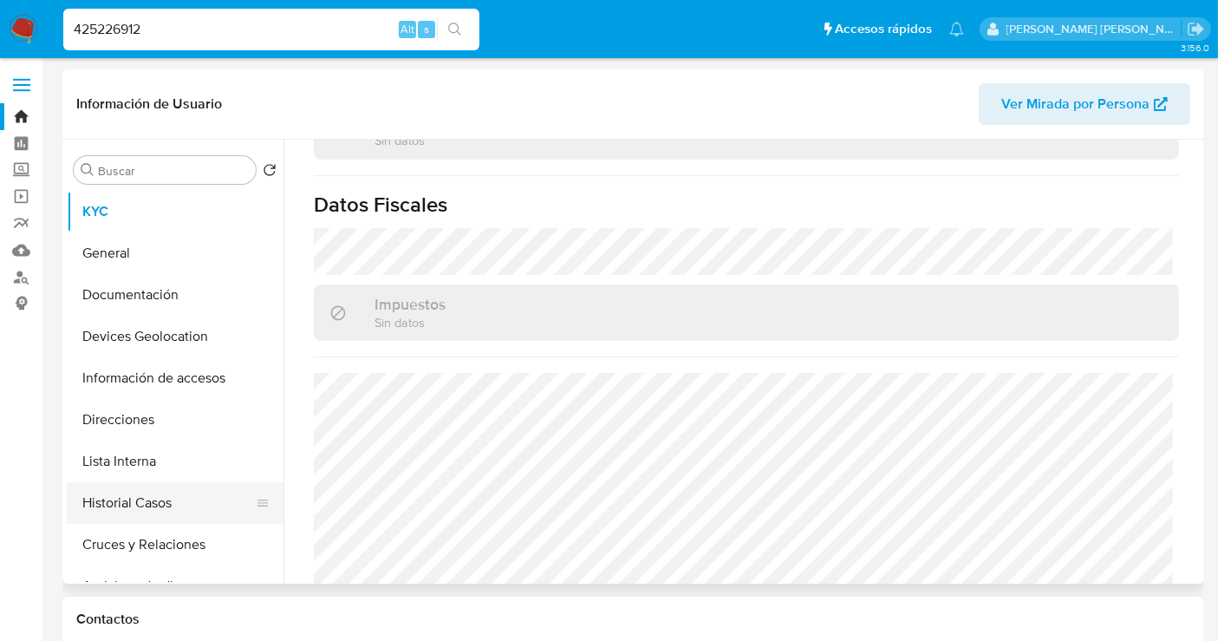
click at [153, 494] on button "Historial Casos" at bounding box center [168, 503] width 203 height 42
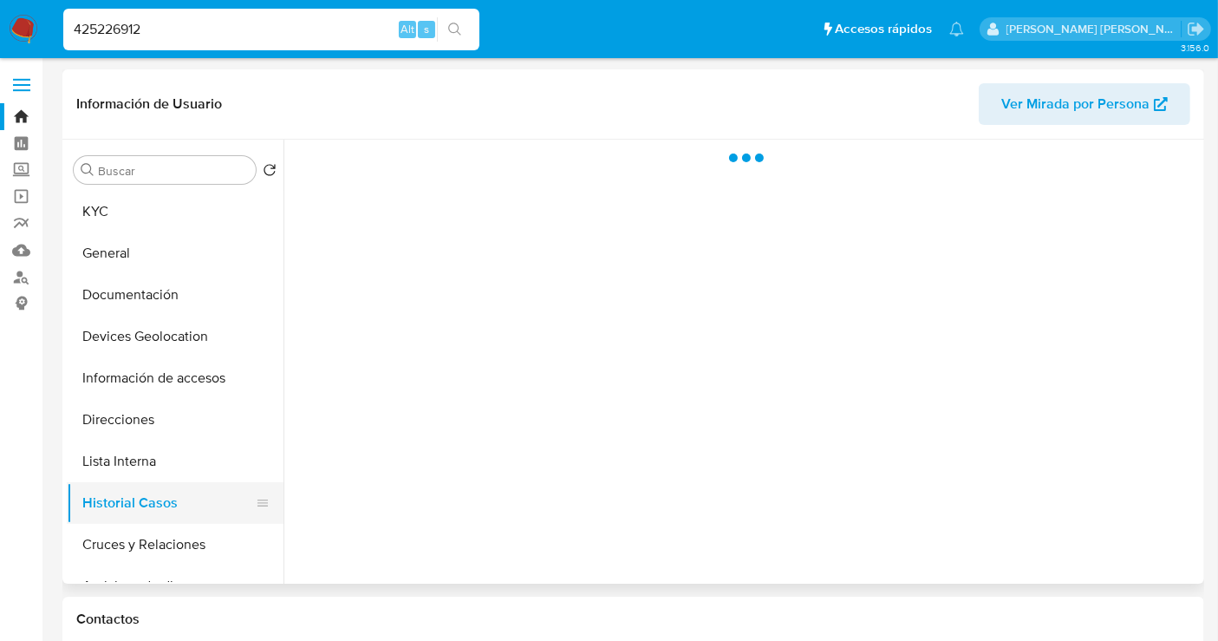
scroll to position [0, 0]
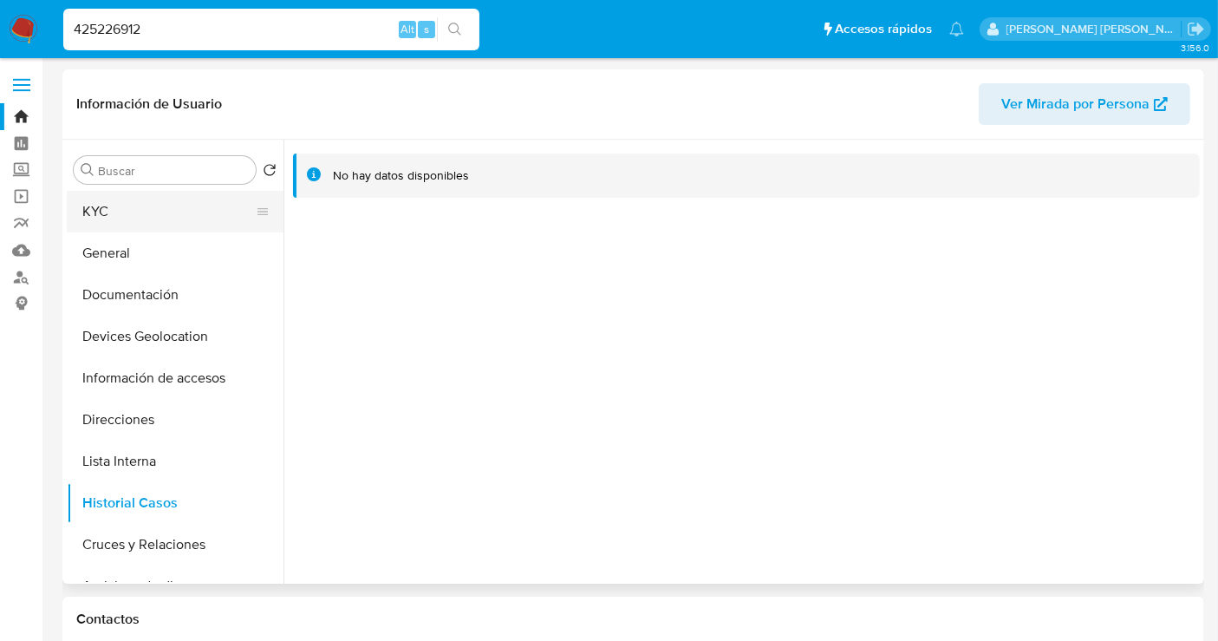
click at [101, 218] on button "KYC" at bounding box center [168, 212] width 203 height 42
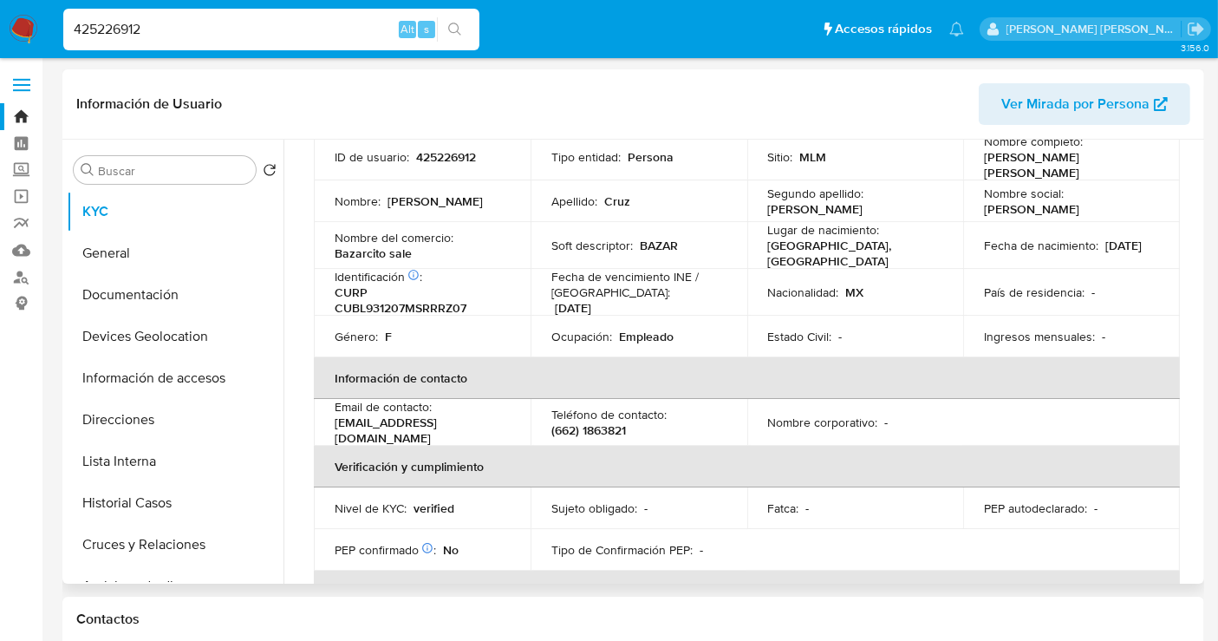
scroll to position [131, 0]
drag, startPoint x: 417, startPoint y: 248, endPoint x: 330, endPoint y: 251, distance: 86.7
click at [330, 251] on td "Nombre del comercio : Bazarcito sale" at bounding box center [422, 245] width 217 height 47
copy p "Bazarcito sale"
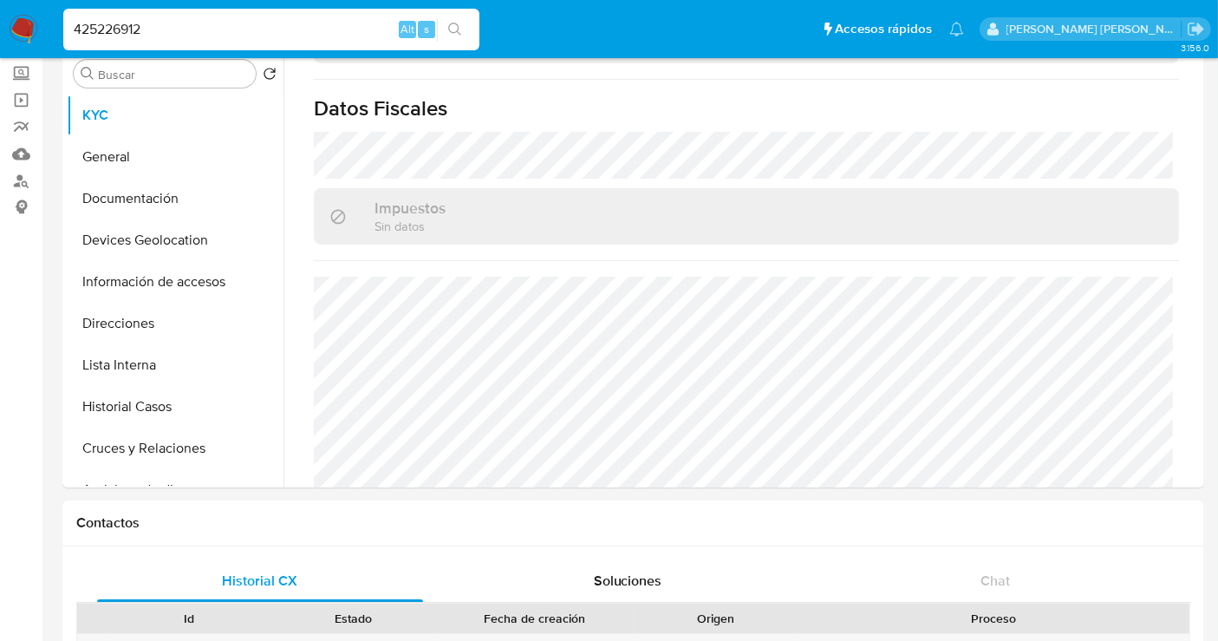
scroll to position [0, 0]
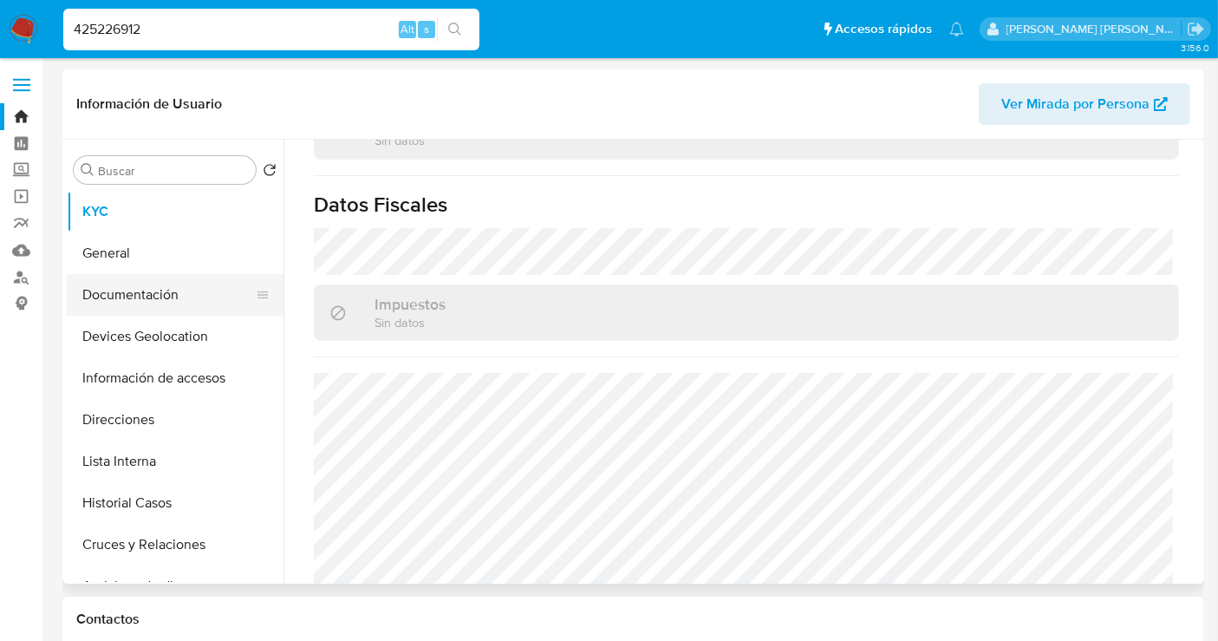
click at [130, 303] on button "Documentación" at bounding box center [168, 295] width 203 height 42
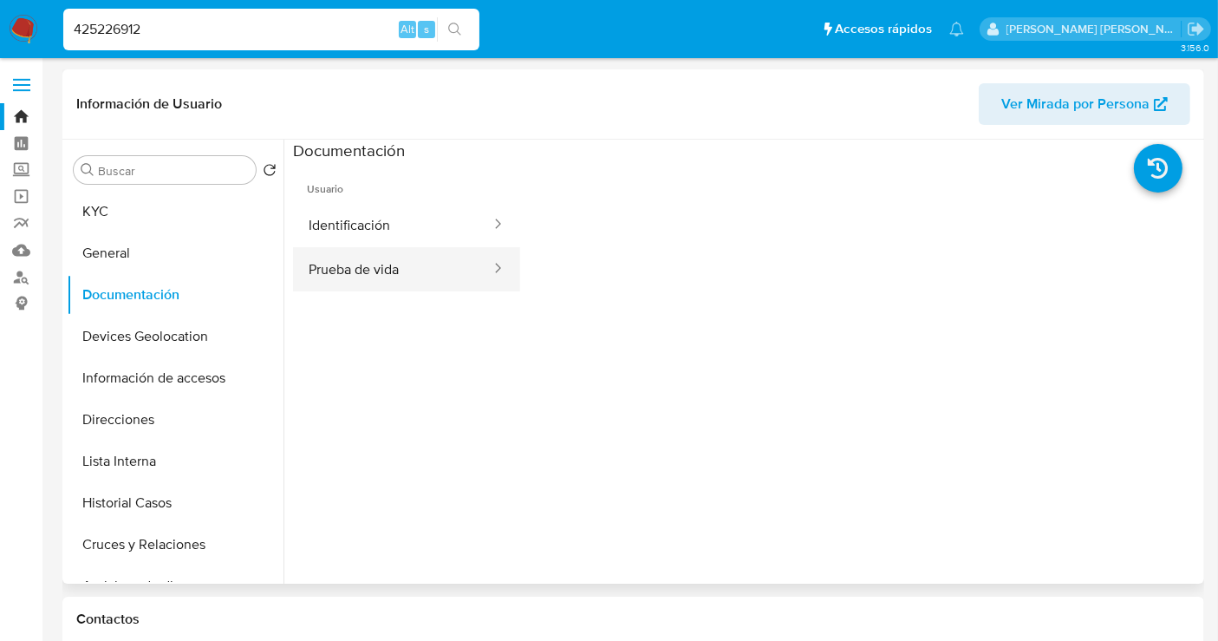
click at [404, 270] on button "Prueba de vida" at bounding box center [392, 269] width 199 height 44
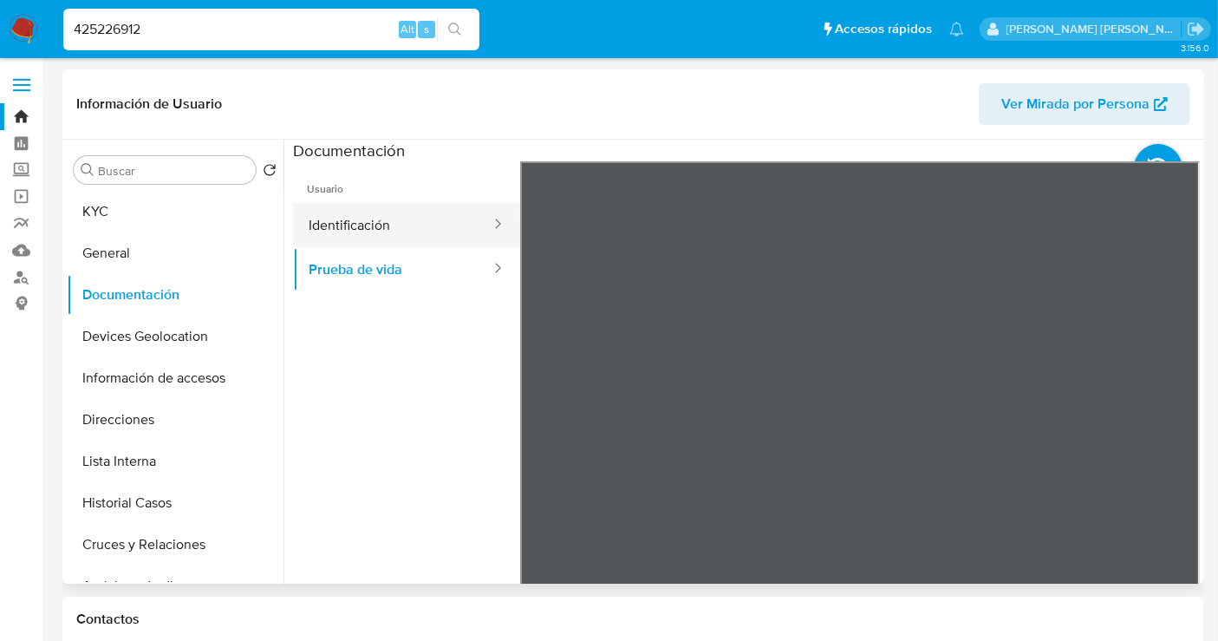
click at [373, 211] on button "Identificación" at bounding box center [392, 225] width 199 height 44
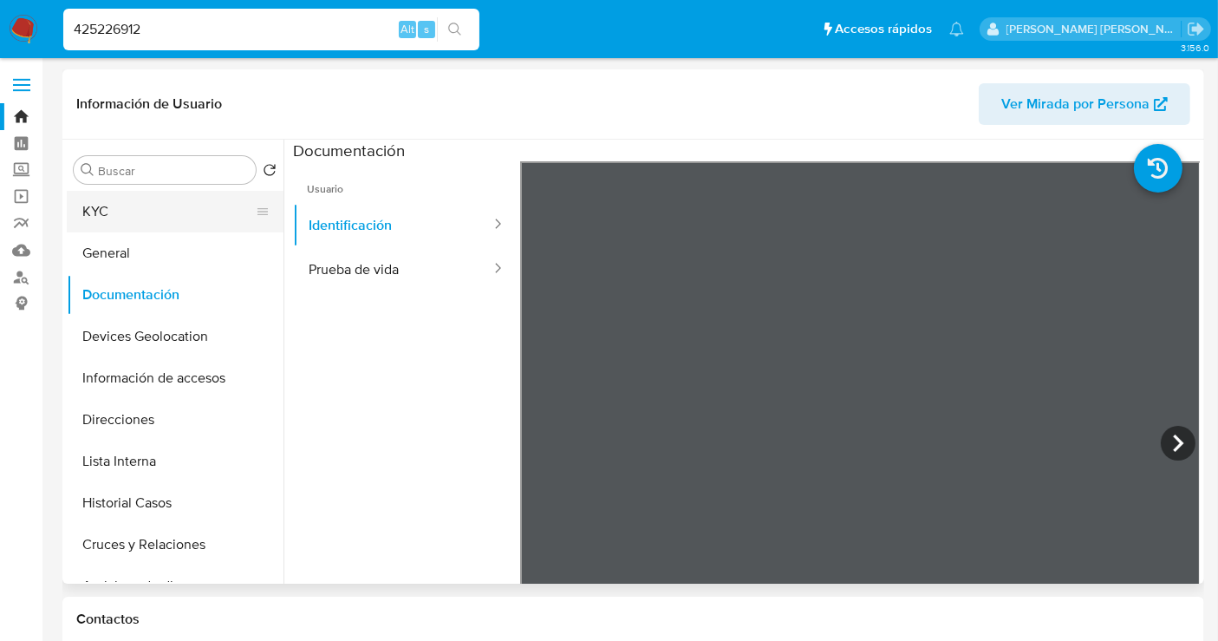
click at [97, 208] on button "KYC" at bounding box center [168, 212] width 203 height 42
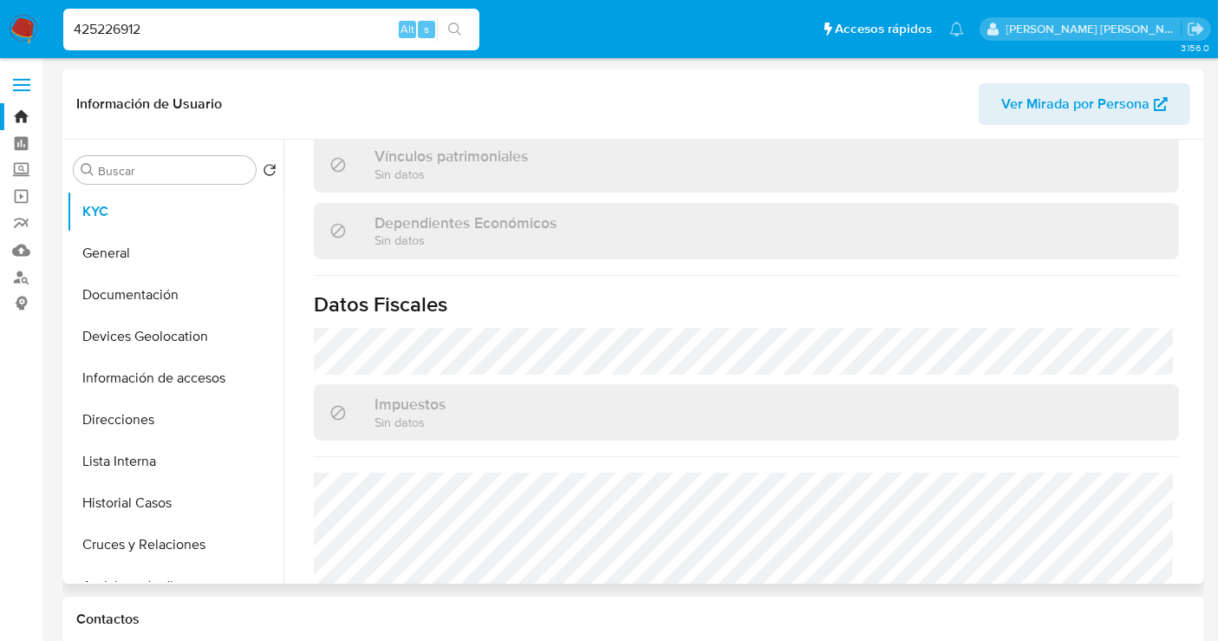
scroll to position [1094, 0]
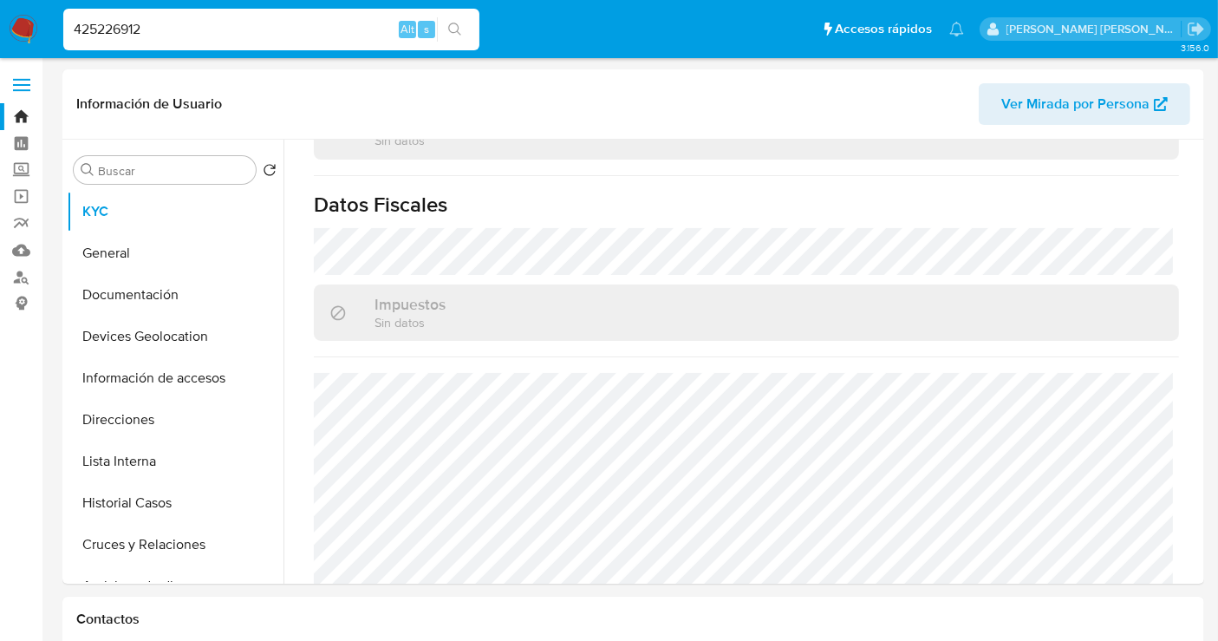
click at [96, 23] on input "425226912" at bounding box center [271, 29] width 416 height 23
paste input "2515301953"
type input "2515301953"
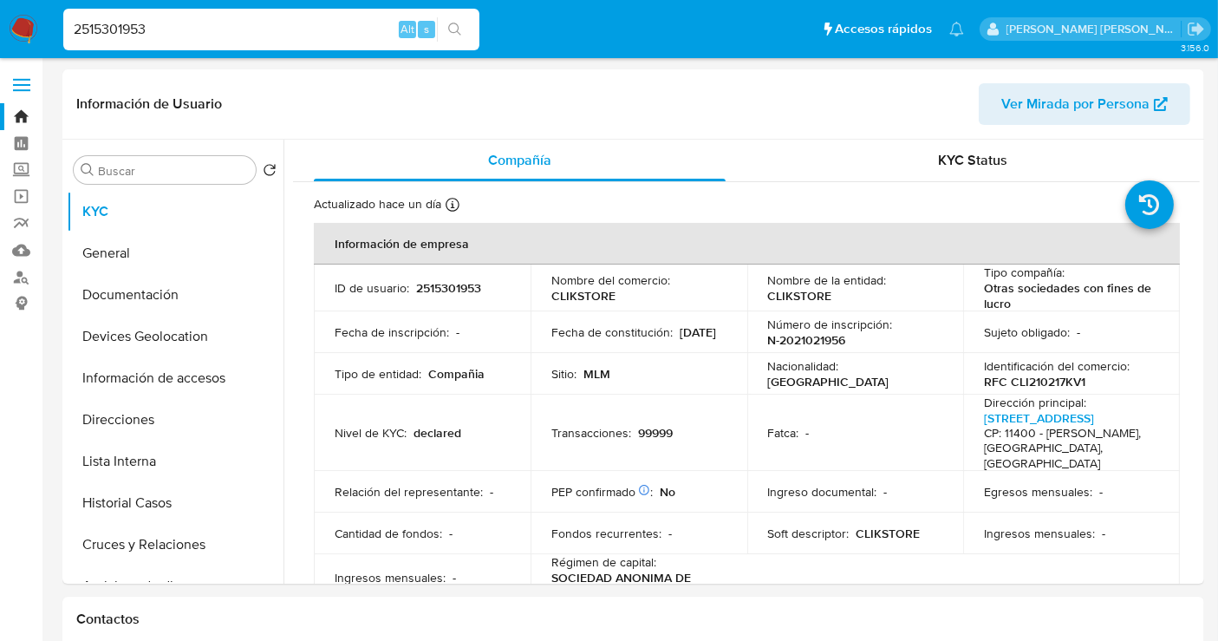
select select "10"
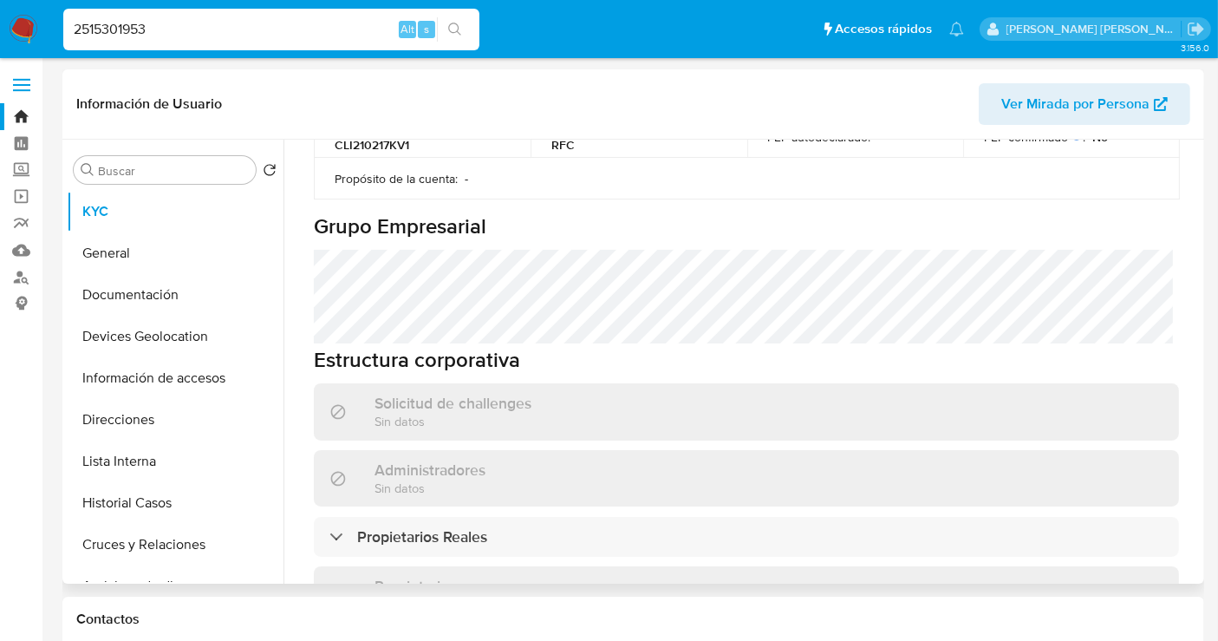
scroll to position [1059, 0]
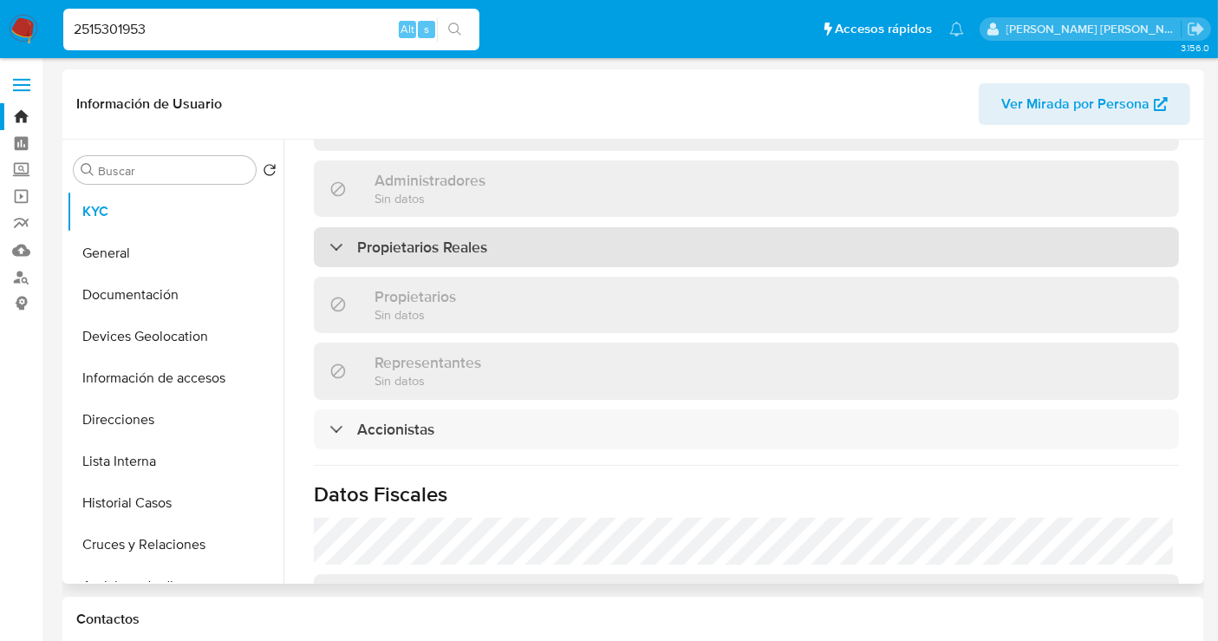
click at [381, 238] on h3 "Propietarios Reales" at bounding box center [422, 247] width 130 height 19
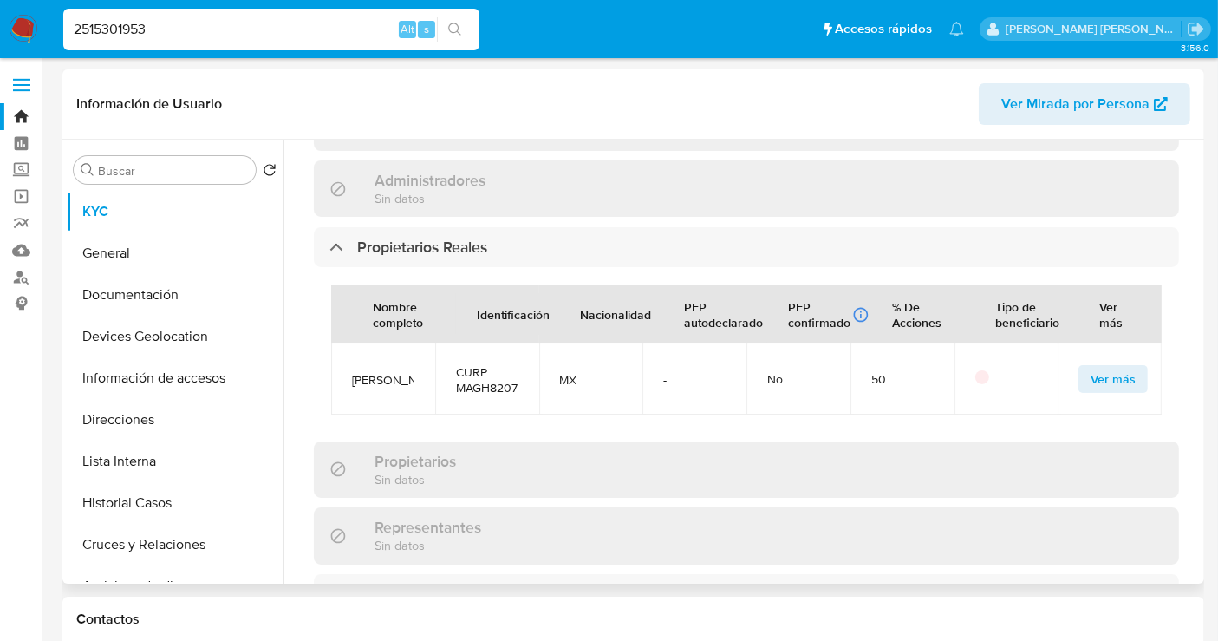
drag, startPoint x: 413, startPoint y: 368, endPoint x: 343, endPoint y: 328, distance: 81.2
click at [343, 343] on td "HASSAN MANSUR GONZÁLEZ" at bounding box center [383, 378] width 104 height 71
copy span "HASSAN MANSUR GONZÁLEZ"
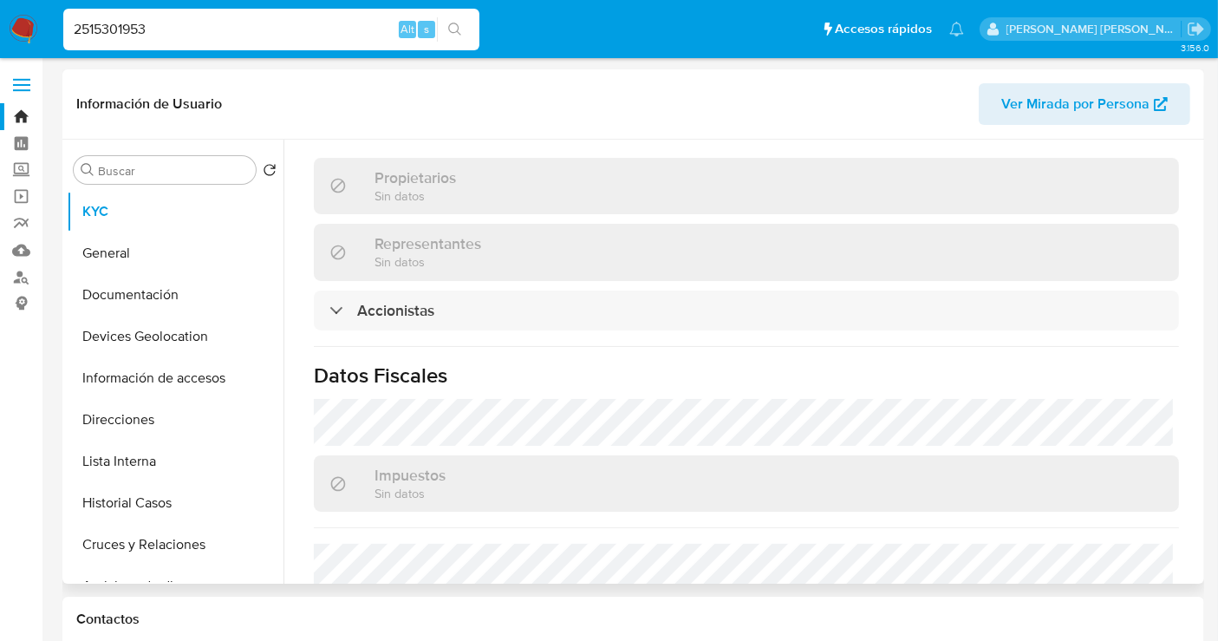
scroll to position [1348, 0]
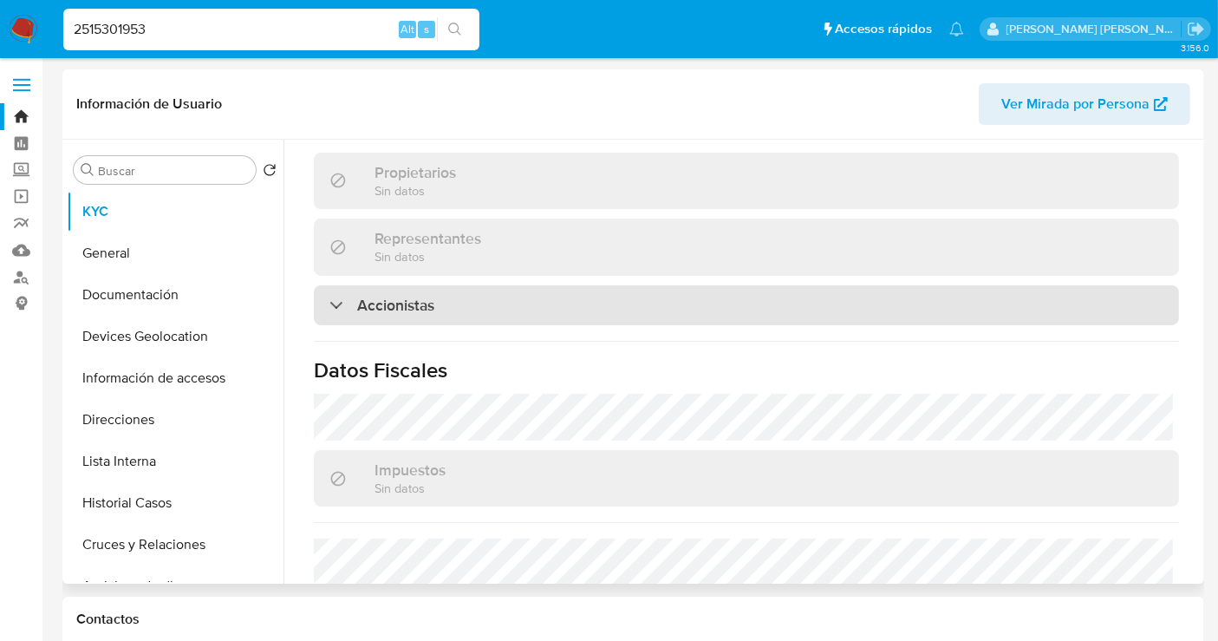
click at [440, 288] on div "Accionistas" at bounding box center [746, 305] width 865 height 40
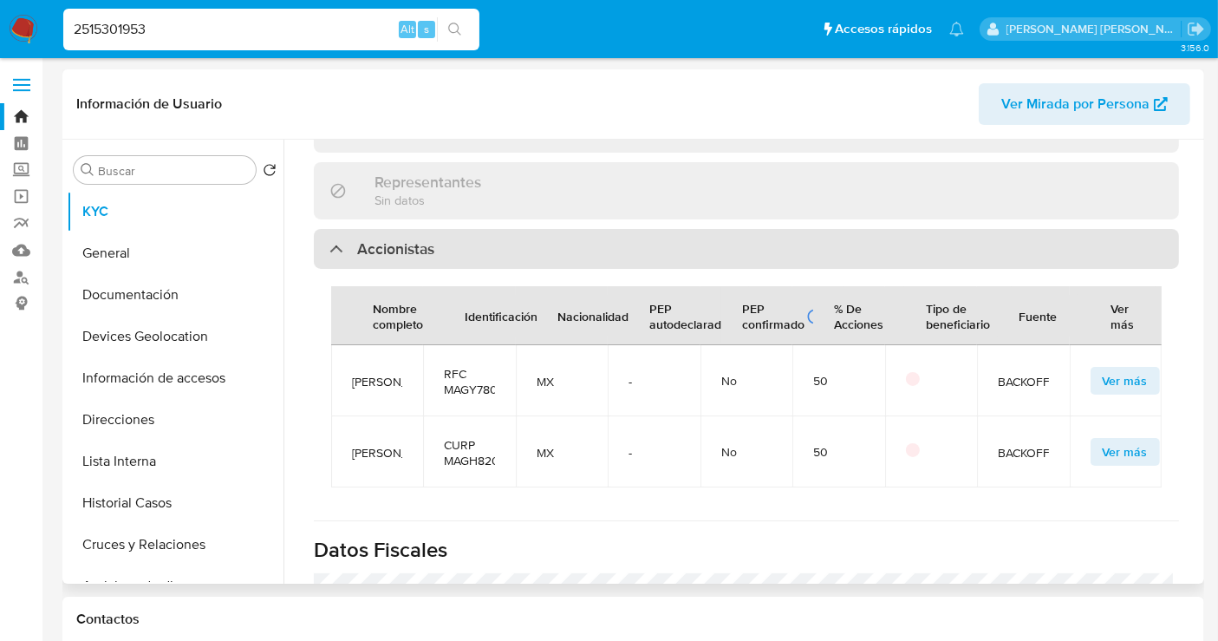
scroll to position [1444, 0]
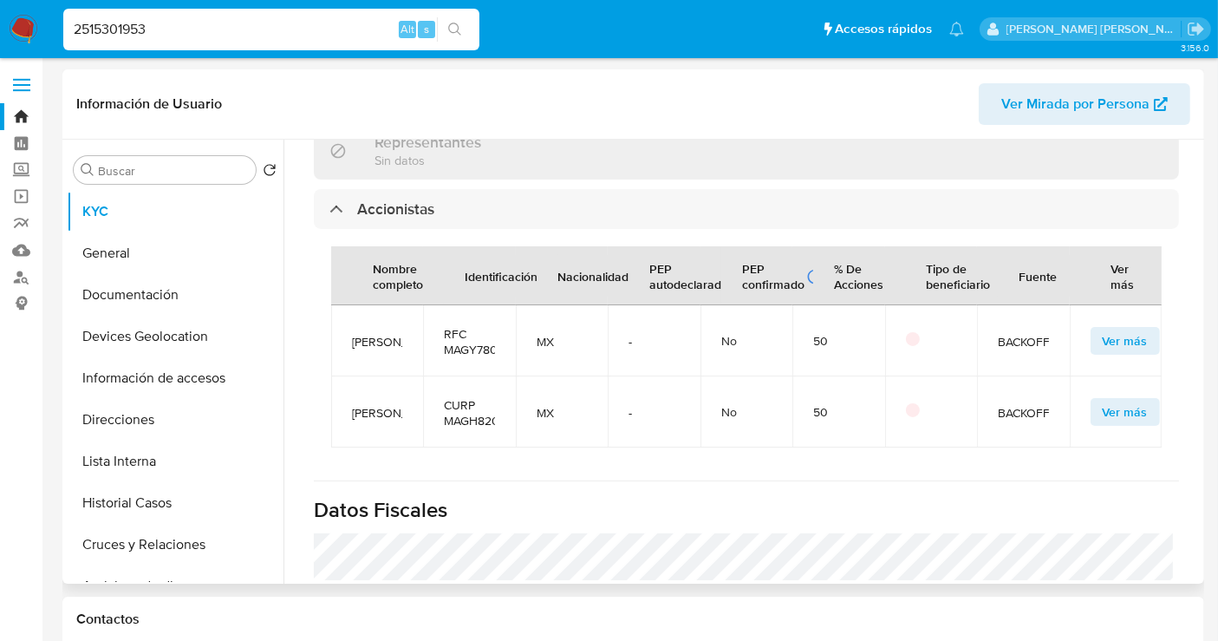
click at [384, 342] on span "YUSSEF MANSUR GONZÁLEZ" at bounding box center [377, 342] width 50 height 16
copy span "YUSSEF MANSUR GONZÁLEZ"
click at [140, 305] on button "Documentación" at bounding box center [168, 295] width 203 height 42
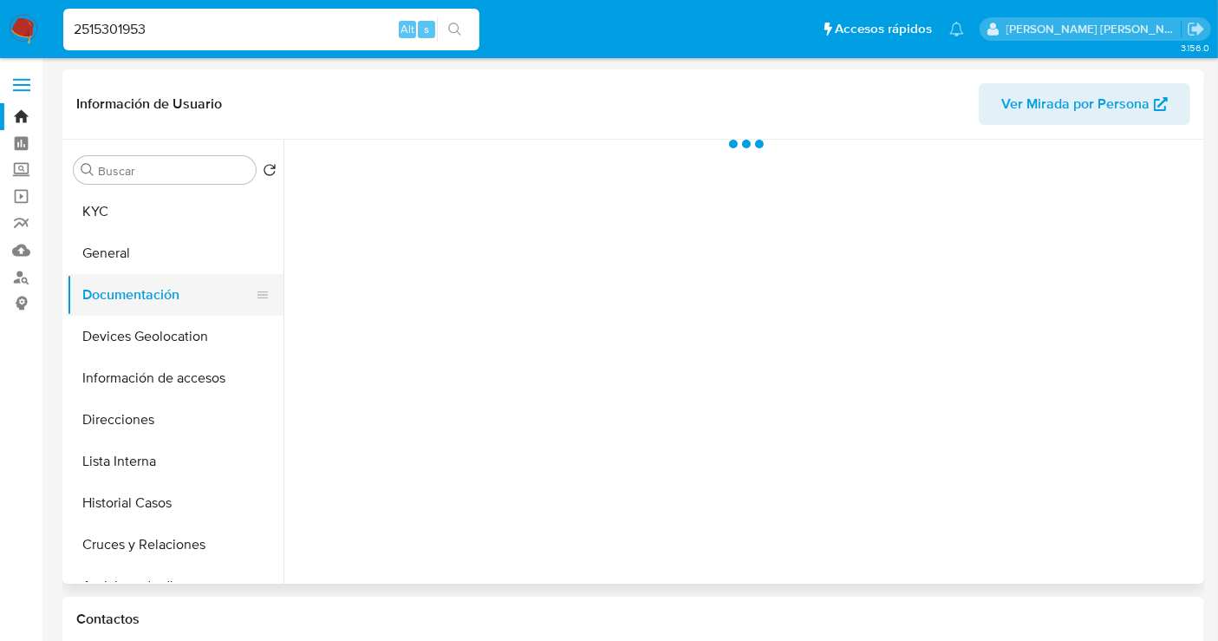
scroll to position [0, 0]
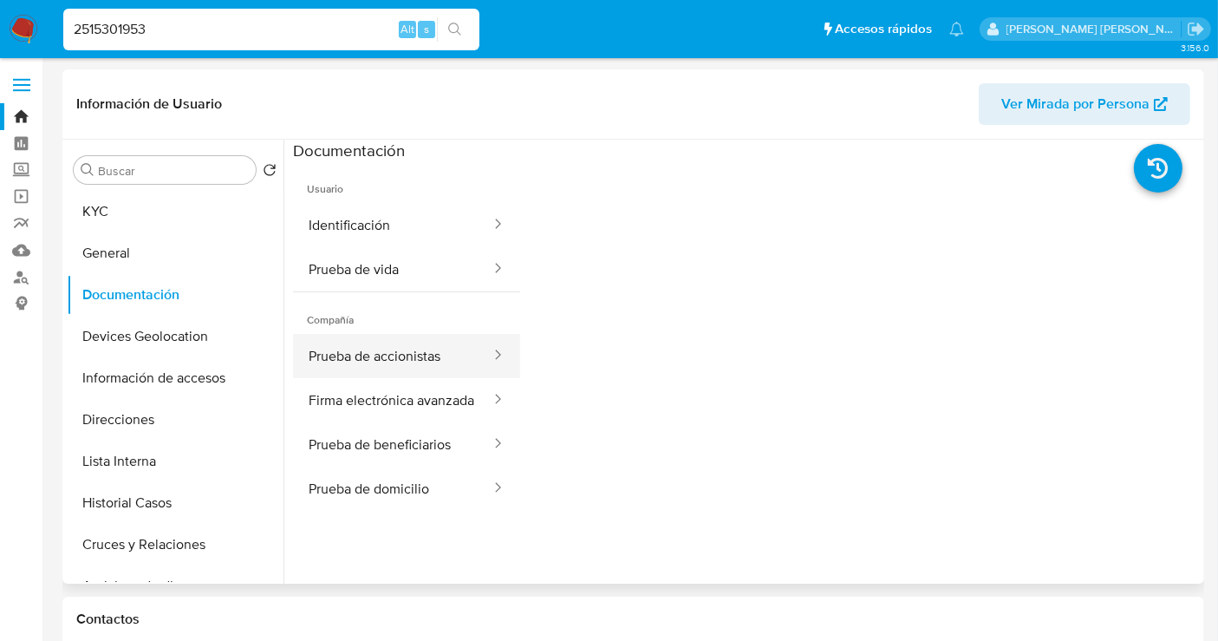
click at [394, 357] on button "Prueba de accionistas" at bounding box center [392, 356] width 199 height 44
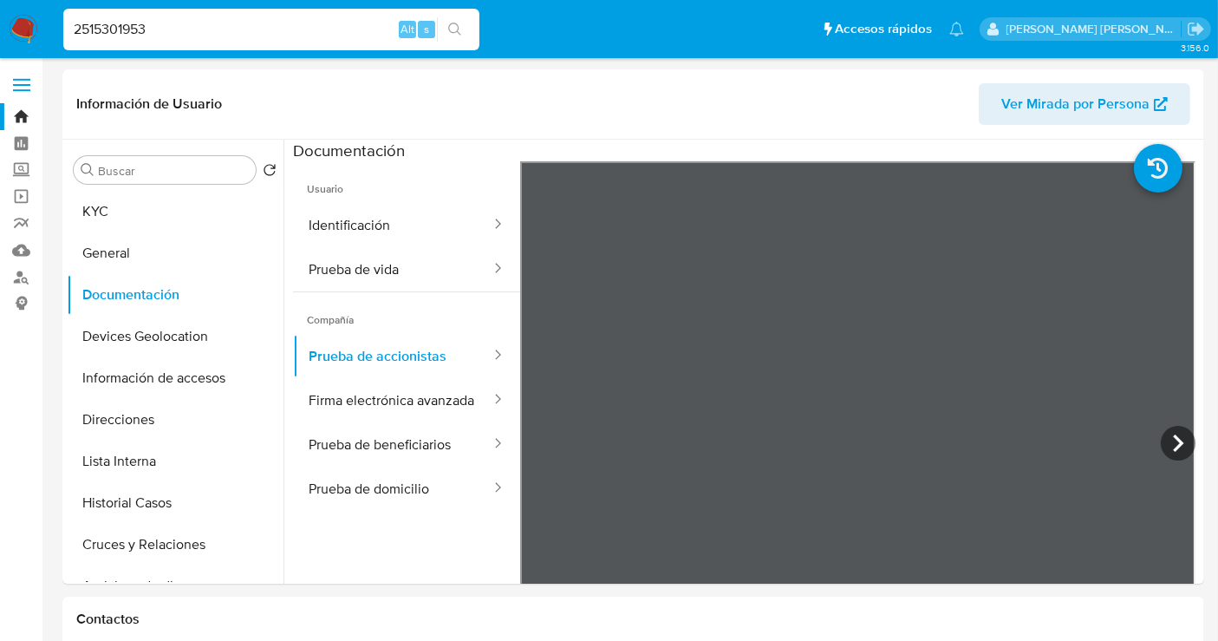
click at [127, 30] on input "2515301953" at bounding box center [271, 29] width 416 height 23
paste input "04373154"
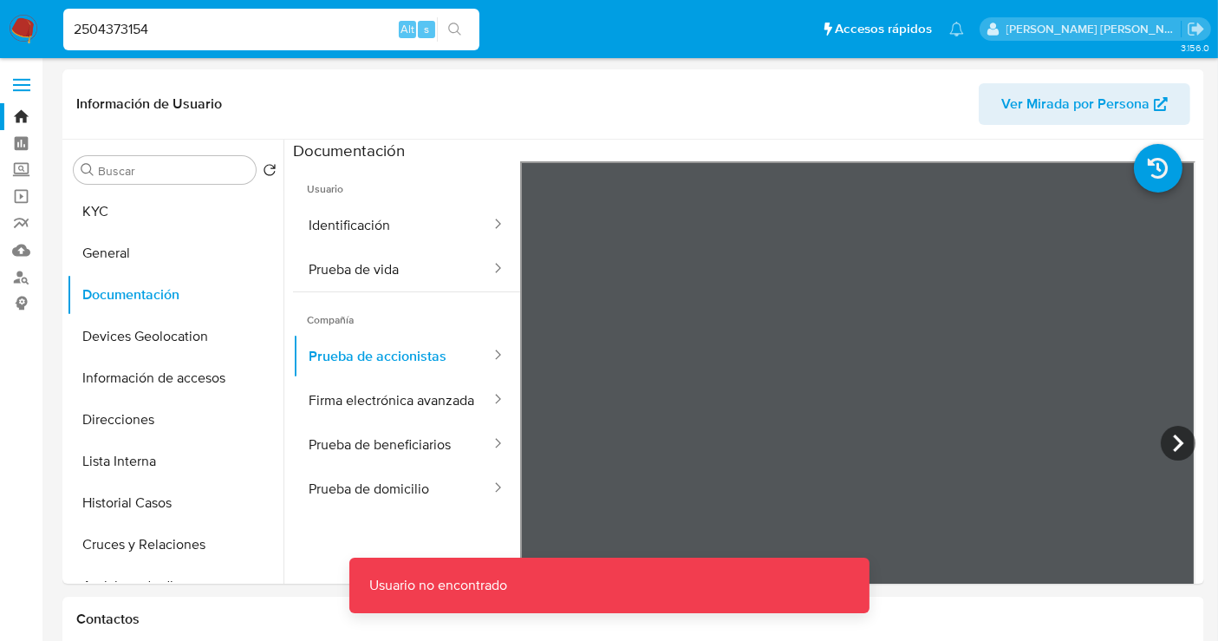
click at [199, 38] on input "2504373154" at bounding box center [271, 29] width 416 height 23
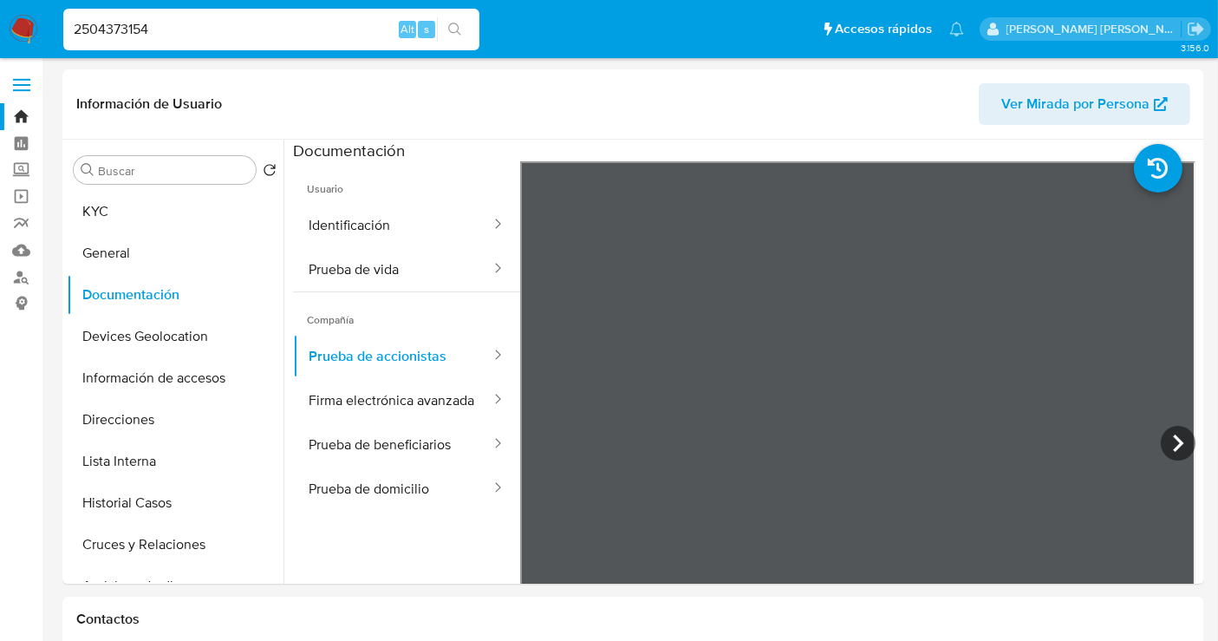
type input "2504373154"
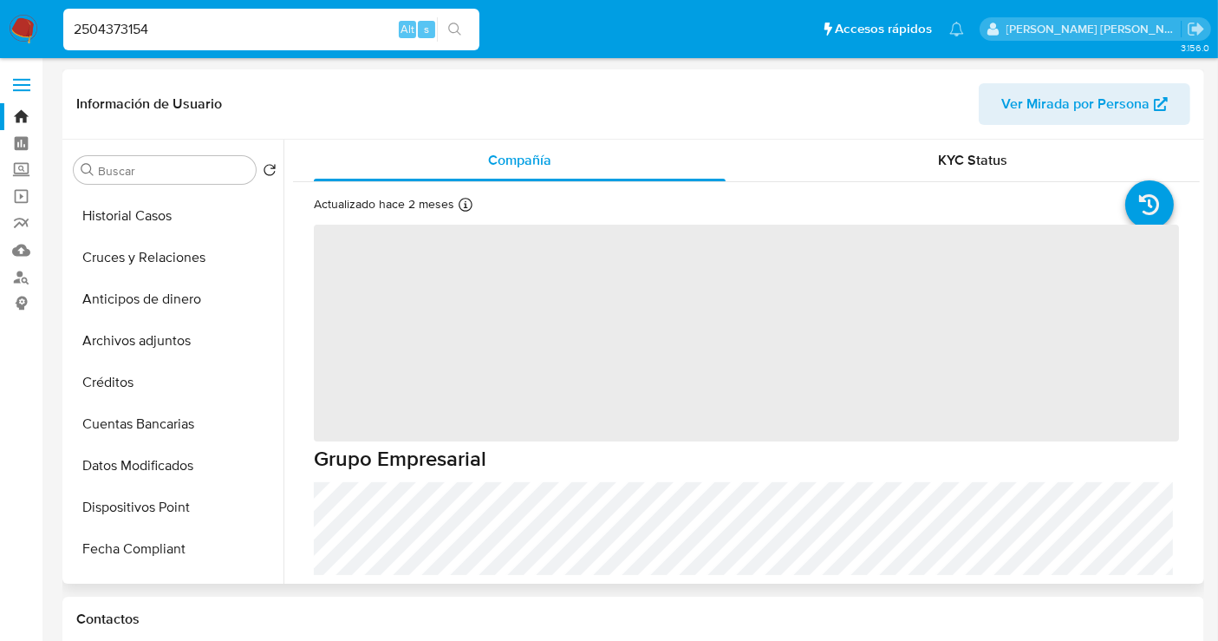
select select "10"
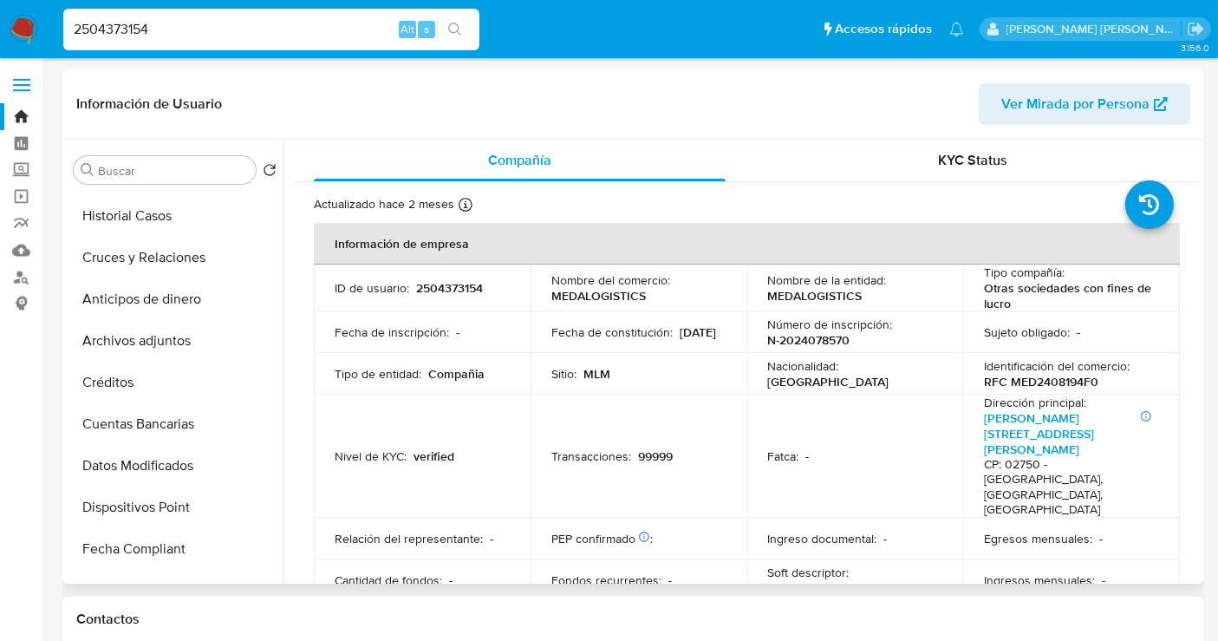
scroll to position [289, 0]
click at [116, 257] on button "Cruces y Relaciones" at bounding box center [168, 256] width 203 height 42
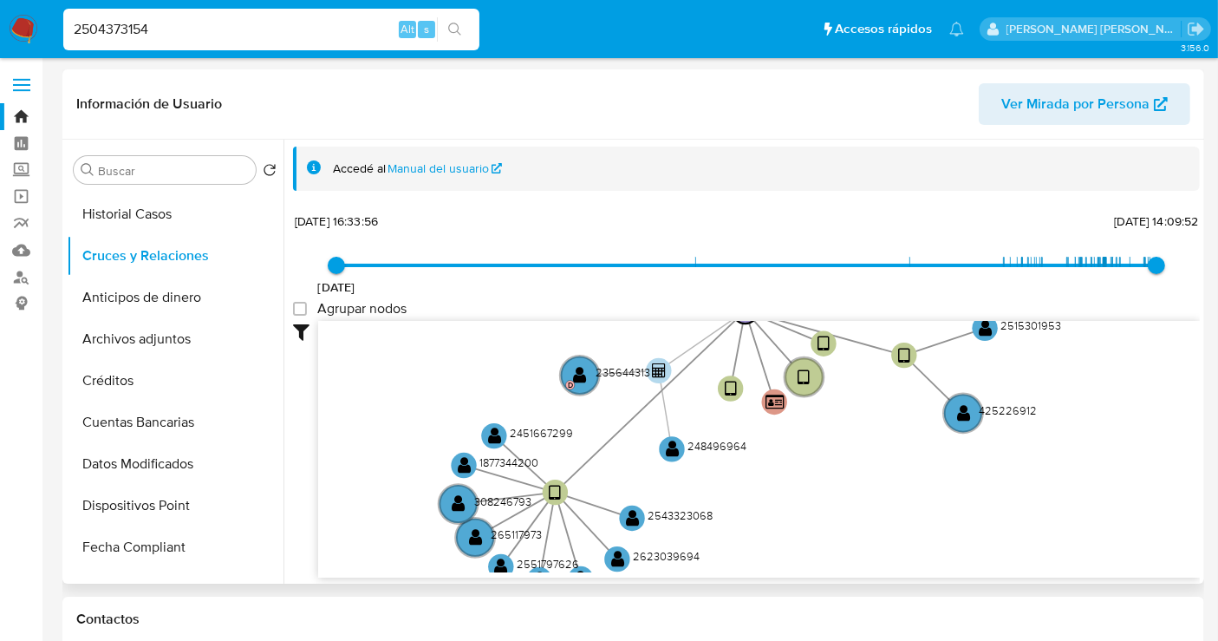
drag, startPoint x: 723, startPoint y: 459, endPoint x: 614, endPoint y: 301, distance: 192.6
click at [614, 301] on div "27/2/2023 27/2/2023, 16:33:56 20/8/2025, 14:09:52 Agrupar nodos Filtros Confian…" at bounding box center [746, 393] width 907 height 368
click at [675, 509] on text "2543323068" at bounding box center [680, 515] width 65 height 16
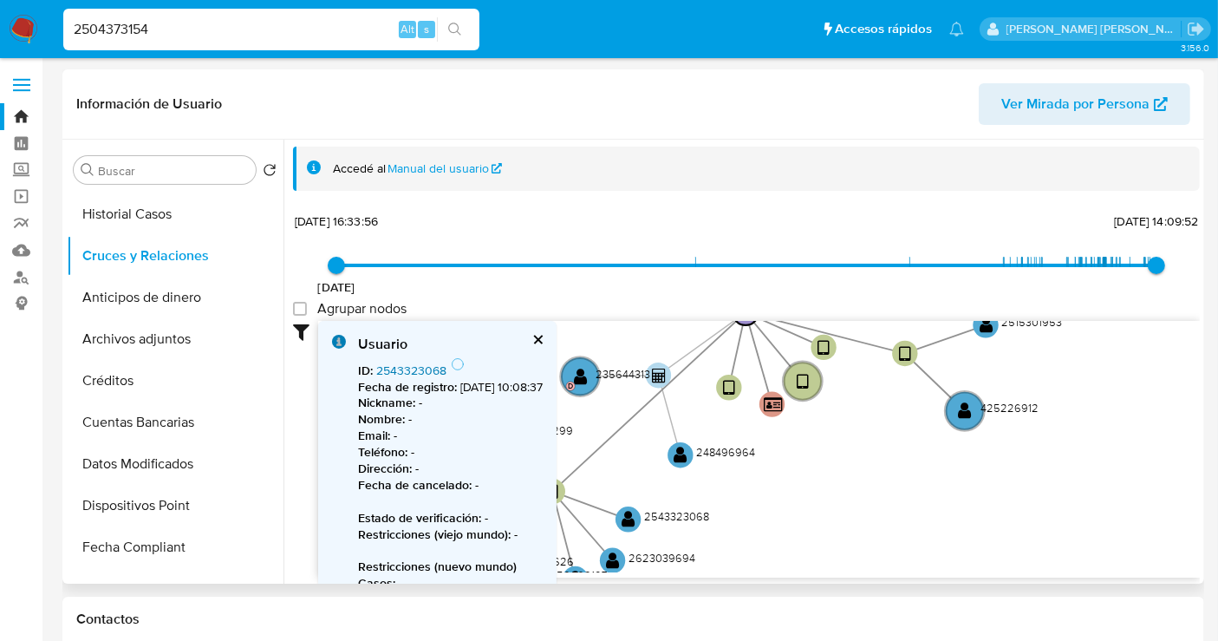
click at [420, 362] on link "2543323068" at bounding box center [411, 369] width 70 height 17
click at [543, 334] on button "cerrar" at bounding box center [536, 339] width 11 height 11
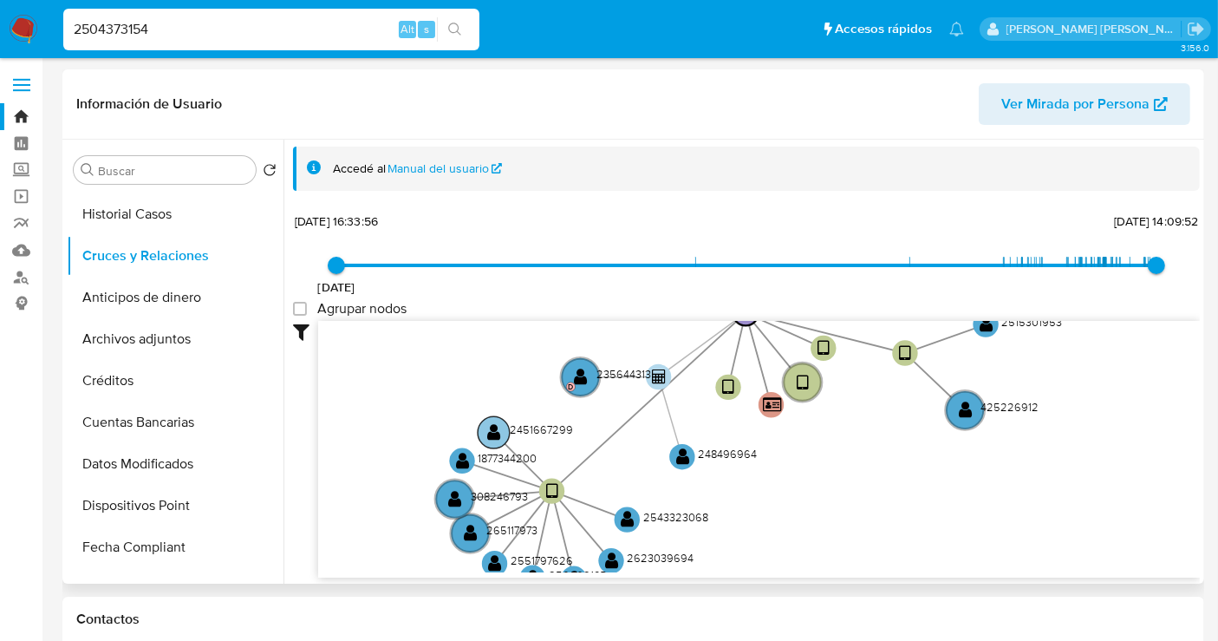
click at [531, 426] on text "2451667299" at bounding box center [541, 429] width 63 height 16
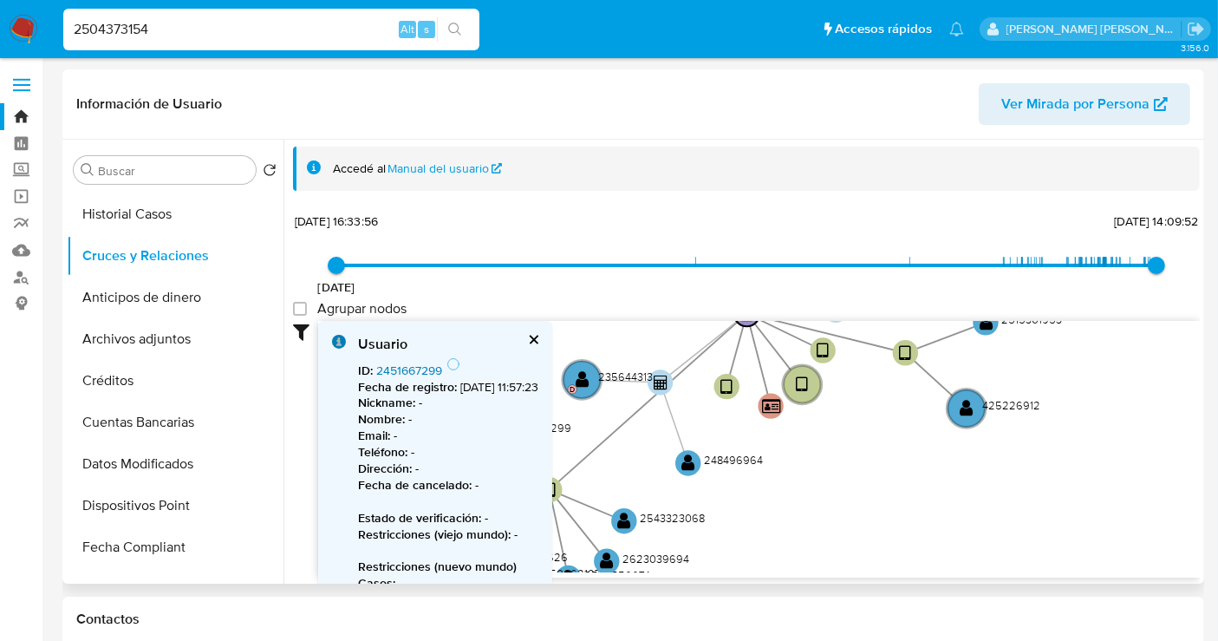
click at [416, 374] on link "2451667299" at bounding box center [409, 369] width 66 height 17
click at [538, 335] on button "cerrar" at bounding box center [532, 339] width 11 height 11
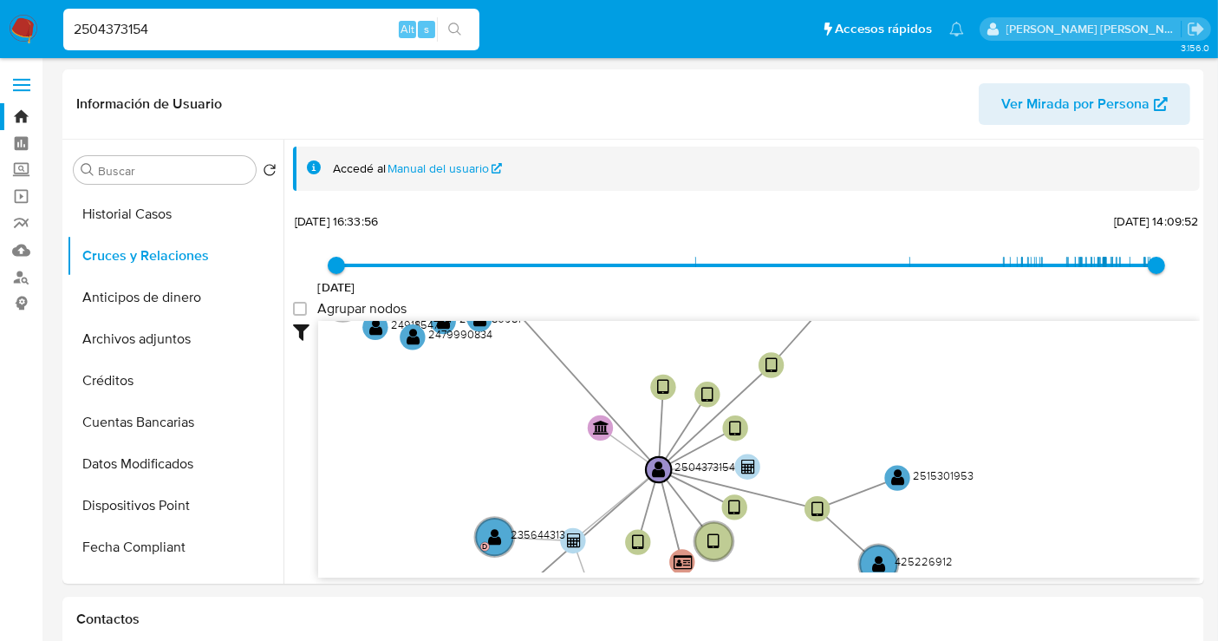
drag, startPoint x: 869, startPoint y: 448, endPoint x: 813, endPoint y: 648, distance: 207.0
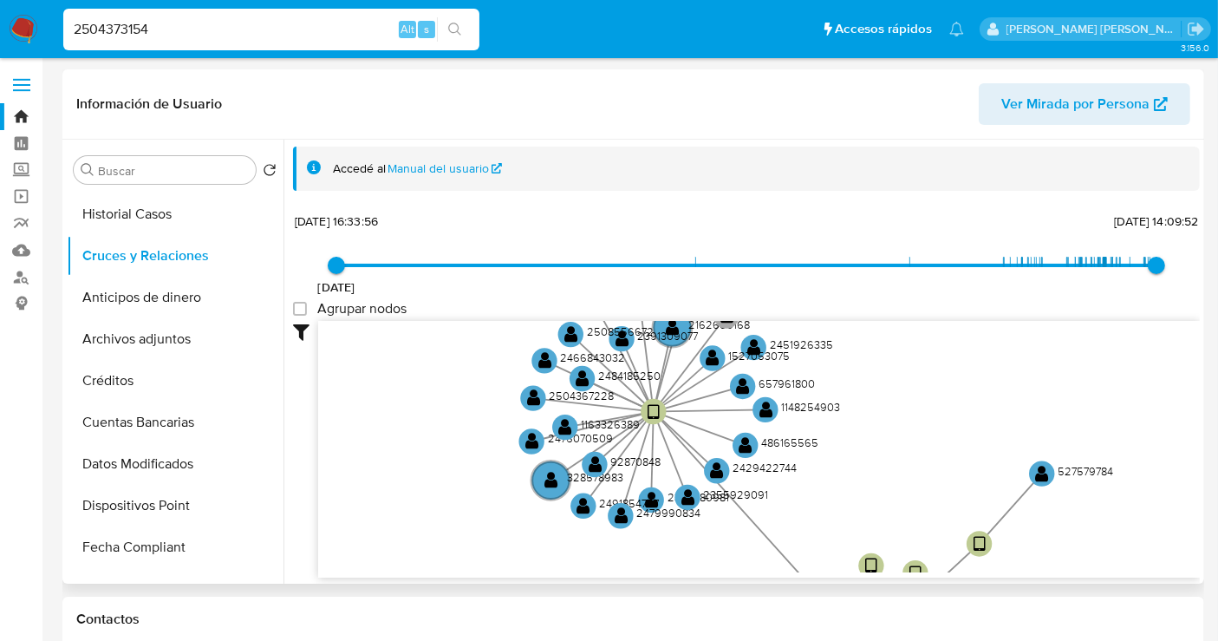
drag, startPoint x: 667, startPoint y: 418, endPoint x: 847, endPoint y: 557, distance: 228.0
click at [847, 557] on icon "device-68405c5c93ed22175be85434  device-67c5c7ffdabed0d9a68dc0bf  device-685c…" at bounding box center [759, 446] width 882 height 251
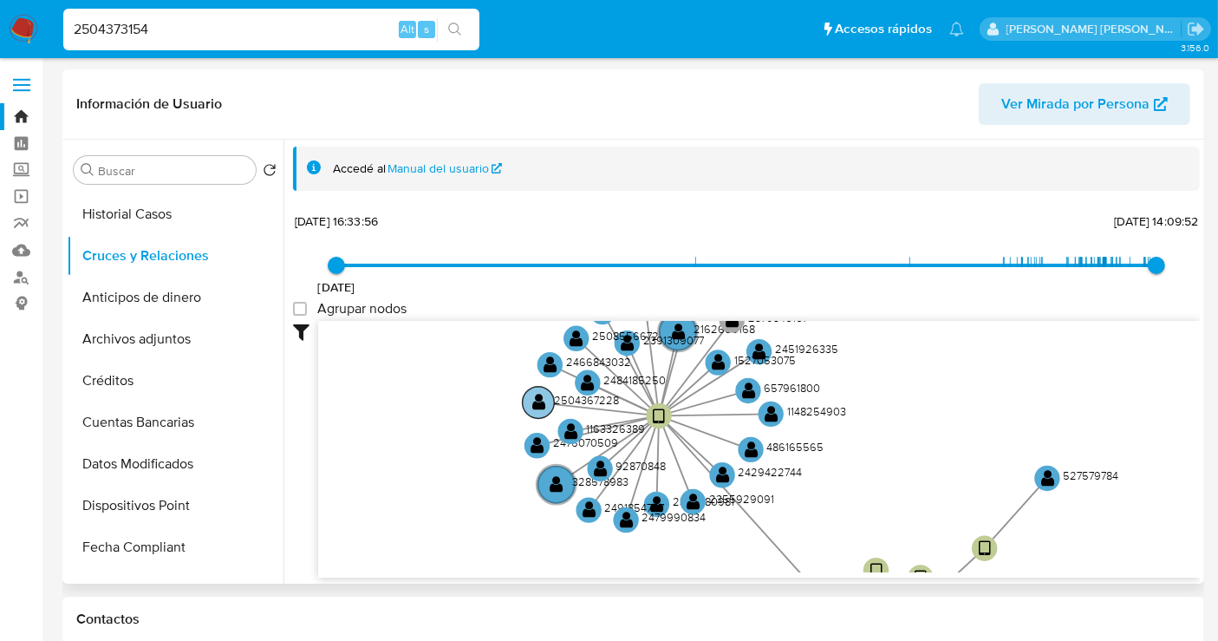
click at [564, 395] on text "2504367228" at bounding box center [586, 400] width 65 height 16
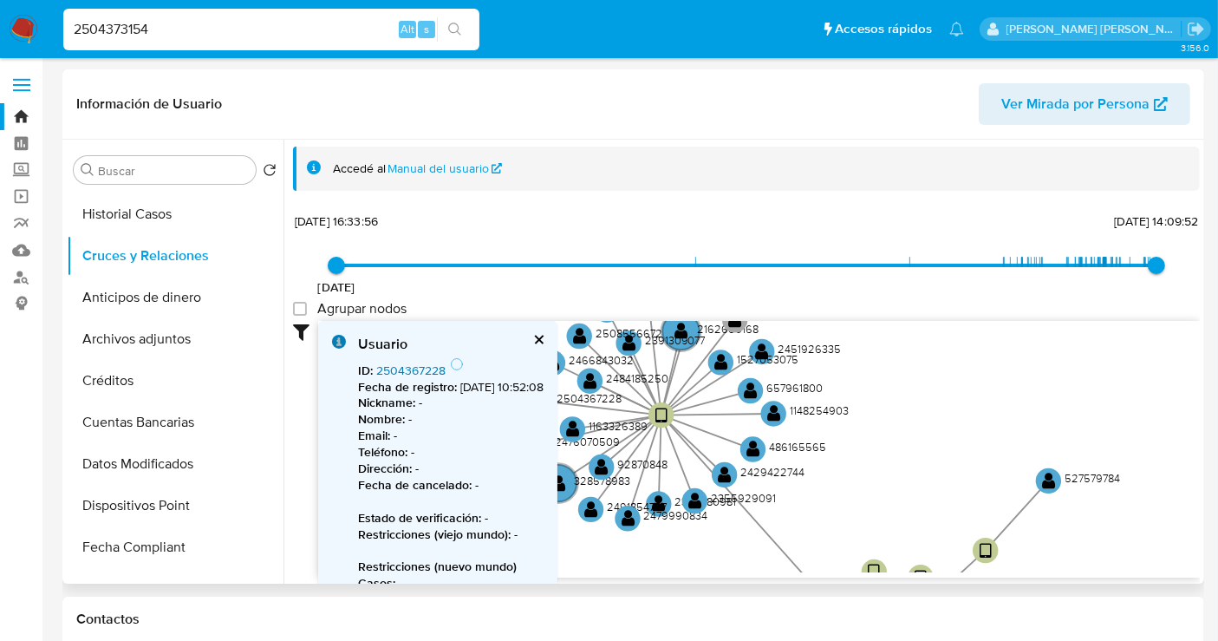
click at [420, 368] on link "2504367228" at bounding box center [410, 369] width 69 height 17
click at [544, 334] on button "cerrar" at bounding box center [537, 339] width 11 height 11
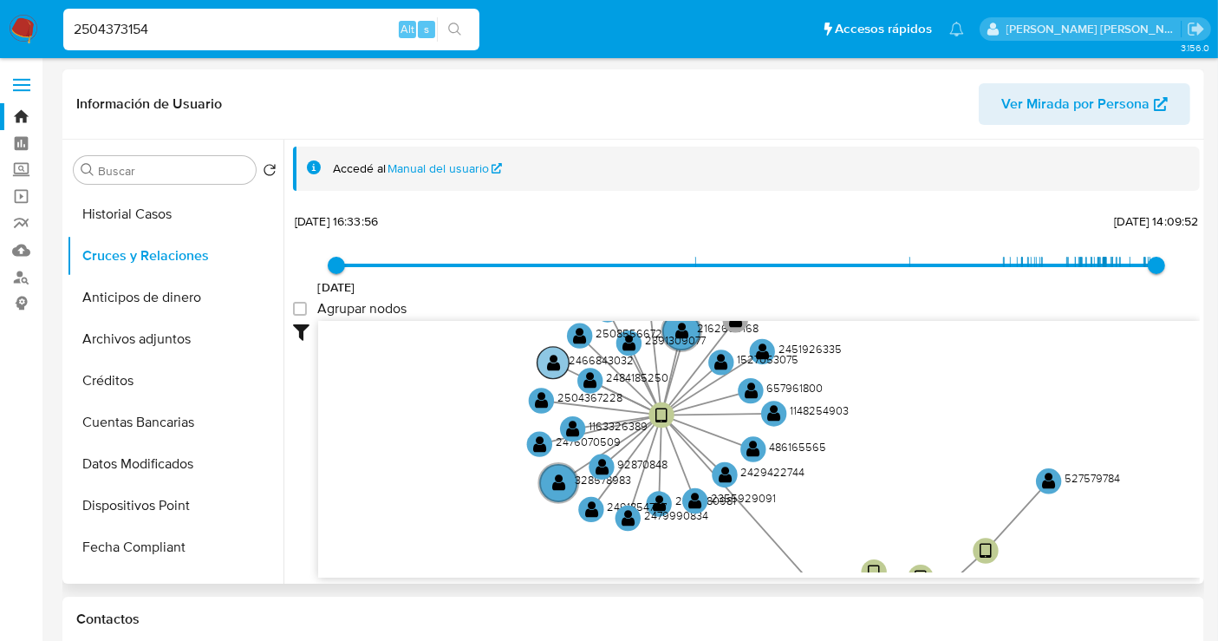
click at [579, 359] on text "2466843032" at bounding box center [601, 360] width 65 height 16
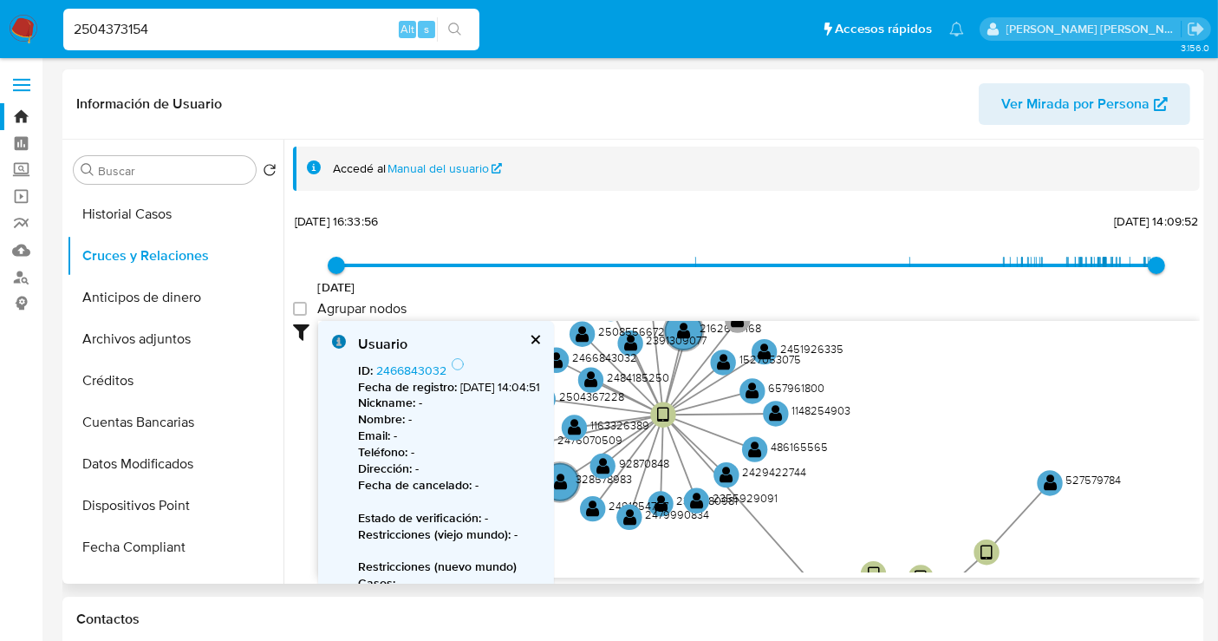
click at [402, 378] on b "Fecha de registro :" at bounding box center [407, 386] width 99 height 17
click at [397, 371] on link "2466843032" at bounding box center [411, 369] width 70 height 17
click at [540, 338] on button "cerrar" at bounding box center [534, 339] width 11 height 11
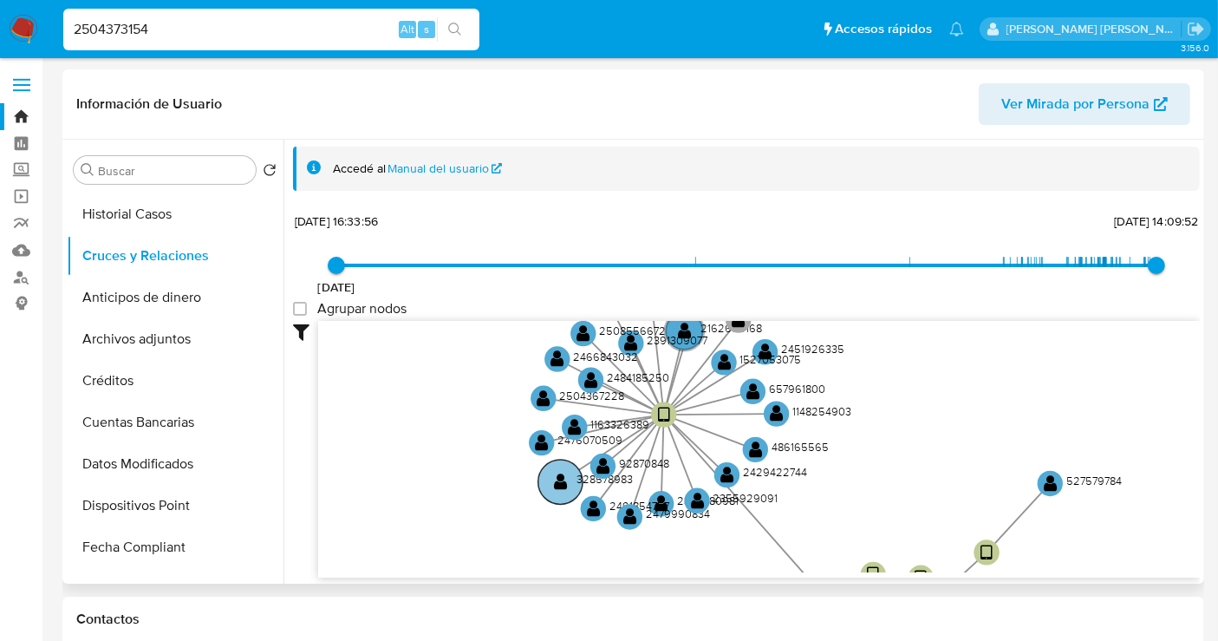
click at [587, 474] on text "328578983" at bounding box center [604, 479] width 56 height 16
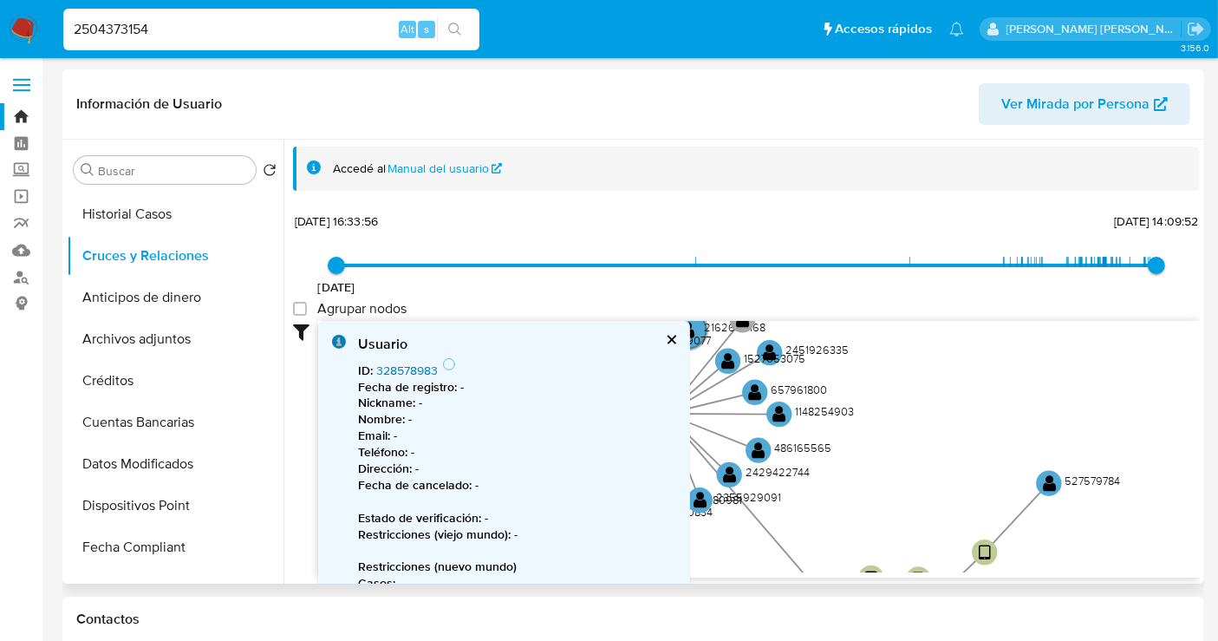
click at [399, 366] on link "328578983" at bounding box center [407, 369] width 62 height 17
click at [666, 342] on button "cerrar" at bounding box center [670, 339] width 11 height 11
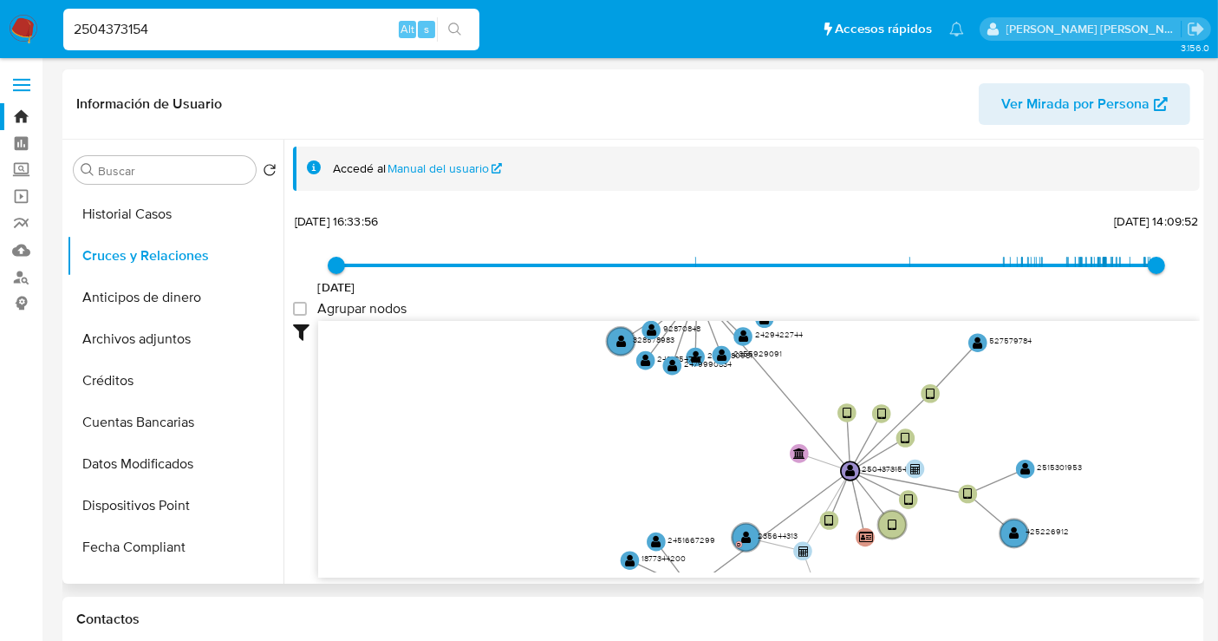
drag, startPoint x: 817, startPoint y: 459, endPoint x: 811, endPoint y: 325, distance: 134.5
click at [811, 325] on icon "device-68405c5c93ed22175be85434  device-67c5c7ffdabed0d9a68dc0bf  device-685c…" at bounding box center [759, 446] width 882 height 251
click at [657, 357] on text "2491854757" at bounding box center [679, 358] width 45 height 11
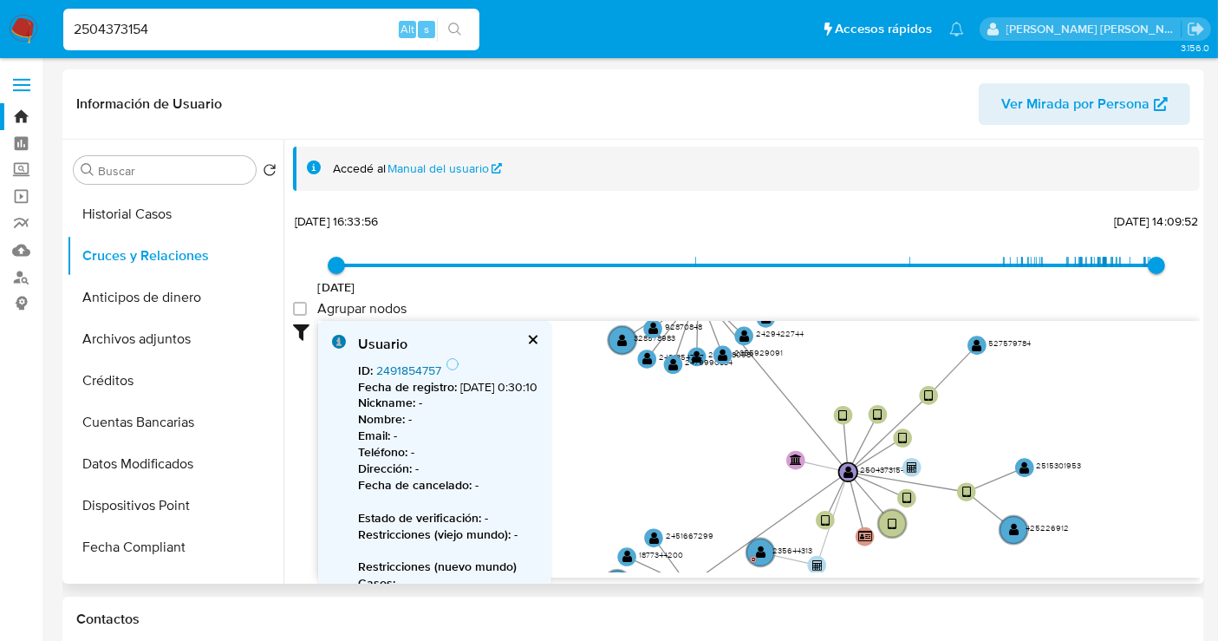
click at [416, 362] on link "2491854757" at bounding box center [408, 369] width 65 height 17
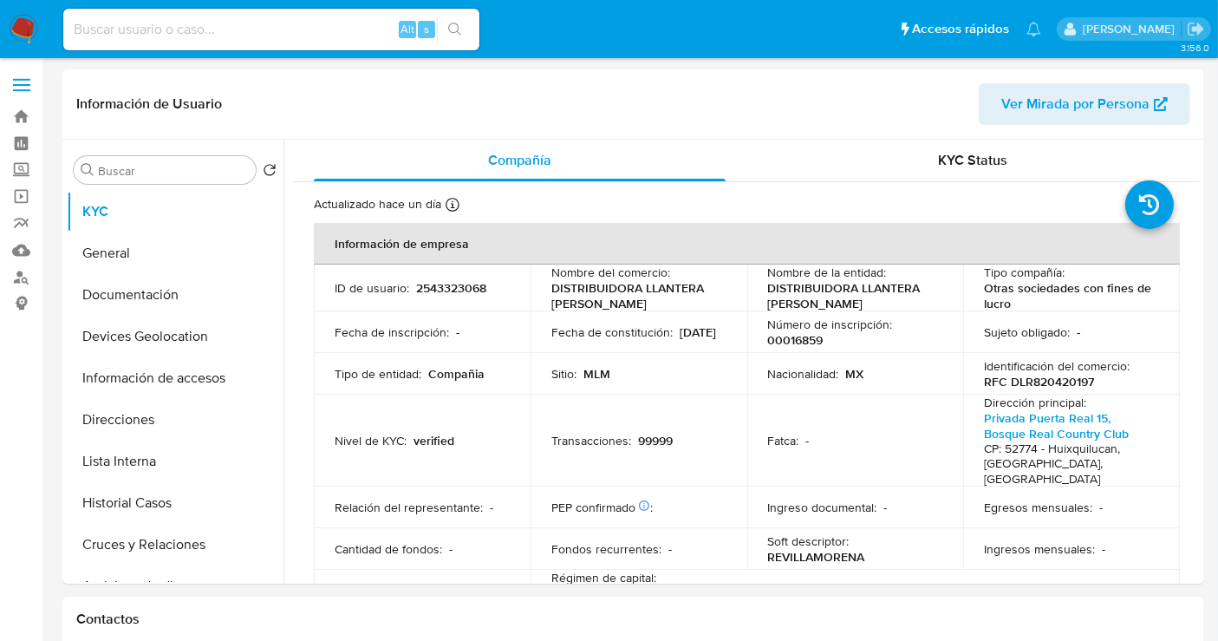
select select "10"
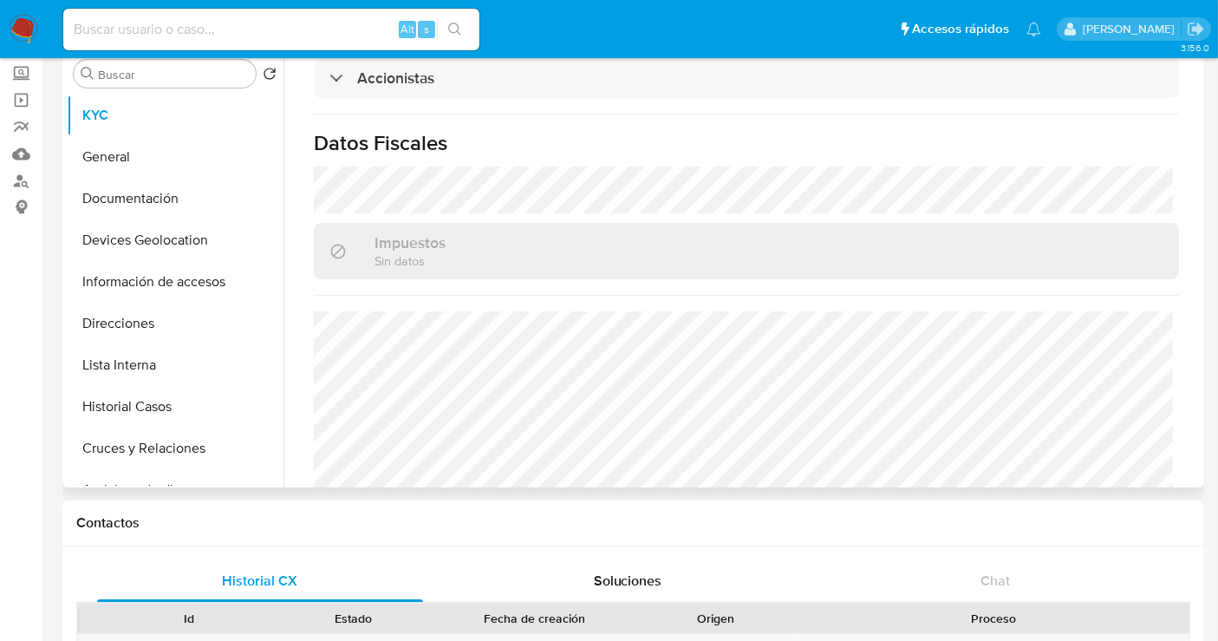
scroll to position [960, 0]
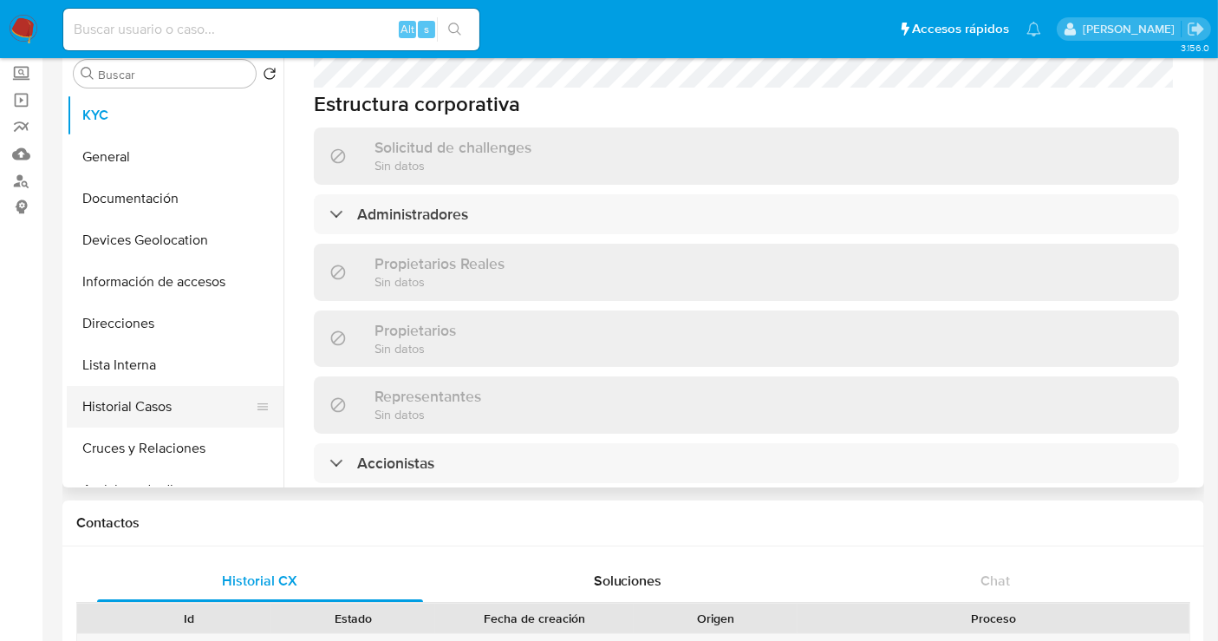
click at [173, 394] on button "Historial Casos" at bounding box center [168, 407] width 203 height 42
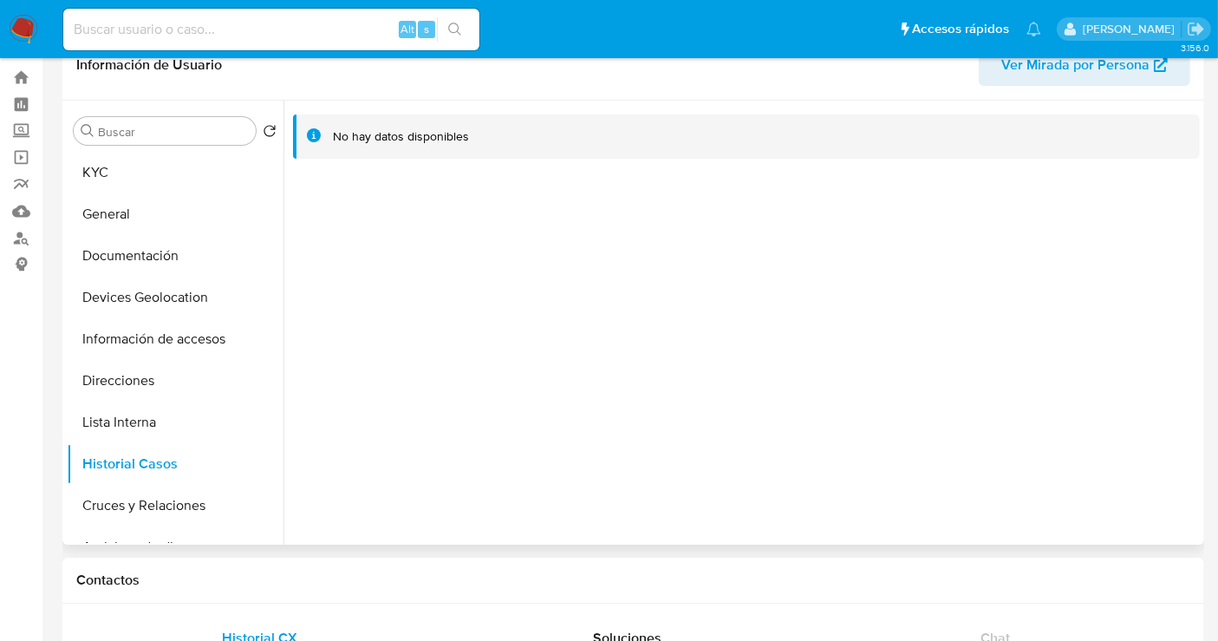
scroll to position [0, 0]
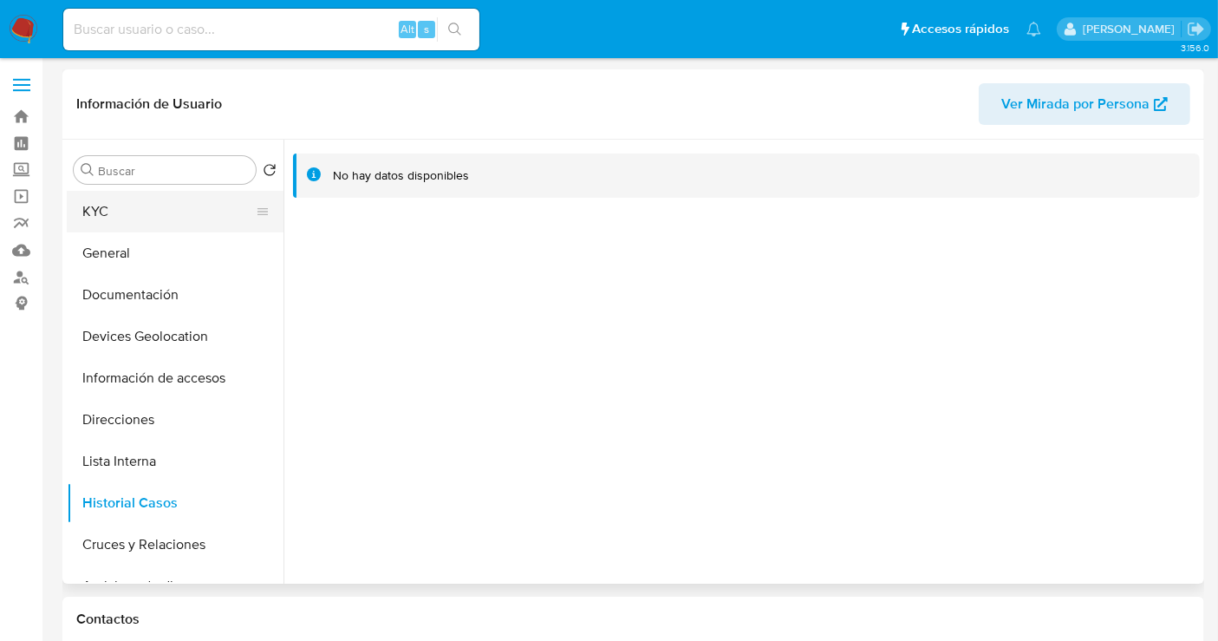
click at [112, 216] on button "KYC" at bounding box center [168, 212] width 203 height 42
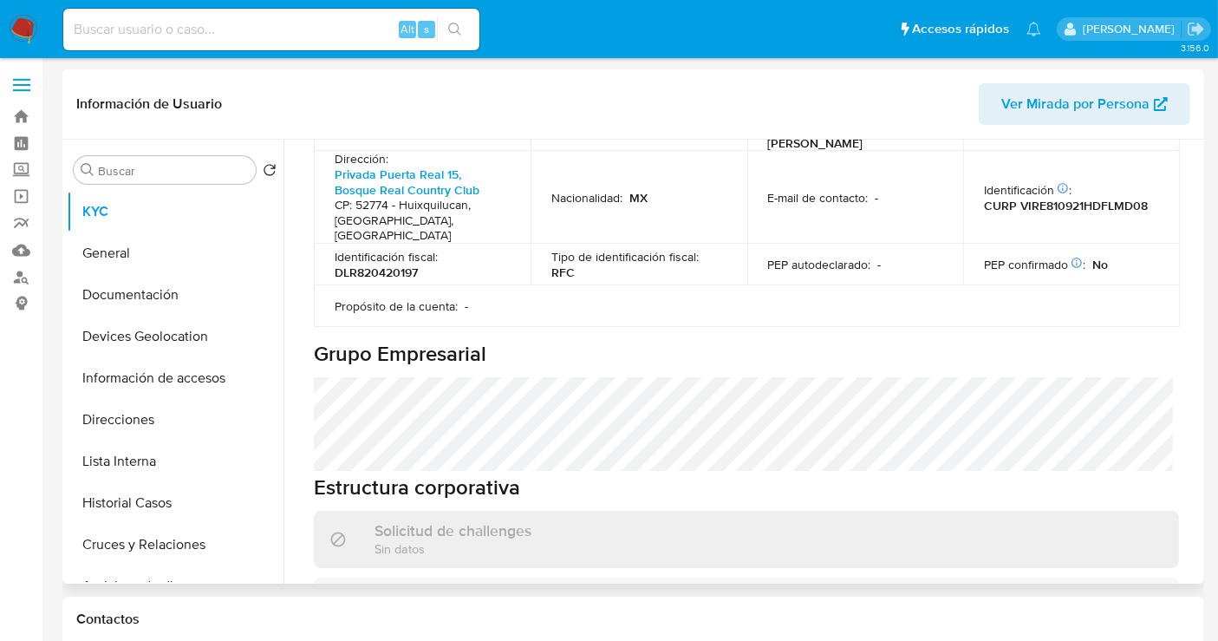
scroll to position [963, 0]
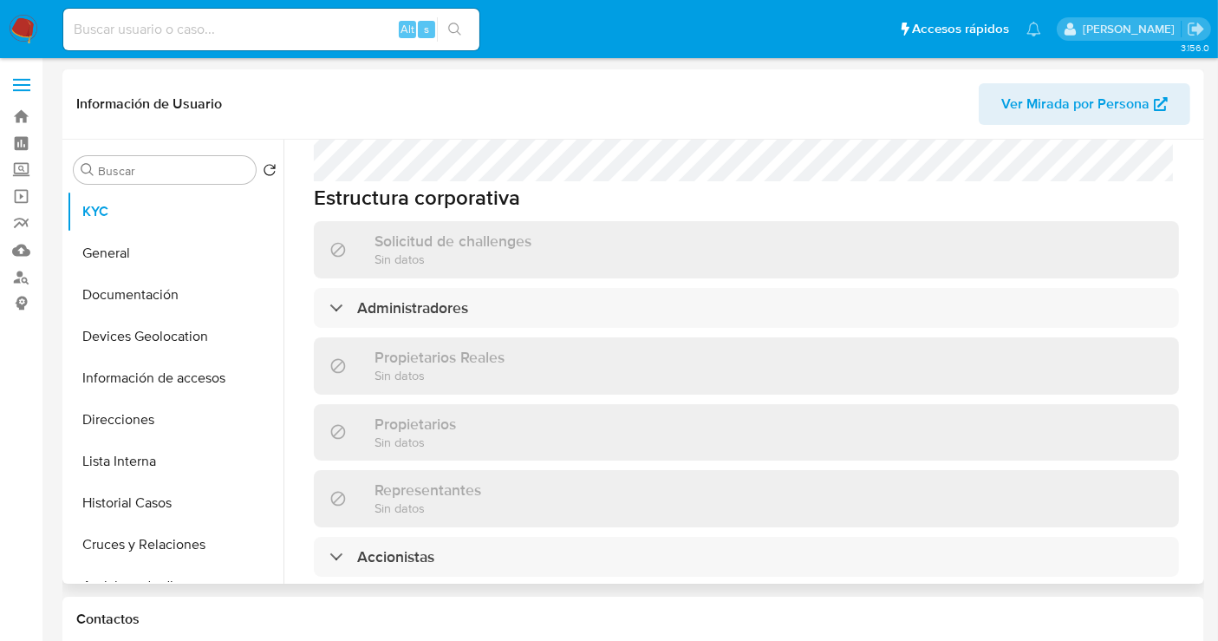
click at [433, 288] on div "Administradores" at bounding box center [746, 308] width 865 height 40
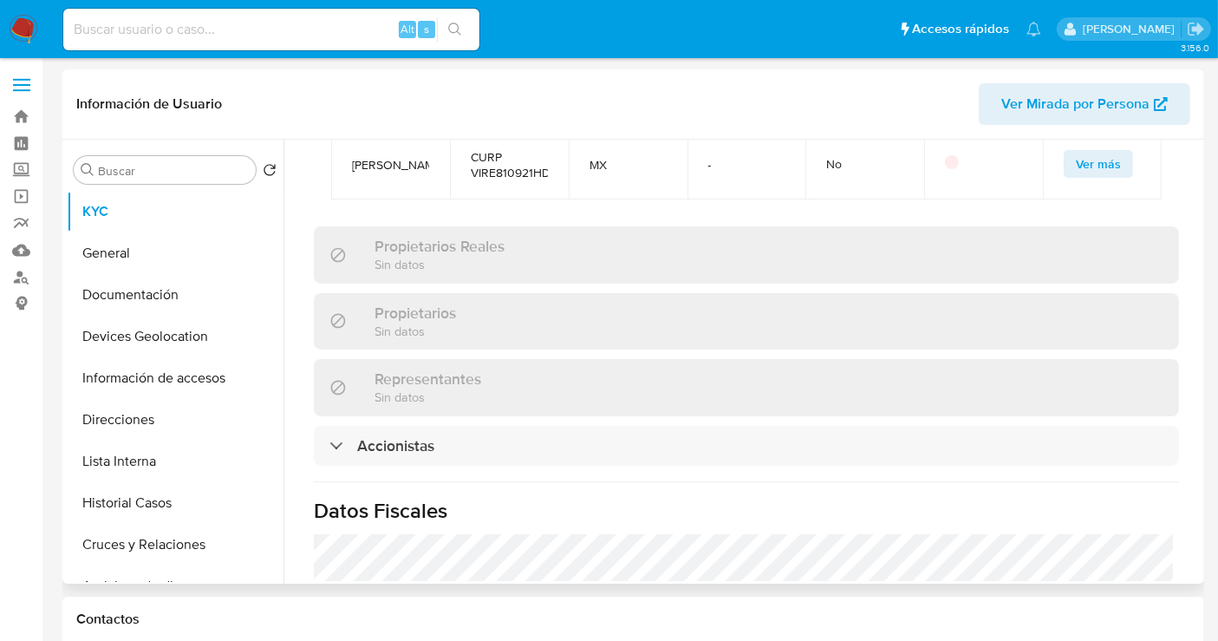
scroll to position [1252, 0]
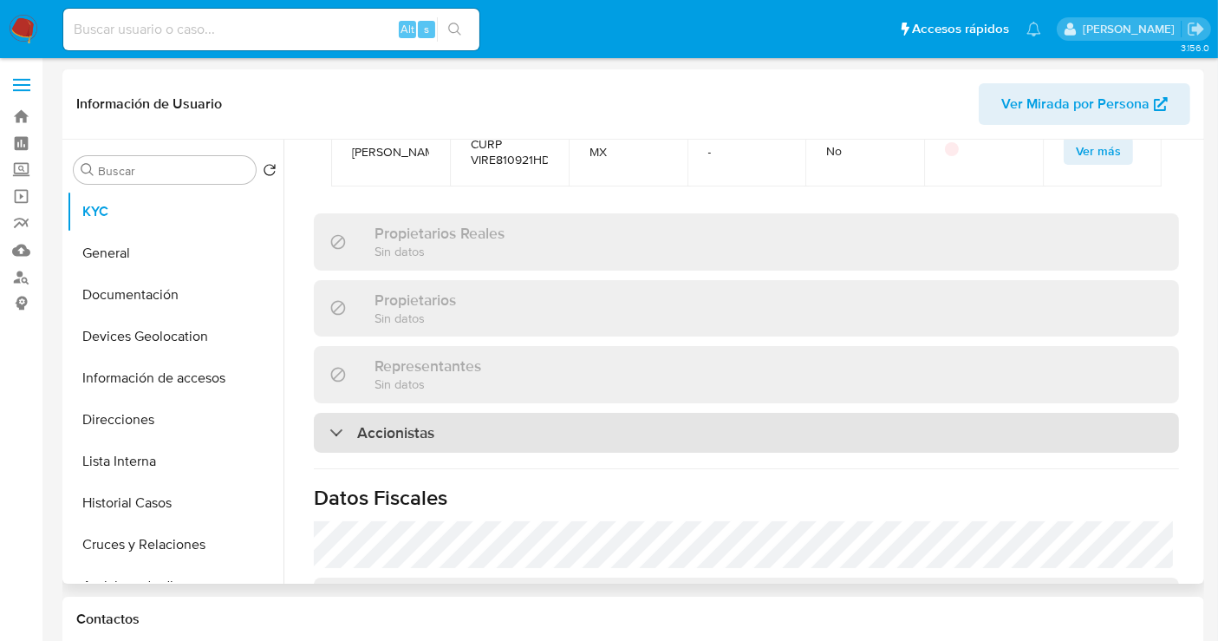
click at [381, 423] on h3 "Accionistas" at bounding box center [395, 432] width 77 height 19
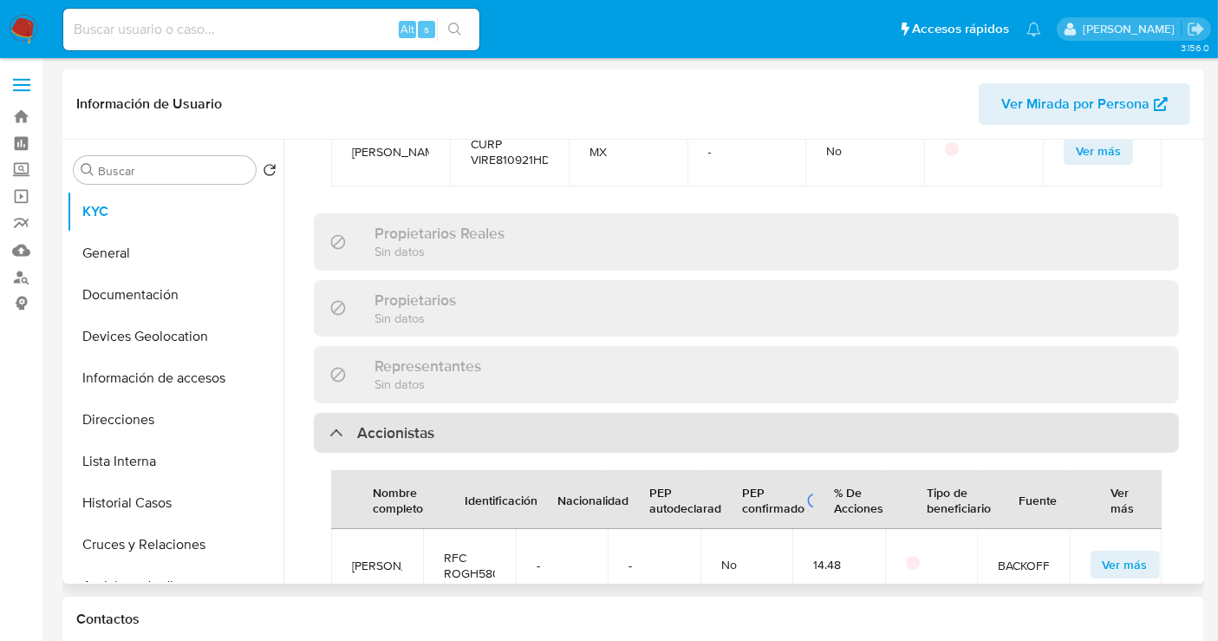
scroll to position [1444, 0]
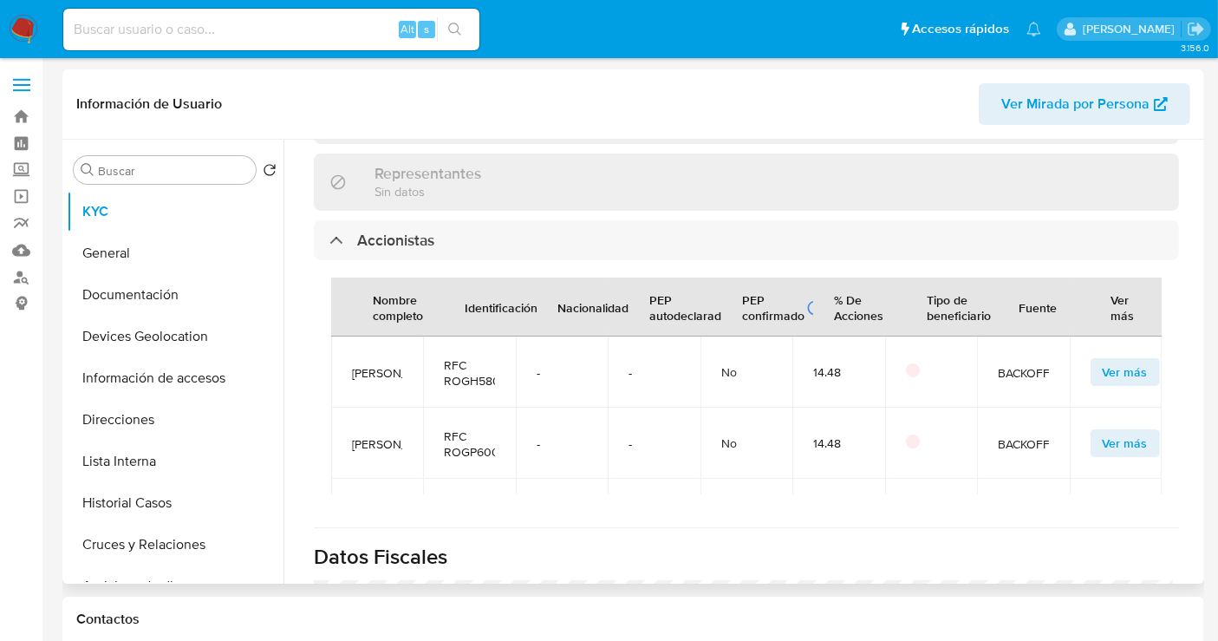
drag, startPoint x: 387, startPoint y: 376, endPoint x: 343, endPoint y: 330, distance: 63.2
click at [343, 336] on td "[PERSON_NAME]" at bounding box center [377, 371] width 92 height 71
copy span "[PERSON_NAME]"
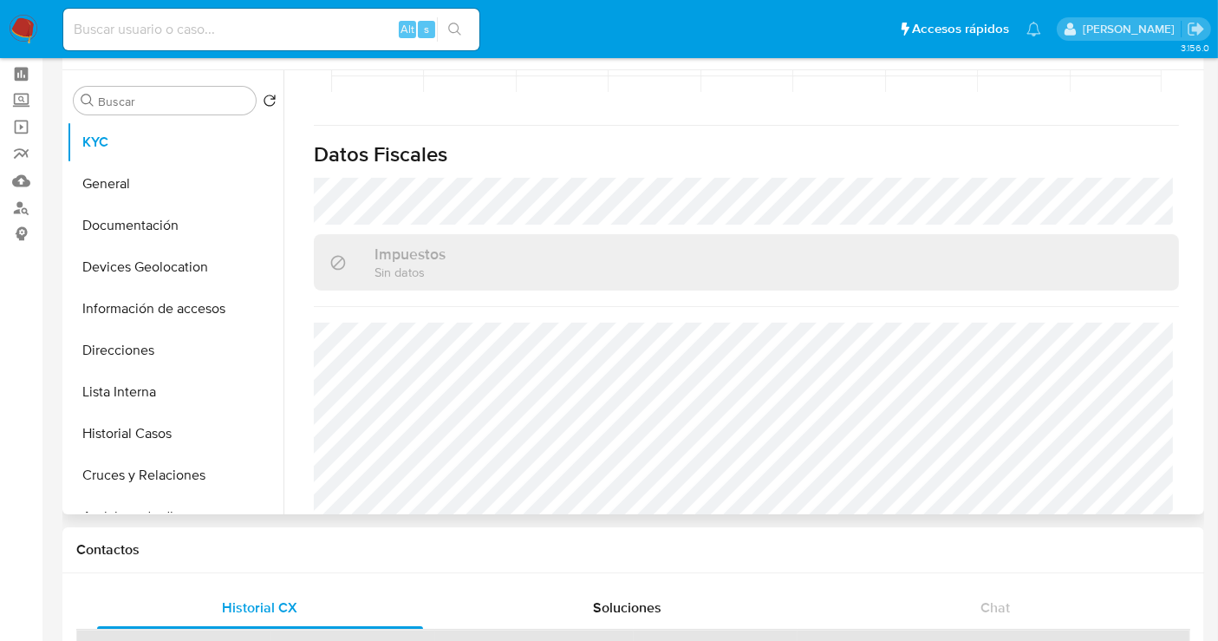
scroll to position [0, 0]
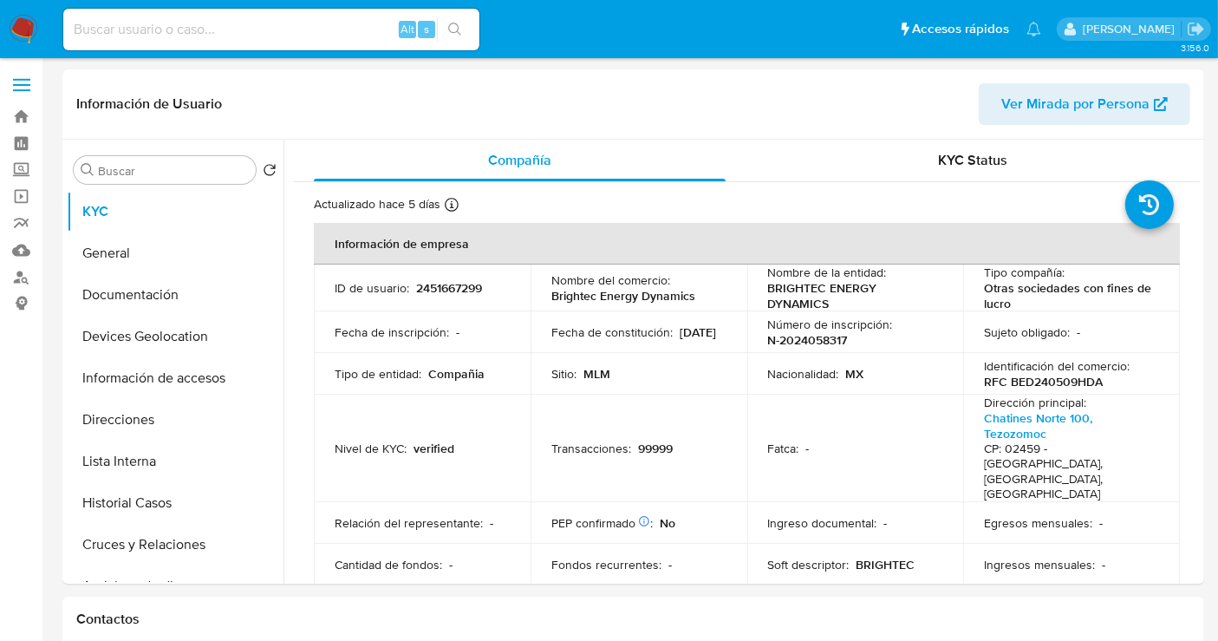
select select "10"
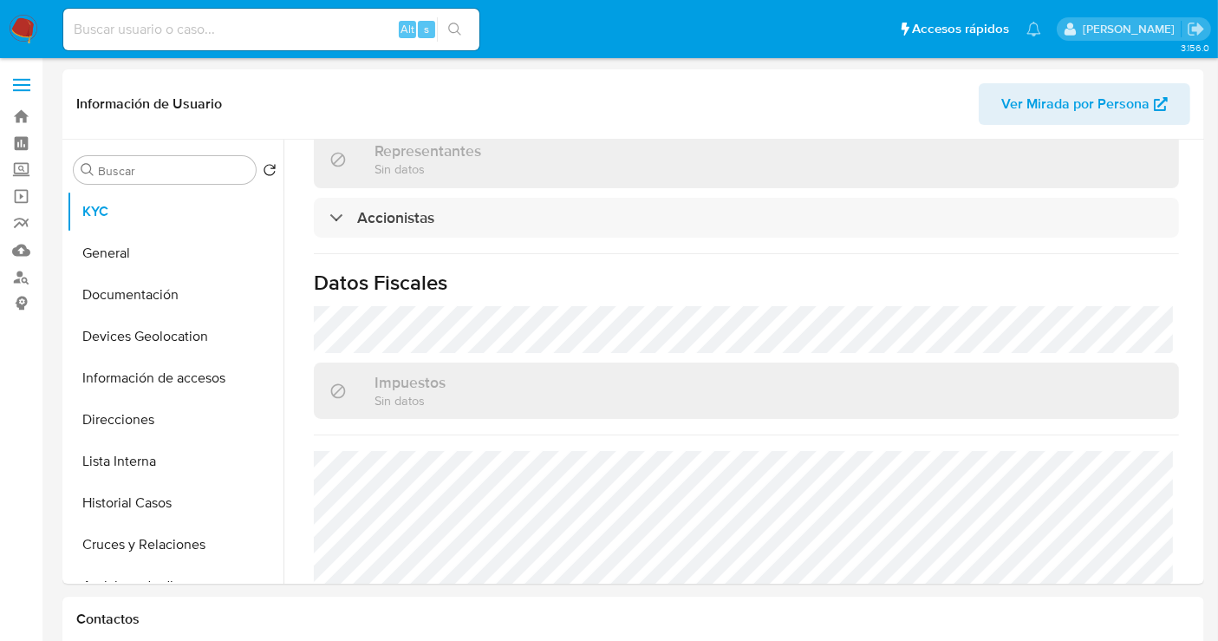
scroll to position [963, 0]
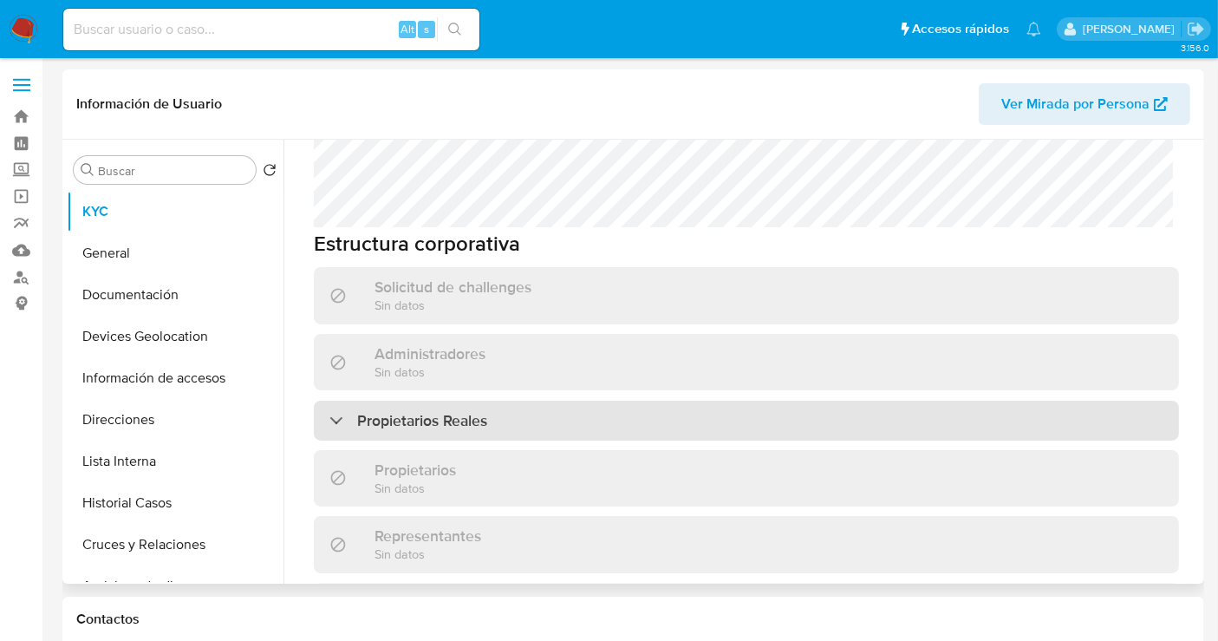
click at [424, 411] on h3 "Propietarios Reales" at bounding box center [422, 420] width 130 height 19
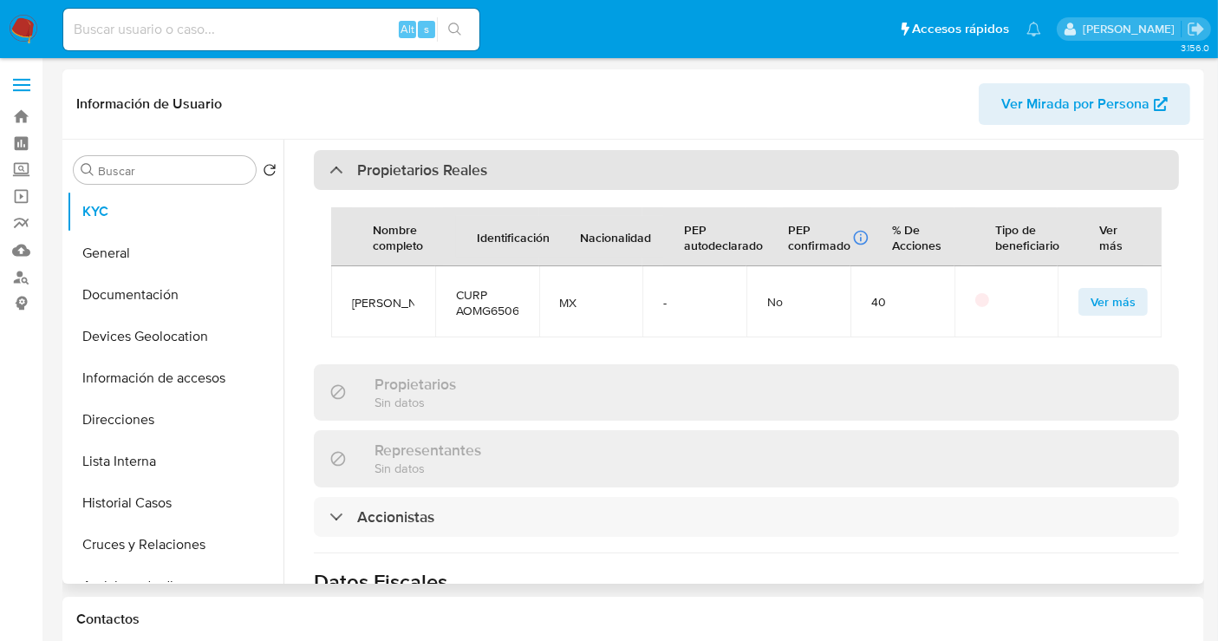
scroll to position [1252, 0]
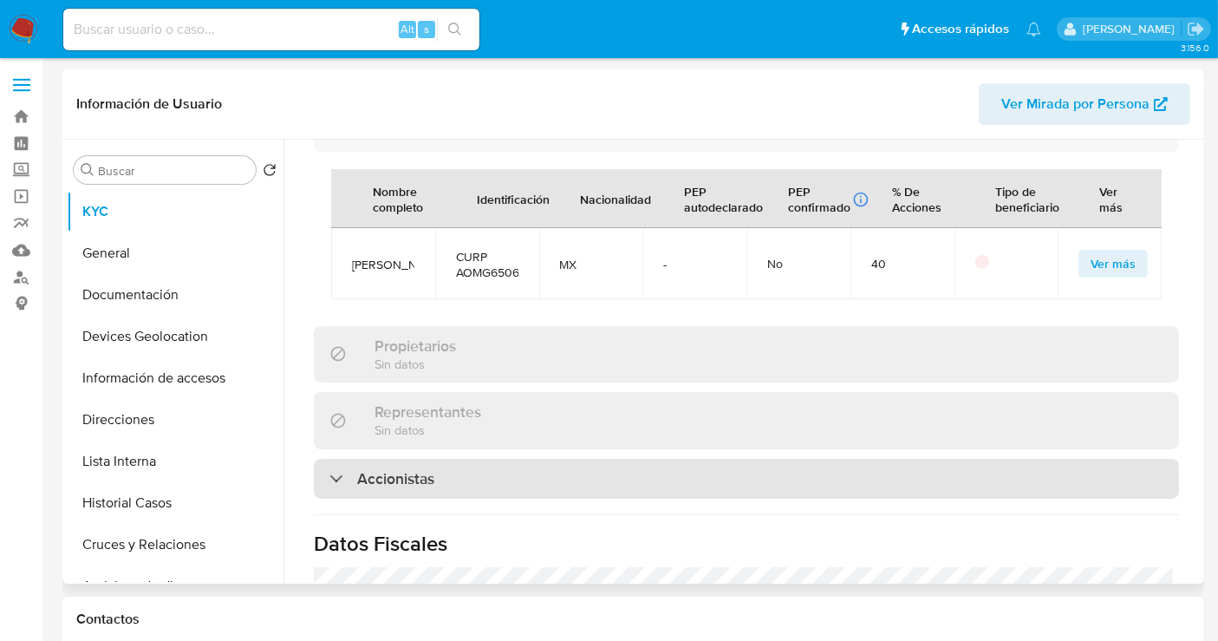
click at [411, 469] on h3 "Accionistas" at bounding box center [395, 478] width 77 height 19
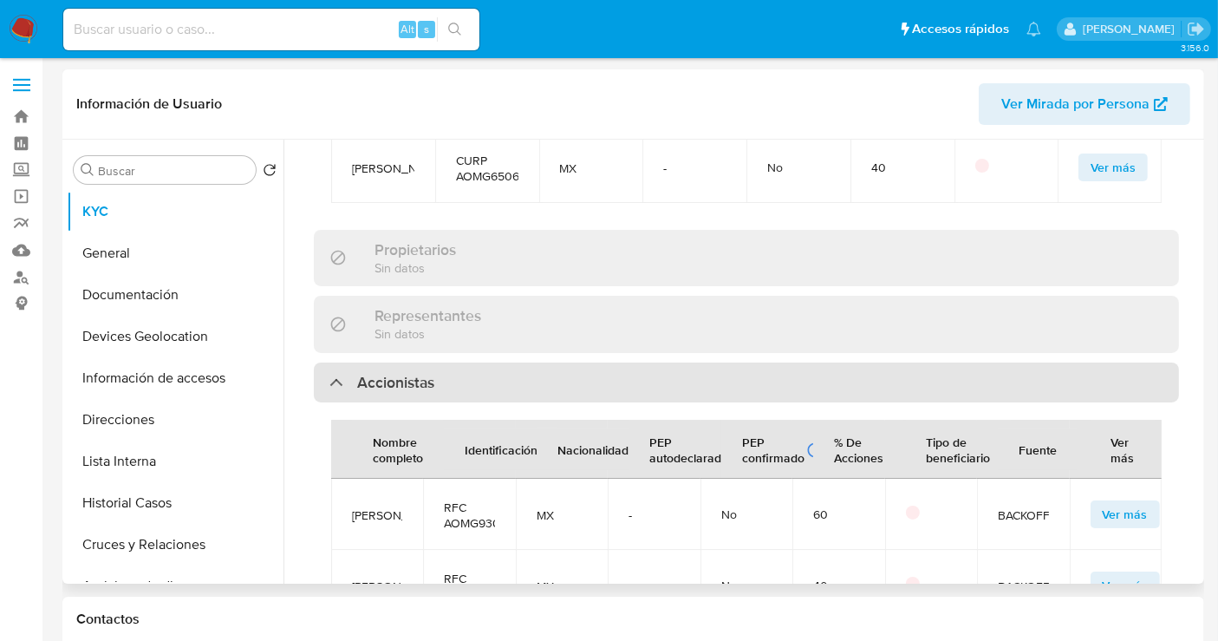
scroll to position [1540, 0]
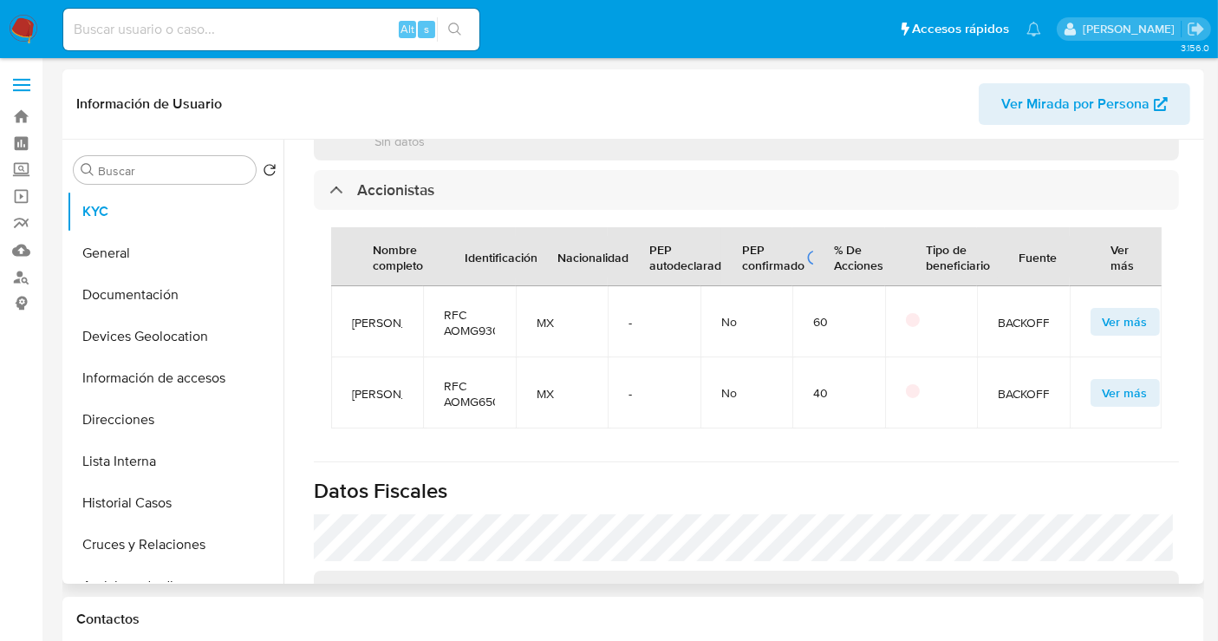
click at [388, 315] on span "Gerardo Antonio Ayora Mendicuti" at bounding box center [377, 323] width 50 height 16
copy span "Gerardo Antonio Ayora Mendicuti"
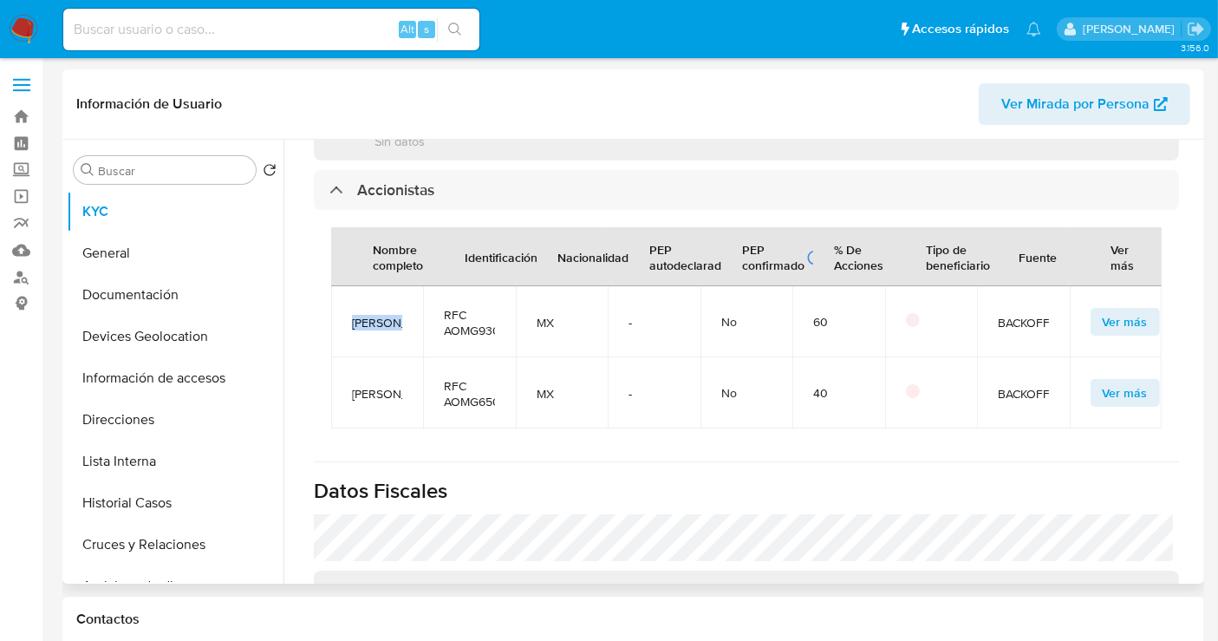
drag, startPoint x: 396, startPoint y: 367, endPoint x: 344, endPoint y: 312, distance: 75.4
click at [344, 357] on td "Gabriel Antonio Ayora Monroy" at bounding box center [377, 392] width 92 height 71
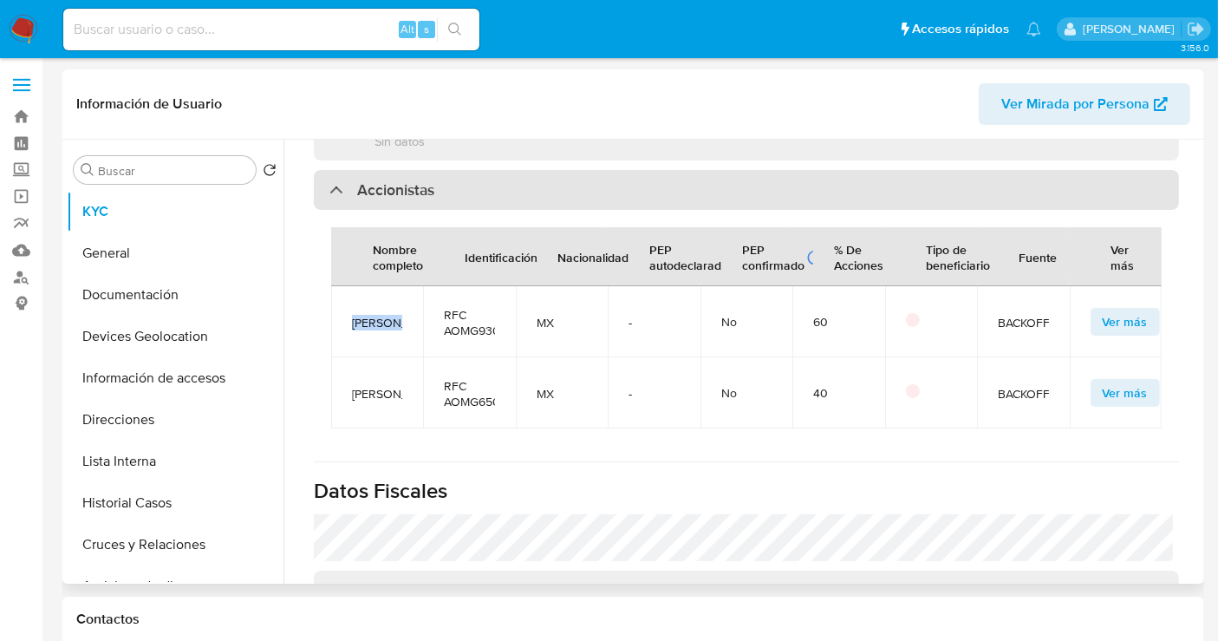
copy span "Gabriel Antonio Ayora Monroy"
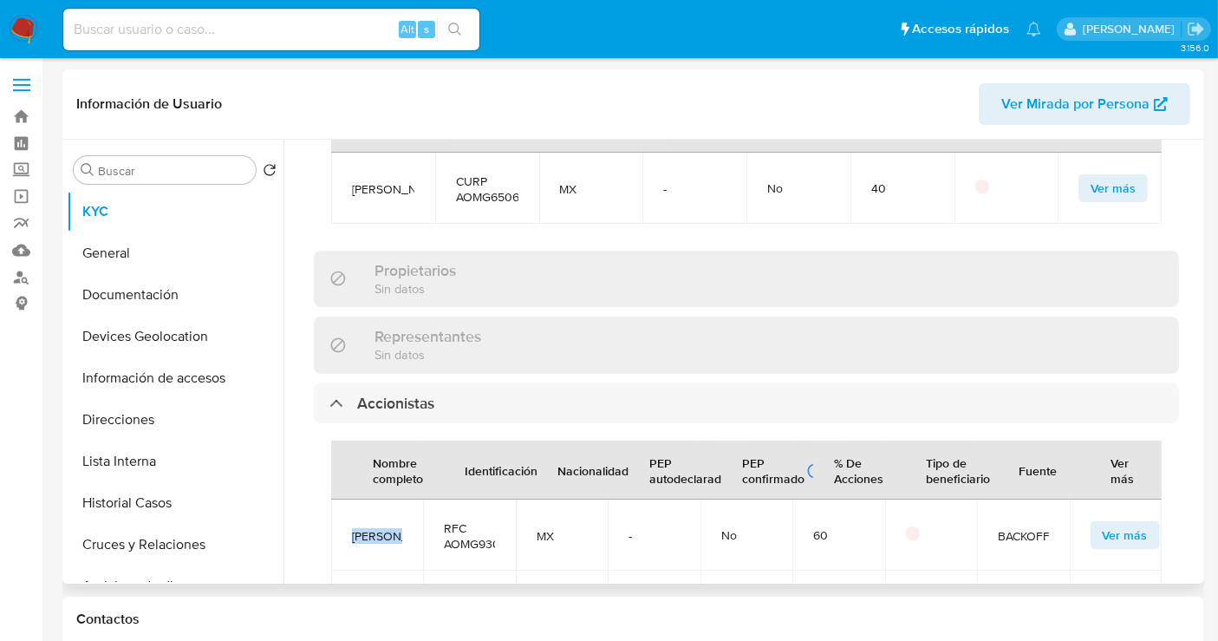
scroll to position [1712, 0]
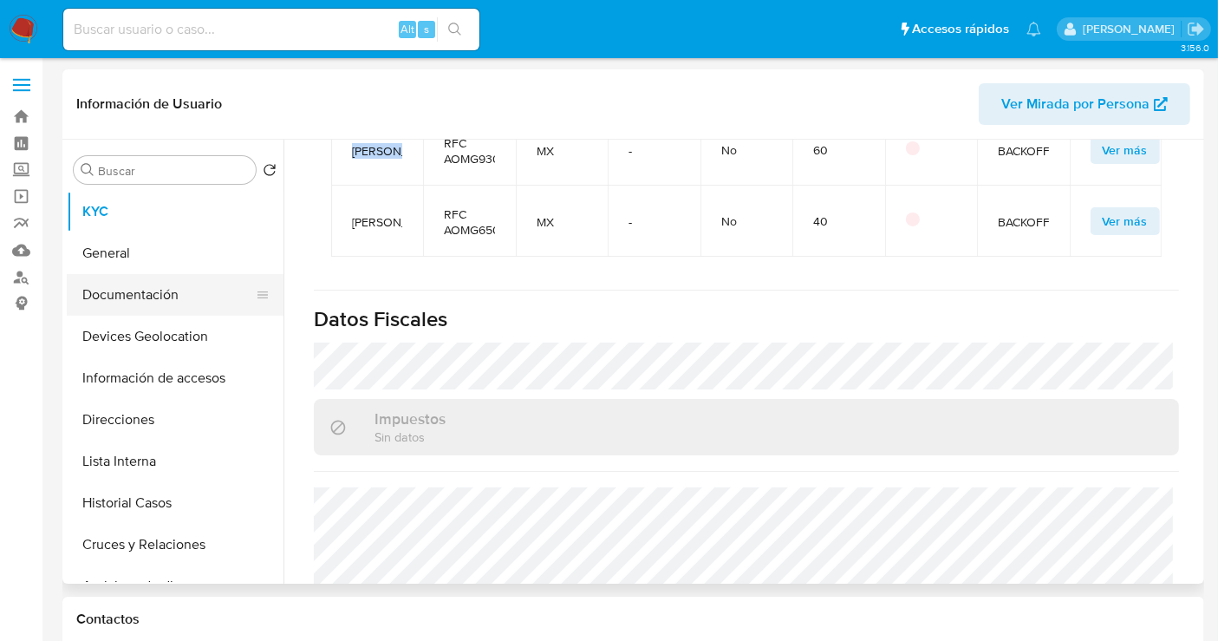
click at [144, 298] on button "Documentación" at bounding box center [168, 295] width 203 height 42
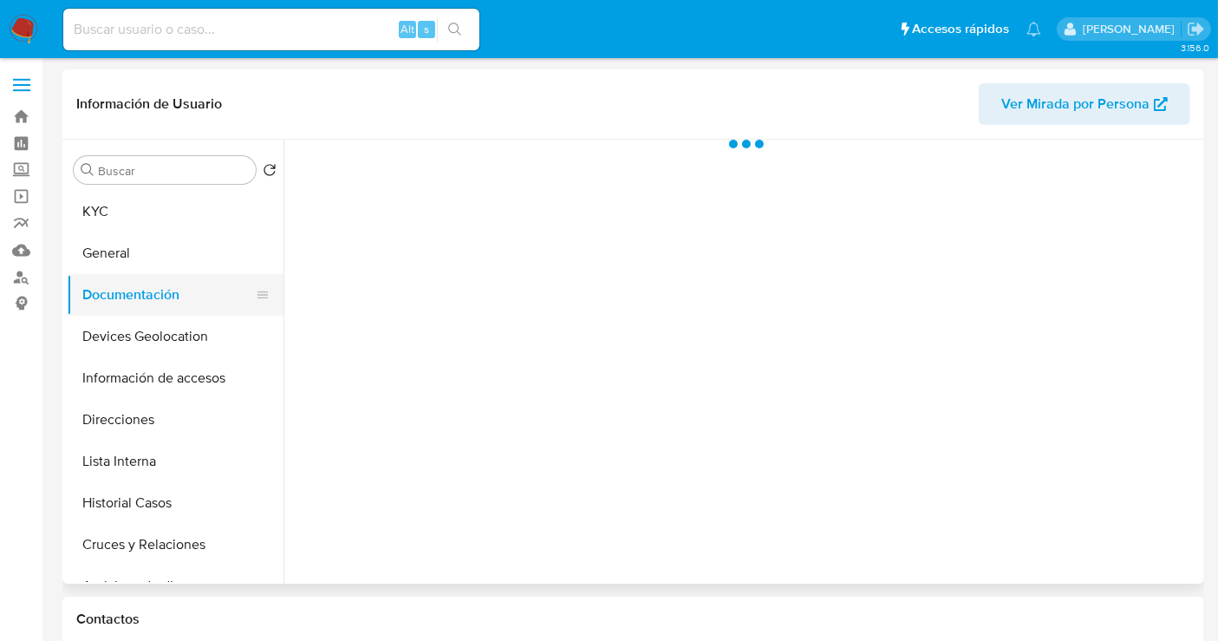
scroll to position [0, 0]
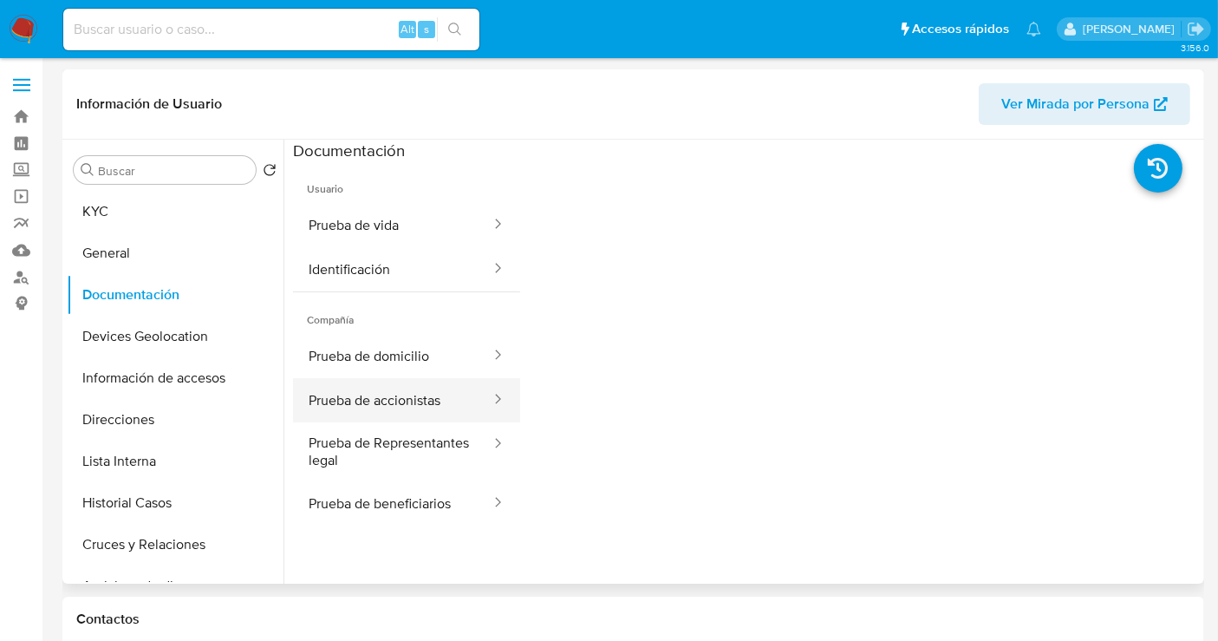
click at [382, 408] on button "Prueba de accionistas" at bounding box center [392, 400] width 199 height 44
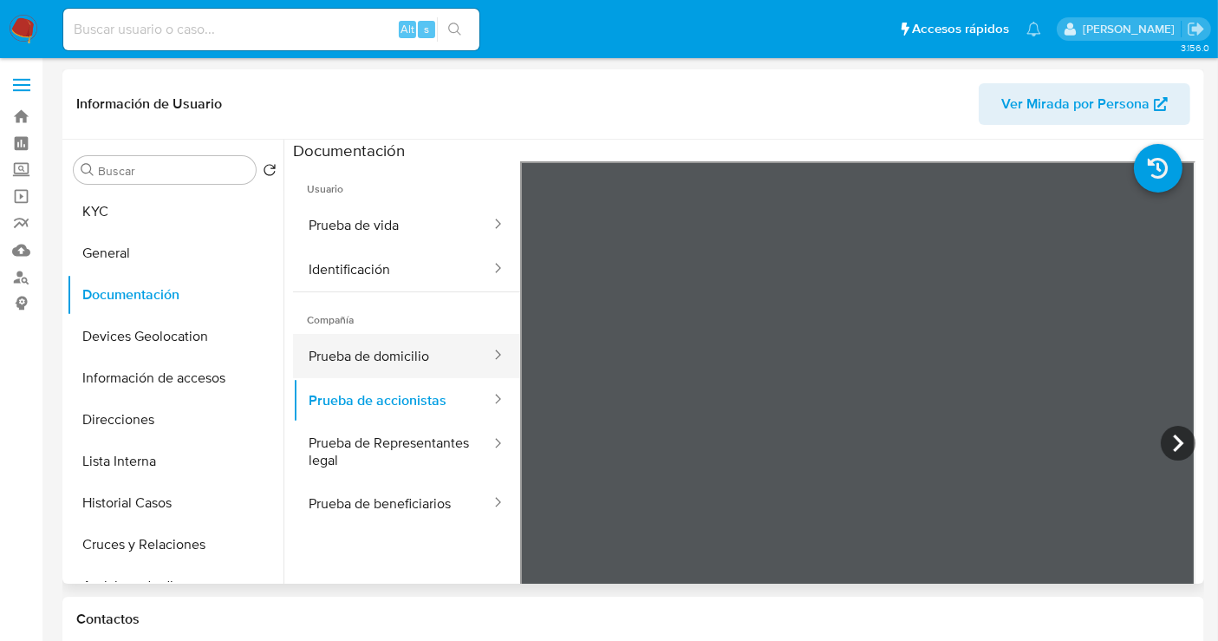
click at [371, 353] on button "Prueba de domicilio" at bounding box center [392, 356] width 199 height 44
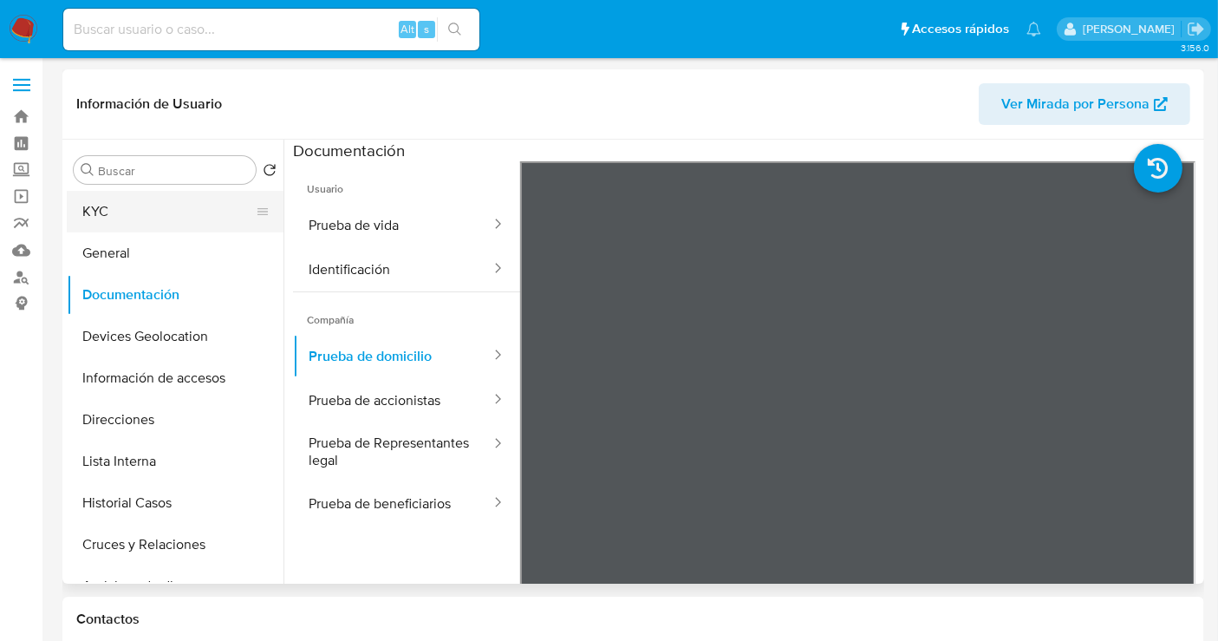
click at [121, 205] on button "KYC" at bounding box center [168, 212] width 203 height 42
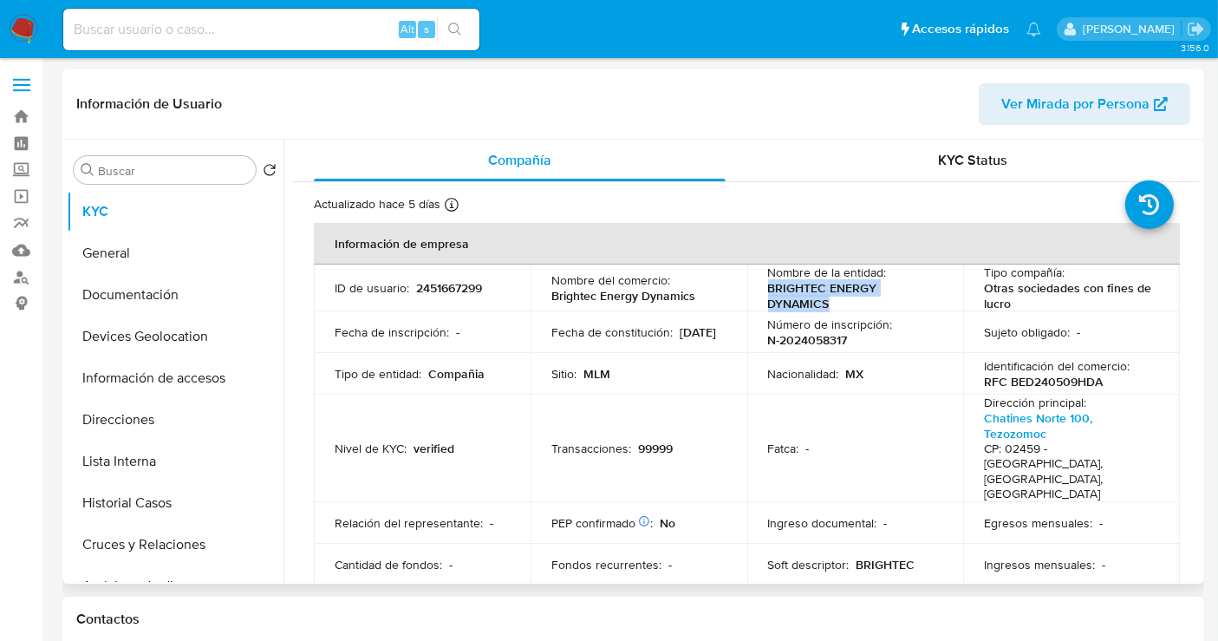
drag, startPoint x: 833, startPoint y: 302, endPoint x: 763, endPoint y: 280, distance: 73.5
click at [763, 280] on td "Nombre de la entidad : BRIGHTEC ENERGY DYNAMICS" at bounding box center [855, 287] width 217 height 47
copy p "BRIGHTEC ENERGY DYNAMICS"
click at [163, 297] on button "Documentación" at bounding box center [168, 295] width 203 height 42
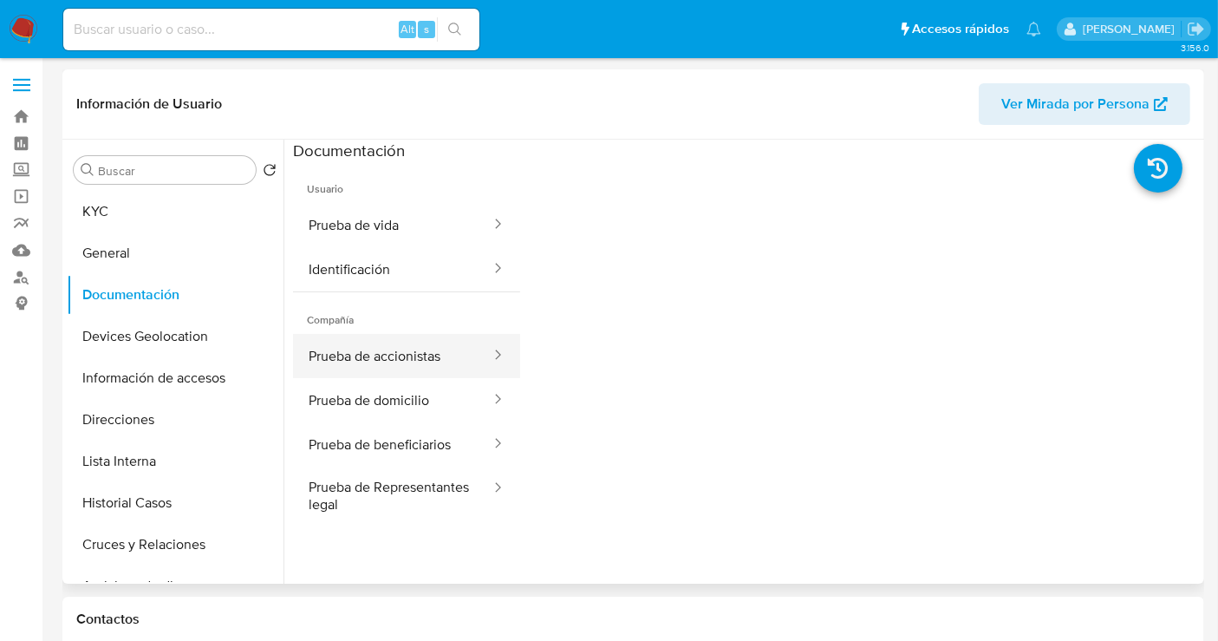
click at [417, 353] on button "Prueba de accionistas" at bounding box center [392, 356] width 199 height 44
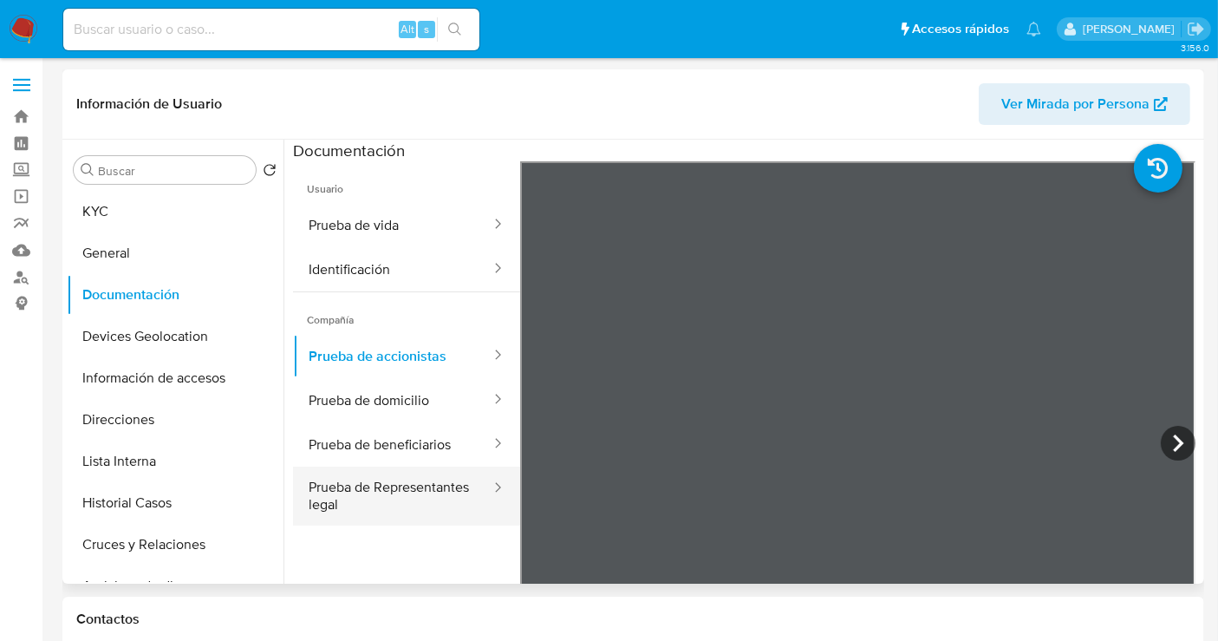
click at [379, 505] on button "Prueba de Representantes legal" at bounding box center [392, 495] width 199 height 59
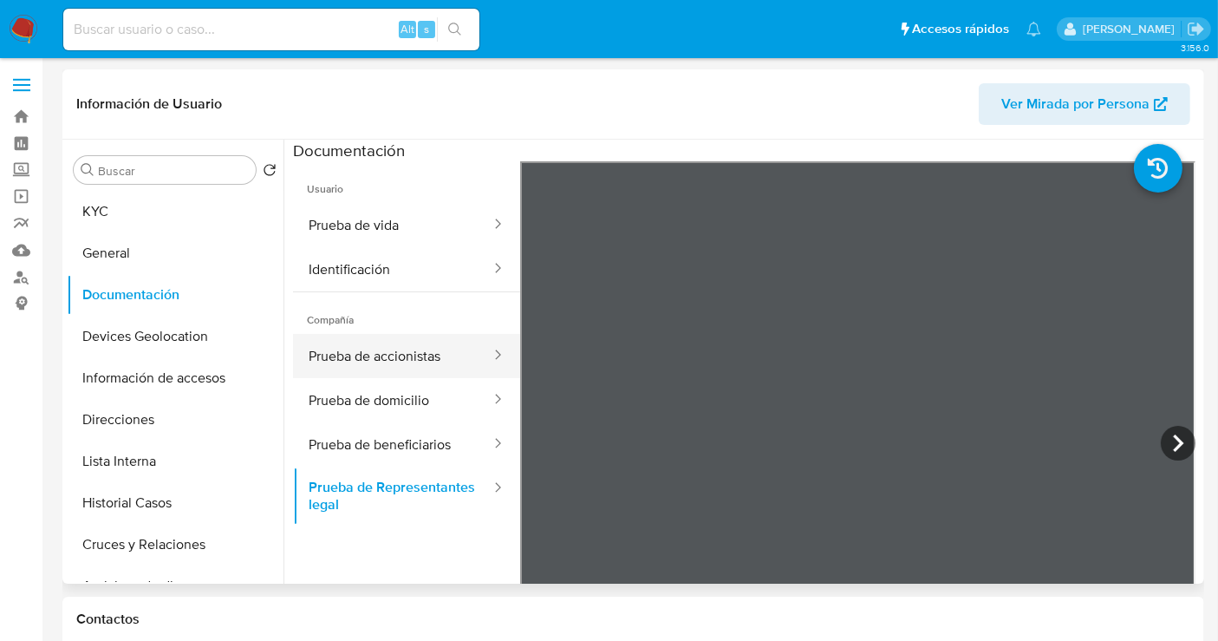
click at [381, 357] on button "Prueba de accionistas" at bounding box center [392, 356] width 199 height 44
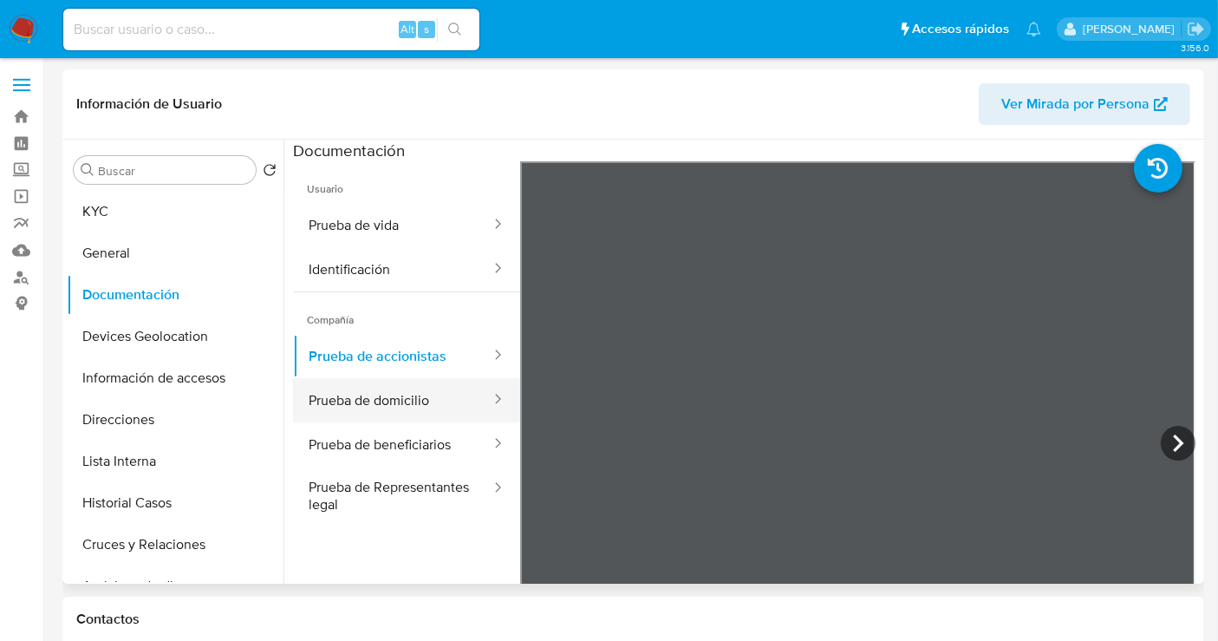
click at [387, 409] on button "Prueba de domicilio" at bounding box center [392, 400] width 199 height 44
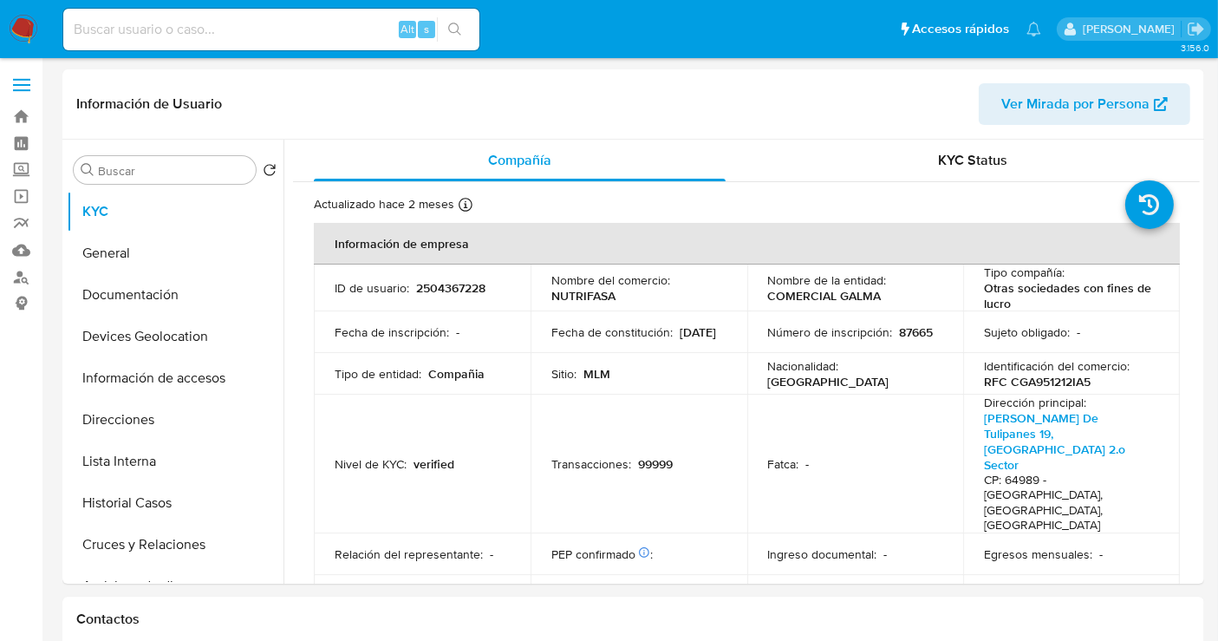
select select "10"
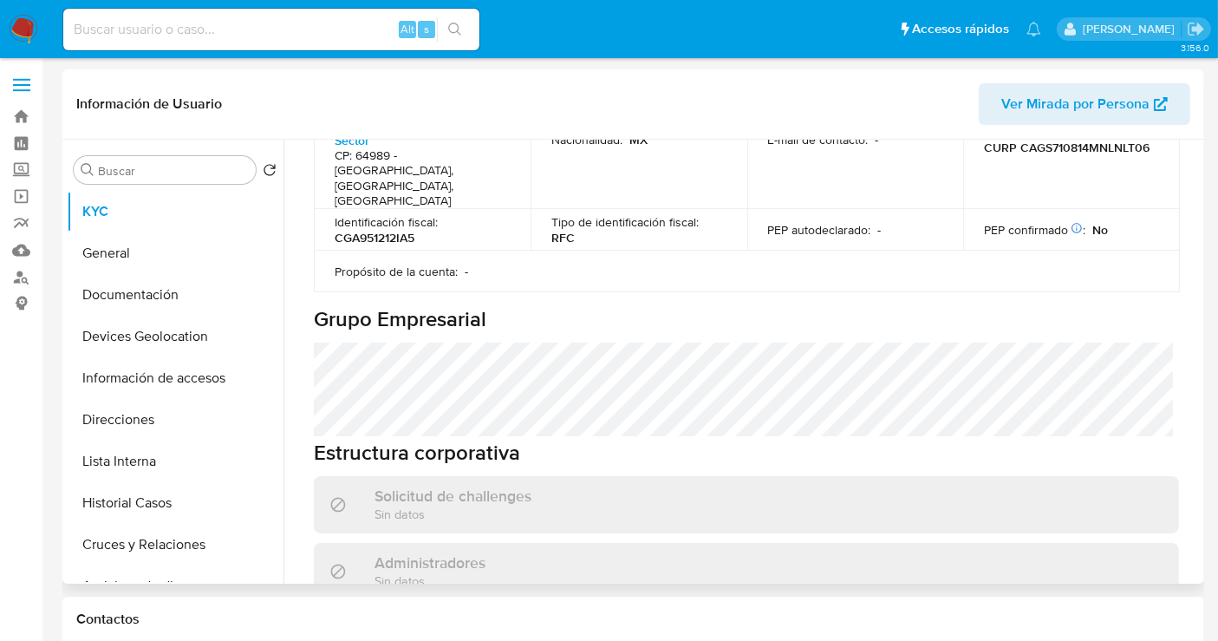
scroll to position [1059, 0]
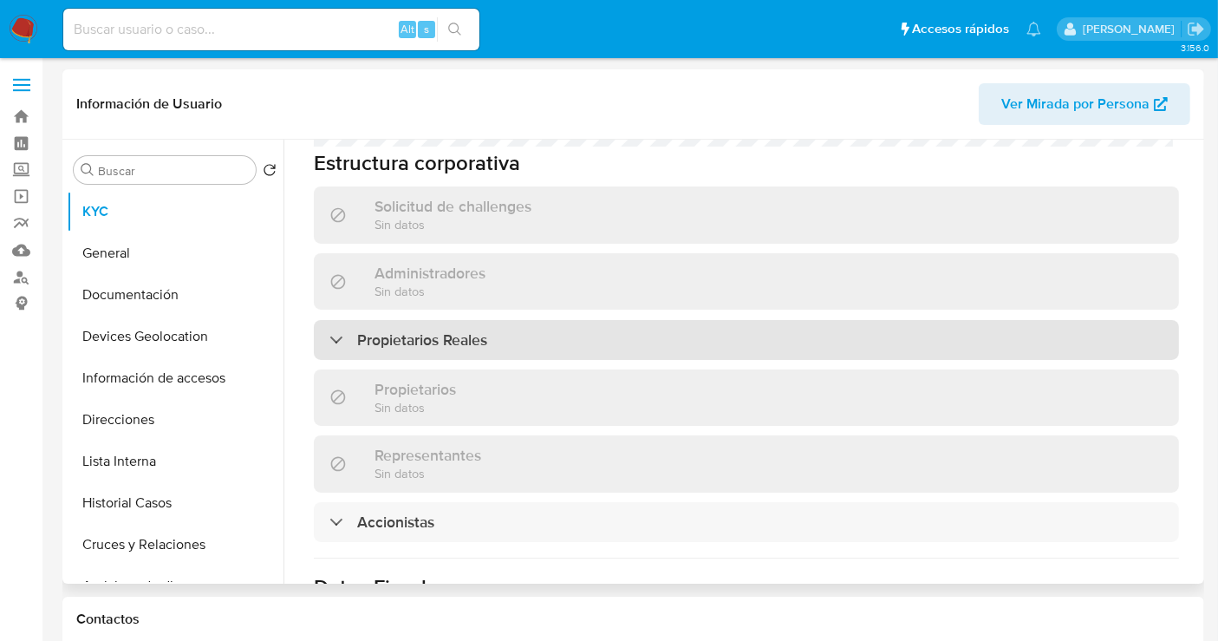
click at [388, 330] on h3 "Propietarios Reales" at bounding box center [422, 339] width 130 height 19
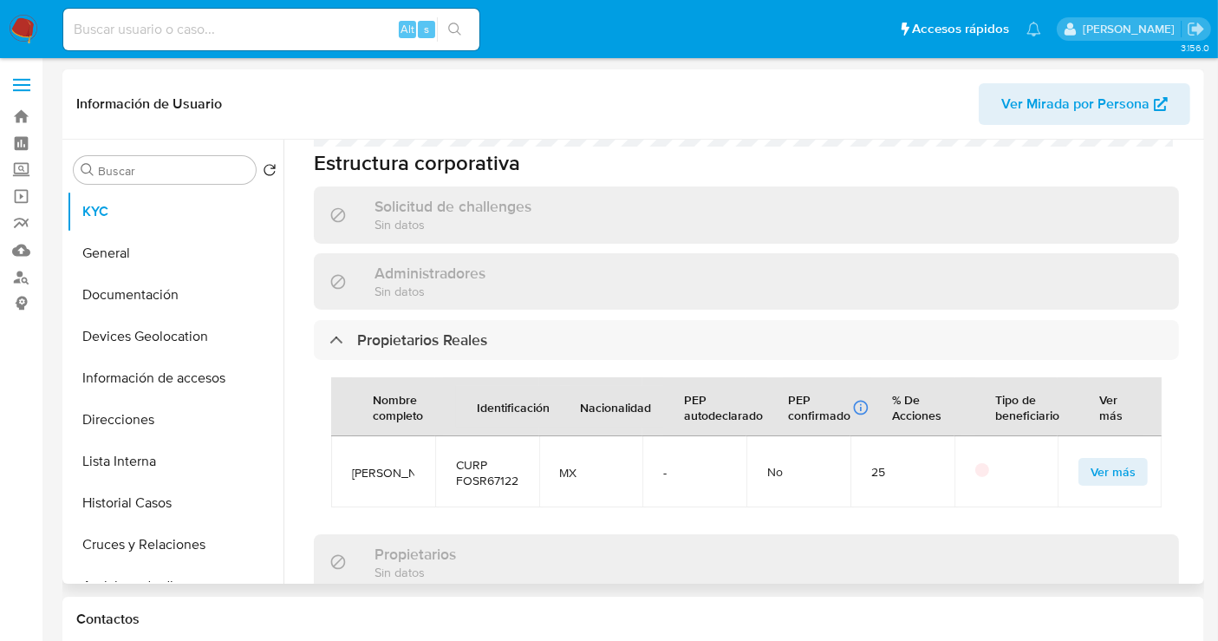
scroll to position [1252, 0]
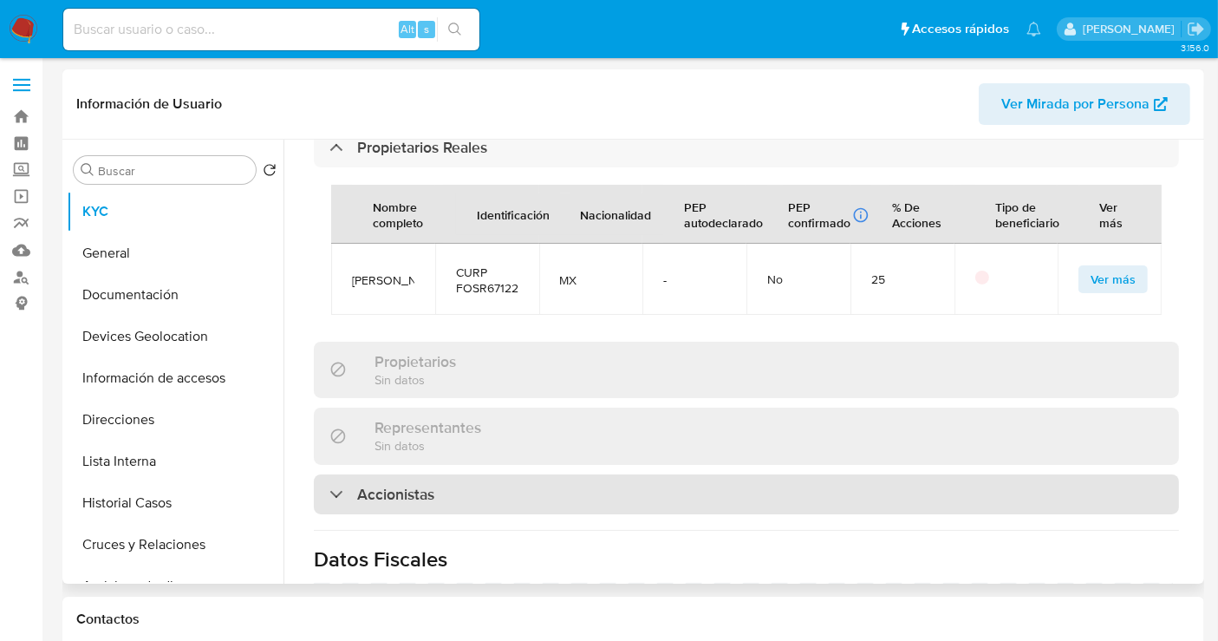
click at [385, 485] on h3 "Accionistas" at bounding box center [395, 494] width 77 height 19
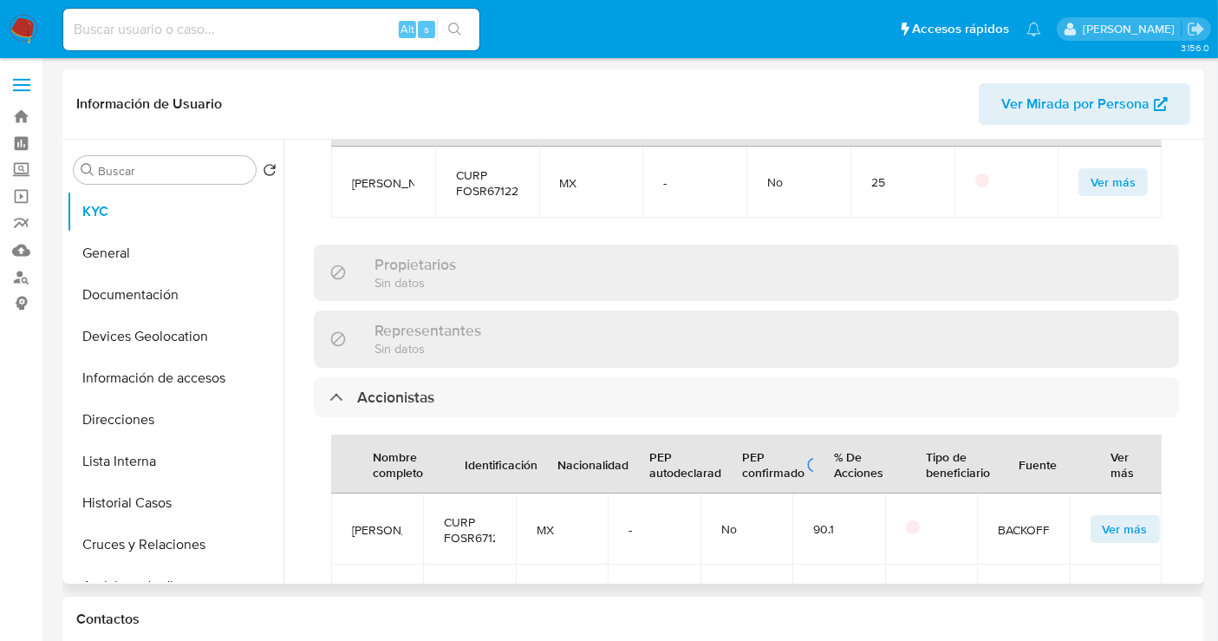
scroll to position [1348, 0]
click at [395, 523] on span "[PERSON_NAME]" at bounding box center [377, 531] width 50 height 16
click at [394, 523] on span "[PERSON_NAME]" at bounding box center [377, 531] width 50 height 16
copy span "[PERSON_NAME]"
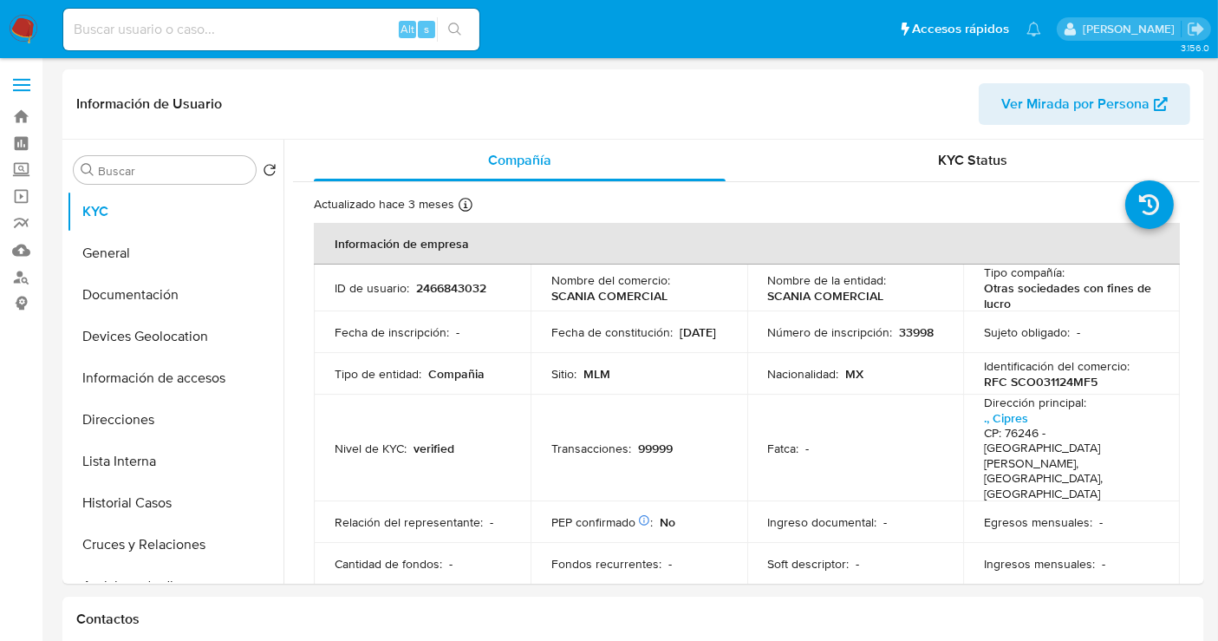
select select "10"
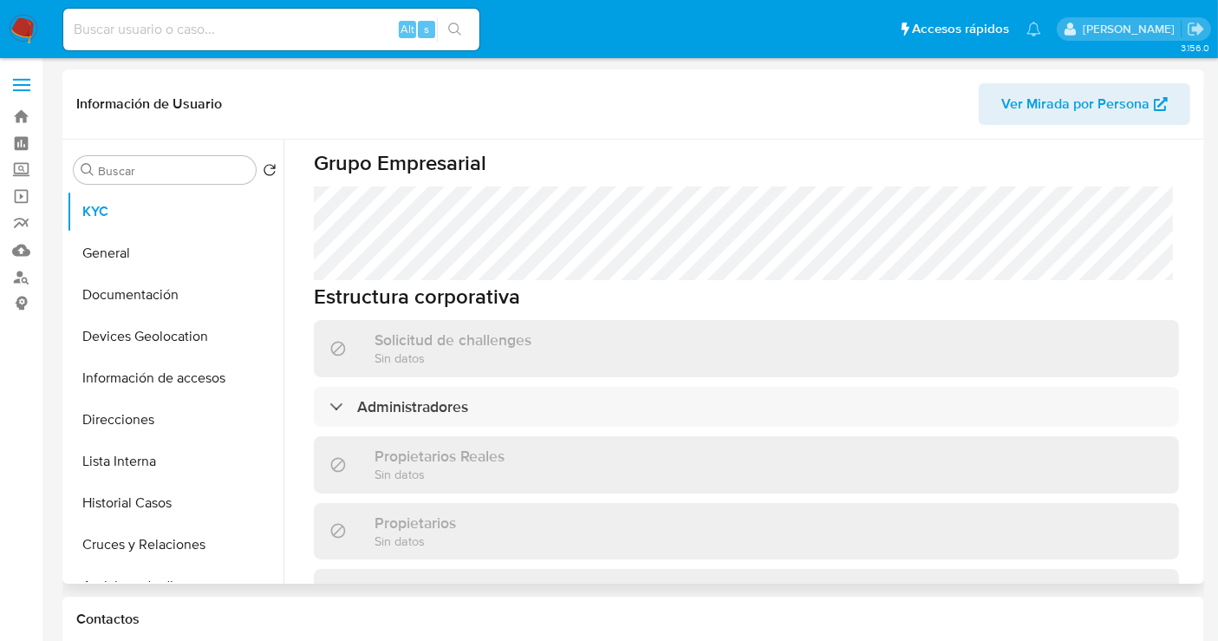
scroll to position [867, 0]
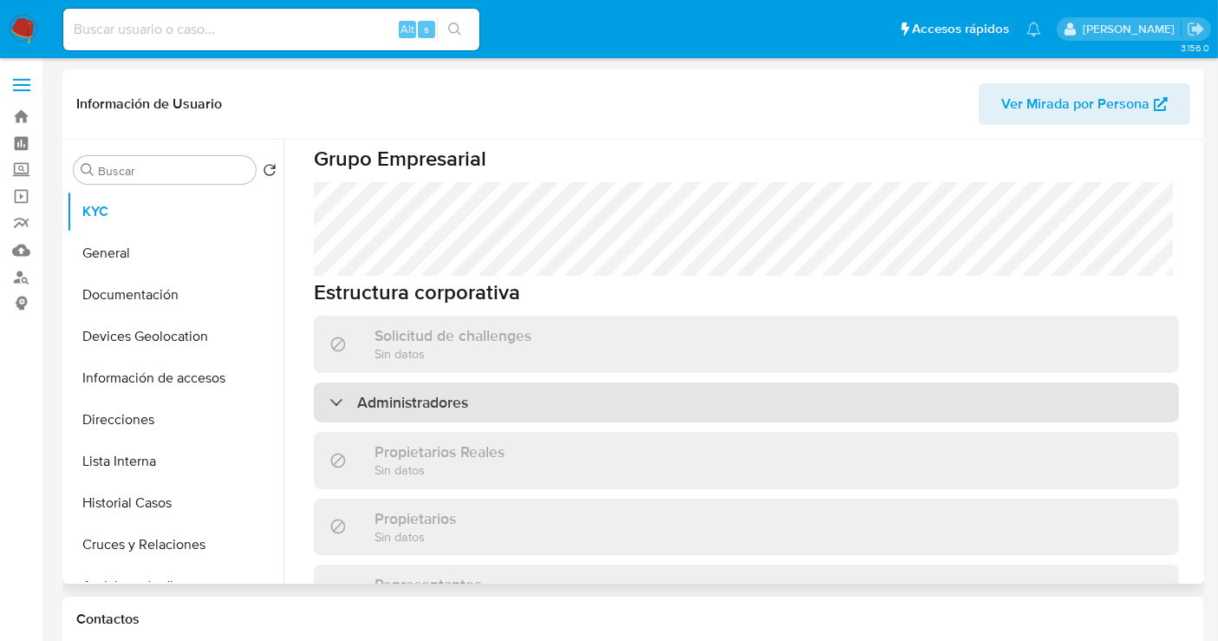
click at [441, 382] on div "Administradores" at bounding box center [746, 402] width 865 height 40
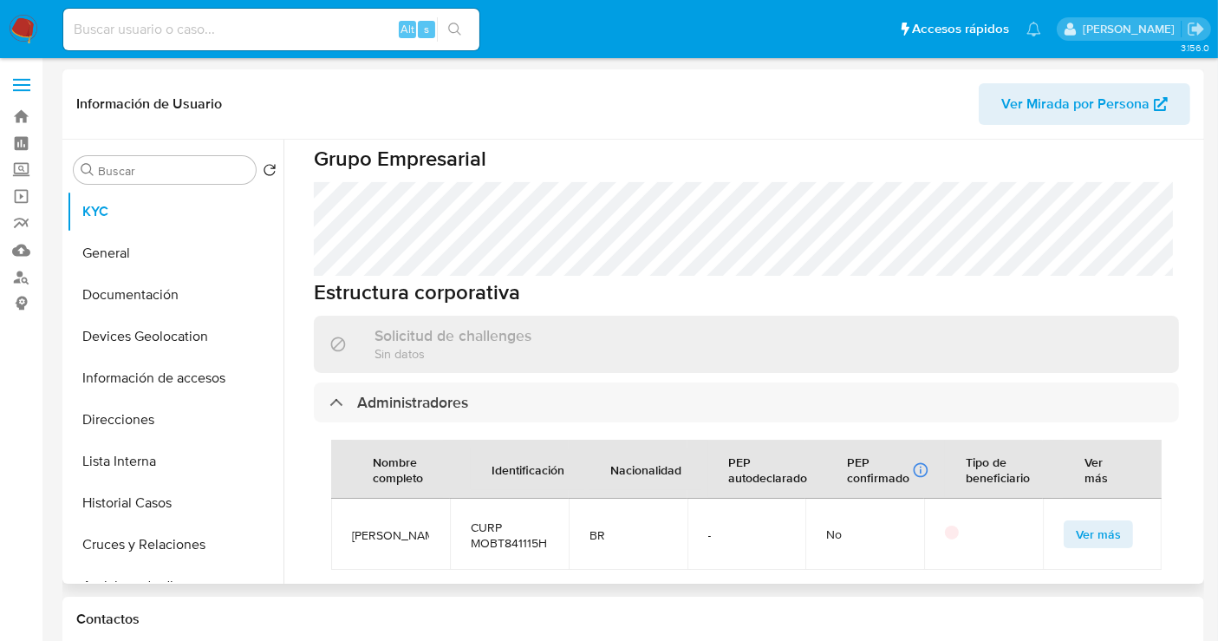
drag, startPoint x: 418, startPoint y: 464, endPoint x: 351, endPoint y: 429, distance: 75.2
click at [352, 527] on span "THIAGO MORENO BACARO" at bounding box center [390, 535] width 77 height 16
copy span "THIAGO MORENO BACARO"
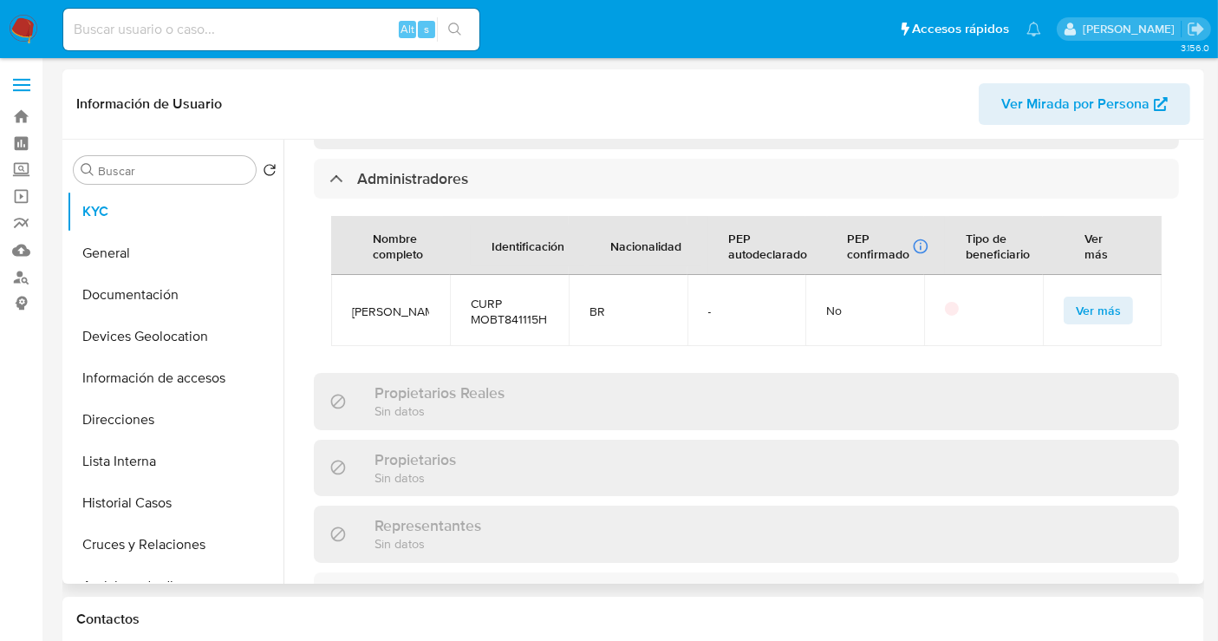
scroll to position [1252, 0]
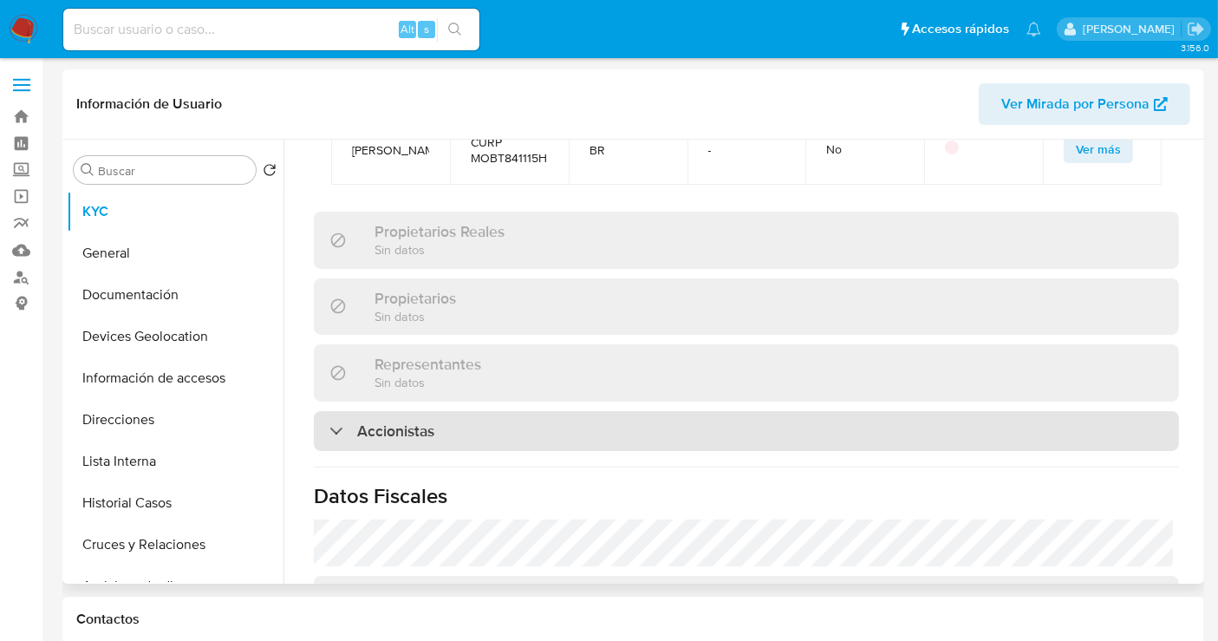
click at [511, 411] on div "Accionistas" at bounding box center [746, 431] width 865 height 40
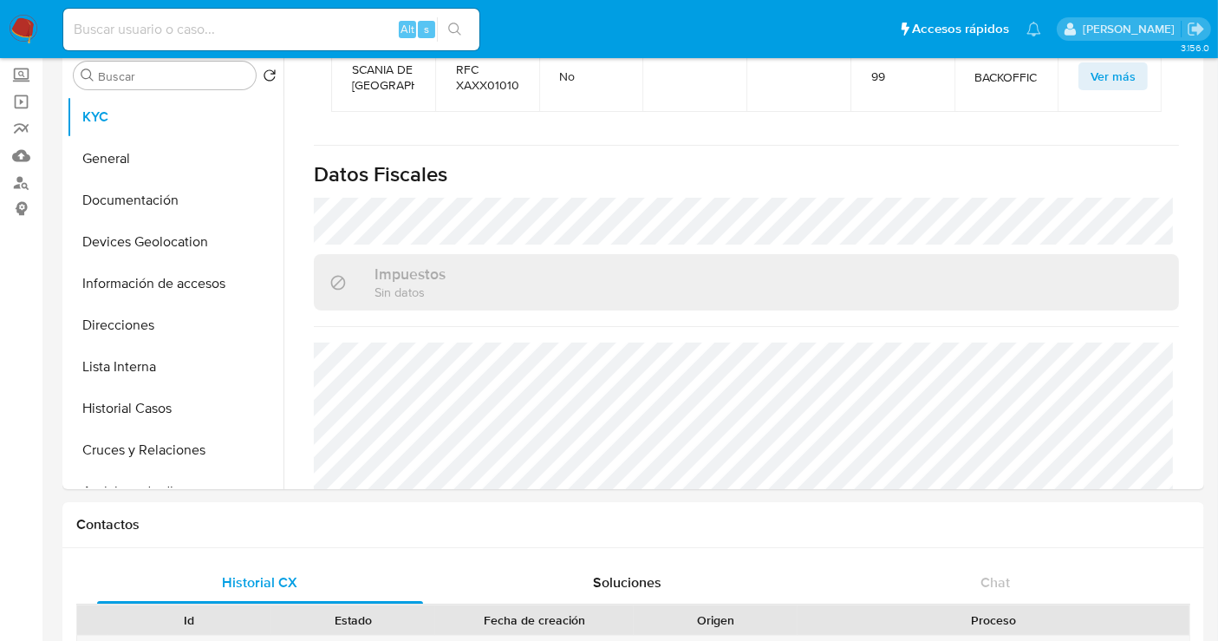
scroll to position [0, 0]
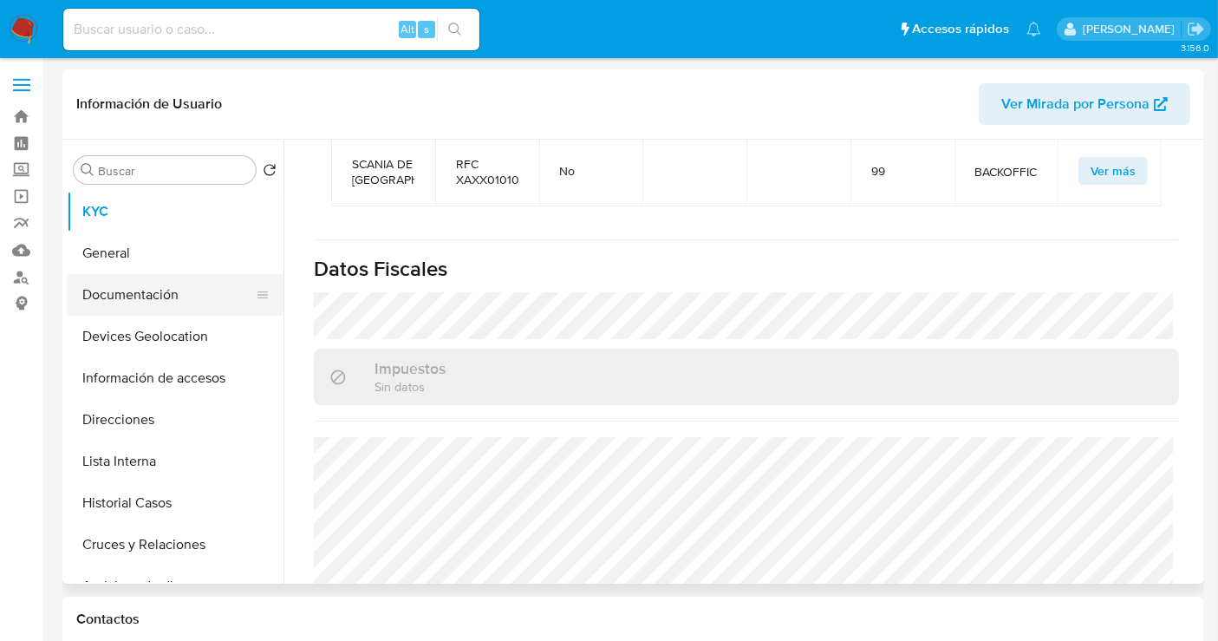
click at [135, 301] on button "Documentación" at bounding box center [168, 295] width 203 height 42
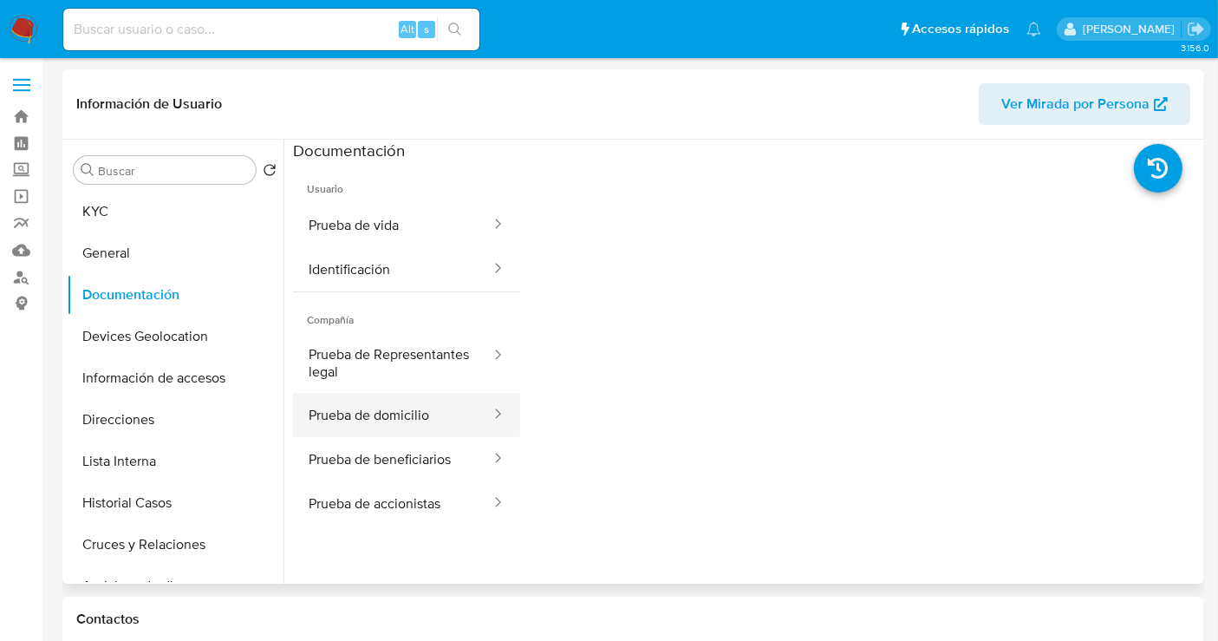
click at [389, 422] on button "Prueba de domicilio" at bounding box center [392, 415] width 199 height 44
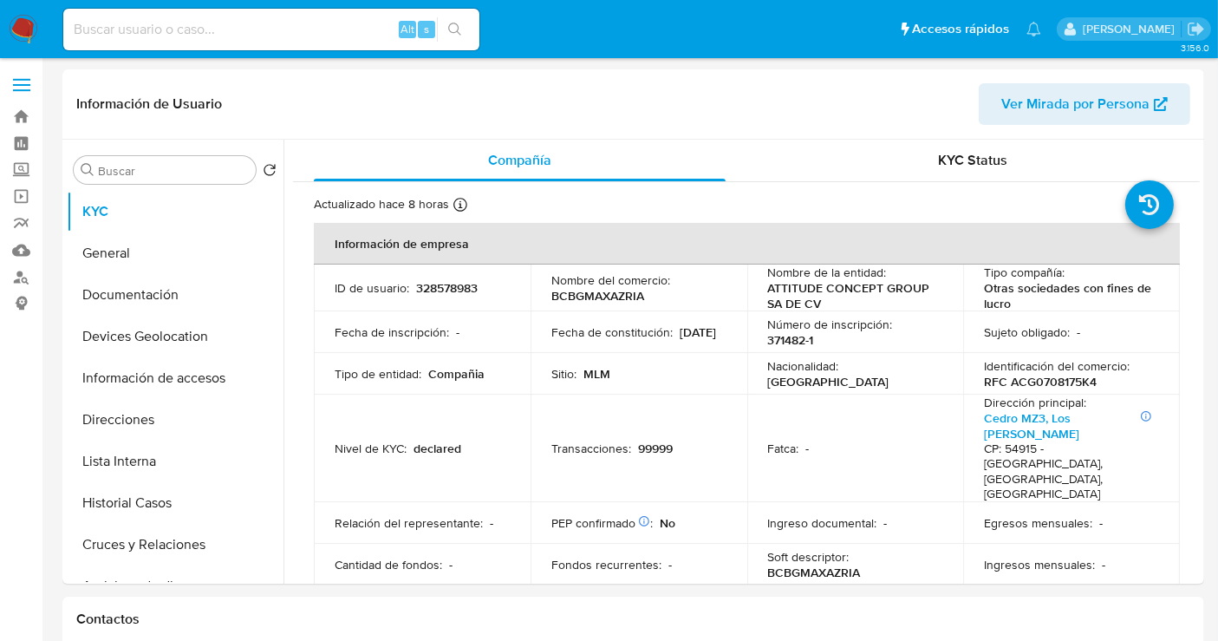
select select "10"
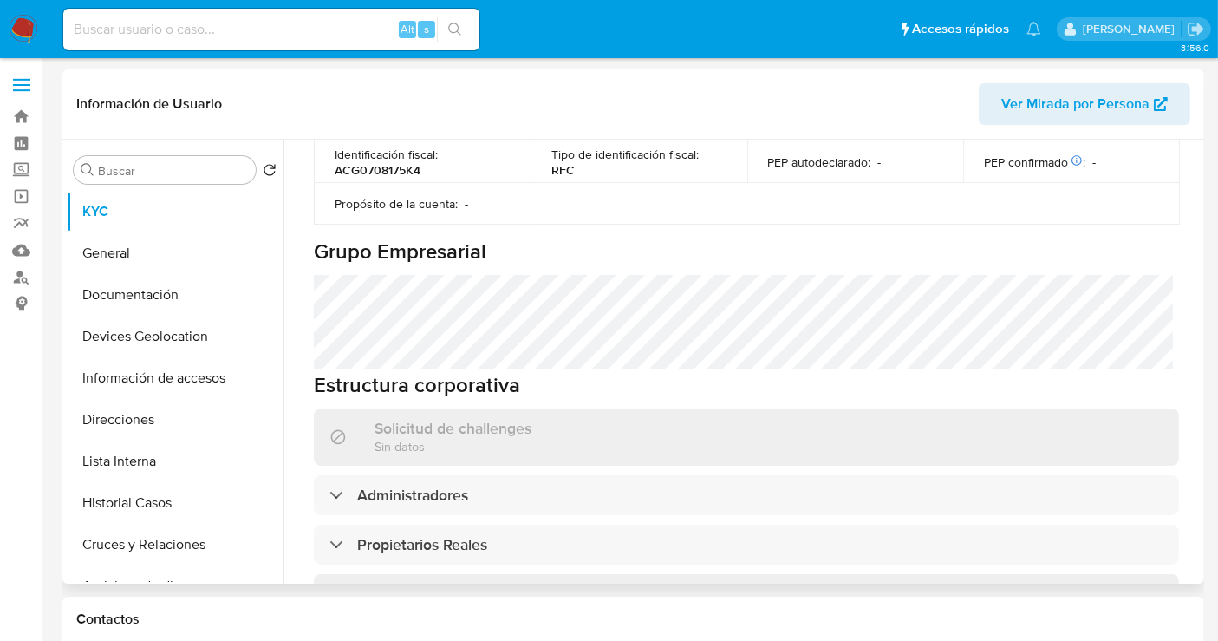
scroll to position [963, 0]
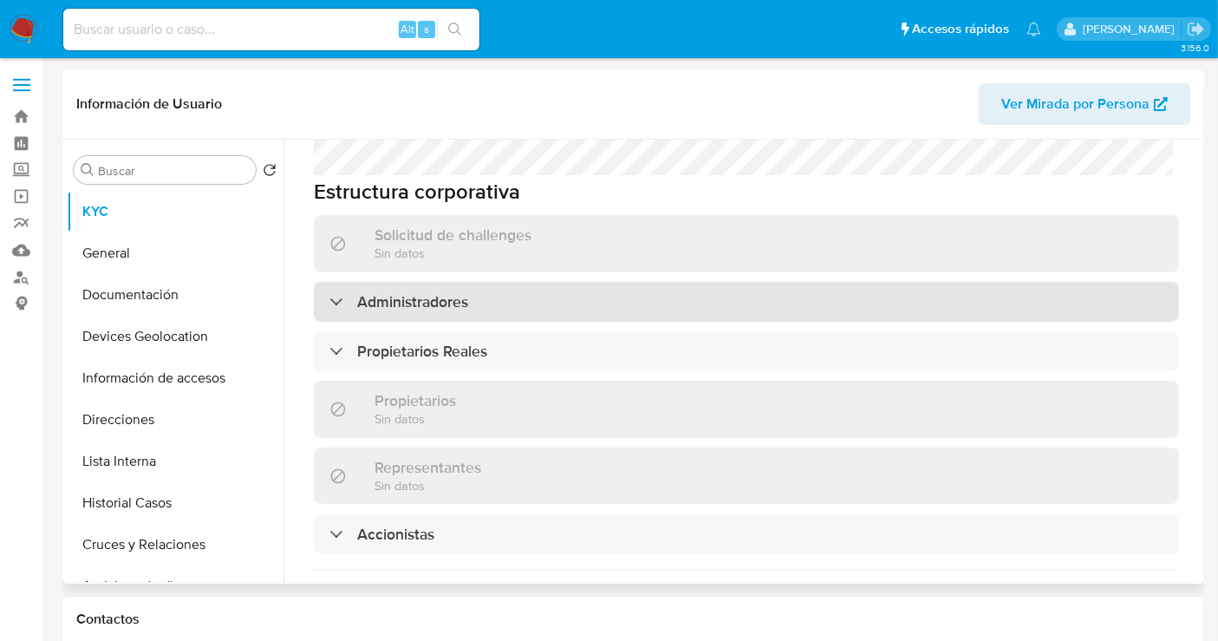
click at [416, 292] on h3 "Administradores" at bounding box center [412, 301] width 111 height 19
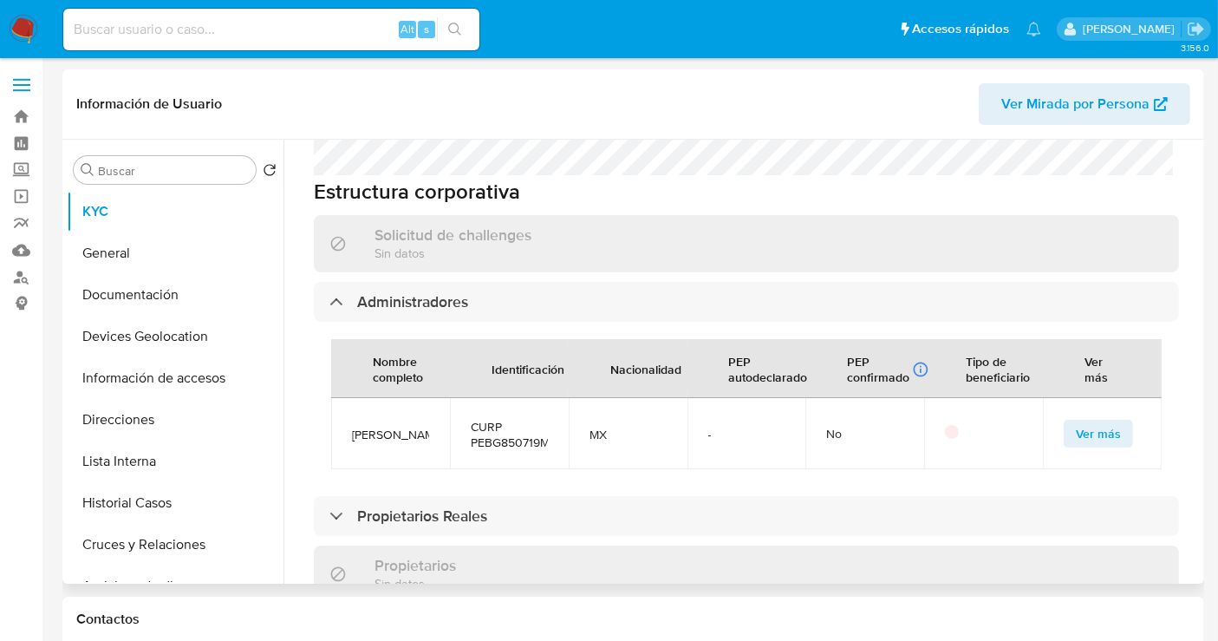
drag, startPoint x: 408, startPoint y: 374, endPoint x: 348, endPoint y: 320, distance: 80.4
click at [348, 398] on td "[PERSON_NAME]" at bounding box center [390, 433] width 119 height 71
copy span "[PERSON_NAME]"
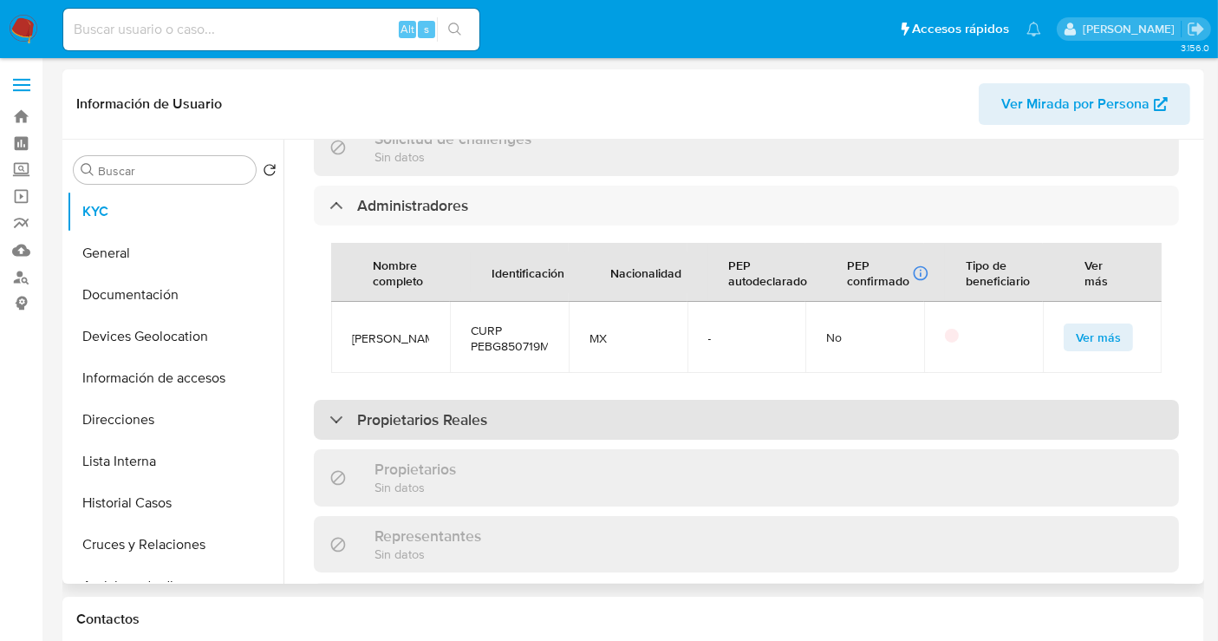
click at [386, 410] on h3 "Propietarios Reales" at bounding box center [422, 419] width 130 height 19
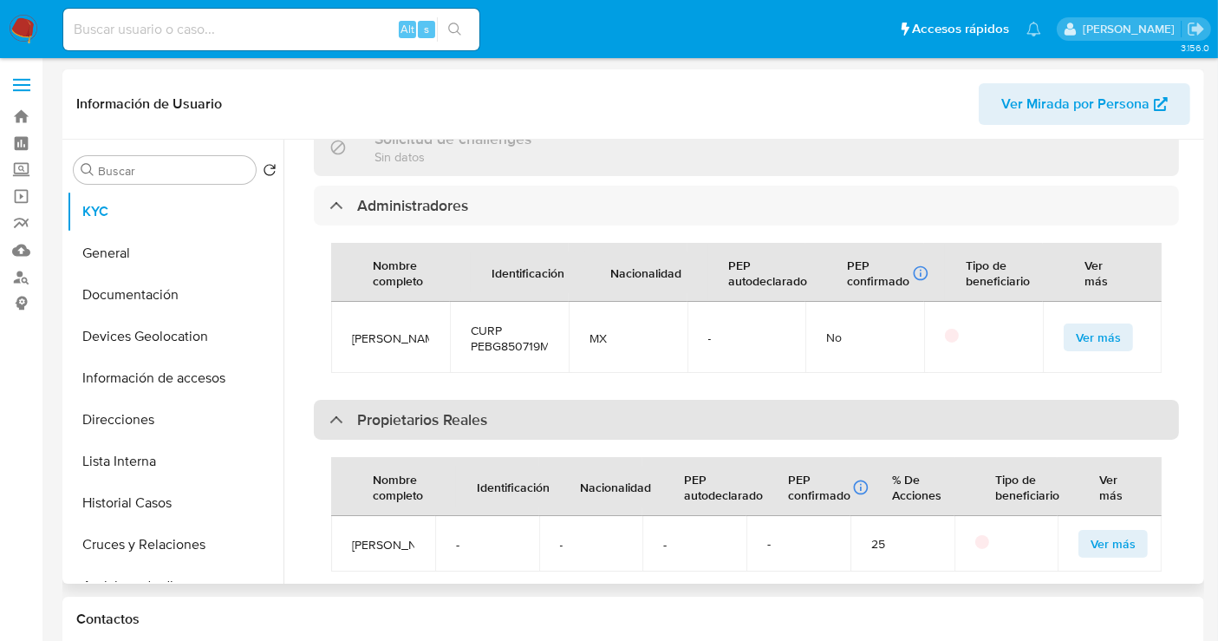
scroll to position [1252, 0]
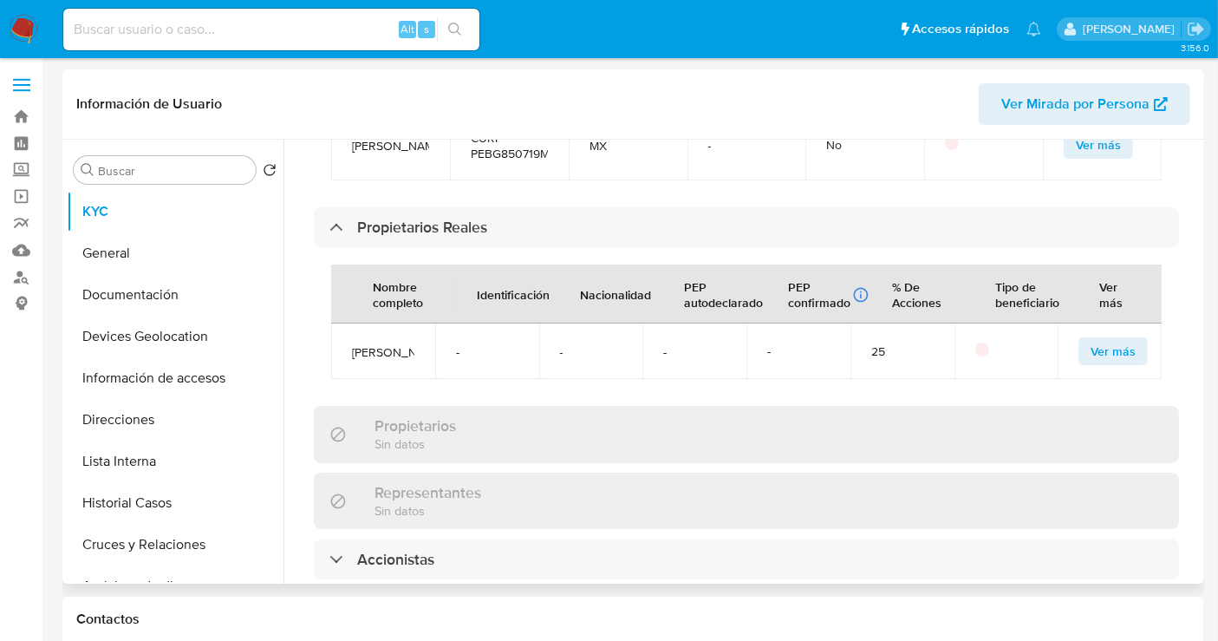
drag, startPoint x: 402, startPoint y: 325, endPoint x: 354, endPoint y: 291, distance: 59.2
click at [354, 344] on span "ZELMA LEVY COHEN" at bounding box center [383, 352] width 62 height 16
copy span "ZELMA LEVY COHEN"
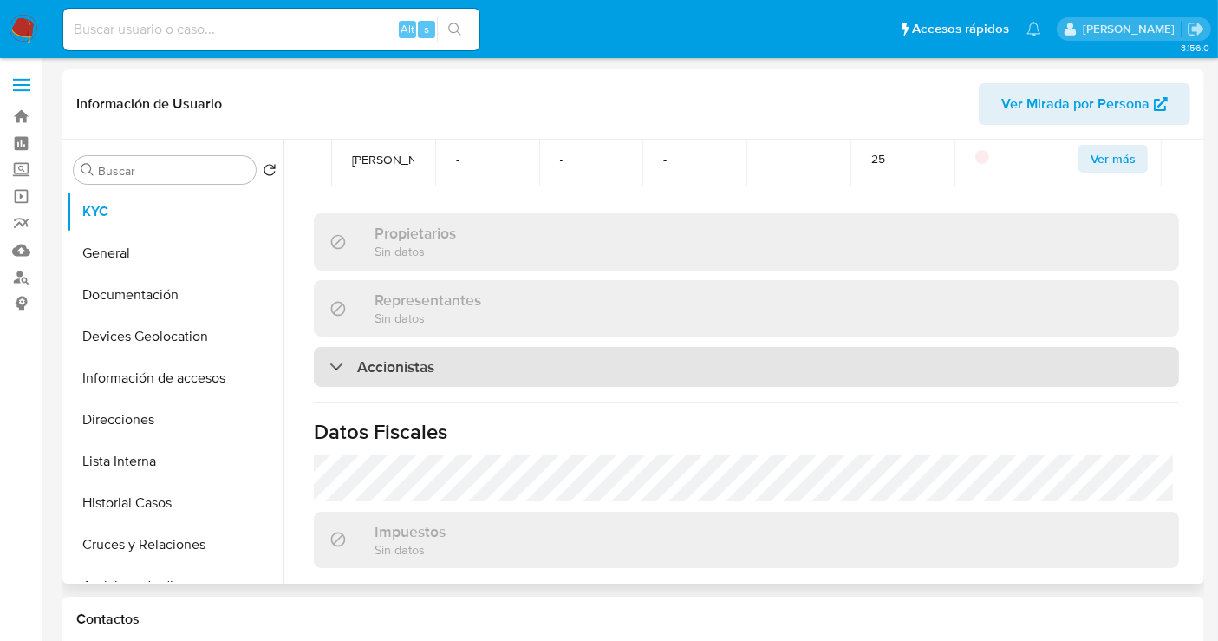
click at [395, 357] on h3 "Accionistas" at bounding box center [395, 366] width 77 height 19
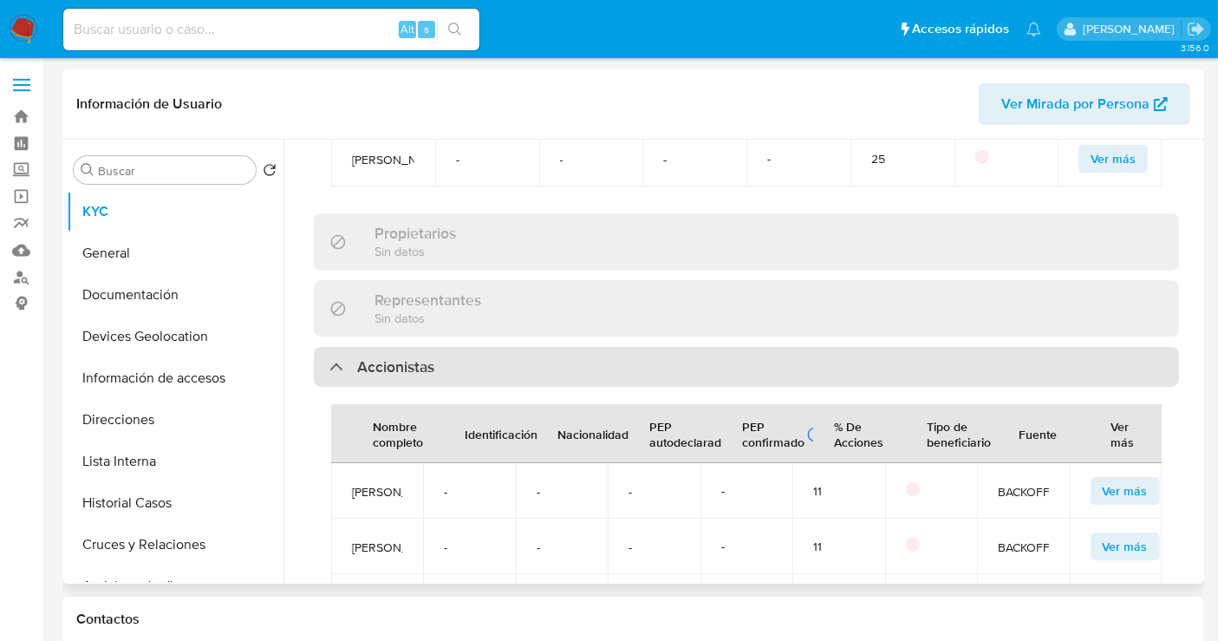
scroll to position [1637, 0]
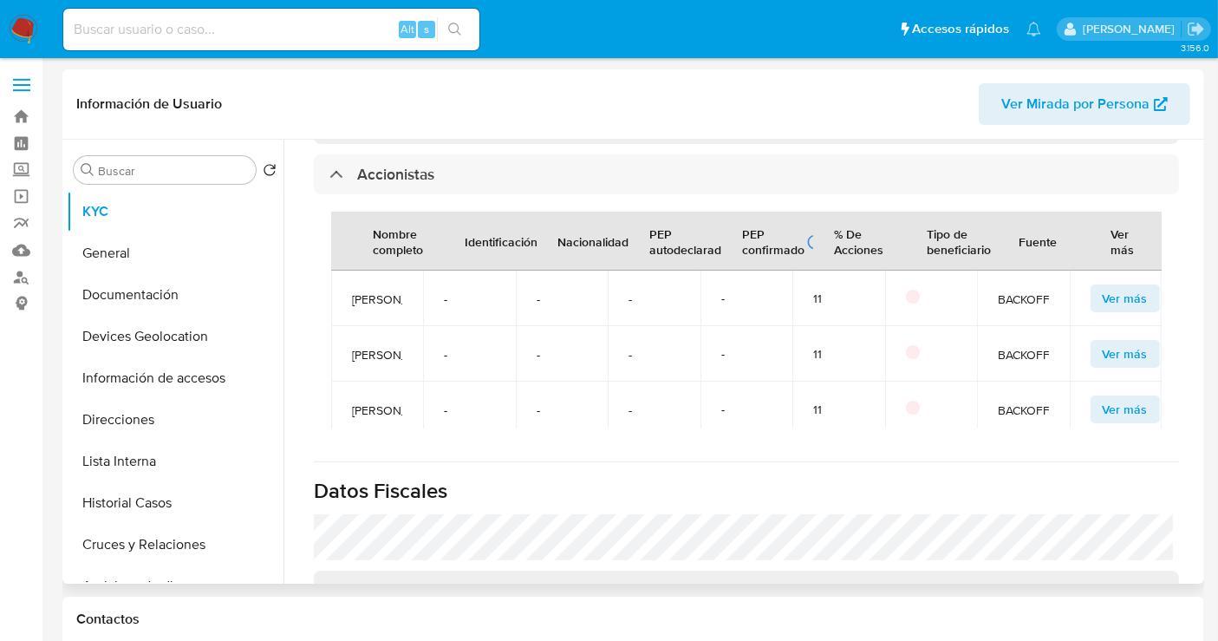
drag, startPoint x: 394, startPoint y: 296, endPoint x: 342, endPoint y: 259, distance: 62.8
click at [342, 270] on td "Gaston Cohen Benrey" at bounding box center [377, 297] width 92 height 55
copy span "Gaston Cohen Benrey"
click at [382, 362] on span "Daniel Cohen Motola" at bounding box center [377, 355] width 50 height 16
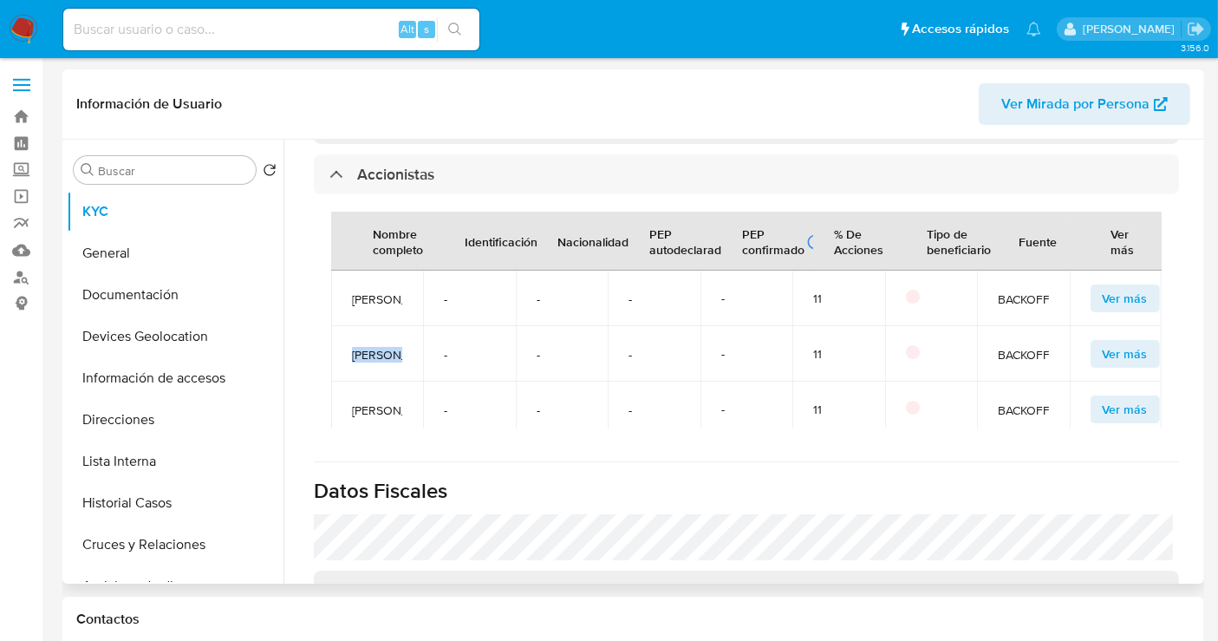
click at [382, 362] on span "Daniel Cohen Motola" at bounding box center [377, 355] width 50 height 16
copy span "Daniel Cohen Motola"
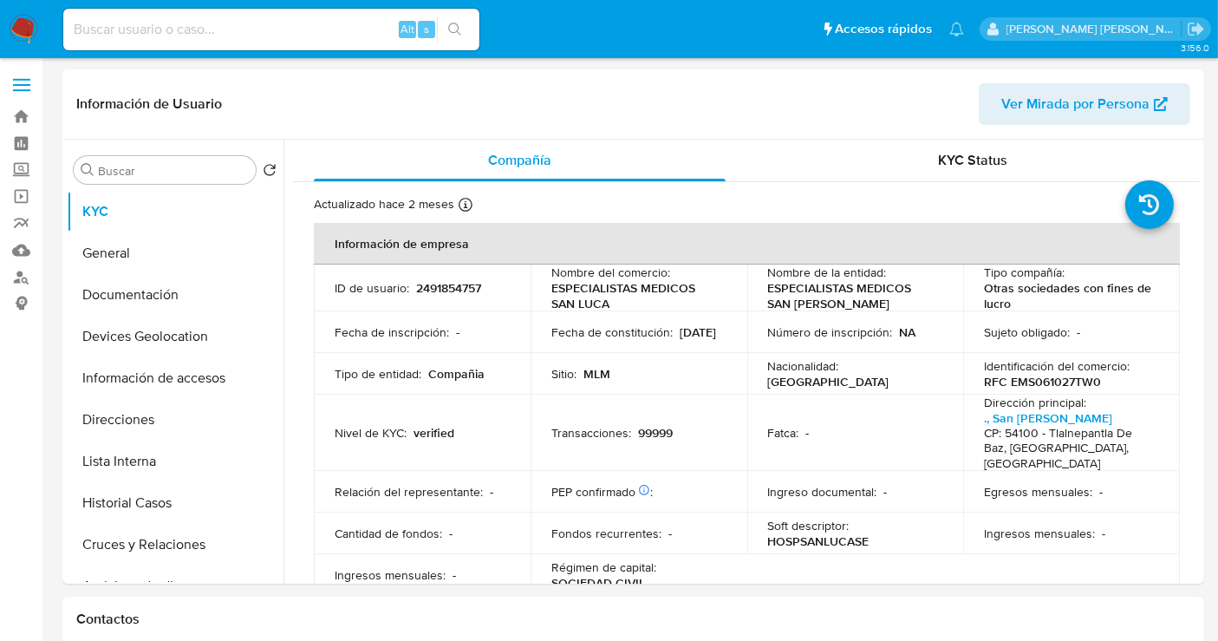
select select "10"
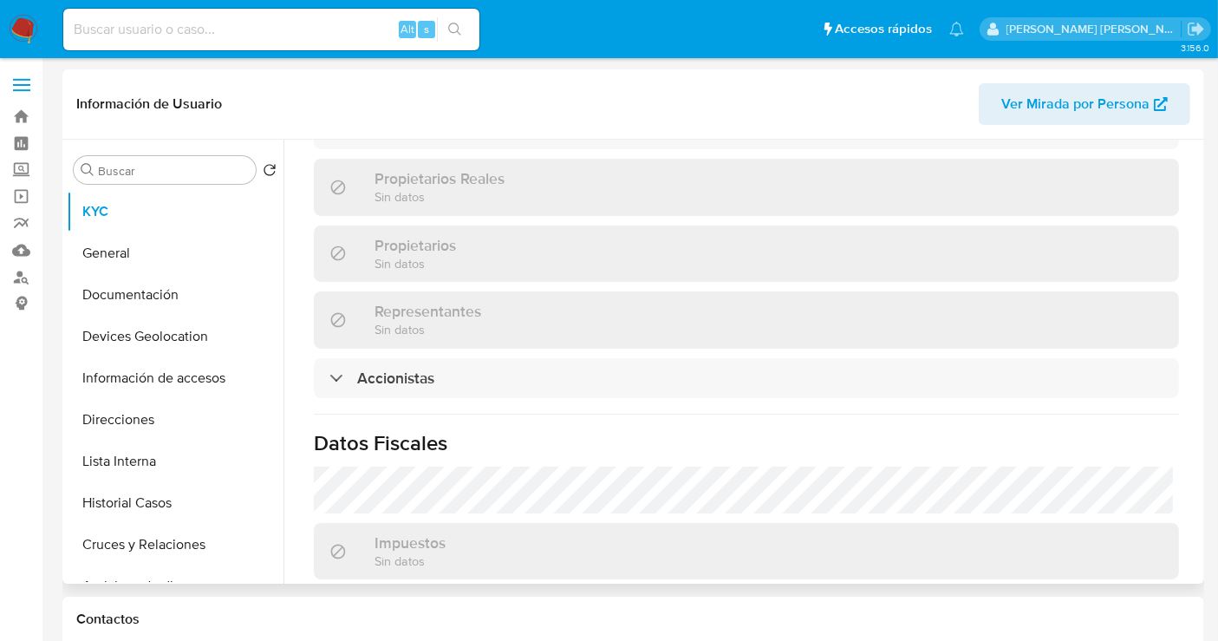
scroll to position [1213, 0]
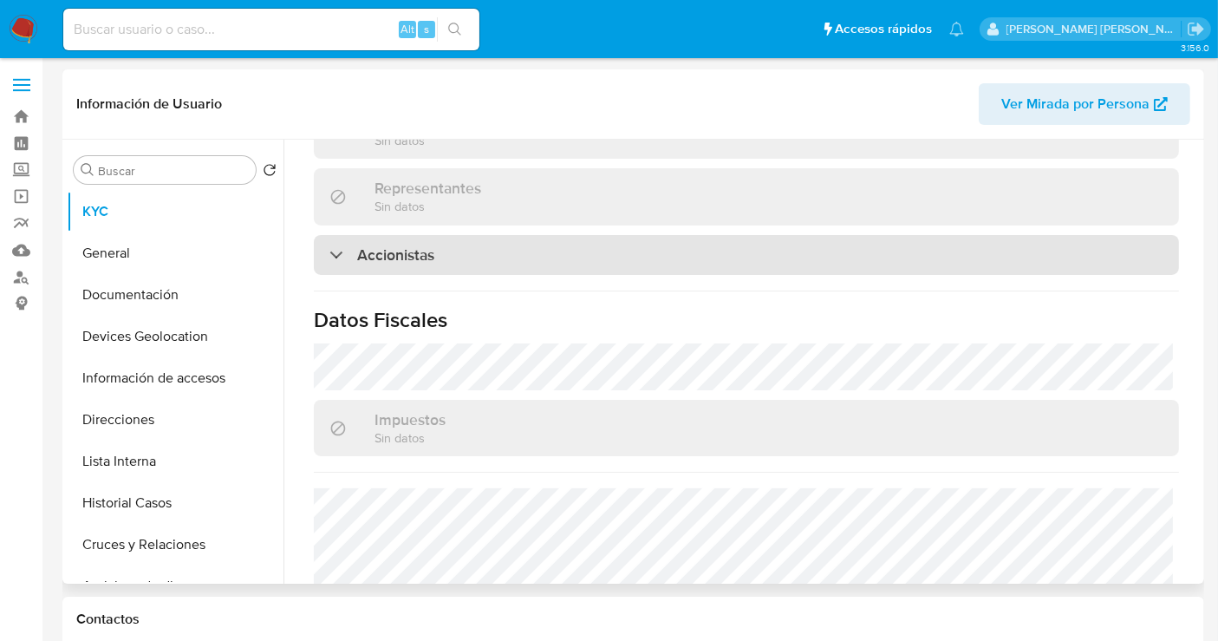
click at [408, 245] on h3 "Accionistas" at bounding box center [395, 254] width 77 height 19
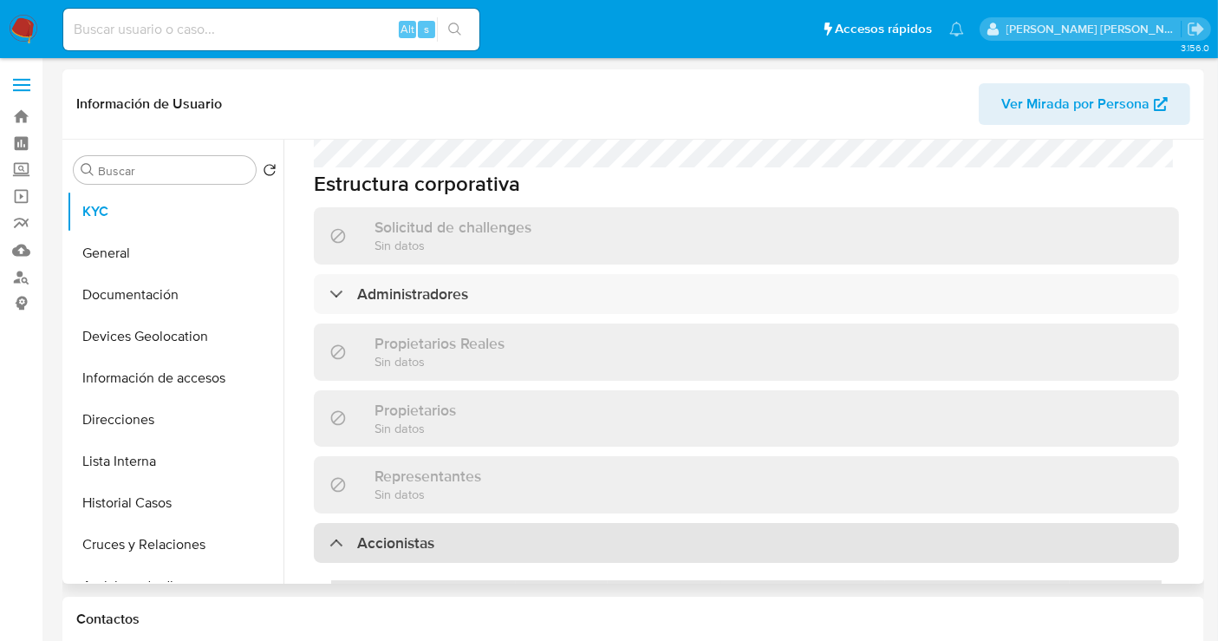
scroll to position [923, 0]
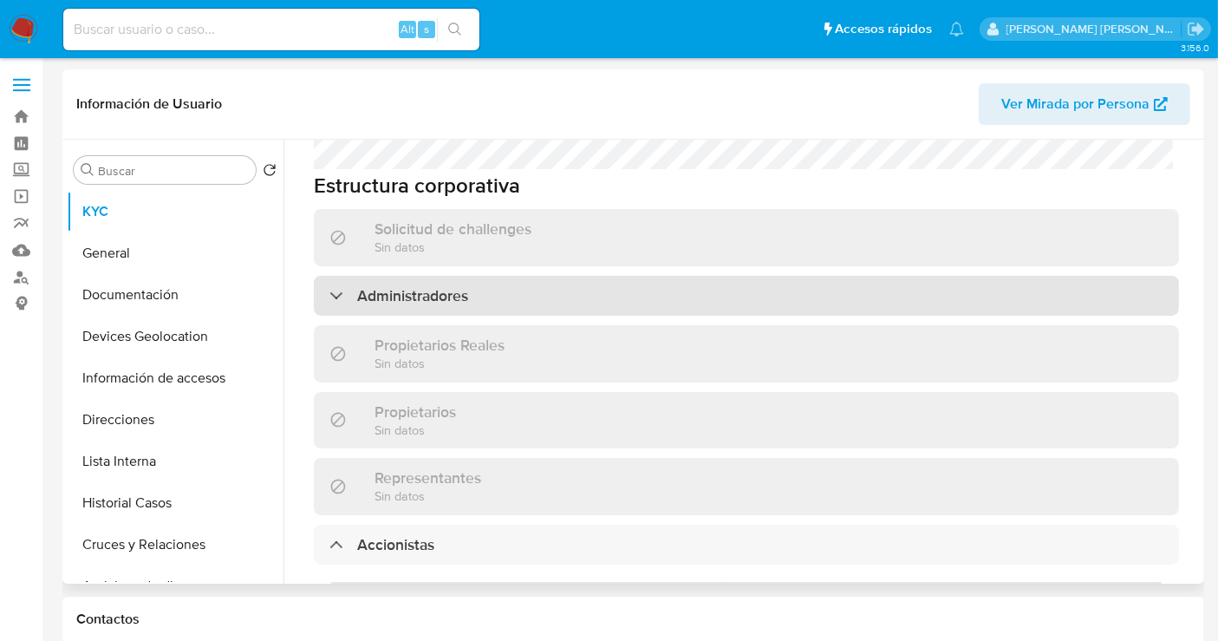
click at [388, 286] on h3 "Administradores" at bounding box center [412, 295] width 111 height 19
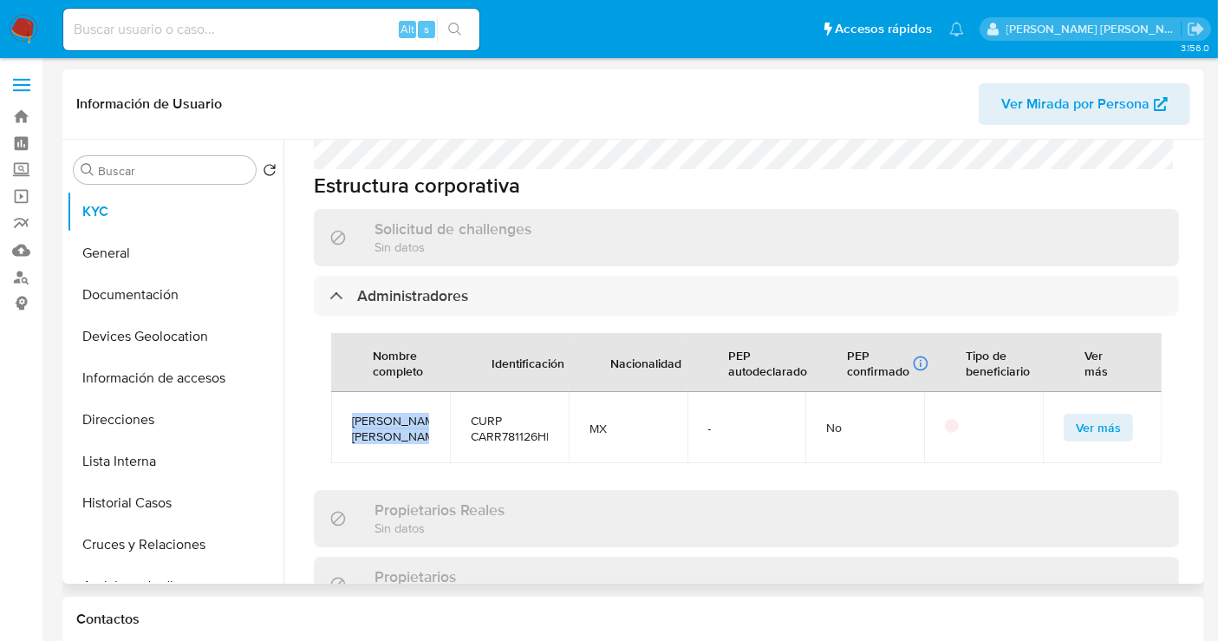
drag, startPoint x: 401, startPoint y: 436, endPoint x: 353, endPoint y: 382, distance: 72.4
click at [353, 413] on span "[PERSON_NAME] [PERSON_NAME]" at bounding box center [390, 428] width 77 height 31
copy span "[PERSON_NAME] [PERSON_NAME]"
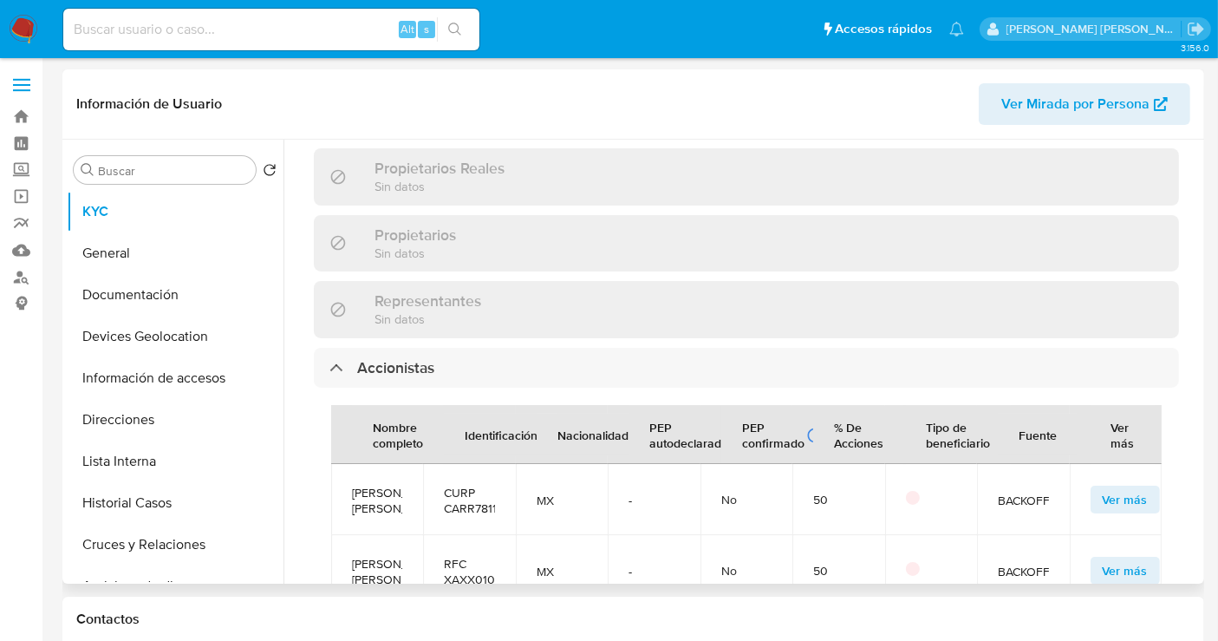
scroll to position [1405, 0]
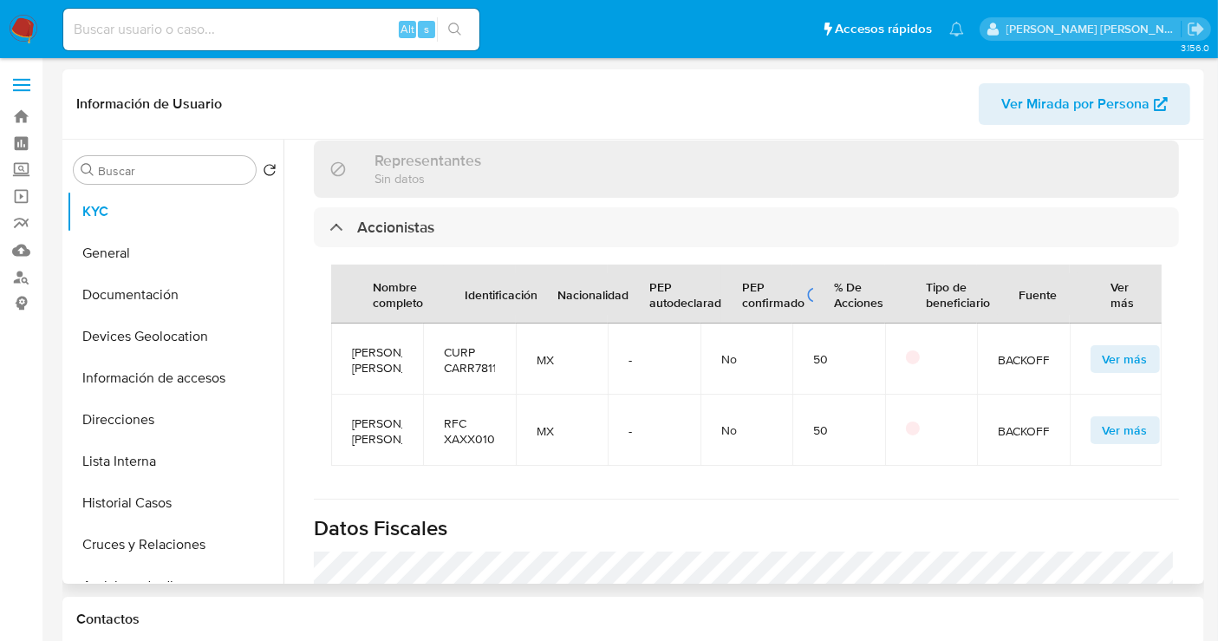
click at [368, 446] on span "[PERSON_NAME] [PERSON_NAME]" at bounding box center [377, 430] width 50 height 31
copy span "[PERSON_NAME] [PERSON_NAME]"
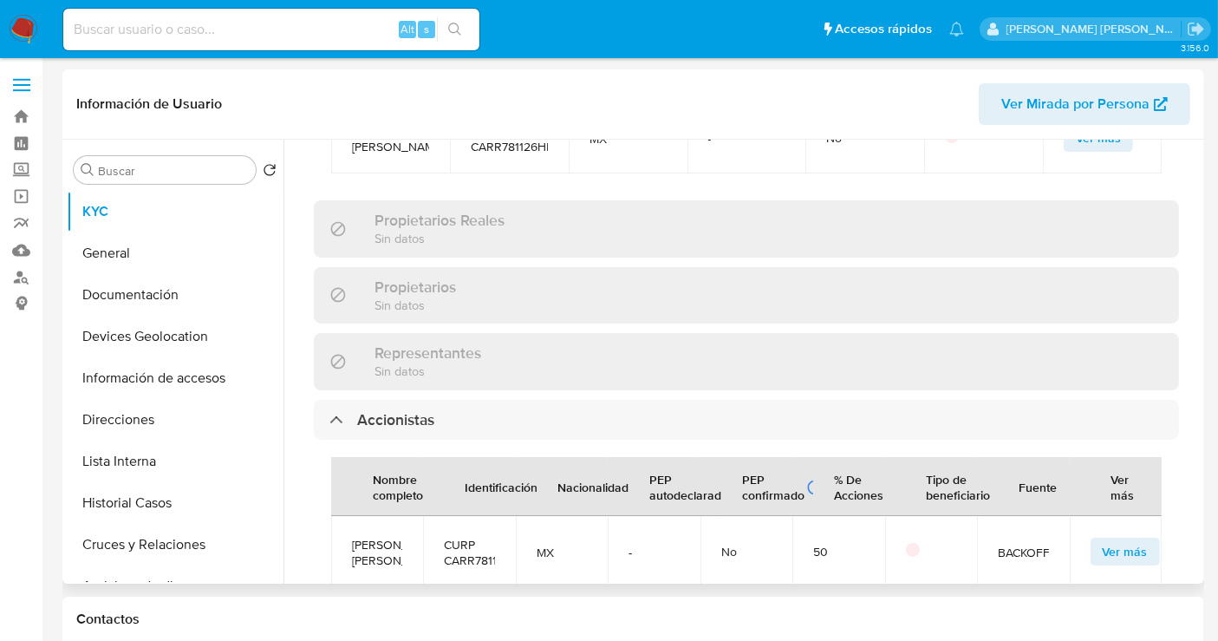
scroll to position [1020, 0]
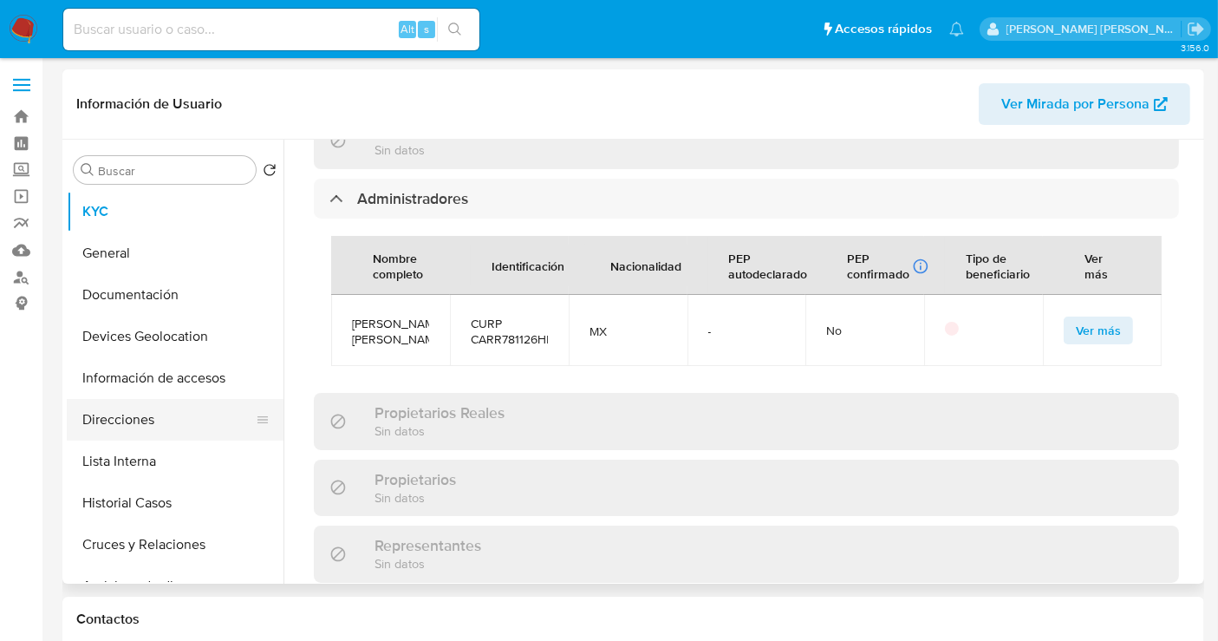
click at [128, 429] on button "Direcciones" at bounding box center [168, 420] width 203 height 42
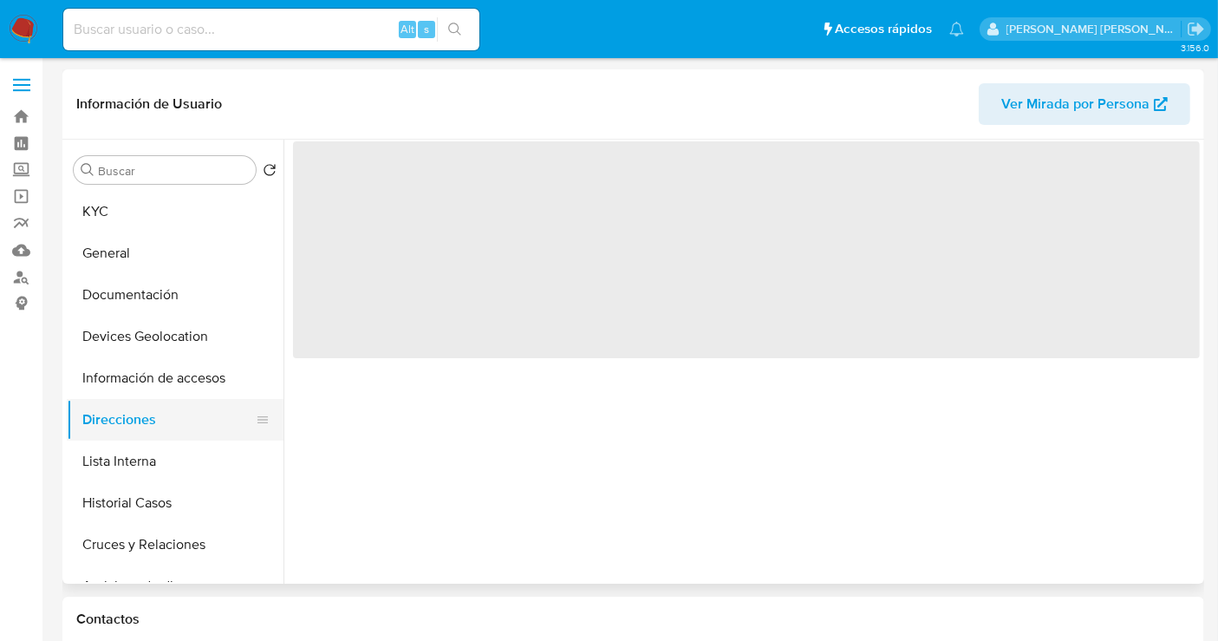
scroll to position [0, 0]
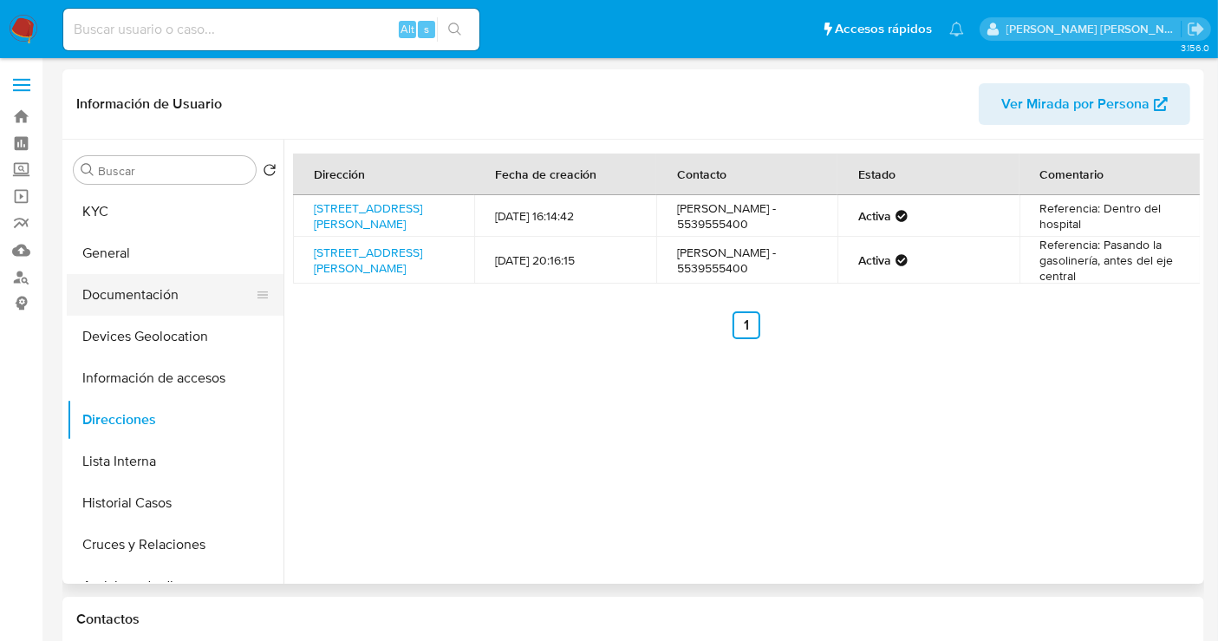
click at [138, 307] on button "Documentación" at bounding box center [168, 295] width 203 height 42
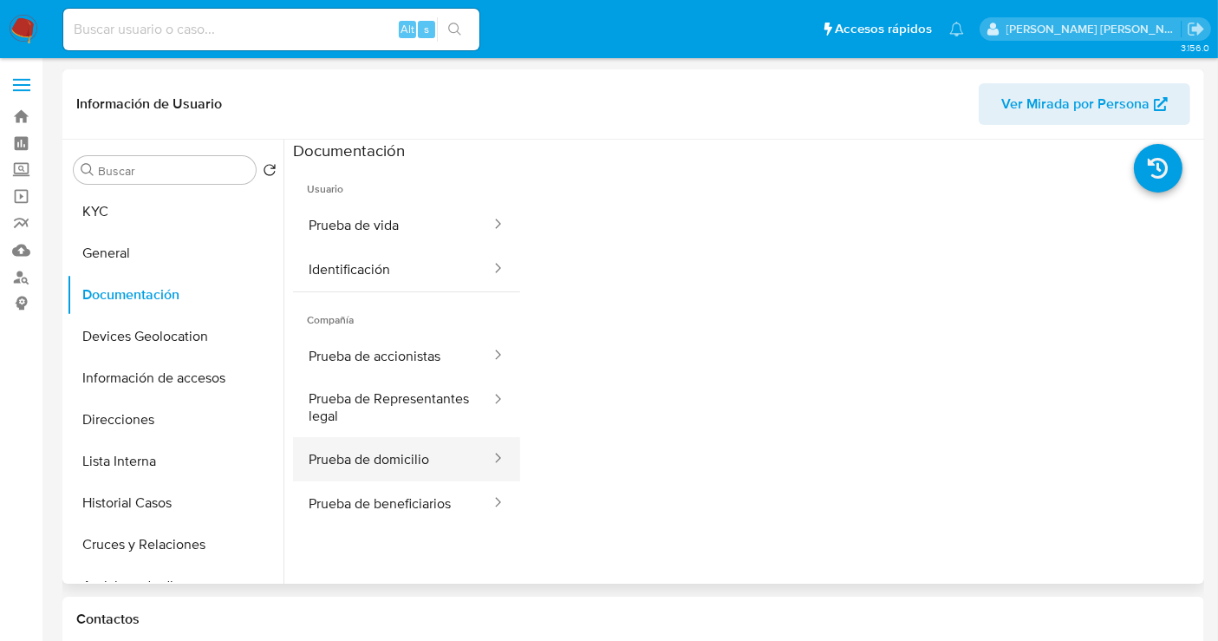
drag, startPoint x: 404, startPoint y: 435, endPoint x: 404, endPoint y: 446, distance: 10.4
click at [404, 442] on ul "Prueba de accionistas Prueba de Representantes legal Prueba de domicilio Prueba…" at bounding box center [406, 430] width 227 height 192
click at [406, 456] on button "Prueba de domicilio" at bounding box center [392, 459] width 199 height 44
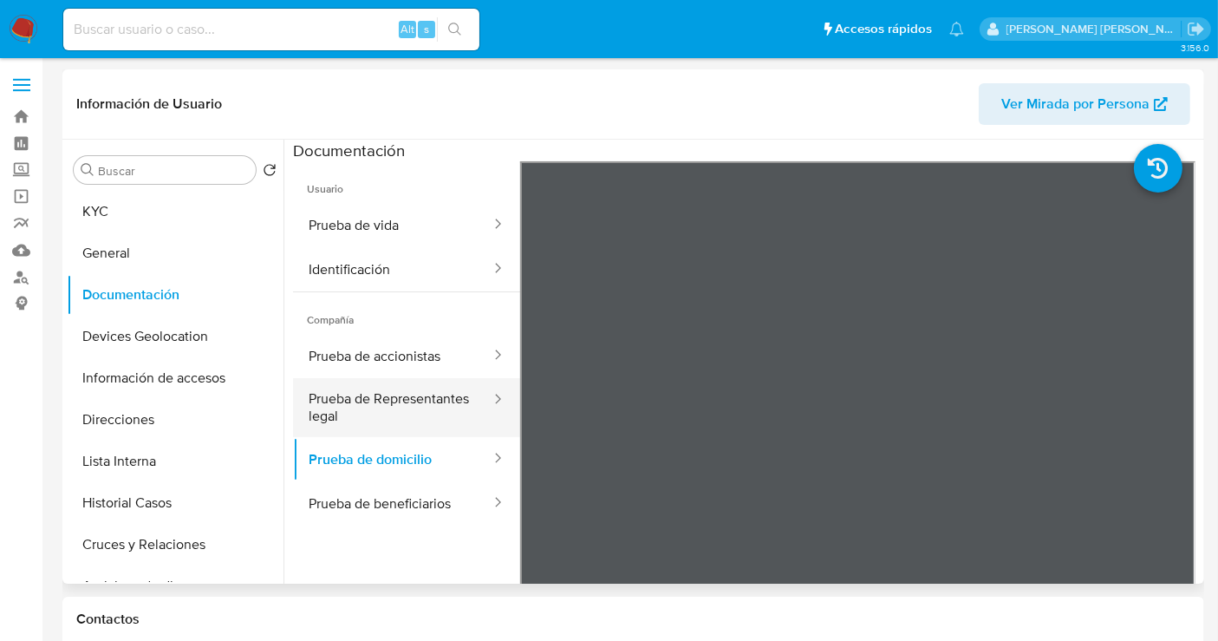
click at [342, 400] on button "Prueba de Representantes legal" at bounding box center [392, 407] width 199 height 59
